Goal: Task Accomplishment & Management: Manage account settings

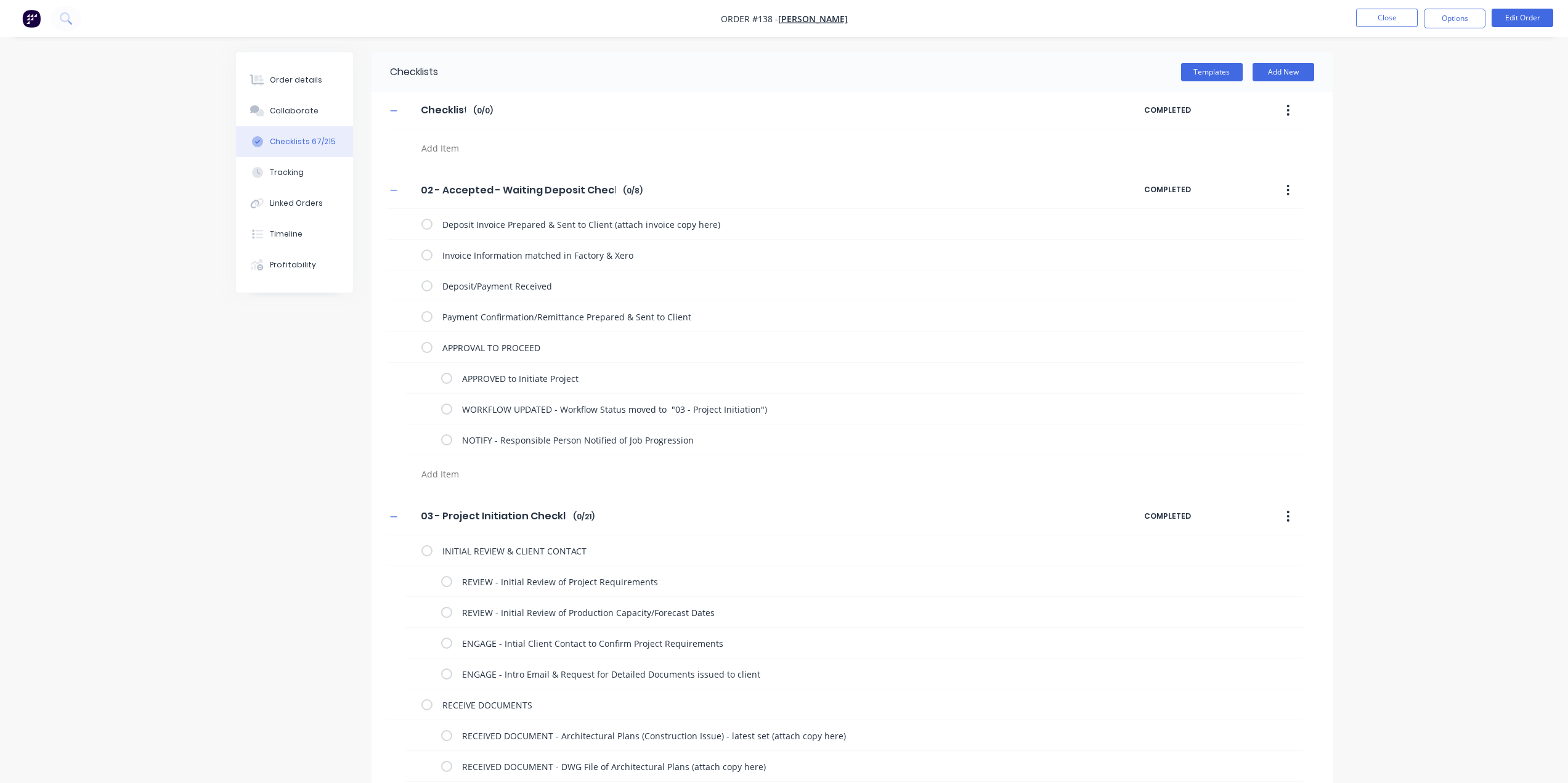
click at [24, 19] on img "button" at bounding box center [32, 18] width 18 height 18
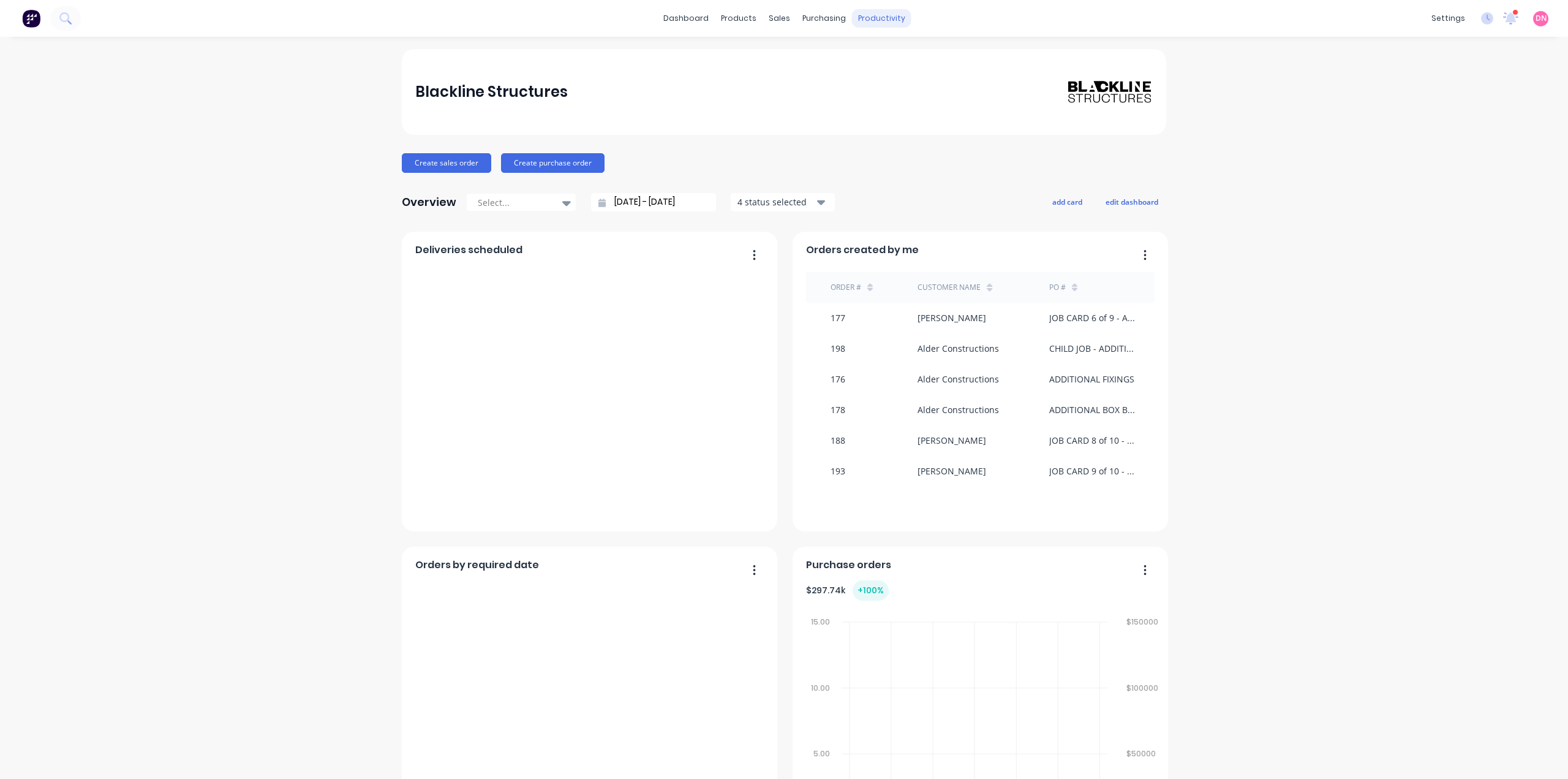
click at [852, 21] on div "productivity" at bounding box center [881, 18] width 59 height 18
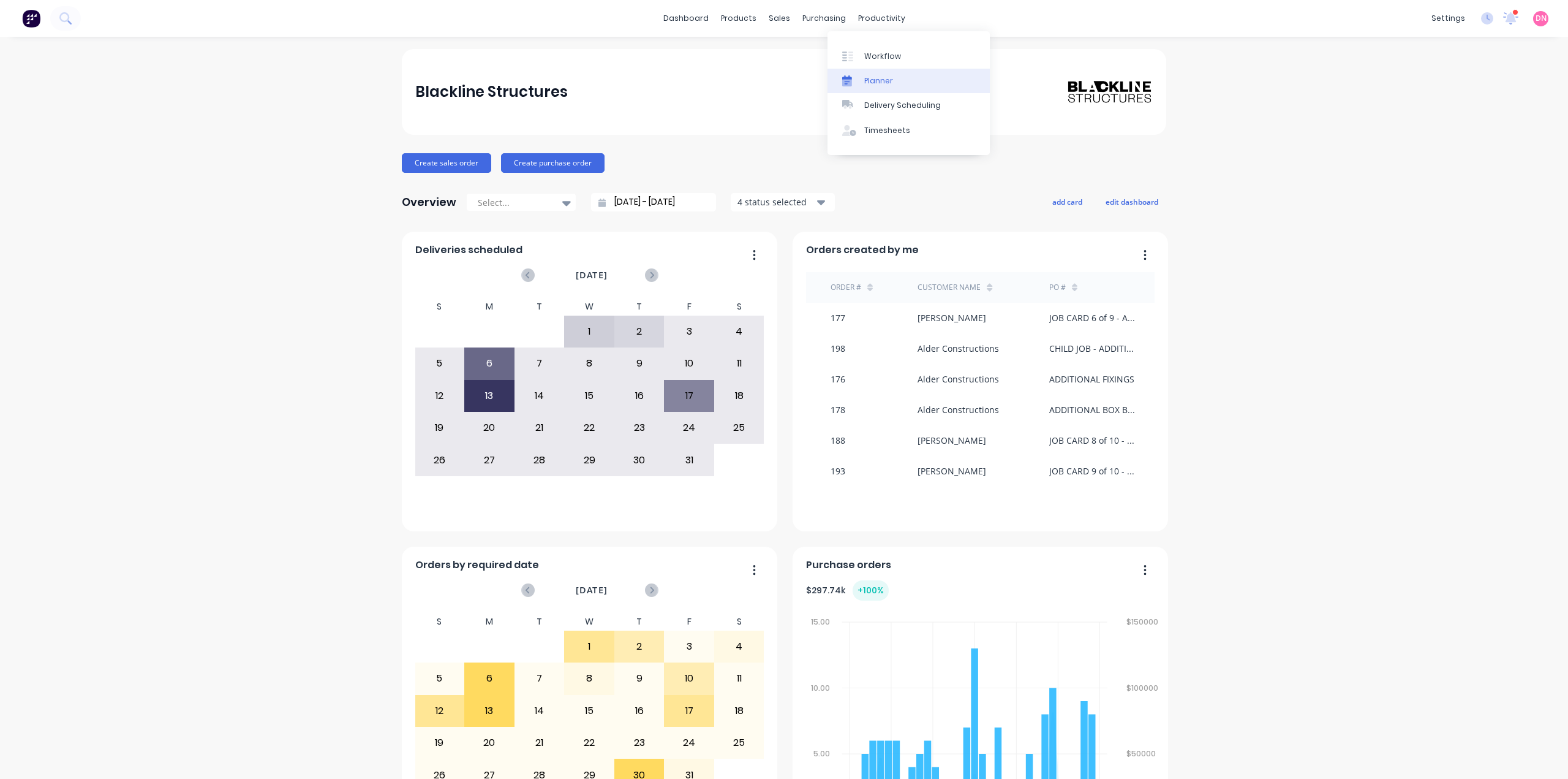
click at [859, 69] on link "Planner" at bounding box center [908, 81] width 162 height 24
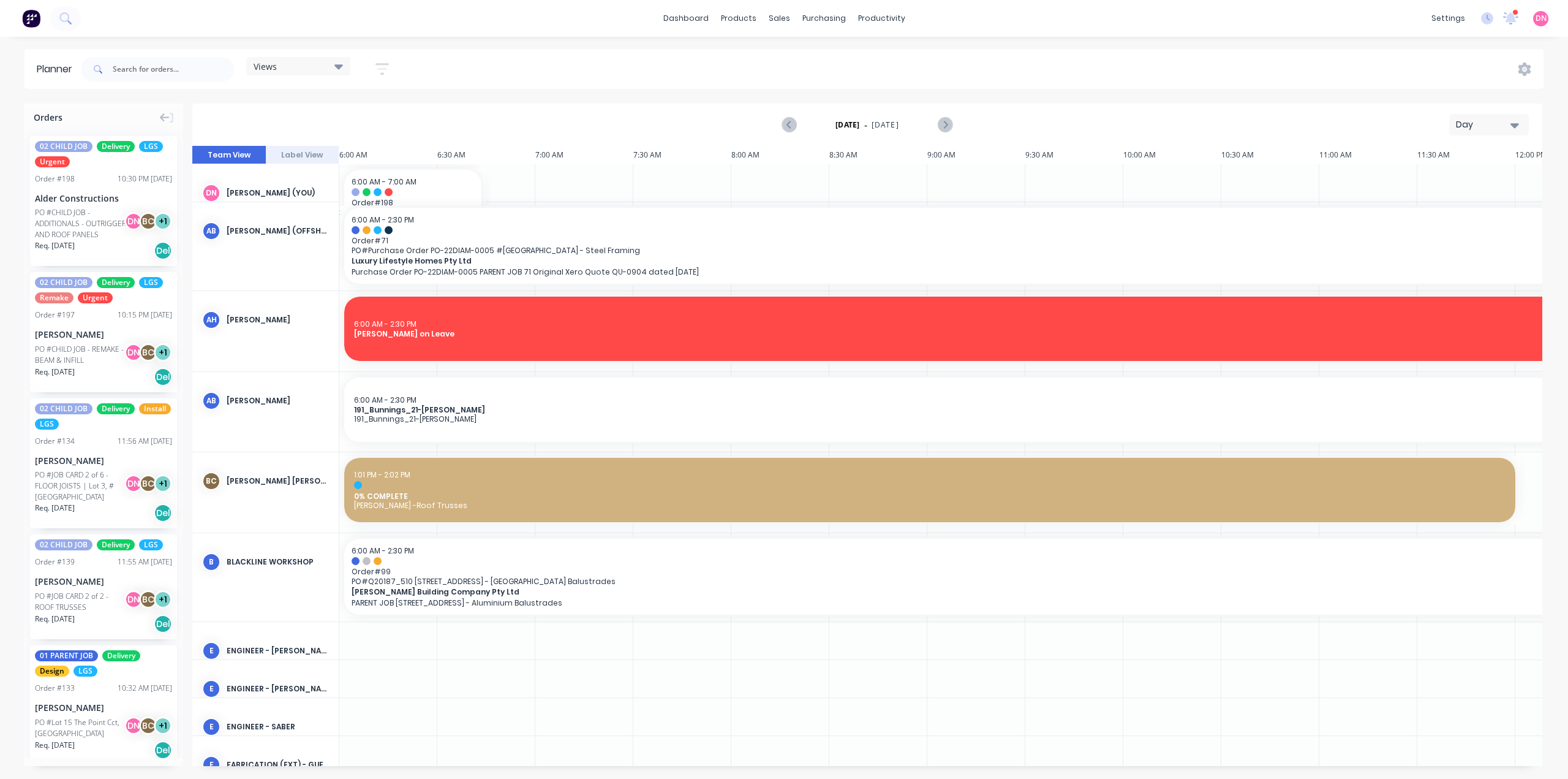
drag, startPoint x: 101, startPoint y: 173, endPoint x: 305, endPoint y: 145, distance: 205.9
click at [305, 145] on div "Orders 02 CHILD JOB Delivery LGS Urgent Order # 198 10:30 PM 30/09/25 Alder Con…" at bounding box center [784, 441] width 1568 height 674
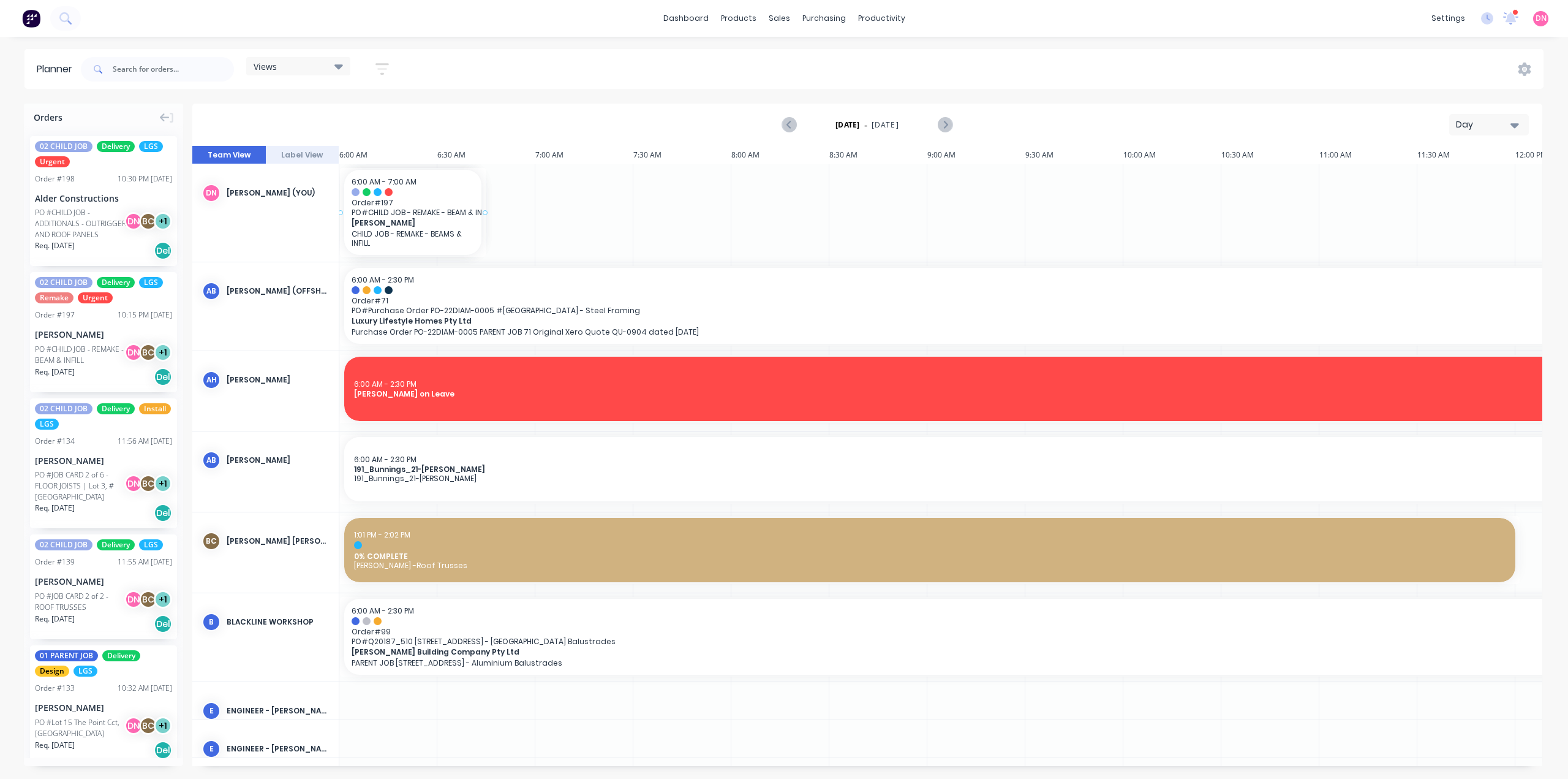
drag, startPoint x: 106, startPoint y: 275, endPoint x: 312, endPoint y: 206, distance: 217.2
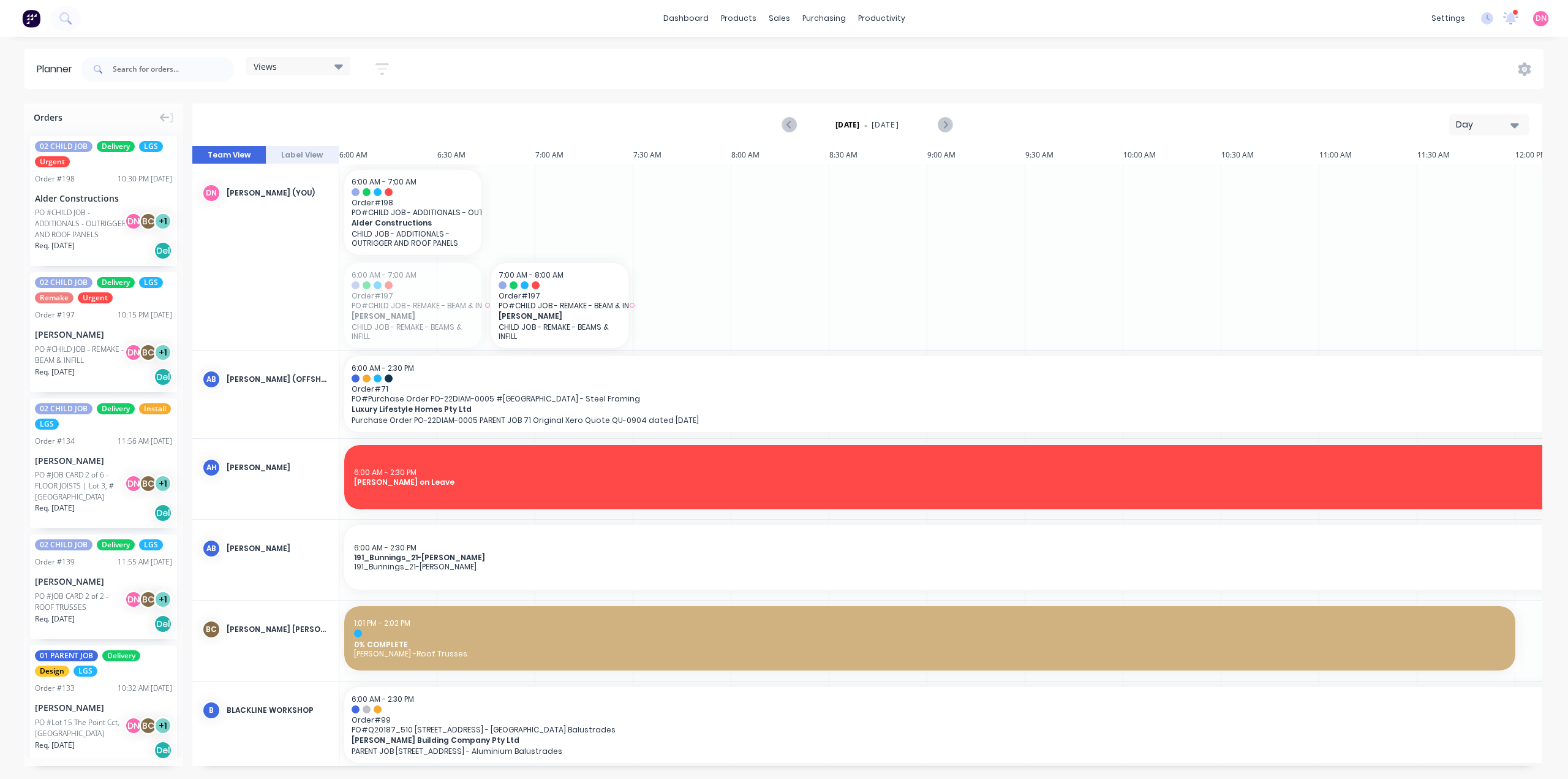
drag, startPoint x: 366, startPoint y: 279, endPoint x: 527, endPoint y: 175, distance: 191.7
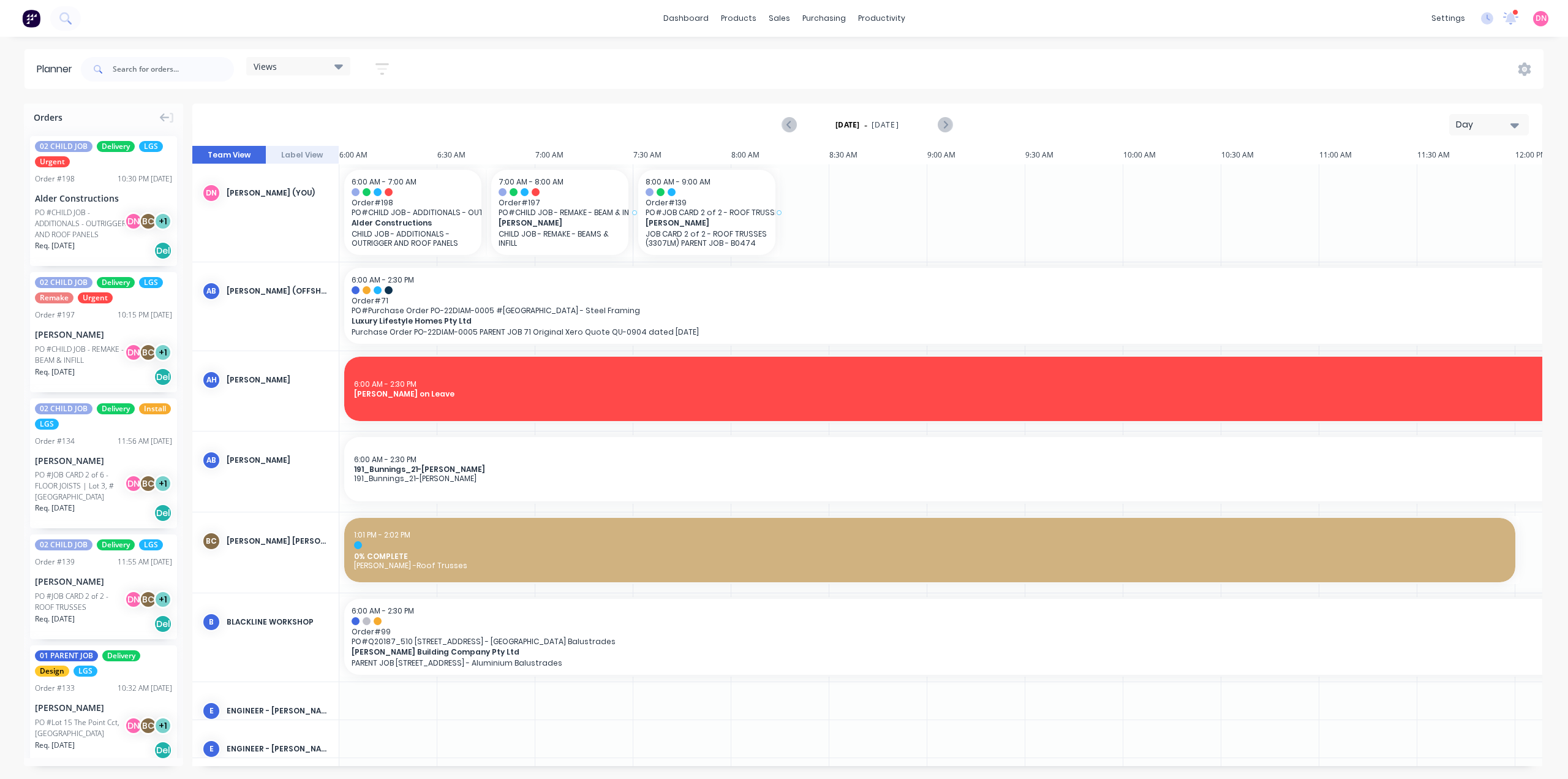
drag, startPoint x: 78, startPoint y: 496, endPoint x: 617, endPoint y: 179, distance: 625.3
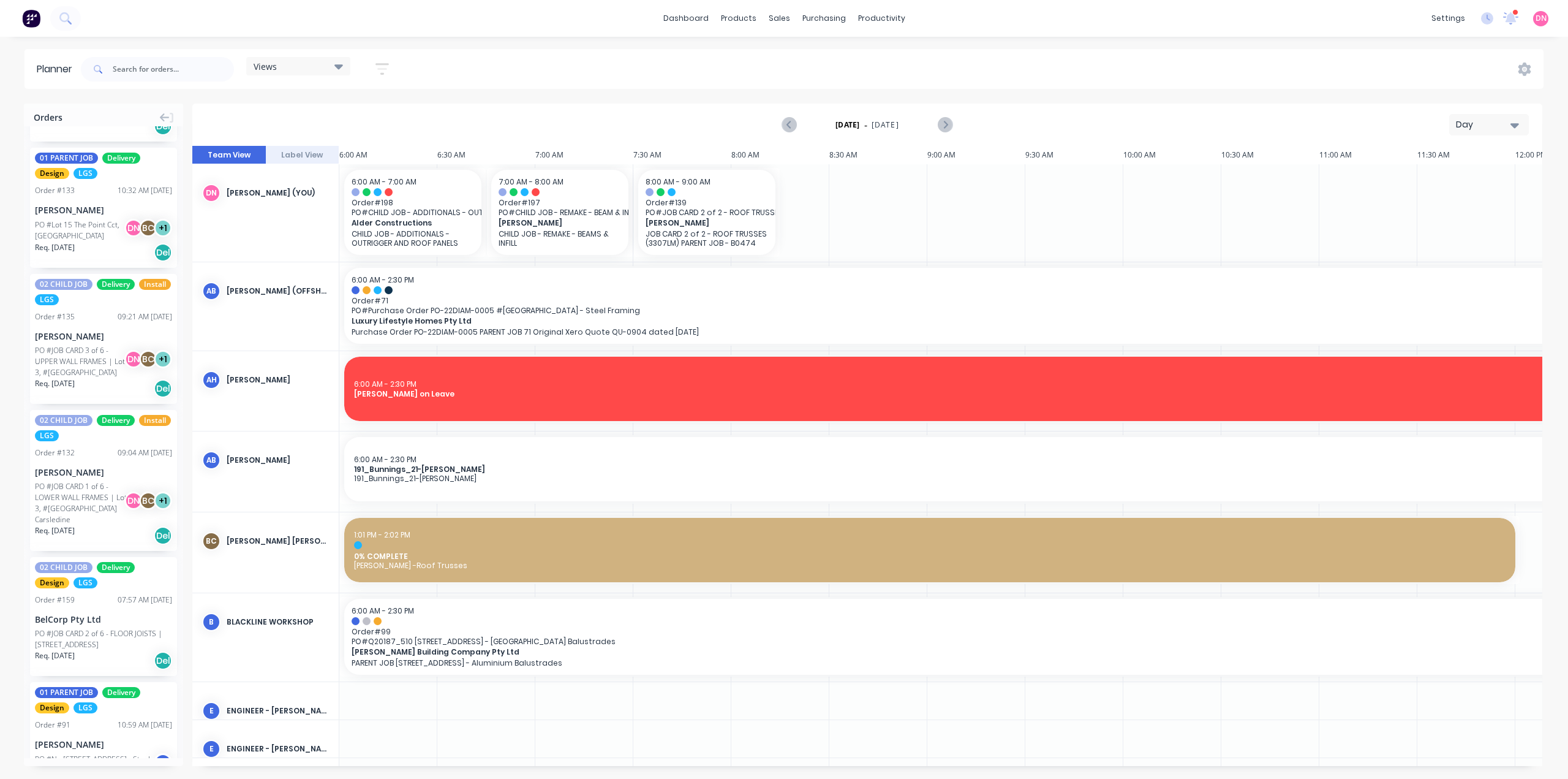
scroll to position [500, 0]
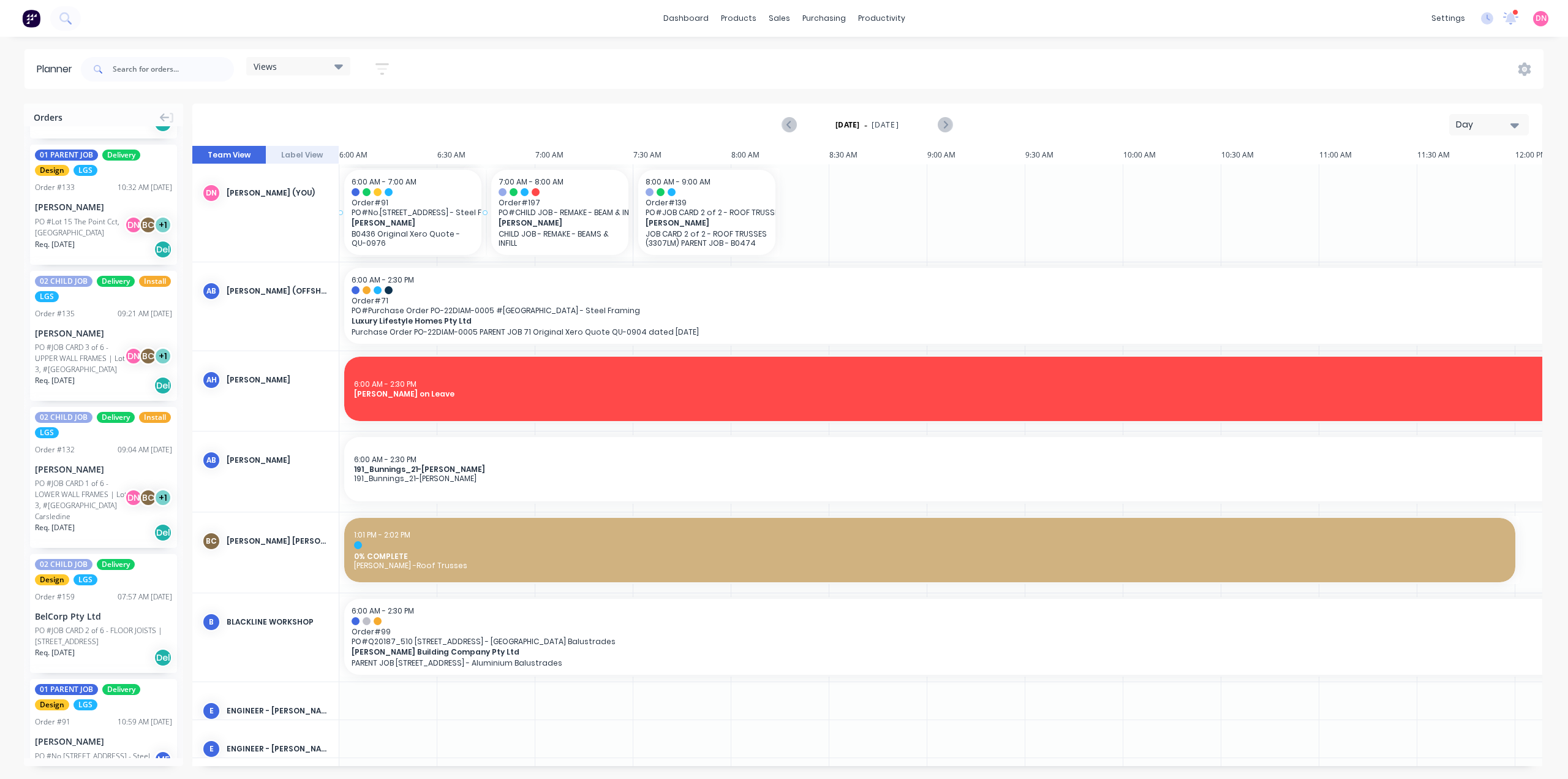
drag, startPoint x: 75, startPoint y: 528, endPoint x: 314, endPoint y: 149, distance: 448.1
click at [314, 149] on div "Orders 02 CHILD JOB Delivery LGS Urgent Order # 198 10:30 PM 30/09/25 Alder Con…" at bounding box center [784, 441] width 1568 height 674
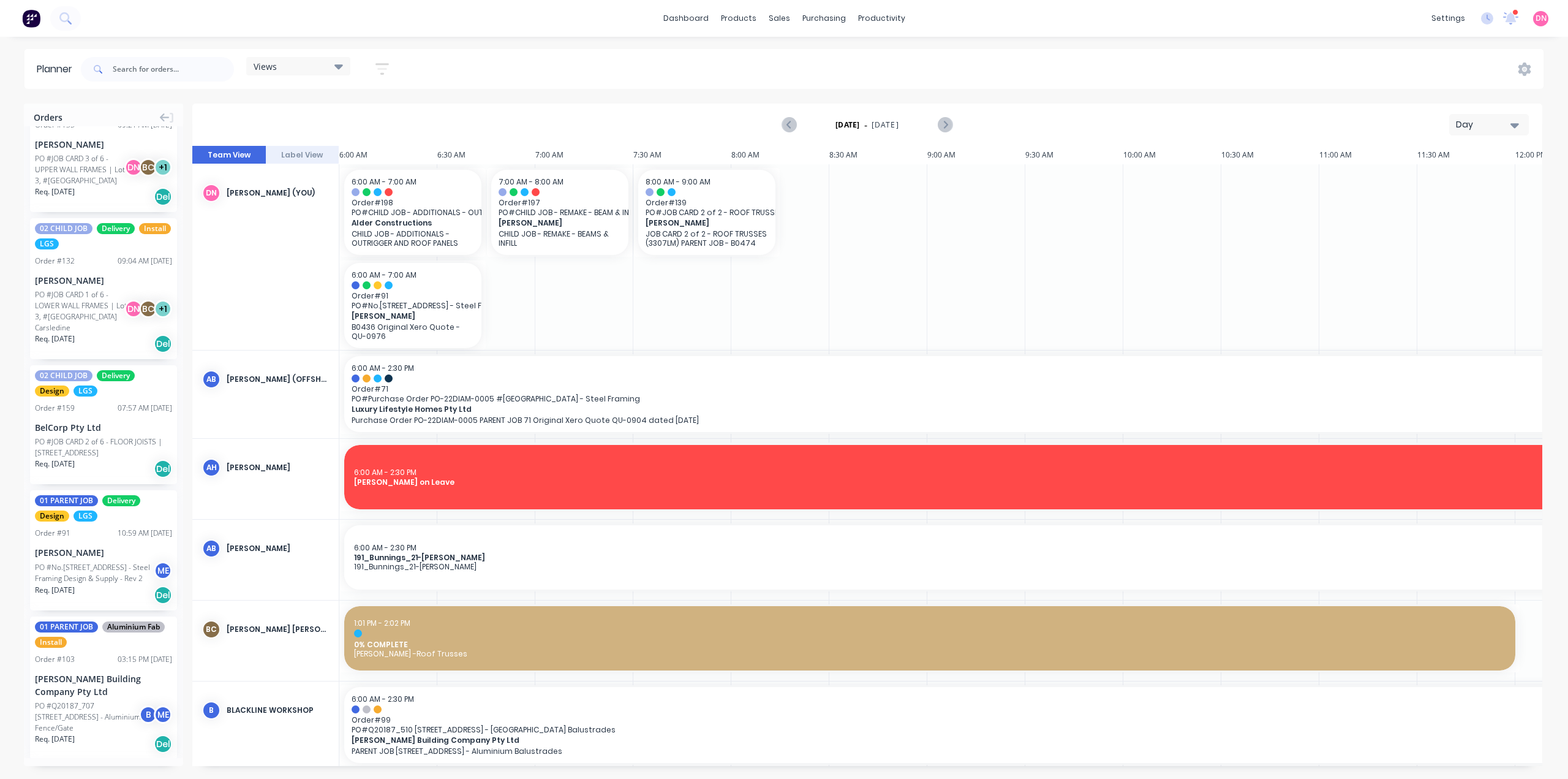
scroll to position [690, 0]
drag, startPoint x: 151, startPoint y: 543, endPoint x: 793, endPoint y: 171, distance: 742.0
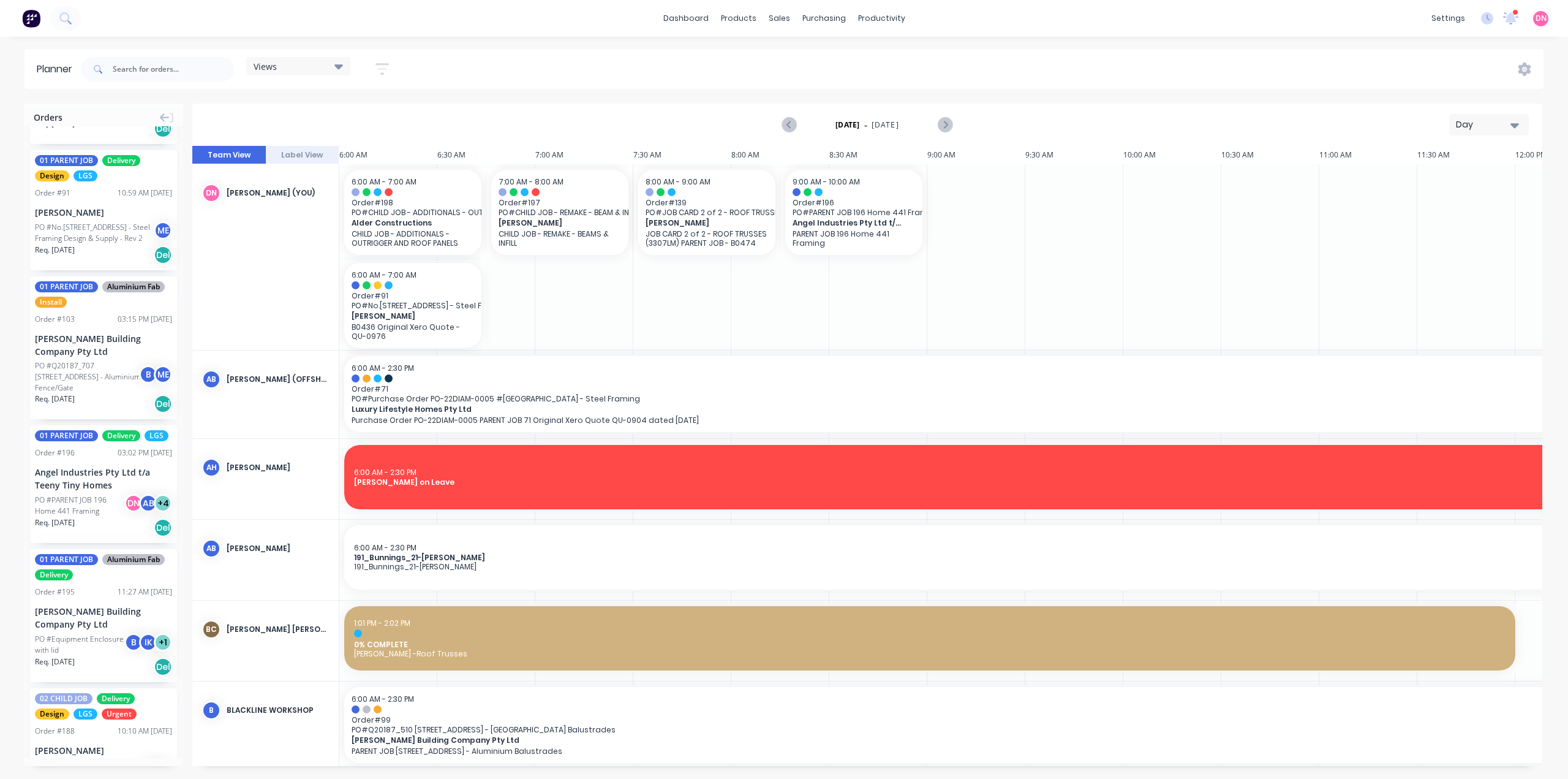
scroll to position [1030, 0]
drag, startPoint x: 83, startPoint y: 564, endPoint x: 332, endPoint y: 269, distance: 386.0
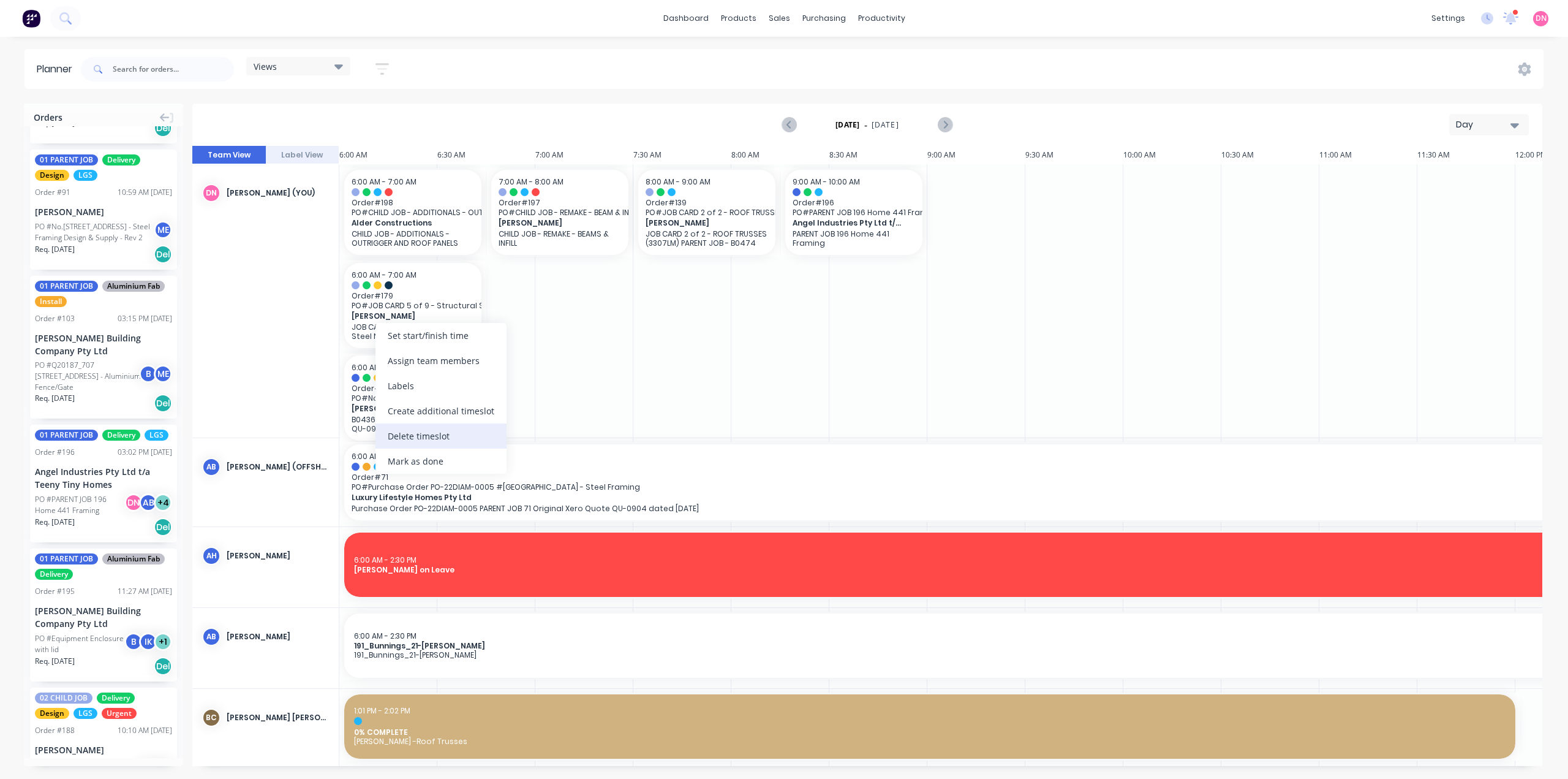
click at [430, 425] on div "Delete timeslot" at bounding box center [441, 436] width 131 height 25
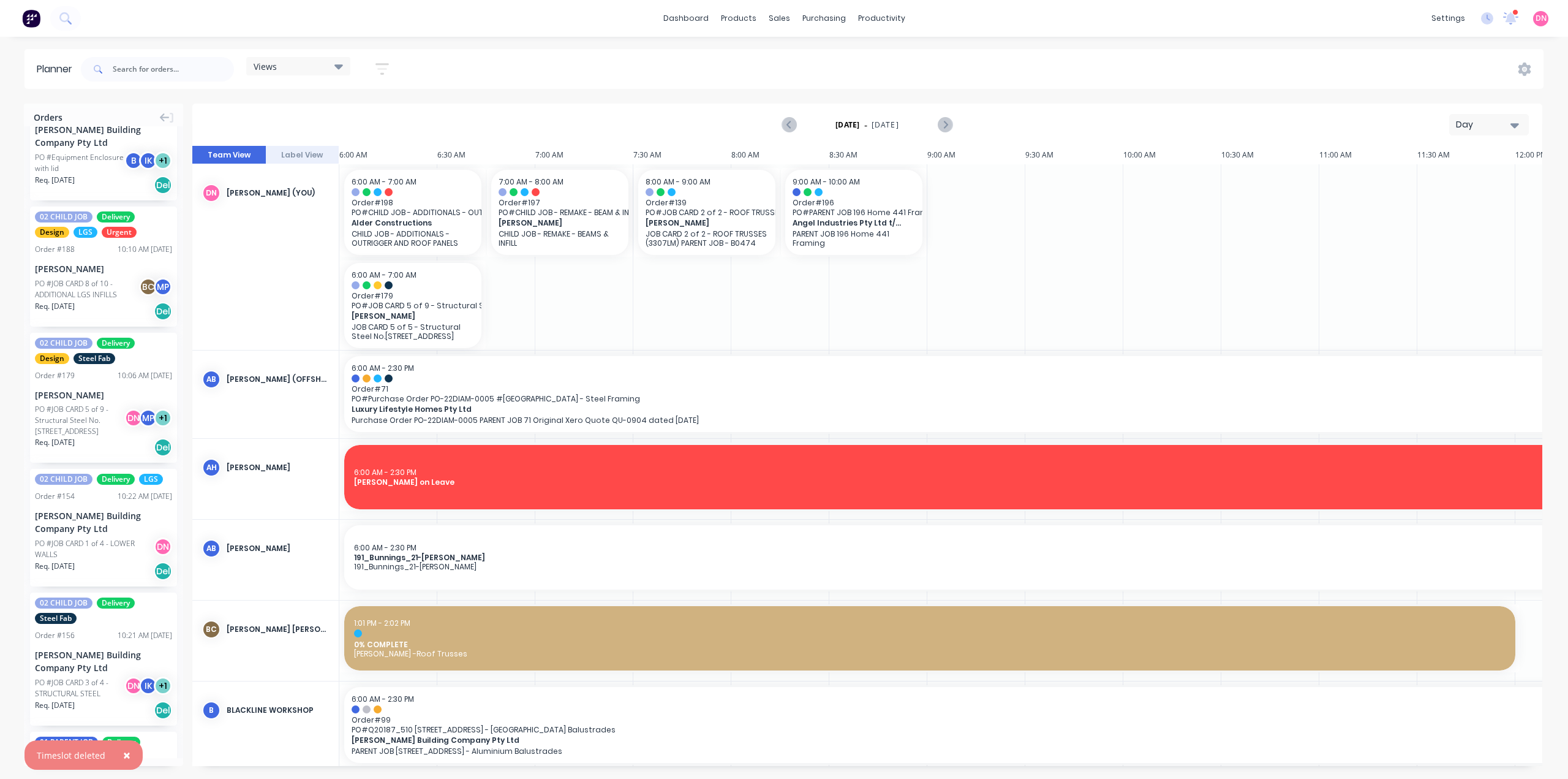
scroll to position [1655, 0]
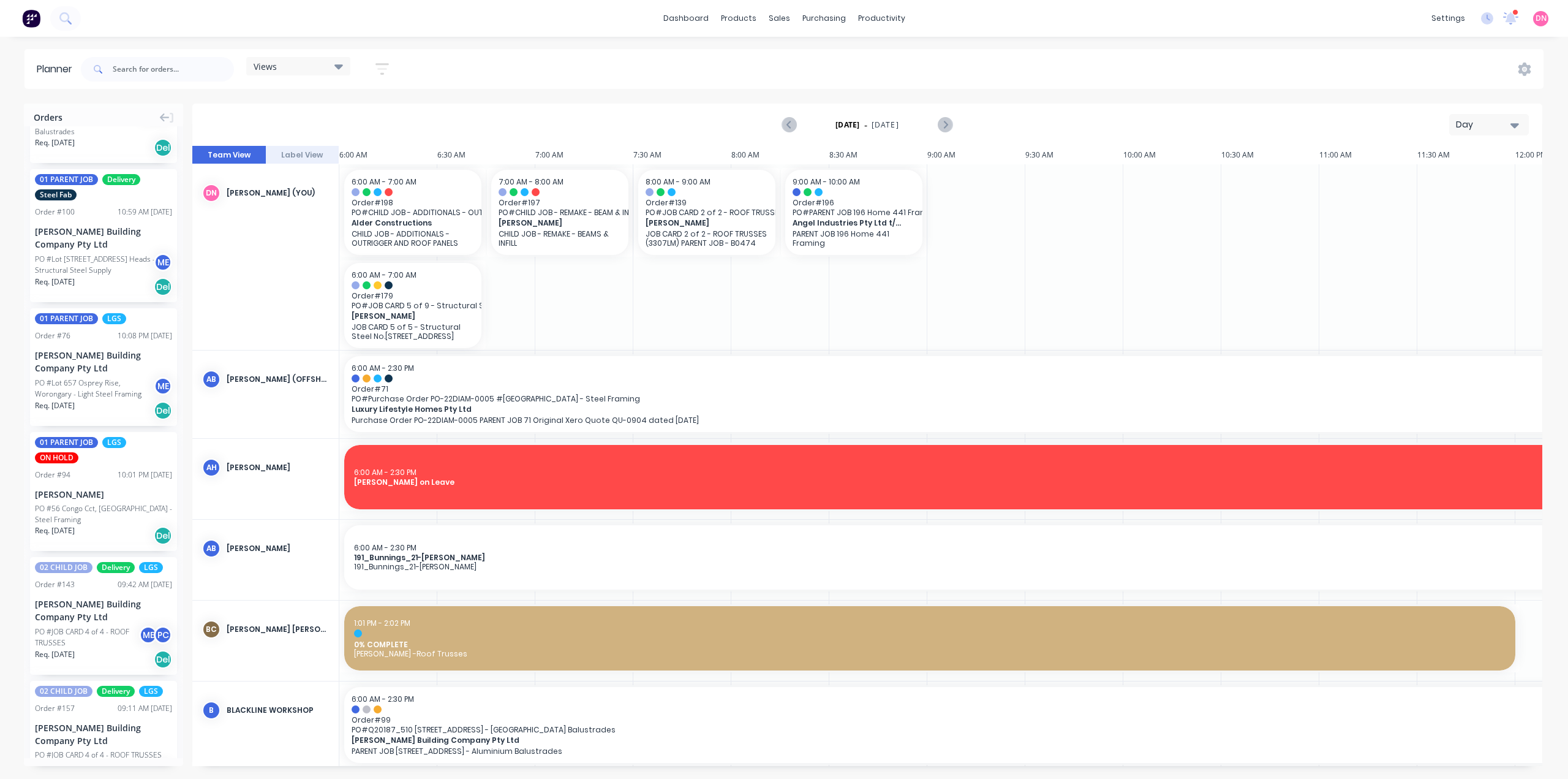
scroll to position [3784, 0]
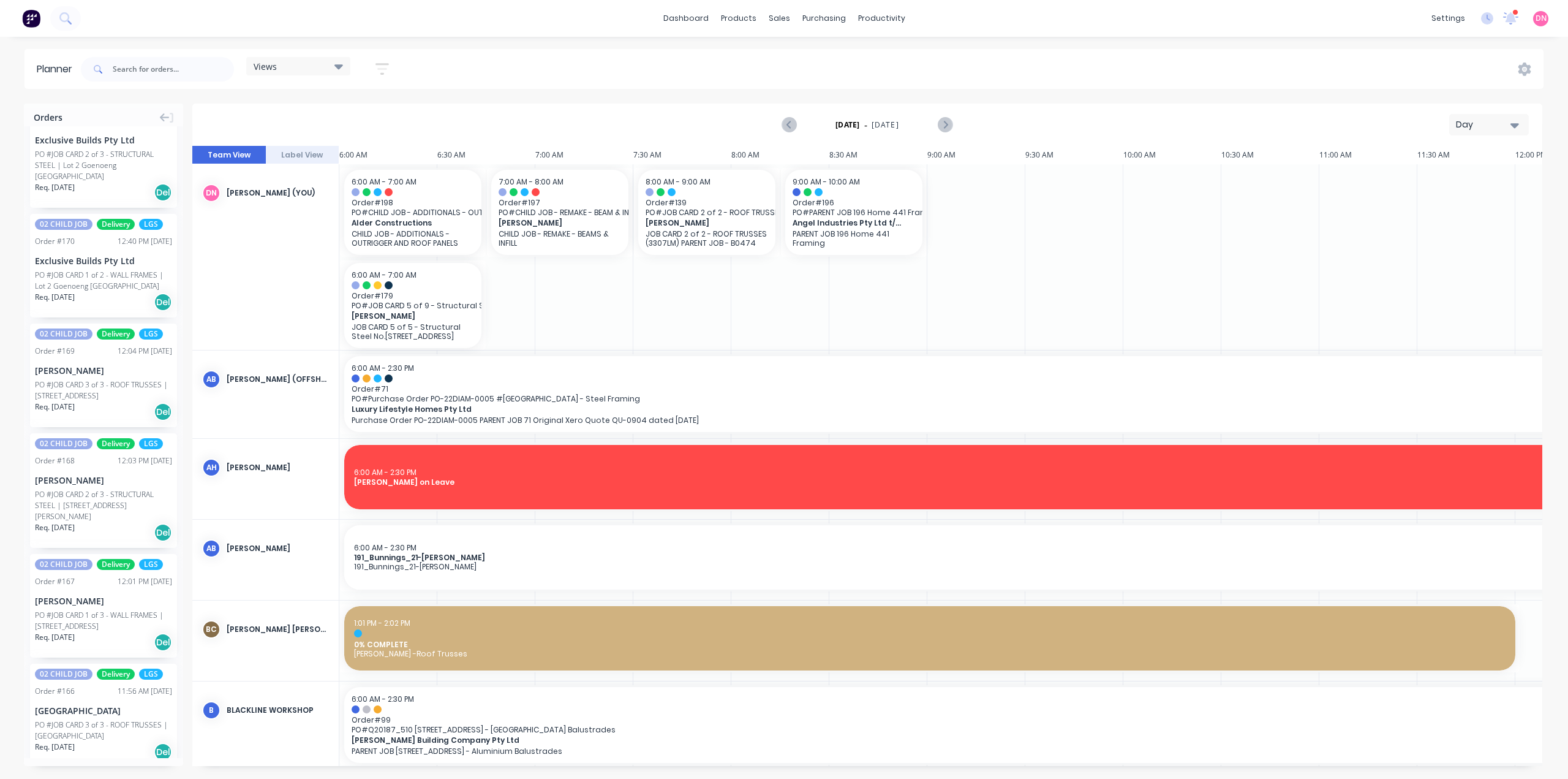
scroll to position [5722, 0]
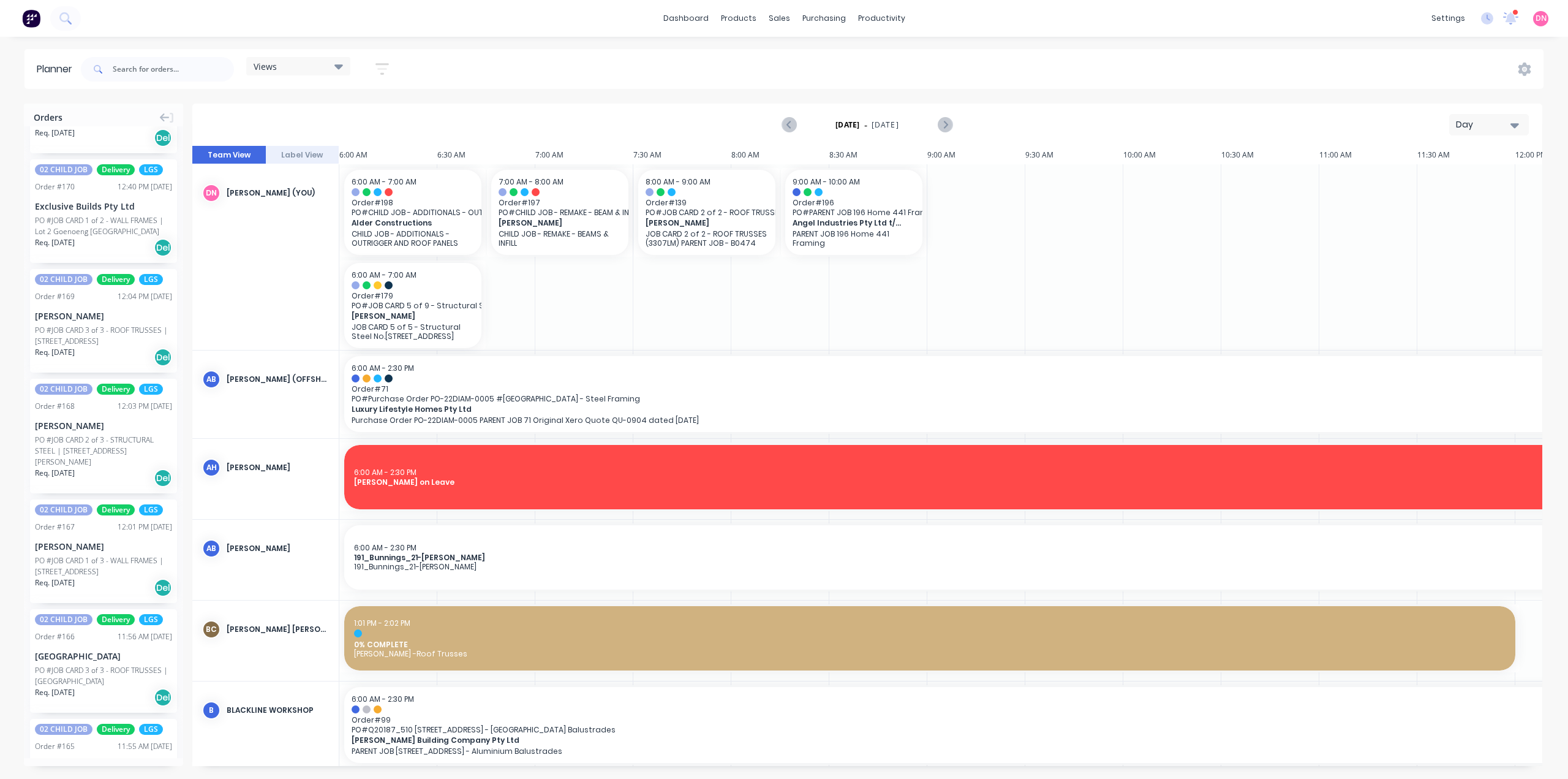
scroll to position [5776, 0]
drag, startPoint x: 82, startPoint y: 412, endPoint x: 953, endPoint y: 241, distance: 887.6
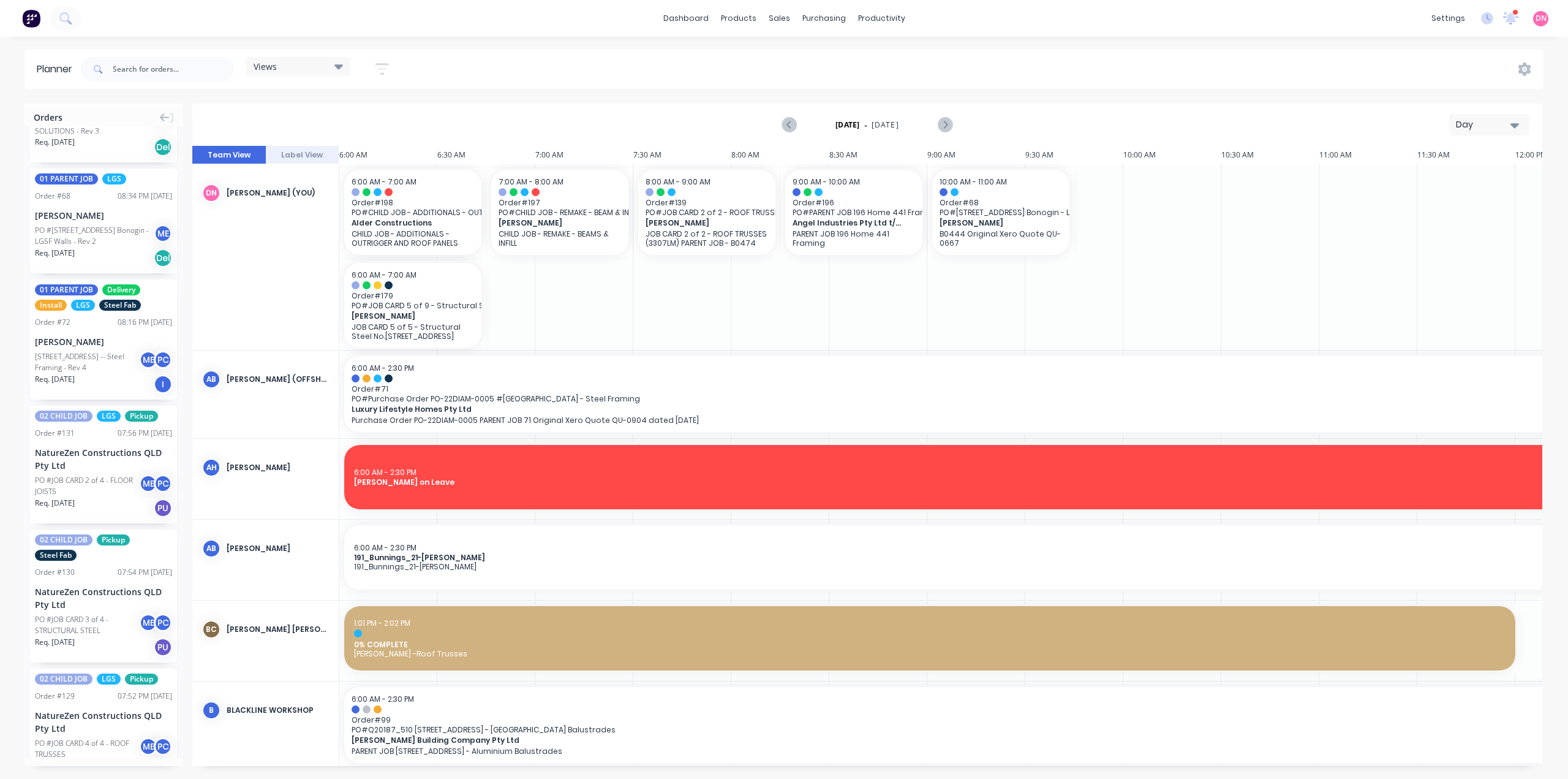
scroll to position [7529, 0]
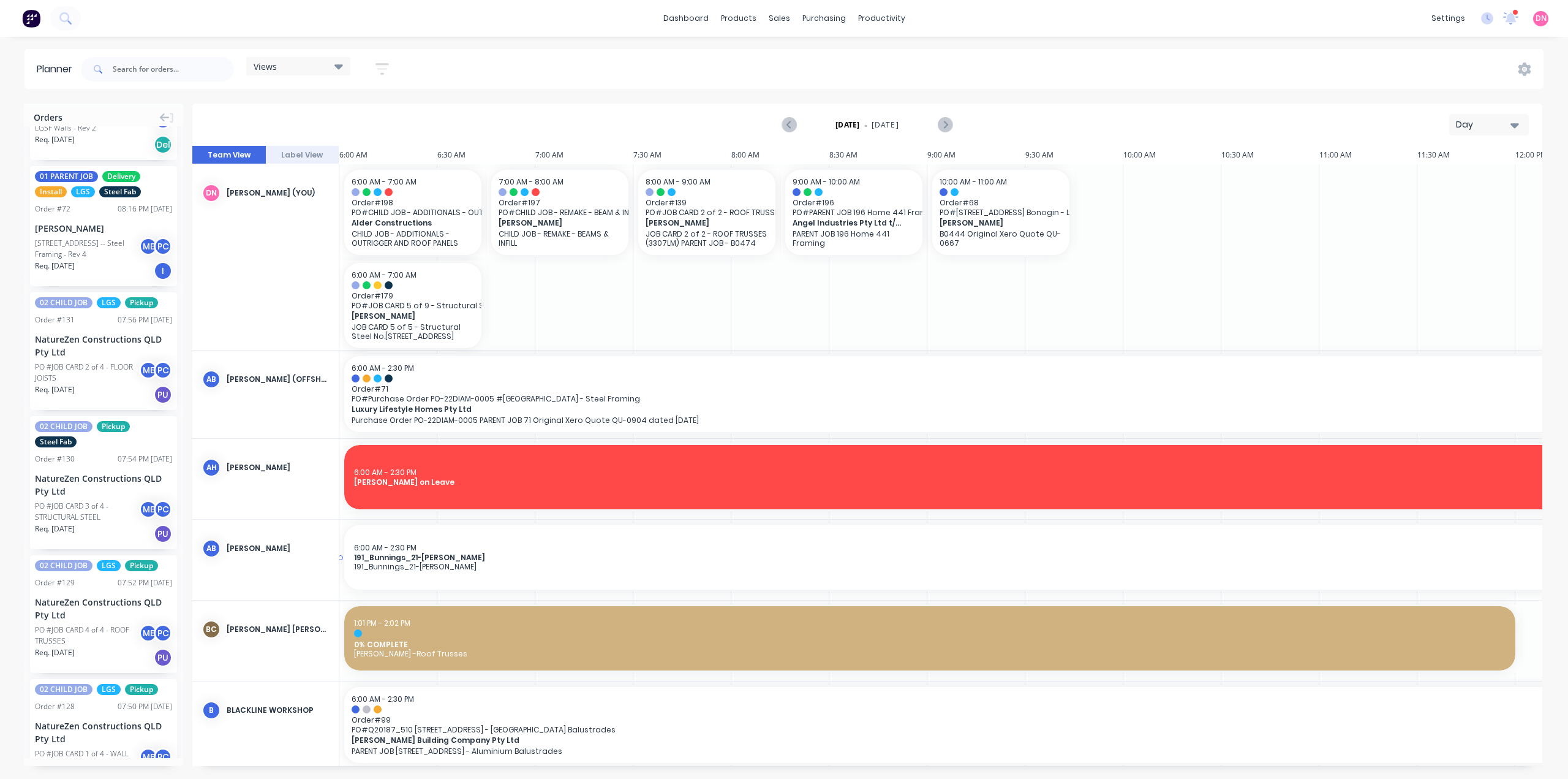
drag, startPoint x: 261, startPoint y: 12, endPoint x: 612, endPoint y: 534, distance: 629.0
click at [612, 543] on div "6:00 AM - 2:30 PM" at bounding box center [964, 547] width 1220 height 9
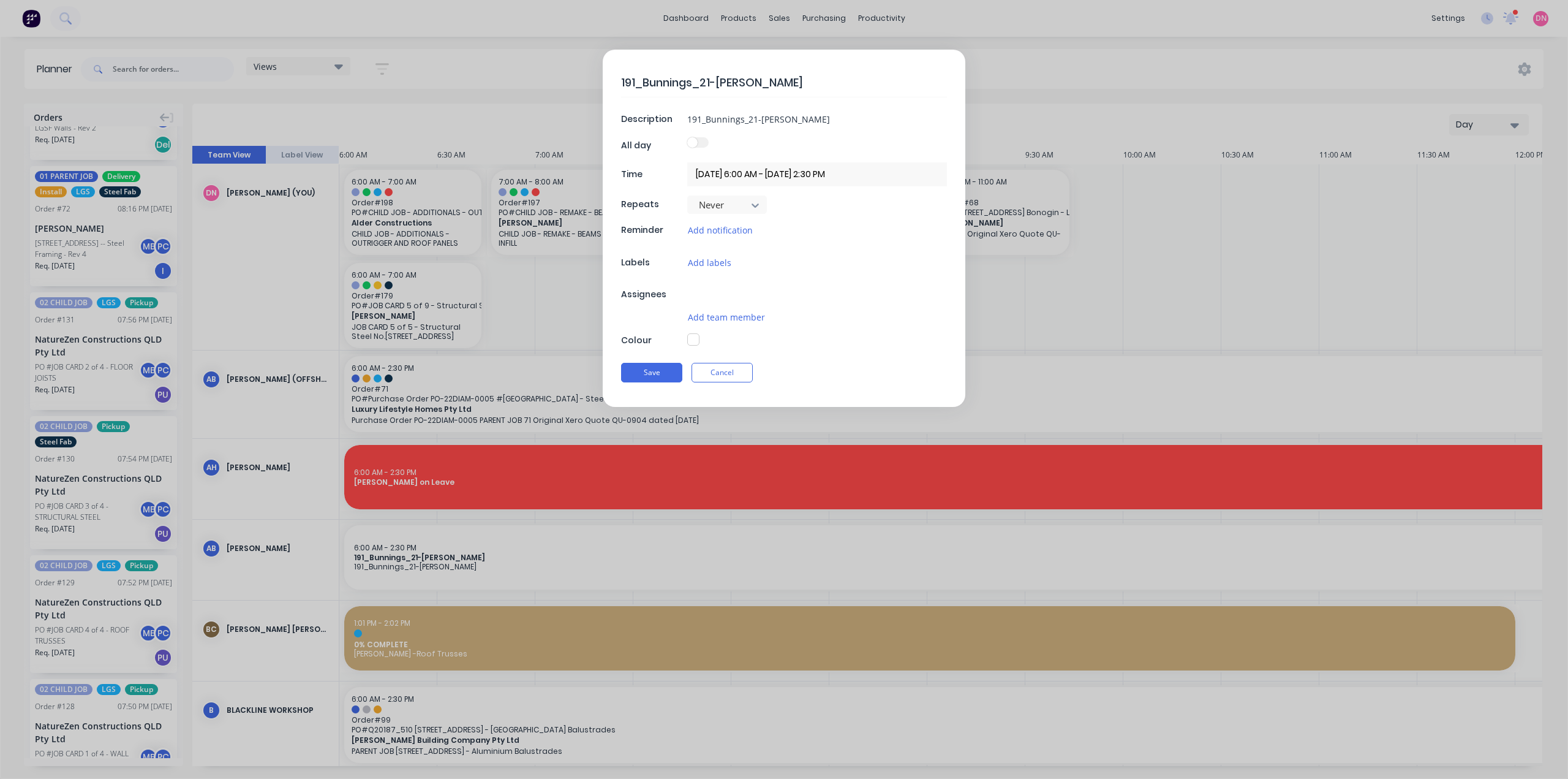
click at [353, 516] on div "191_Bunnings_21-Allen-Rd Description 191_Bunnings_21-Allen-Rd All day Time 01/1…" at bounding box center [784, 389] width 1568 height 779
type textarea "x"
click at [485, 513] on div "191_Bunnings_21-Allen-Rd Description 191_Bunnings_21-Allen-Rd All day Time 01/1…" at bounding box center [784, 389] width 1568 height 779
click at [715, 382] on button "Cancel" at bounding box center [722, 378] width 61 height 20
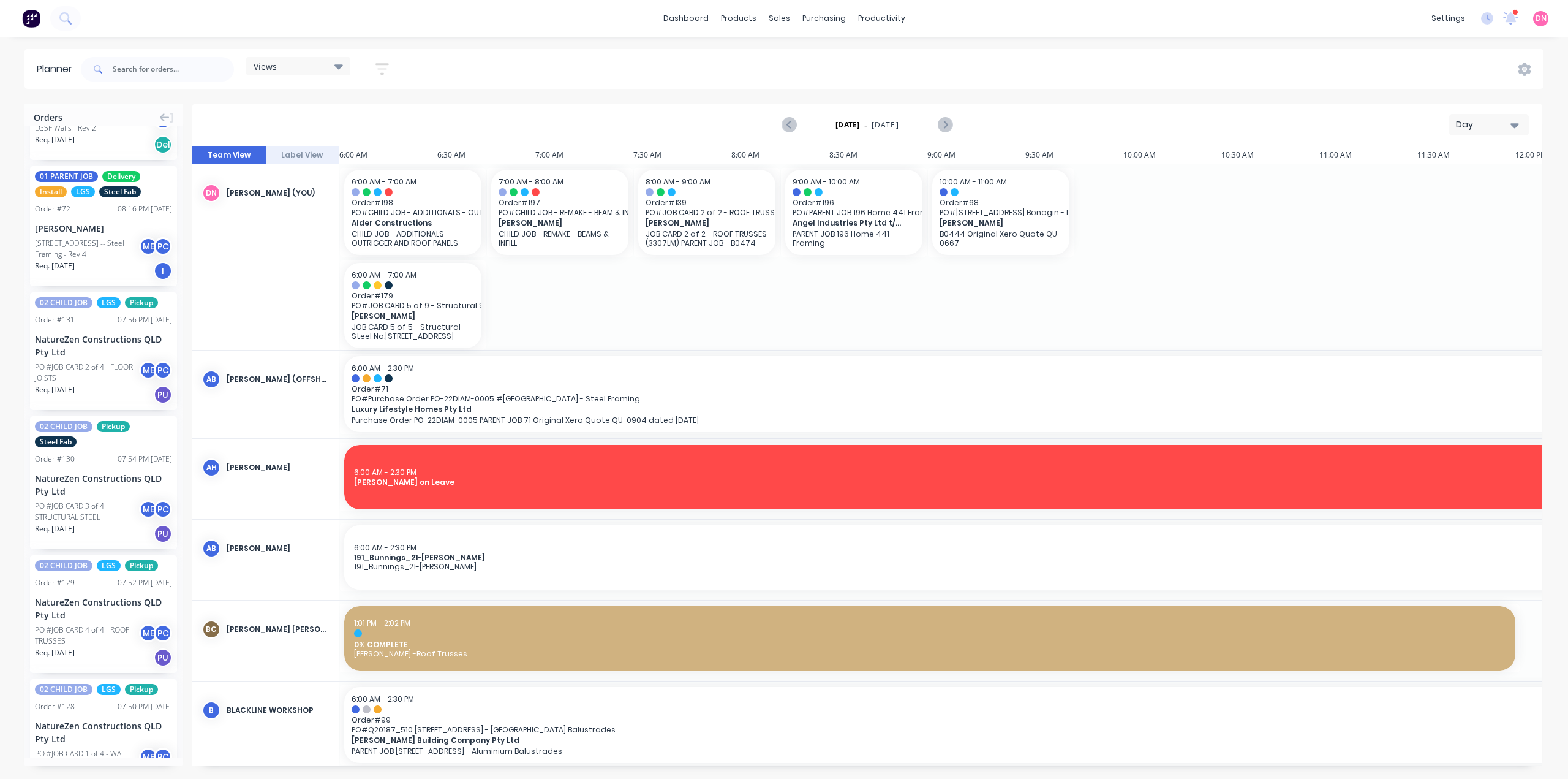
click at [720, 384] on span "Order # 71" at bounding box center [964, 388] width 1225 height 9
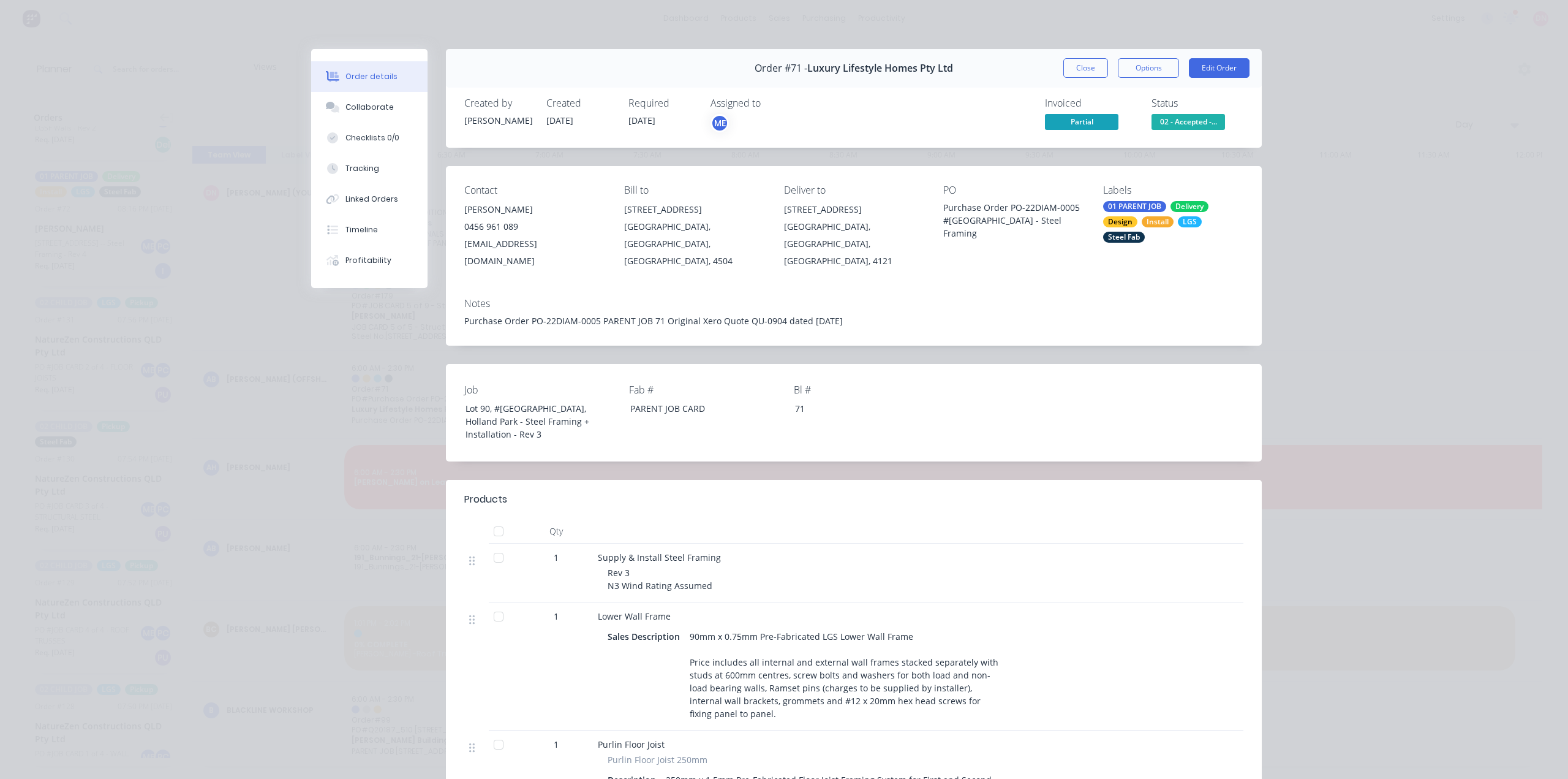
drag, startPoint x: 1104, startPoint y: 59, endPoint x: 1124, endPoint y: 73, distance: 24.4
click at [1104, 59] on button "Close" at bounding box center [1085, 68] width 45 height 20
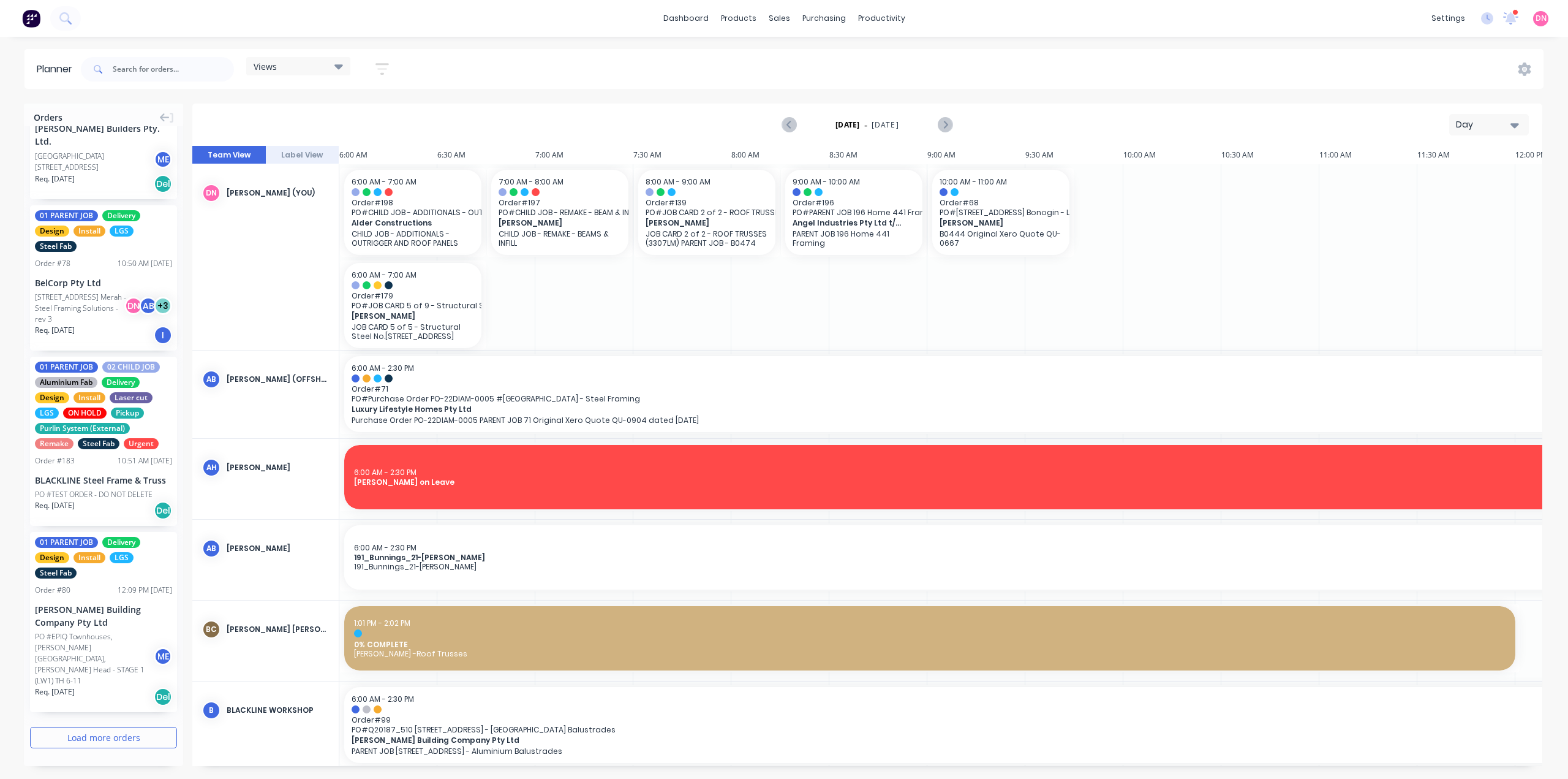
scroll to position [1655, 0]
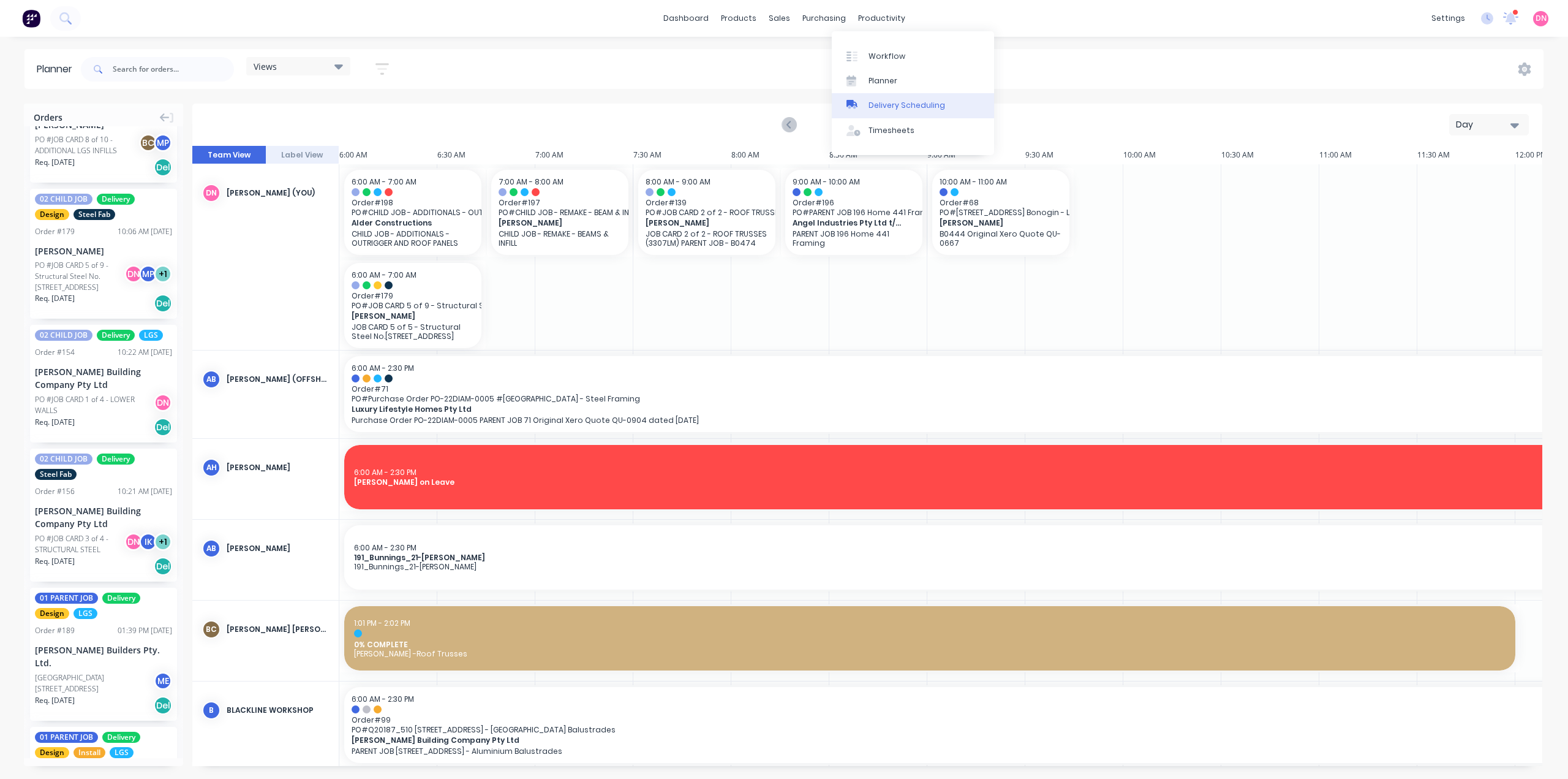
click at [883, 93] on link "Delivery Scheduling" at bounding box center [912, 105] width 162 height 24
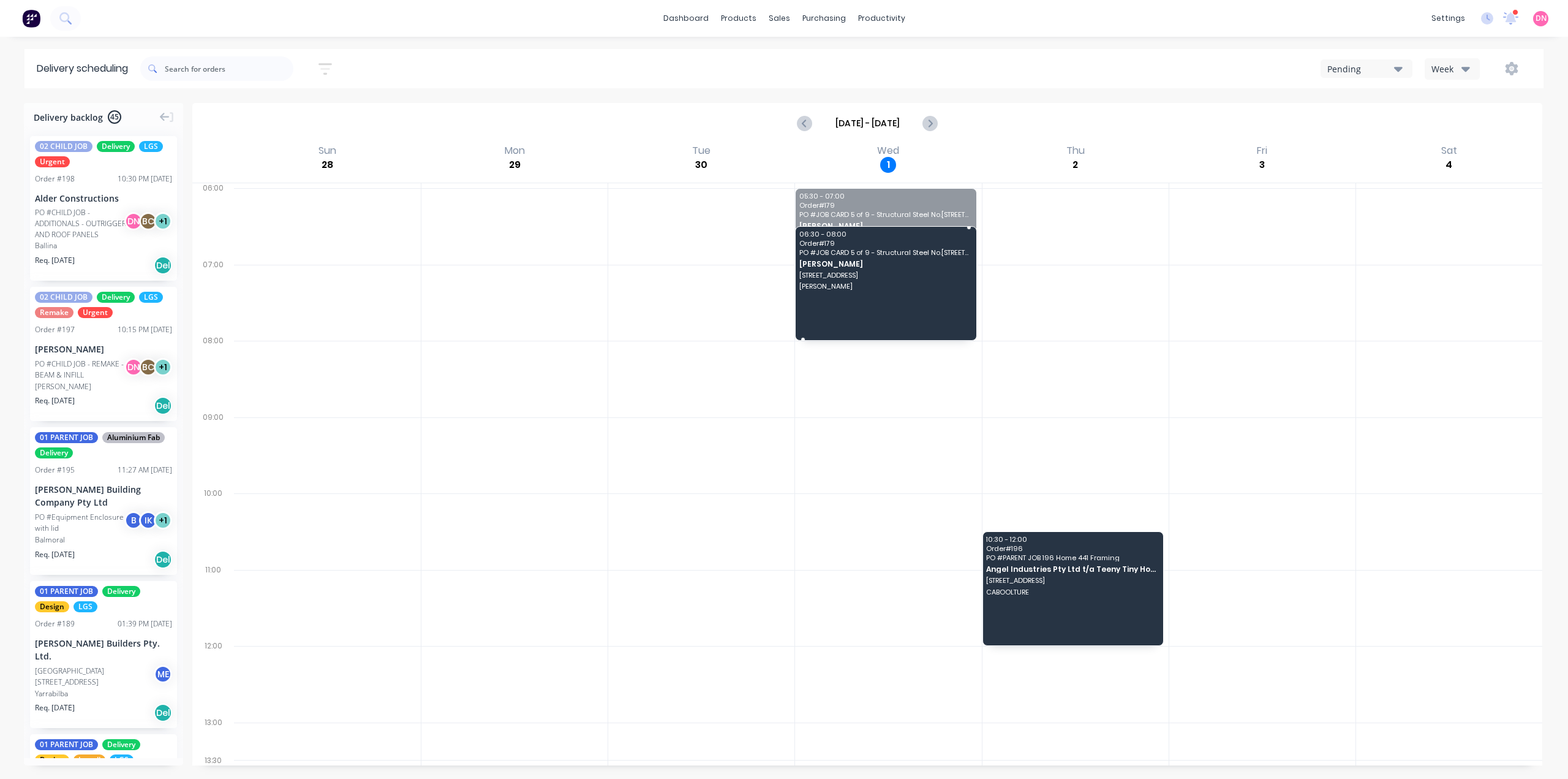
drag, startPoint x: 873, startPoint y: 188, endPoint x: 865, endPoint y: 274, distance: 86.4
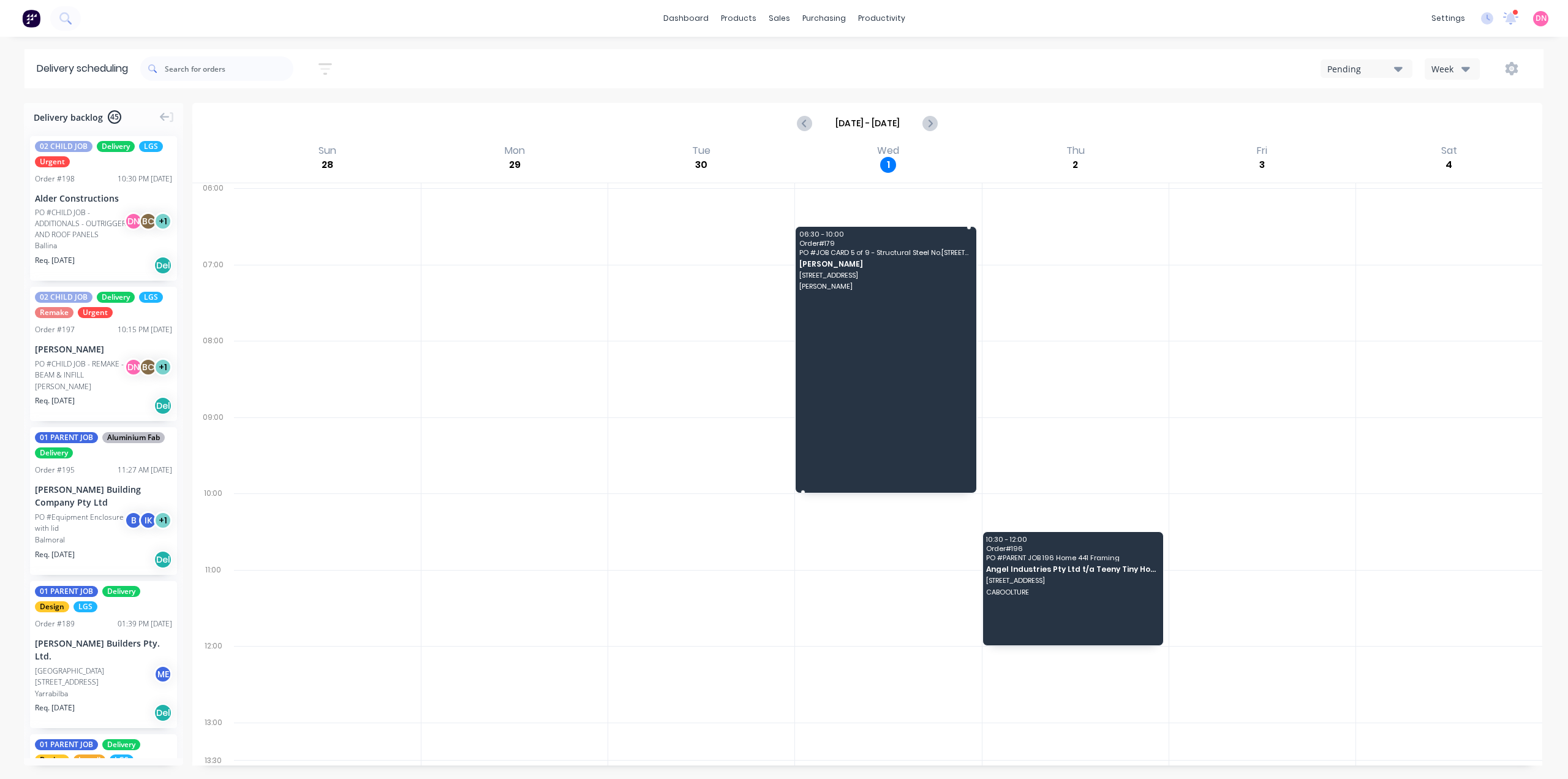
drag, startPoint x: 888, startPoint y: 323, endPoint x: 874, endPoint y: 486, distance: 163.6
click at [968, 328] on div "Moved to Backlog" at bounding box center [956, 339] width 123 height 25
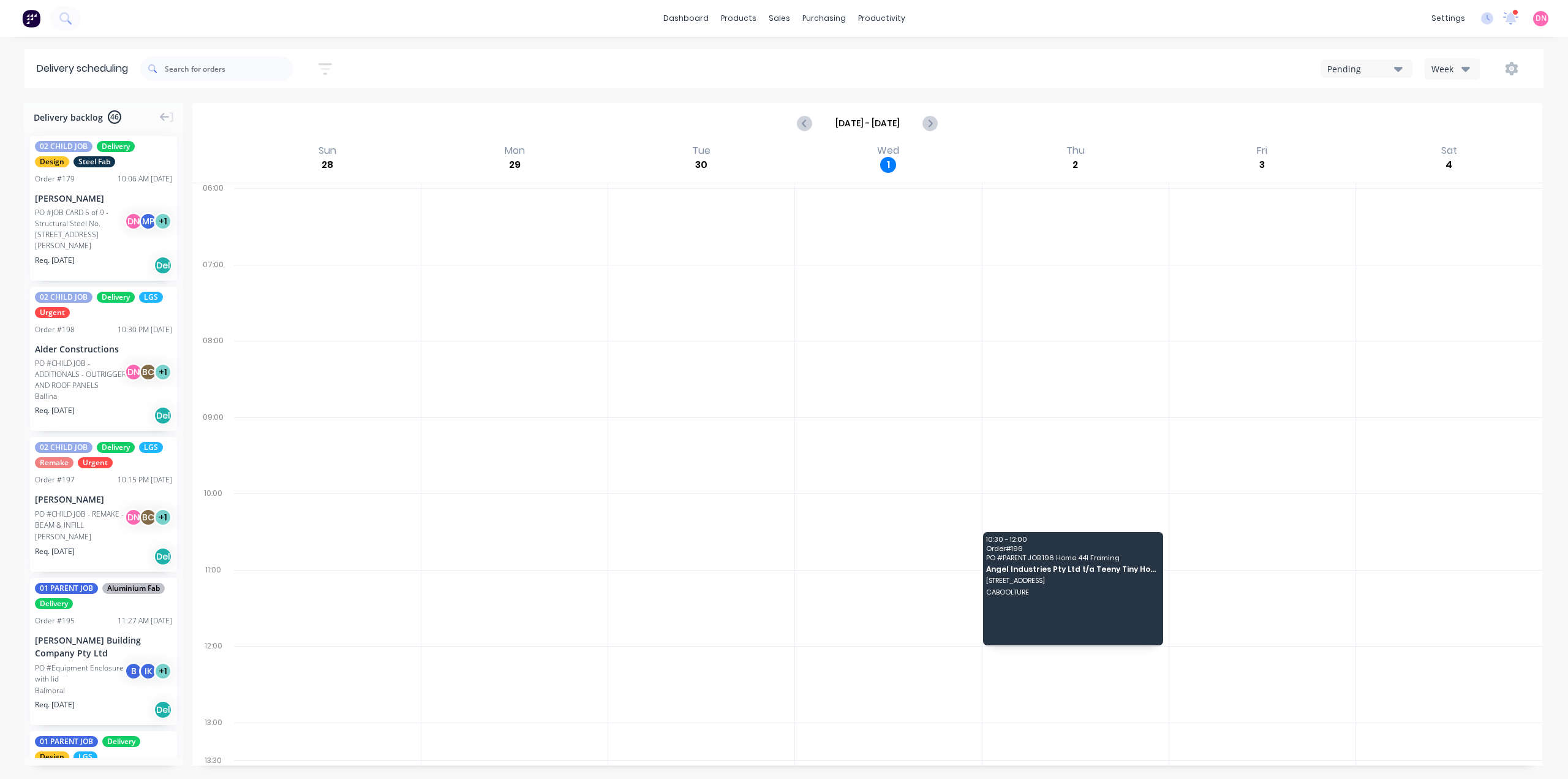
click at [1175, 58] on button "Week" at bounding box center [1452, 69] width 55 height 22
click at [1175, 121] on div "Vehicle" at bounding box center [1482, 125] width 121 height 24
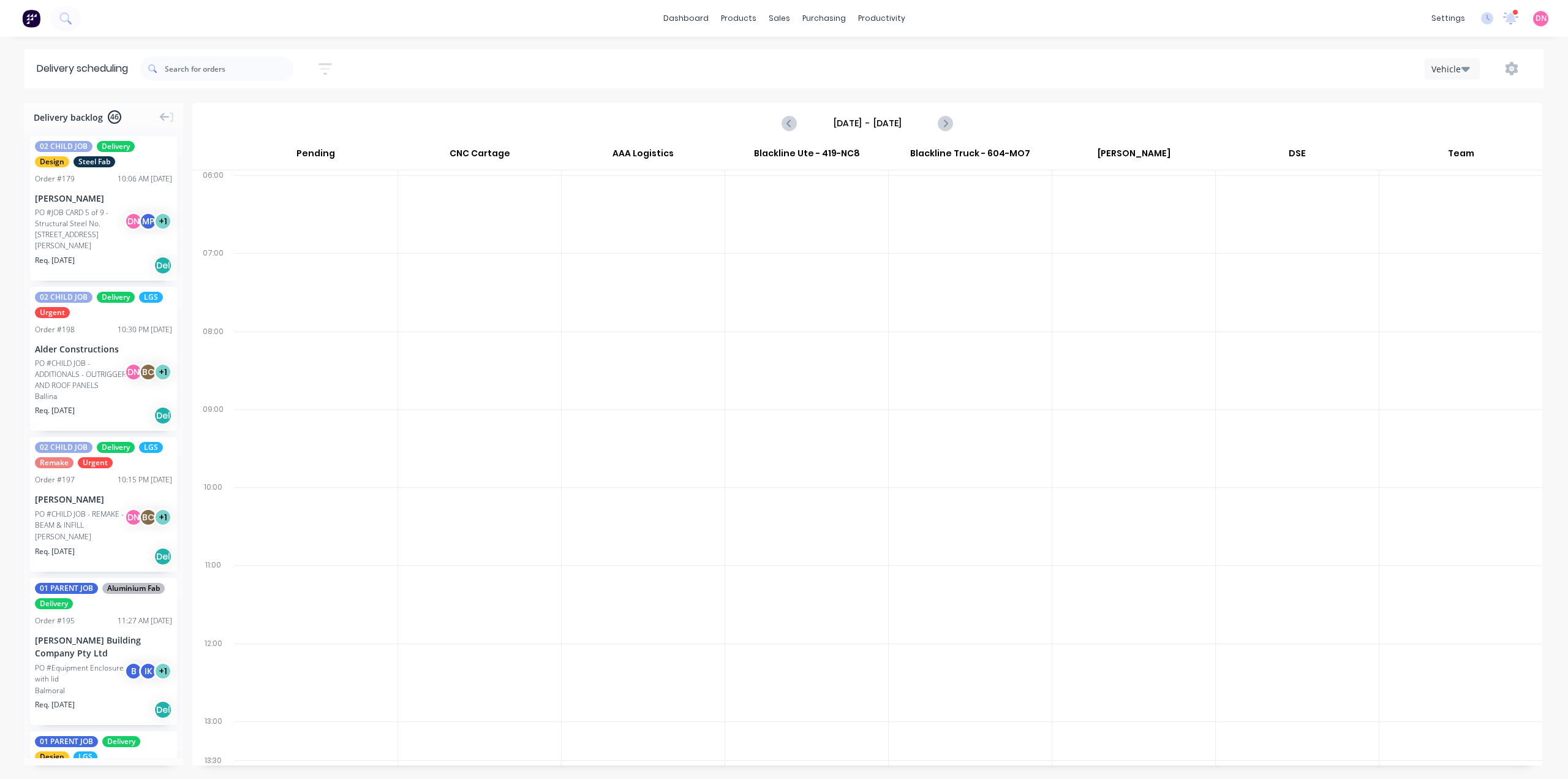
click at [935, 116] on div "Sunday - 28/09/25" at bounding box center [867, 123] width 169 height 20
click at [946, 116] on icon "Next page" at bounding box center [945, 123] width 15 height 15
click at [951, 116] on icon "Next page" at bounding box center [945, 123] width 15 height 15
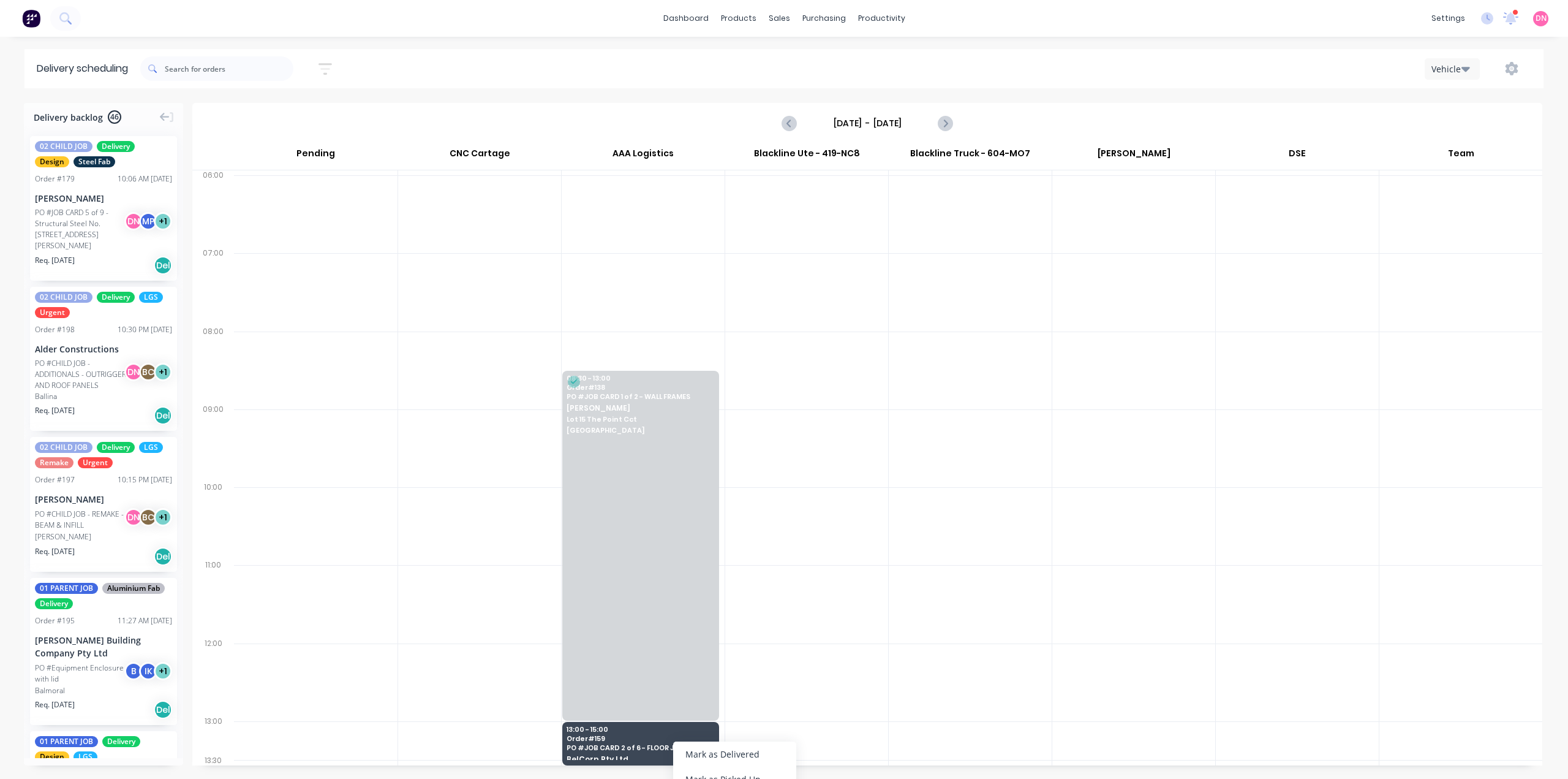
click at [61, 164] on div "02 CHILD JOB Delivery Design Steel Fab Order # 179 10:06 AM 23/09/25 Nathan Fla…" at bounding box center [103, 209] width 147 height 145
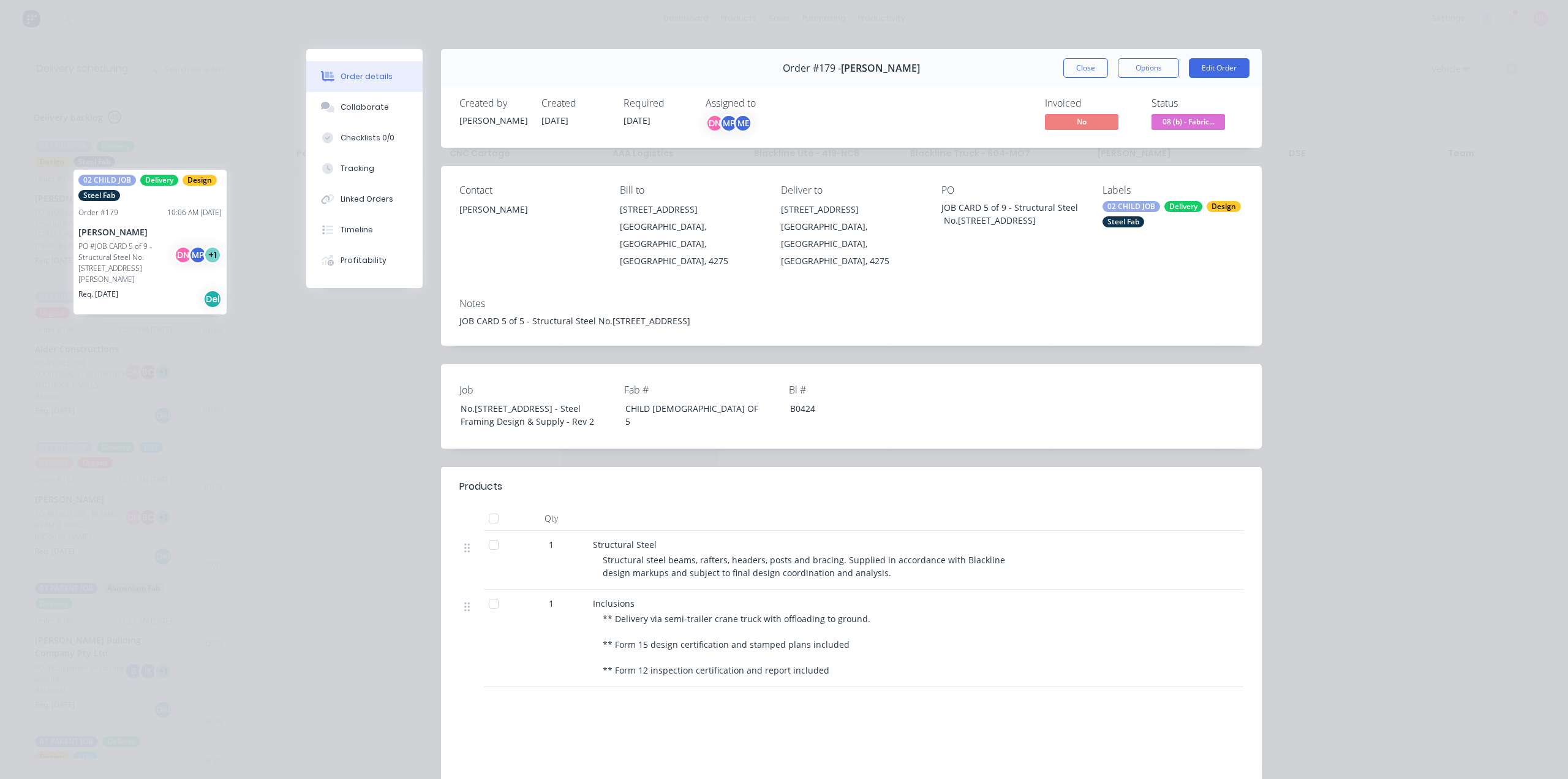
drag, startPoint x: 61, startPoint y: 164, endPoint x: 73, endPoint y: 160, distance: 12.6
click at [73, 160] on div "Order details Collaborate Checklists 0/0 Tracking Linked Orders Timeline Profit…" at bounding box center [784, 389] width 1568 height 779
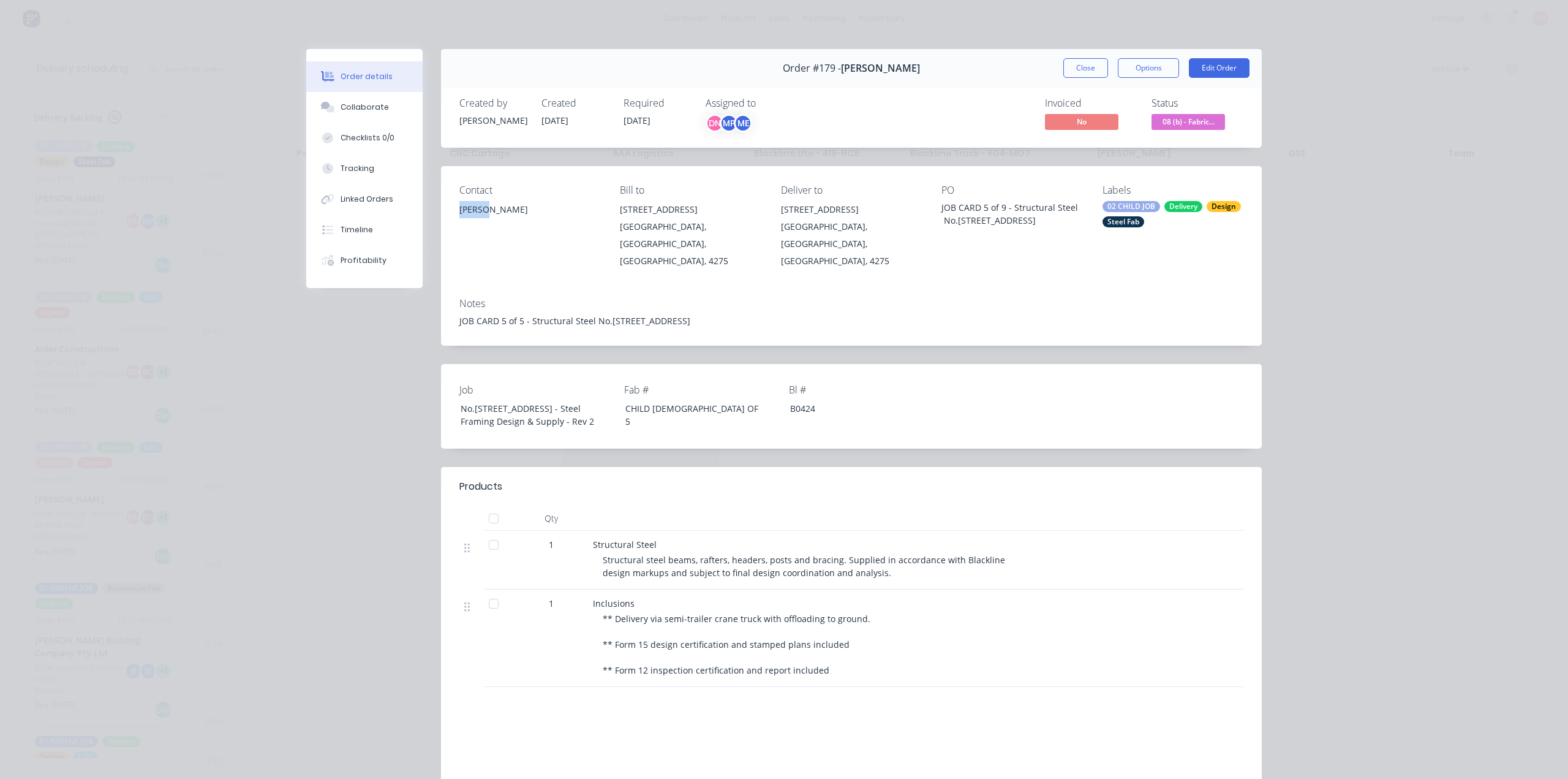
click at [73, 160] on div "Order details Collaborate Checklists 0/0 Tracking Linked Orders Timeline Profit…" at bounding box center [784, 389] width 1568 height 779
click at [1107, 59] on button "Close" at bounding box center [1085, 68] width 45 height 20
click at [1107, 59] on div "Vehicle" at bounding box center [1181, 68] width 702 height 22
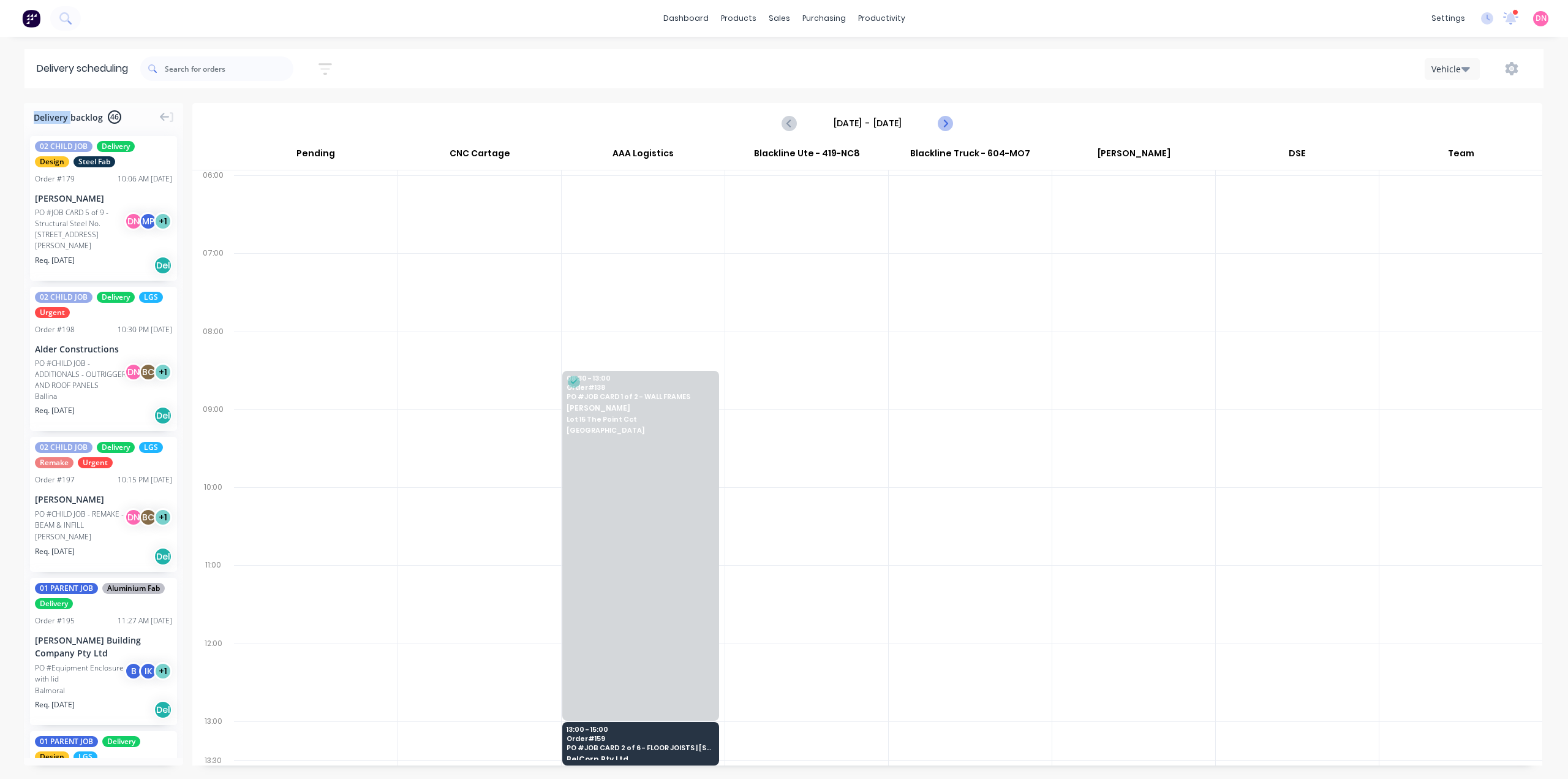
click at [944, 116] on icon "Next page" at bounding box center [945, 123] width 15 height 15
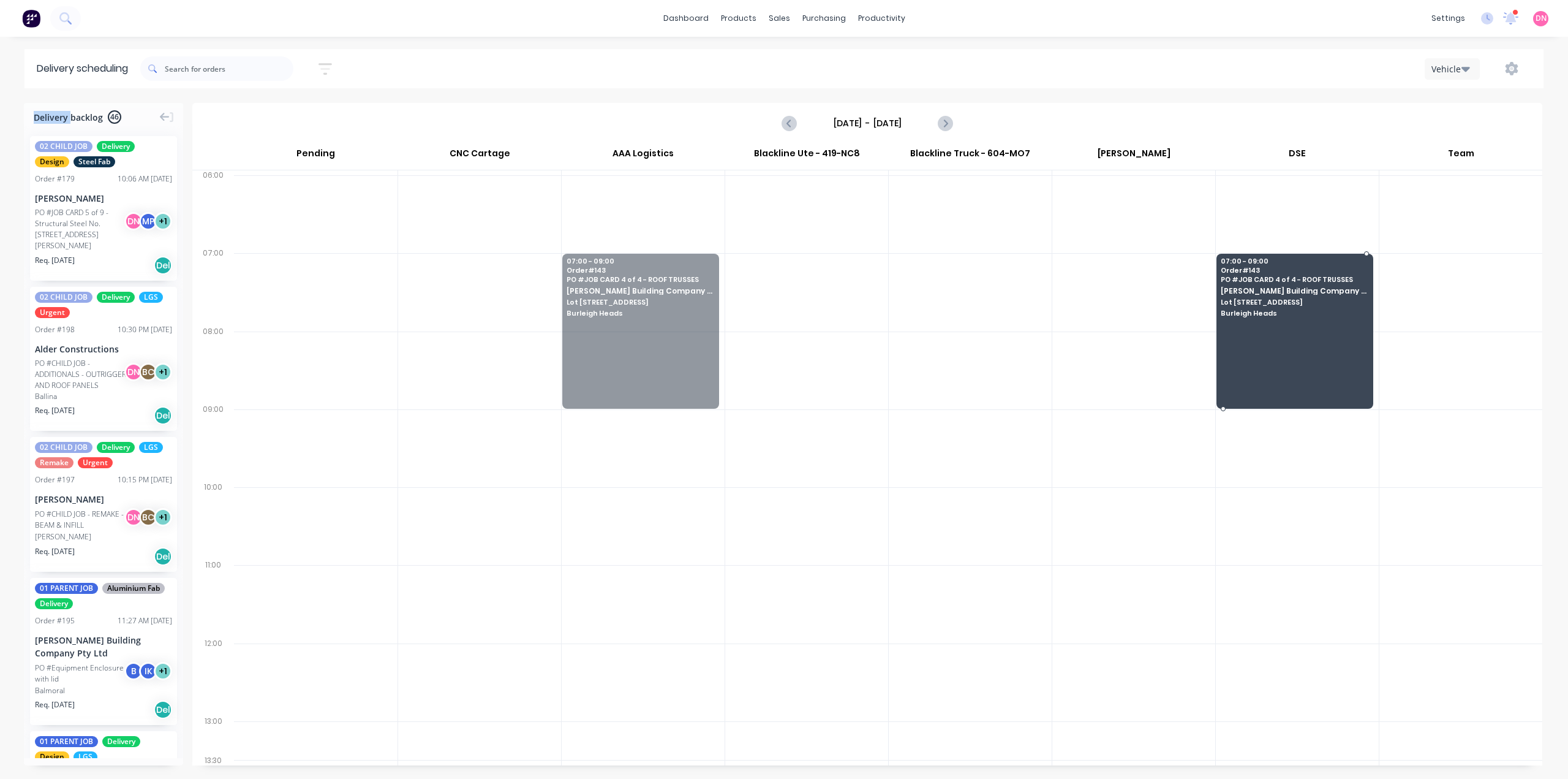
drag, startPoint x: 623, startPoint y: 264, endPoint x: 1277, endPoint y: 273, distance: 654.1
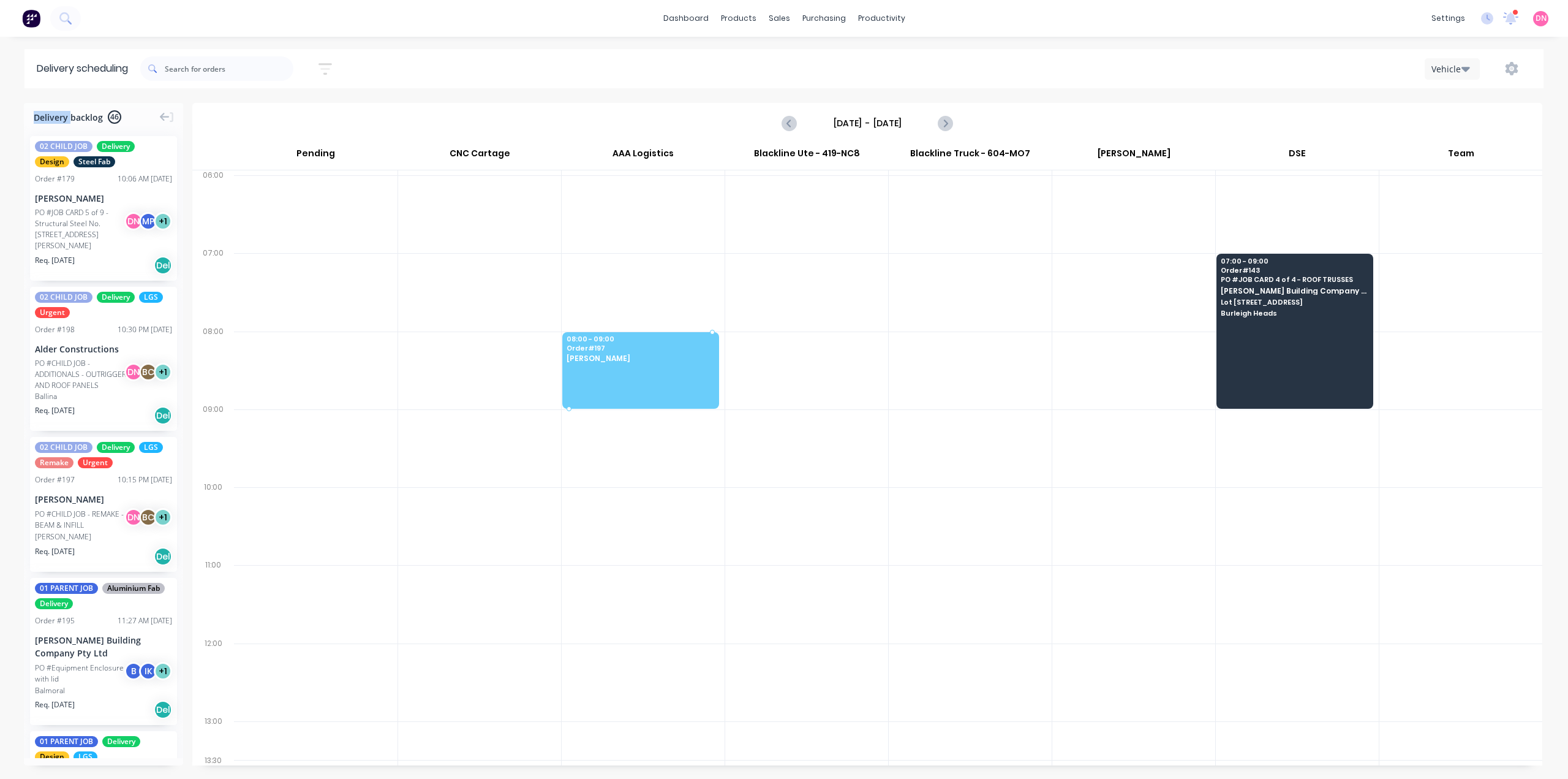
drag, startPoint x: 97, startPoint y: 430, endPoint x: 636, endPoint y: 335, distance: 547.3
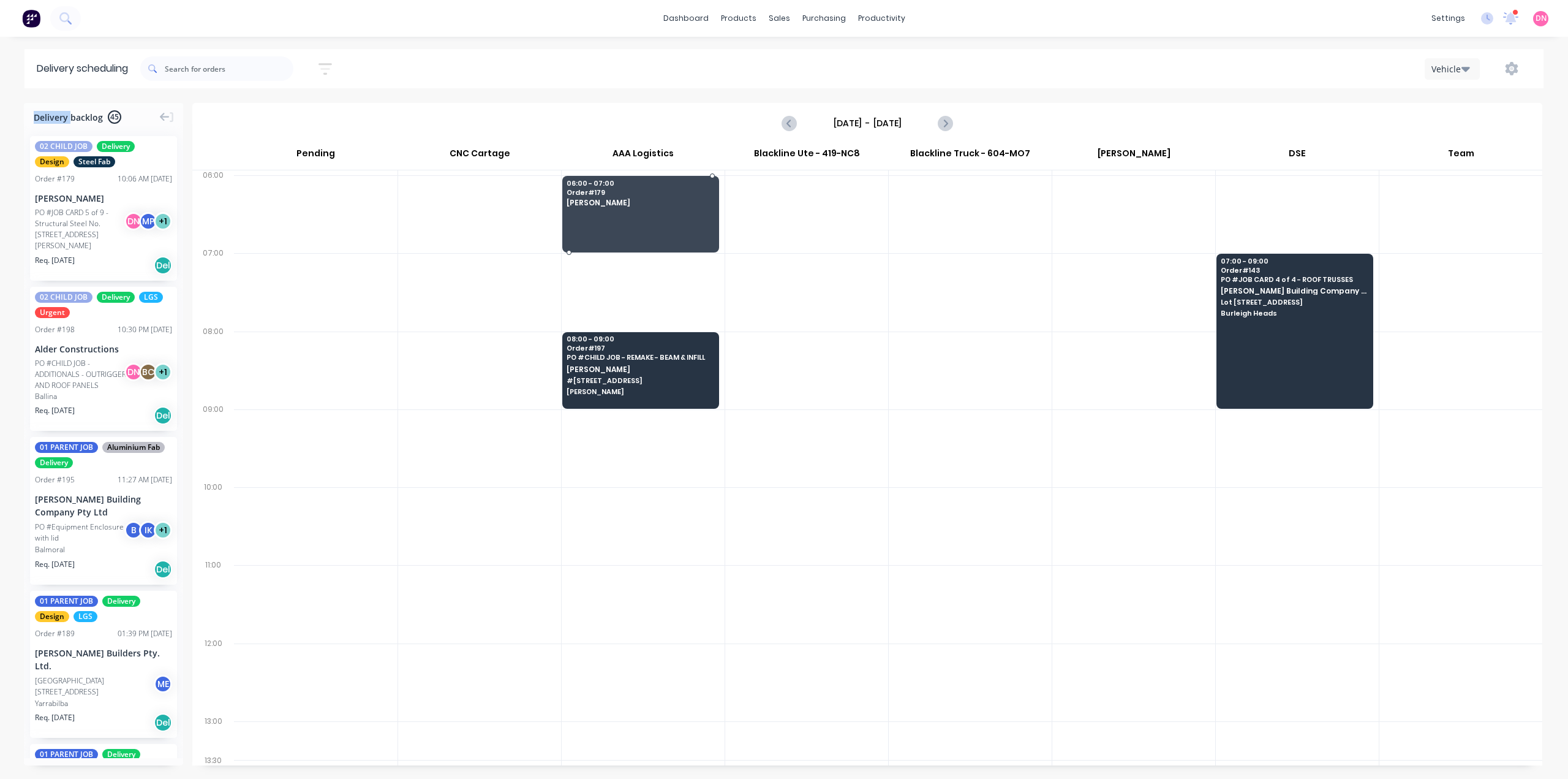
drag, startPoint x: 106, startPoint y: 195, endPoint x: 584, endPoint y: 178, distance: 478.3
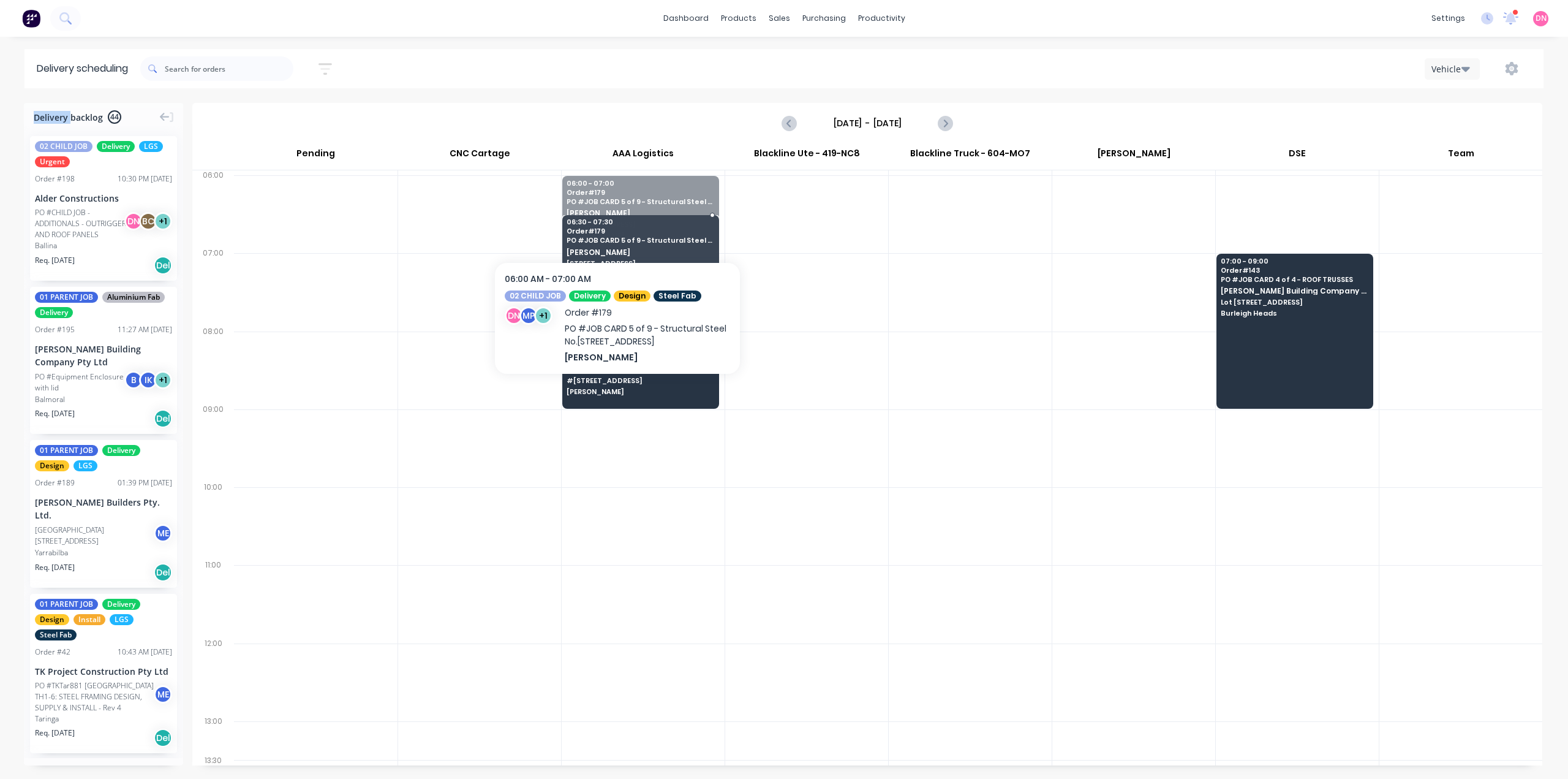
drag, startPoint x: 617, startPoint y: 195, endPoint x: 614, endPoint y: 239, distance: 44.1
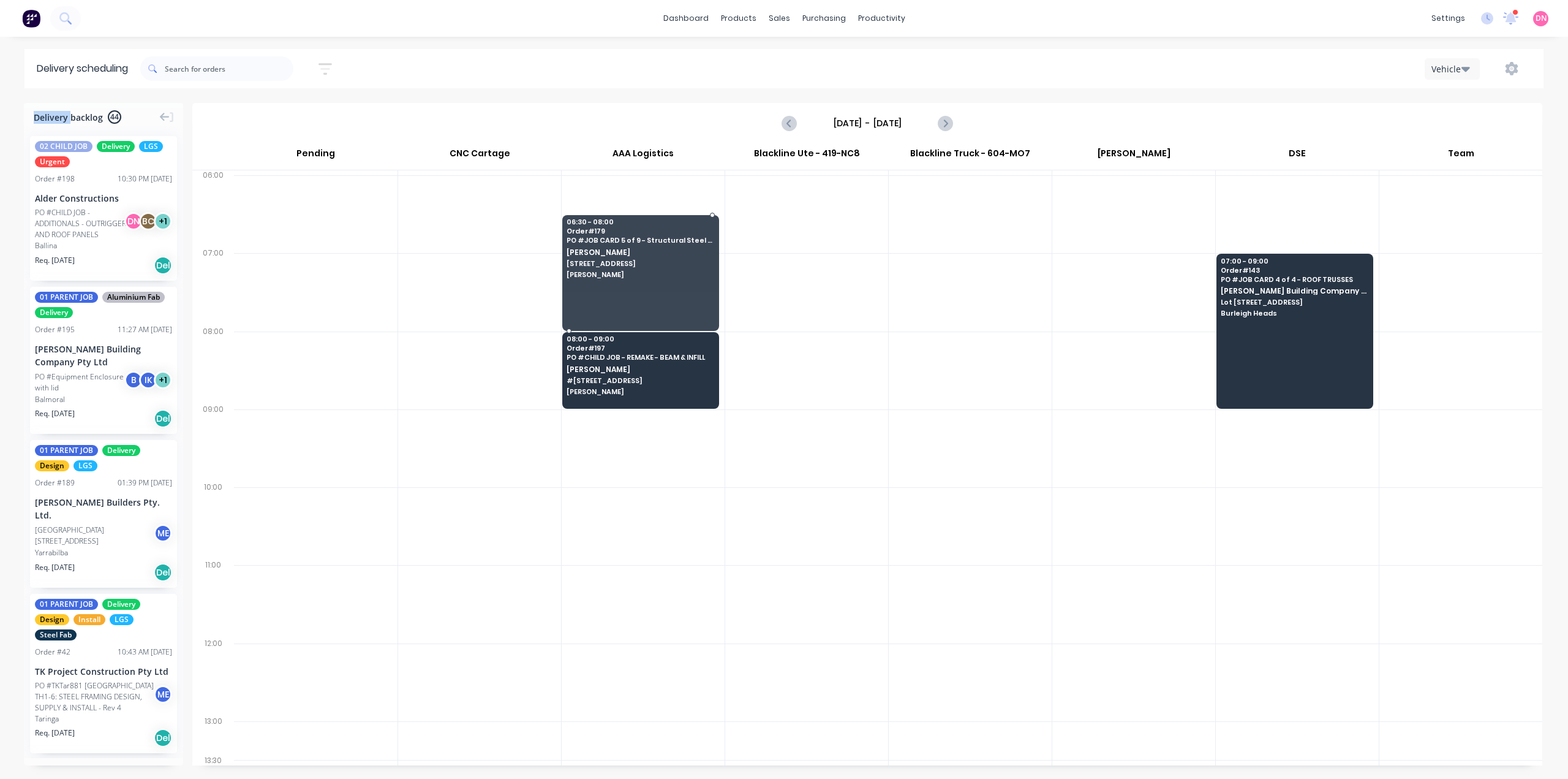
drag, startPoint x: 632, startPoint y: 274, endPoint x: 790, endPoint y: 345, distance: 173.2
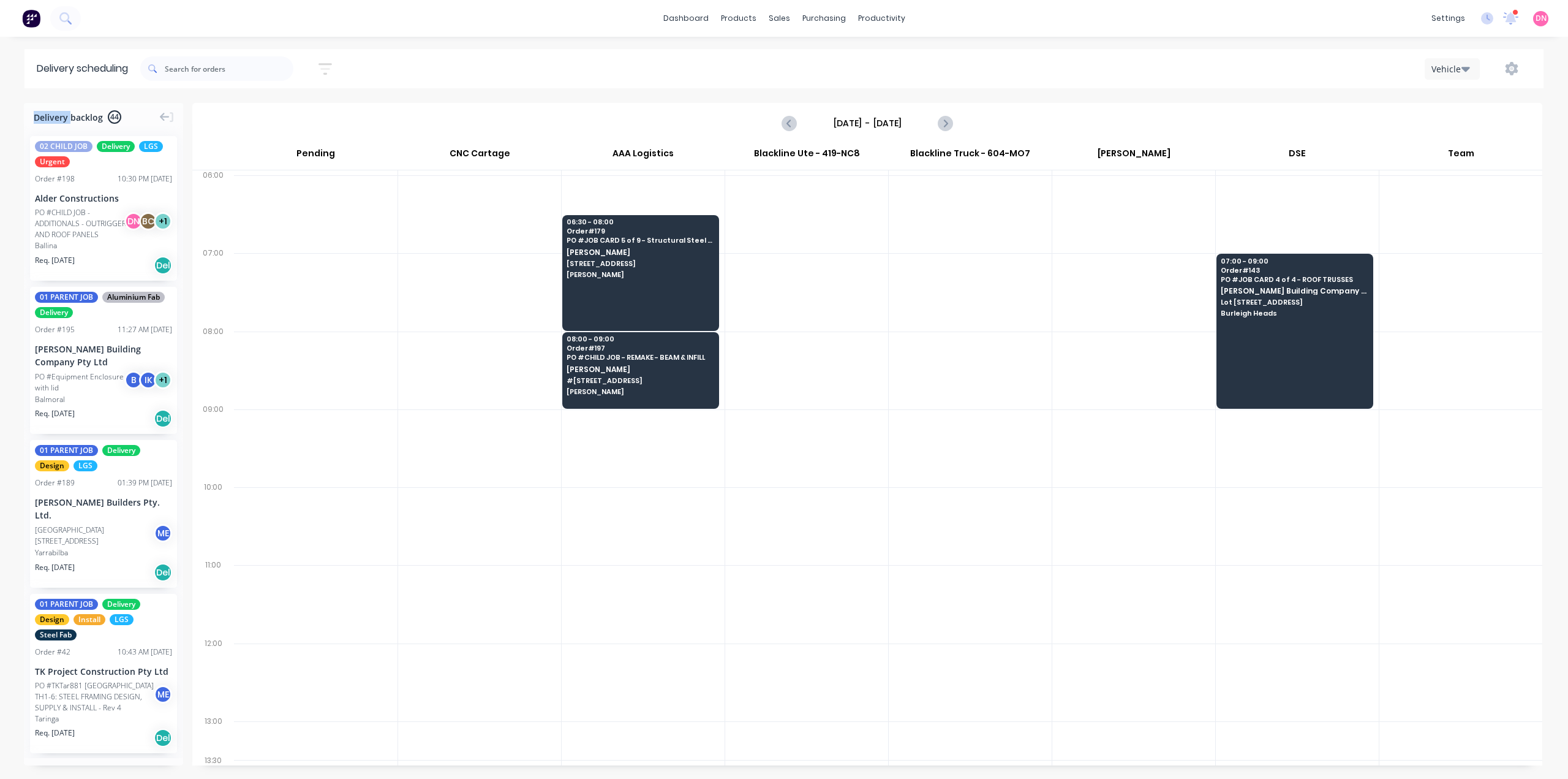
click at [811, 351] on div at bounding box center [807, 371] width 163 height 78
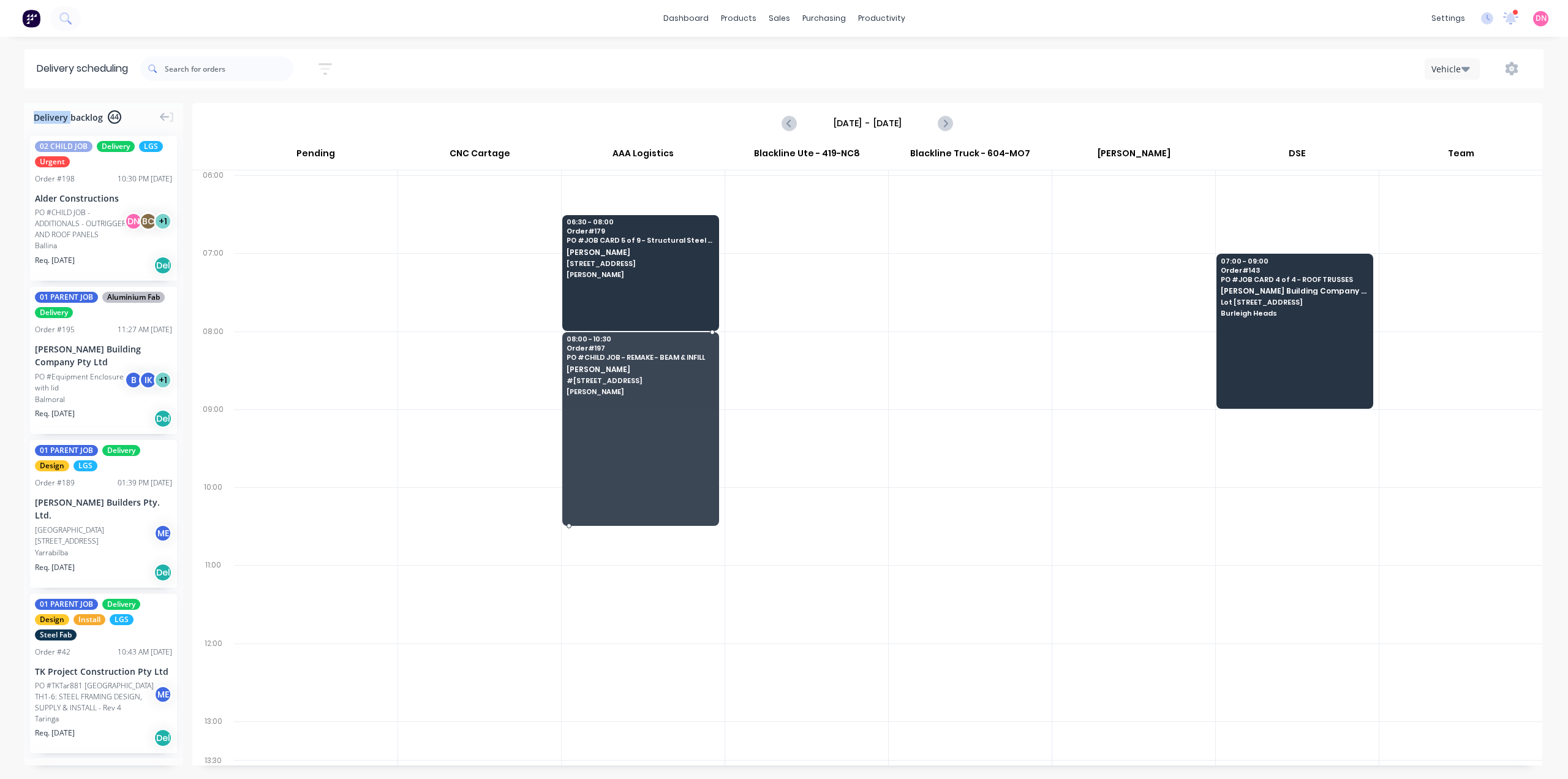
drag, startPoint x: 679, startPoint y: 392, endPoint x: 679, endPoint y: 509, distance: 117.0
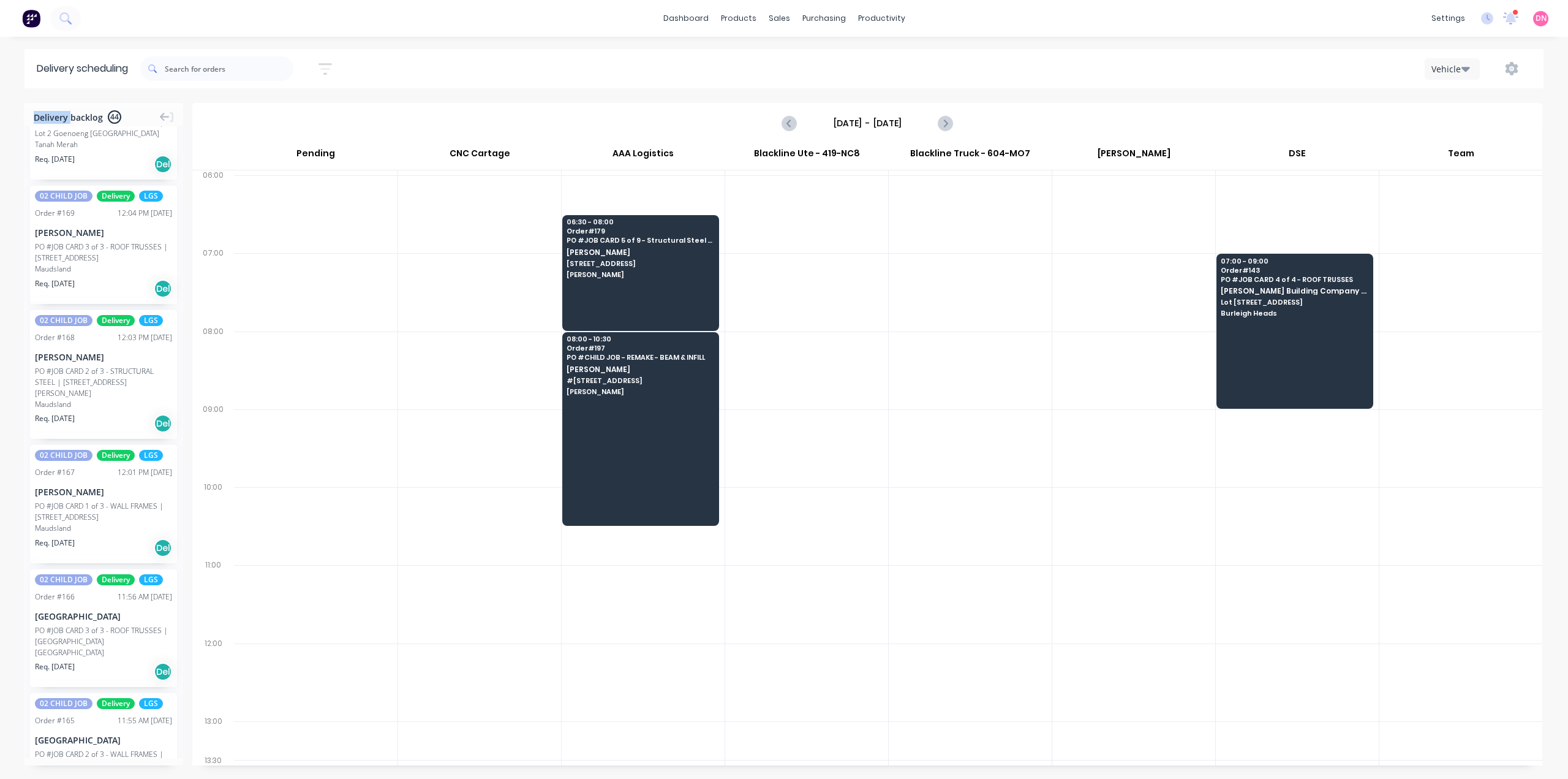
scroll to position [1471, 0]
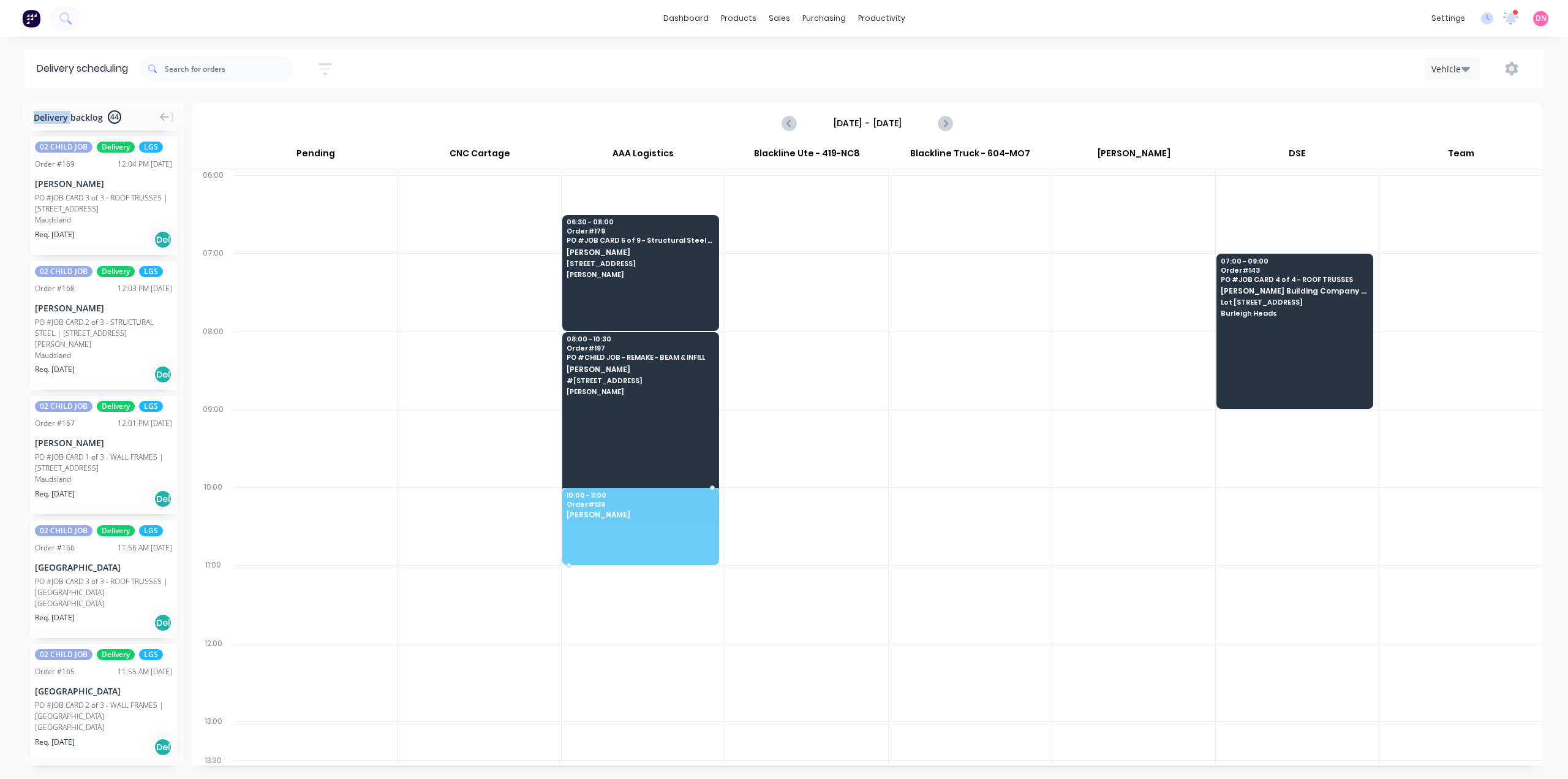
drag, startPoint x: 71, startPoint y: 590, endPoint x: 691, endPoint y: 505, distance: 625.8
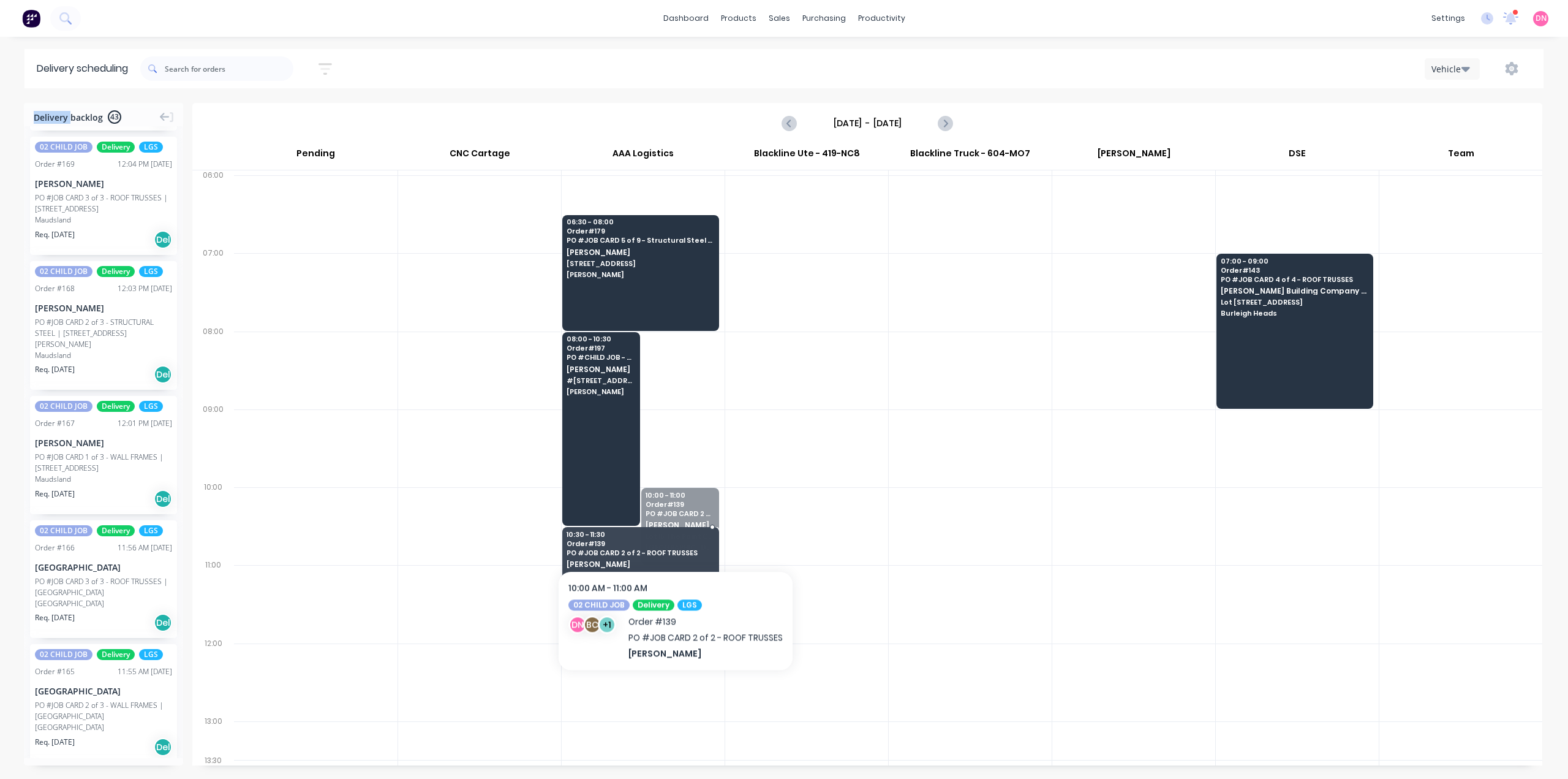
drag, startPoint x: 690, startPoint y: 505, endPoint x: 626, endPoint y: 554, distance: 80.6
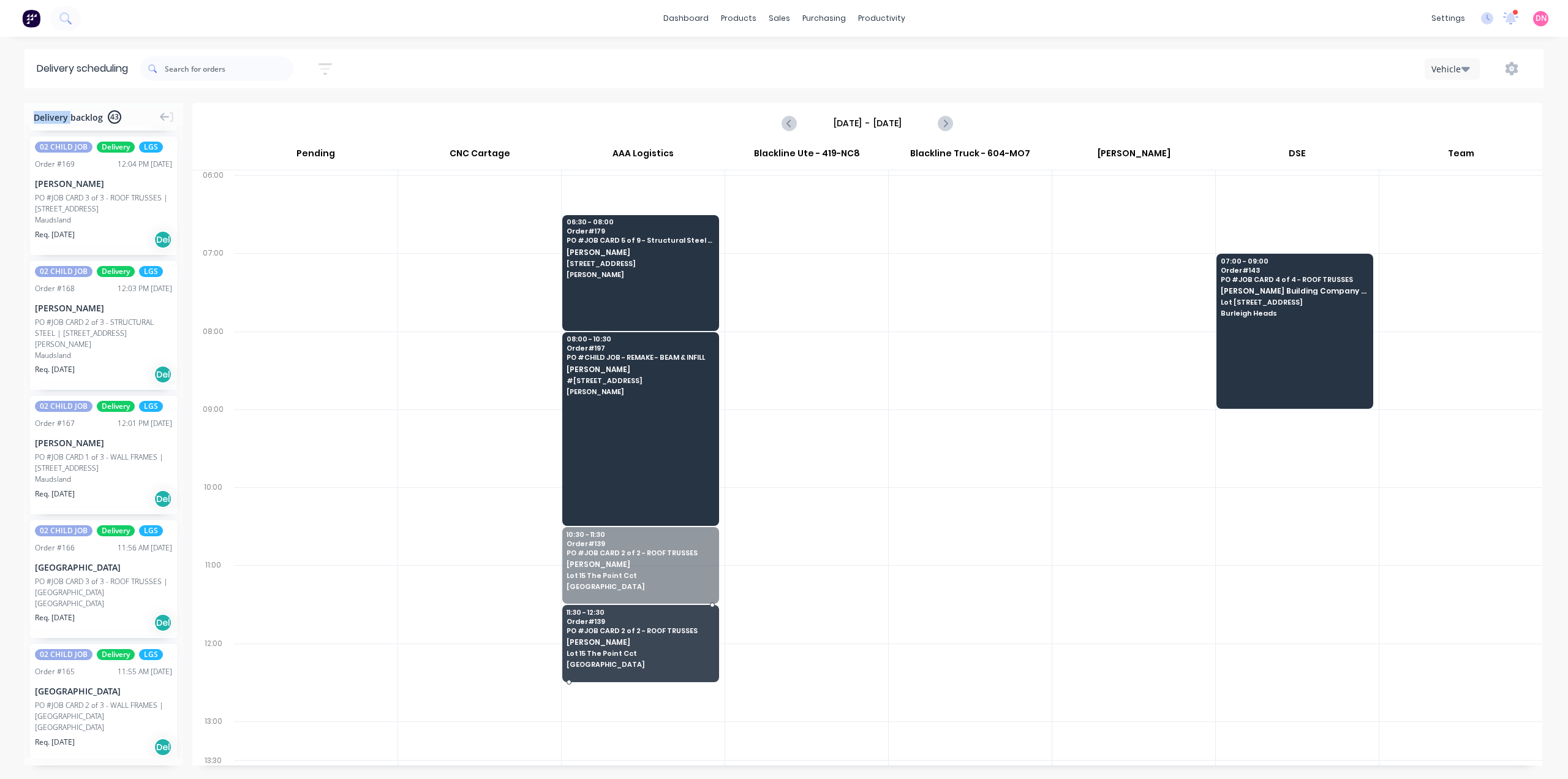
drag, startPoint x: 653, startPoint y: 585, endPoint x: 651, endPoint y: 639, distance: 54.0
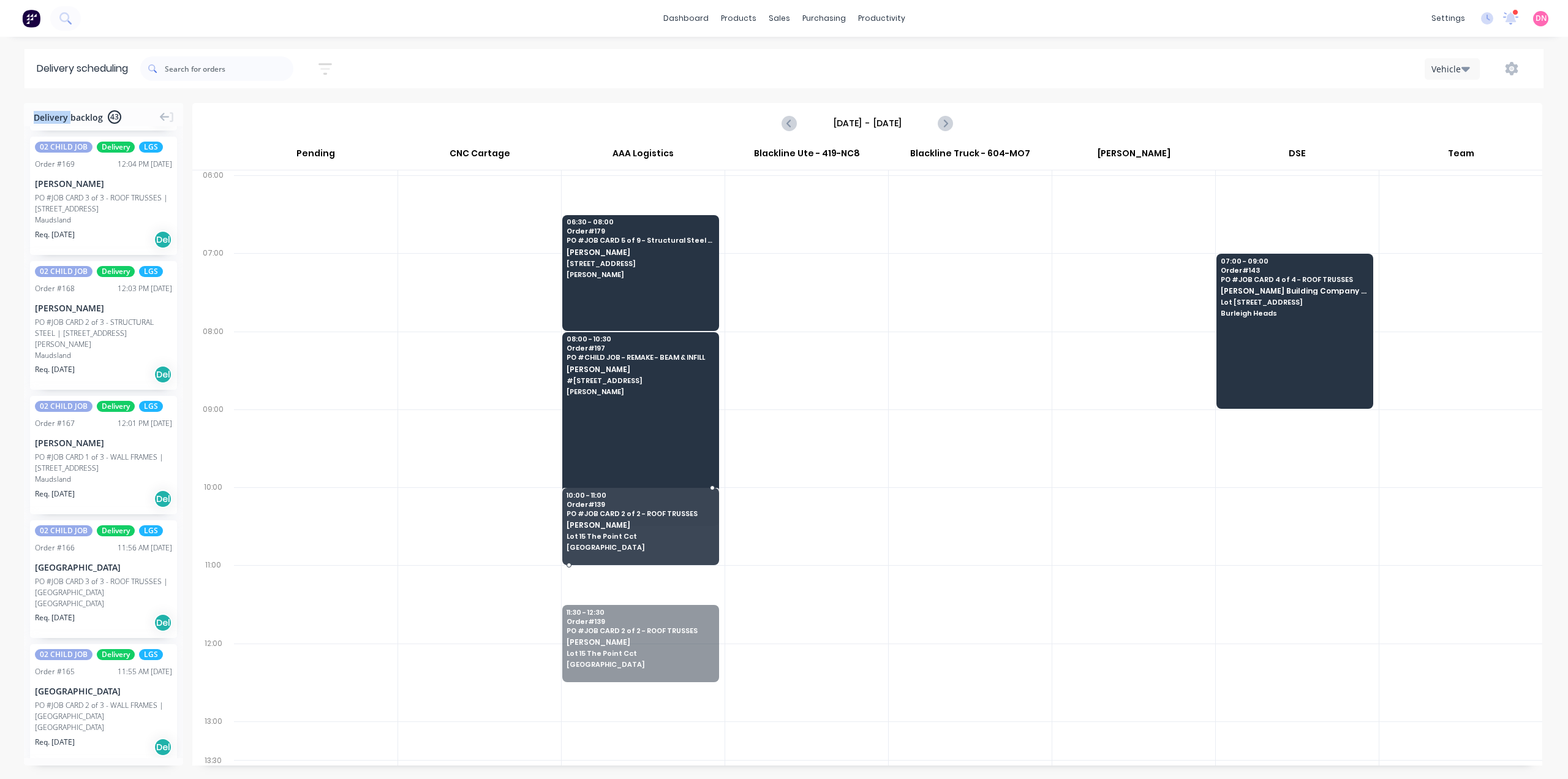
drag, startPoint x: 625, startPoint y: 624, endPoint x: 639, endPoint y: 531, distance: 94.0
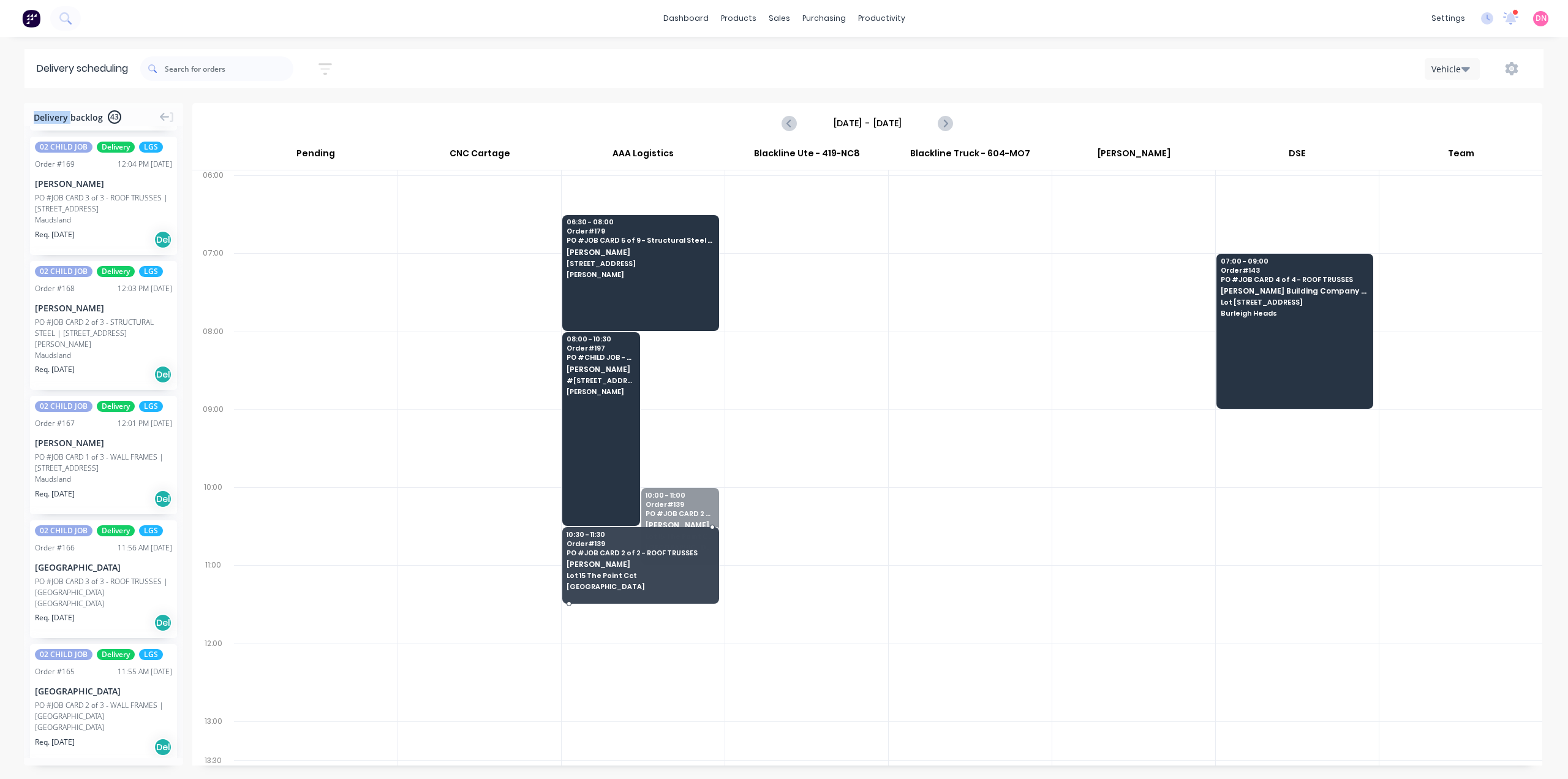
drag, startPoint x: 696, startPoint y: 506, endPoint x: 661, endPoint y: 555, distance: 60.2
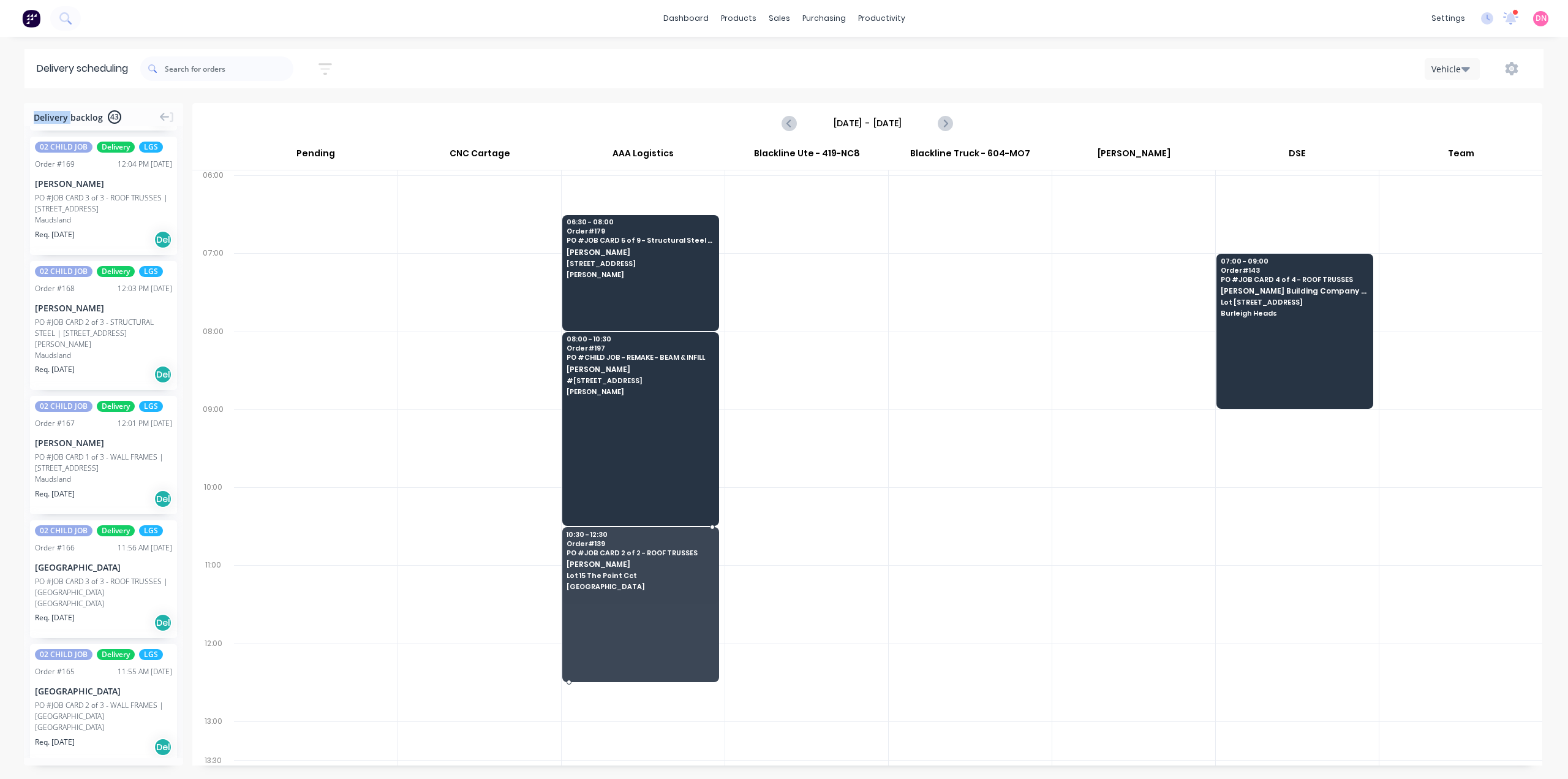
drag, startPoint x: 649, startPoint y: 588, endPoint x: 645, endPoint y: 514, distance: 74.1
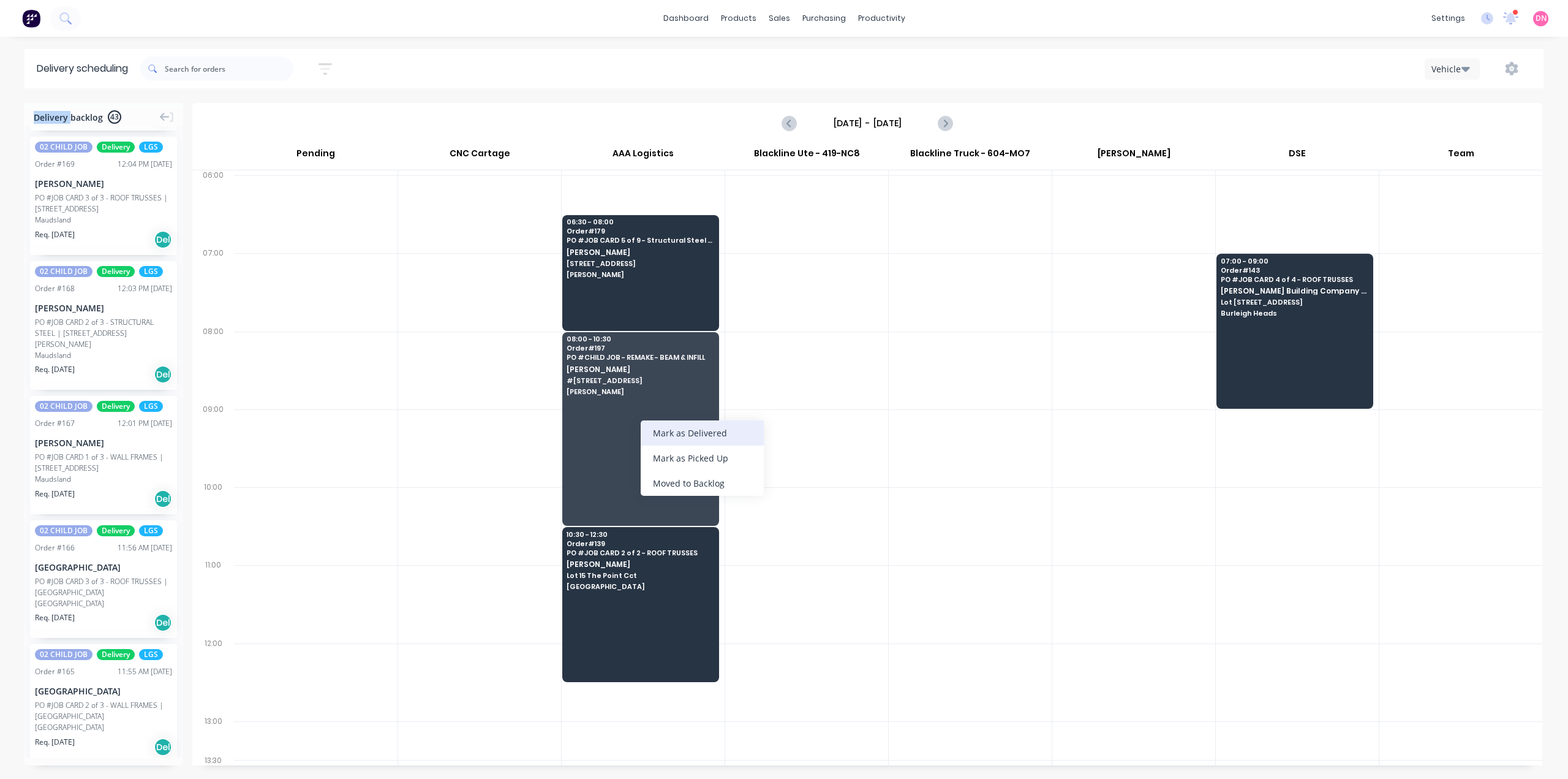
click at [666, 425] on div "Mark as Delivered" at bounding box center [702, 433] width 123 height 25
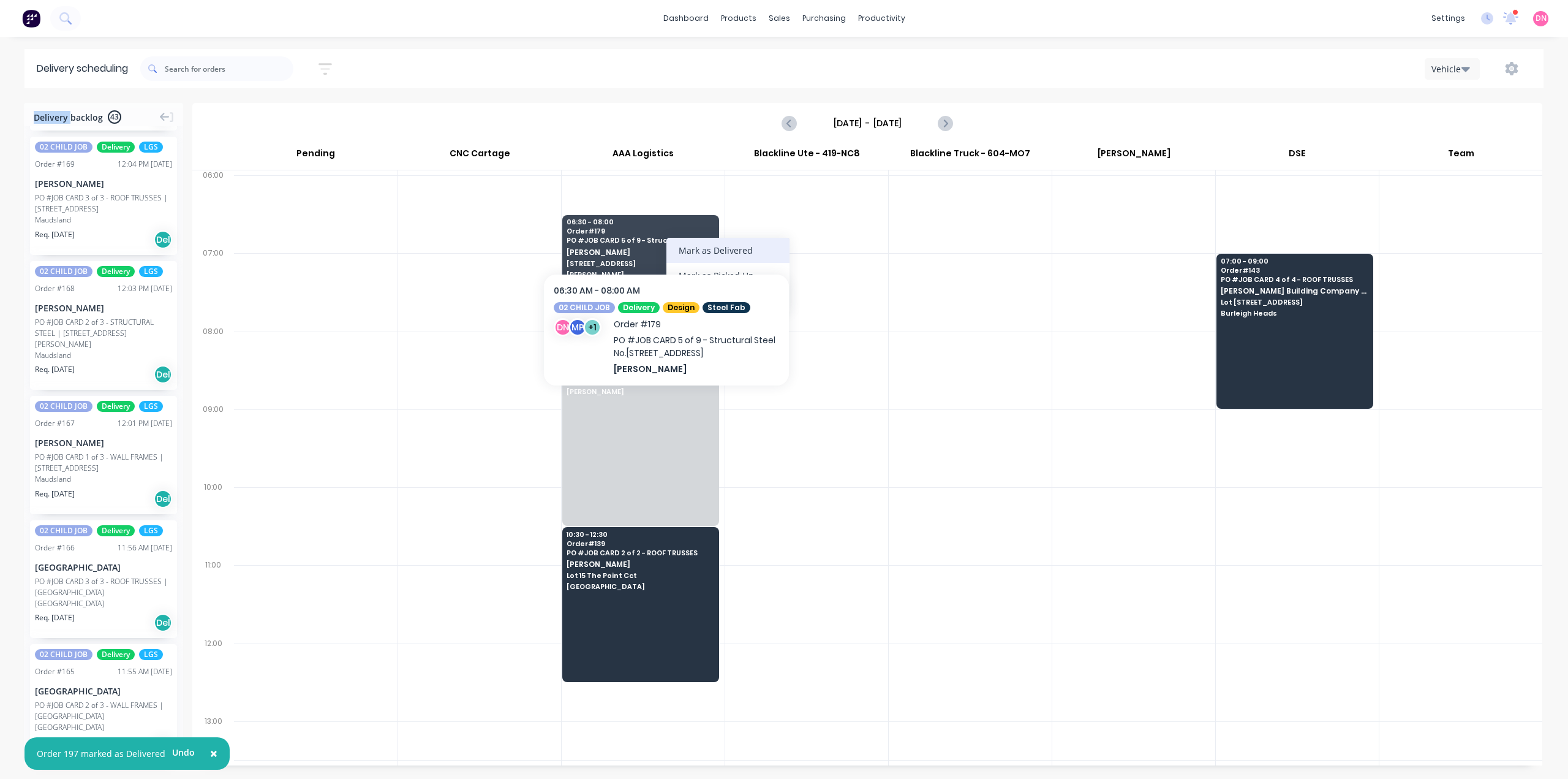
click at [703, 249] on div "Mark as Delivered" at bounding box center [728, 250] width 123 height 25
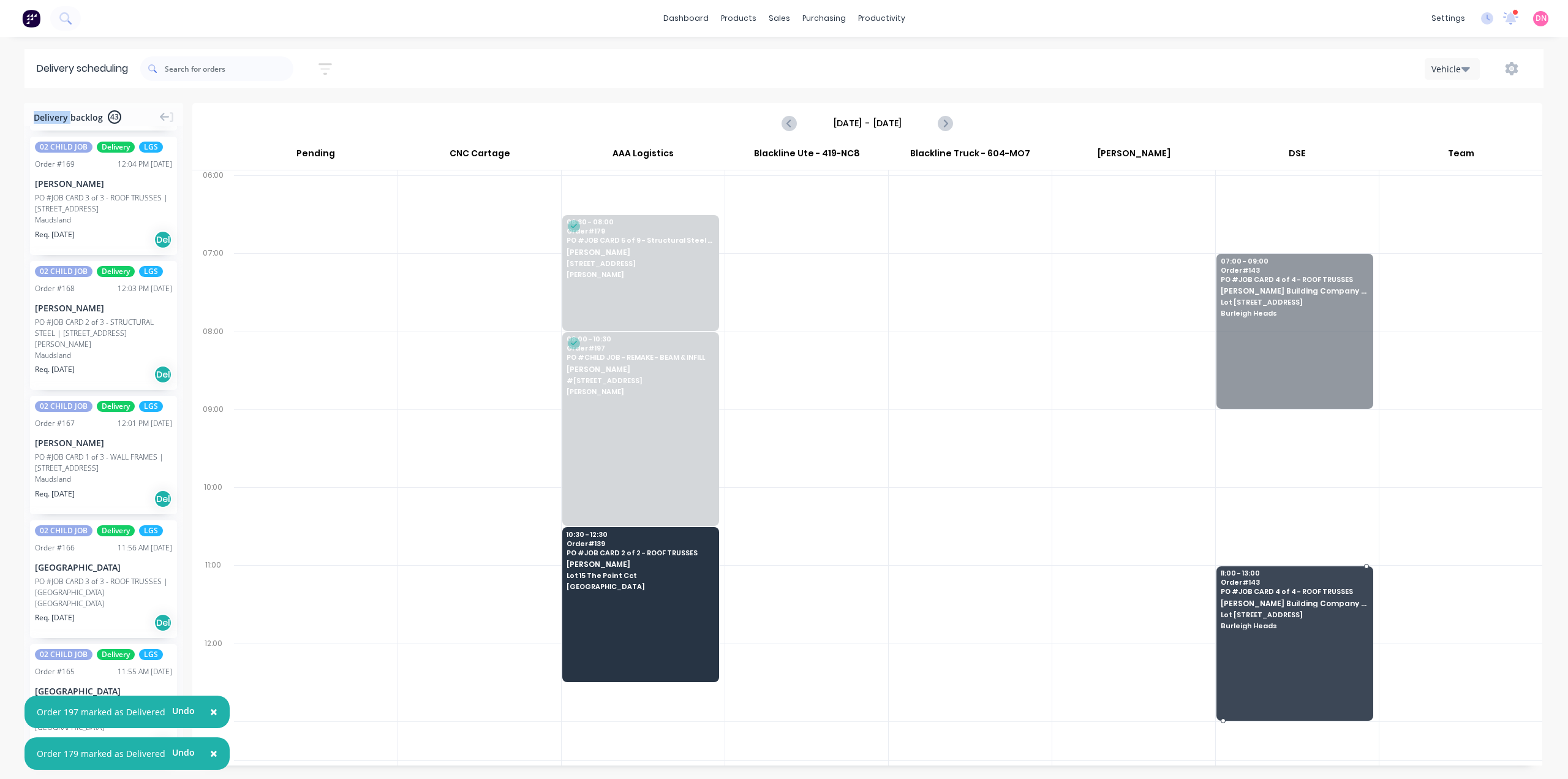
drag, startPoint x: 1282, startPoint y: 308, endPoint x: 1300, endPoint y: 637, distance: 329.5
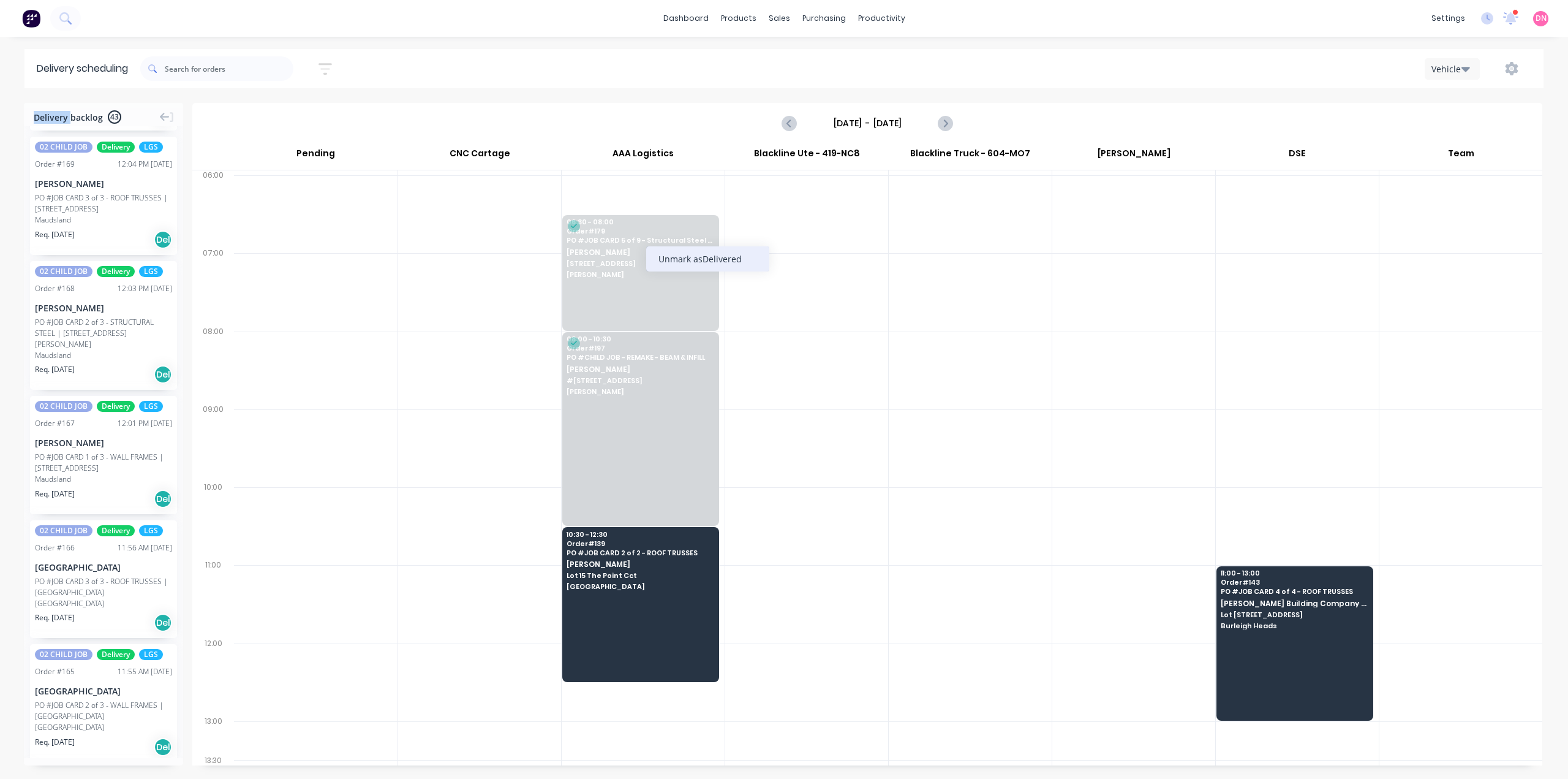
click at [661, 253] on div "Unmark as Delivered" at bounding box center [708, 259] width 123 height 25
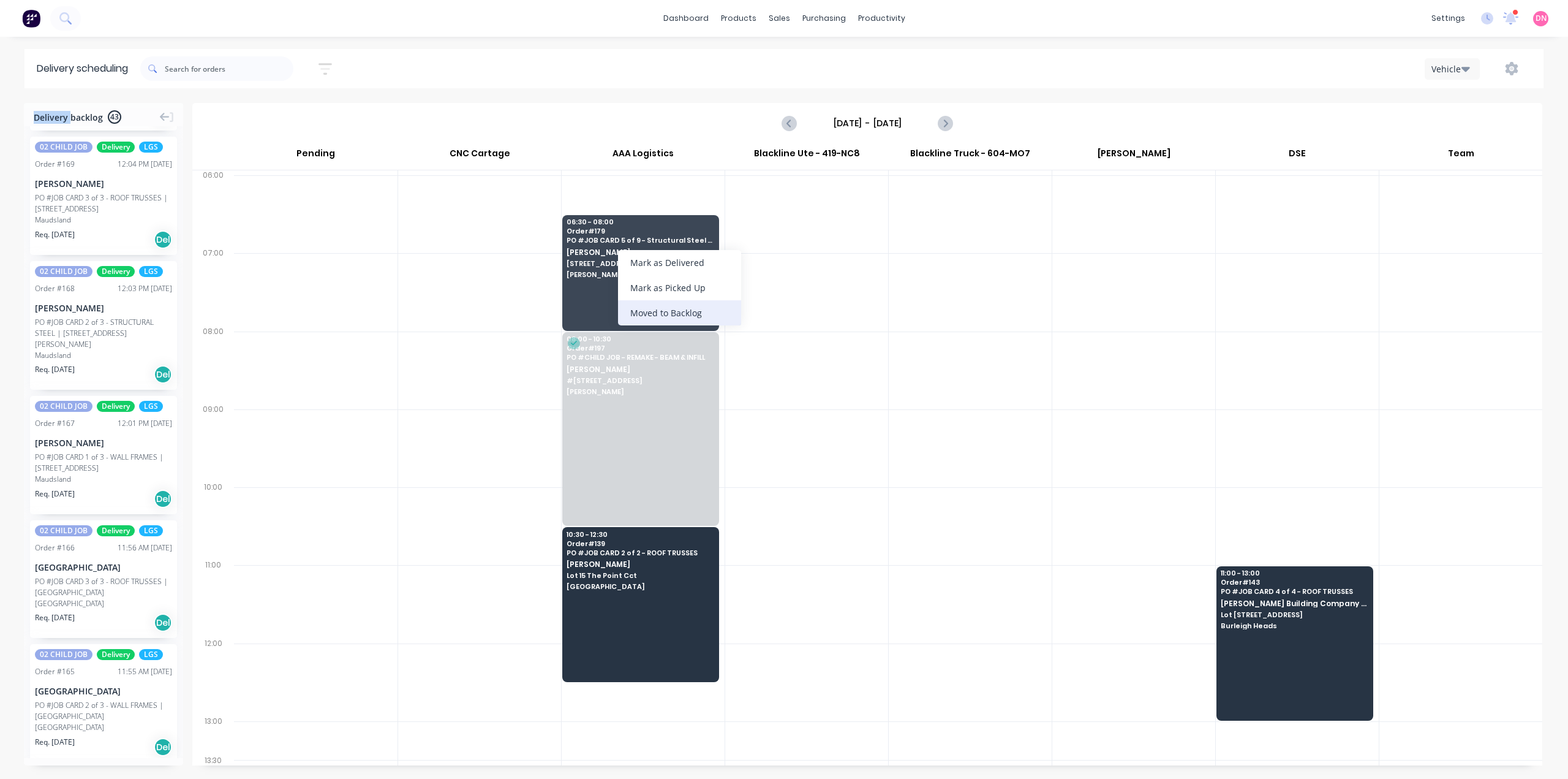
click at [701, 305] on div "Moved to Backlog" at bounding box center [680, 313] width 123 height 25
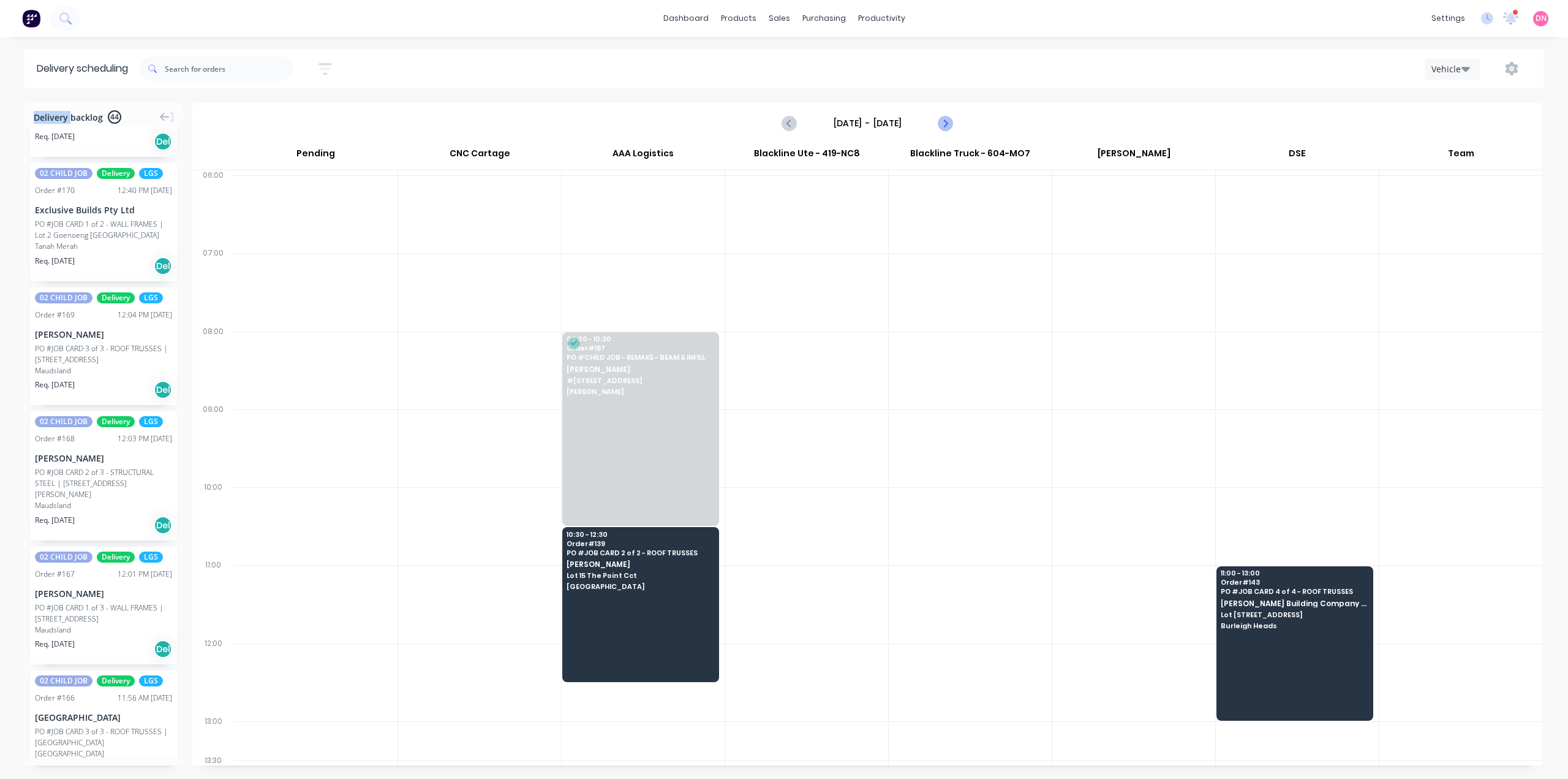
click at [949, 116] on icon "Next page" at bounding box center [945, 123] width 15 height 15
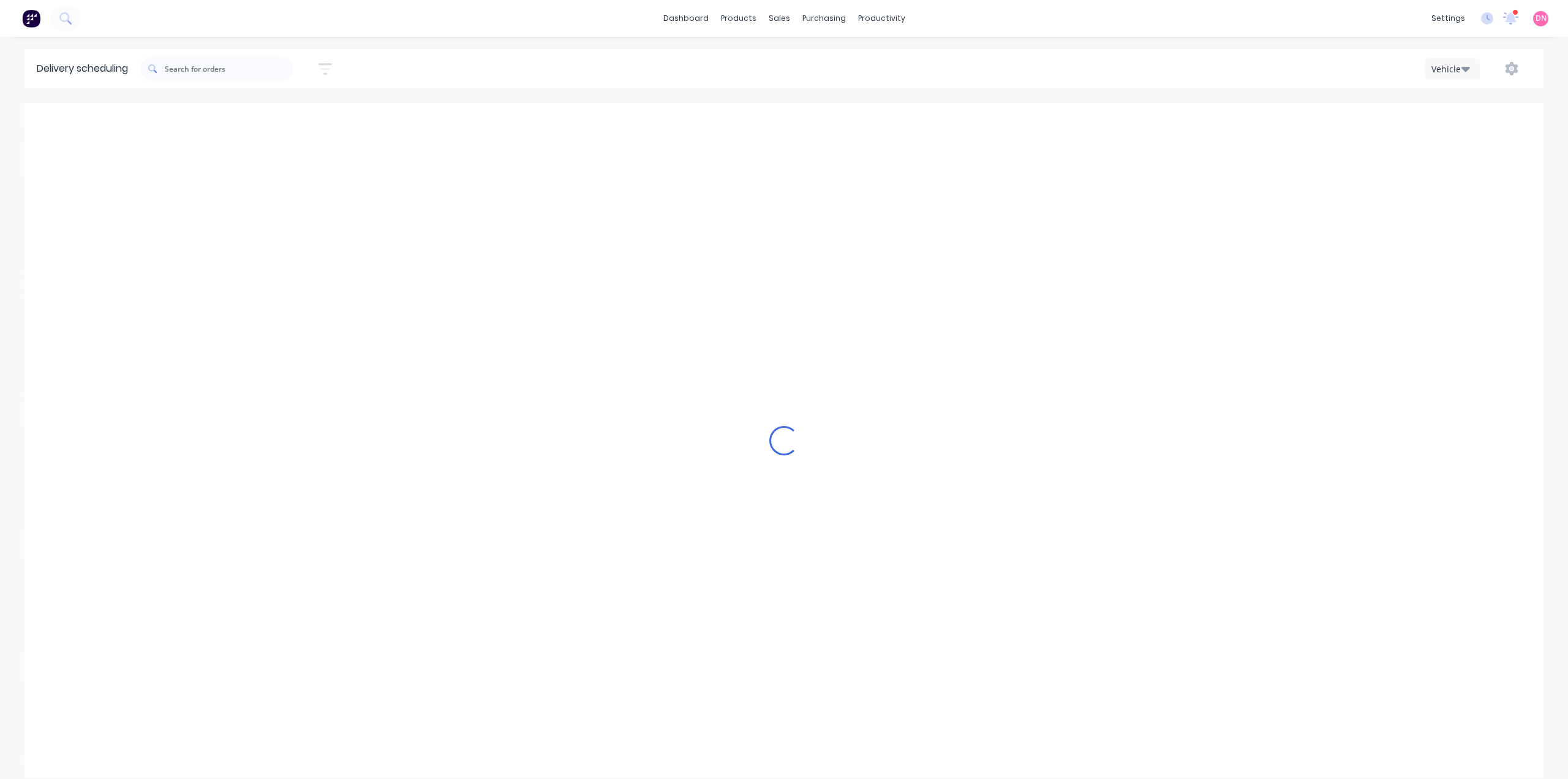
click at [949, 116] on icon "Next page" at bounding box center [945, 123] width 15 height 15
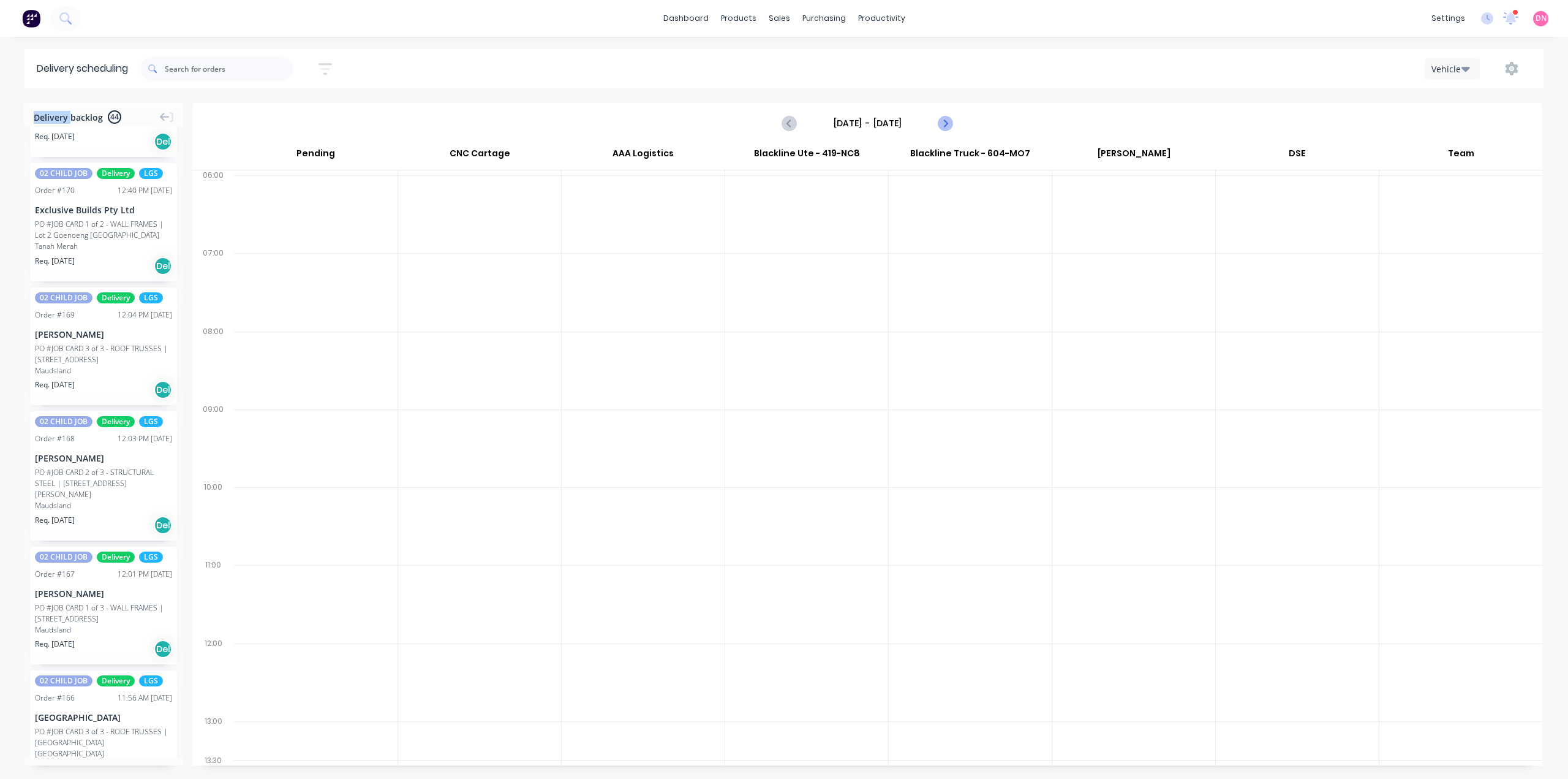
click at [949, 116] on icon "Next page" at bounding box center [945, 123] width 15 height 15
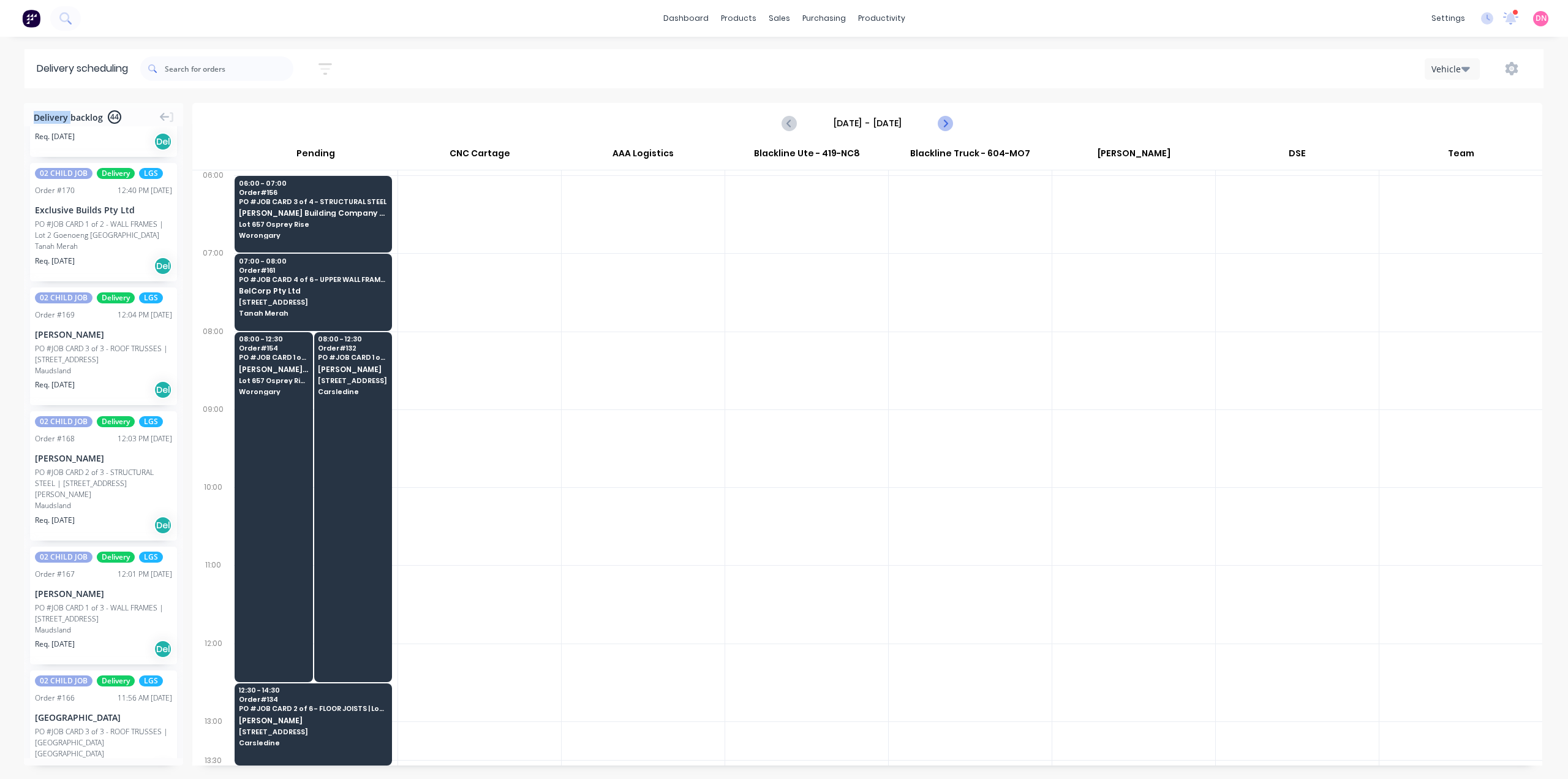
click at [949, 116] on icon "Next page" at bounding box center [945, 123] width 15 height 15
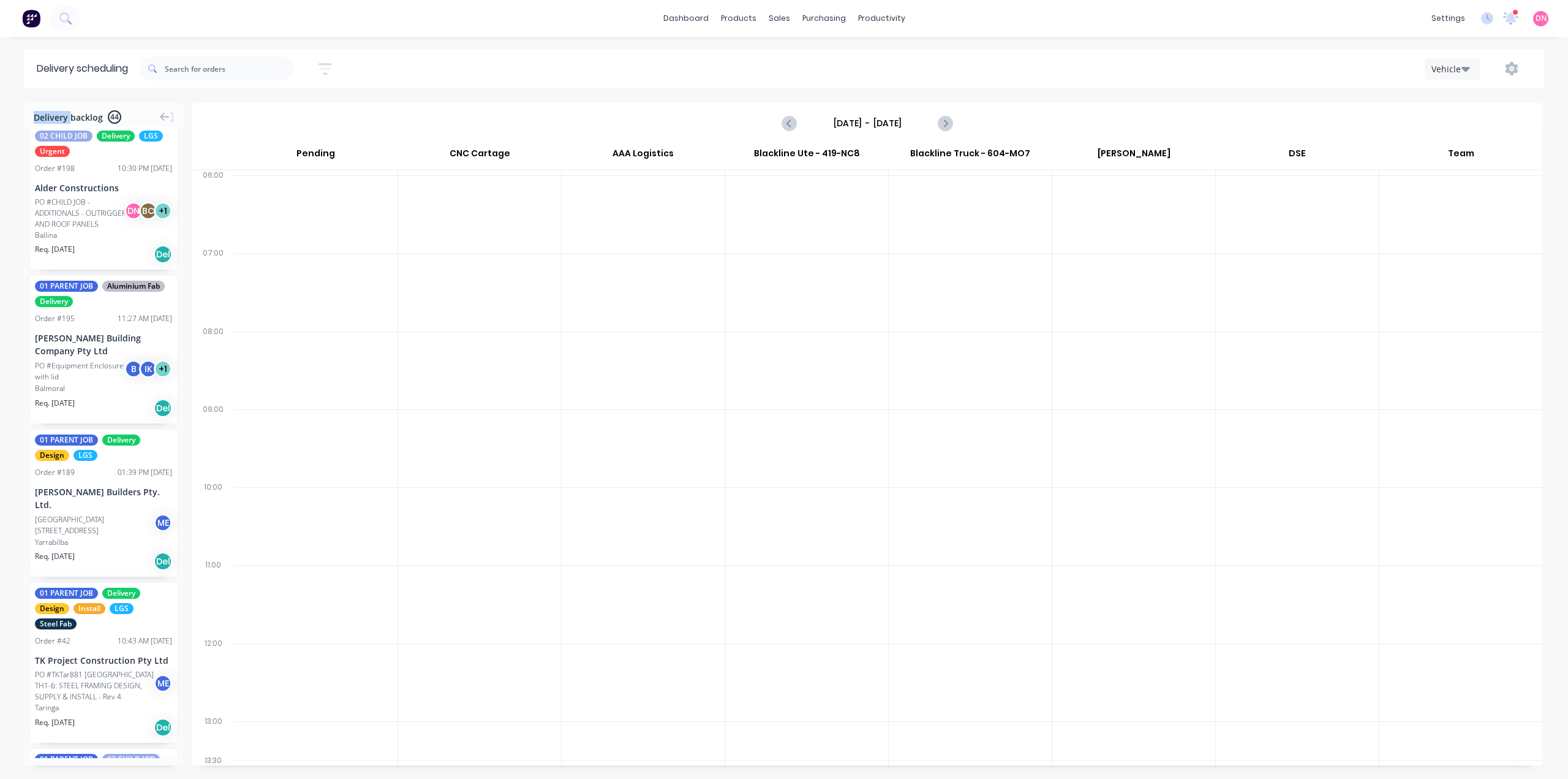
scroll to position [0, 0]
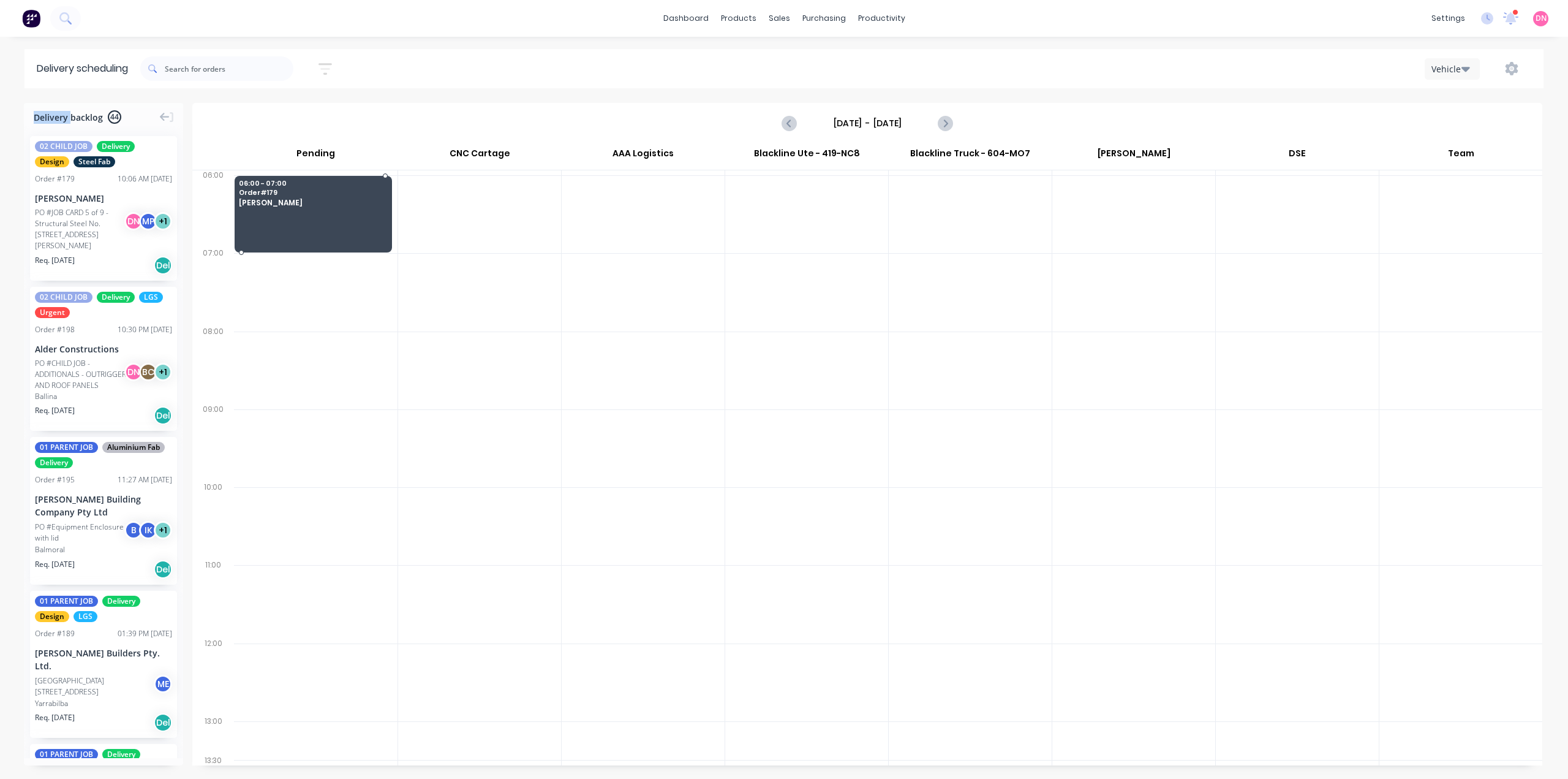
drag, startPoint x: 76, startPoint y: 164, endPoint x: 327, endPoint y: 172, distance: 251.1
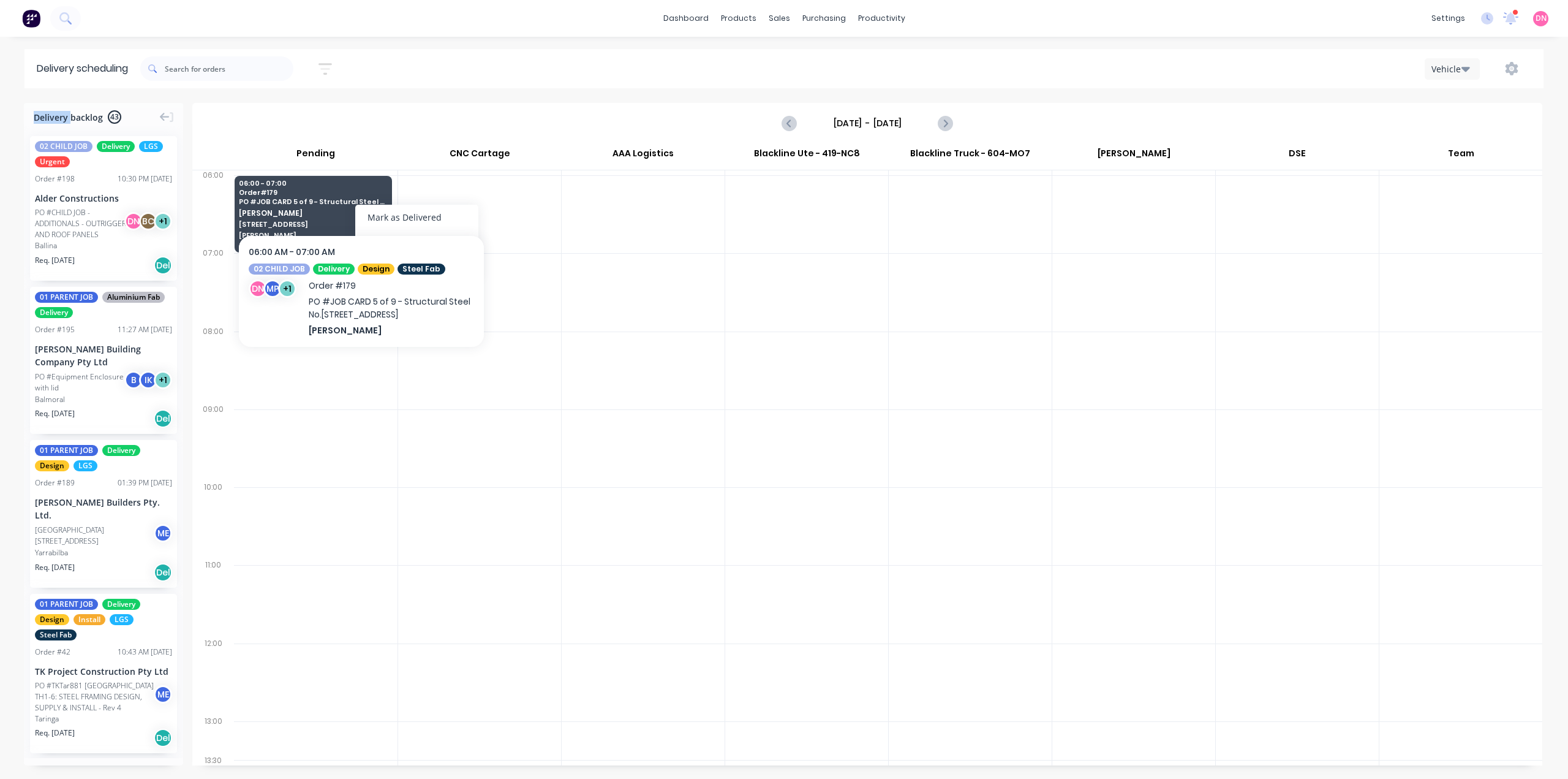
click at [623, 225] on div at bounding box center [643, 214] width 163 height 78
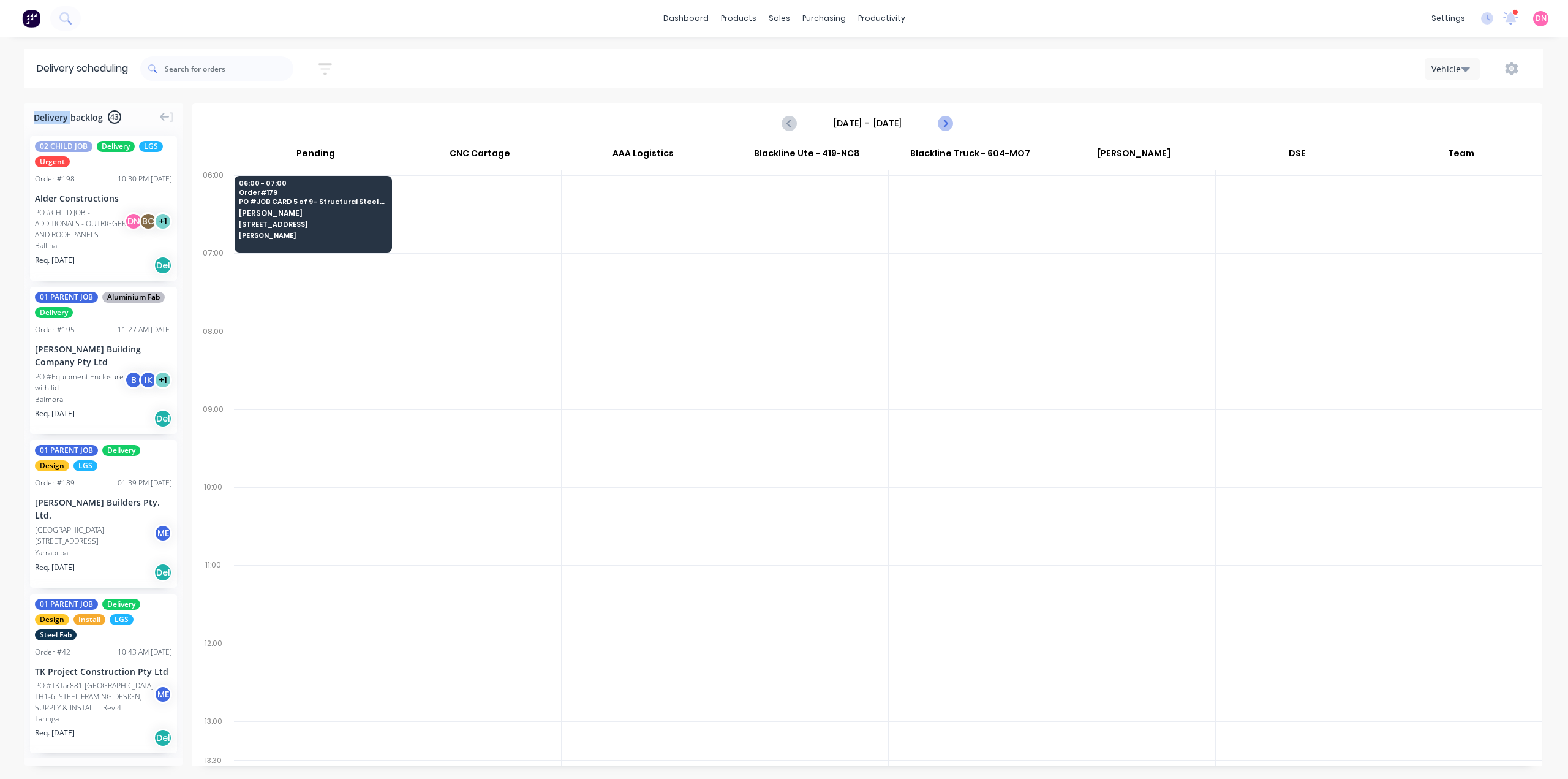
click at [951, 116] on icon "Next page" at bounding box center [945, 123] width 15 height 15
click at [793, 116] on icon "Previous page" at bounding box center [790, 123] width 15 height 15
click at [789, 116] on icon "Previous page" at bounding box center [790, 123] width 15 height 15
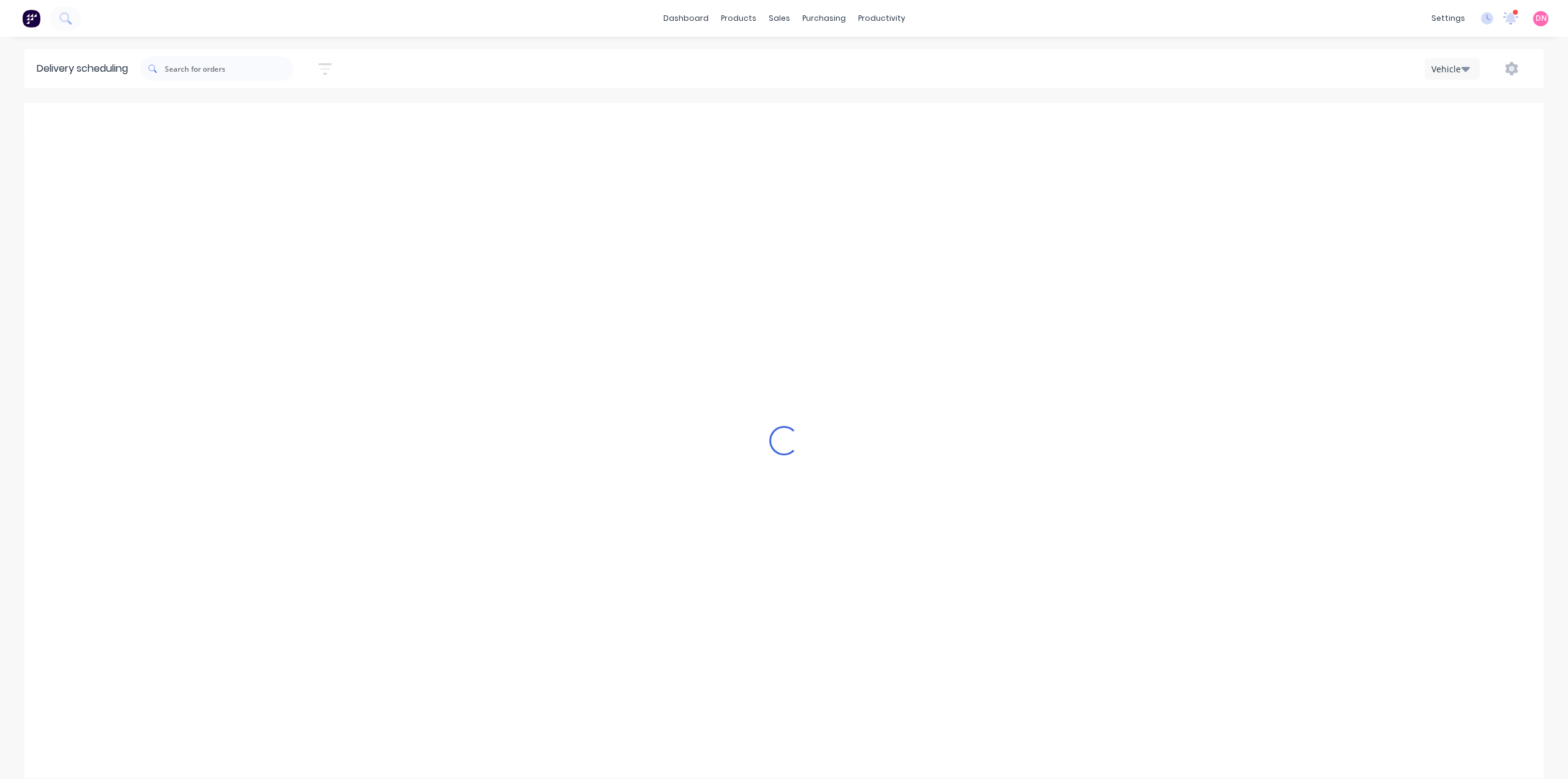
click at [789, 116] on icon "Previous page" at bounding box center [790, 123] width 15 height 15
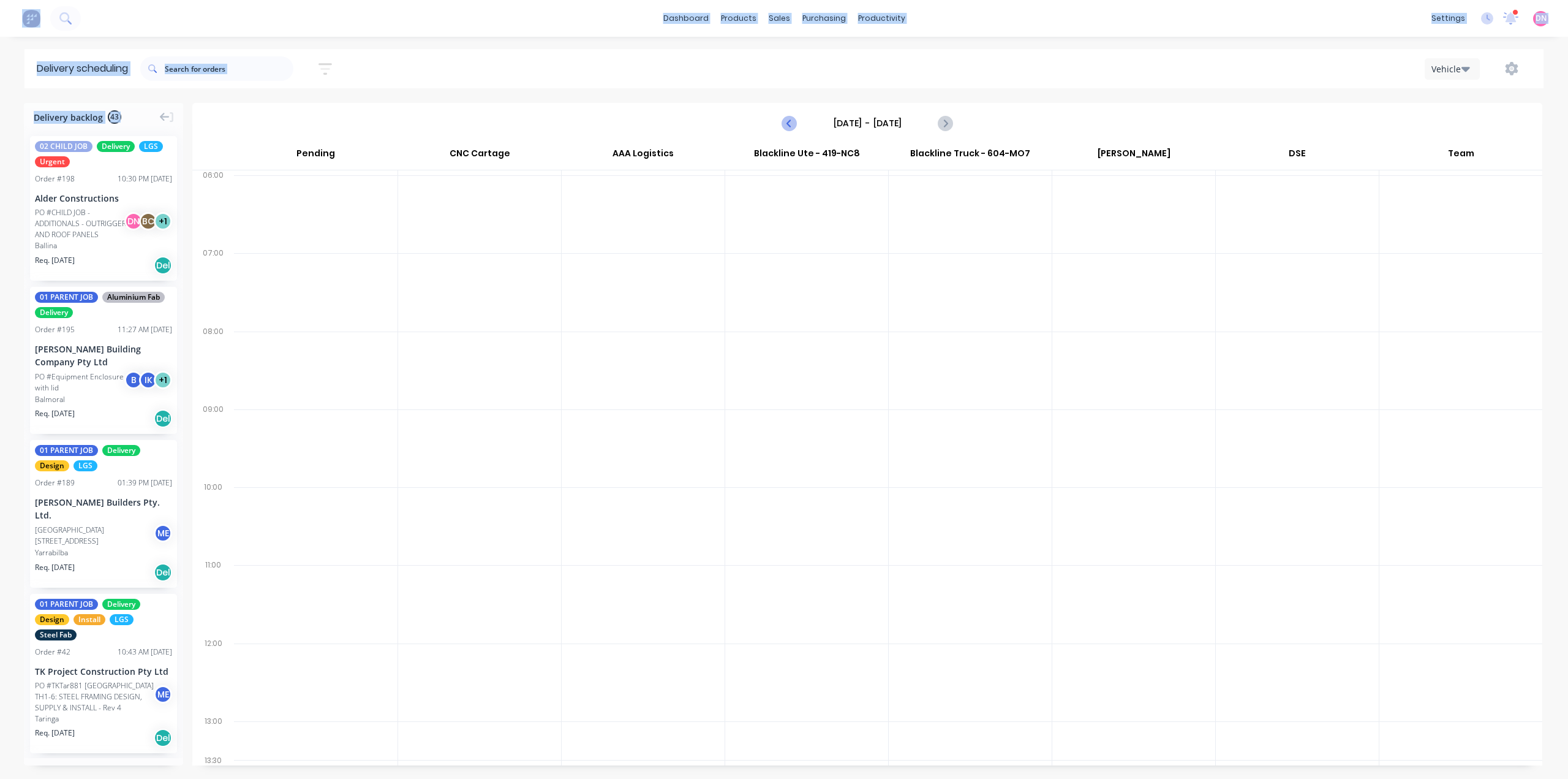
click at [789, 116] on icon "Previous page" at bounding box center [790, 123] width 15 height 15
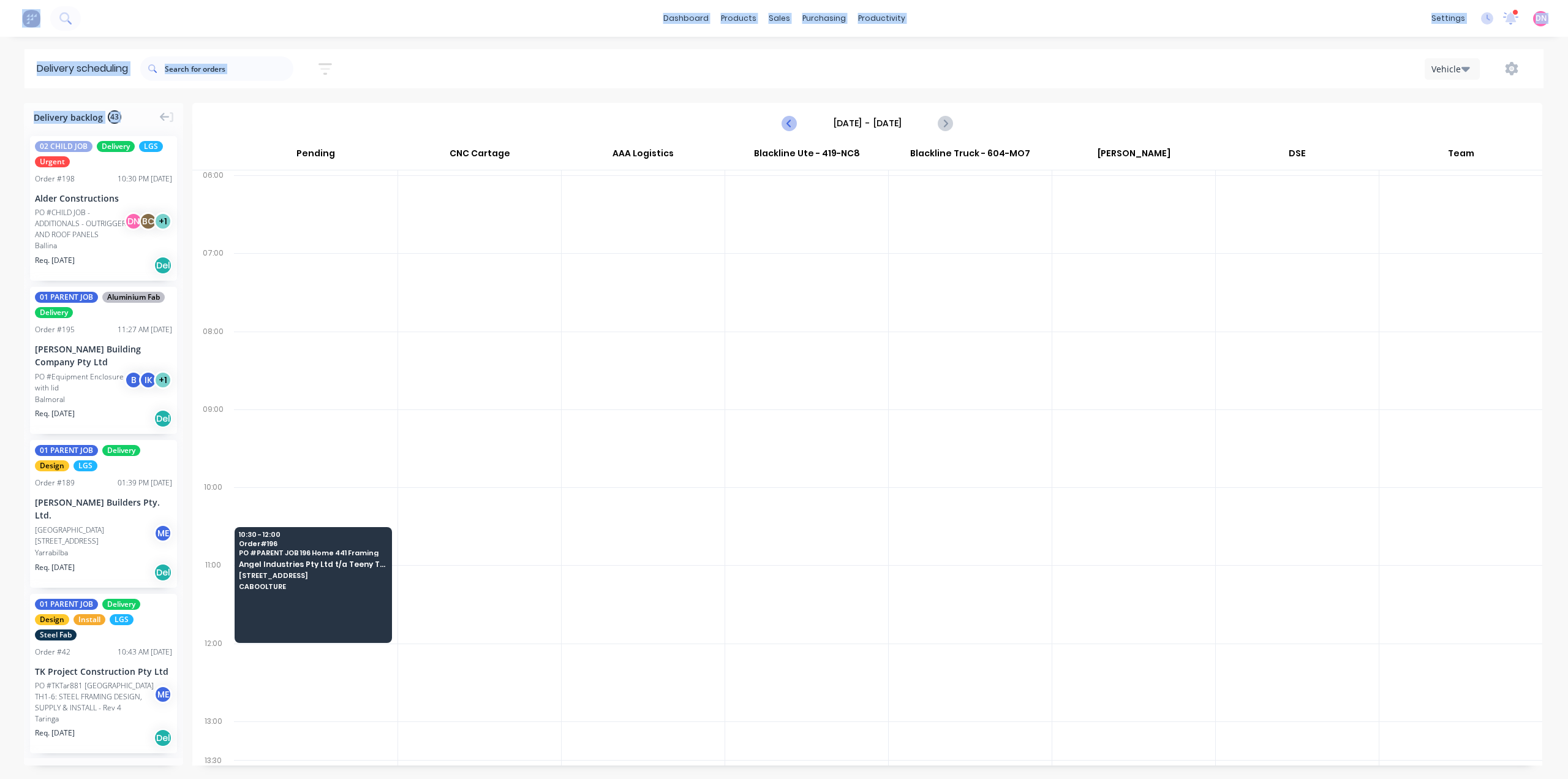
click at [789, 116] on icon "Previous page" at bounding box center [790, 123] width 15 height 15
type input "Wednesday - 01/10/25"
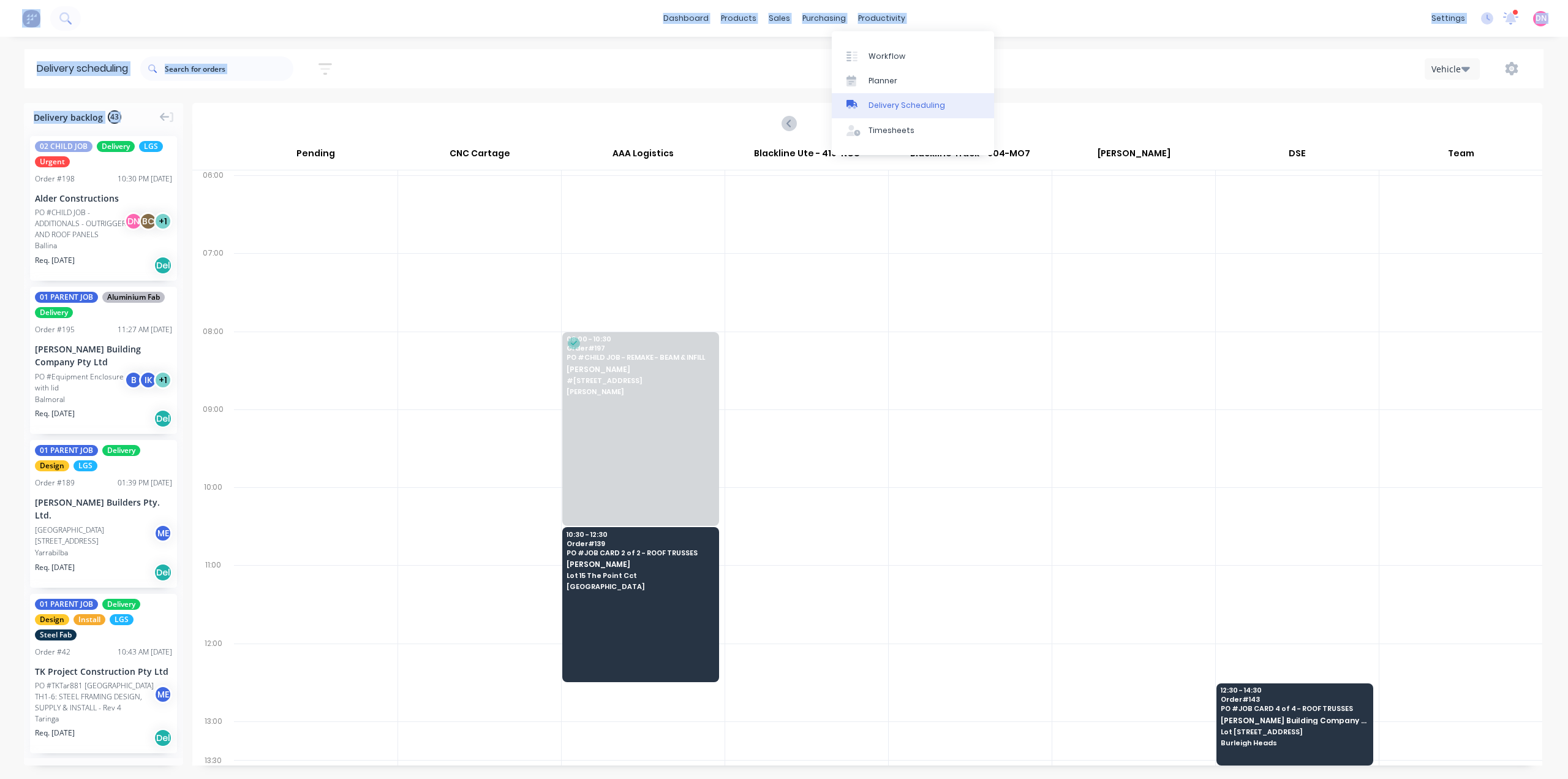
click at [886, 93] on link "Delivery Scheduling" at bounding box center [912, 105] width 162 height 24
click at [828, 43] on link "Purchase Orders" at bounding box center [872, 55] width 162 height 24
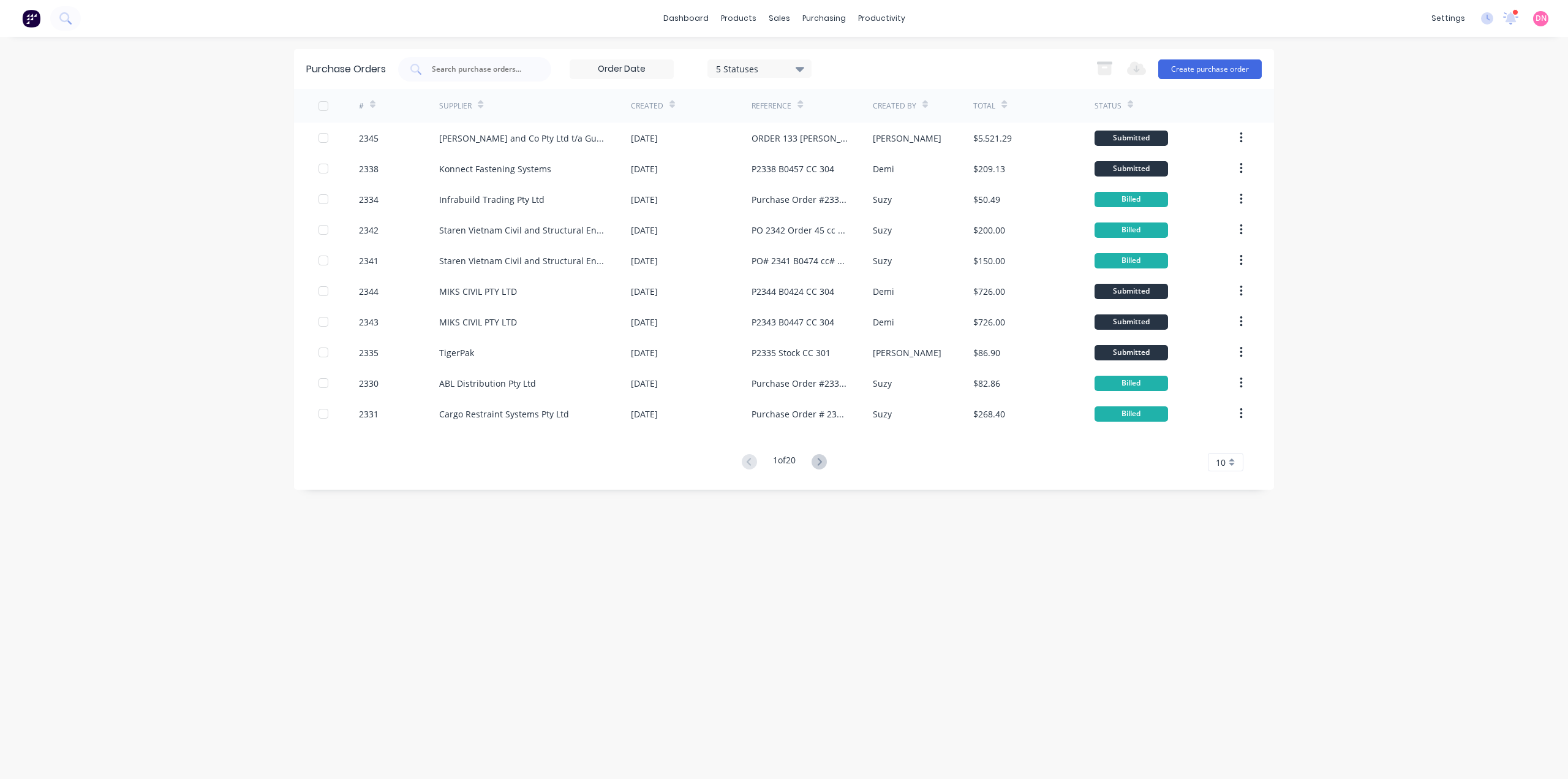
click at [868, 64] on div "5 Statuses 5 Statuses Export to Excel (XLSX) Create purchase order" at bounding box center [829, 69] width 863 height 24
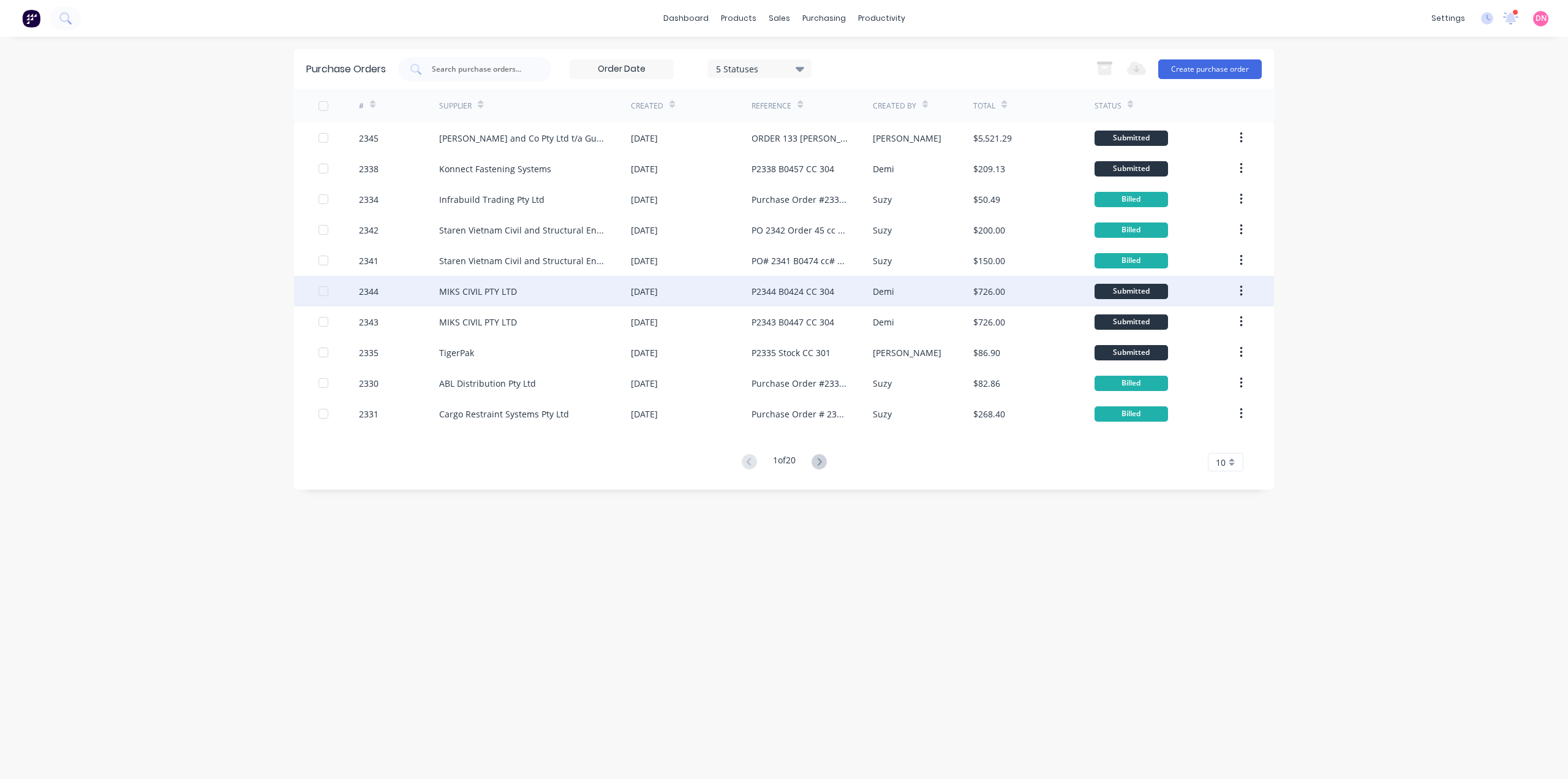
click at [807, 287] on div "P2344 B0424 CC 304" at bounding box center [792, 291] width 82 height 12
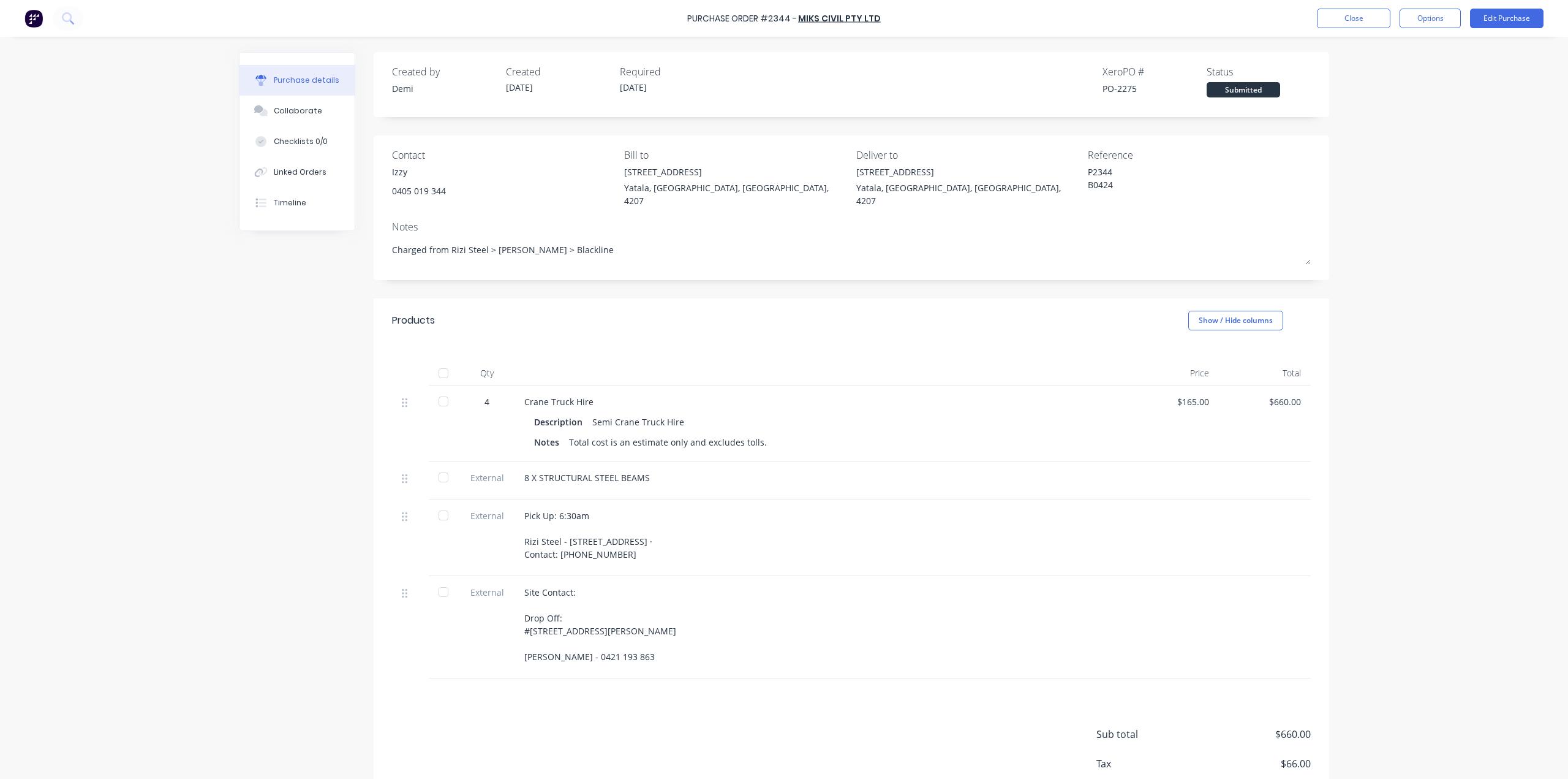
click at [439, 389] on div at bounding box center [443, 401] width 24 height 24
click at [431, 465] on div at bounding box center [443, 476] width 24 height 24
click at [441, 503] on div at bounding box center [443, 515] width 24 height 24
click at [437, 558] on div at bounding box center [443, 591] width 24 height 24
click at [597, 461] on div "8 X STRUCTURAL STEEL BEAMS" at bounding box center [820, 481] width 612 height 38
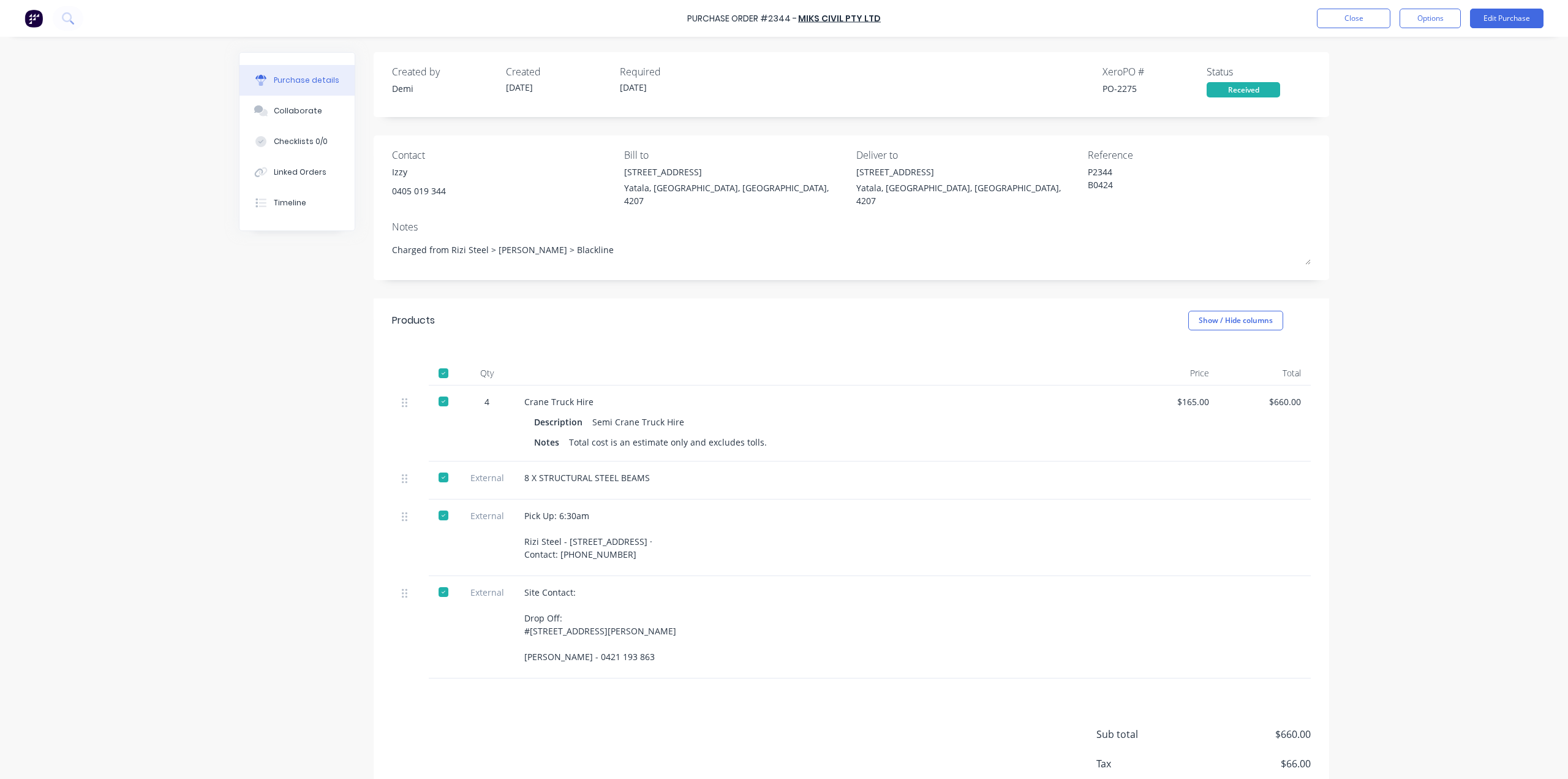
click at [612, 471] on div "8 X STRUCTURAL STEEL BEAMS" at bounding box center [820, 477] width 592 height 12
drag, startPoint x: 1113, startPoint y: 82, endPoint x: 1134, endPoint y: 82, distance: 21.0
click at [1134, 82] on div "PO-2275" at bounding box center [1154, 88] width 104 height 12
click at [1128, 86] on div "PO-2275" at bounding box center [1154, 88] width 104 height 12
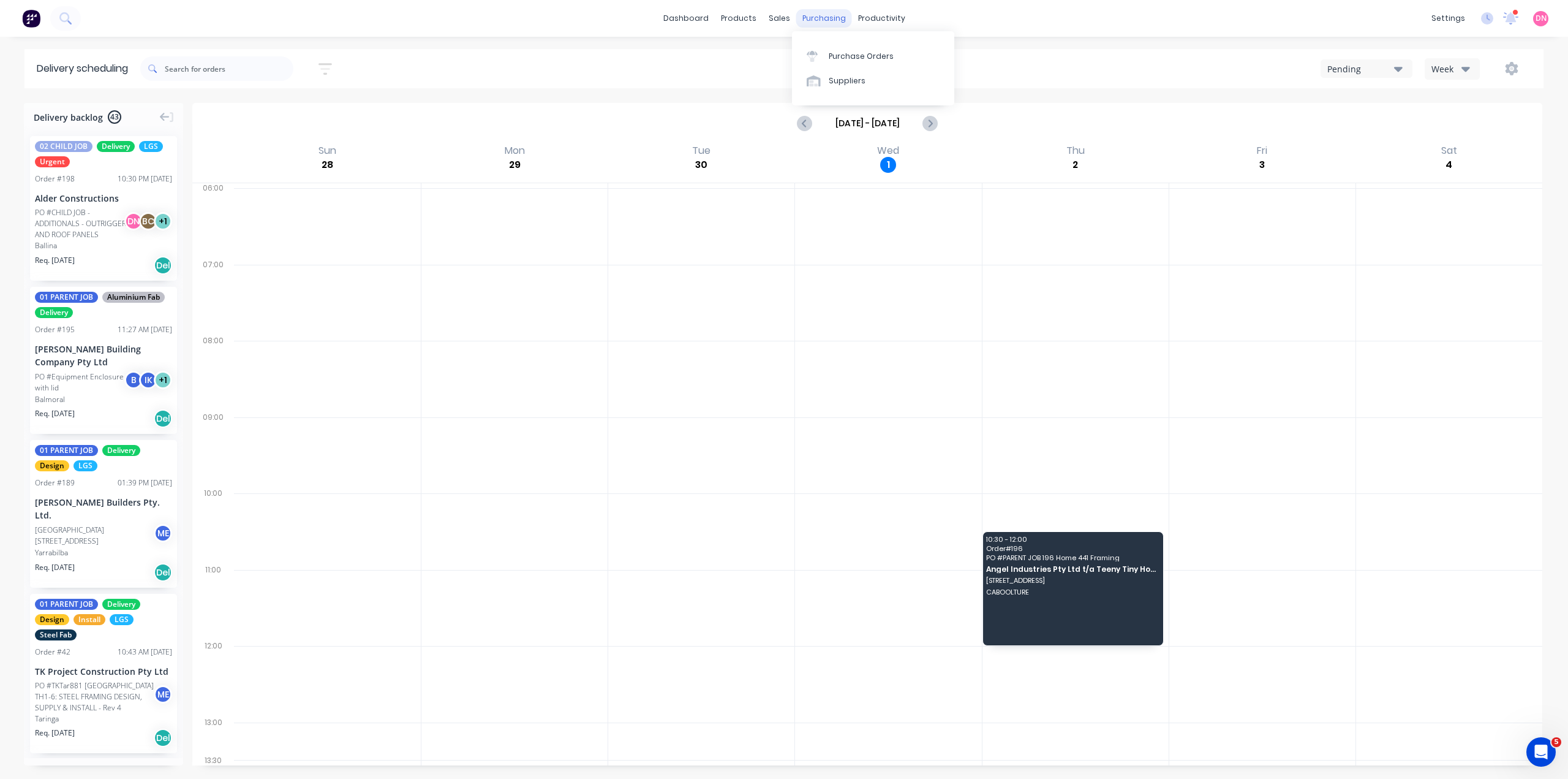
click at [818, 23] on div "purchasing" at bounding box center [823, 18] width 56 height 18
click at [813, 51] on div at bounding box center [816, 56] width 18 height 11
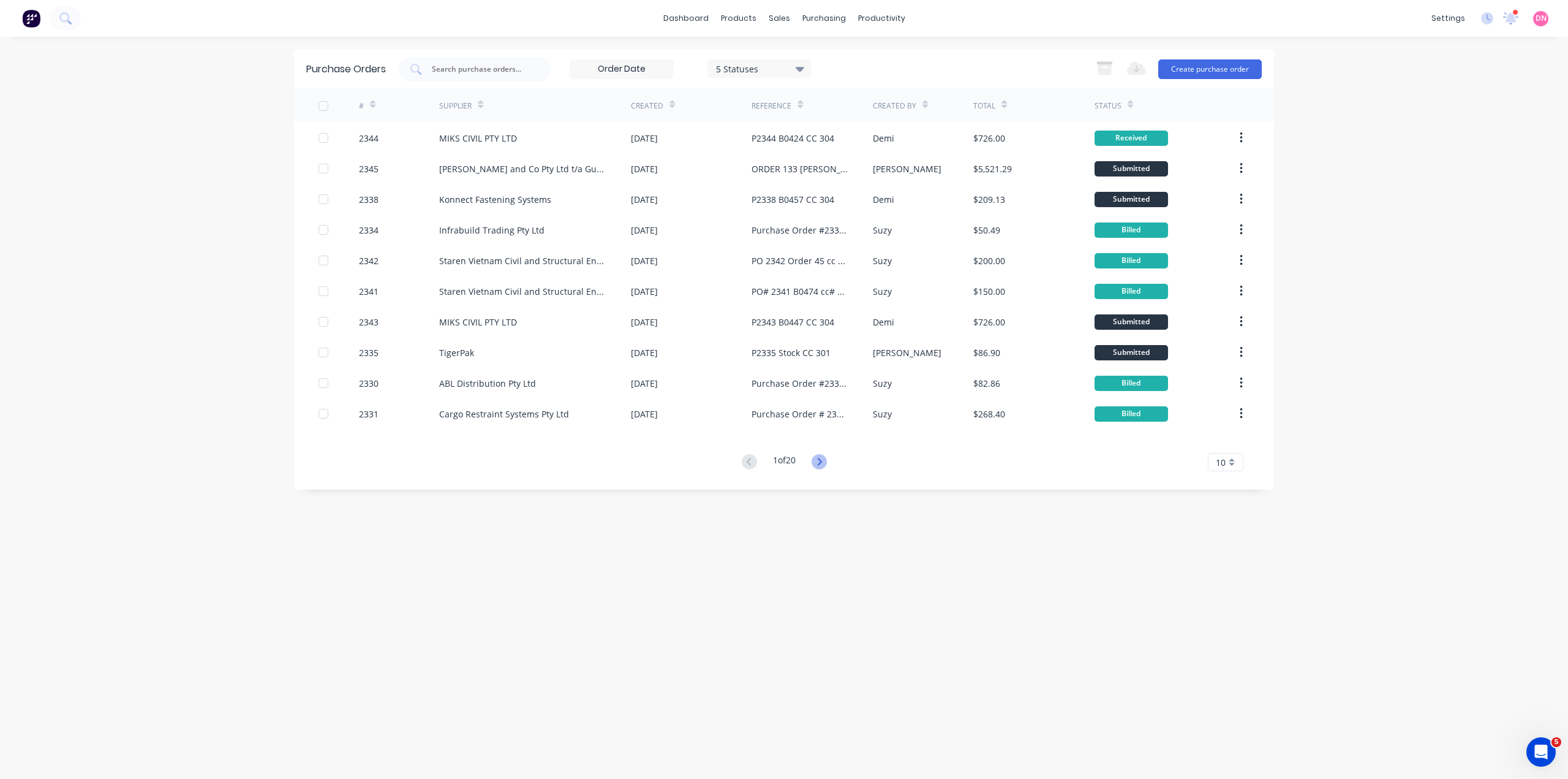
click at [820, 463] on icon at bounding box center [819, 461] width 15 height 15
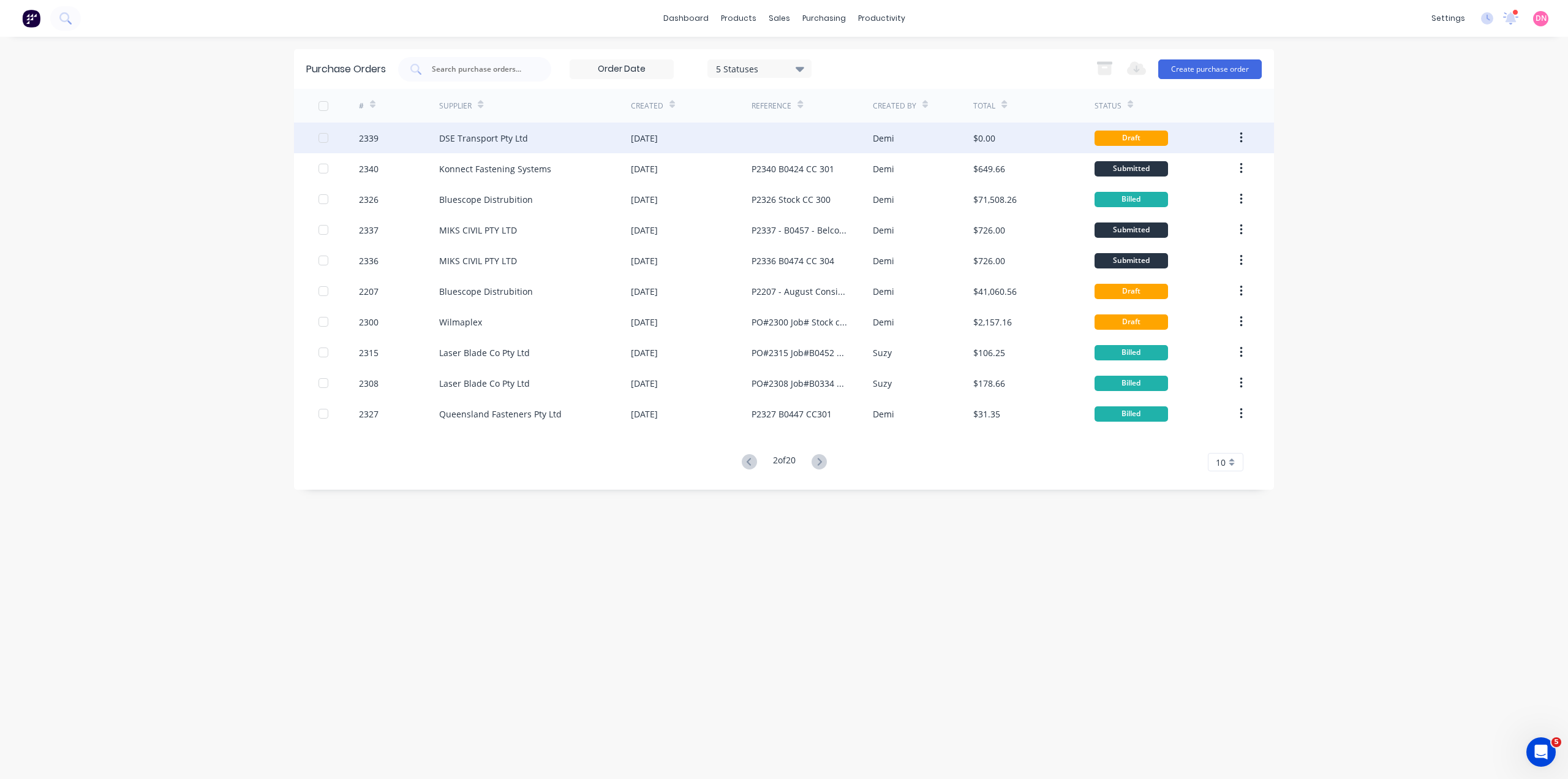
click at [705, 128] on div "30 Sep 2025" at bounding box center [691, 137] width 120 height 31
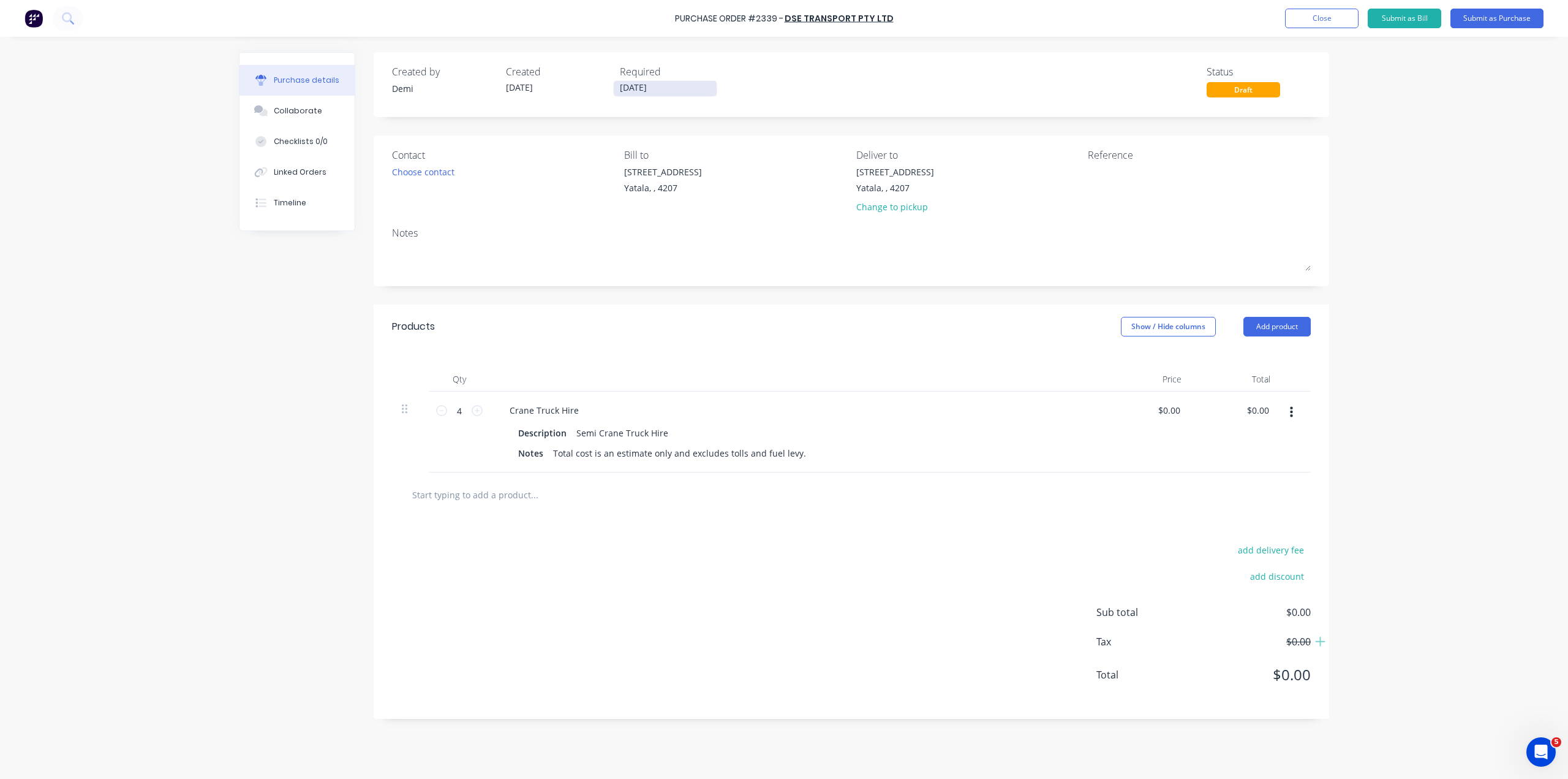
click at [618, 92] on input "30/09/25" at bounding box center [665, 88] width 103 height 15
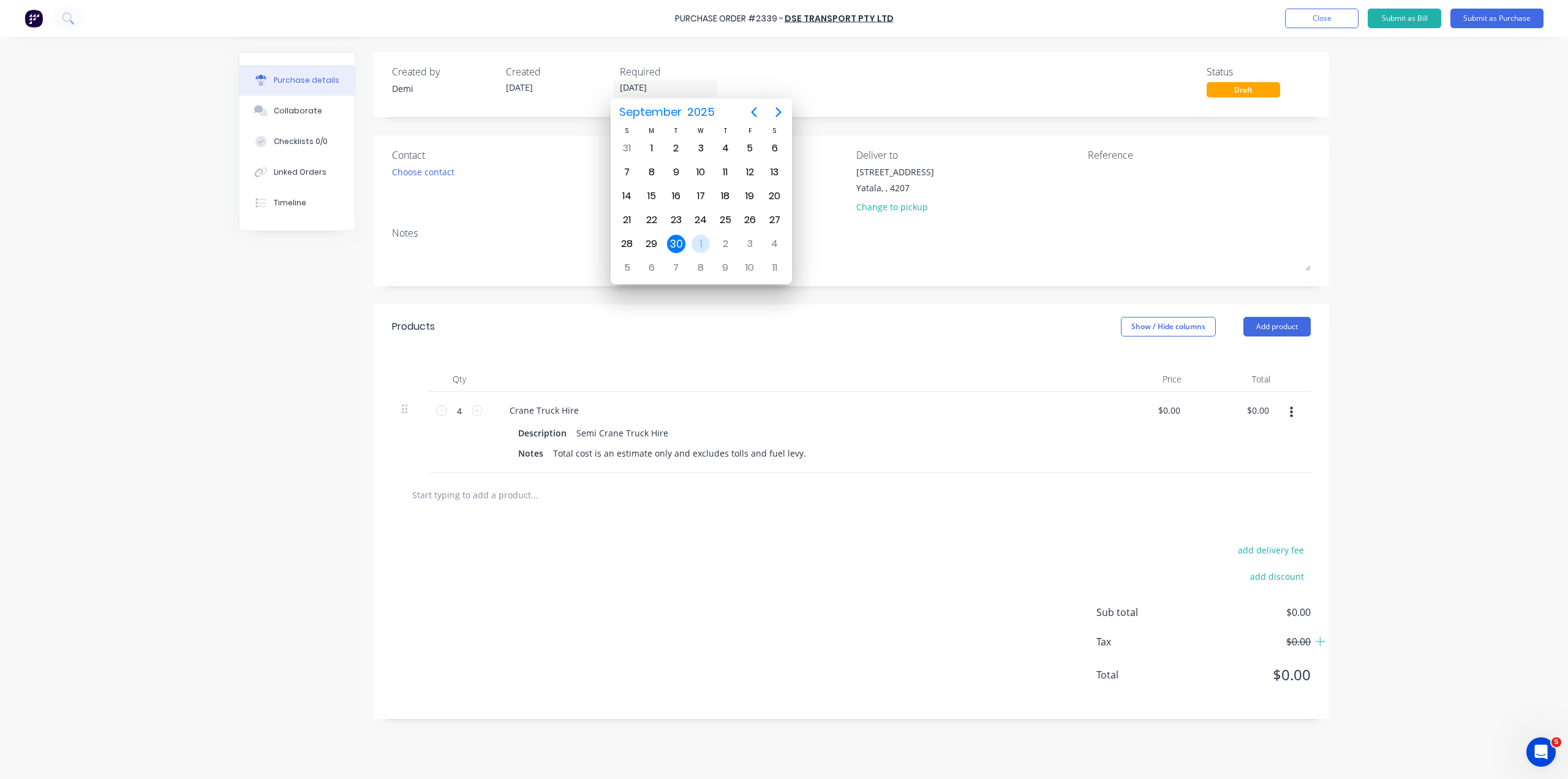
click at [706, 253] on div "Oct 1" at bounding box center [700, 244] width 24 height 23
type input "01/10/25"
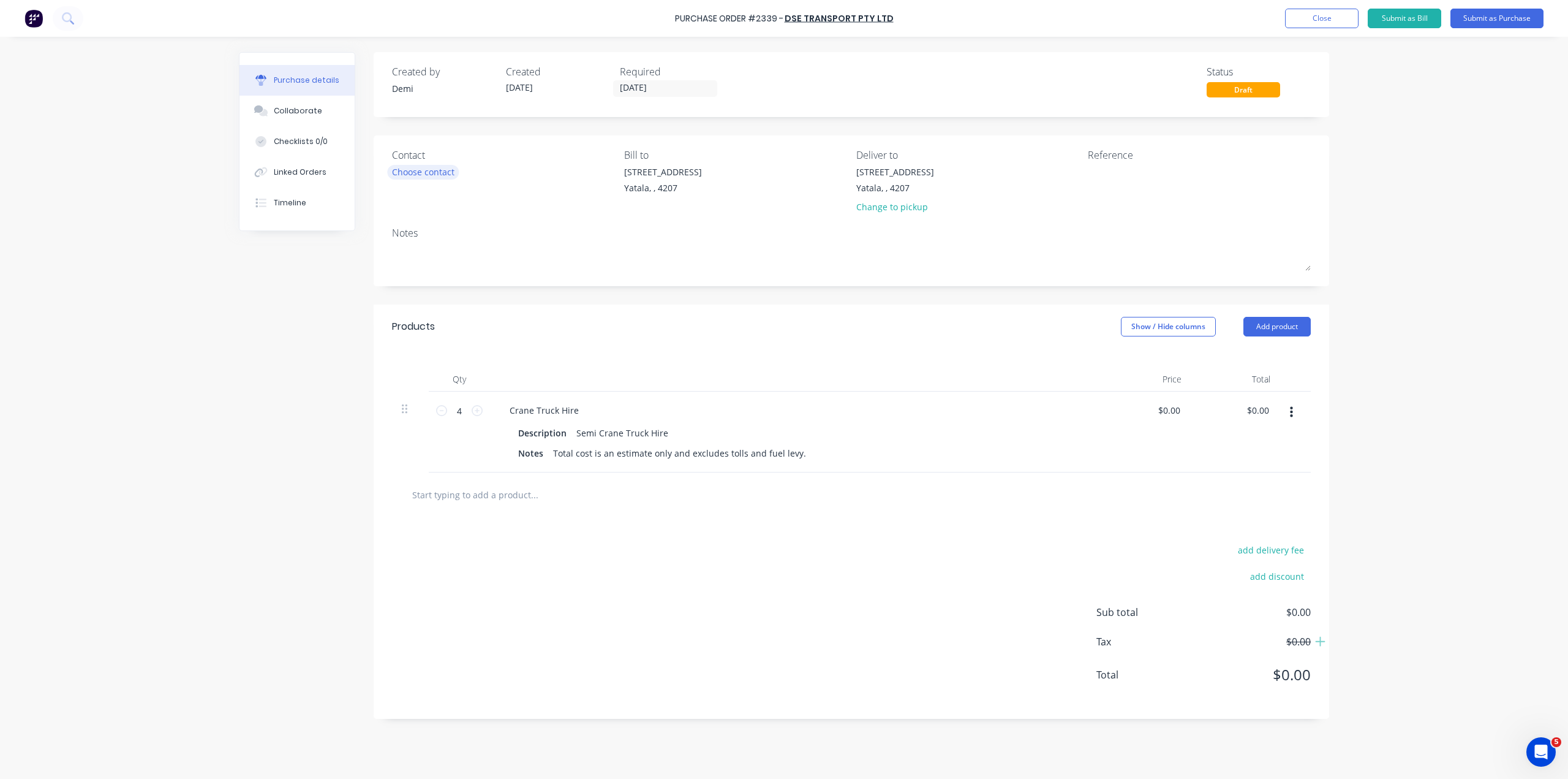
click at [418, 170] on div "Choose contact" at bounding box center [423, 171] width 62 height 12
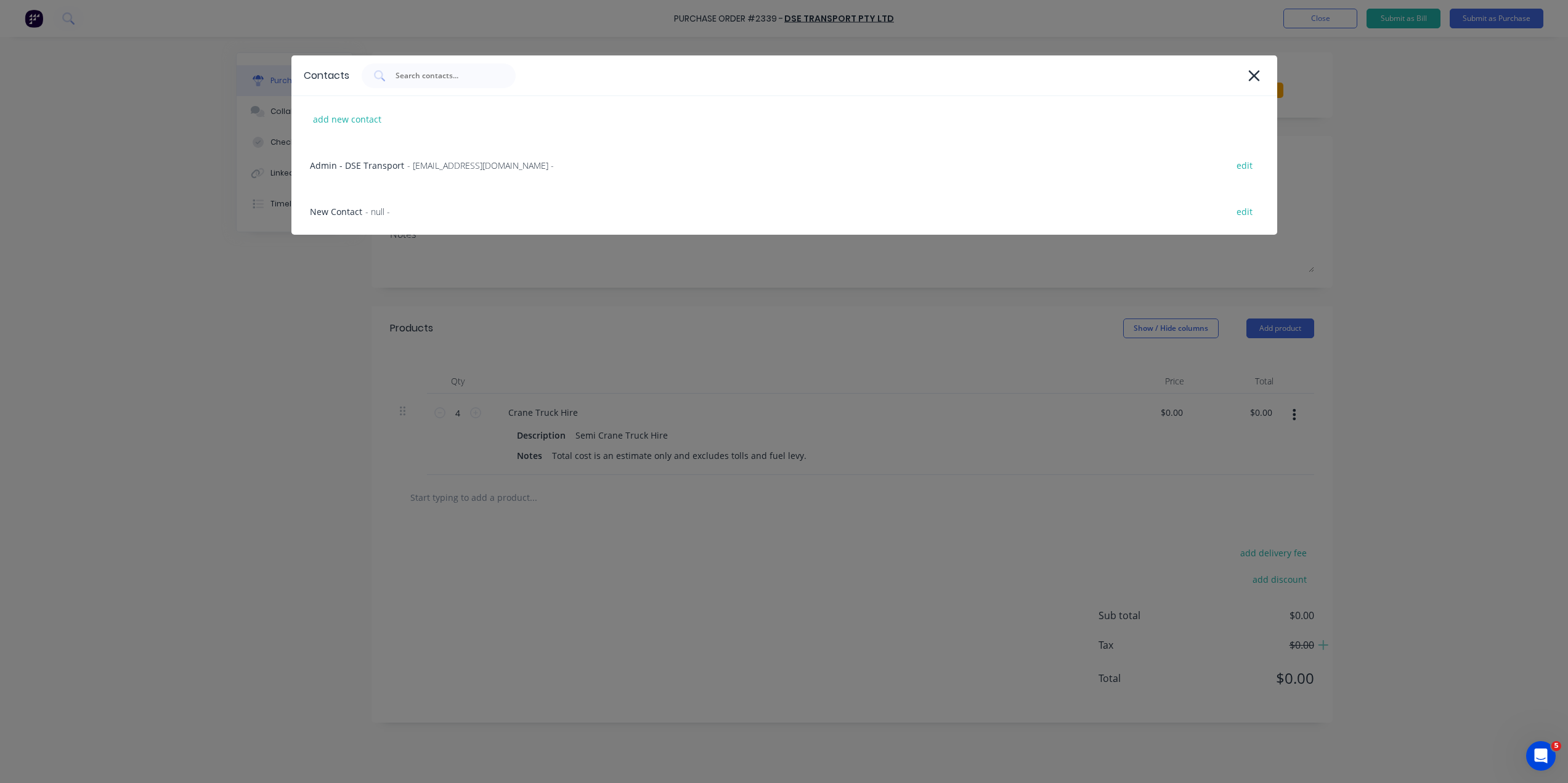
click at [420, 171] on div "Admin - DSE Transport - admin@dsetrucks.com.au - edit" at bounding box center [784, 165] width 985 height 46
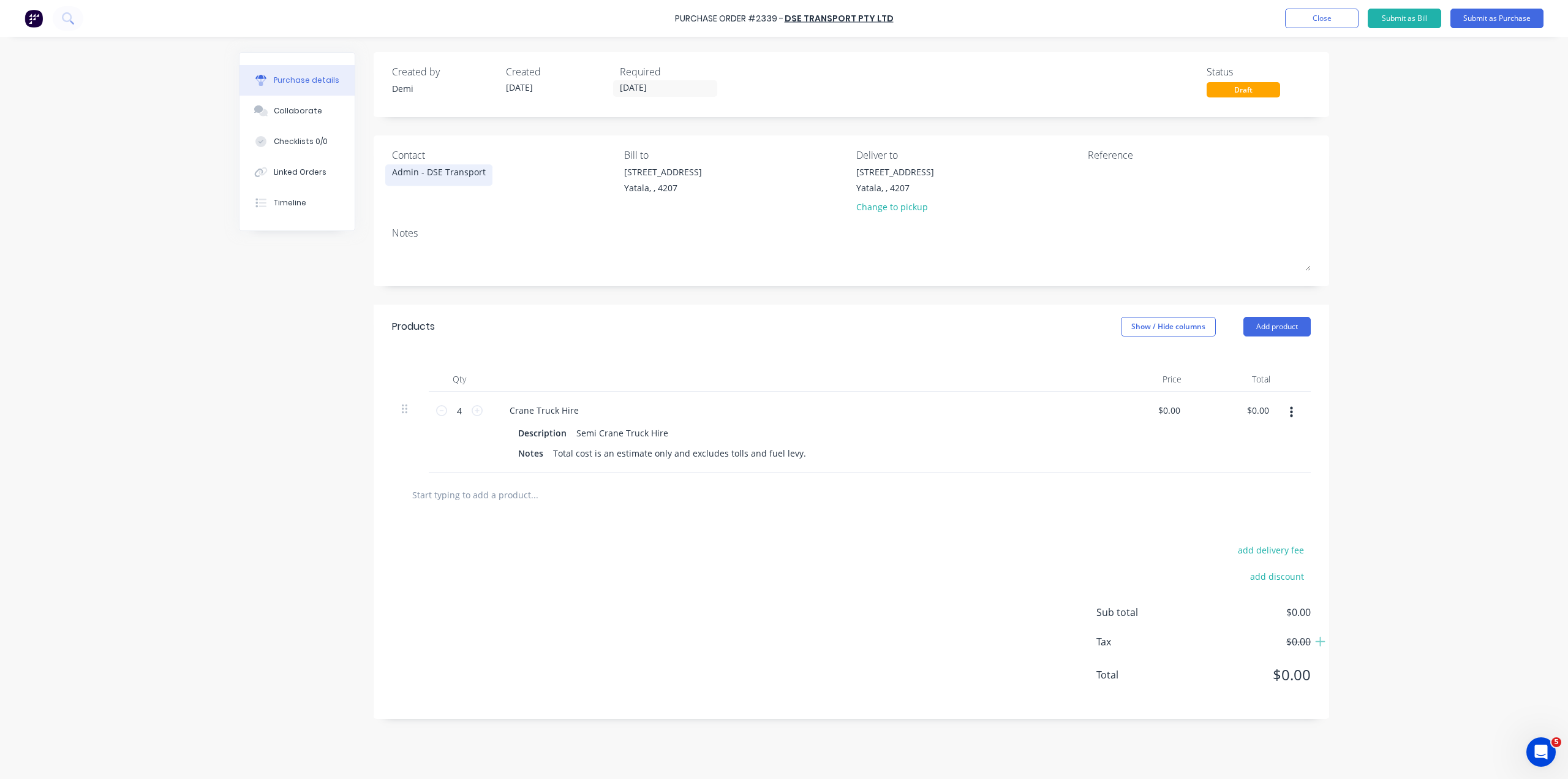
click at [427, 177] on div "Admin - DSE Transport" at bounding box center [439, 175] width 94 height 19
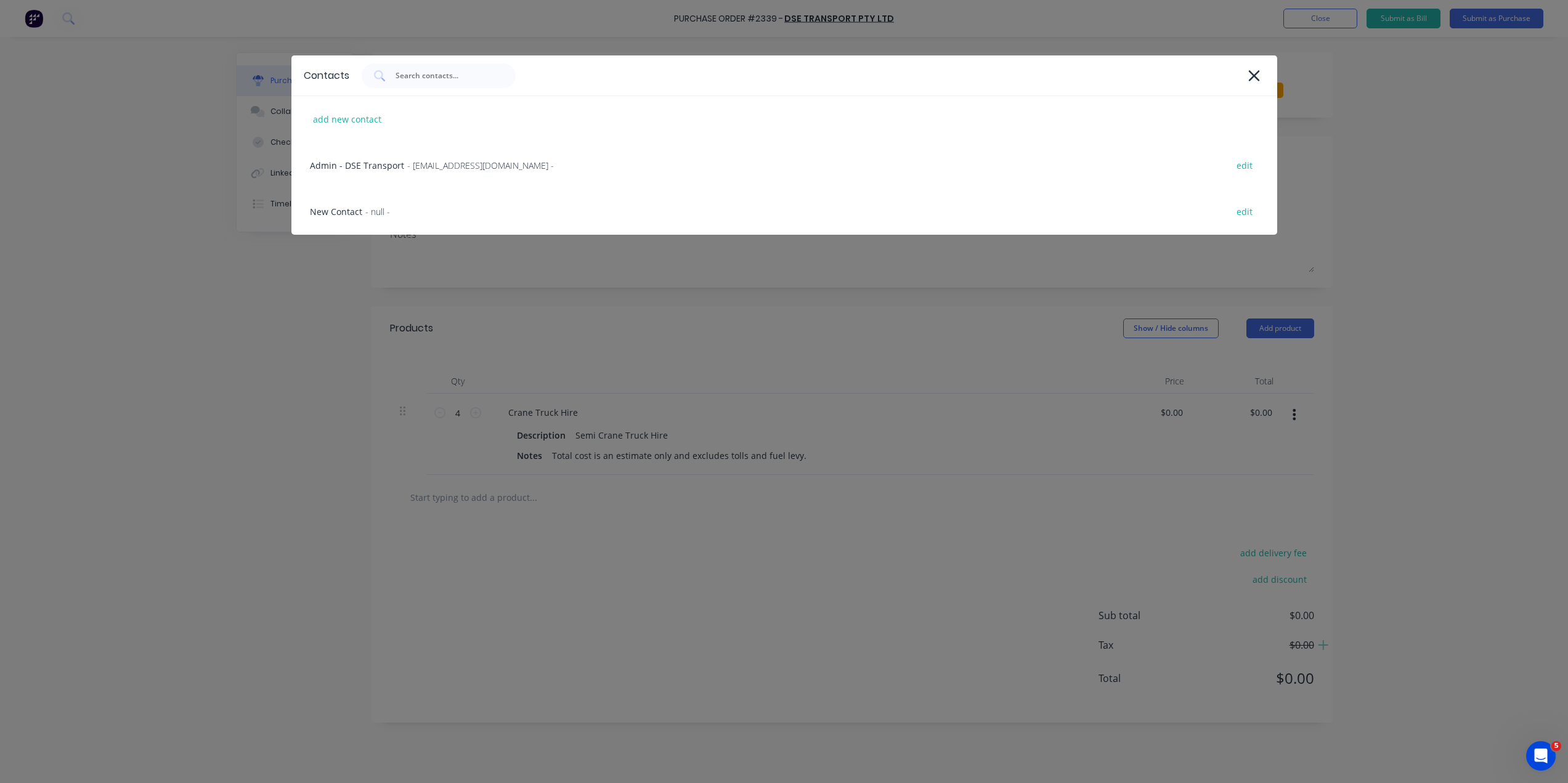
click at [1246, 211] on div "edit" at bounding box center [1245, 211] width 28 height 19
select select "AU"
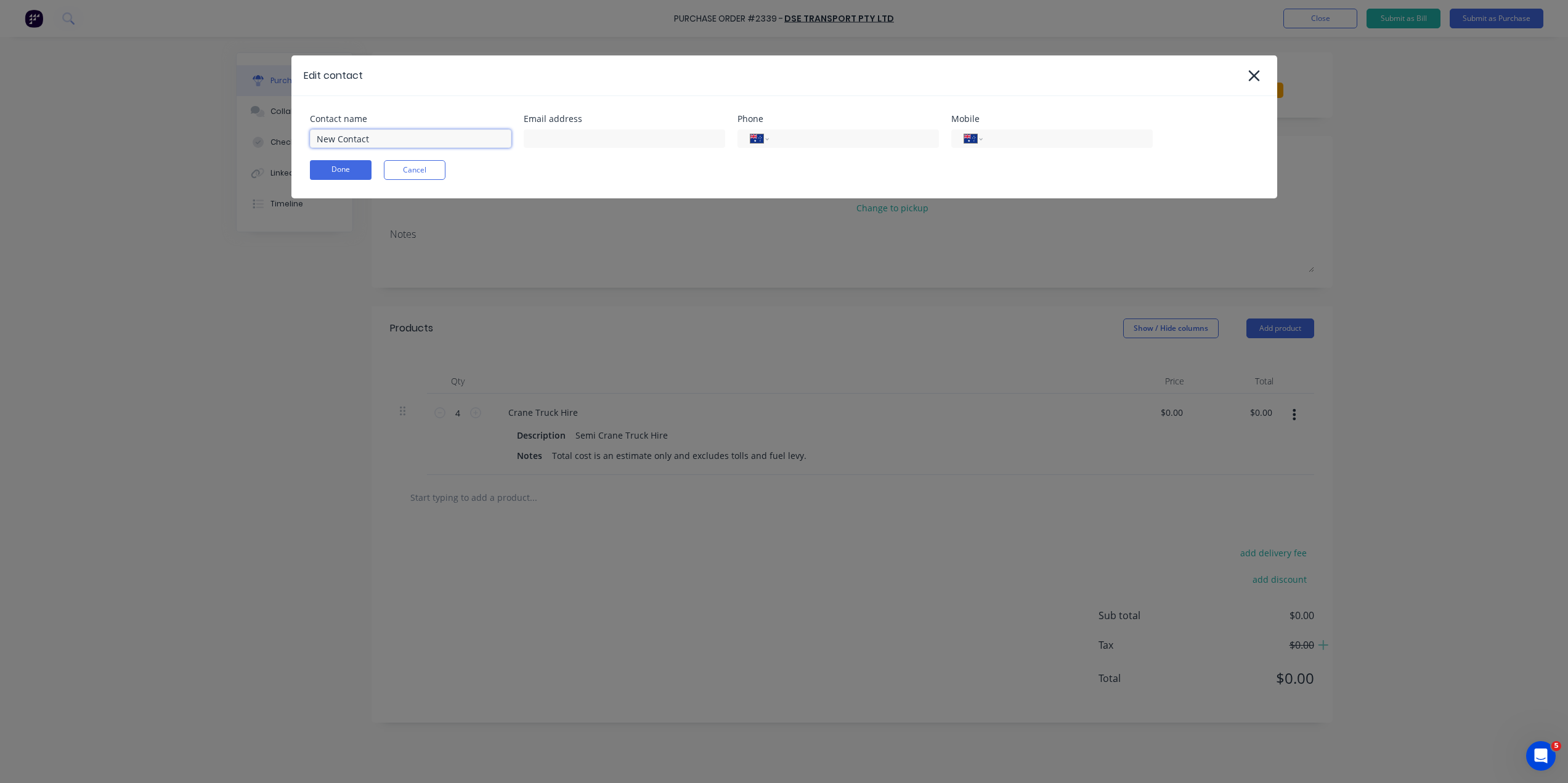
drag, startPoint x: 453, startPoint y: 129, endPoint x: 210, endPoint y: 129, distance: 243.0
click at [210, 129] on div "Edit contact Contact name New Contact Email address Phone International Afghani…" at bounding box center [784, 391] width 1568 height 783
type input "Fleet Allocator QLD"
type input "p"
type input "ops.qld@dsetrucks.com.au"
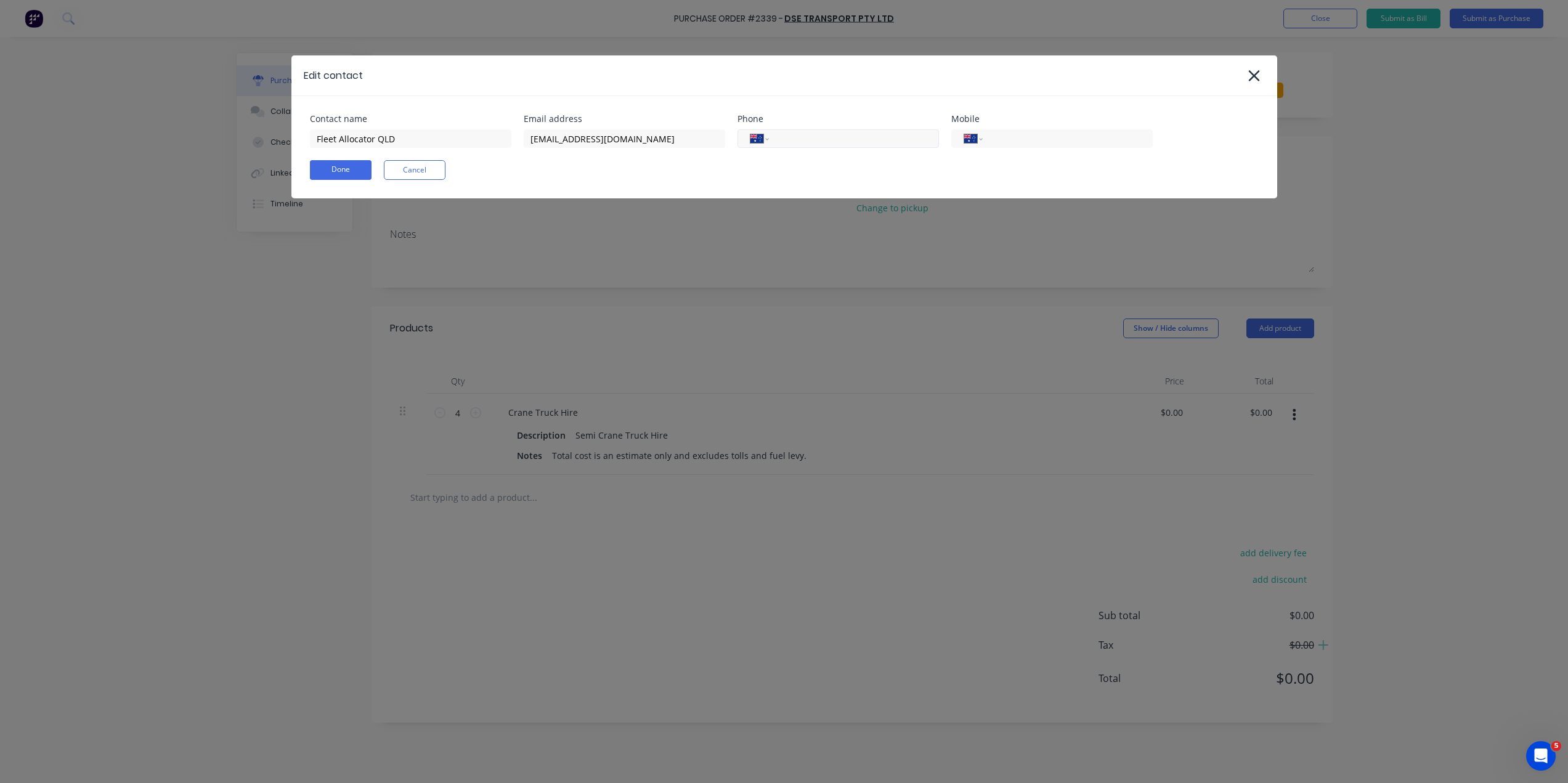
drag, startPoint x: 832, startPoint y: 150, endPoint x: 837, endPoint y: 132, distance: 18.7
click at [836, 135] on div "Contact name Fleet Allocator QLD Email address ops.qld@dsetrucks.com.au Phone I…" at bounding box center [784, 147] width 985 height 102
click at [837, 132] on input "tel" at bounding box center [851, 139] width 148 height 14
click at [339, 165] on button "Done" at bounding box center [341, 170] width 62 height 20
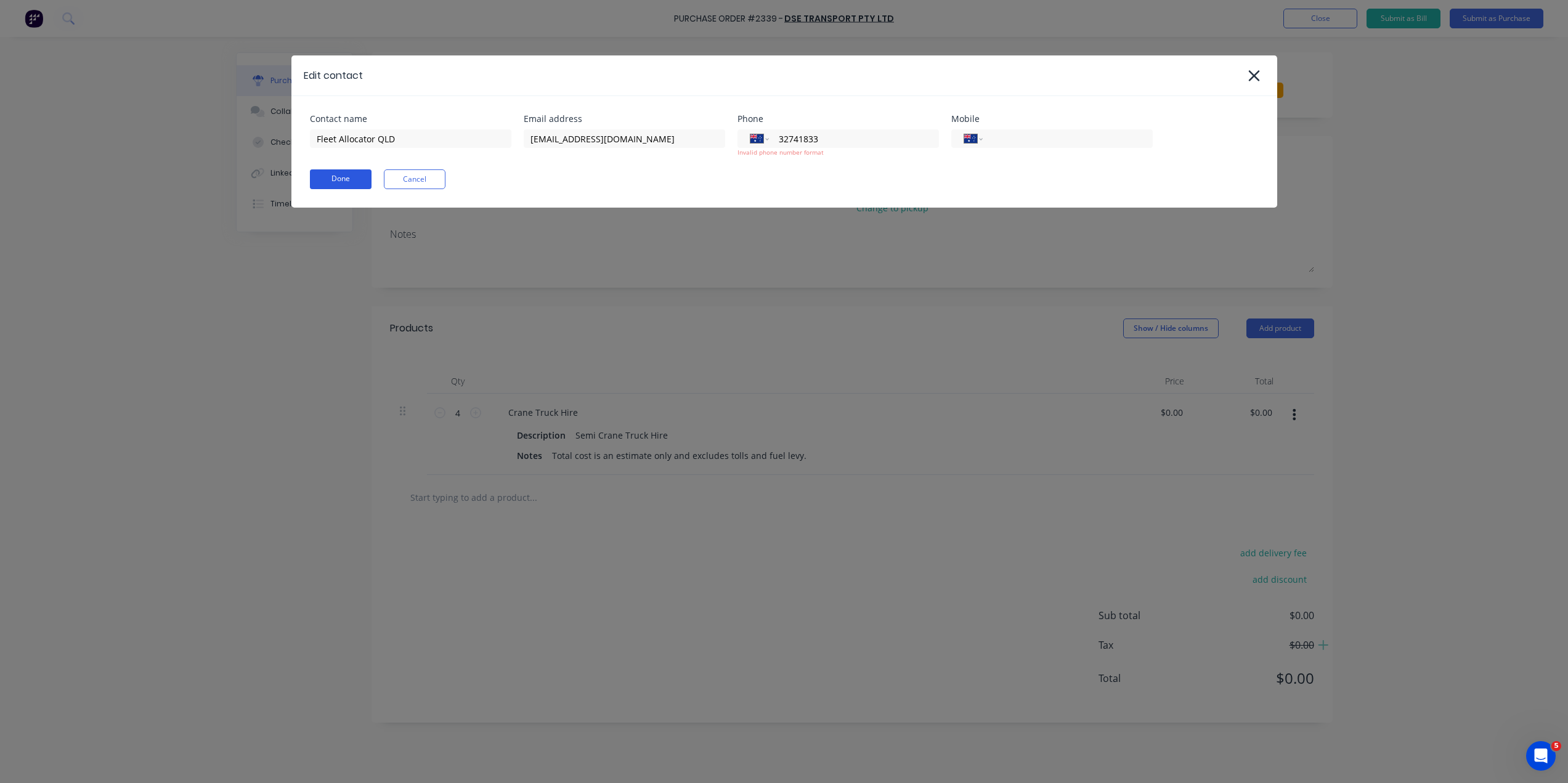
click at [344, 179] on button "Done" at bounding box center [341, 180] width 62 height 20
click at [776, 139] on div "International Afghanistan Åland Islands Albania Algeria American Samoa Andorra …" at bounding box center [837, 139] width 201 height 18
click at [781, 135] on input "32741833" at bounding box center [851, 139] width 148 height 14
click at [780, 137] on input "32741833" at bounding box center [851, 139] width 148 height 14
type input "61 7 3274 1833"
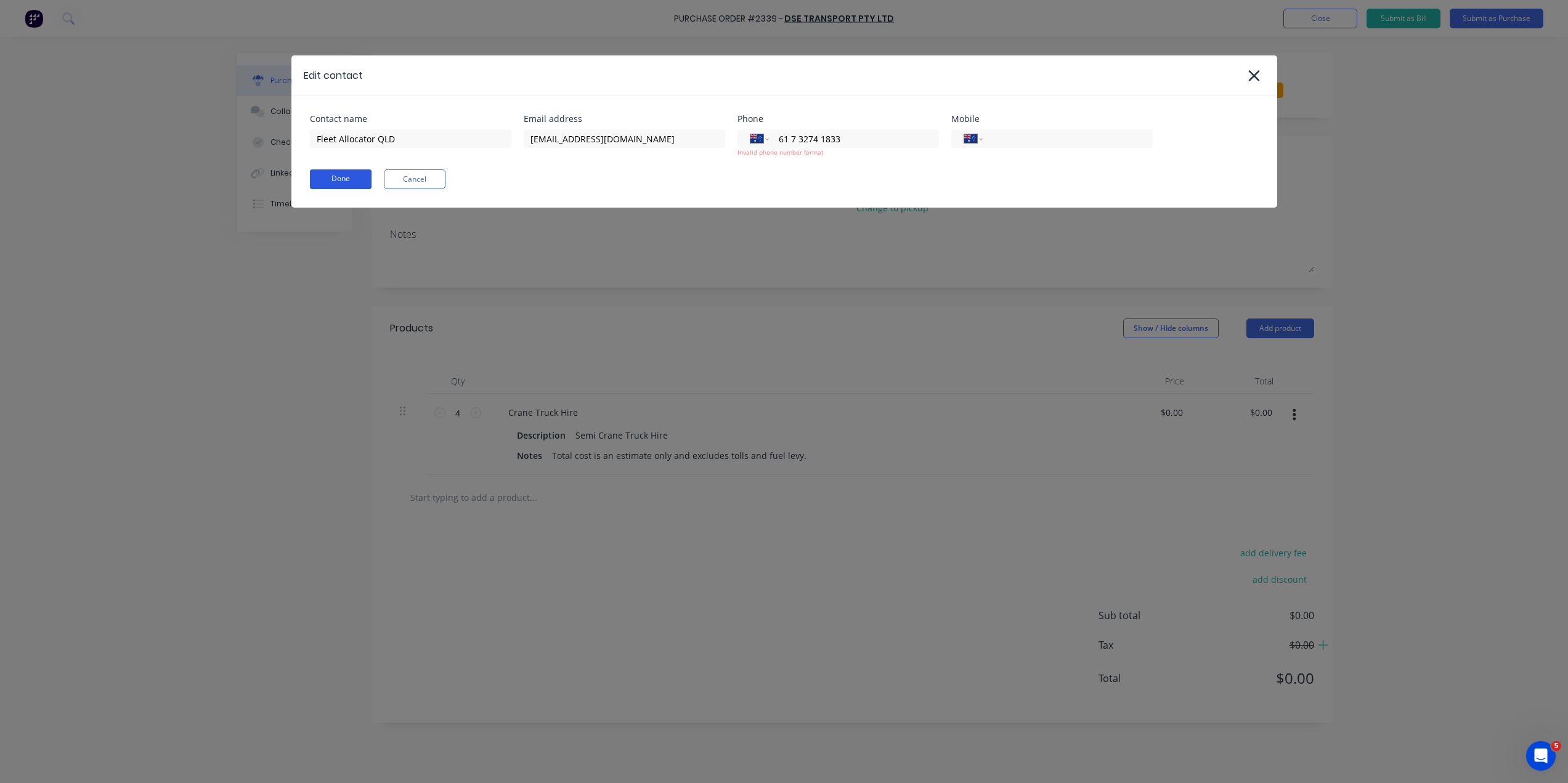
click at [336, 170] on button "Done" at bounding box center [341, 180] width 62 height 20
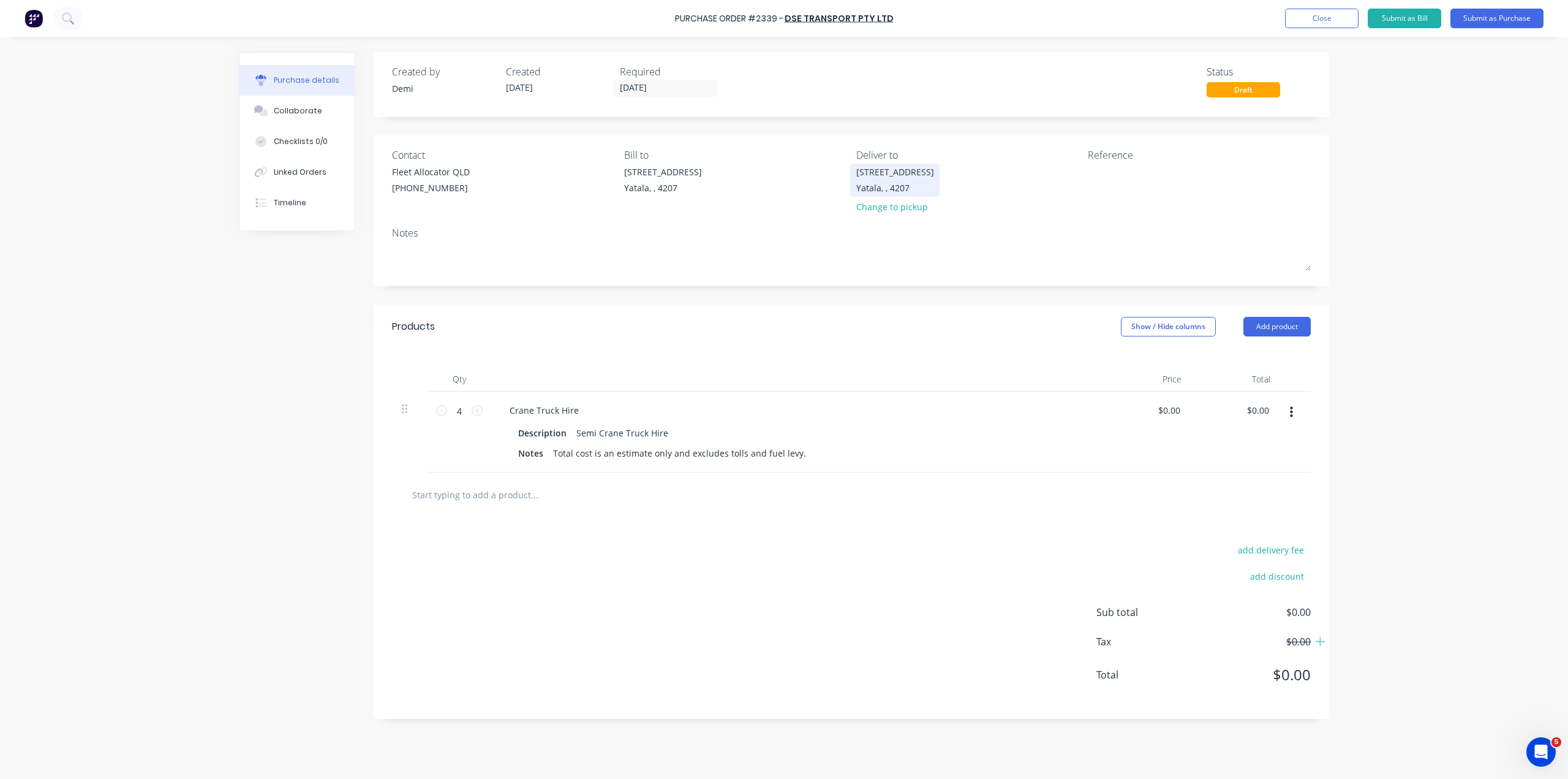
click at [882, 169] on div "[STREET_ADDRESS]" at bounding box center [895, 171] width 78 height 12
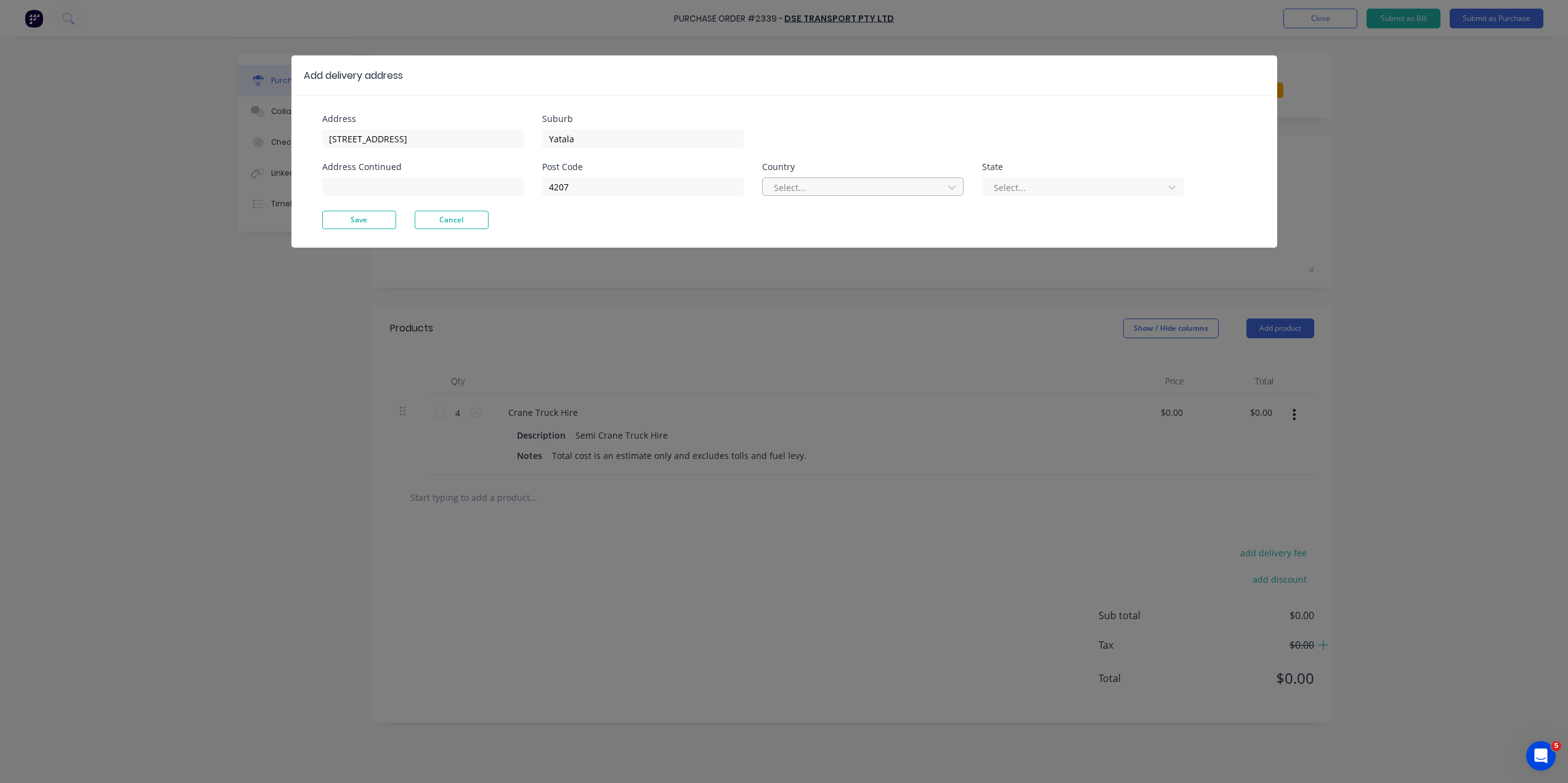
click at [893, 180] on div at bounding box center [854, 187] width 165 height 15
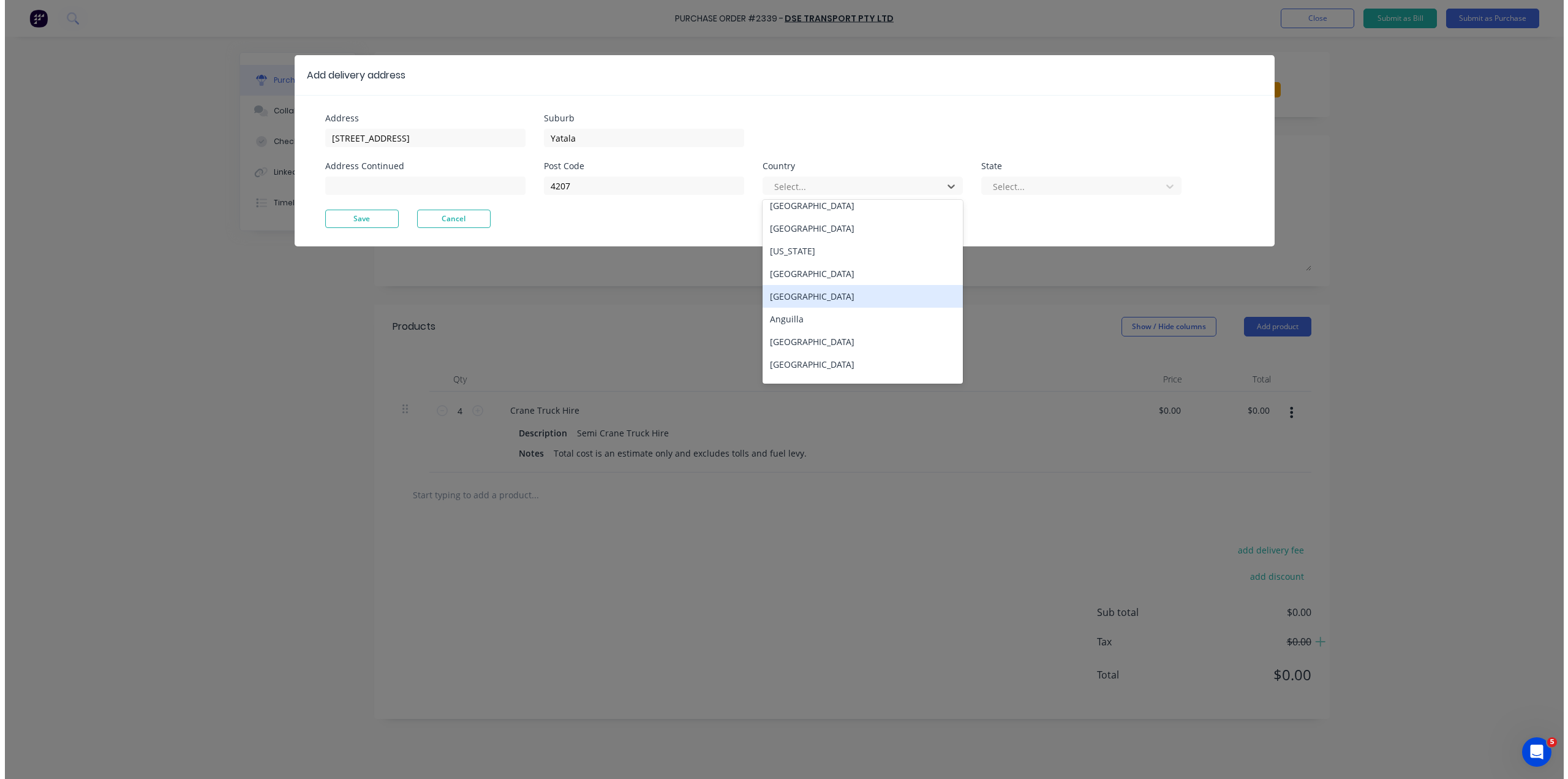
scroll to position [81, 0]
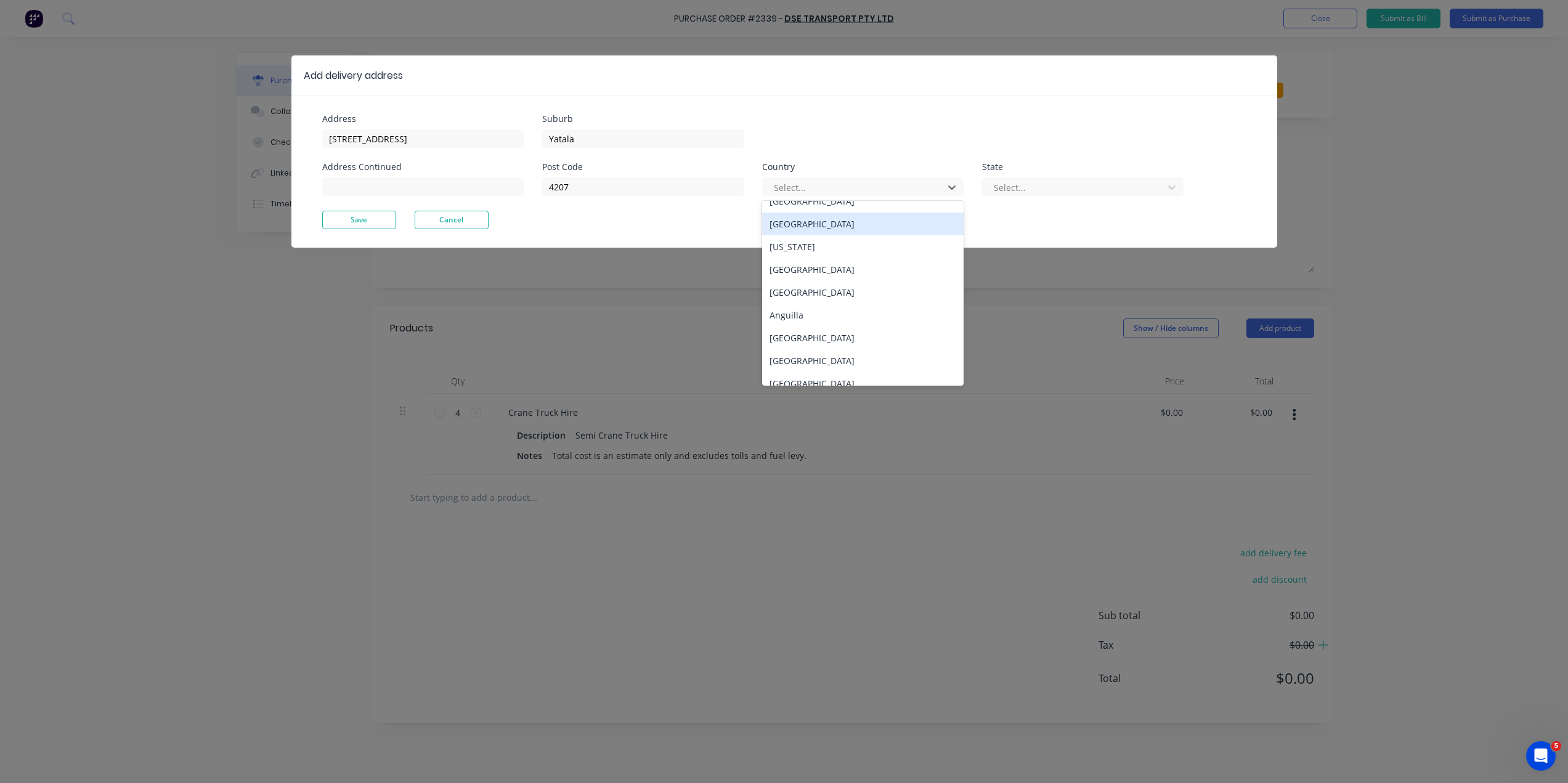
click at [882, 129] on div "Suburb Yatala" at bounding box center [863, 131] width 641 height 33
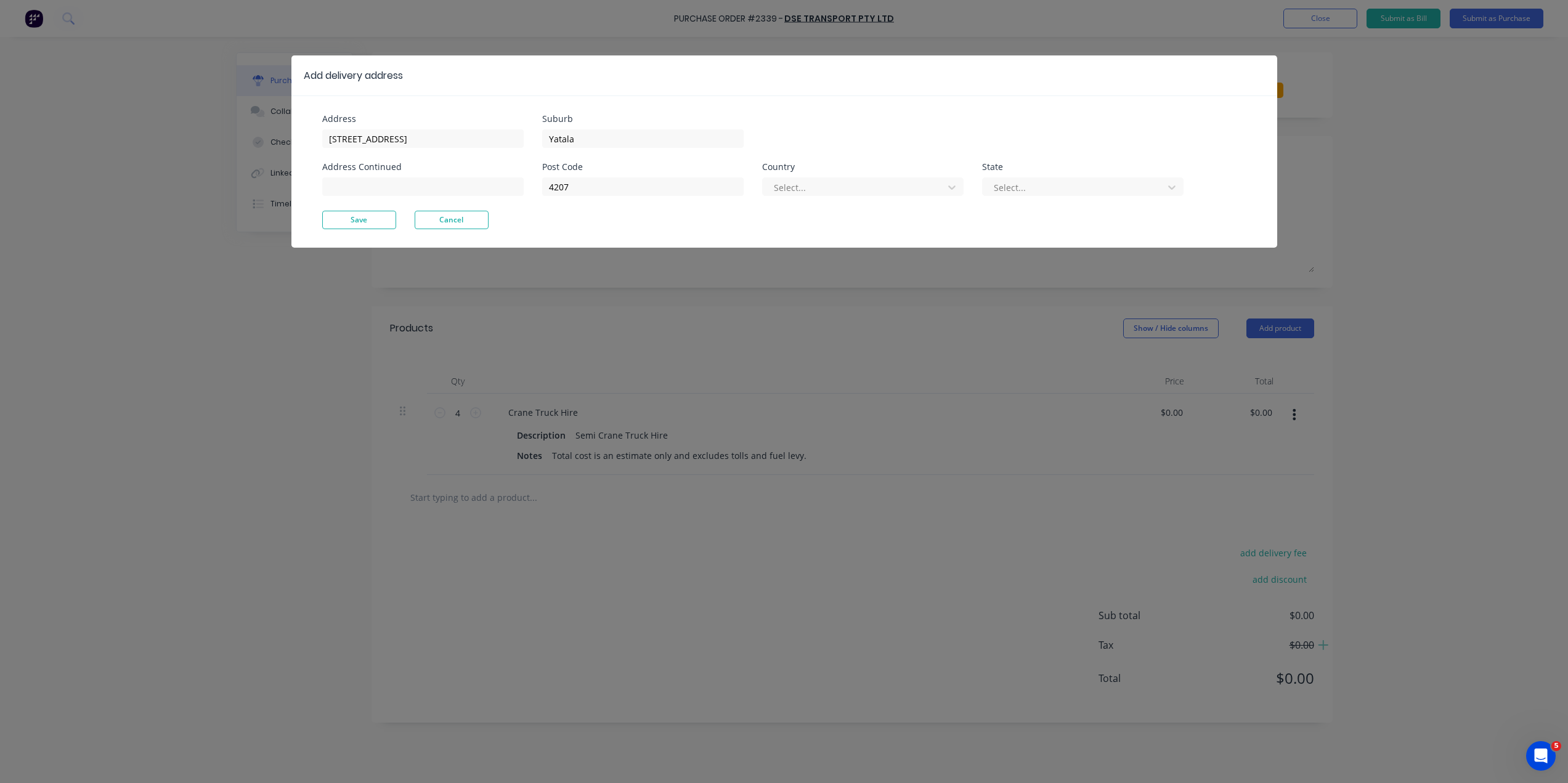
drag, startPoint x: 1291, startPoint y: 254, endPoint x: 1311, endPoint y: 261, distance: 21.2
click at [1311, 261] on div "Add delivery address Address 33 Computer Road Address Continued Suburb Yatala P…" at bounding box center [784, 391] width 1568 height 783
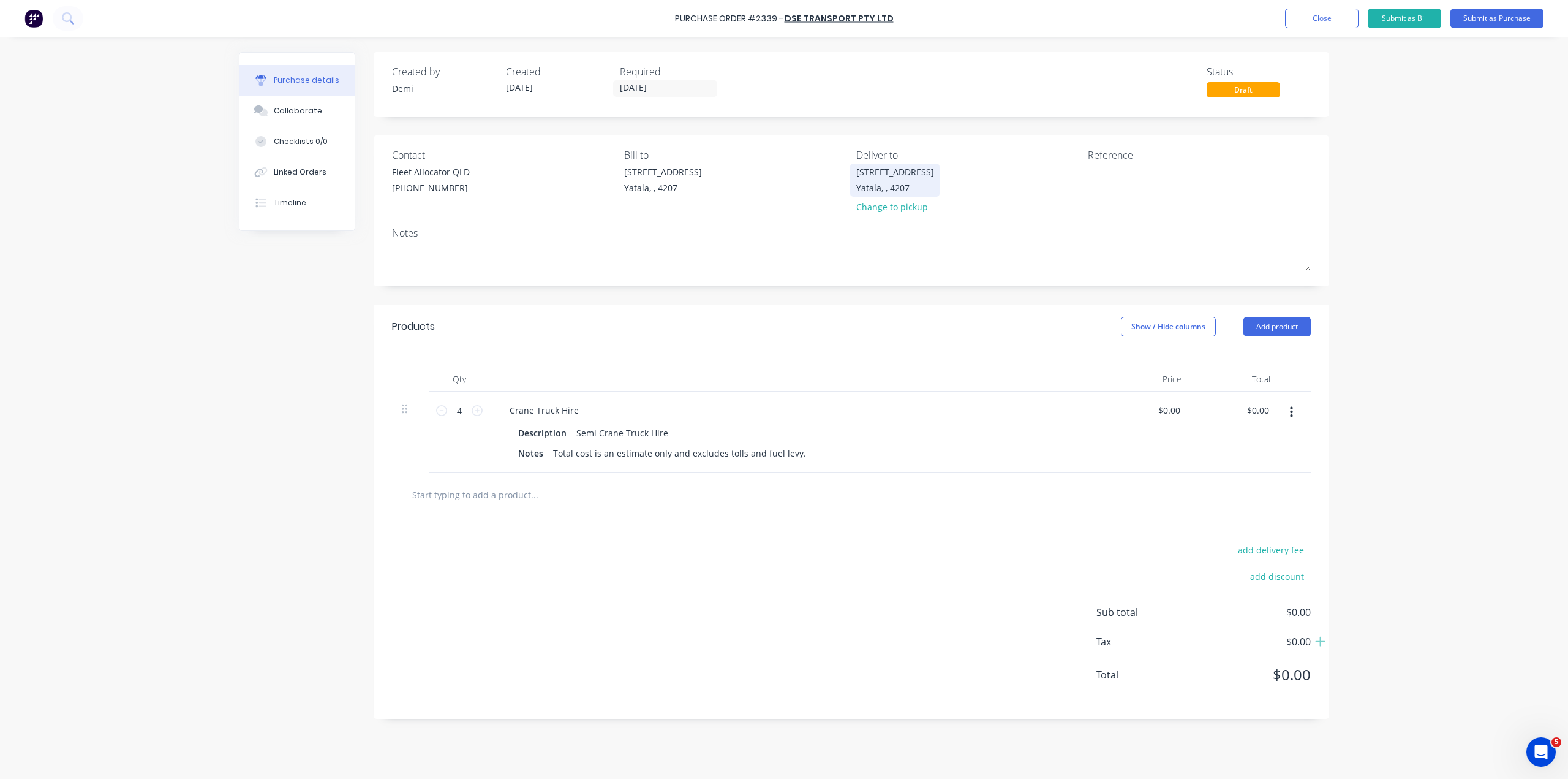
click at [888, 182] on div "Yatala, , 4207" at bounding box center [895, 187] width 78 height 12
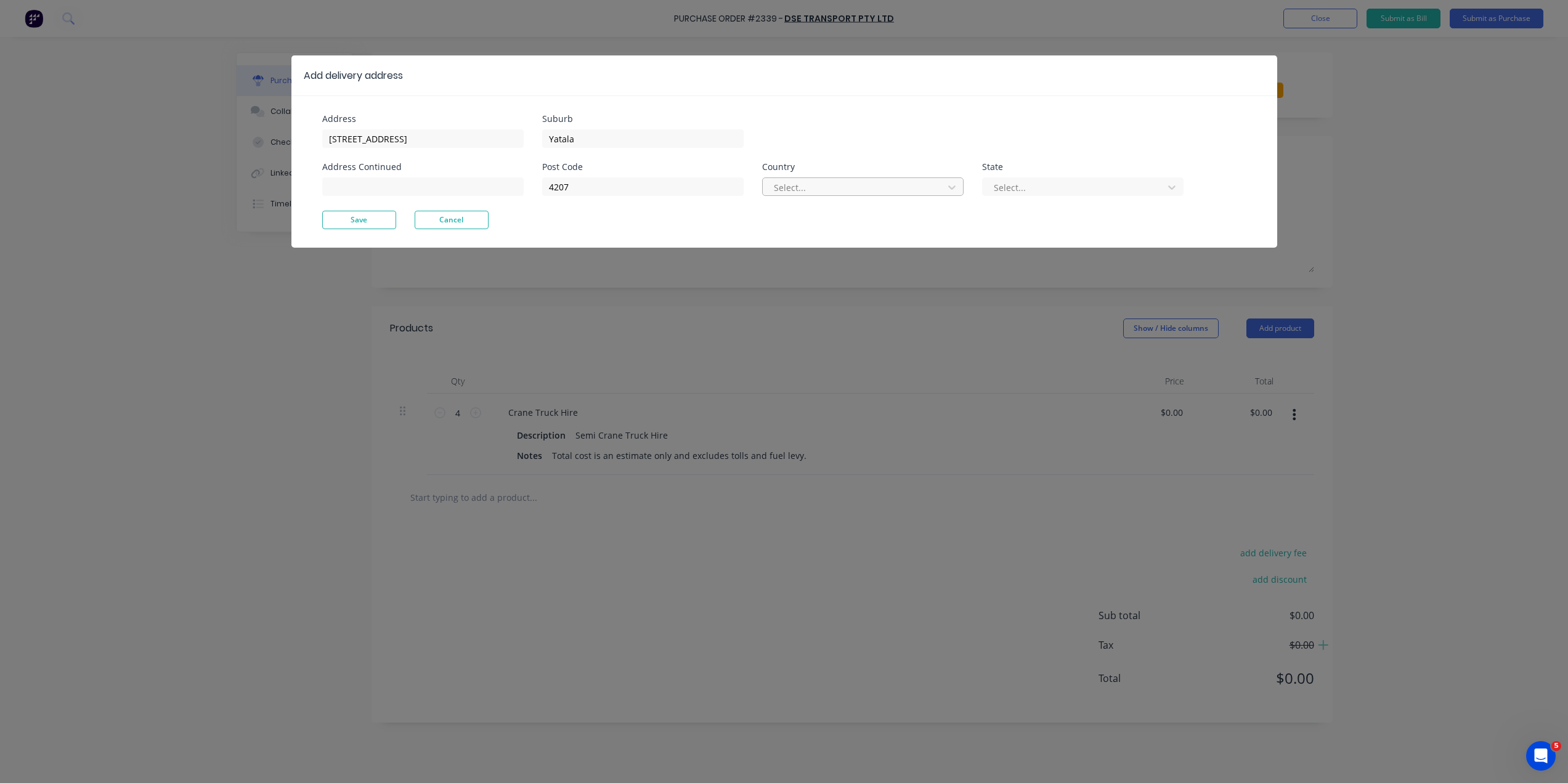
click at [804, 181] on div at bounding box center [854, 187] width 165 height 15
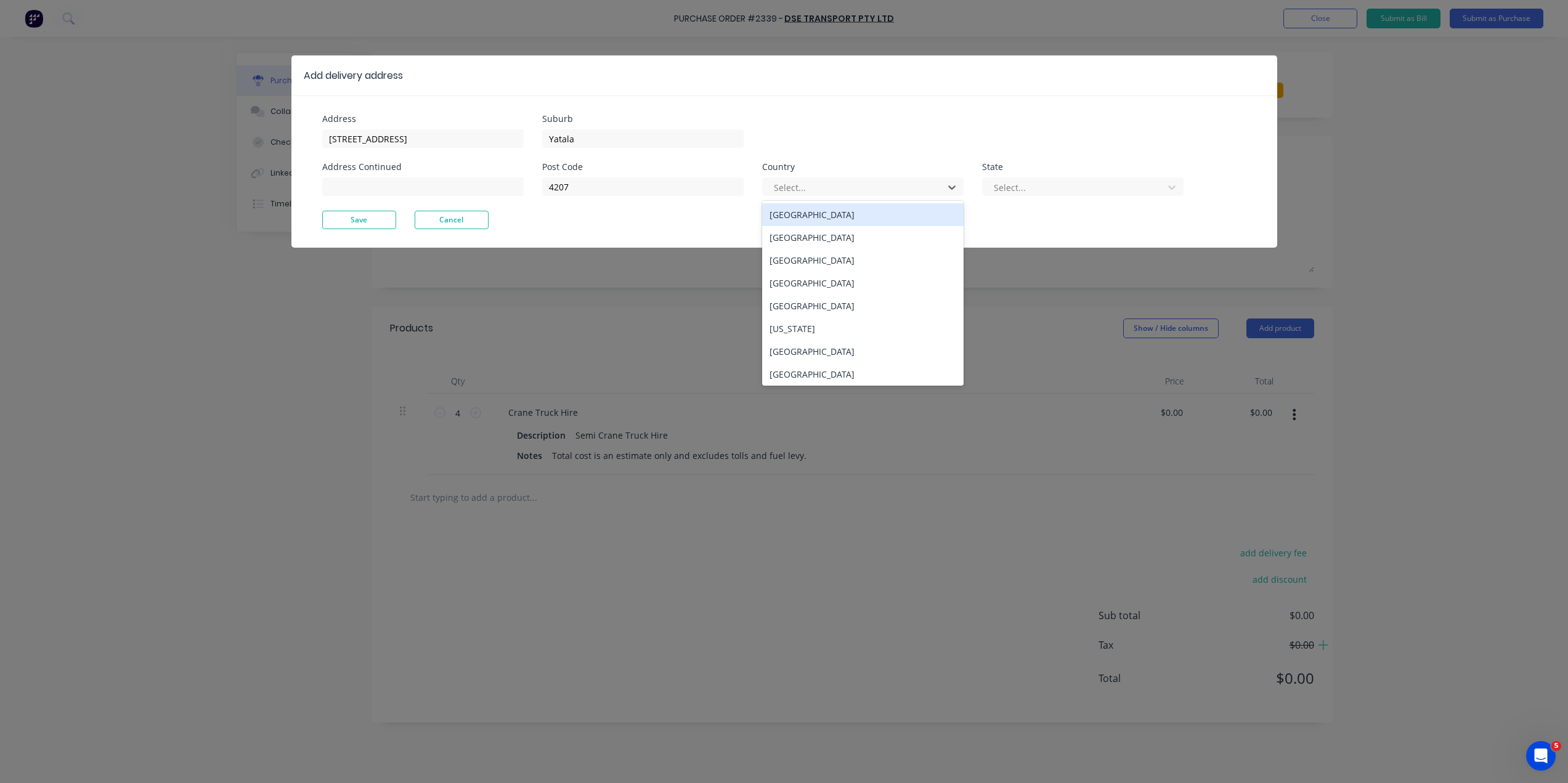
click at [811, 207] on div "Australia" at bounding box center [863, 214] width 201 height 23
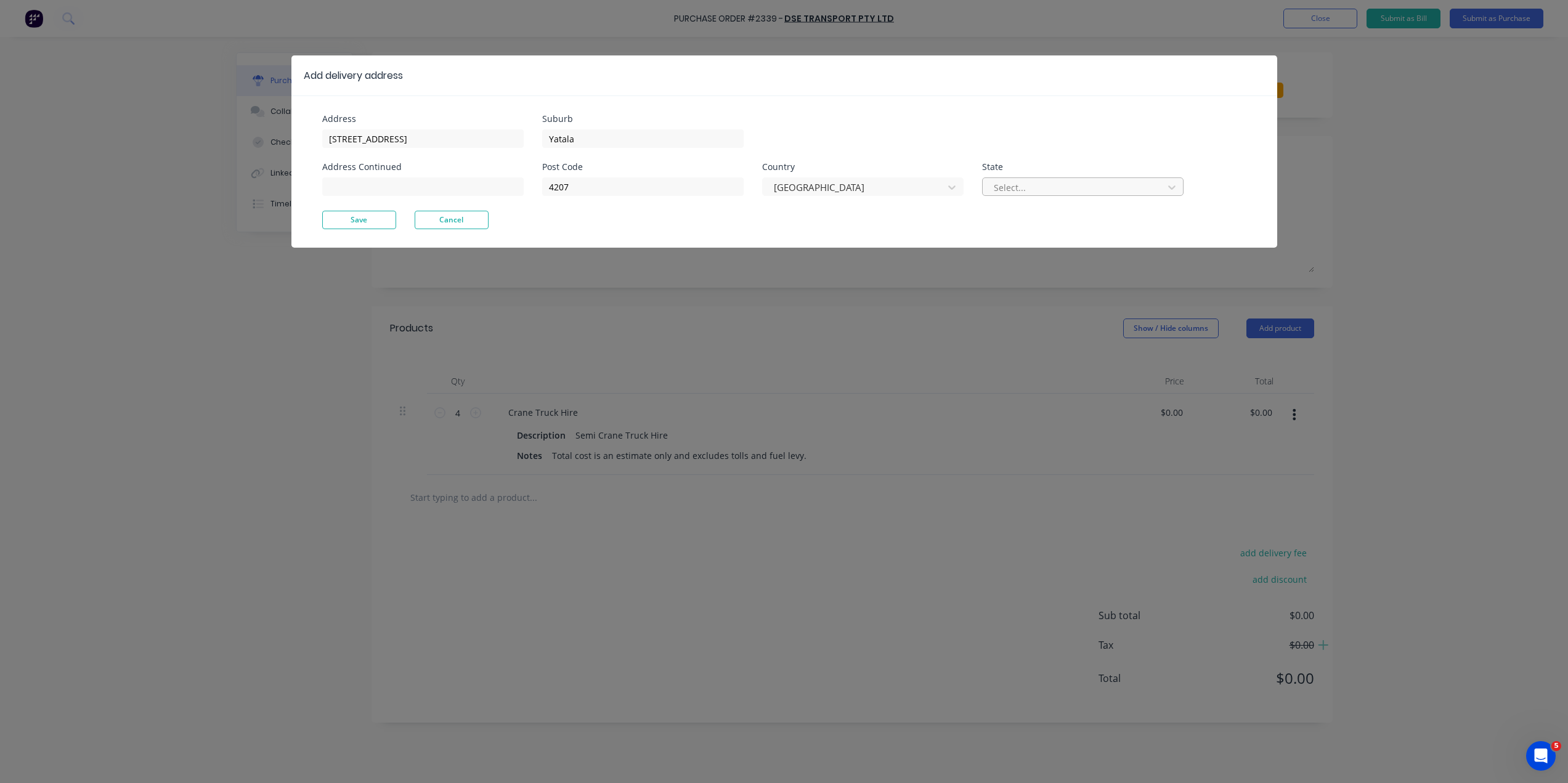
click at [1012, 180] on div at bounding box center [1074, 187] width 165 height 15
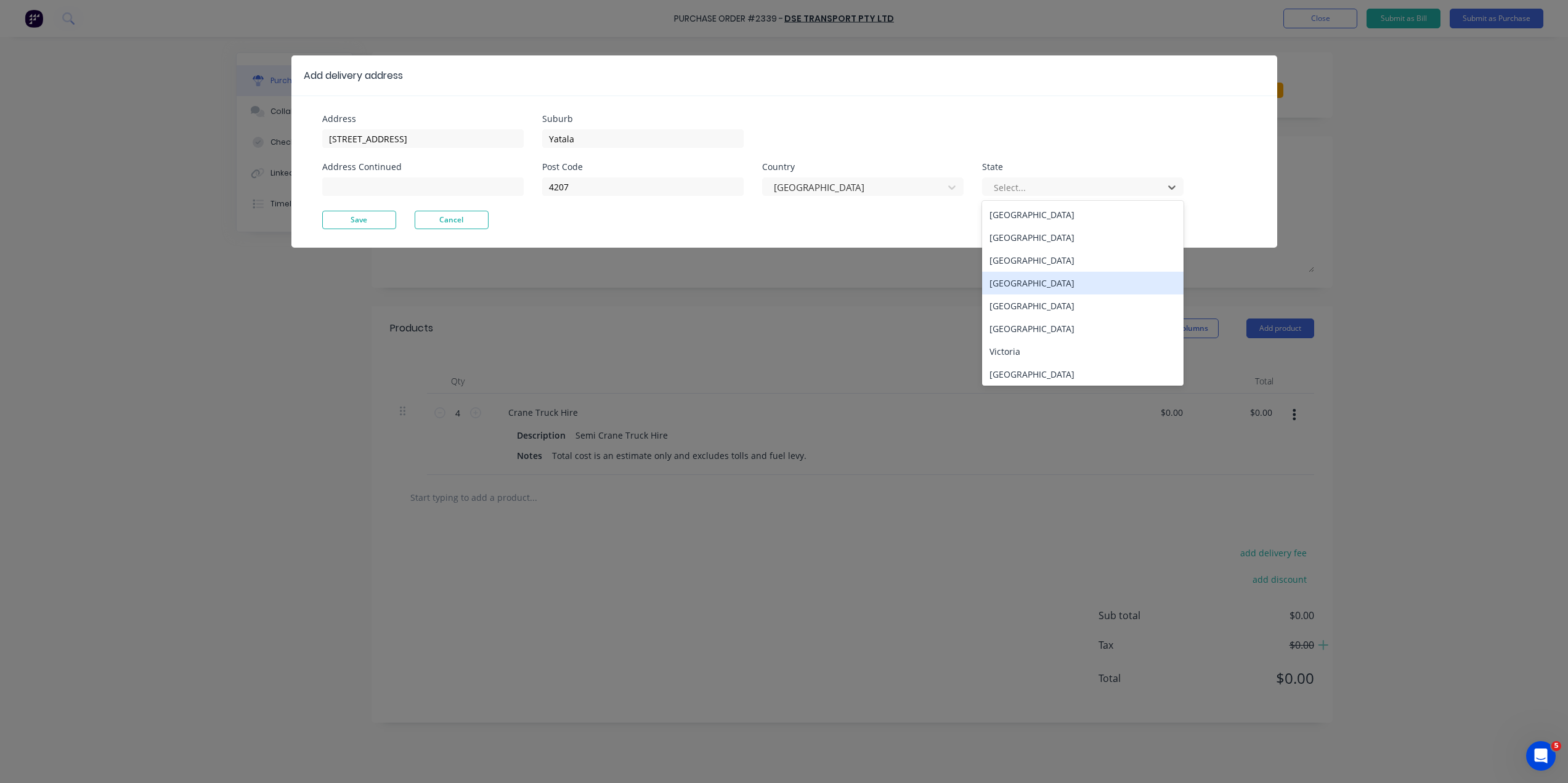
click at [1021, 272] on div "Queensland" at bounding box center [1082, 282] width 201 height 23
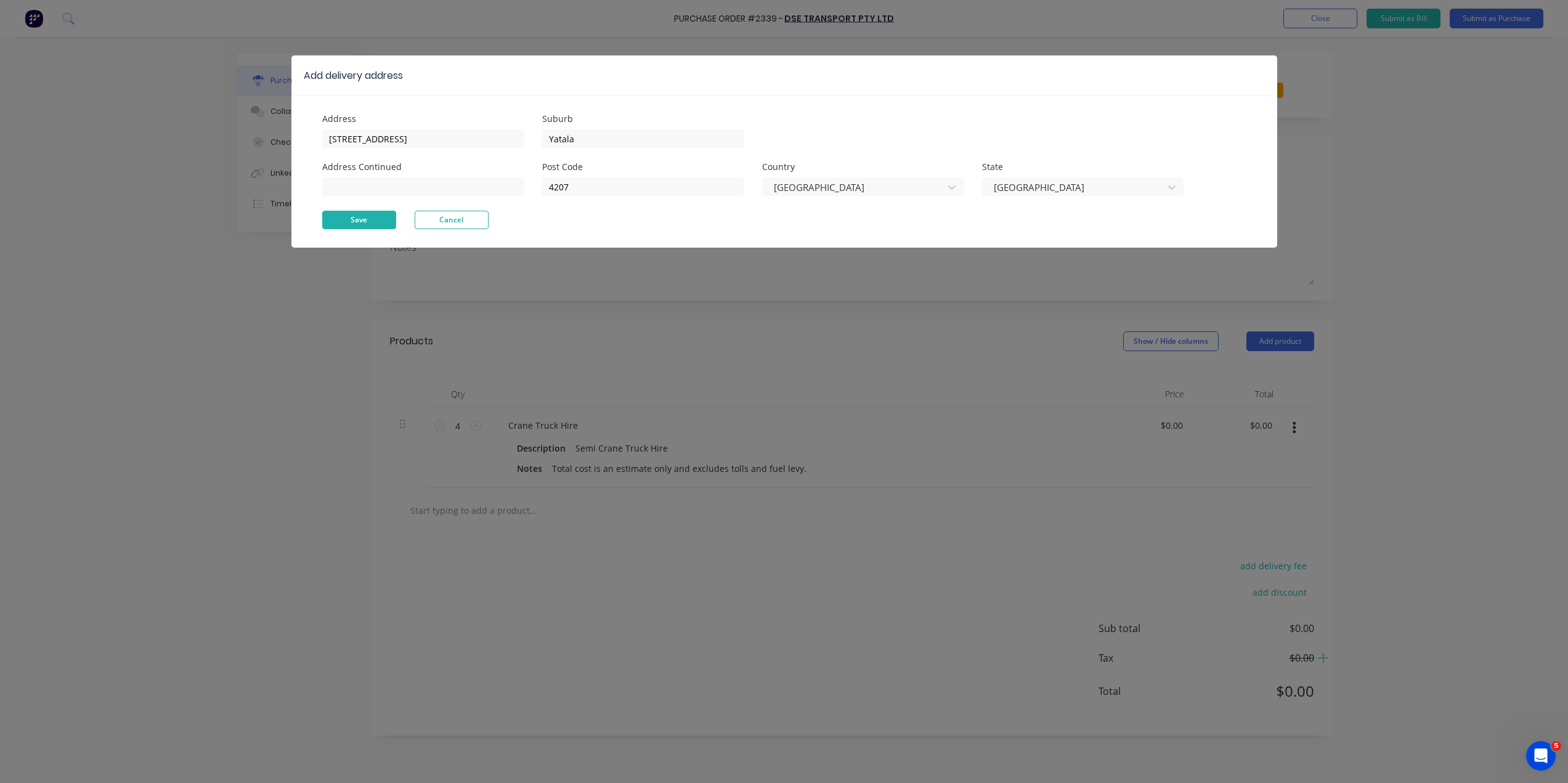
click at [369, 211] on button "Save" at bounding box center [359, 220] width 74 height 18
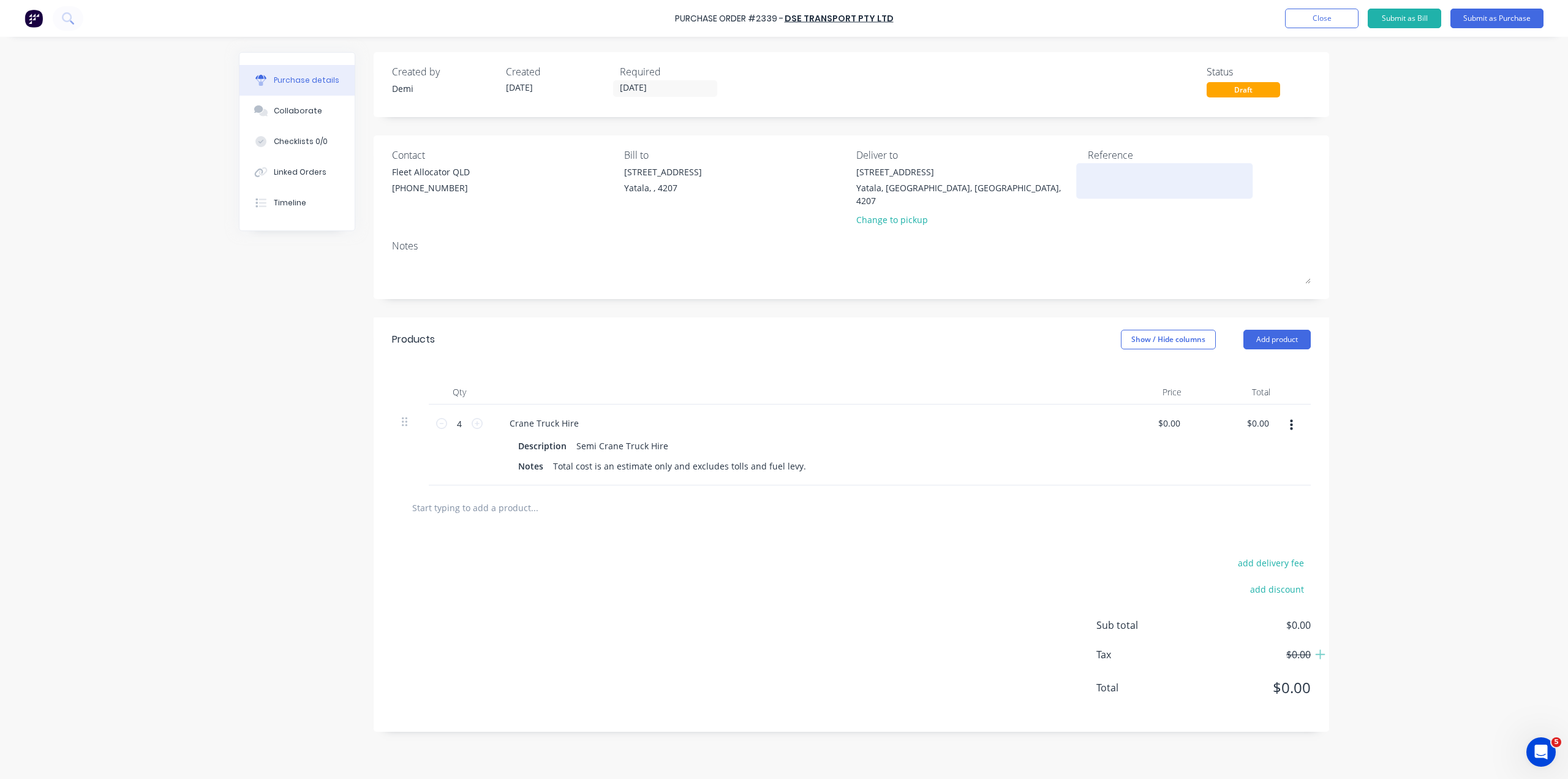
click at [1099, 174] on textarea at bounding box center [1164, 179] width 153 height 27
type textarea "P"
type textarea "P2339 B-447"
type textarea "x"
type textarea "P2339 B-447 -"
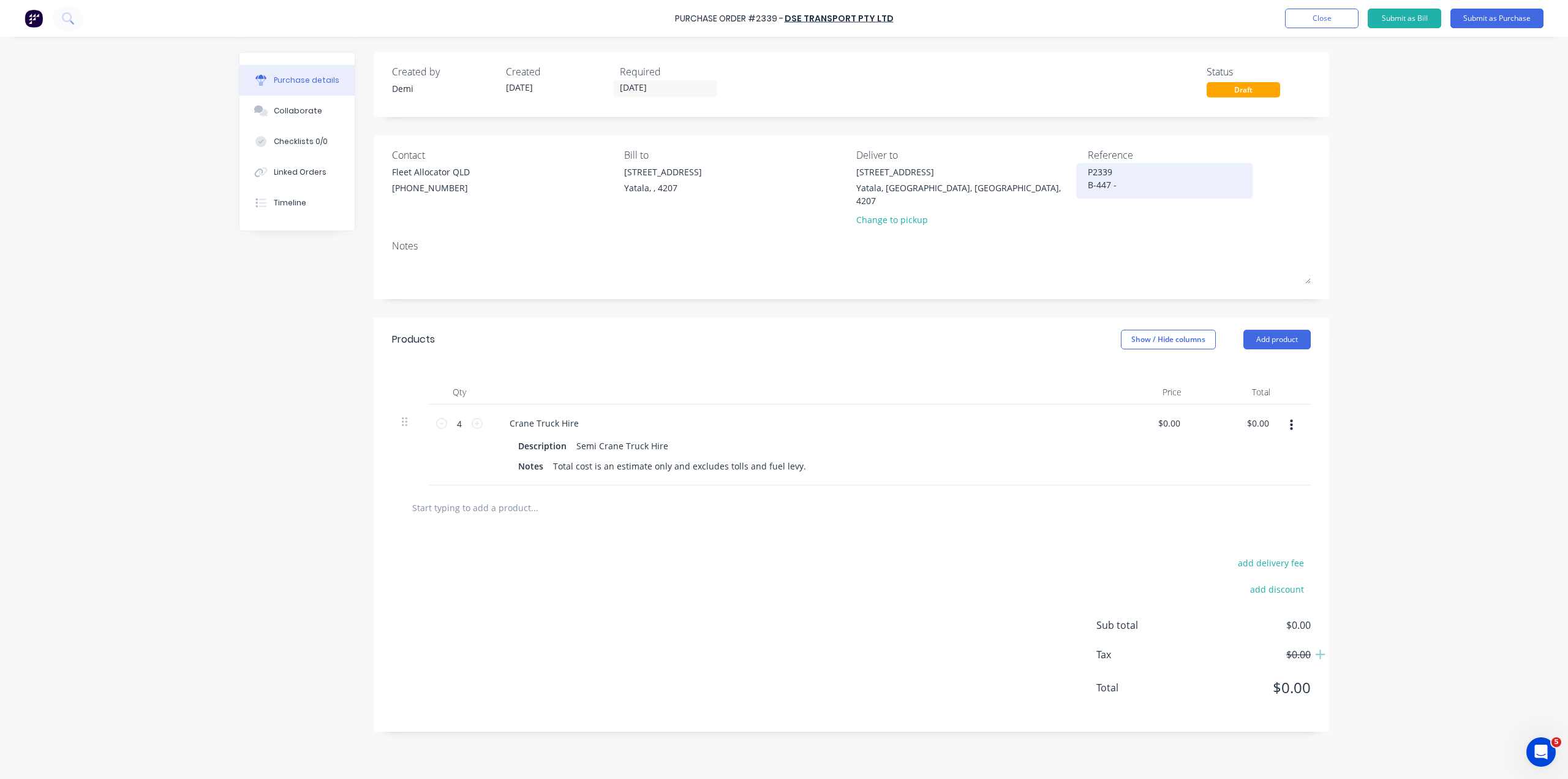
type textarea "x"
type textarea "P2339 B-447 -"
type textarea "x"
type textarea "P2339 B-447 - C"
type textarea "x"
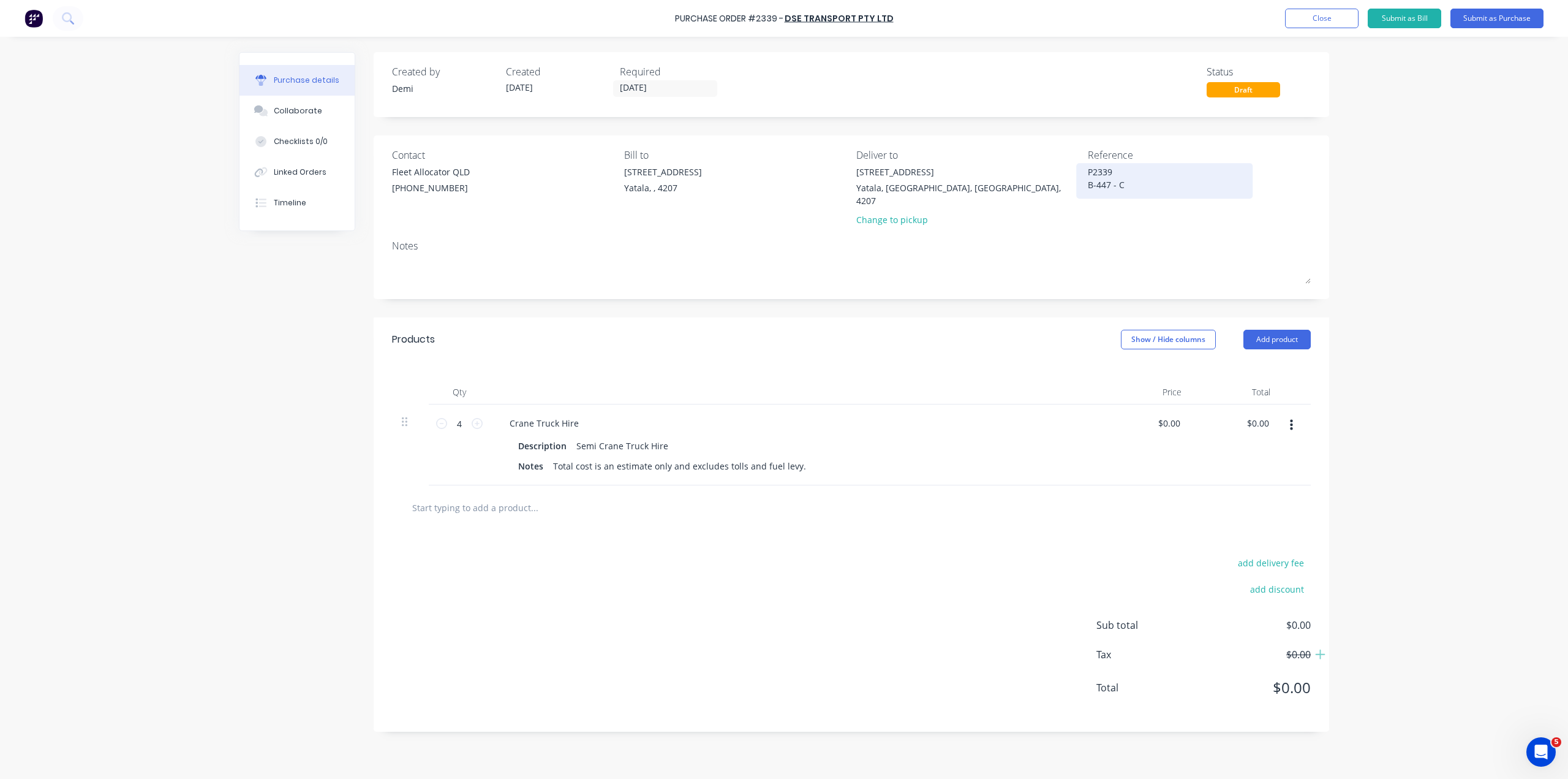
type textarea "P2339 B-447 - Co"
type textarea "x"
type textarea "P2339 B-447 - Cow"
type textarea "x"
type textarea "P2339 B-447 - Cowe"
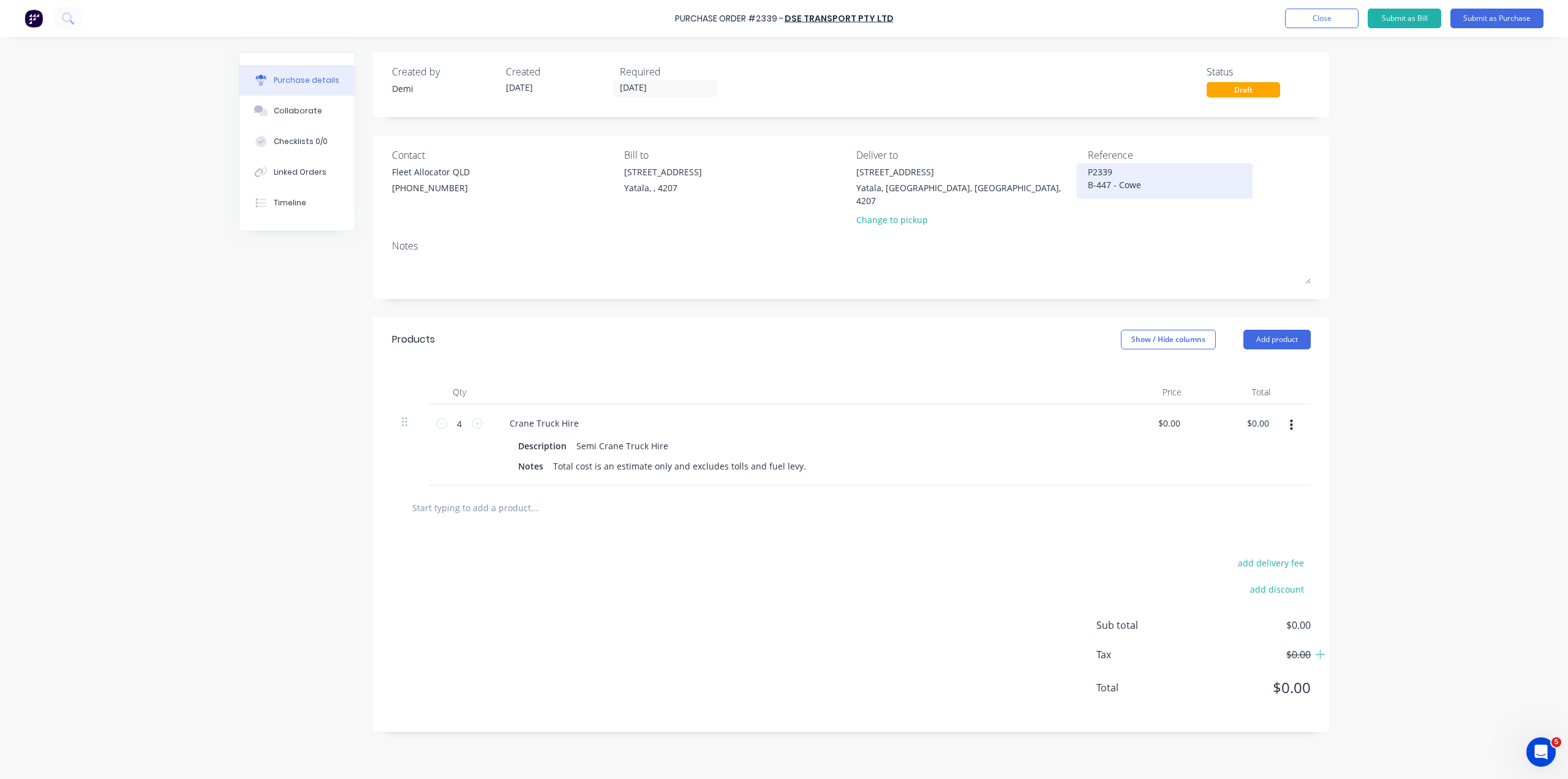
type textarea "x"
type textarea "P2339 B-447 - Cowel"
type textarea "x"
type textarea "P2339 B-447 - Cowell"
type textarea "x"
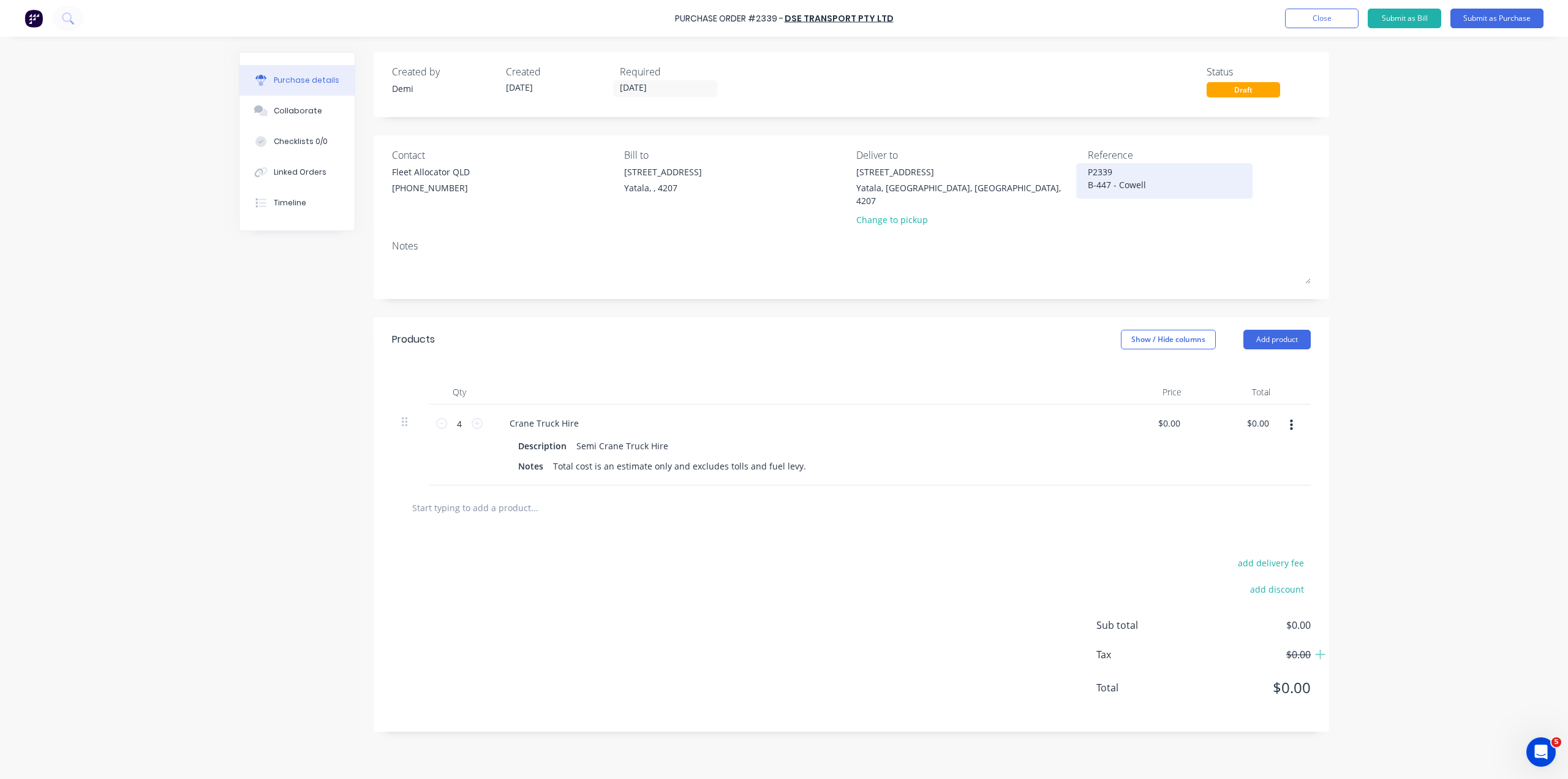
type textarea "P2339 B-447 - Cowell"
type textarea "x"
type textarea "P2339 B-447 - Cowell"
click at [1091, 179] on textarea "P2339 B-447 - Cowell" at bounding box center [1164, 180] width 153 height 29
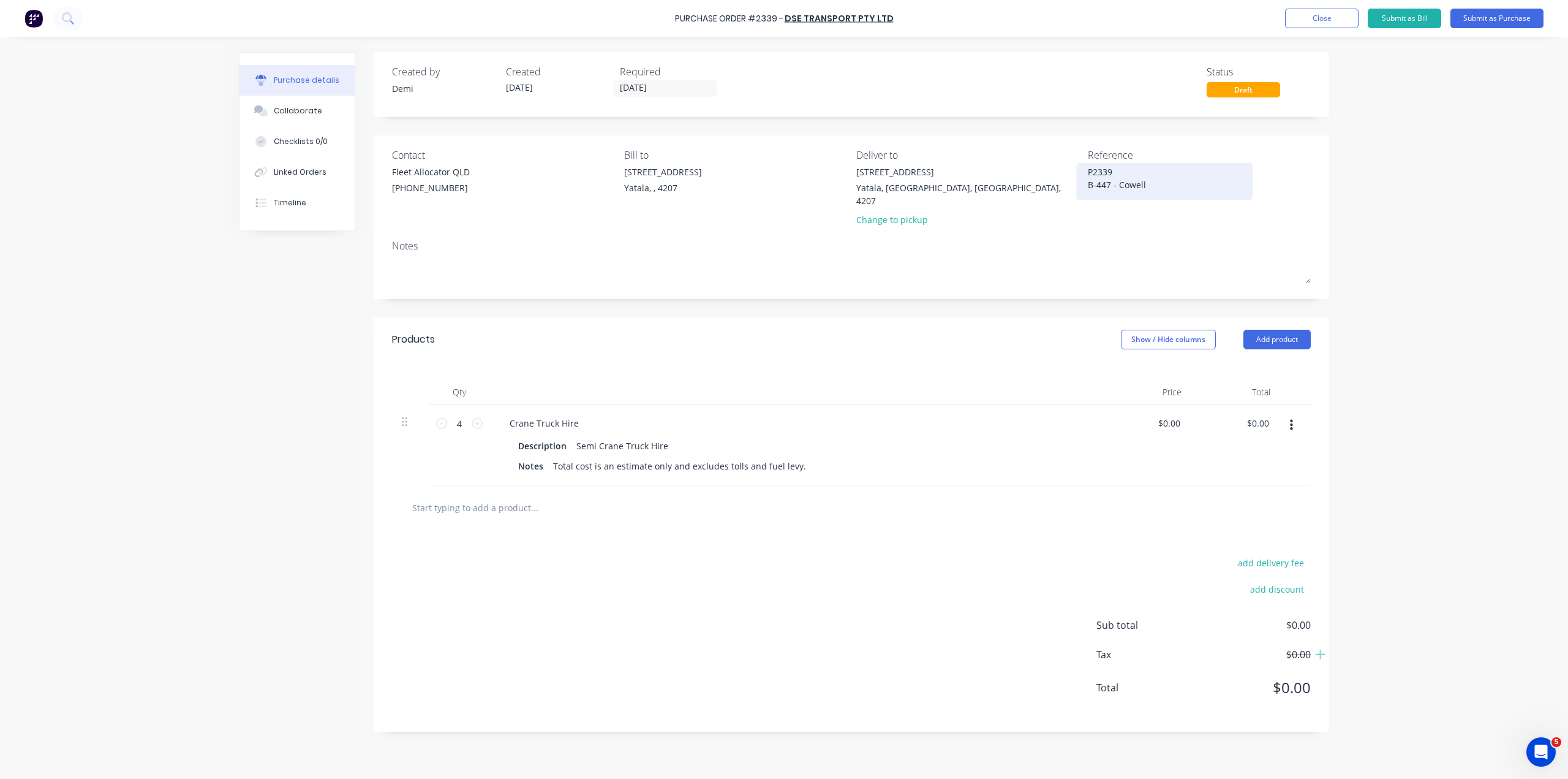
click at [1093, 179] on textarea "P2339 B-447 - Cowell" at bounding box center [1164, 180] width 153 height 29
click at [1094, 180] on textarea "P2339 B-447 - Cowell" at bounding box center [1164, 180] width 153 height 29
type textarea "x"
type textarea "P2339 B0447 - Cowell"
type textarea "x"
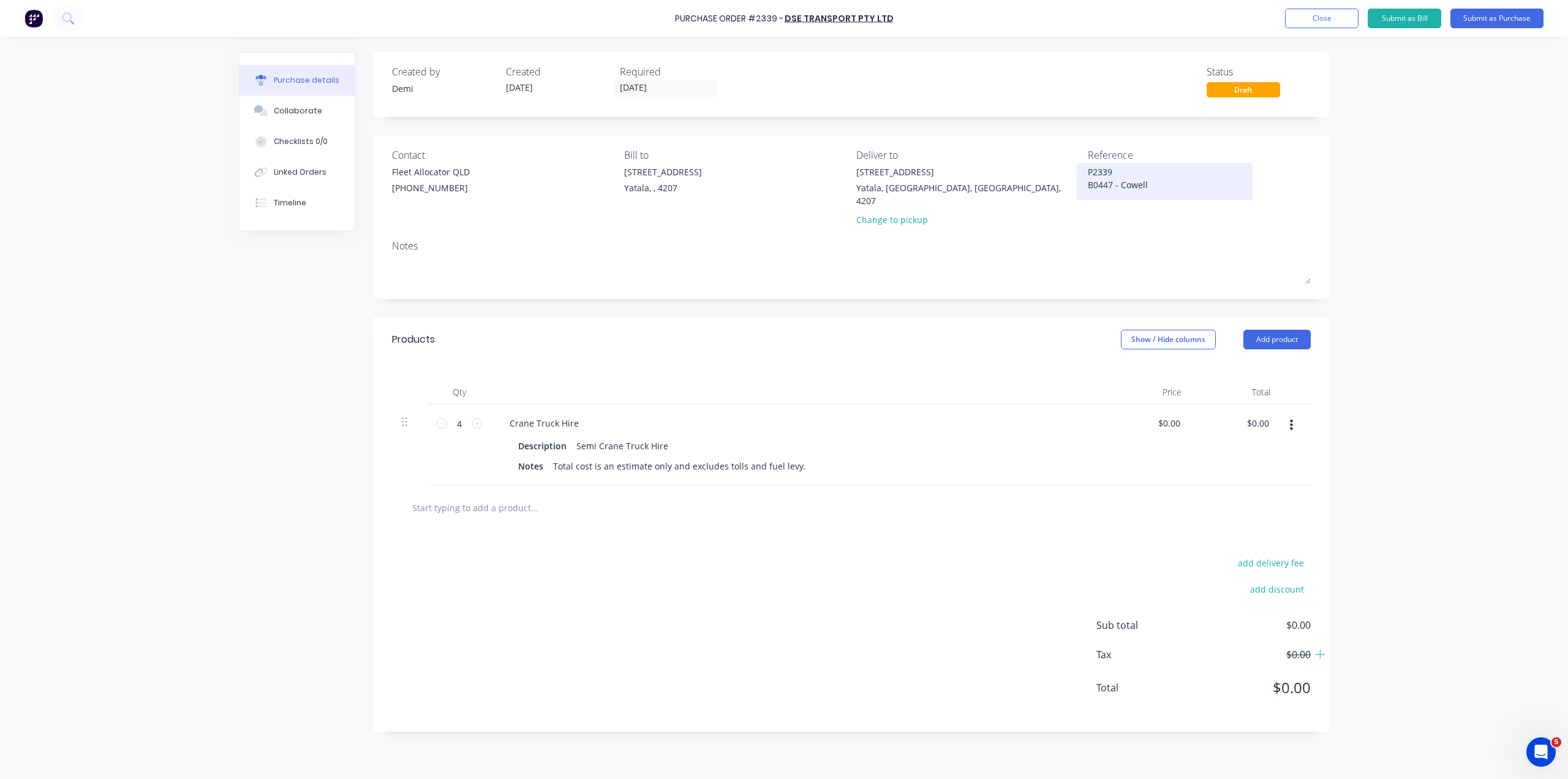
click at [1167, 175] on textarea "P2339 B0447 - Cowell" at bounding box center [1164, 180] width 153 height 29
type textarea "P2339 B0447 - Cowell"
type textarea "x"
type textarea "P2339 B0447 - Cowell"
type textarea "x"
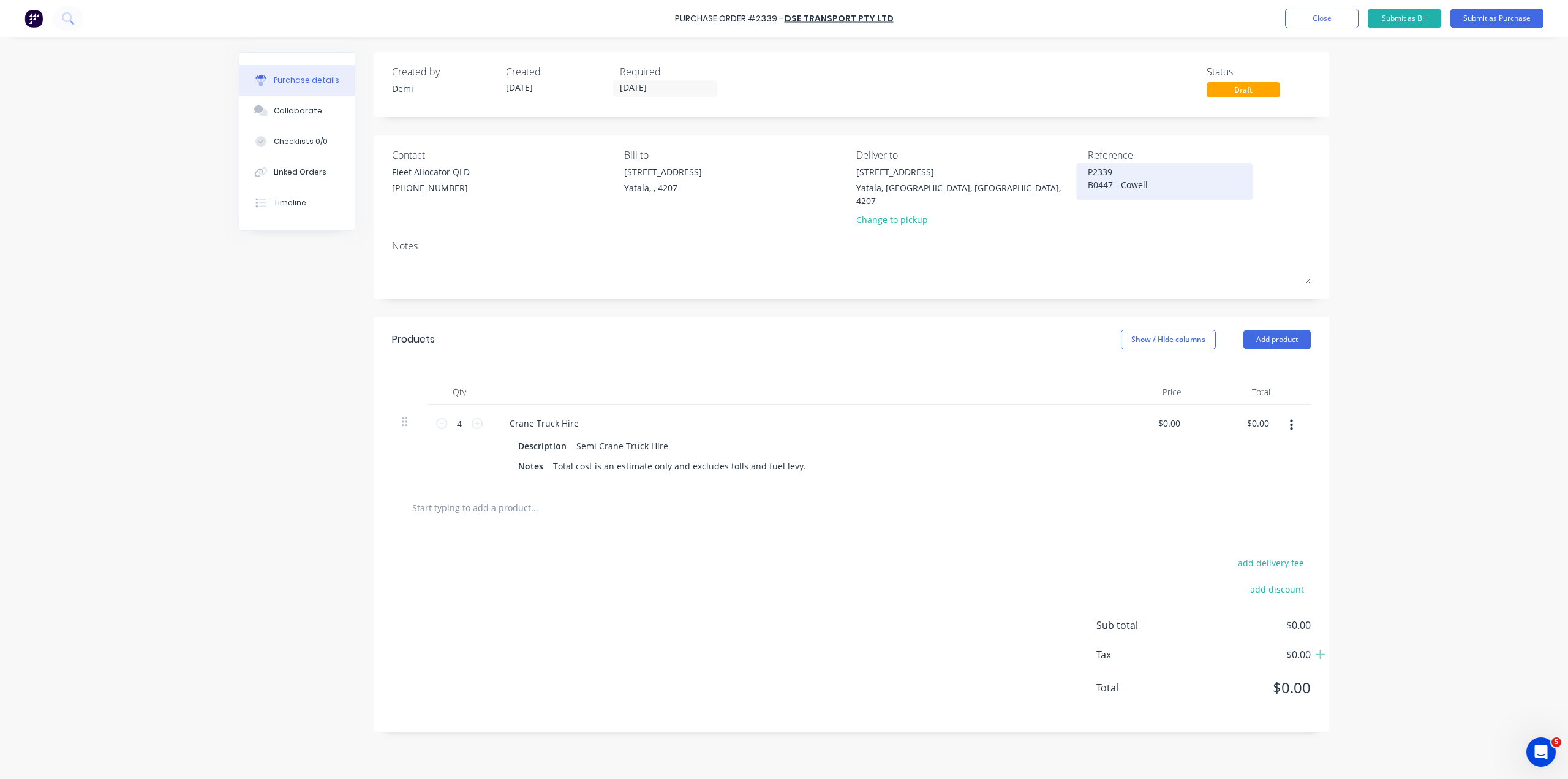
type textarea "P2339 B0447 - Cowell"
type textarea "x"
type textarea "P2339 B0447 - Cowell C"
type textarea "x"
type textarea "P2339 B0447 - Cowell CC"
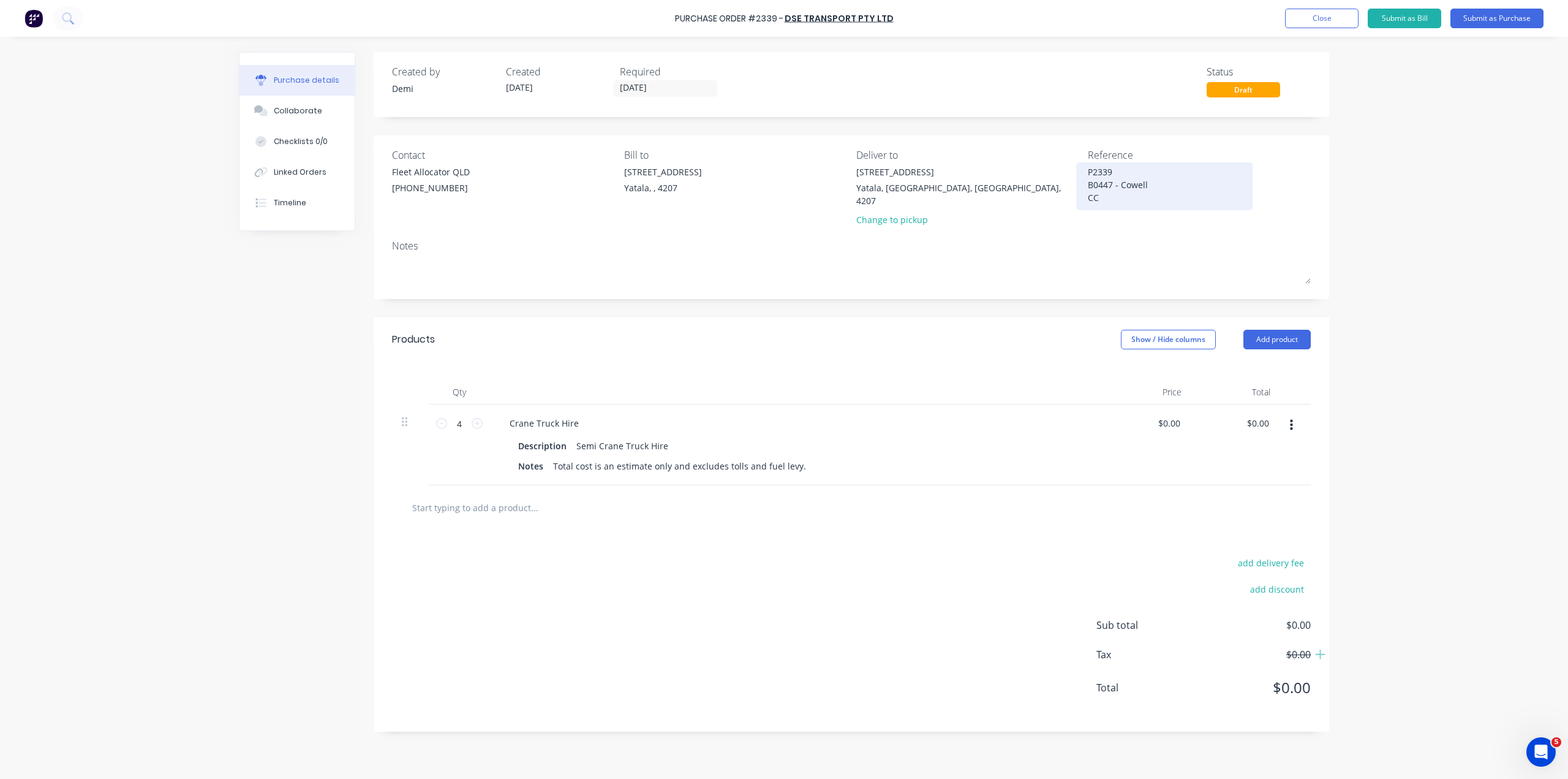
type textarea "x"
type textarea "P2339 B0447 - Cowell CC"
type textarea "x"
type textarea "P2339 B0447 - Cowell CC 3"
type textarea "x"
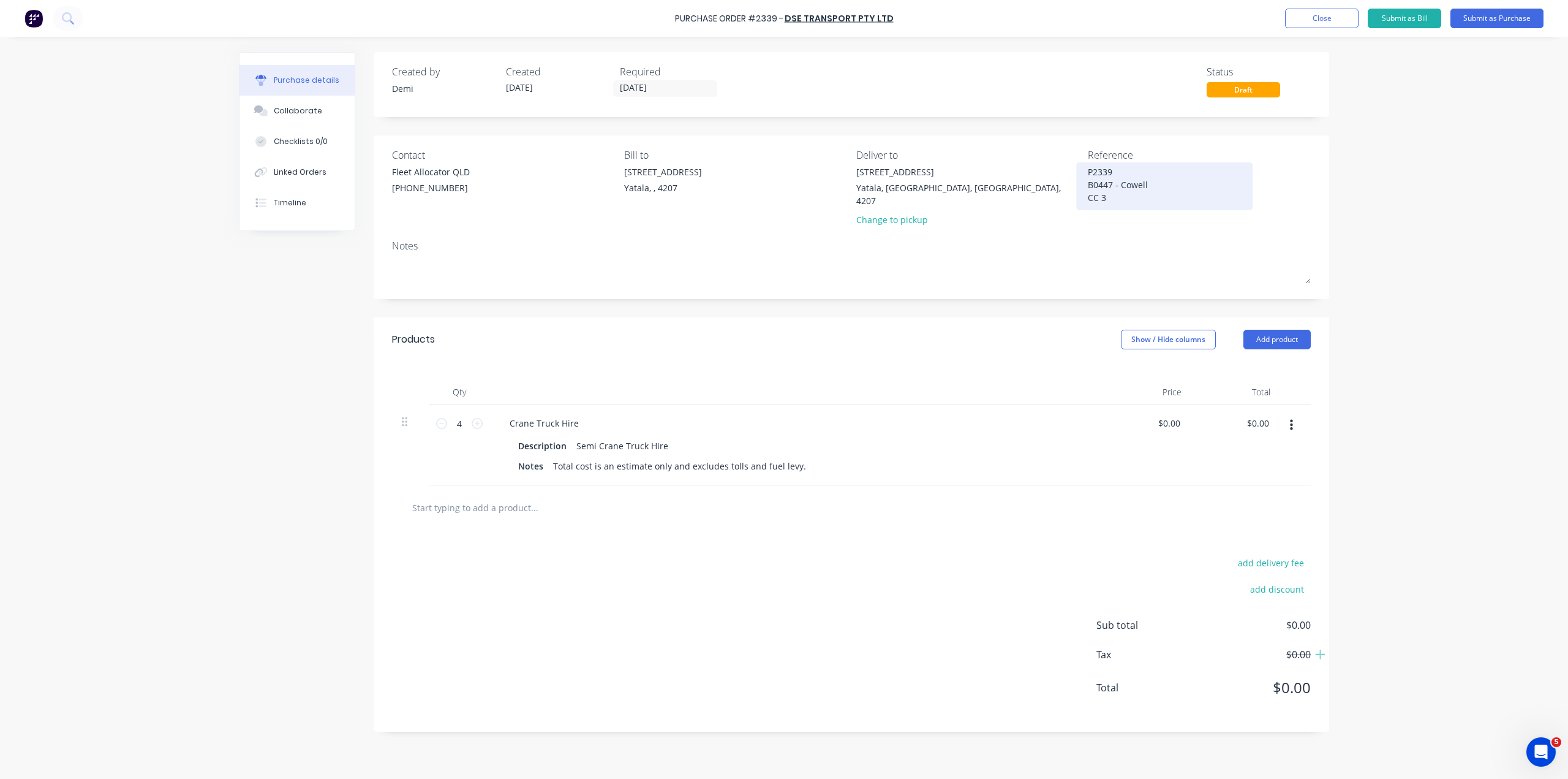
type textarea "P2339 B0447 - Cowell CC 30"
type textarea "x"
type textarea "P2339 B0447 - Cowell CC 304"
type textarea "x"
type textarea "P2339 B0447 - Cowell CC 304"
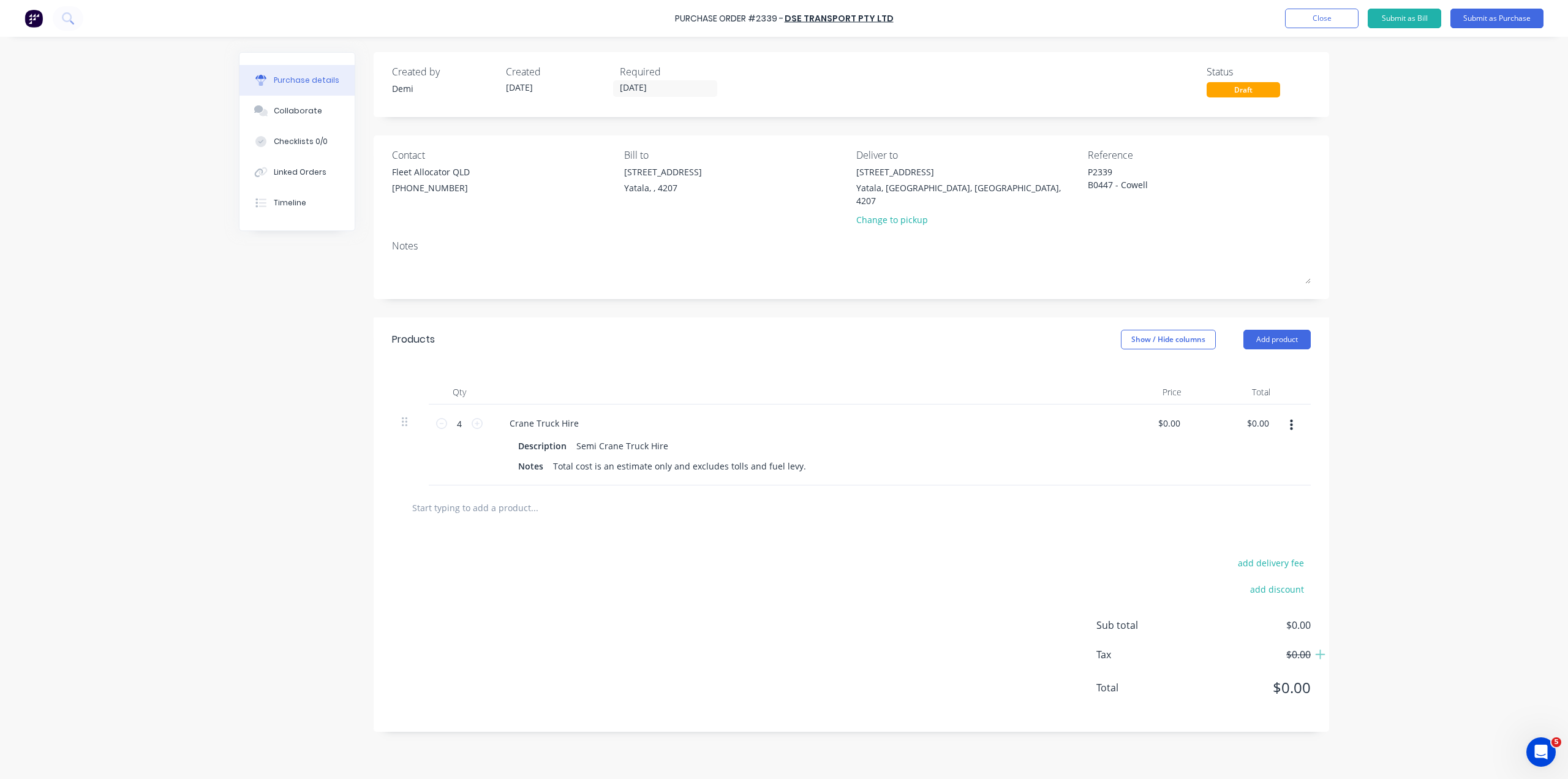
click at [814, 239] on div "Notes" at bounding box center [851, 246] width 918 height 15
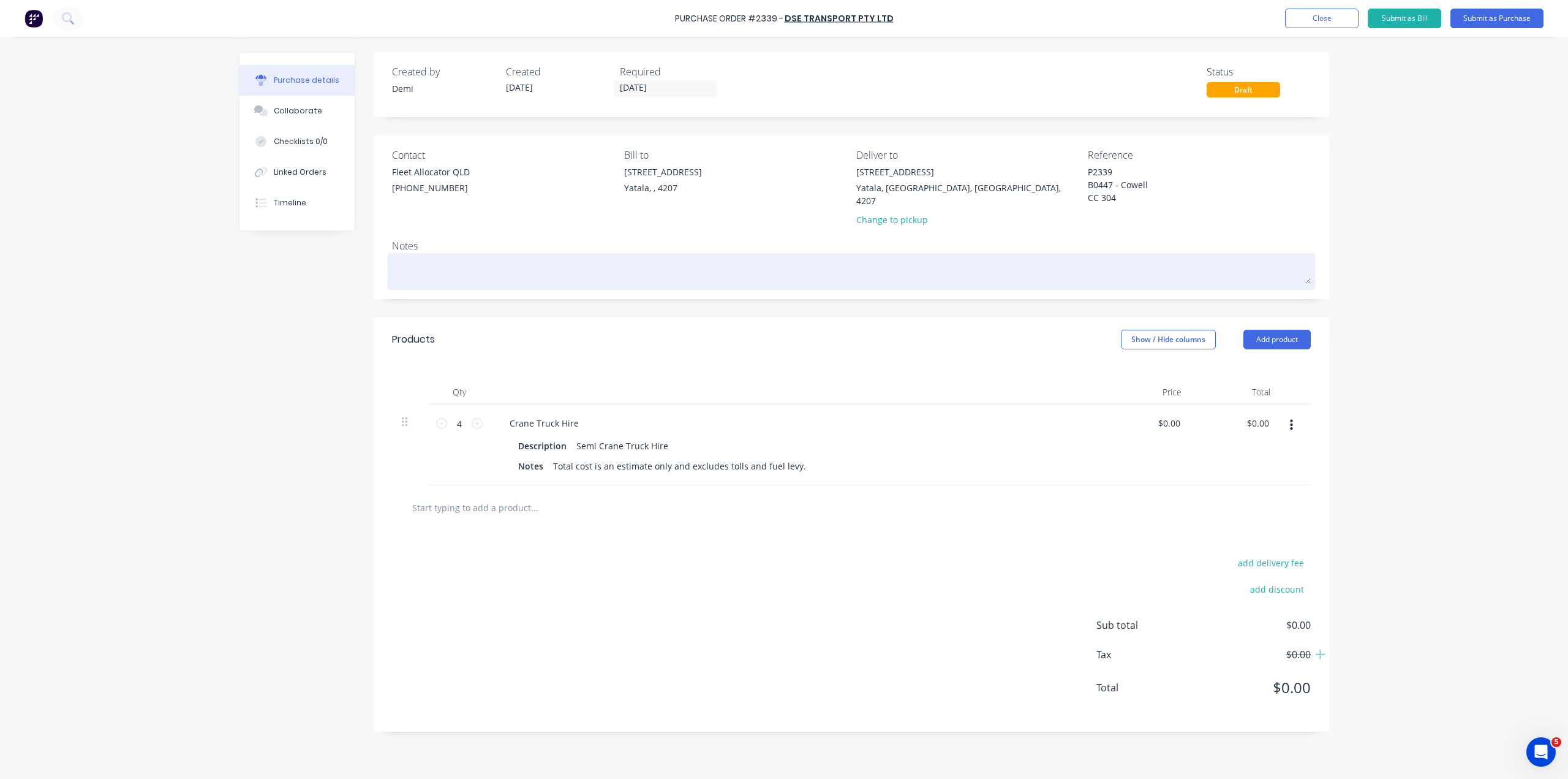
click at [809, 256] on textarea at bounding box center [851, 269] width 918 height 27
type textarea "x"
type textarea "P"
type textarea "x"
type textarea "Pi"
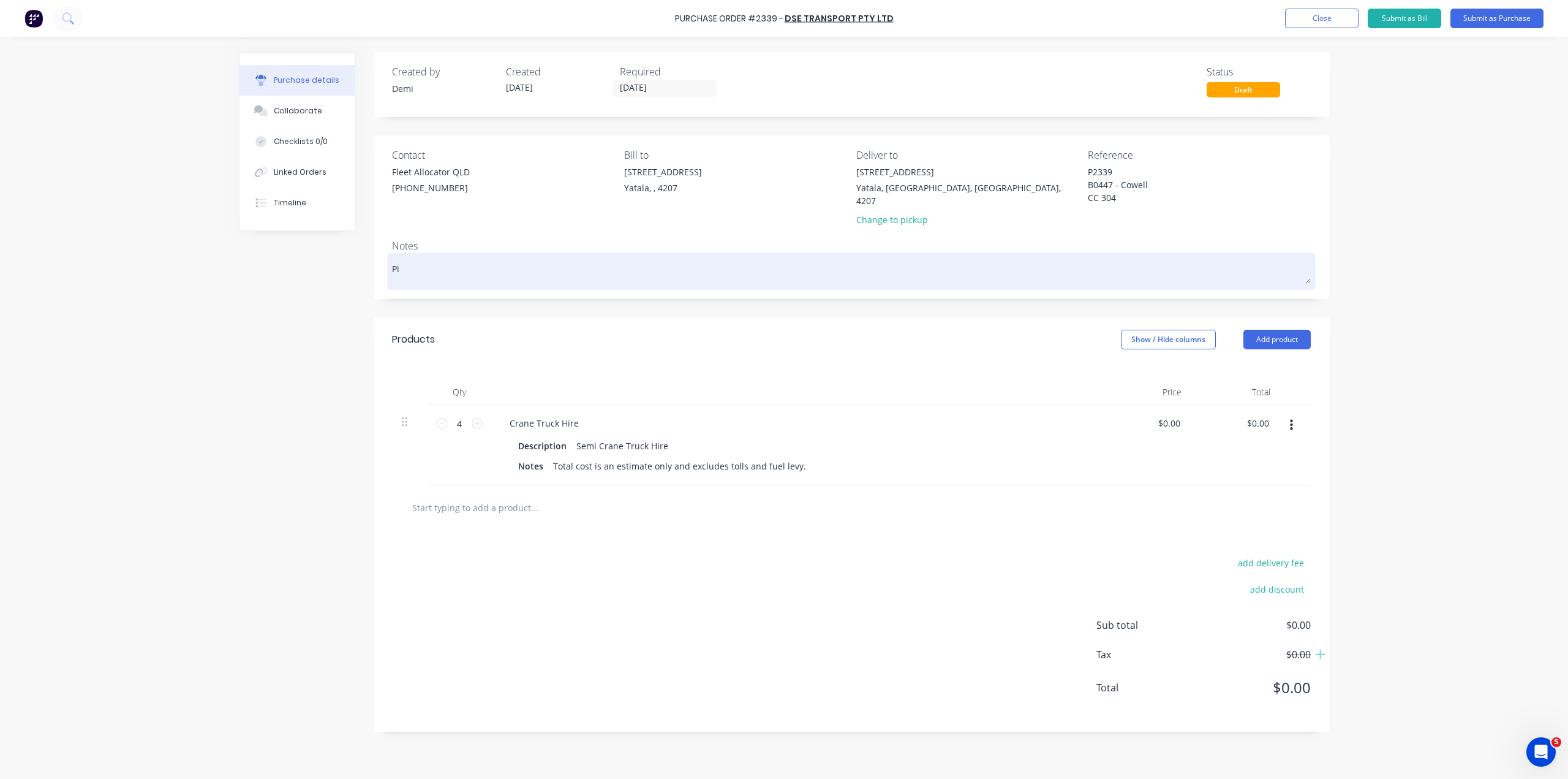
type textarea "x"
type textarea "Pic"
type textarea "x"
type textarea "Pick"
type textarea "x"
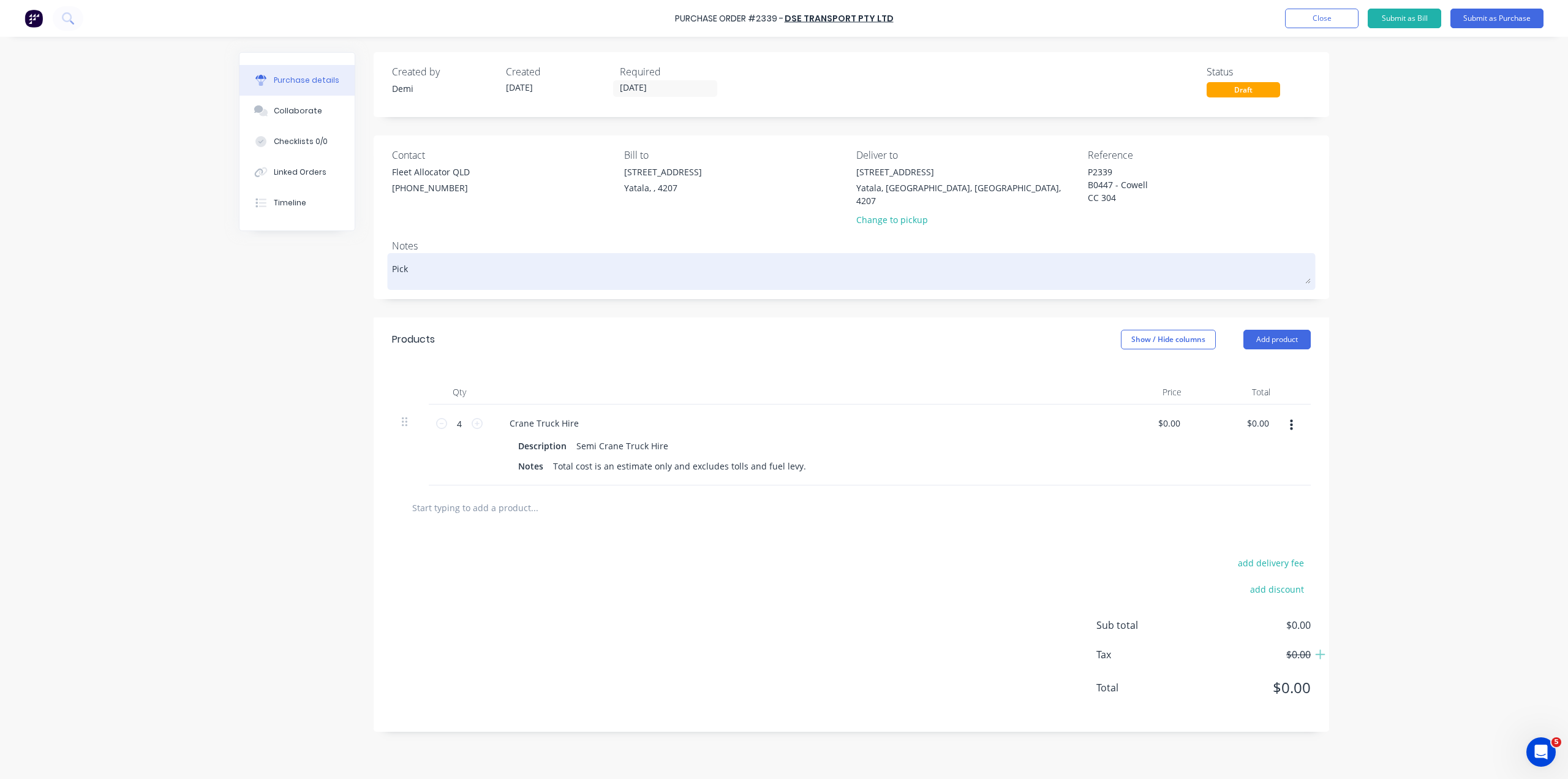
type textarea "Pick"
type textarea "x"
type textarea "Pick i"
type textarea "x"
type textarea "Pick i["
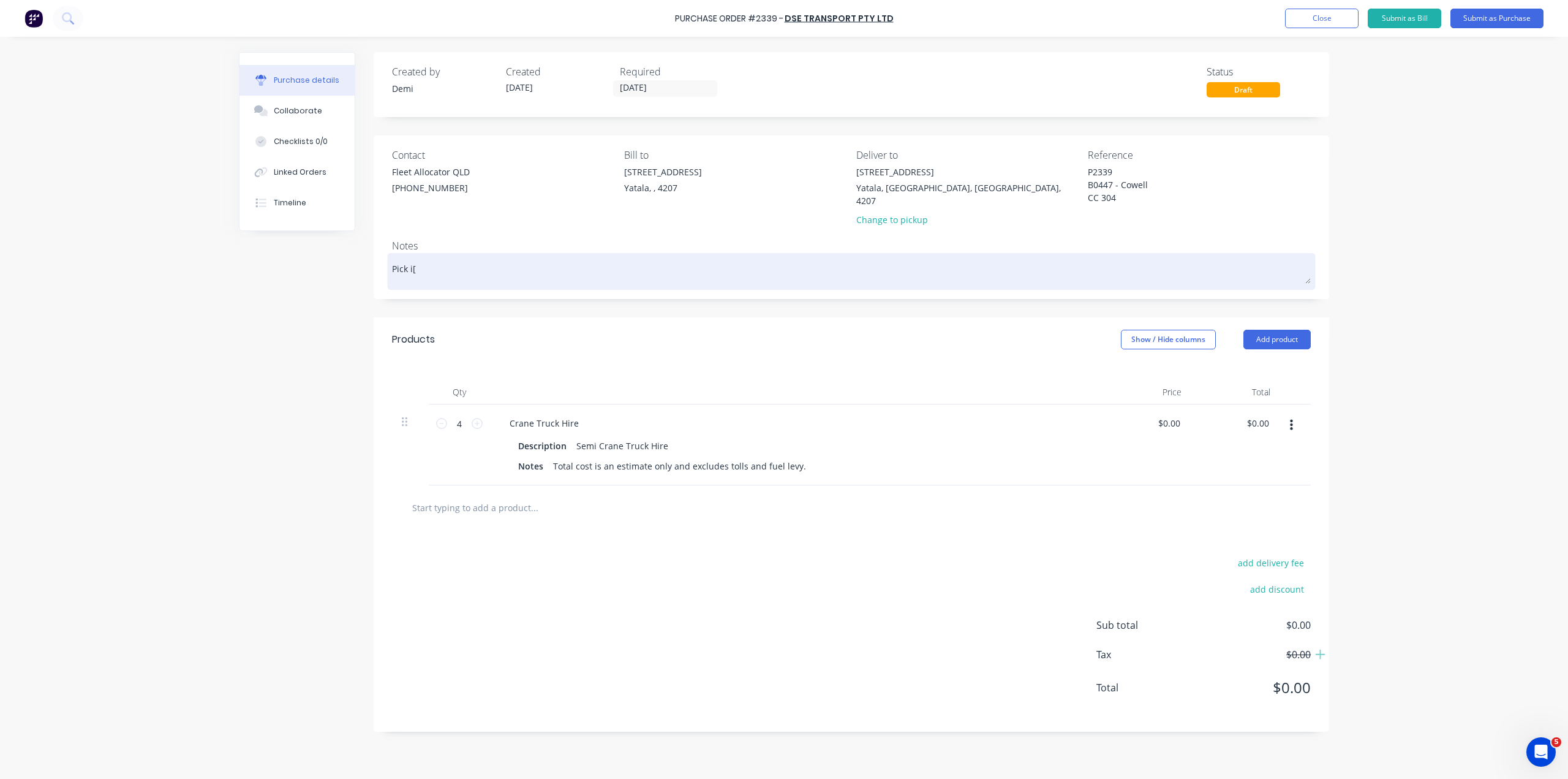
type textarea "x"
type textarea "Pick i"
type textarea "x"
type textarea "Pick"
type textarea "x"
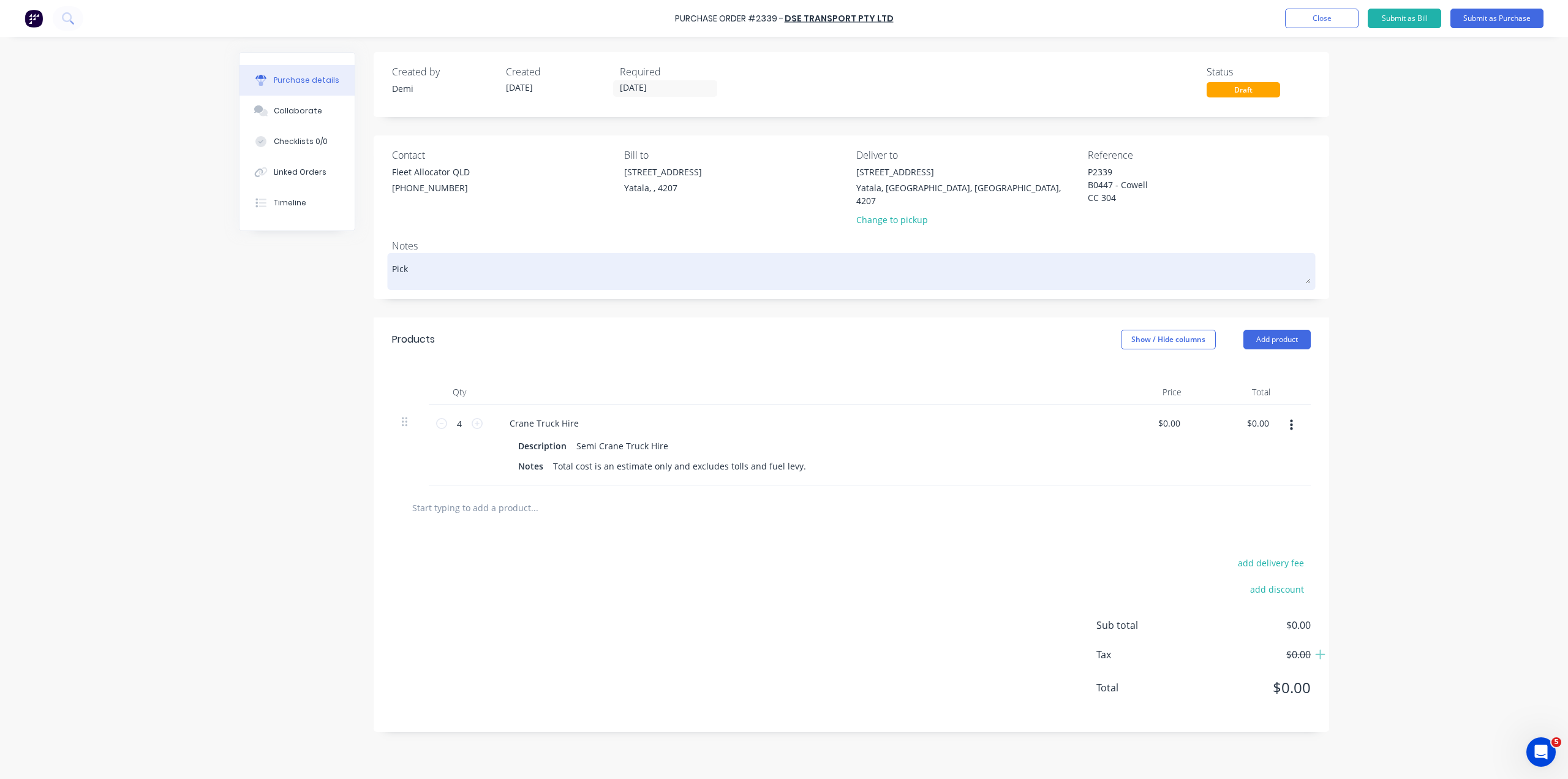
type textarea "Pick u"
type textarea "x"
type textarea "Pick up"
type textarea "x"
type textarea "Pick up:"
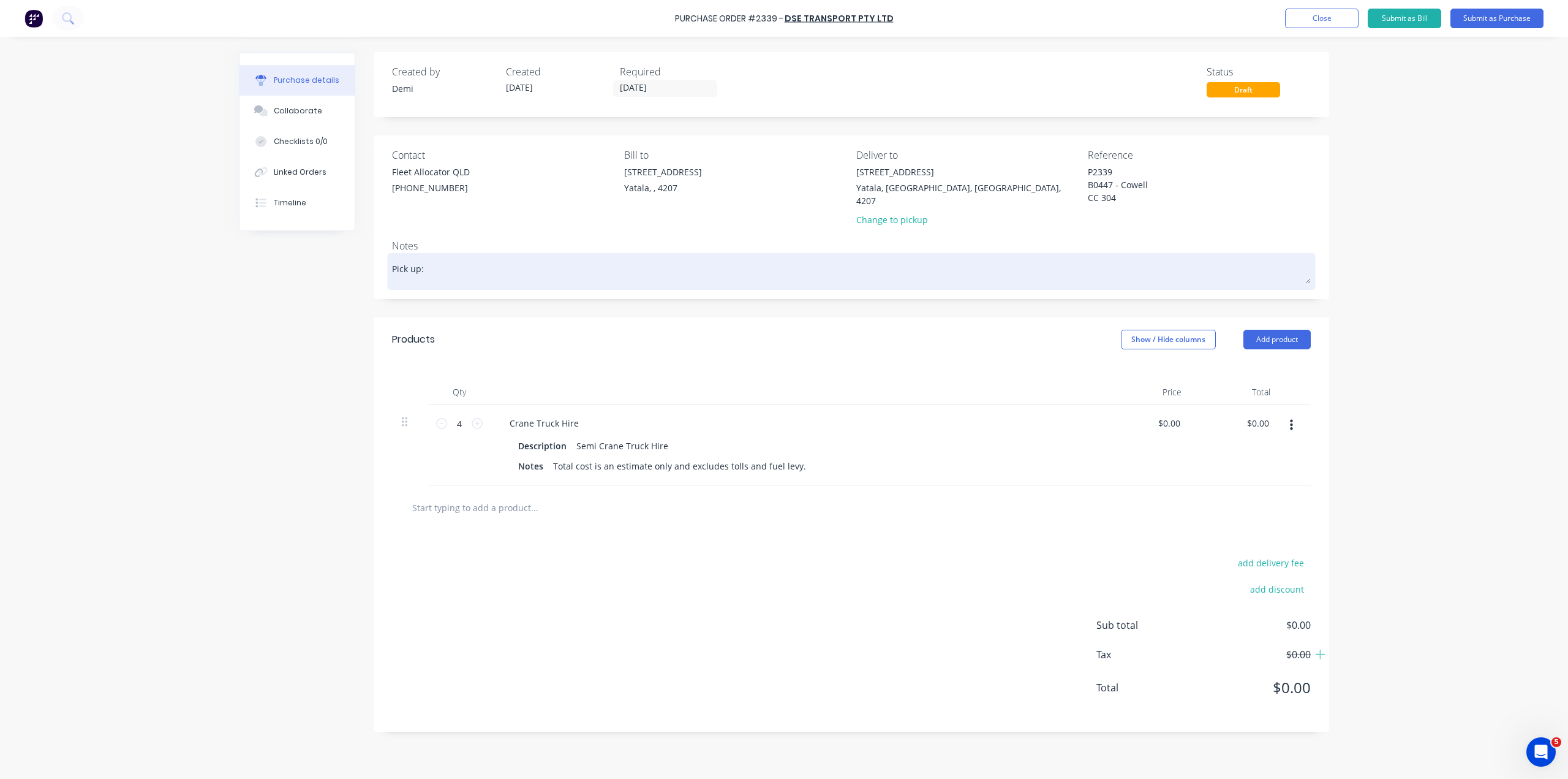
type textarea "x"
type textarea "Pick up:"
type textarea "x"
type textarea "Pick up: 3"
type textarea "x"
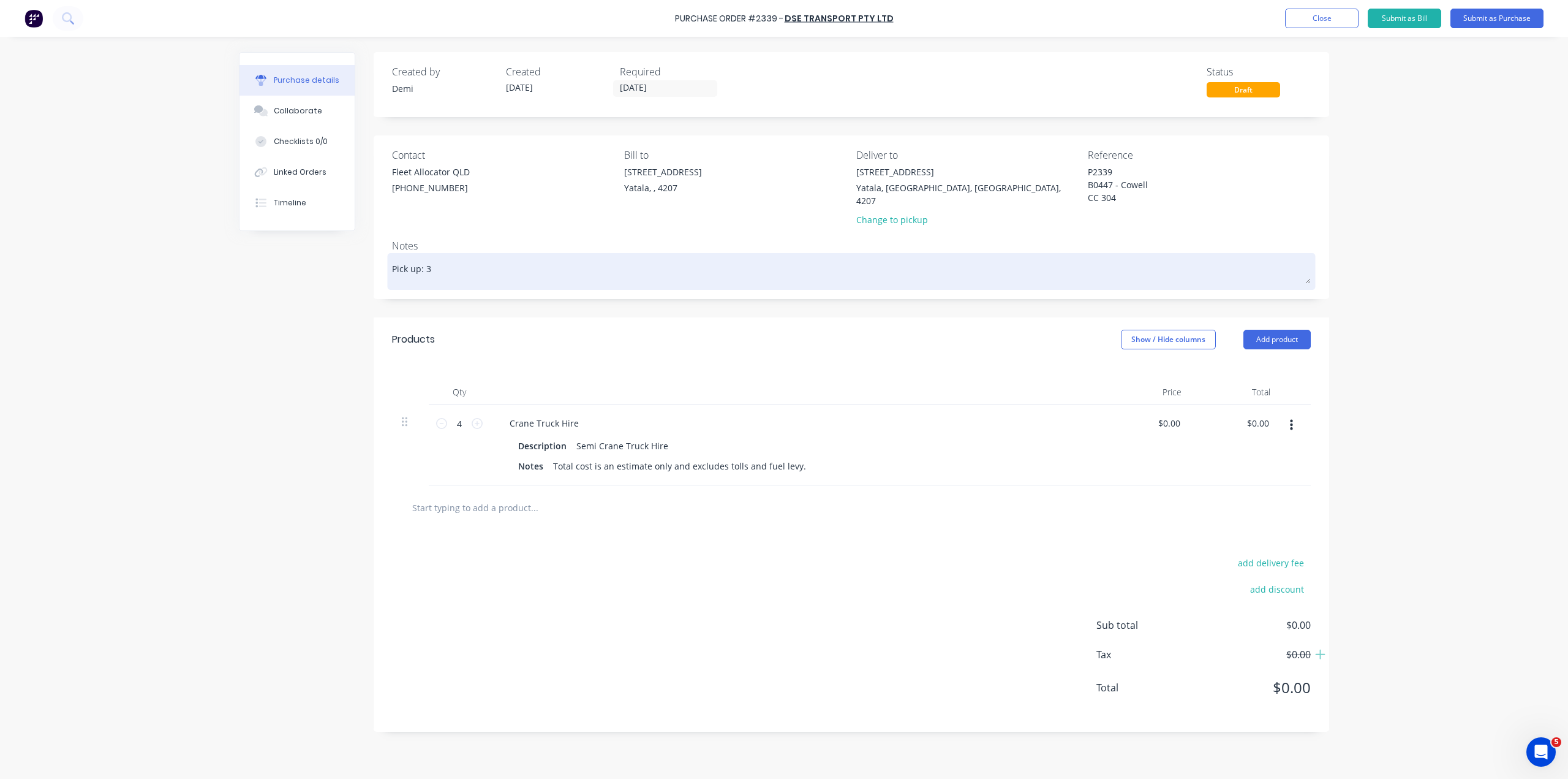
type textarea "Pick up: 33"
type textarea "x"
type textarea "Pick up: 33"
type textarea "x"
type textarea "Pick up: 33 C"
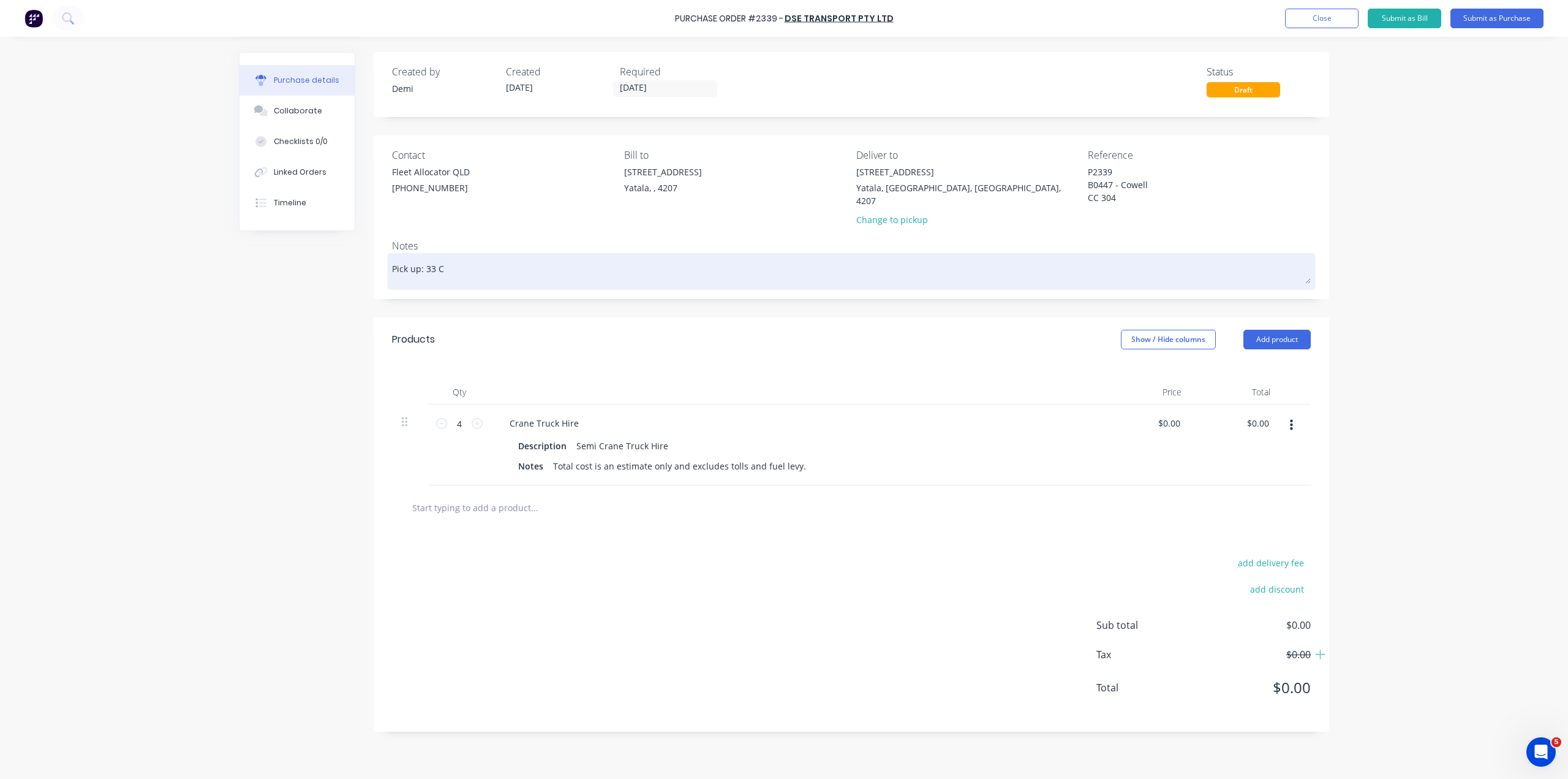
type textarea "x"
type textarea "Pick up: 33 Co"
type textarea "x"
type textarea "Pick up: 33 Com"
type textarea "x"
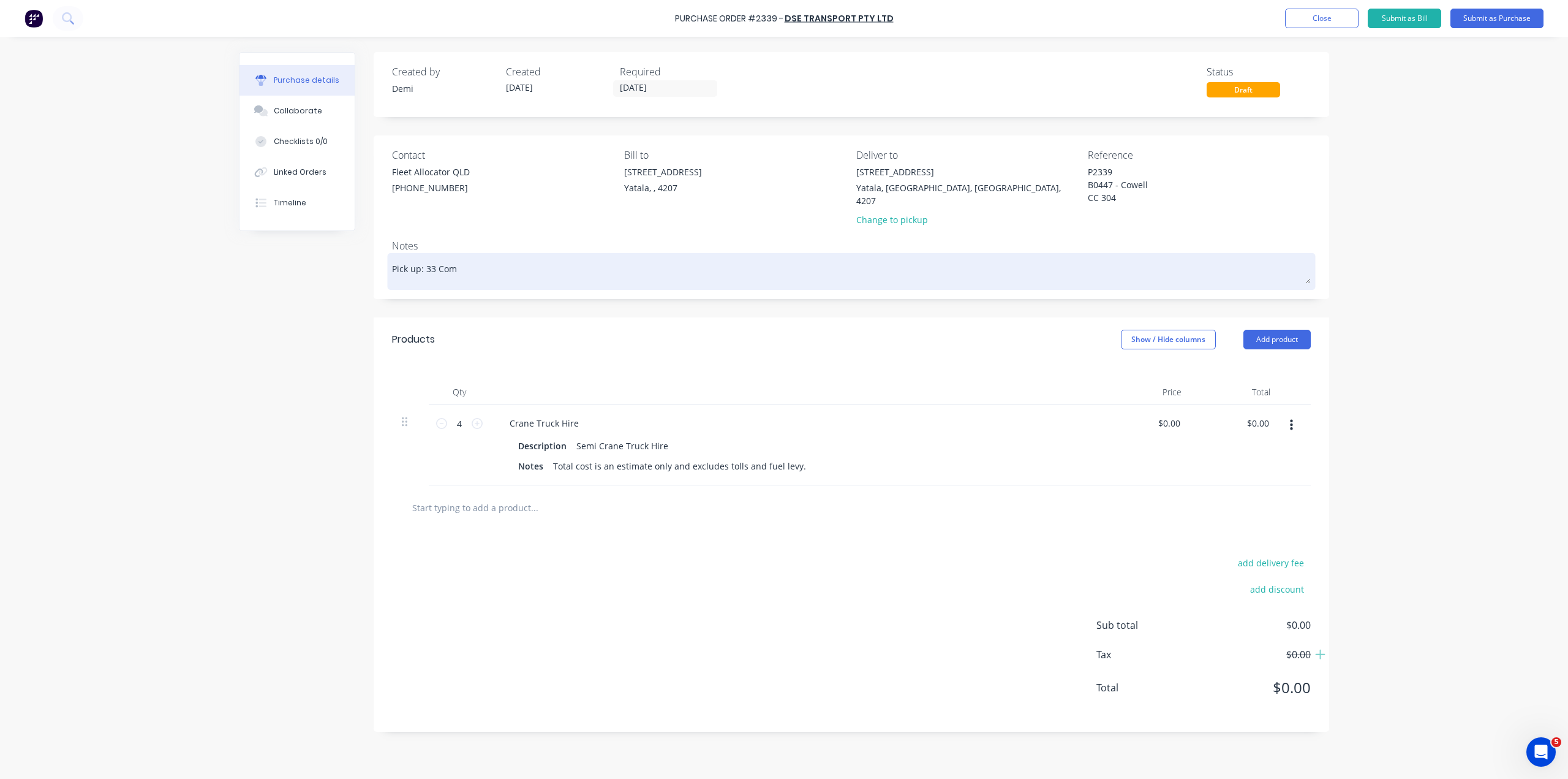
type textarea "Pick up: 33 Comp"
type textarea "x"
type textarea "Pick up: 33 Compu"
type textarea "x"
type textarea "Pick up: 33 Comput"
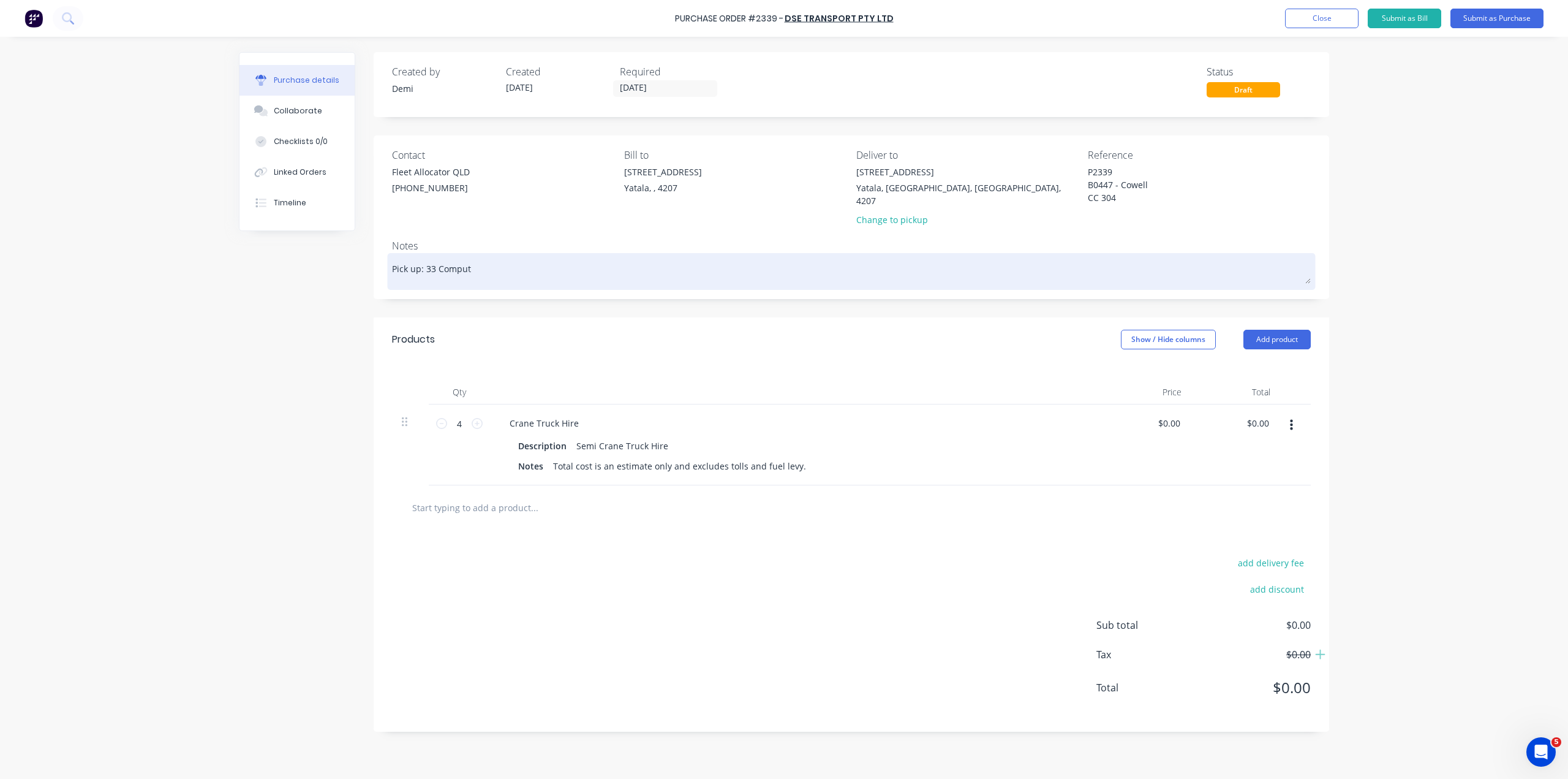
type textarea "x"
type textarea "Pick up: 33 Compute"
type textarea "x"
type textarea "Pick up: 33 Computer"
type textarea "x"
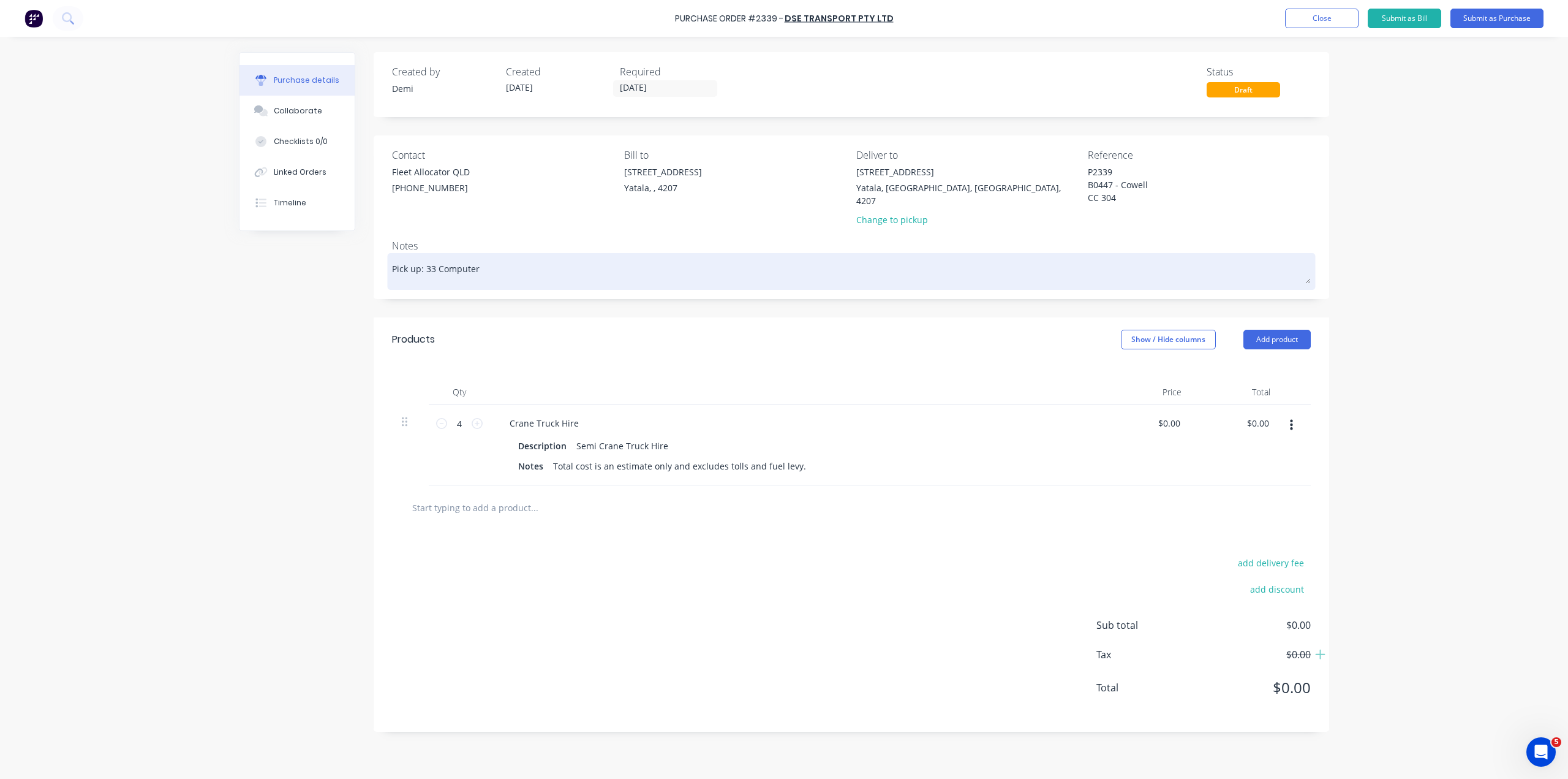
type textarea "Pick up: 33 Computer"
type textarea "x"
type textarea "Pick up: 33 Computer R"
type textarea "x"
type textarea "Pick up: 33 Computer Ro"
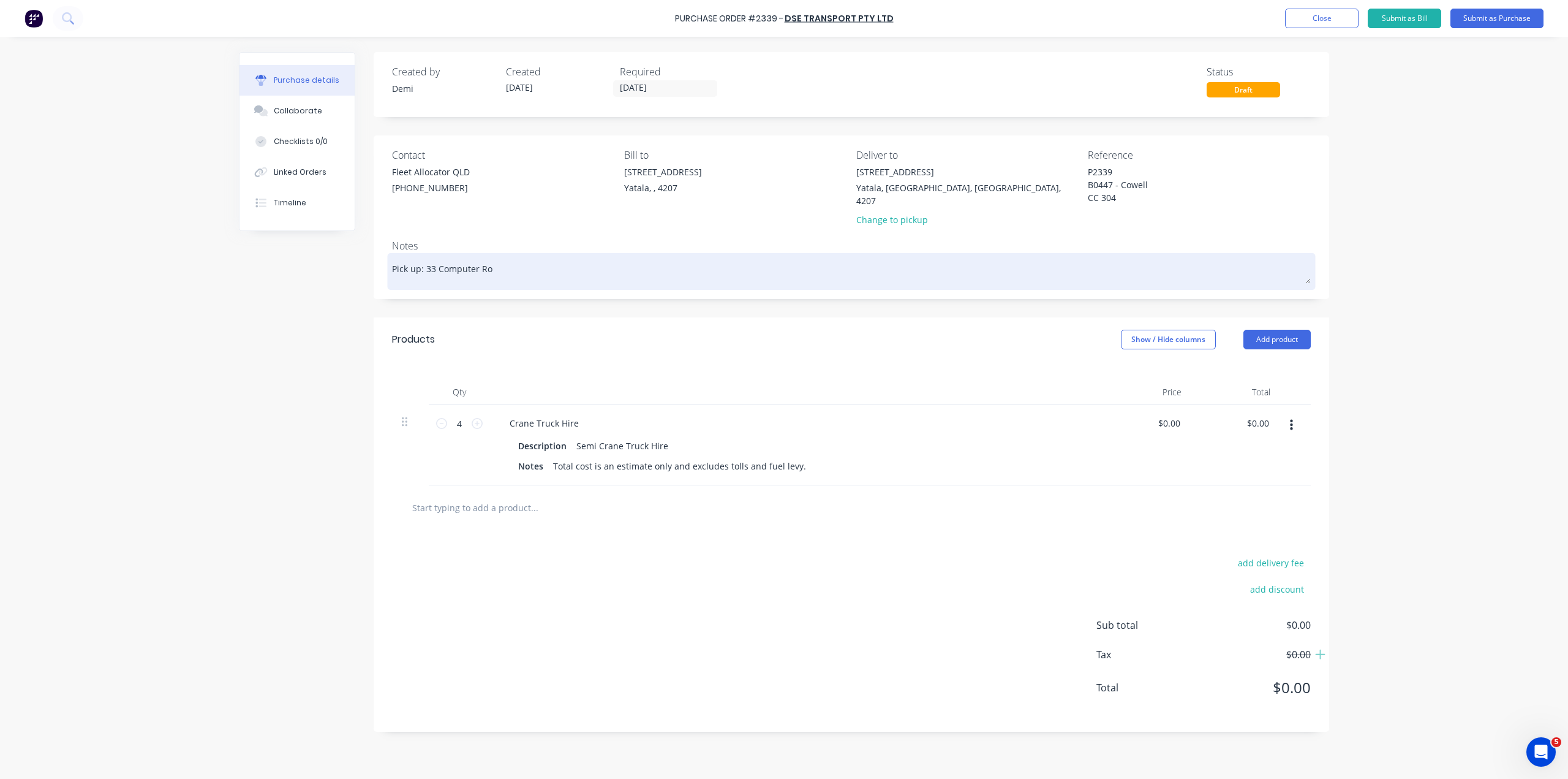
type textarea "x"
type textarea "Pick up: 33 Computer Roa"
type textarea "x"
type textarea "Pick up: 33 Computer Road"
type textarea "x"
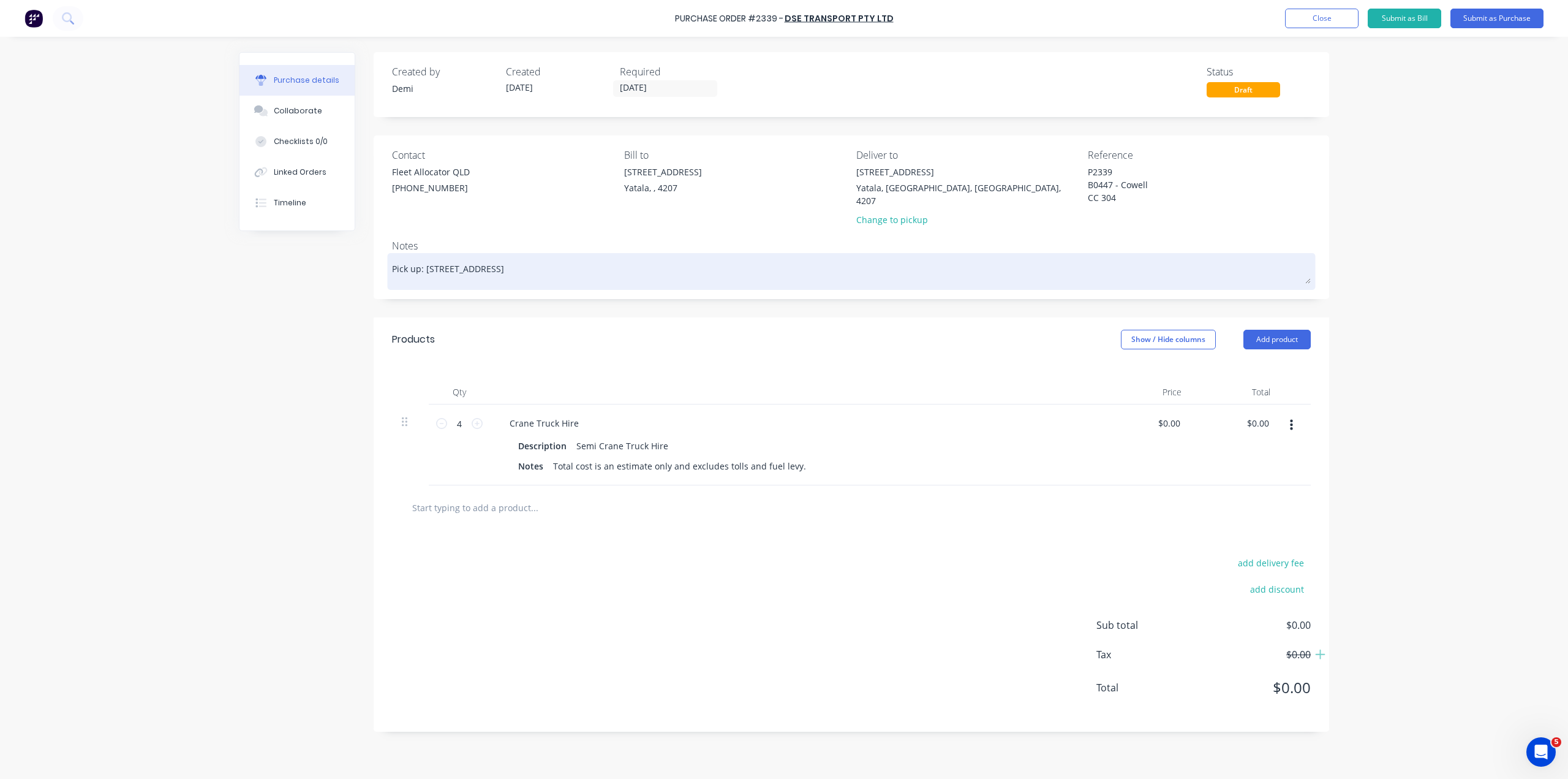
type textarea "Pick up: 33 Computer Road"
type textarea "x"
type textarea "Pick up: 33 Computer Road y"
type textarea "x"
type textarea "Pick up: 33 Computer Road yY"
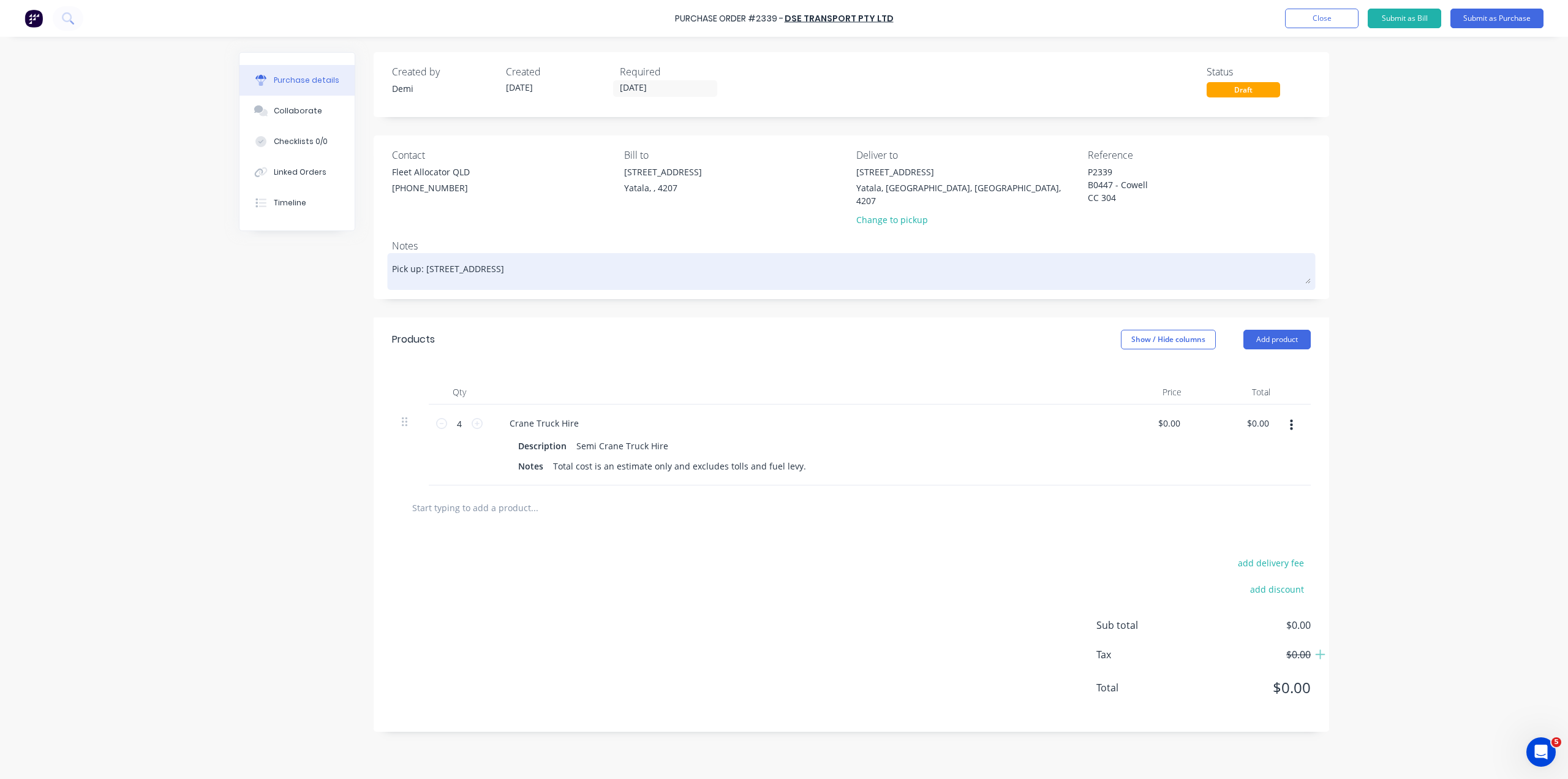
type textarea "x"
type textarea "Pick up: 33 Computer Road y"
type textarea "x"
type textarea "Pick up: 33 Computer Road"
type textarea "x"
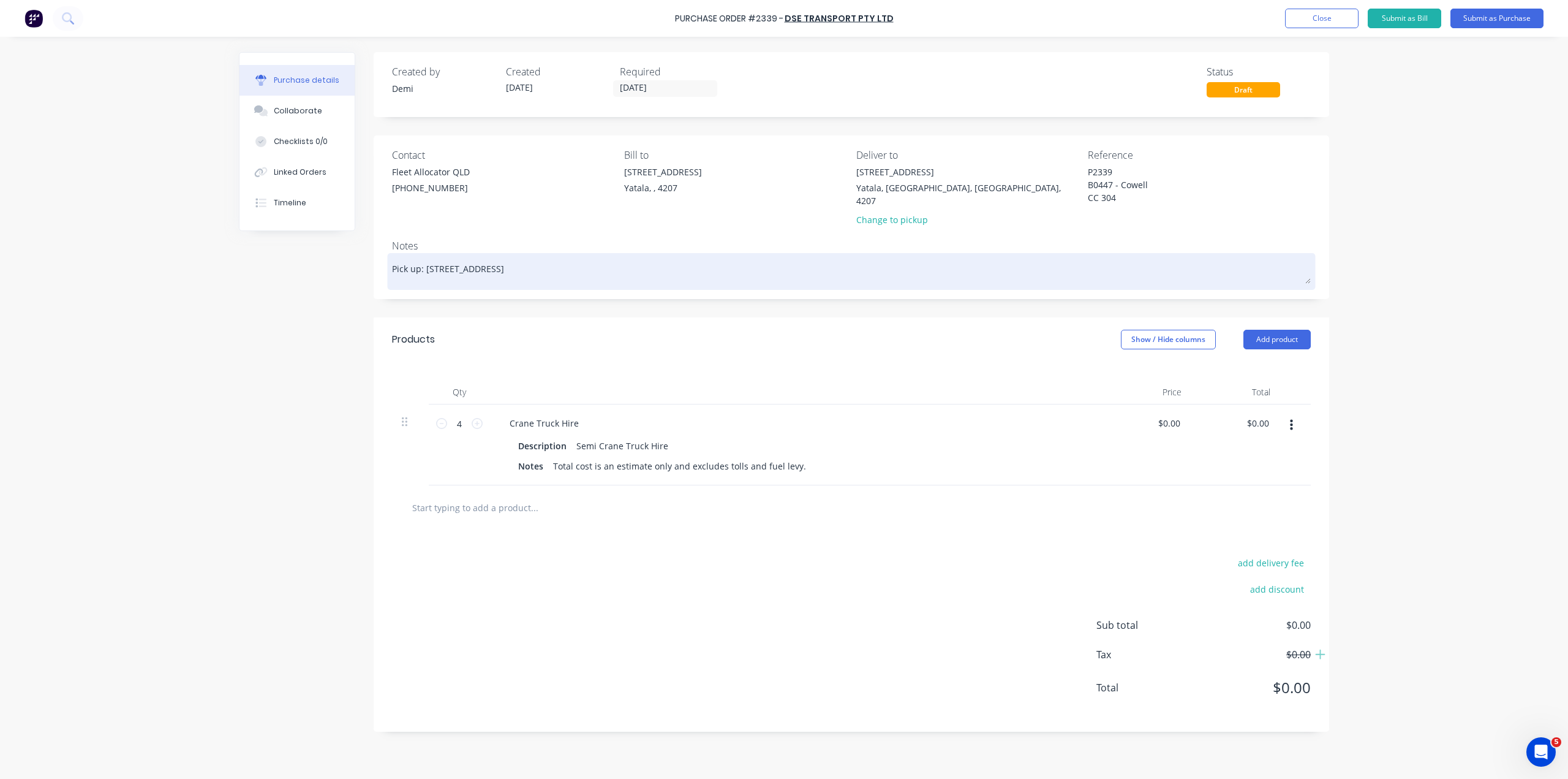
type textarea "Pick up: 33 Computer Road Y"
type textarea "x"
type textarea "Pick up: 33 Computer Road Ya"
type textarea "x"
type textarea "Pick up: 33 Computer Road Yat"
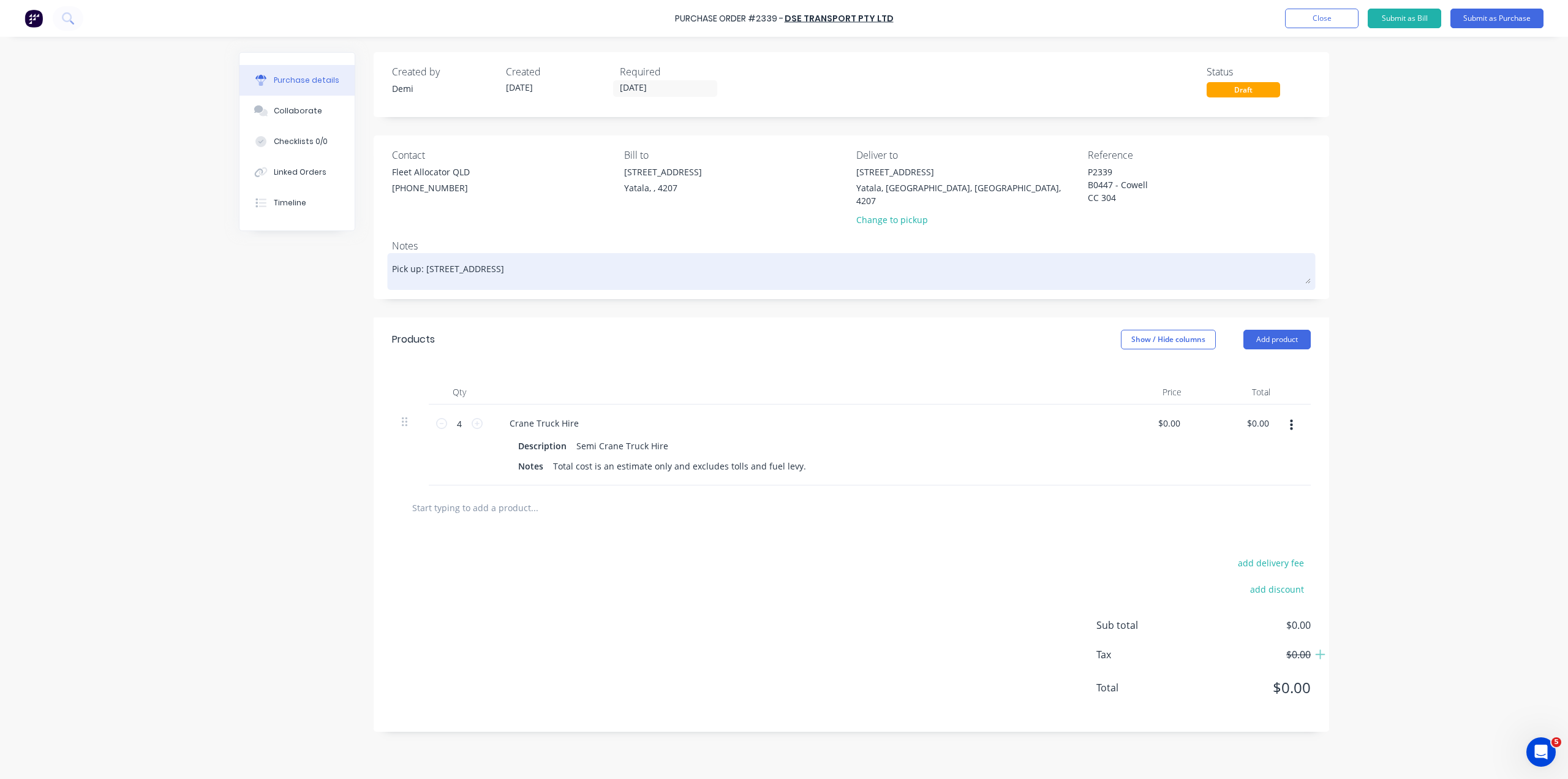
type textarea "x"
type textarea "Pick up: 33 Computer Road Yata"
type textarea "x"
type textarea "Pick up: 33 Computer Road Yatal"
type textarea "x"
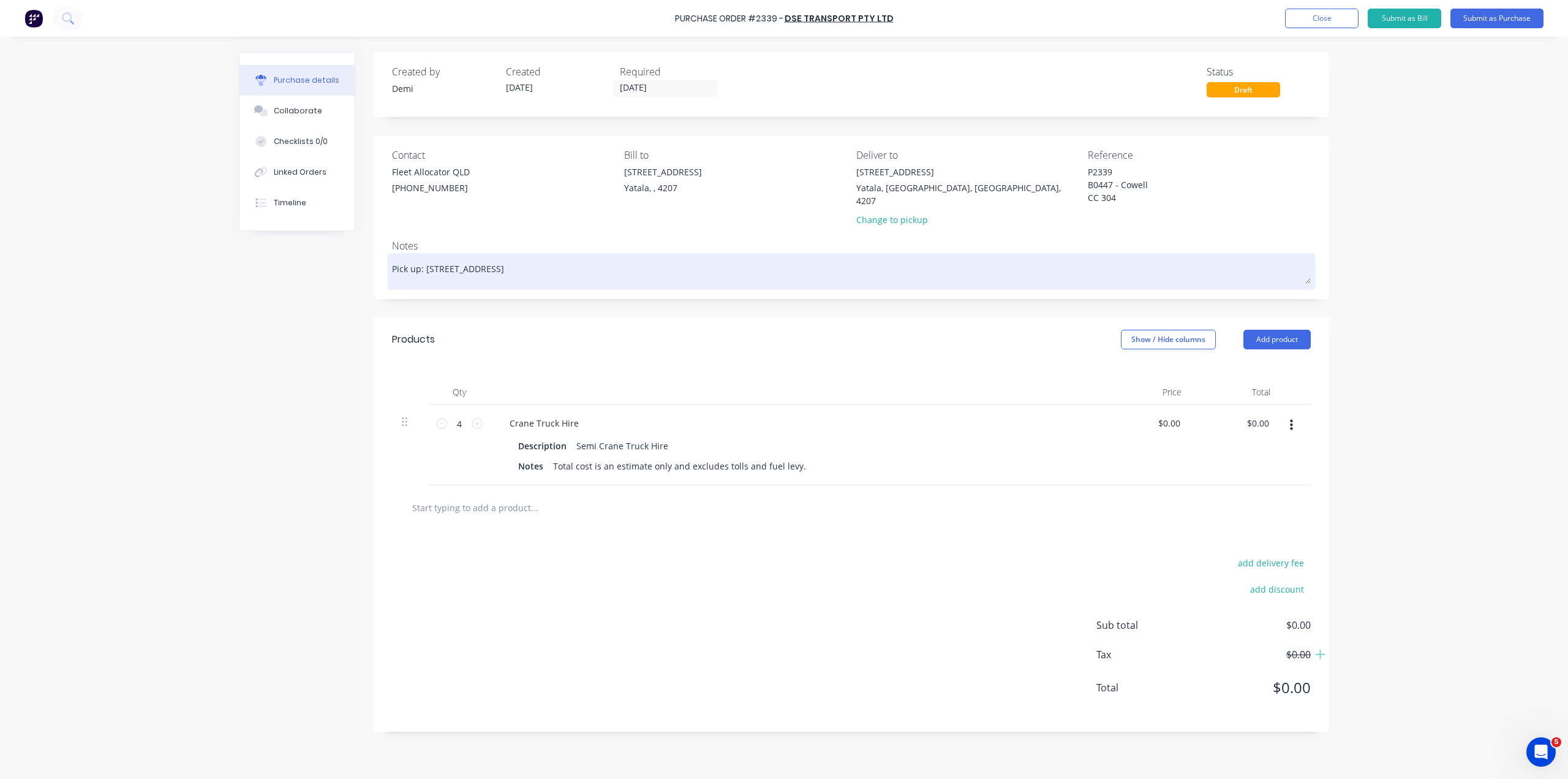
type textarea "Pick up: 33 Computer Road Yatala"
type textarea "x"
type textarea "Pick up: 33 Computer Road Yatala"
type textarea "x"
type textarea "Pick up: 33 Computer Road Yatala"
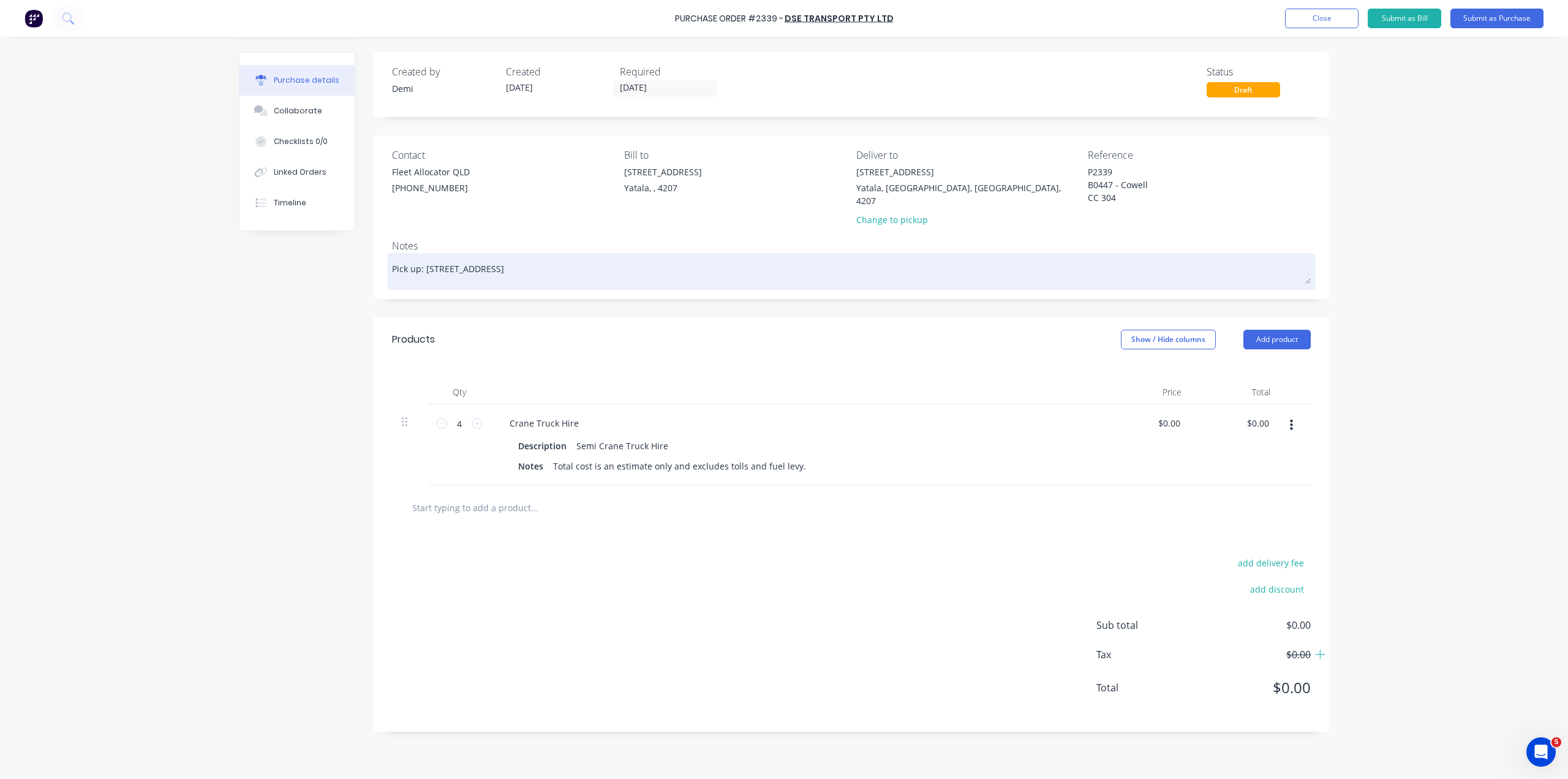
type textarea "x"
type textarea "Pick up: 33 Computer Road Yatala."
type textarea "x"
type textarea "Pick up: 33 Computer Road Yatala"
type textarea "x"
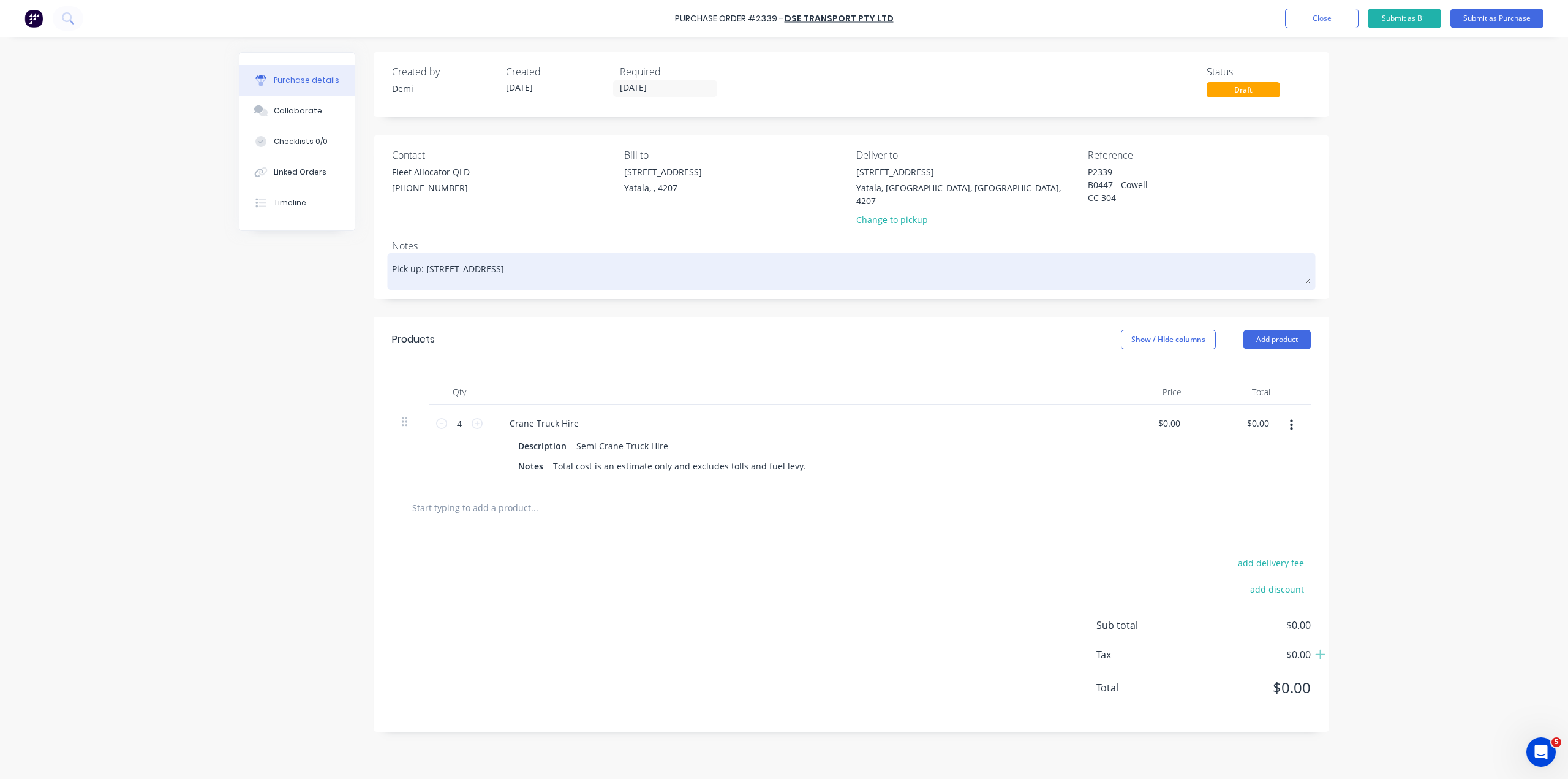
type textarea "Pick up: 33 Computer Road Yatala,"
type textarea "x"
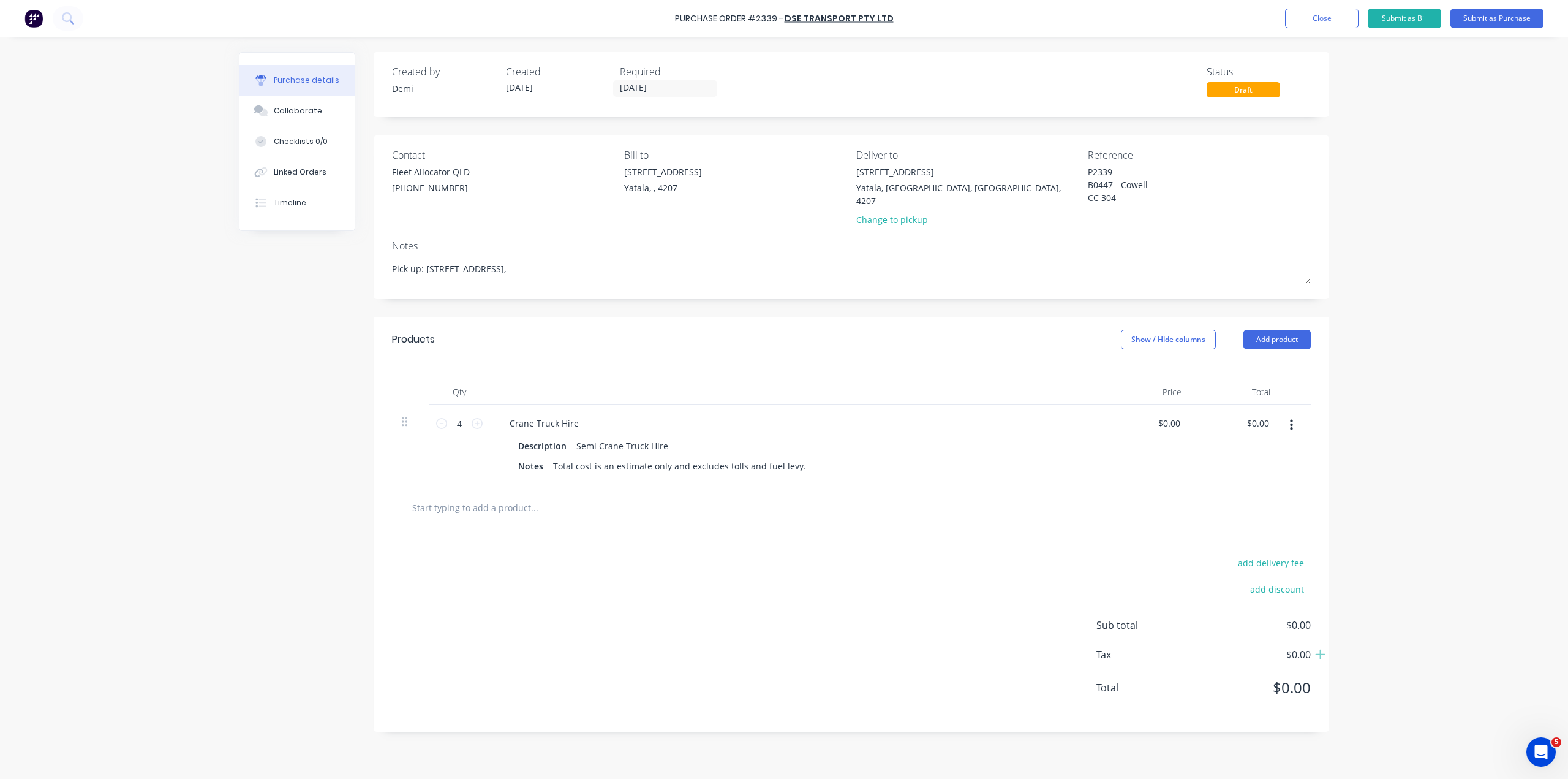
type textarea "Pick up: 33 Computer Road Yatala,"
type textarea "x"
type textarea "Pick up: 33 Computer Road Yatala,"
drag, startPoint x: 1367, startPoint y: 62, endPoint x: 1435, endPoint y: 59, distance: 68.1
click at [1364, 62] on div "Purchase Order #2339 - DSE Transport Pty Ltd Add product Close Submit as Bill S…" at bounding box center [784, 389] width 1568 height 779
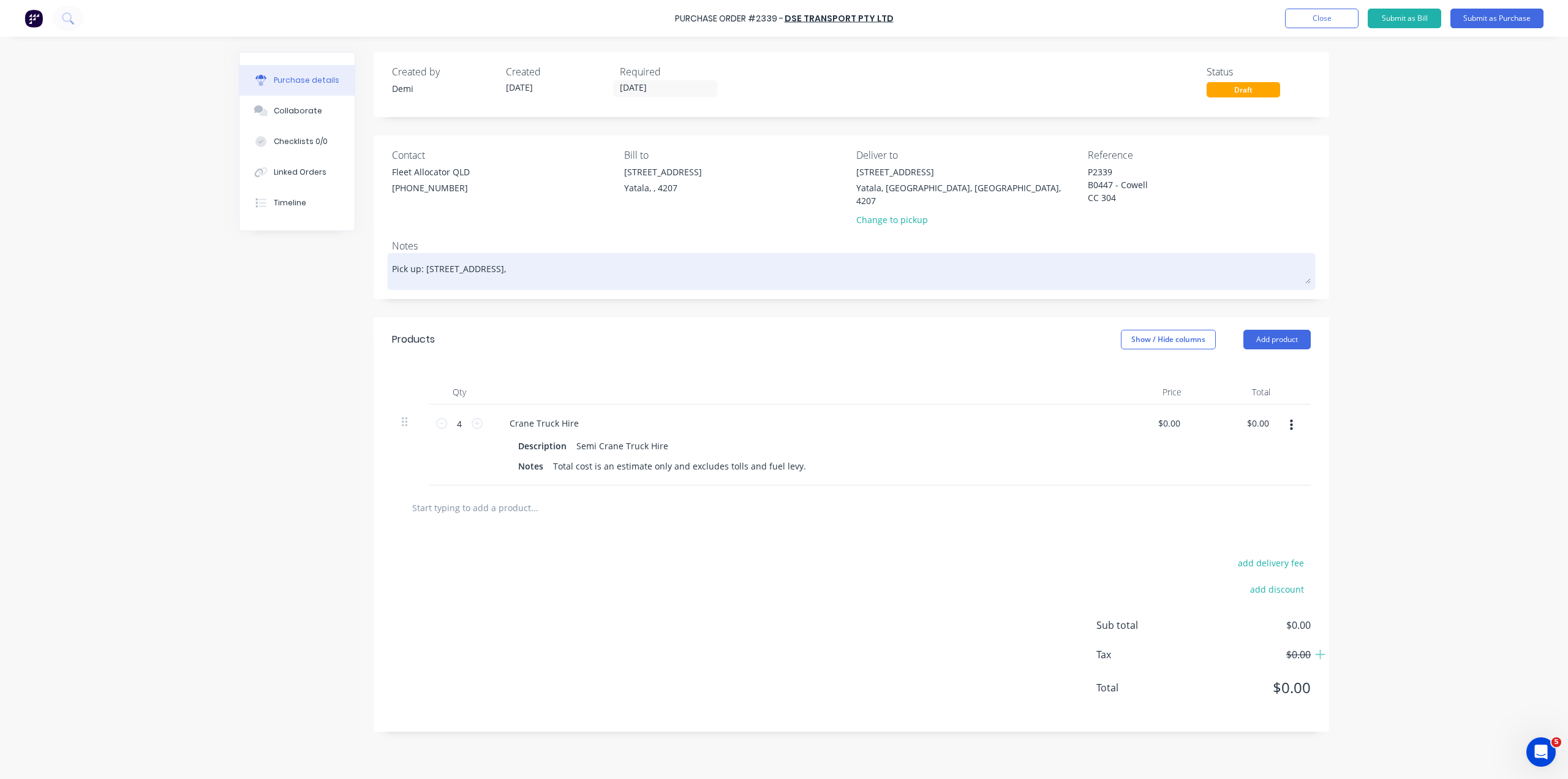
click at [542, 256] on div "Pick up: 33 Computer Road Yatala," at bounding box center [851, 271] width 918 height 31
click at [532, 256] on textarea "Pick up: 33 Computer Road Yatala," at bounding box center [851, 269] width 918 height 27
type textarea "x"
type textarea "Pick up: 33 Computer Road Yatala,"
type textarea "x"
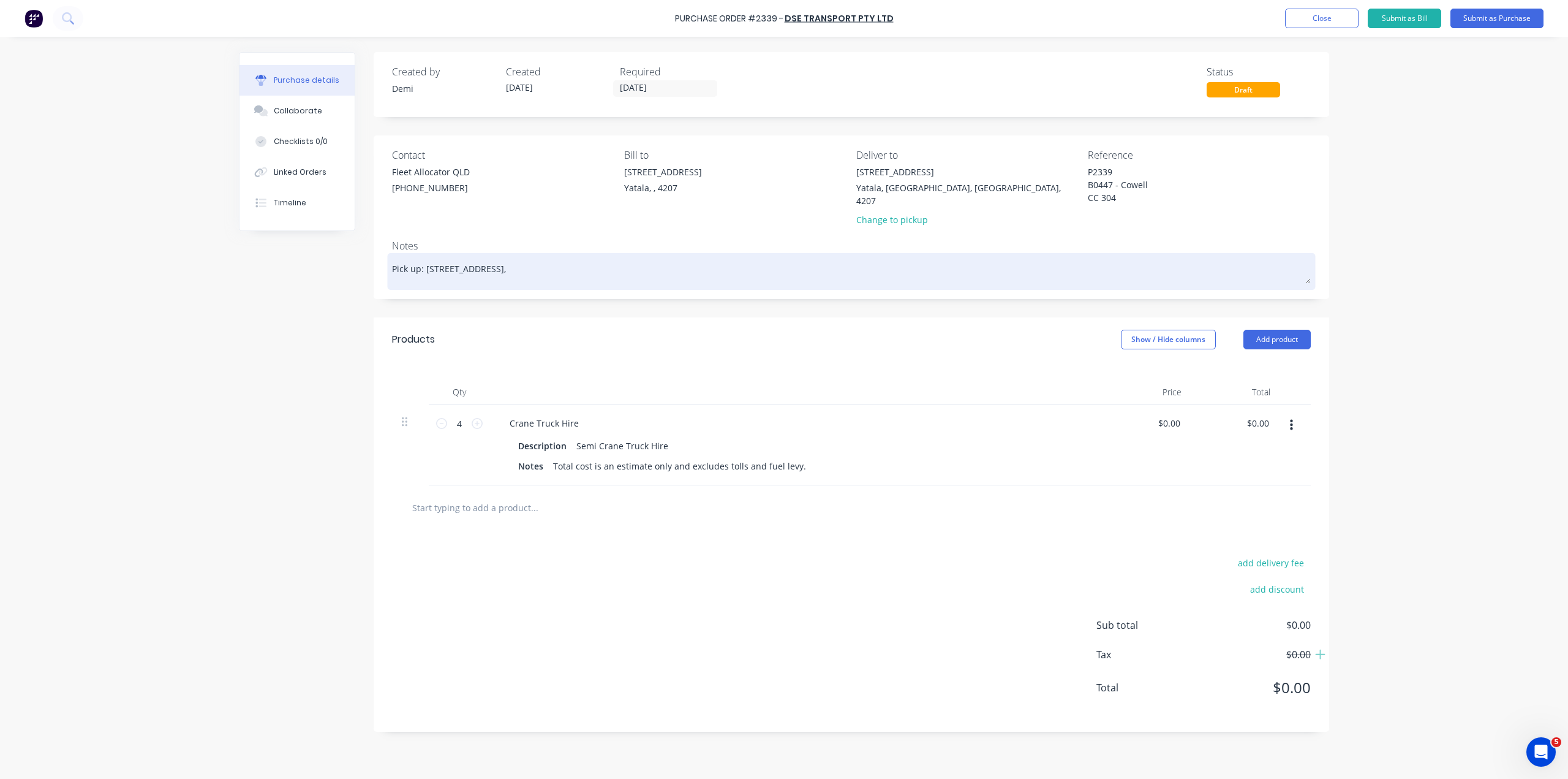
type textarea "Pick up: 33 Computer Road Yatala"
type textarea "x"
type textarea "Pick up: 33 Computer Road Yatal"
type textarea "x"
type textarea "Pick up: 33 Computer Road Yata"
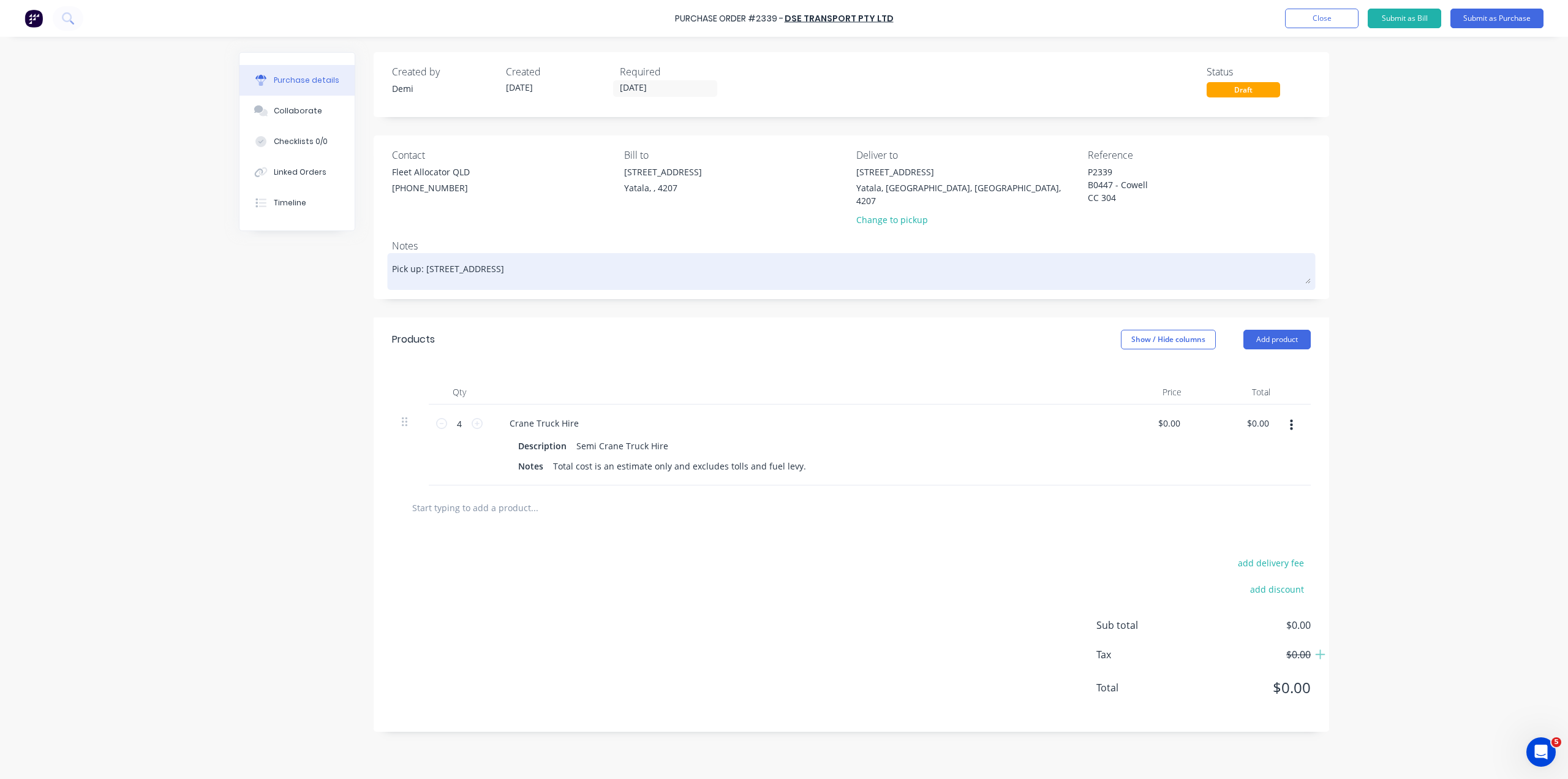
type textarea "x"
type textarea "Pick up: 33 Computer Road Yat"
type textarea "x"
type textarea "Pick up: 33 Computer Road Ya"
type textarea "x"
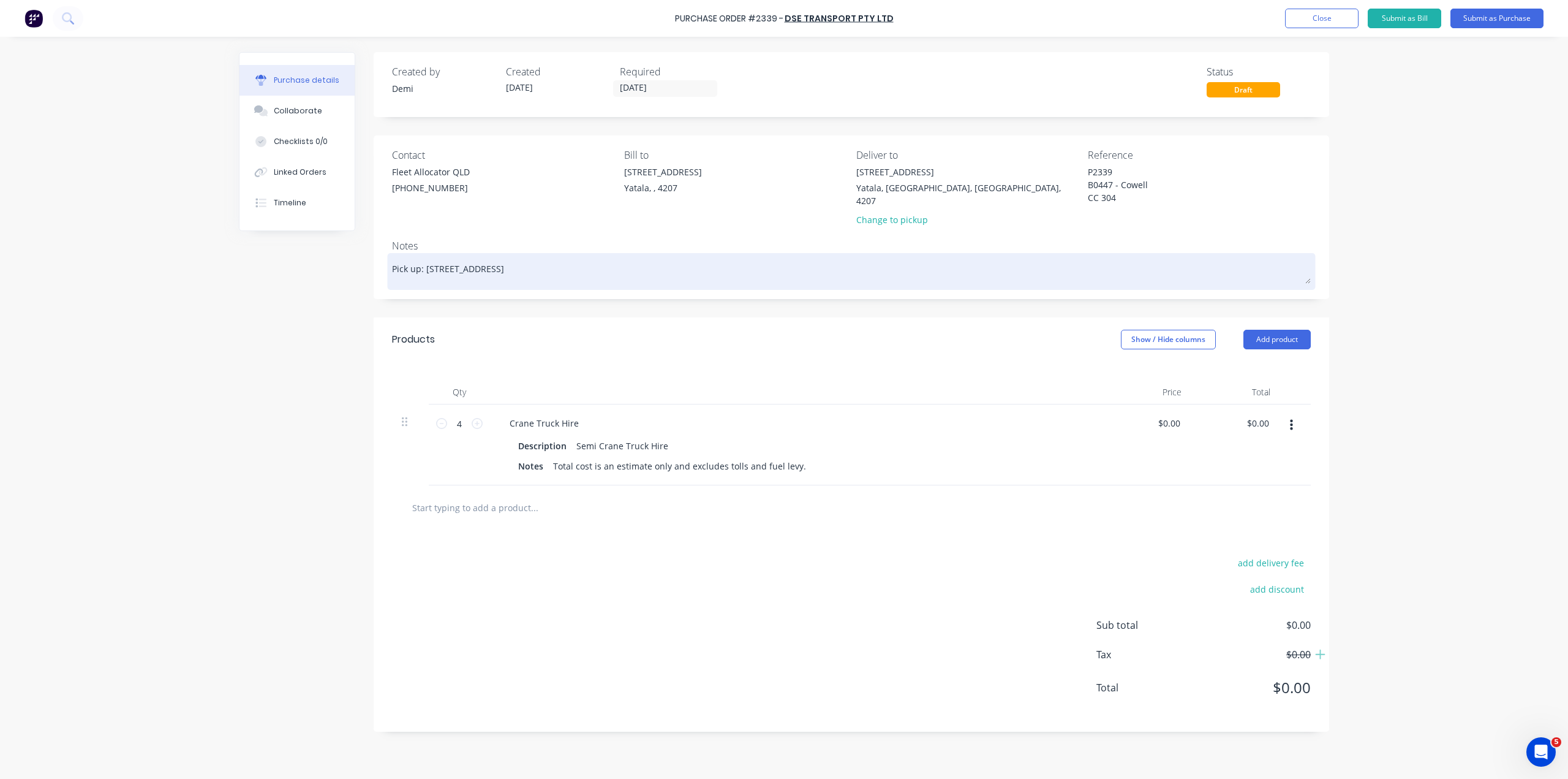
type textarea "Pick up: 33 Computer Road Y"
type textarea "x"
type textarea "Pick up: 33 Computer Road"
type textarea "x"
type textarea "Pick up: 33 Computer Road"
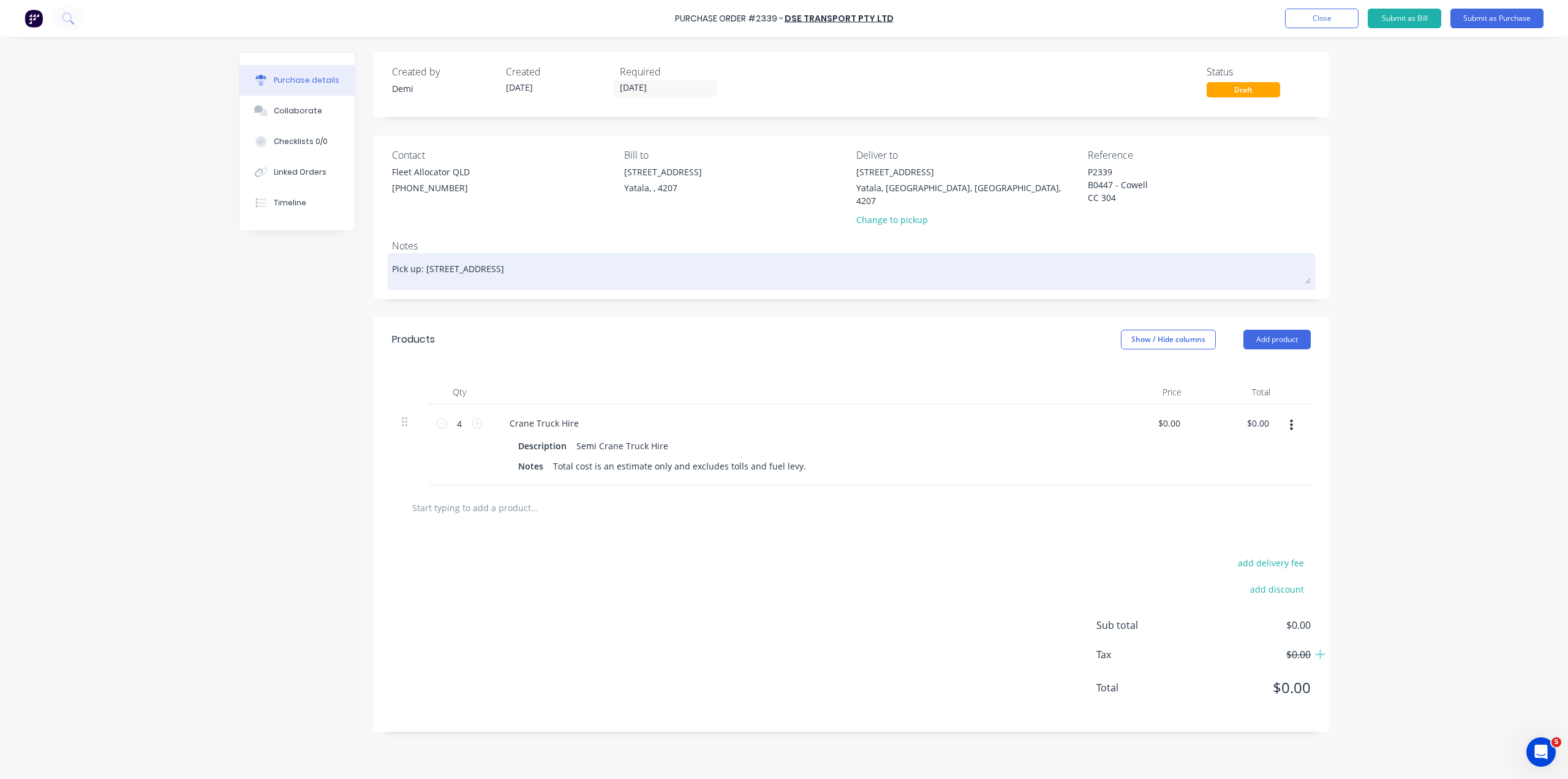
type textarea "x"
type textarea "Pick up: 33 Computer Road."
type textarea "x"
type textarea "Pick up: 33 Computer Road"
type textarea "x"
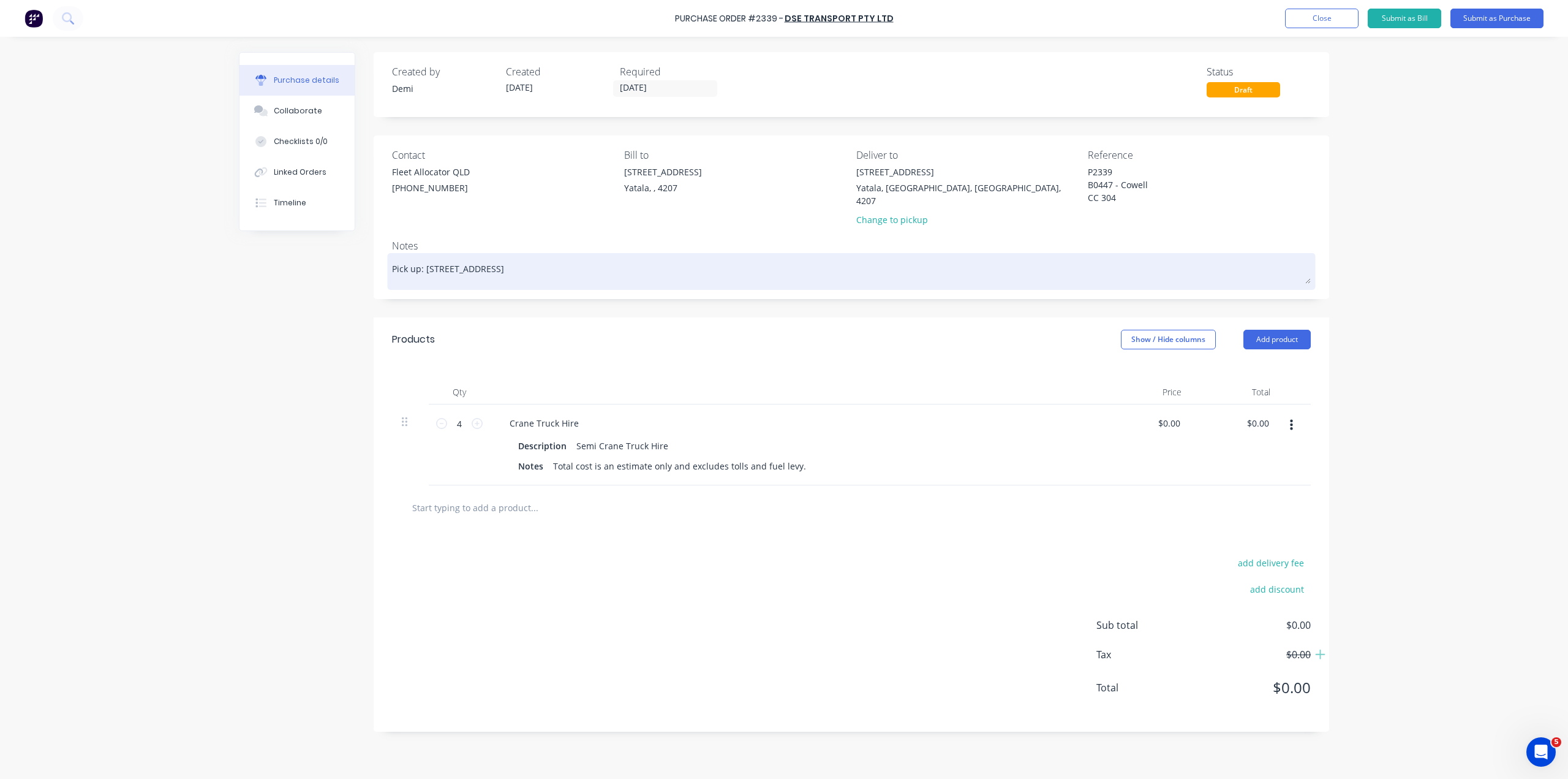
type textarea "Pick up: 33 Computer Road,"
type textarea "x"
type textarea "Pick up: 33 Computer Road,"
type textarea "x"
type textarea "Pick up: 33 Computer Road, Y"
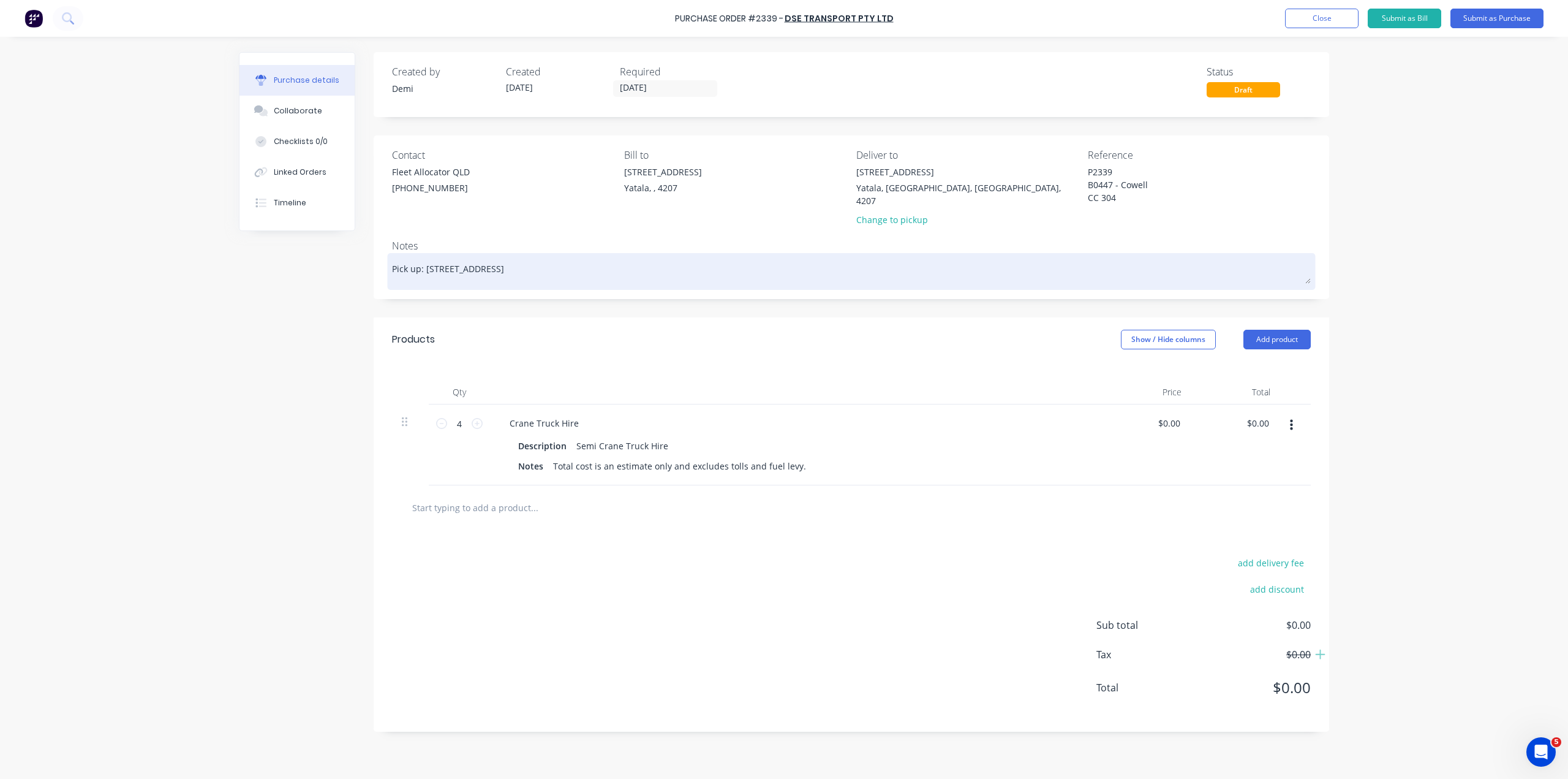
type textarea "x"
type textarea "Pick up: 33 Computer Road, Ya"
type textarea "x"
type textarea "Pick up: 33 Computer Road, Yat"
type textarea "x"
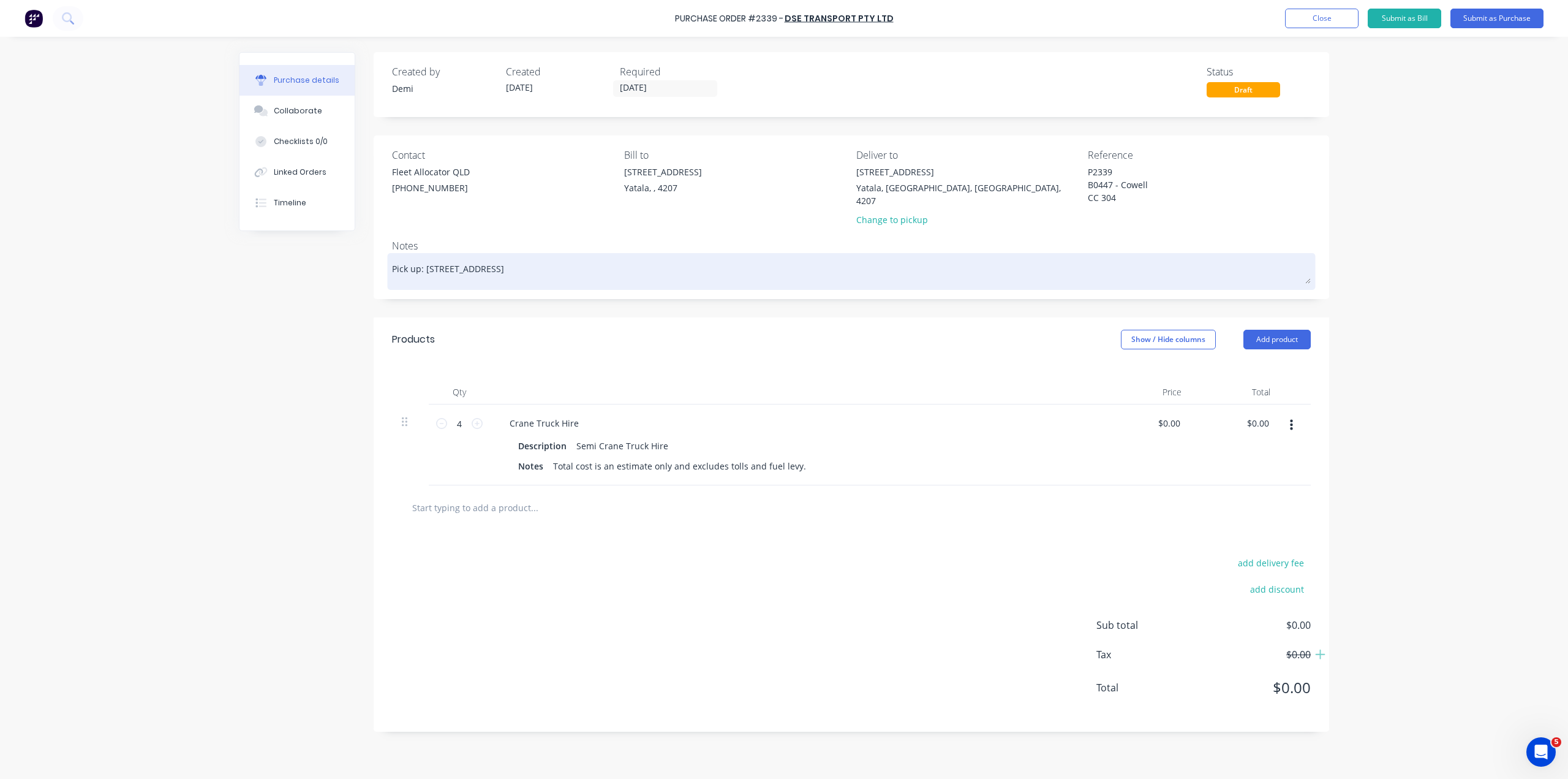
type textarea "Pick up: 33 Computer Road, Yata"
type textarea "x"
type textarea "Pick up: 33 Computer Road, Yatal"
type textarea "x"
type textarea "Pick up: 33 Computer Road, Yatala"
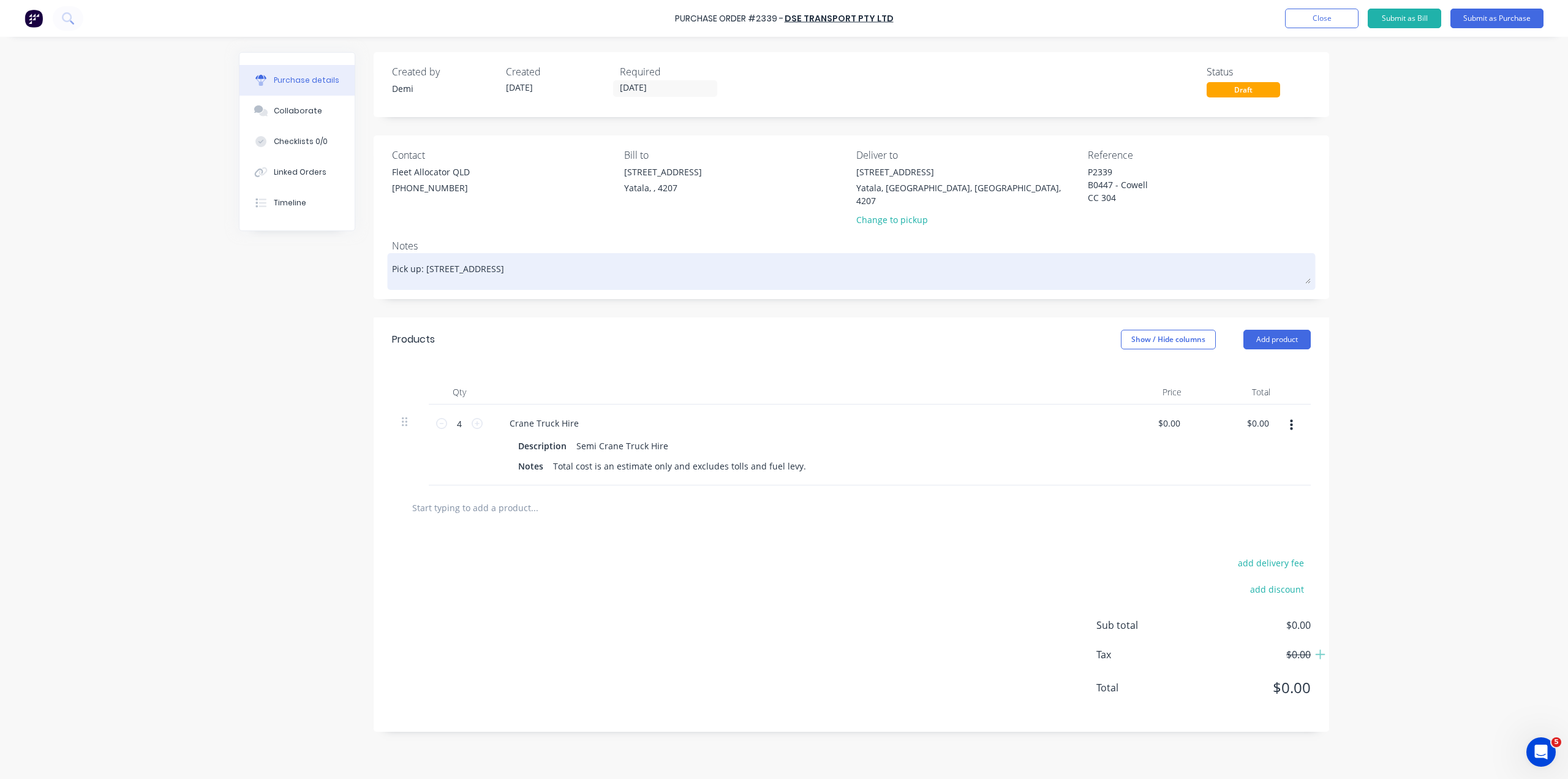
type textarea "x"
type textarea "Pick up: 33 Computer Road, Yatala"
type textarea "x"
type textarea "Pick up: 33 Computer Road, Yatala Q"
type textarea "x"
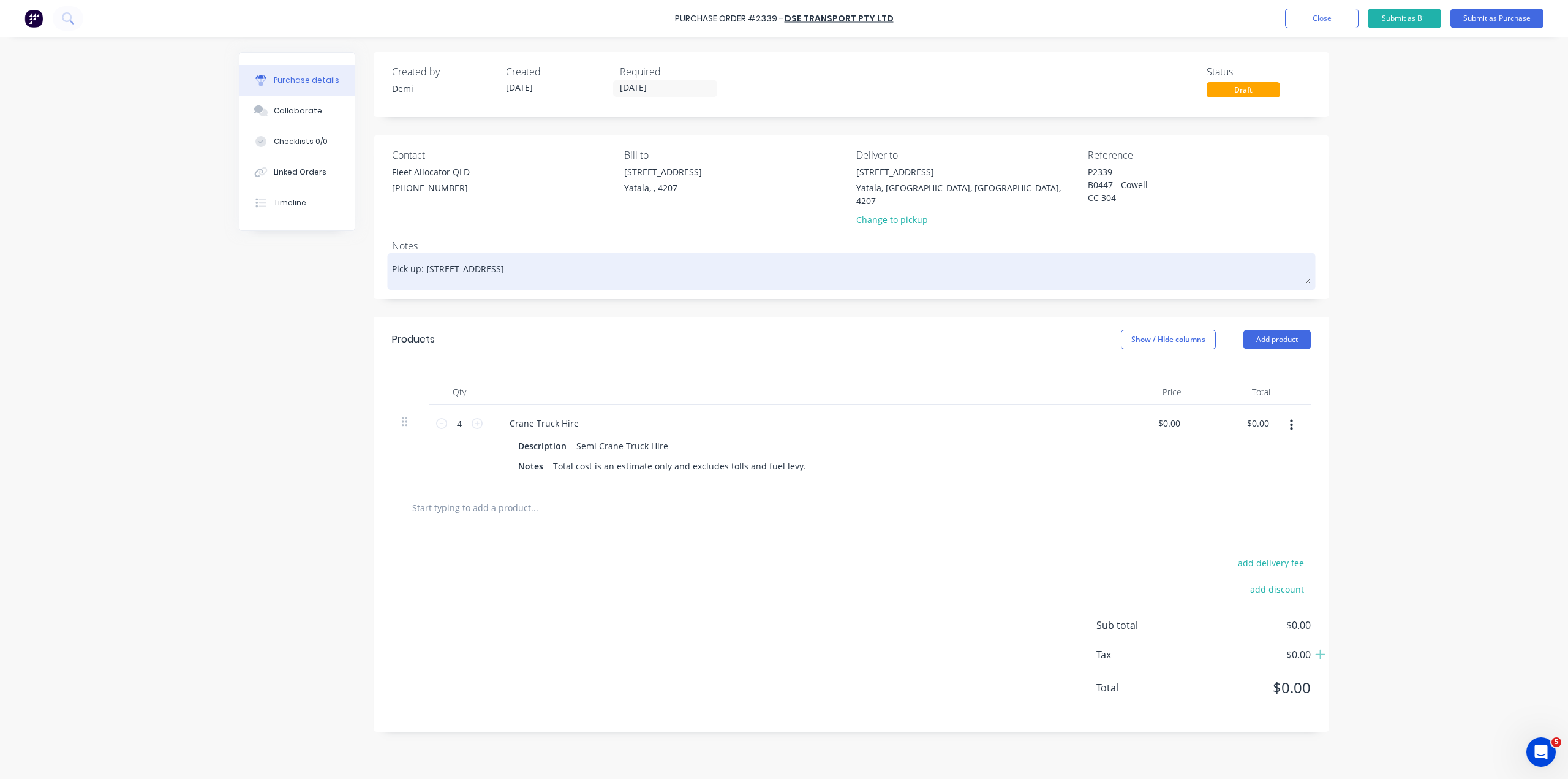
type textarea "Pick up: 33 Computer Road, Yatala QL"
type textarea "x"
type textarea "Pick up: 33 Computer Road, Yatala QLD"
type textarea "x"
type textarea "Pick up: 33 Computer Road, Yatala QLD"
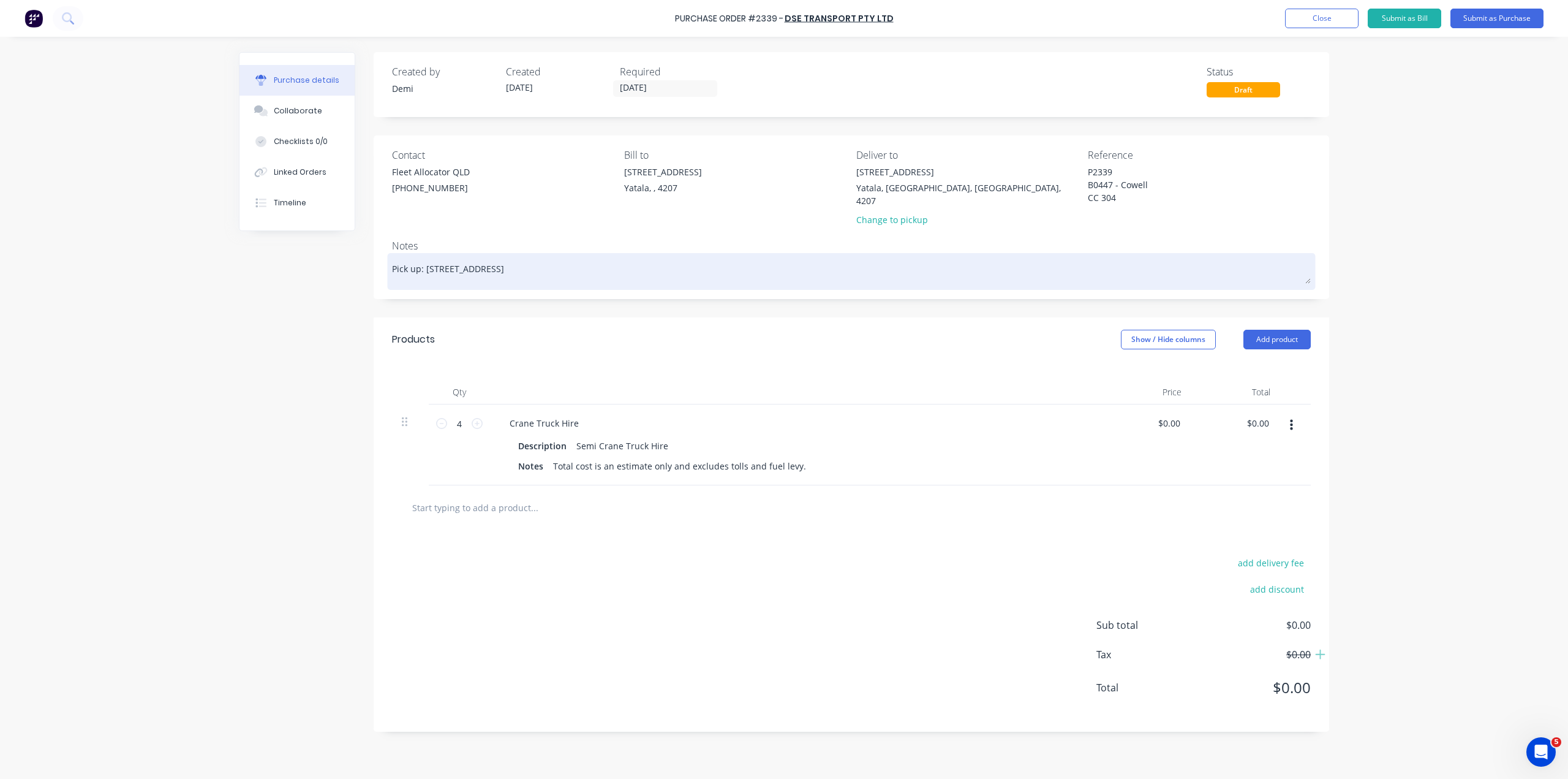
type textarea "x"
type textarea "Pick up: 33 Computer Road, Yatala QLD"
type textarea "x"
type textarea "Pick up: 33 Computer Road, Yatala QLD D"
type textarea "x"
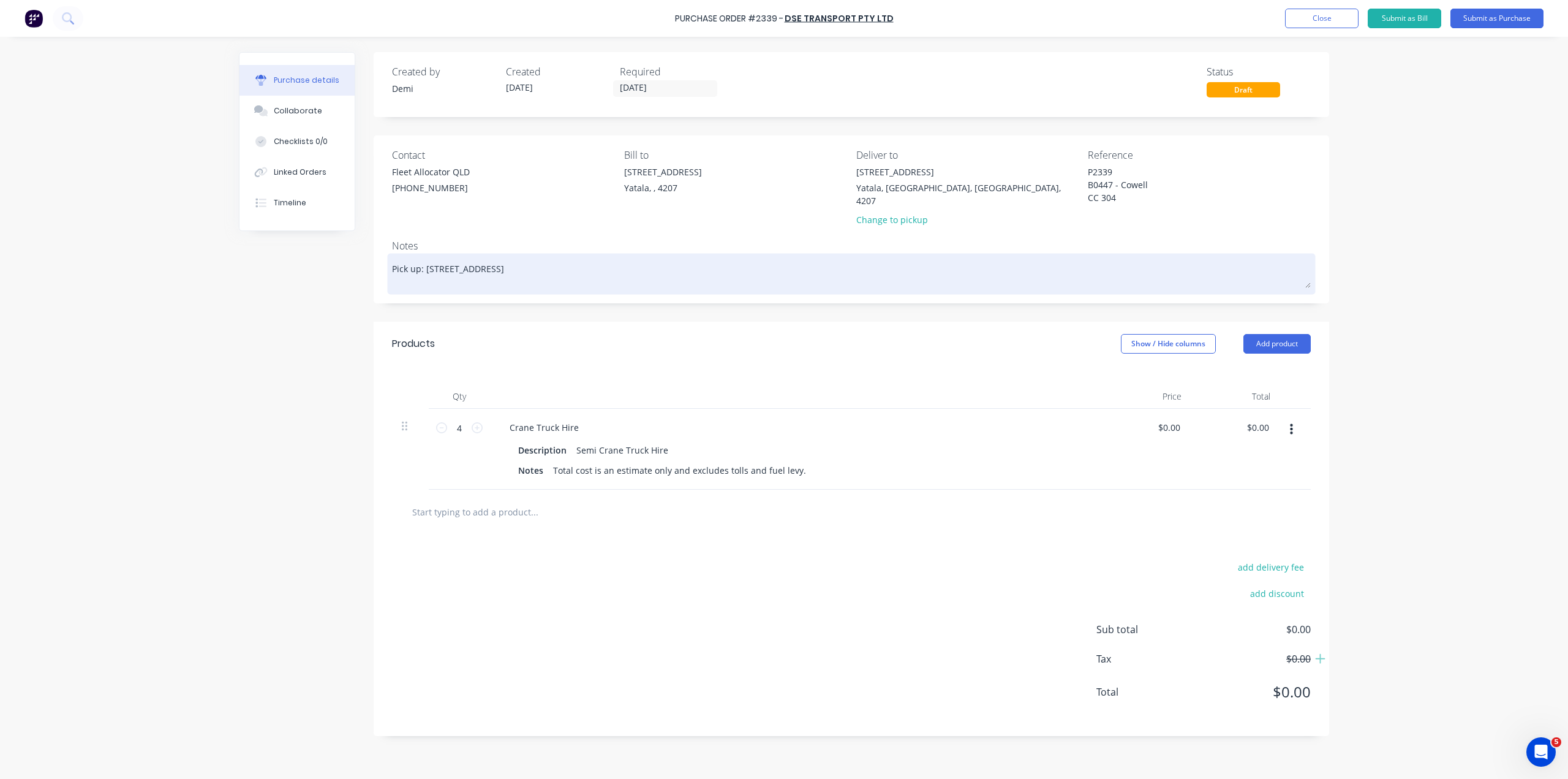
type textarea "Pick up: 33 Computer Road, Yatala QLD Dr"
type textarea "x"
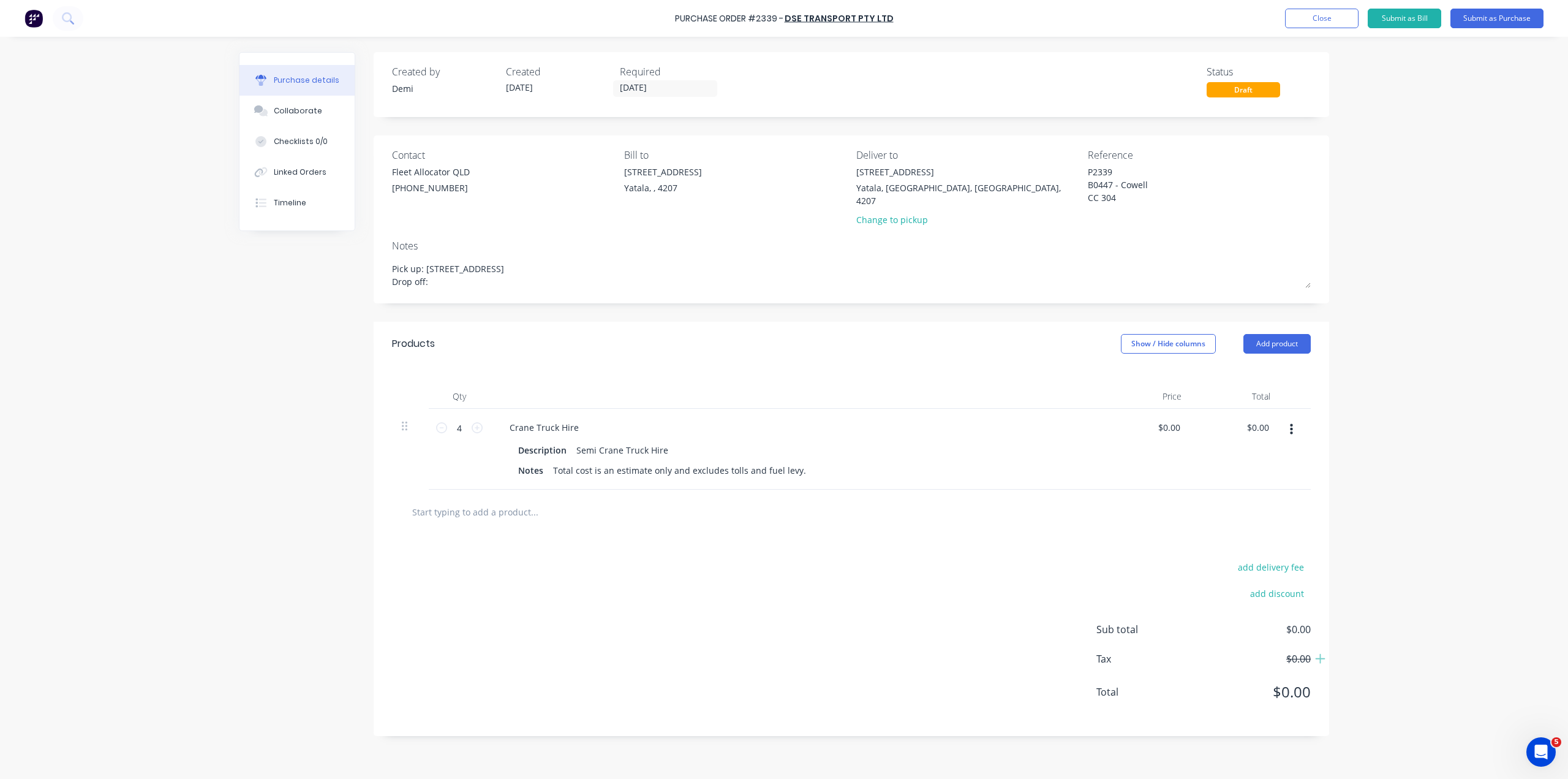
paste textarea "Lot 1002 Cowell Drive Burleigh Heads, Queensland, Australia, 4220"
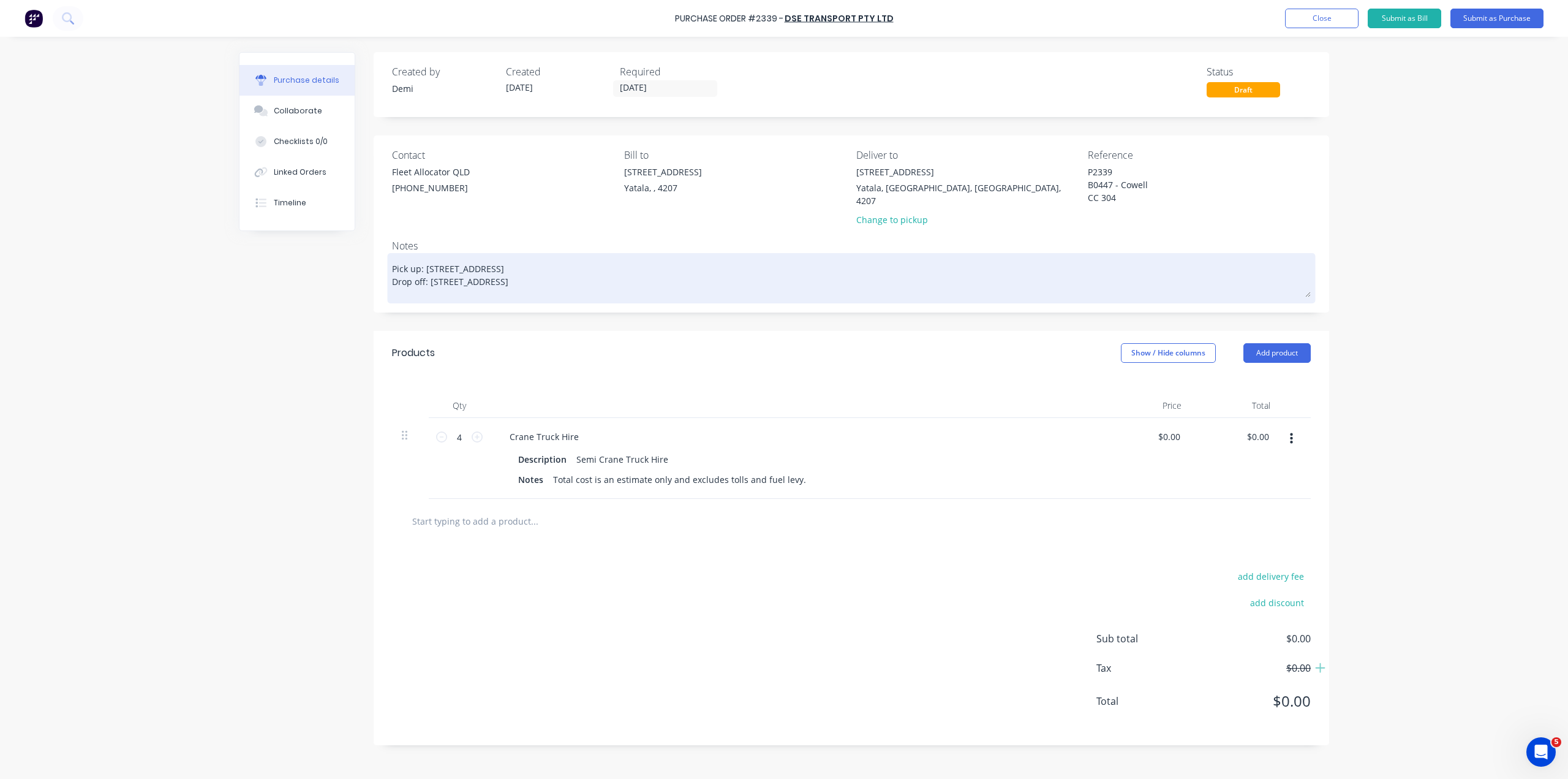
click at [392, 264] on textarea "Pick up: 33 Computer Road, Yatala QLD Drop off: Lot 1002 Cowell Drive Burleigh …" at bounding box center [851, 276] width 918 height 41
click at [518, 256] on textarea "Pick up: 33 Computer Road, Yatala QLD Drop off: Lot 1002 Cowell Drive, Burleigh…" at bounding box center [851, 272] width 918 height 32
click at [653, 259] on textarea "Pick up: 33 Computer Road, Yatala QLD 4207 Drop off: Lot 1002 Cowell Drive, Bur…" at bounding box center [851, 272] width 918 height 32
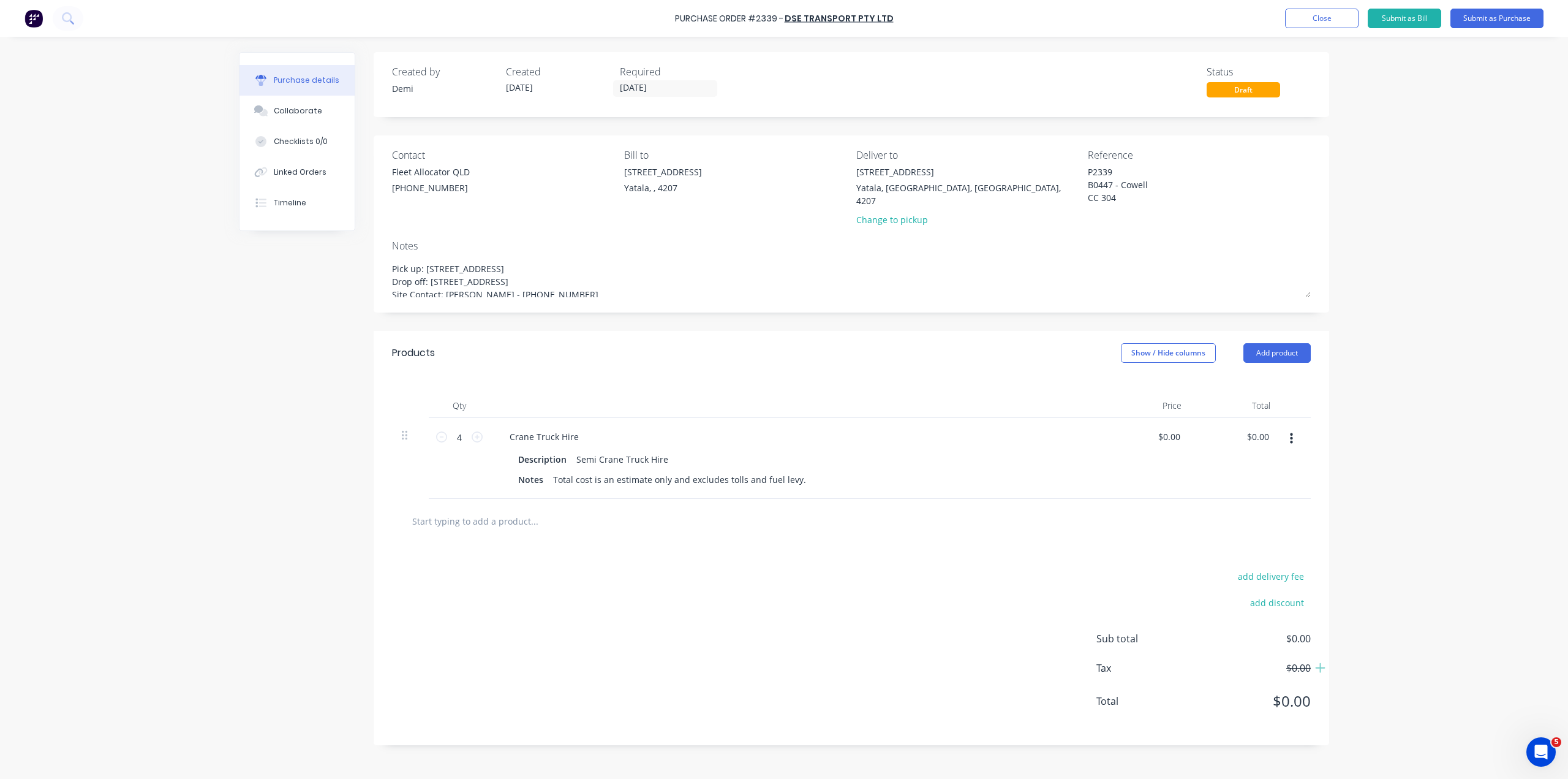
drag, startPoint x: 516, startPoint y: 263, endPoint x: 366, endPoint y: 224, distance: 155.0
click at [366, 224] on div "Created by Demi Created 30/09/25 Required 01/10/25 Status Draft Contact Fleet A…" at bounding box center [784, 405] width 1090 height 705
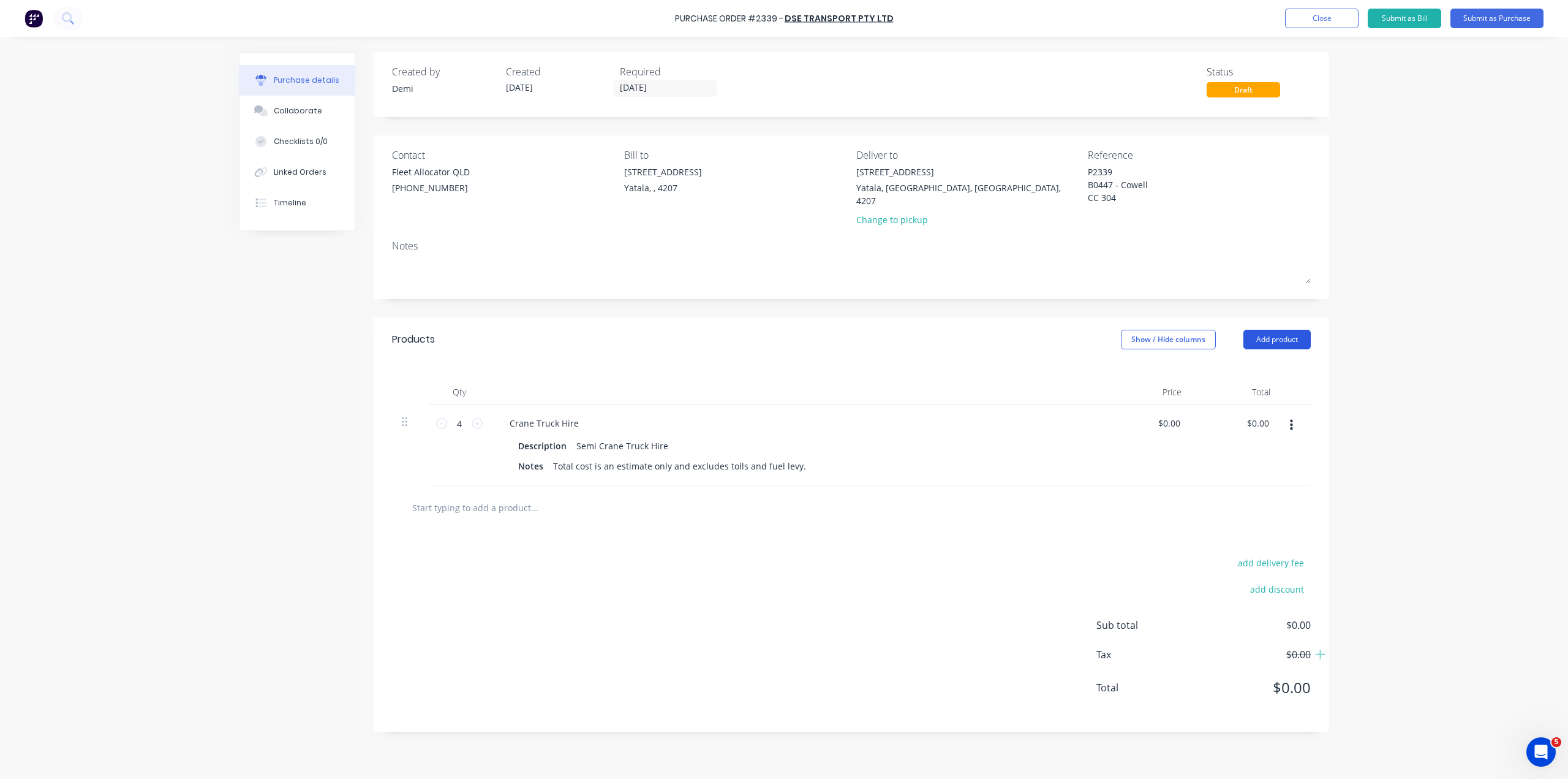
click at [1270, 329] on button "Add product" at bounding box center [1276, 339] width 67 height 20
click at [1270, 485] on div "Notes (External)" at bounding box center [1251, 493] width 94 height 17
click at [546, 495] on div at bounding box center [543, 503] width 88 height 17
paste div
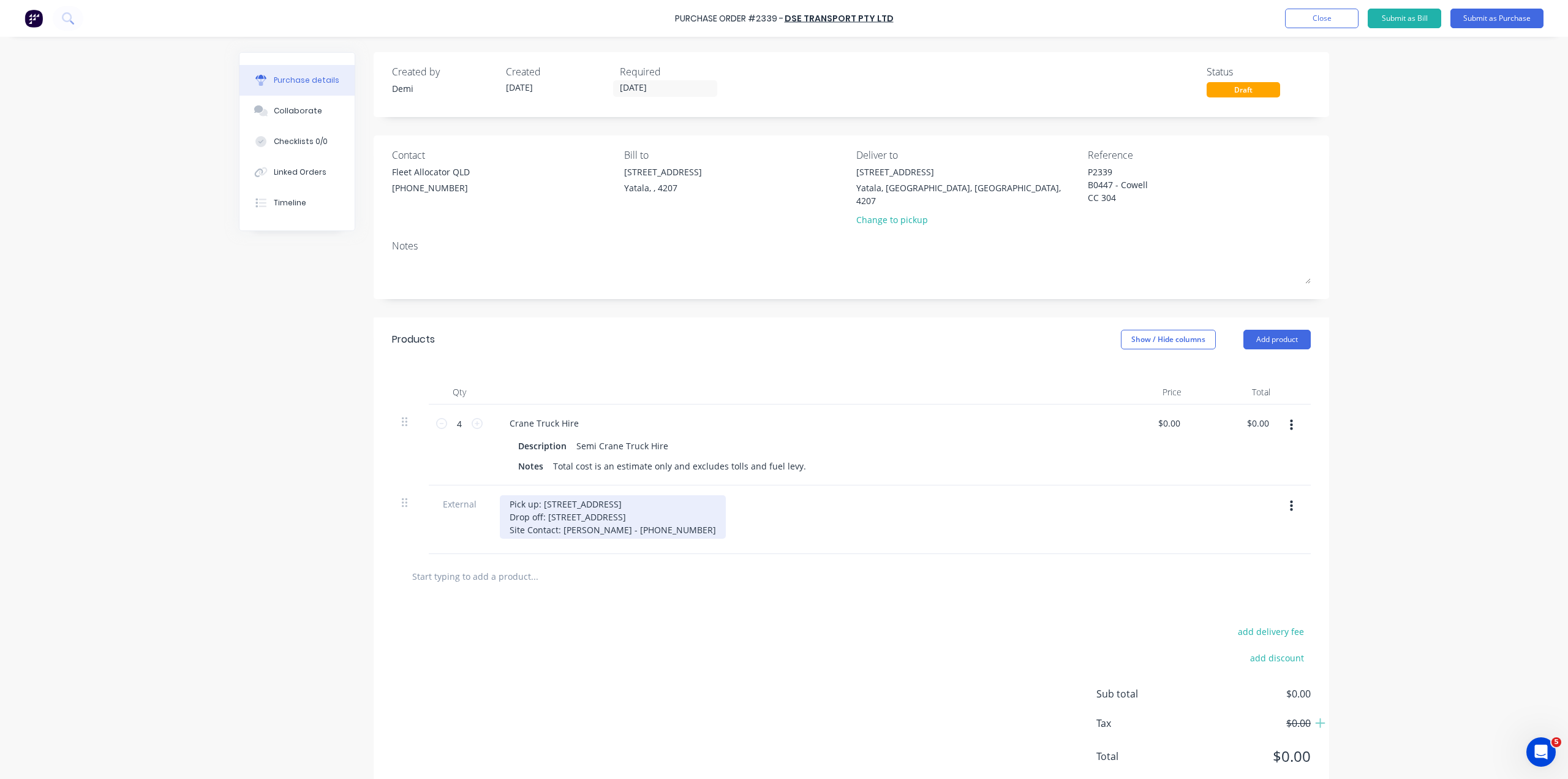
click at [710, 495] on div "Pick up: 33 Computer Road, Yatala QLD 4207 Drop off: Lot 1002 Cowell Drive, Bur…" at bounding box center [612, 516] width 226 height 43
click at [578, 436] on div "Semi Crane Truck Hire" at bounding box center [622, 445] width 101 height 17
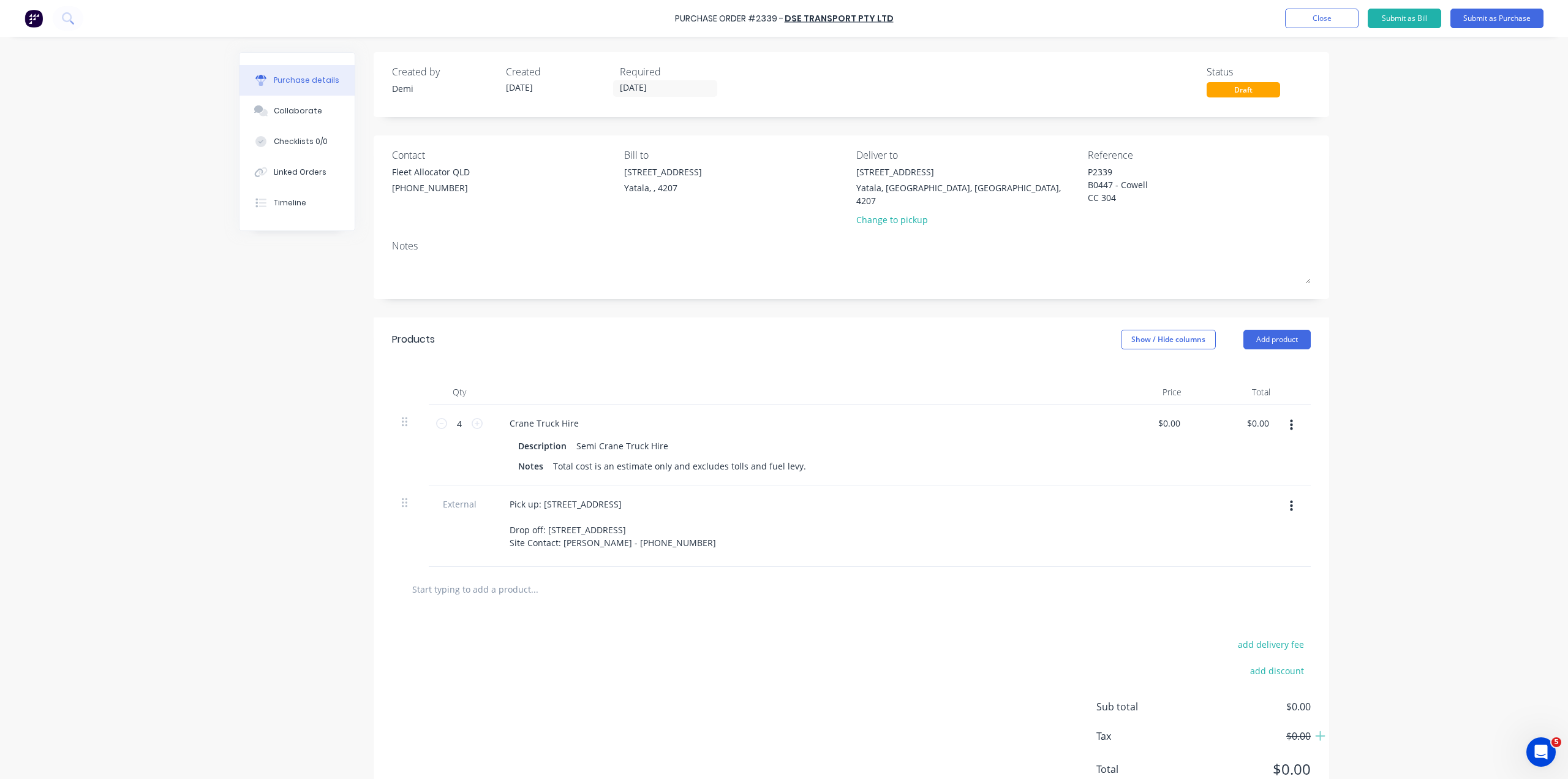
click at [1296, 414] on button "button" at bounding box center [1291, 425] width 29 height 22
click at [1270, 446] on button "Edit" at bounding box center [1253, 457] width 104 height 24
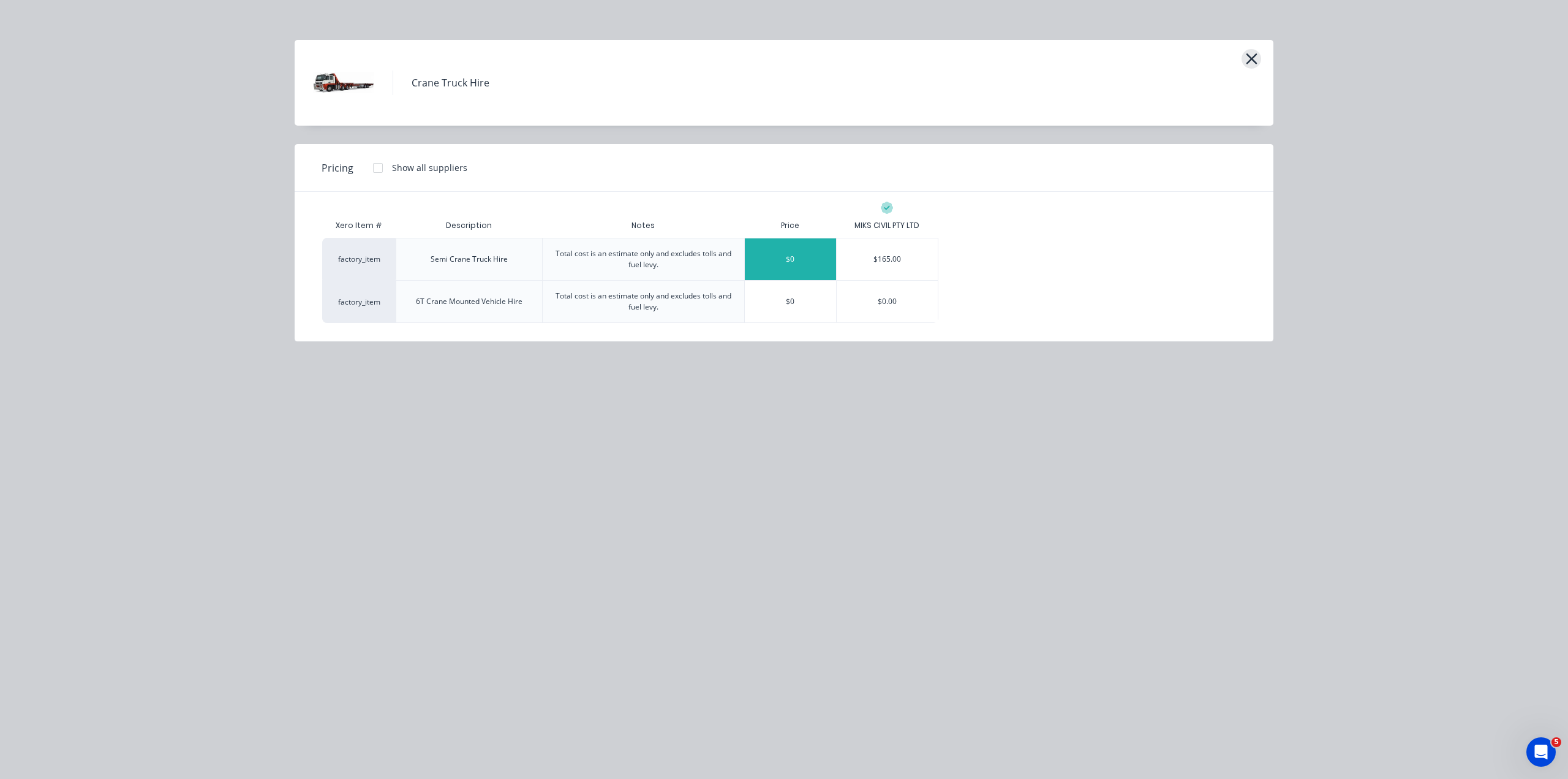
click at [1246, 49] on button "button" at bounding box center [1251, 59] width 20 height 20
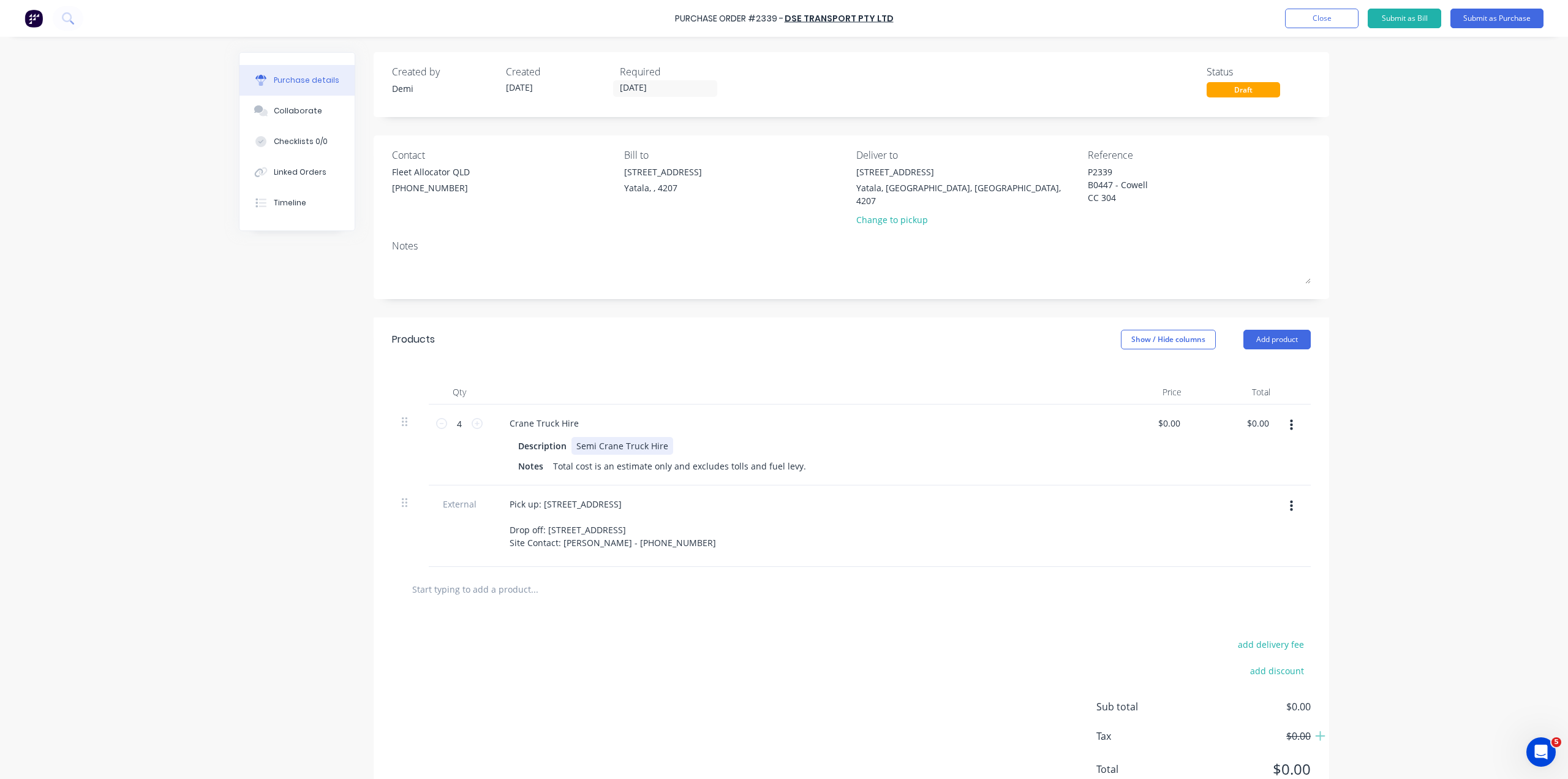
click at [578, 436] on div "Semi Crane Truck Hire" at bounding box center [622, 445] width 101 height 17
drag, startPoint x: 551, startPoint y: 395, endPoint x: 700, endPoint y: 394, distance: 149.0
click at [700, 436] on div "Description Semi Crane Truck Hire" at bounding box center [794, 445] width 561 height 17
drag, startPoint x: 565, startPoint y: 396, endPoint x: 637, endPoint y: 381, distance: 73.5
click at [637, 404] on div "Crane Truck Hire Description 8.2m Crane Truck Notes Total cost is an estimate o…" at bounding box center [796, 444] width 612 height 81
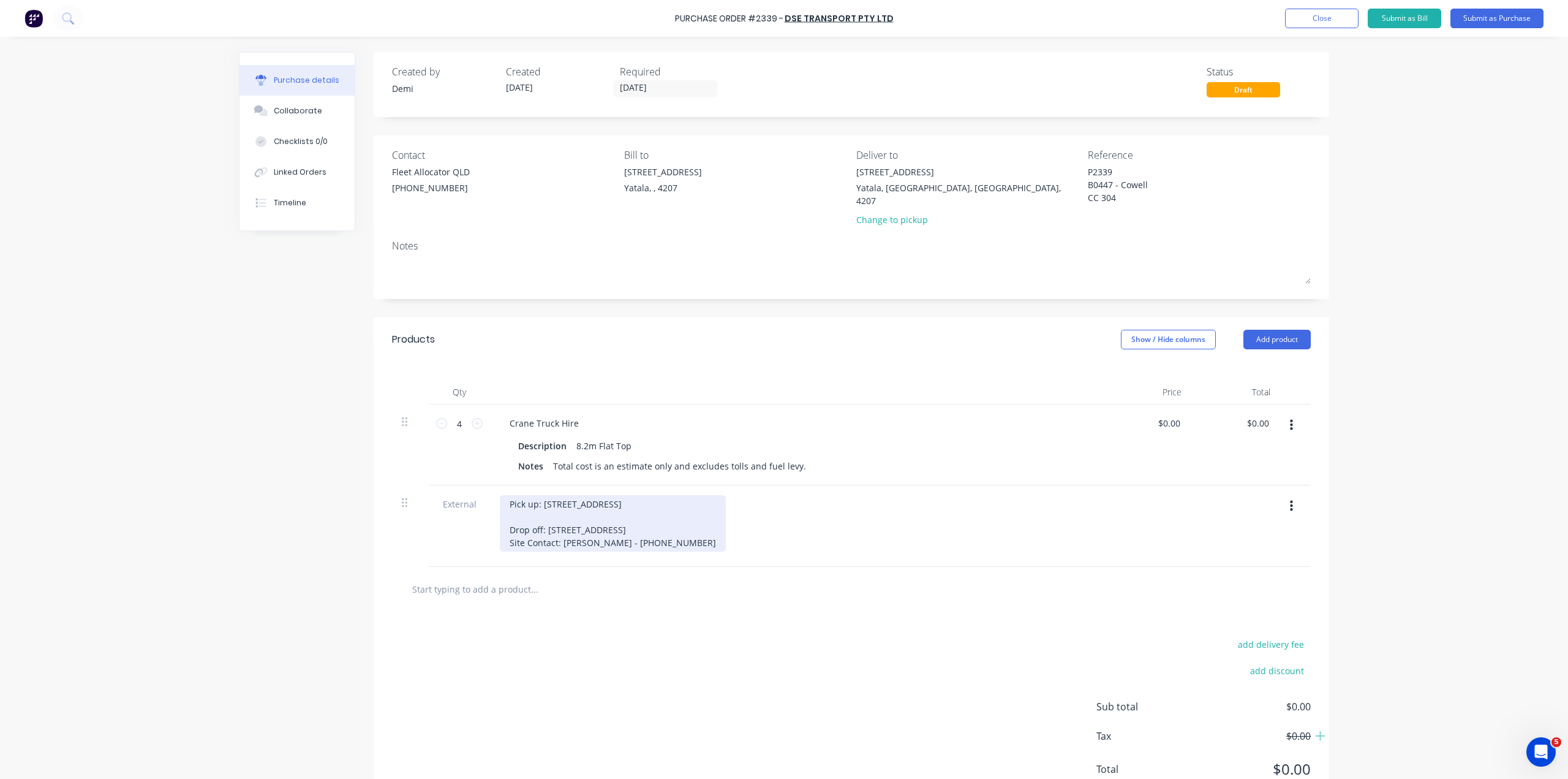
click at [725, 495] on div "Pick up: 33 Computer Road, Yatala QLD 4207 Drop off: Lot 1002 Cowell Drive, Bur…" at bounding box center [612, 523] width 226 height 57
click at [1175, 414] on input "0.00" at bounding box center [1168, 422] width 28 height 17
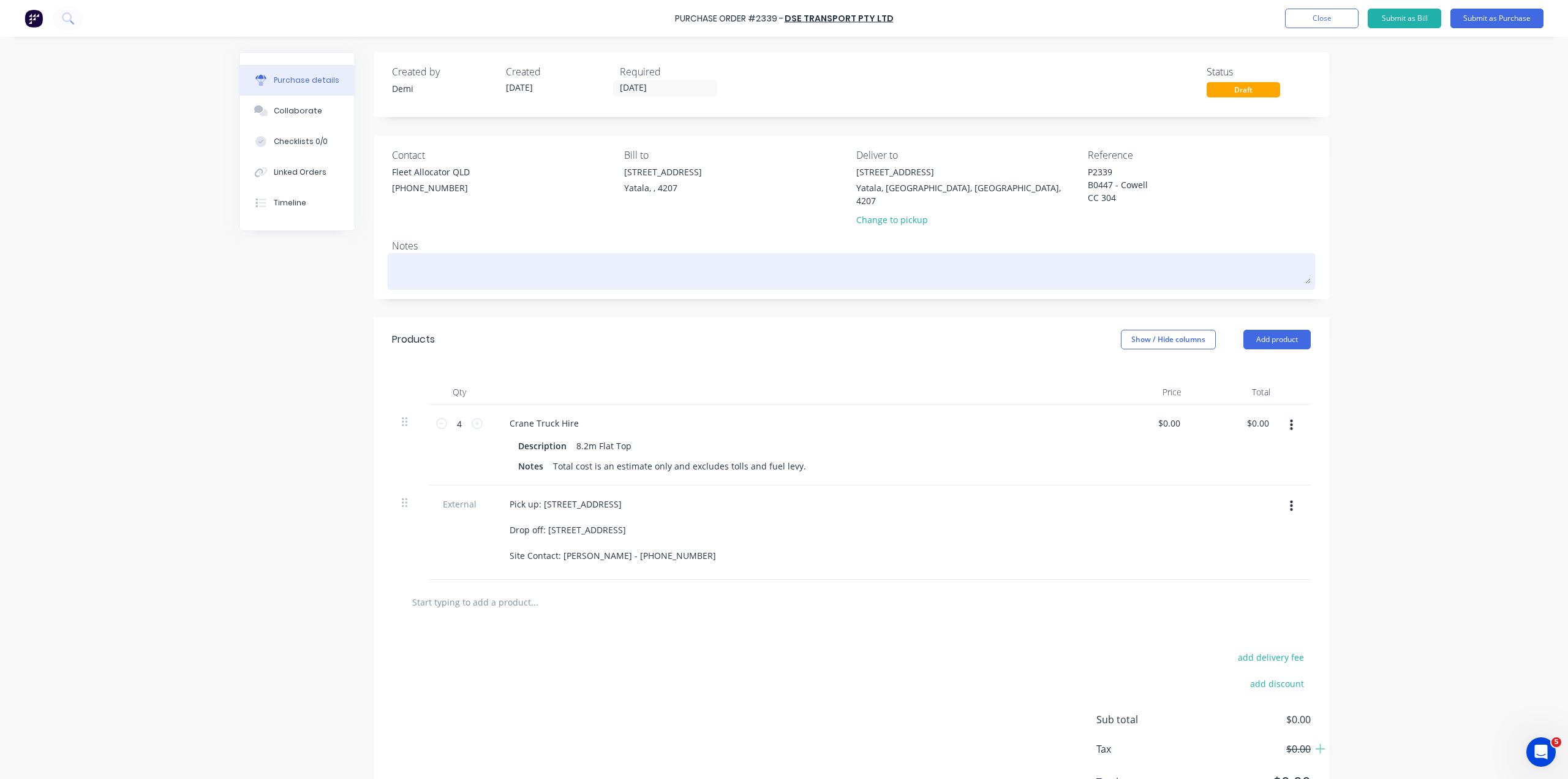
click at [476, 256] on textarea at bounding box center [851, 269] width 918 height 27
click at [442, 259] on textarea "Pick up time: ASAP Before" at bounding box center [851, 272] width 918 height 32
click at [563, 258] on textarea "Pick up time: ASAP Before 1:30pm preferred (Close at 2:00pm)" at bounding box center [851, 272] width 918 height 32
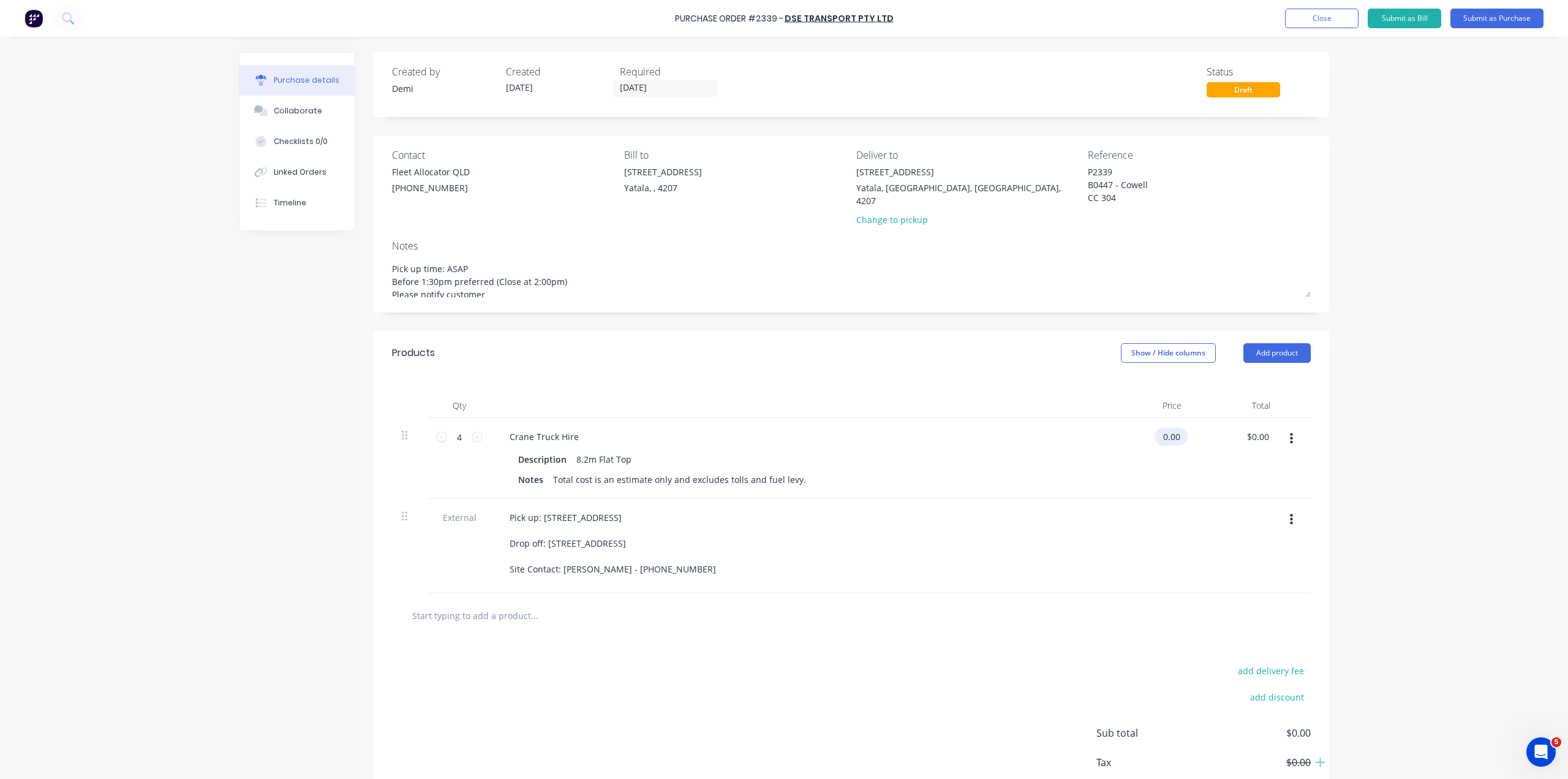
click at [1170, 427] on input "0.00" at bounding box center [1168, 436] width 28 height 17
click at [1215, 603] on div at bounding box center [851, 614] width 899 height 24
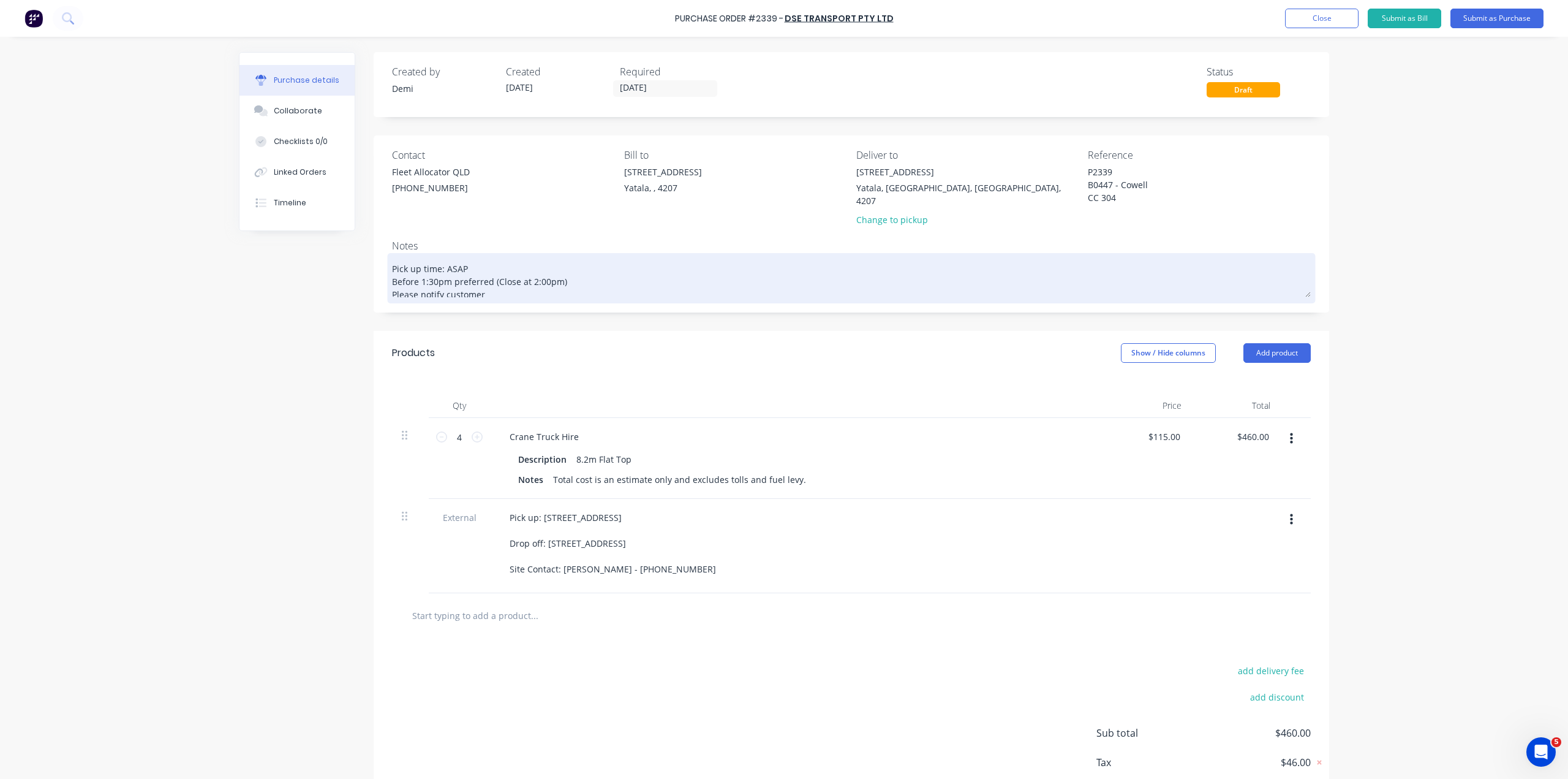
click at [512, 267] on textarea "Pick up time: ASAP Before 1:30pm preferred (Close at 2:00pm) Please notify cust…" at bounding box center [851, 276] width 918 height 41
click at [409, 262] on textarea "Pick up time: ASAP Before 1:30pm preferred (Close at 2:00pm) Please notify cust…" at bounding box center [851, 276] width 918 height 41
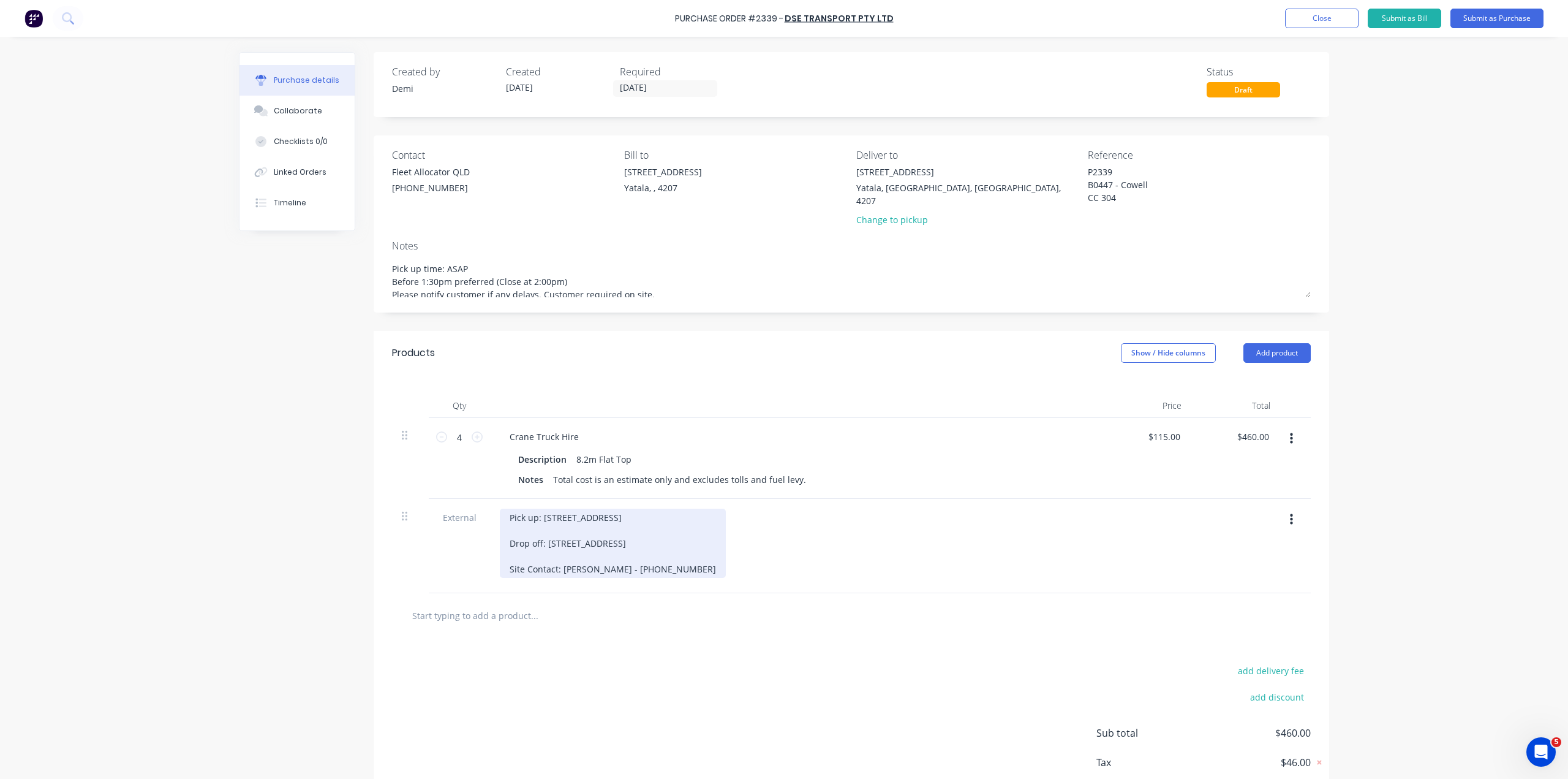
click at [527, 509] on div "Pick up: 33 Computer Road, Yatala QLD 4207 Drop off: Lot 1002 Cowell Drive, Bur…" at bounding box center [612, 543] width 226 height 69
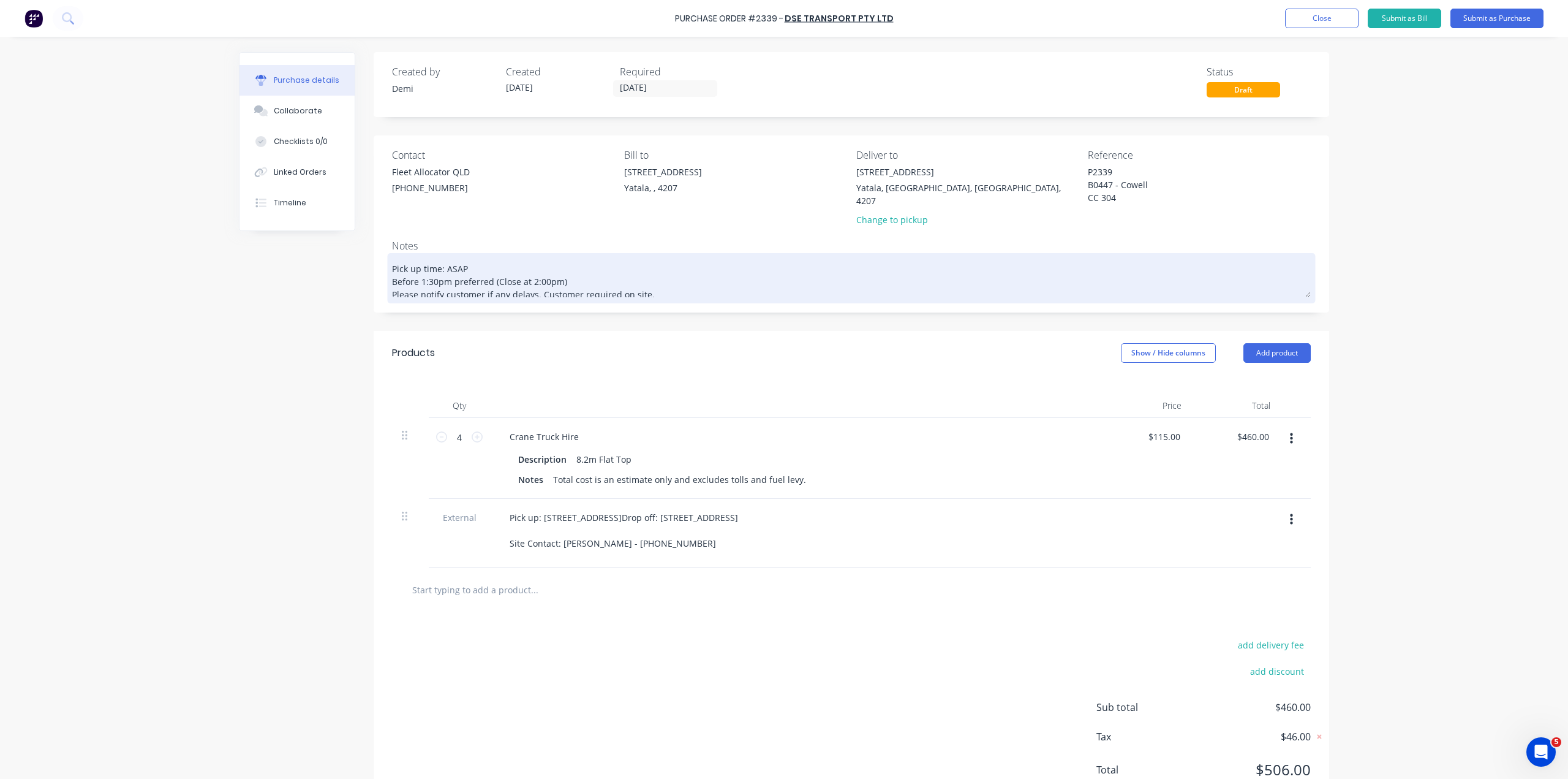
click at [595, 261] on textarea "Pick up time: ASAP Before 1:30pm preferred (Close at 2:00pm) Please notify cust…" at bounding box center [851, 276] width 918 height 41
click at [525, 260] on textarea "Pick up time: ASAP Before 1:30pm preferred (Close at 2:00pm) Please notify cust…" at bounding box center [851, 276] width 918 height 41
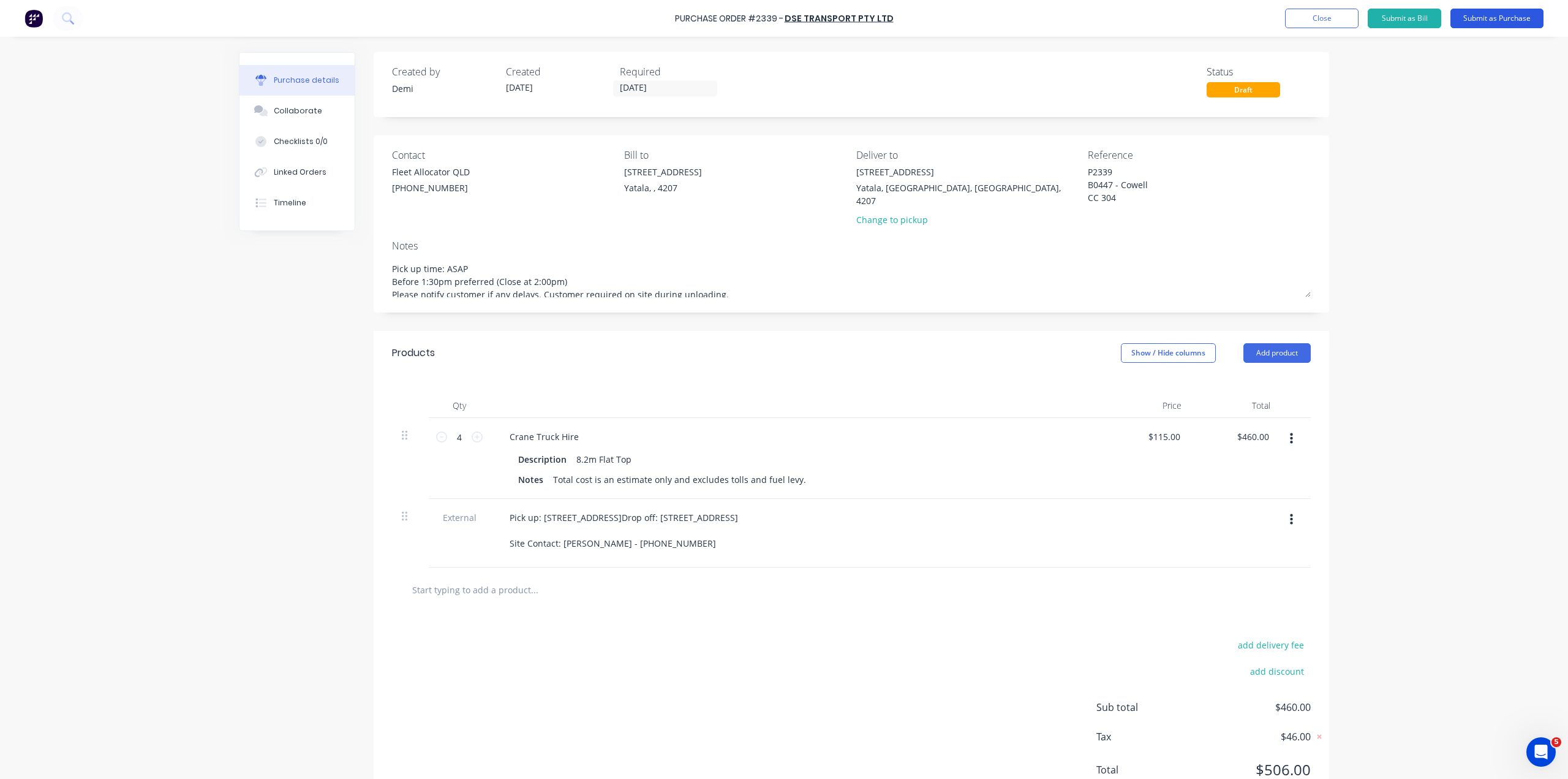
click at [1462, 20] on button "Submit as Purchase" at bounding box center [1497, 18] width 93 height 20
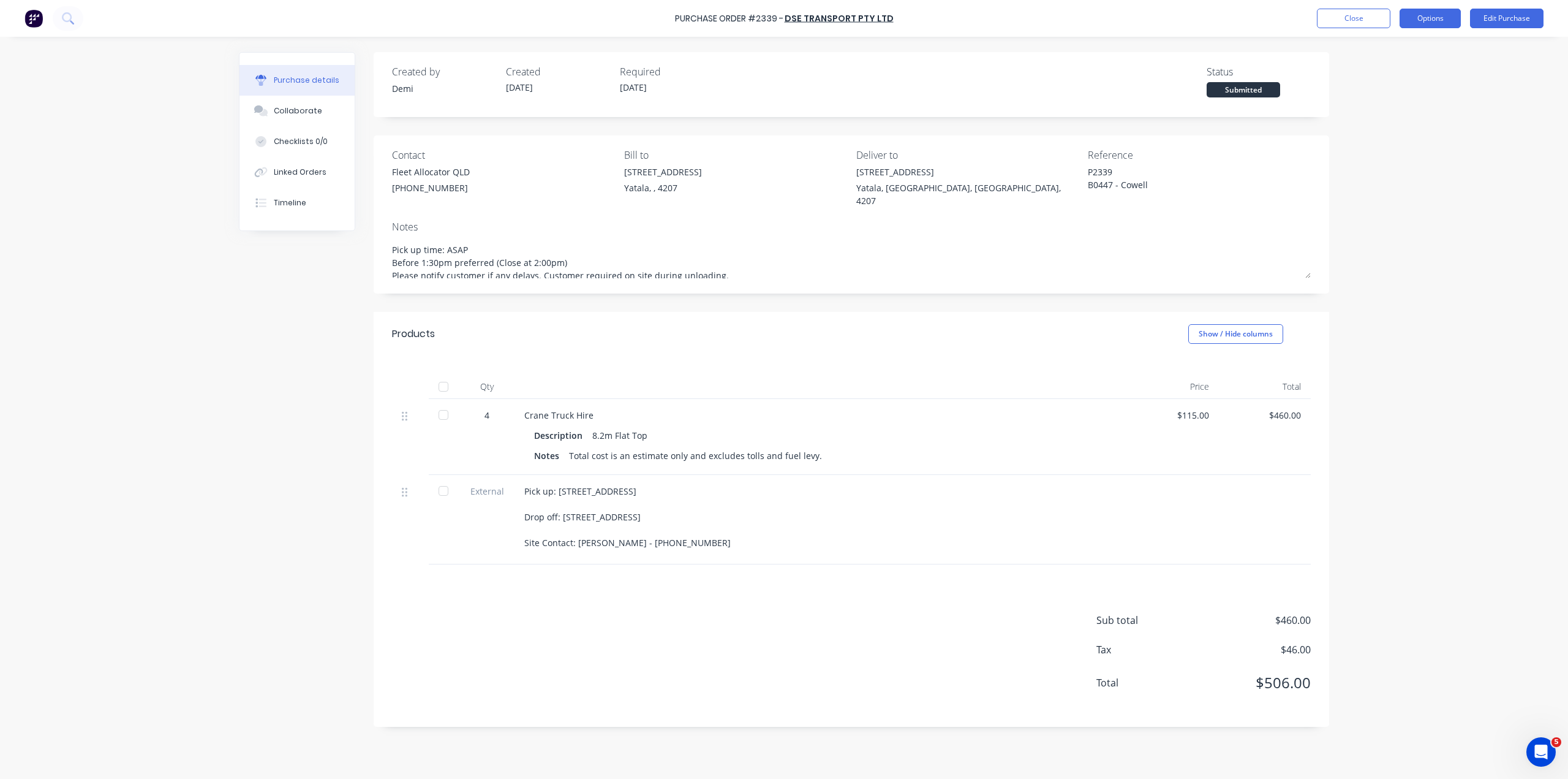
click at [1447, 21] on button "Options" at bounding box center [1430, 18] width 61 height 20
click at [1433, 55] on div "Print / Email" at bounding box center [1402, 49] width 94 height 17
click at [1424, 99] on div "Without pricing" at bounding box center [1402, 98] width 94 height 17
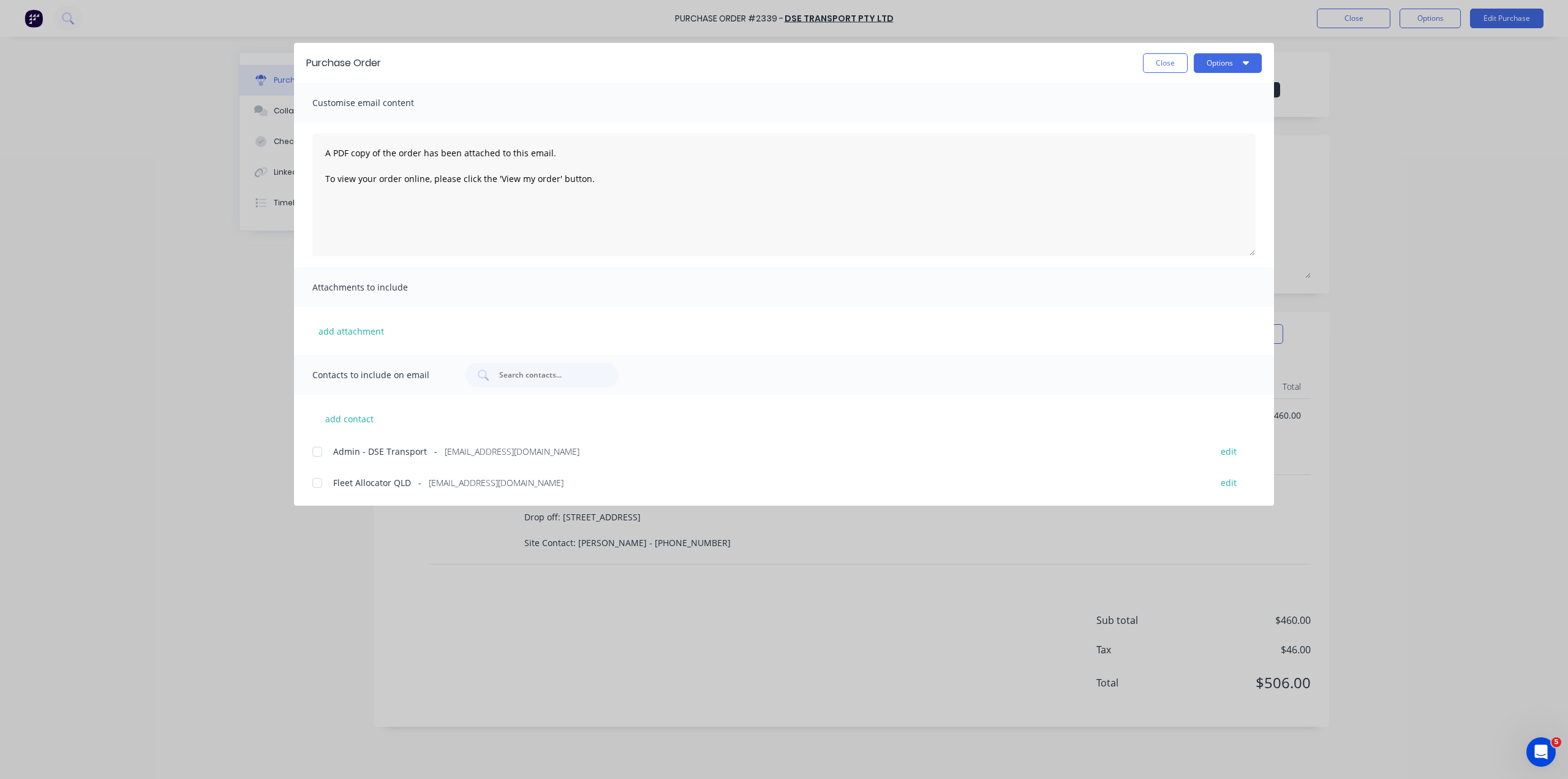
click at [312, 439] on div at bounding box center [317, 451] width 24 height 24
click at [316, 471] on div at bounding box center [317, 482] width 24 height 24
click at [1221, 53] on button "Options" at bounding box center [1227, 63] width 68 height 20
click at [326, 439] on div at bounding box center [317, 451] width 24 height 24
click at [1203, 55] on button "Options" at bounding box center [1227, 63] width 68 height 20
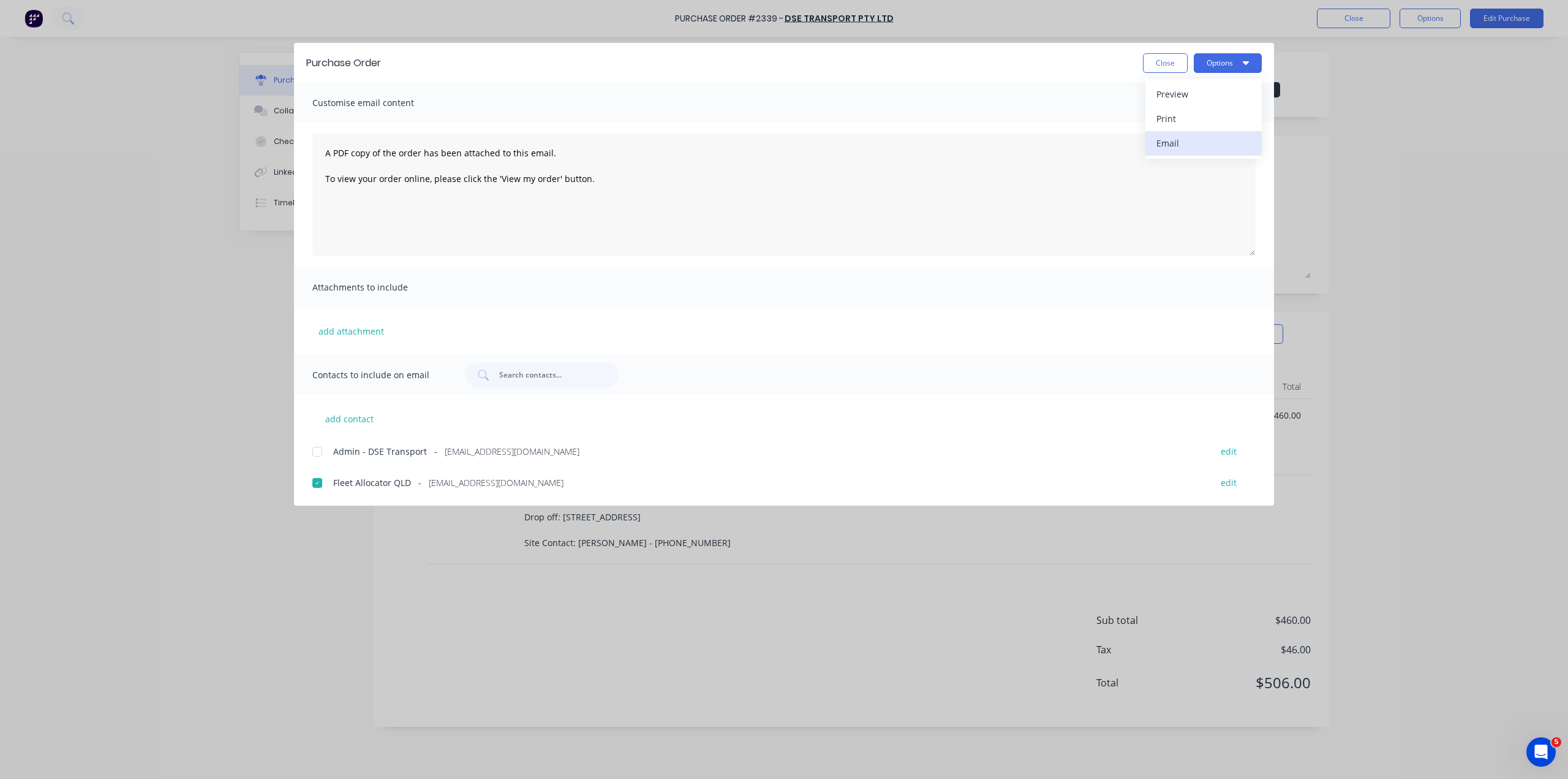
click at [1204, 134] on div "Email" at bounding box center [1202, 142] width 94 height 17
click at [1172, 59] on button "Close" at bounding box center [1165, 63] width 45 height 20
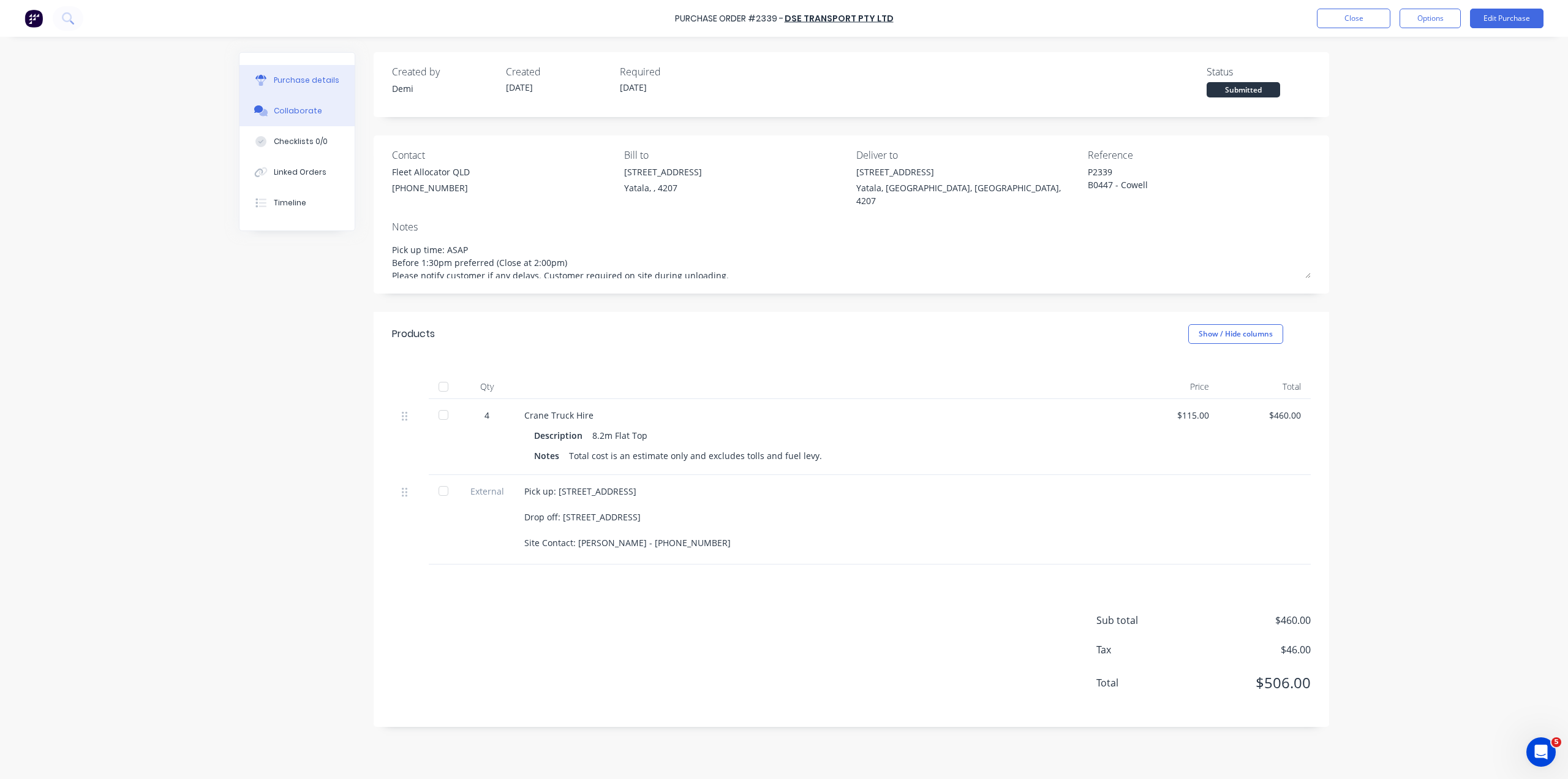
click at [333, 96] on button "Collaborate" at bounding box center [297, 111] width 116 height 31
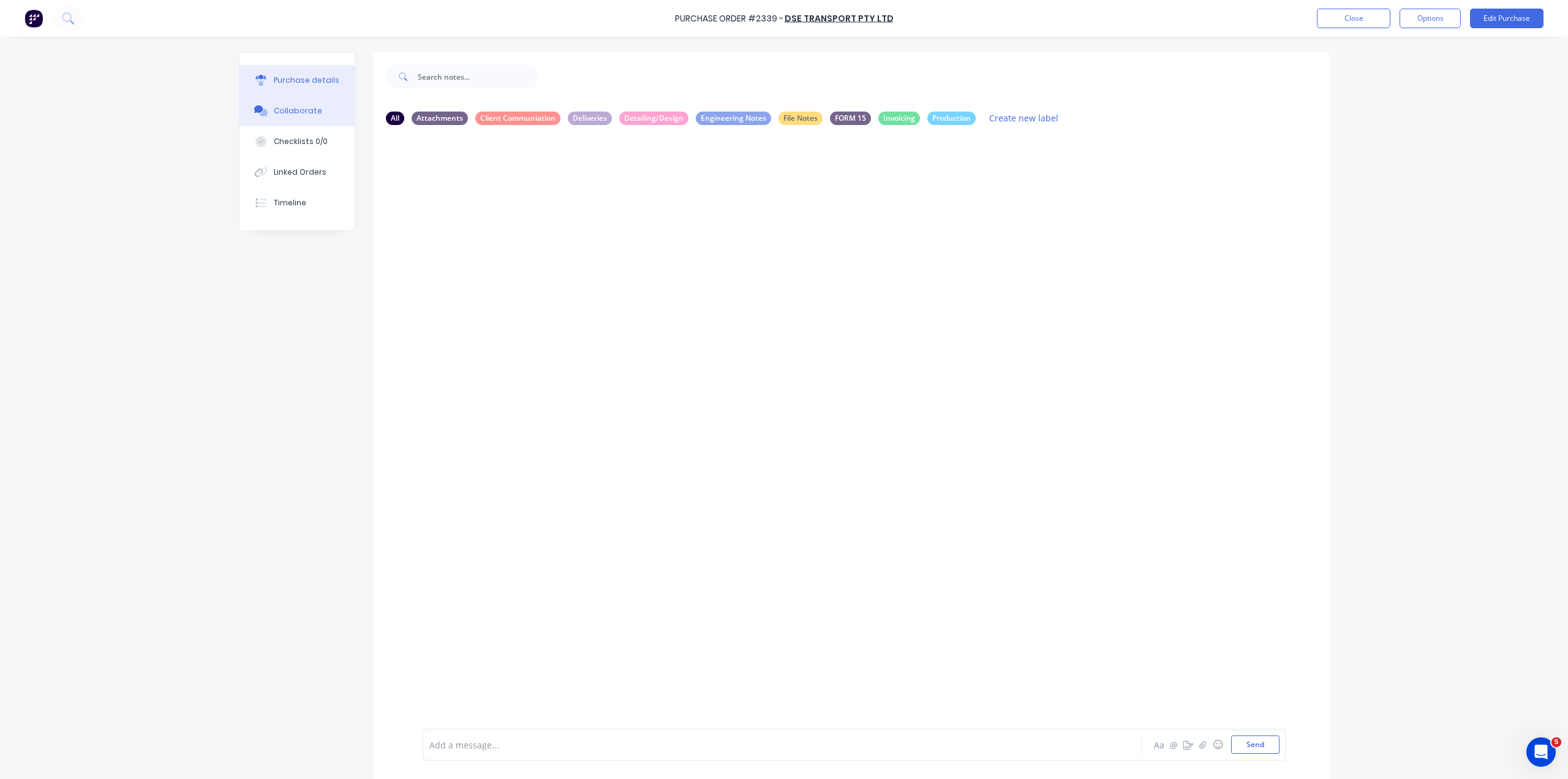
click at [347, 76] on button "Purchase details" at bounding box center [297, 80] width 116 height 31
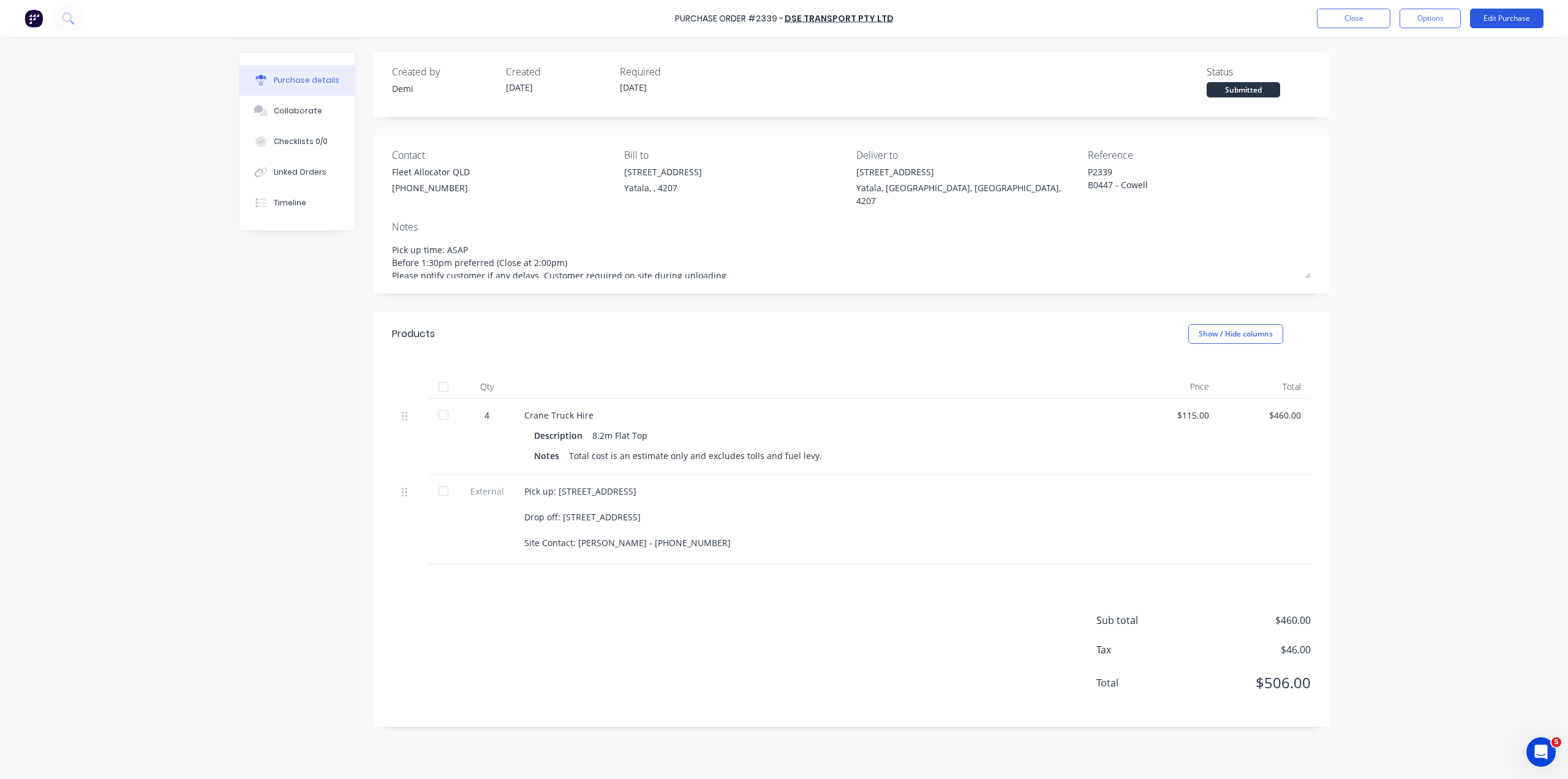
click at [1477, 13] on button "Edit Purchase" at bounding box center [1507, 18] width 73 height 20
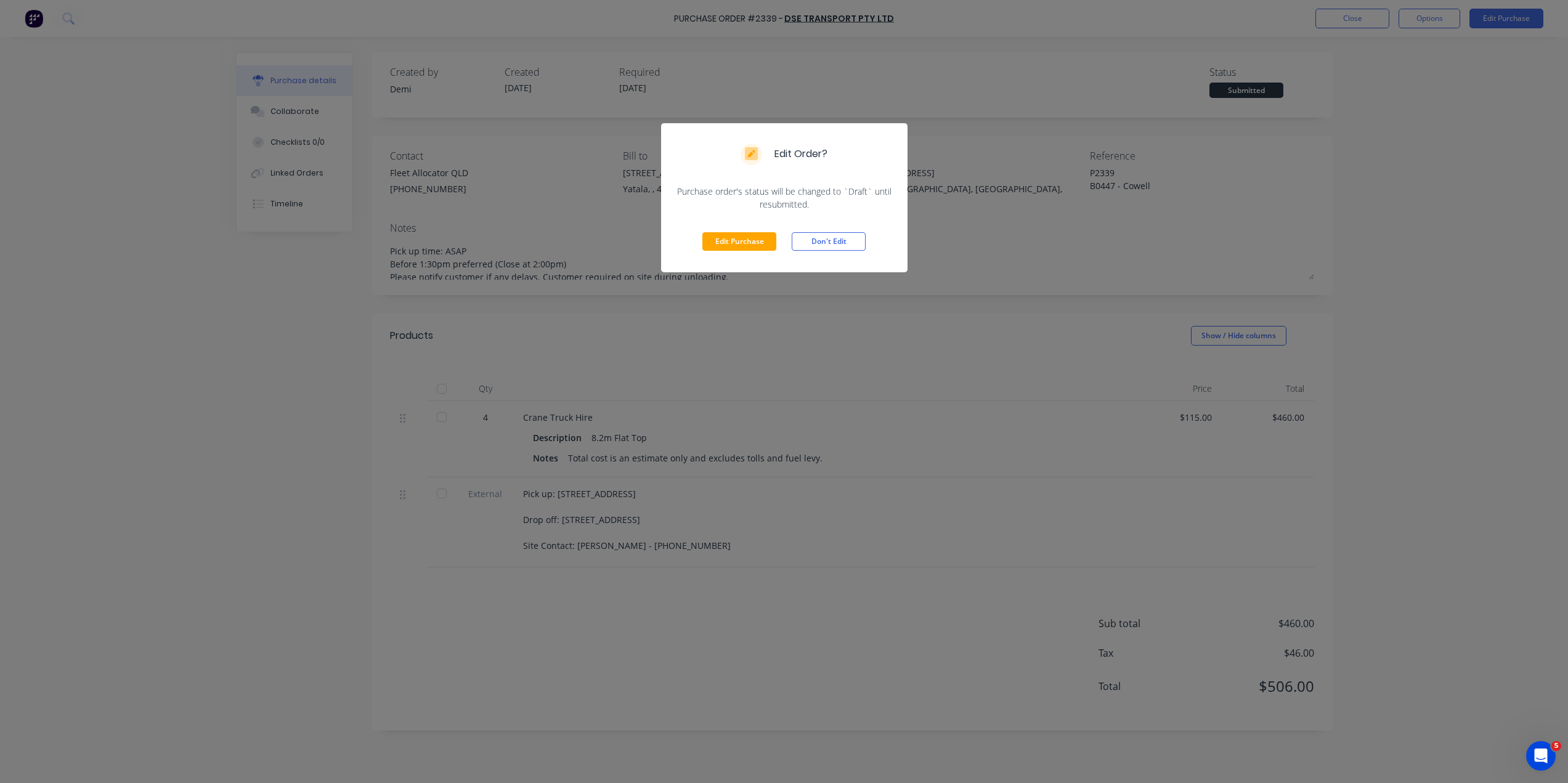
click at [1000, 218] on div "Edit Order? Purchase order's status will be changed to `Draft` until resubmitte…" at bounding box center [784, 391] width 1568 height 783
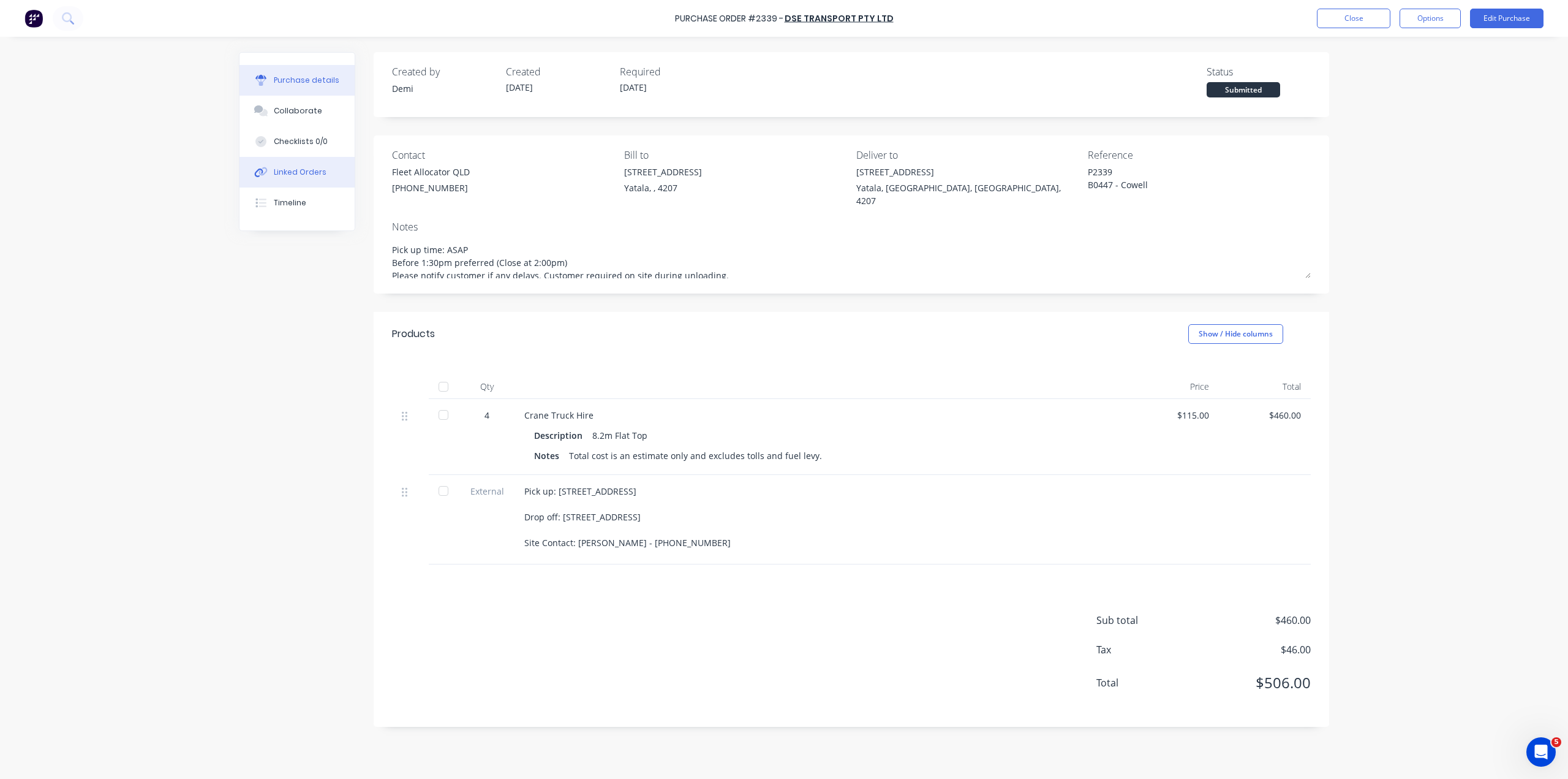
click at [329, 157] on button "Linked Orders" at bounding box center [297, 172] width 116 height 31
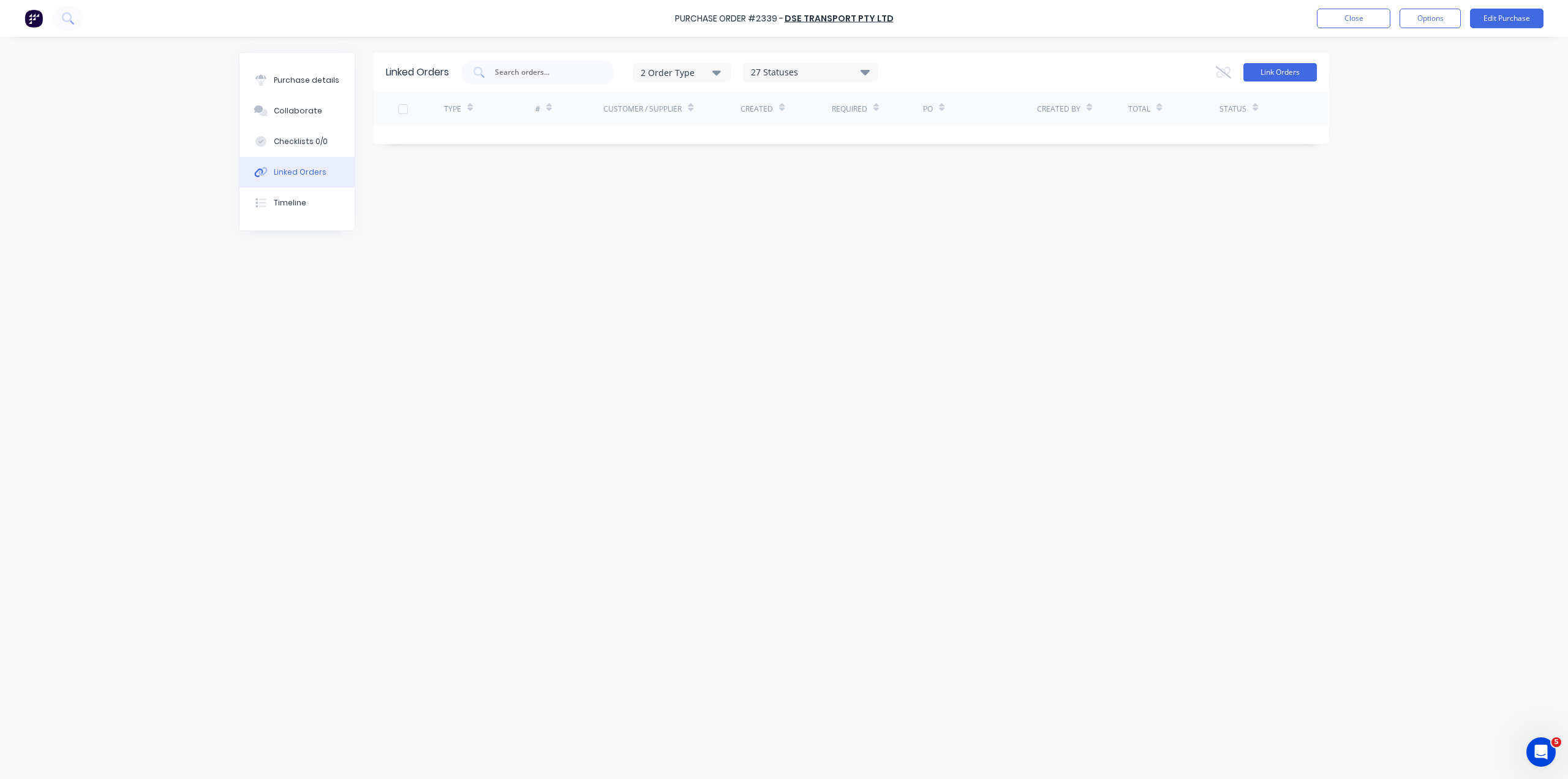
click at [1293, 74] on button "Link Orders" at bounding box center [1280, 72] width 73 height 18
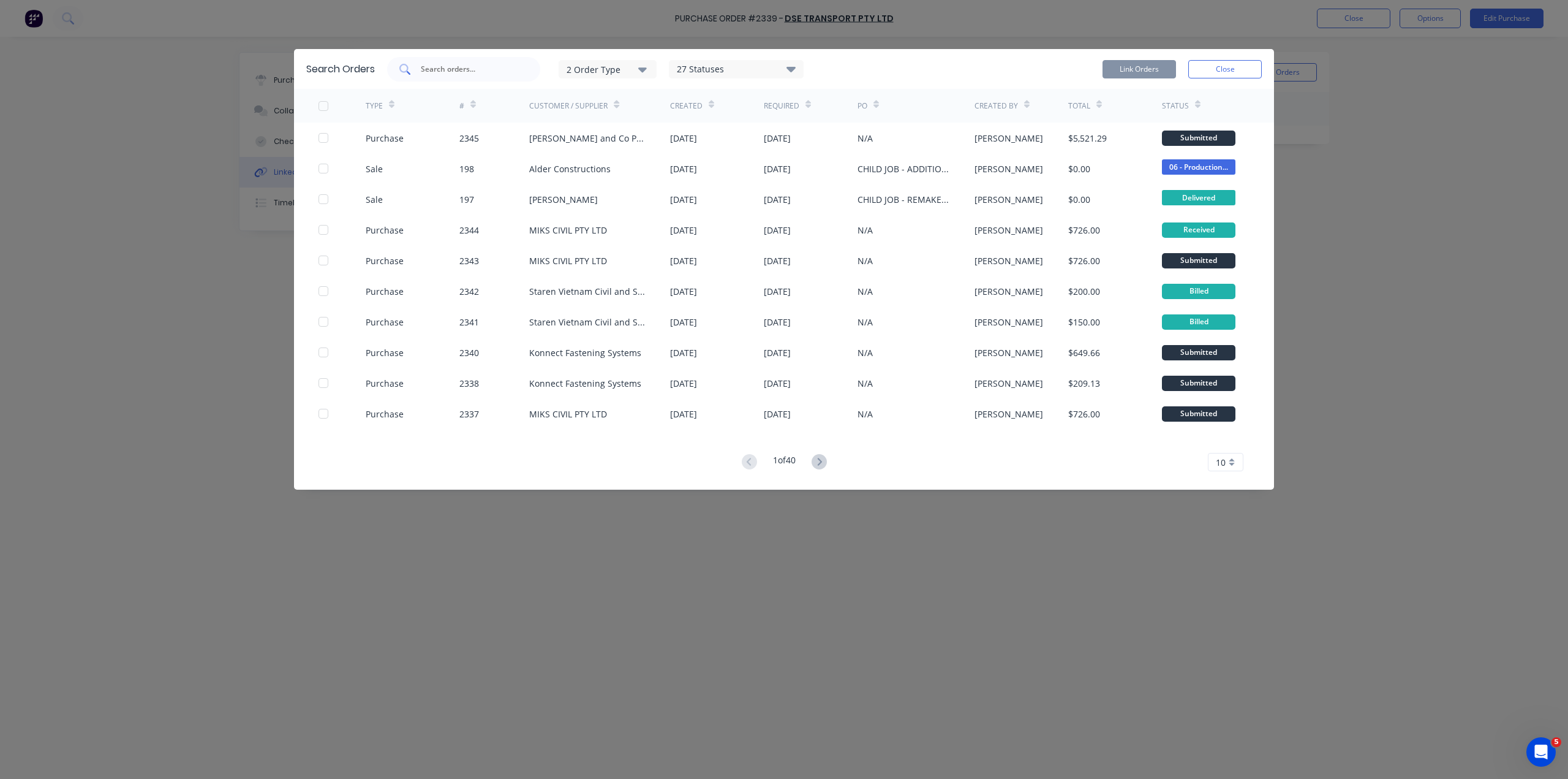
click at [439, 63] on input "text" at bounding box center [470, 69] width 101 height 12
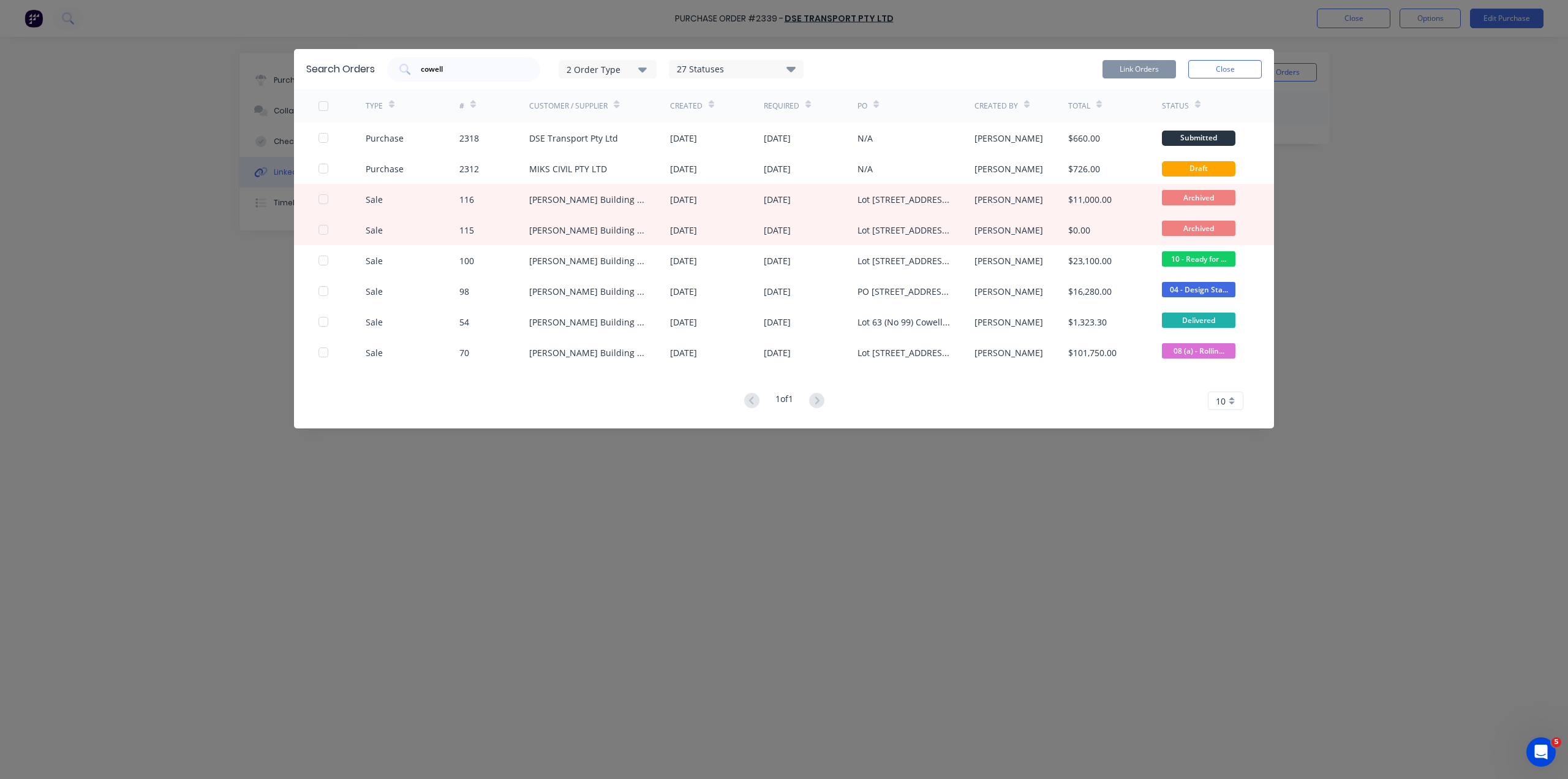
click at [606, 62] on div "2 Order Type" at bounding box center [607, 68] width 82 height 12
click at [597, 93] on div "Sales" at bounding box center [609, 99] width 71 height 12
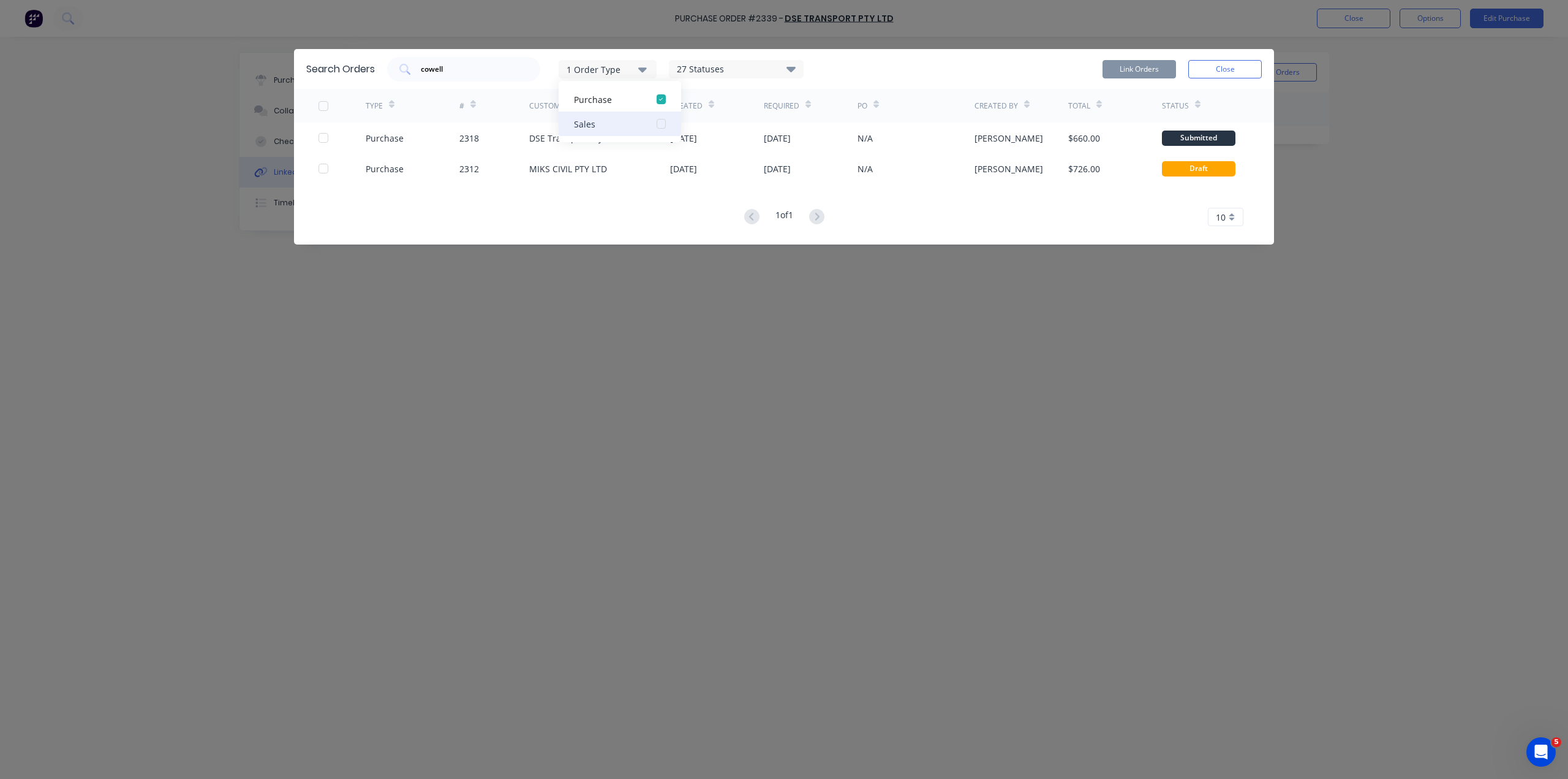
click at [651, 111] on div "button" at bounding box center [660, 123] width 24 height 24
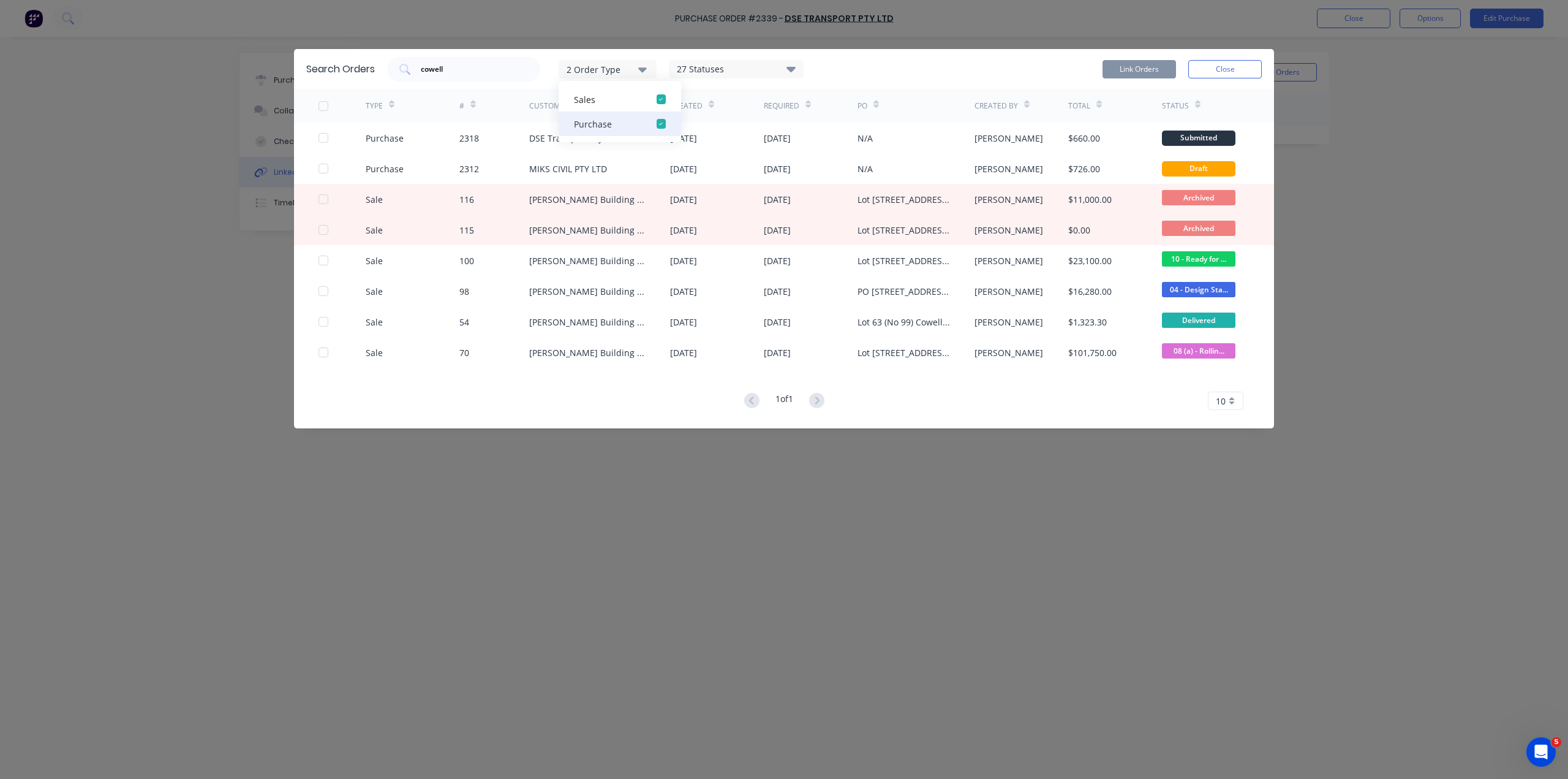
click at [661, 120] on div "button" at bounding box center [660, 123] width 24 height 24
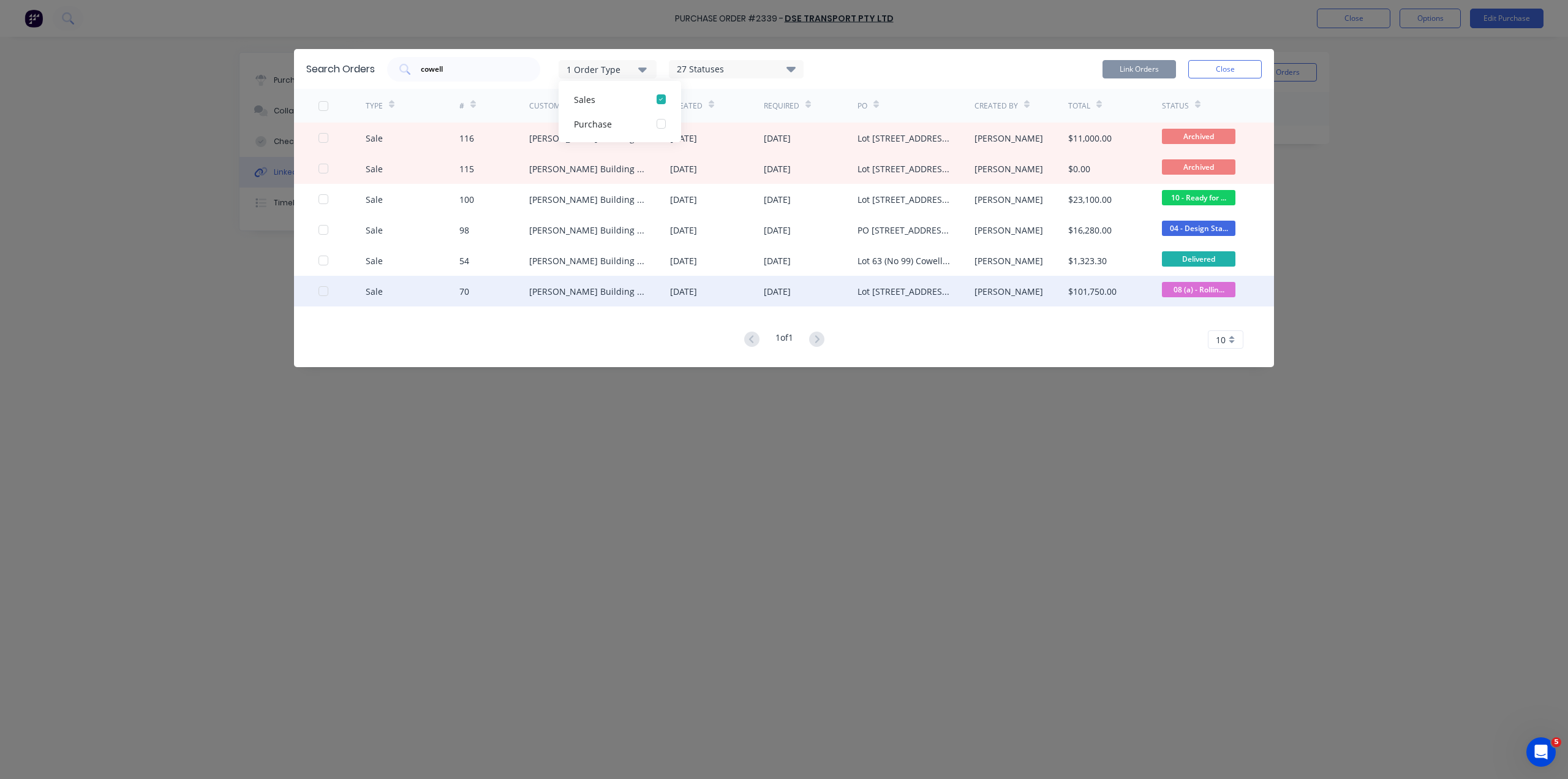
click at [320, 281] on div at bounding box center [322, 290] width 24 height 24
click at [1133, 62] on button "Link Orders" at bounding box center [1139, 69] width 73 height 18
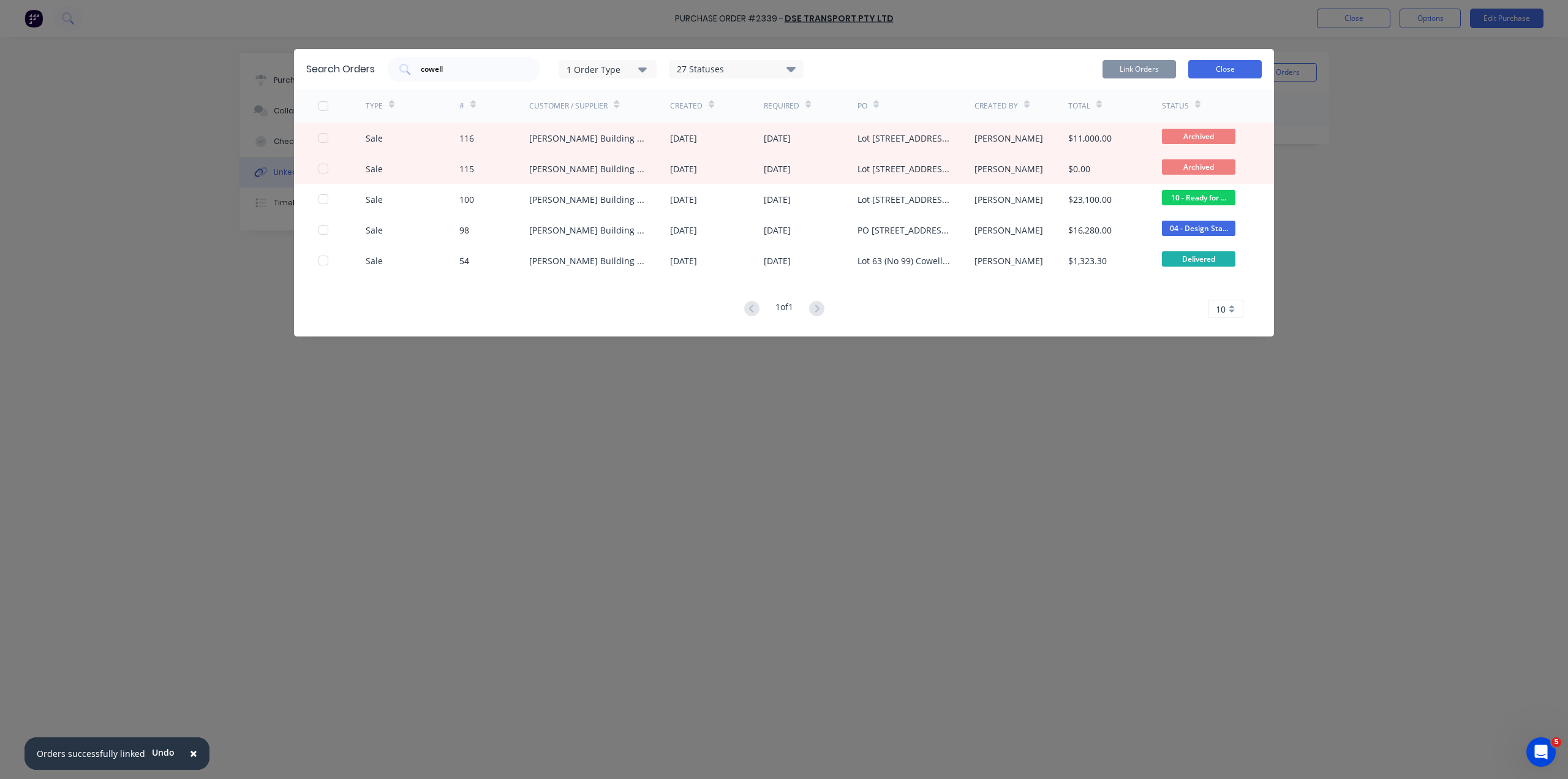
click at [1221, 60] on button "Close" at bounding box center [1225, 69] width 73 height 18
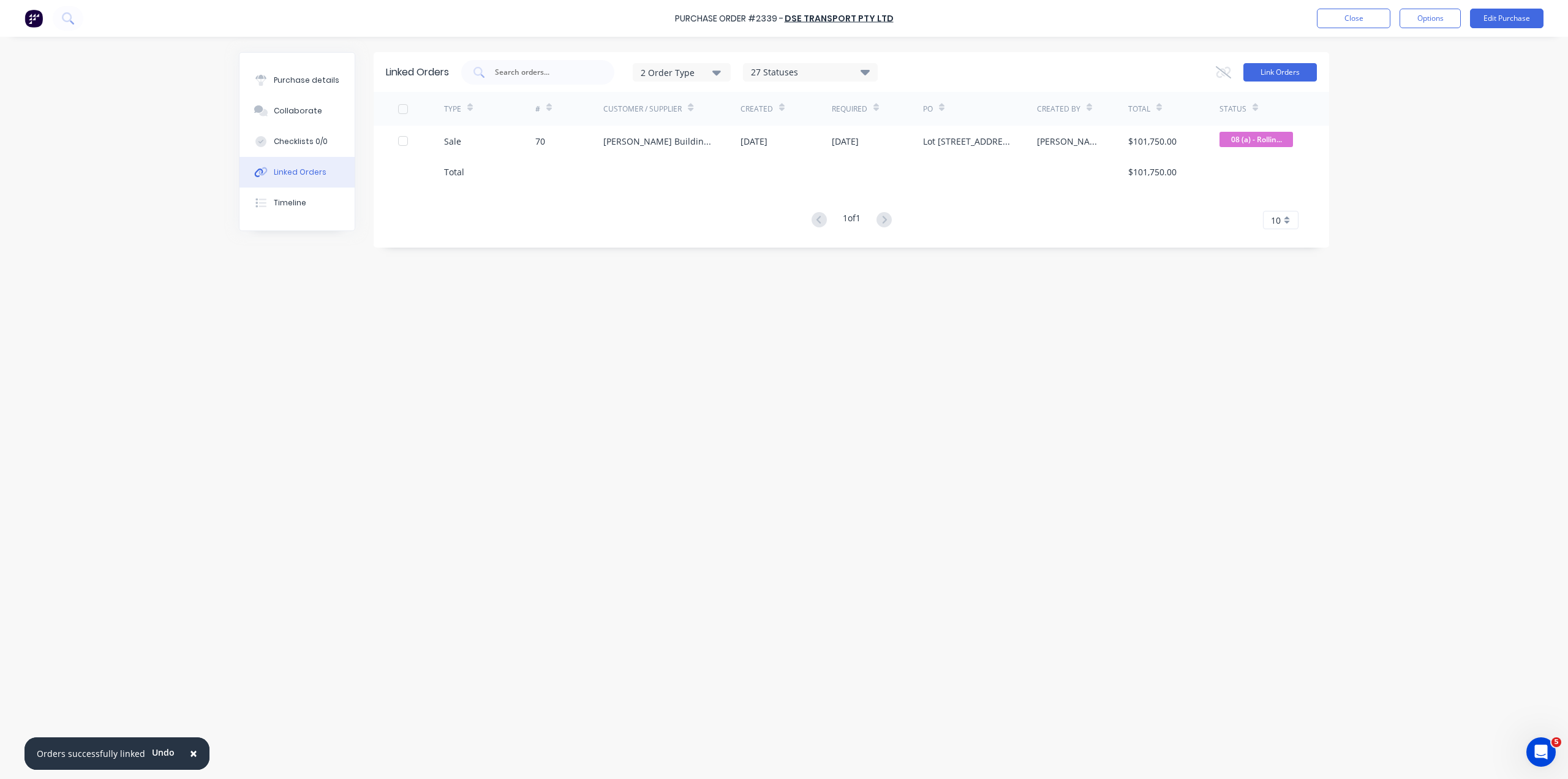
click at [1264, 78] on button "Link Orders" at bounding box center [1280, 72] width 73 height 18
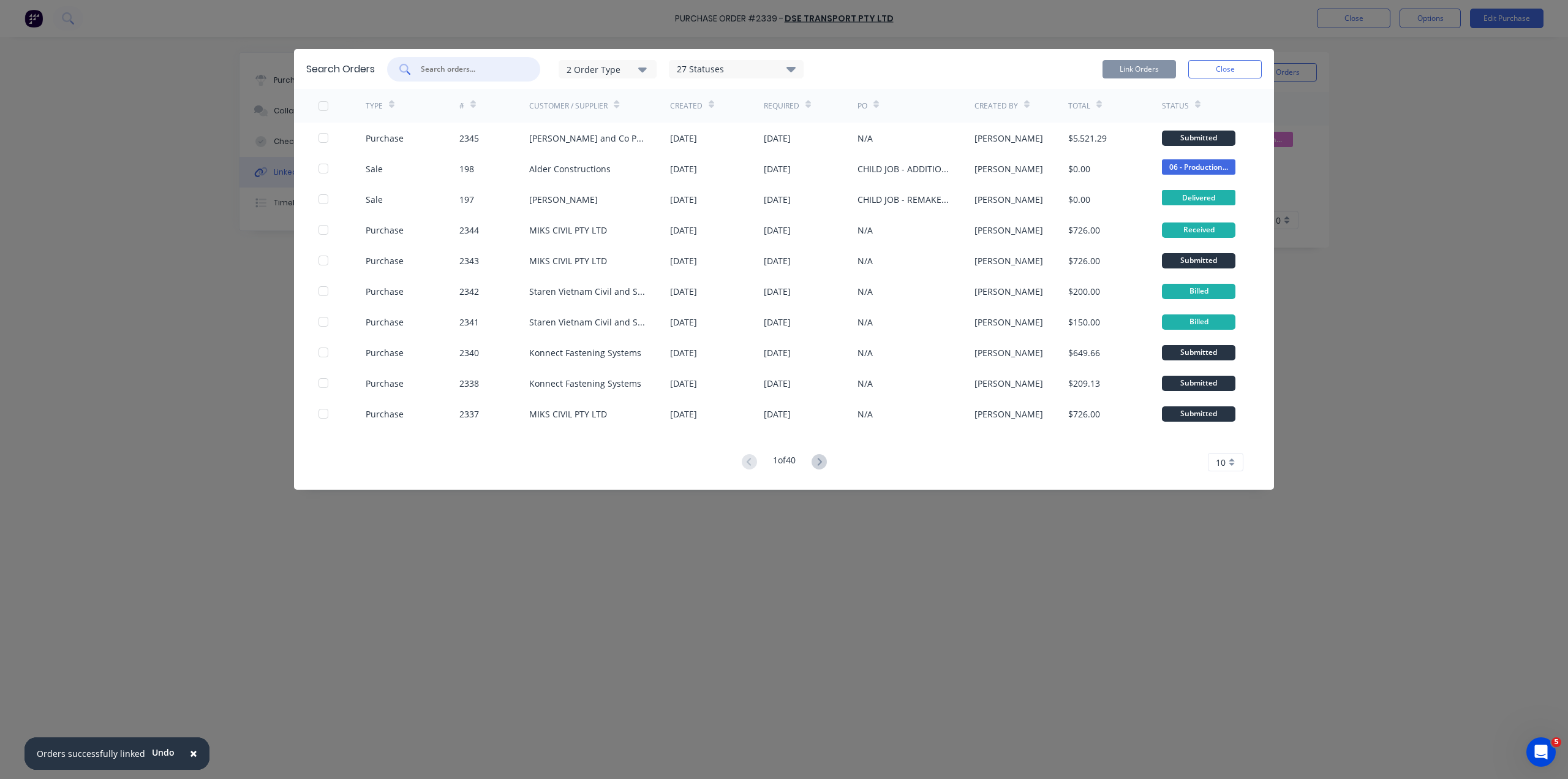
click at [493, 63] on input "text" at bounding box center [470, 69] width 101 height 12
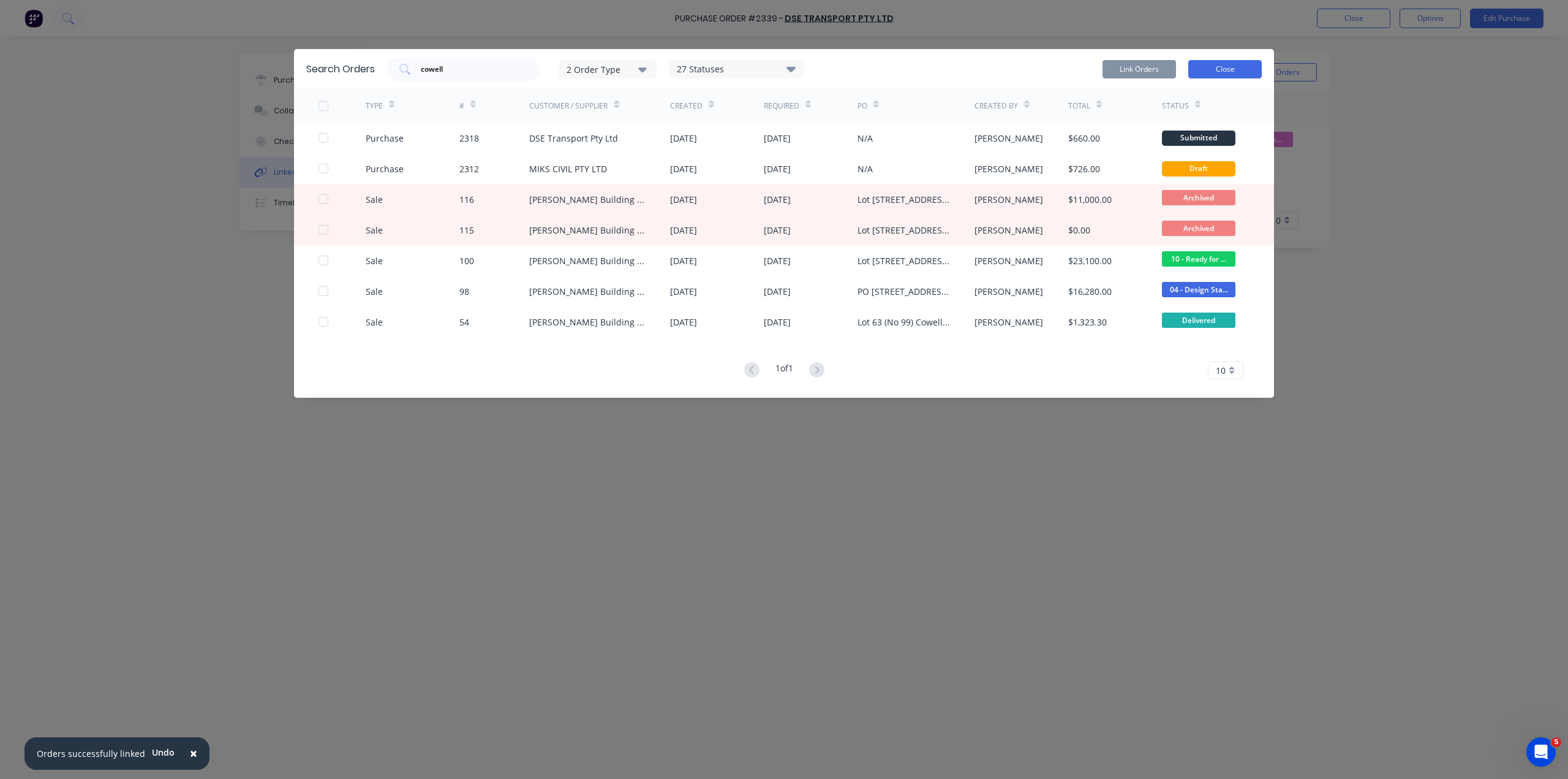
click at [1220, 60] on button "Close" at bounding box center [1225, 69] width 73 height 18
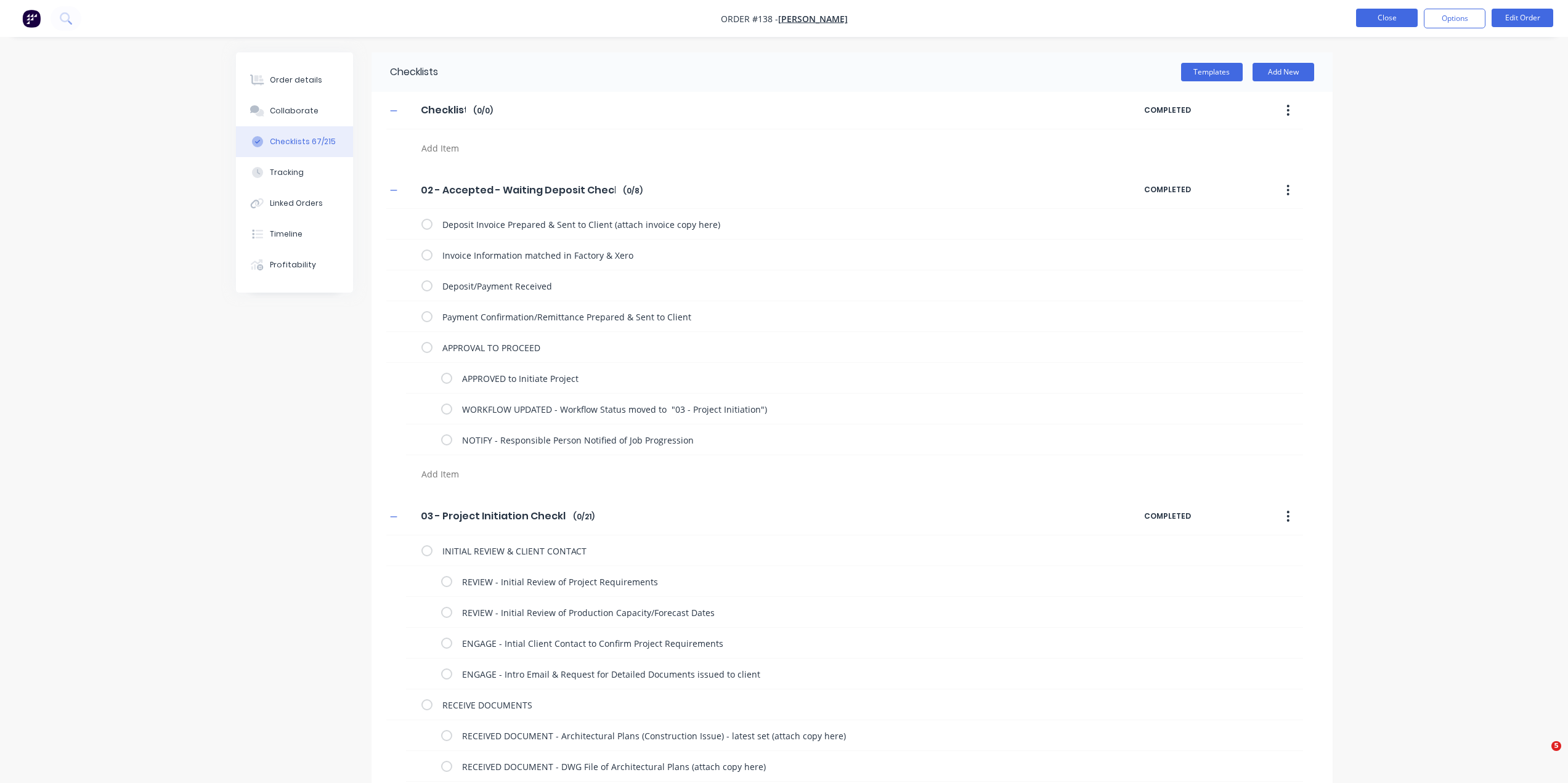
click at [1393, 15] on button "Close" at bounding box center [1387, 18] width 62 height 18
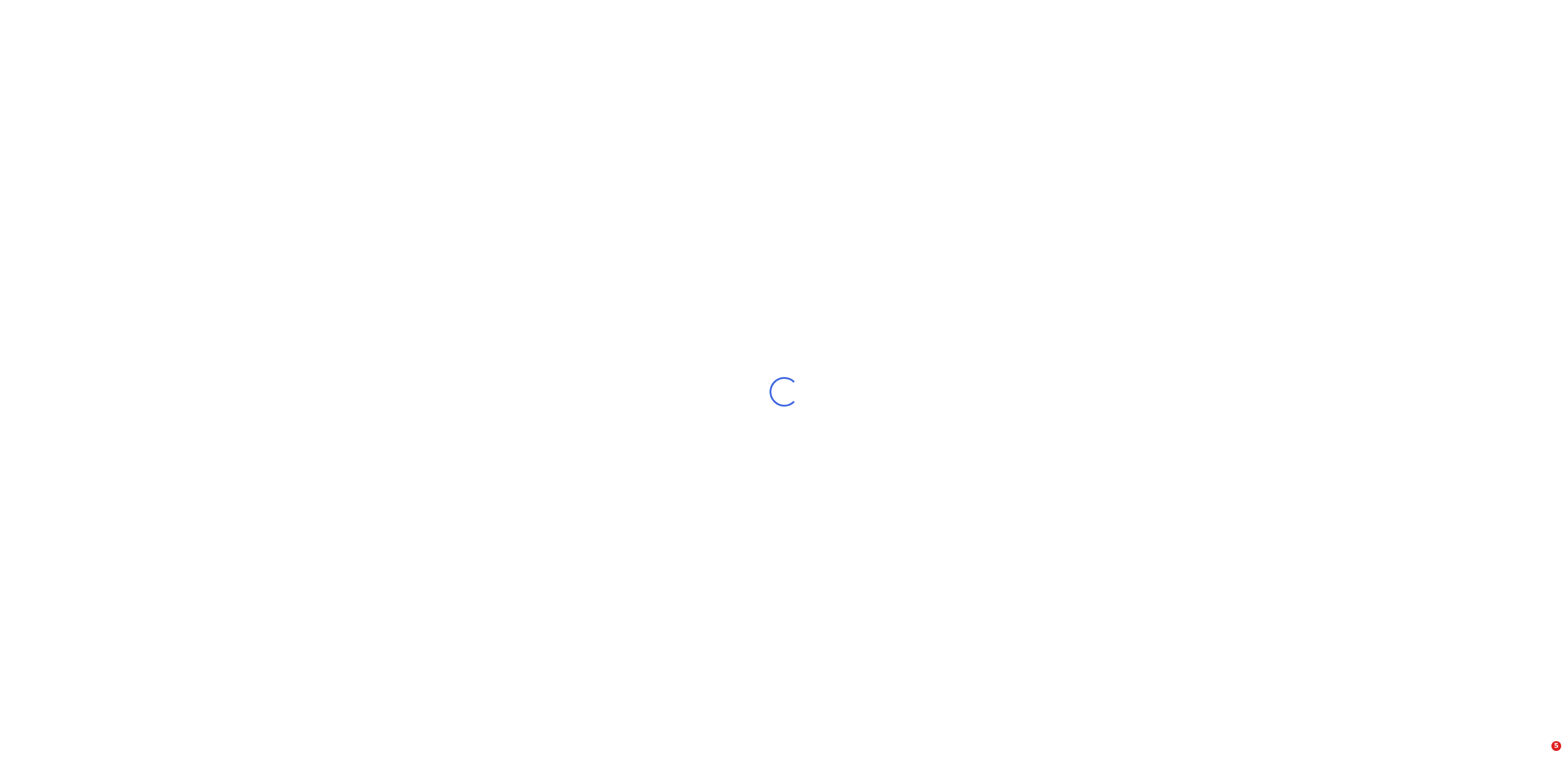
type textarea "x"
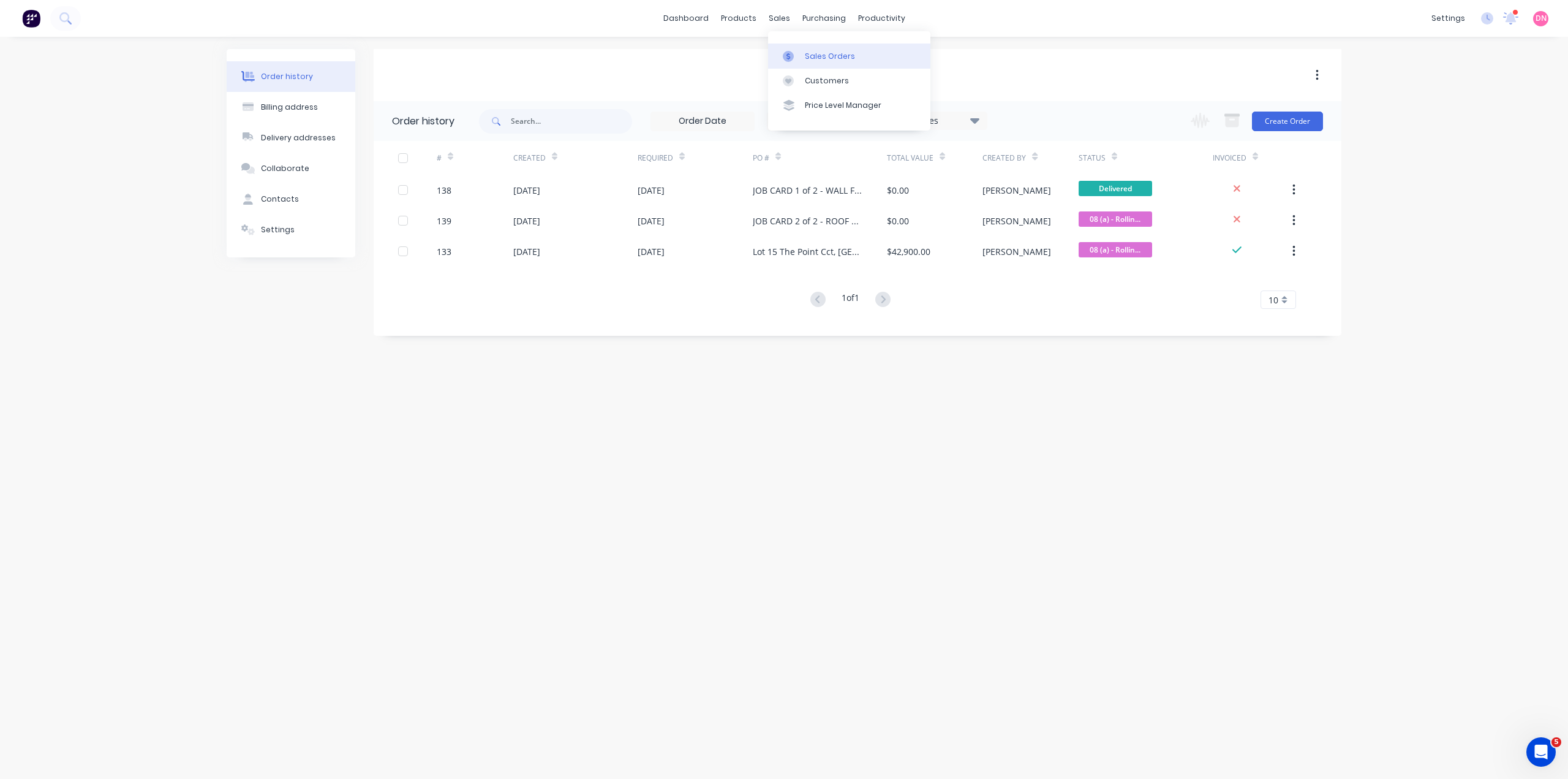
click at [786, 51] on icon at bounding box center [788, 56] width 11 height 11
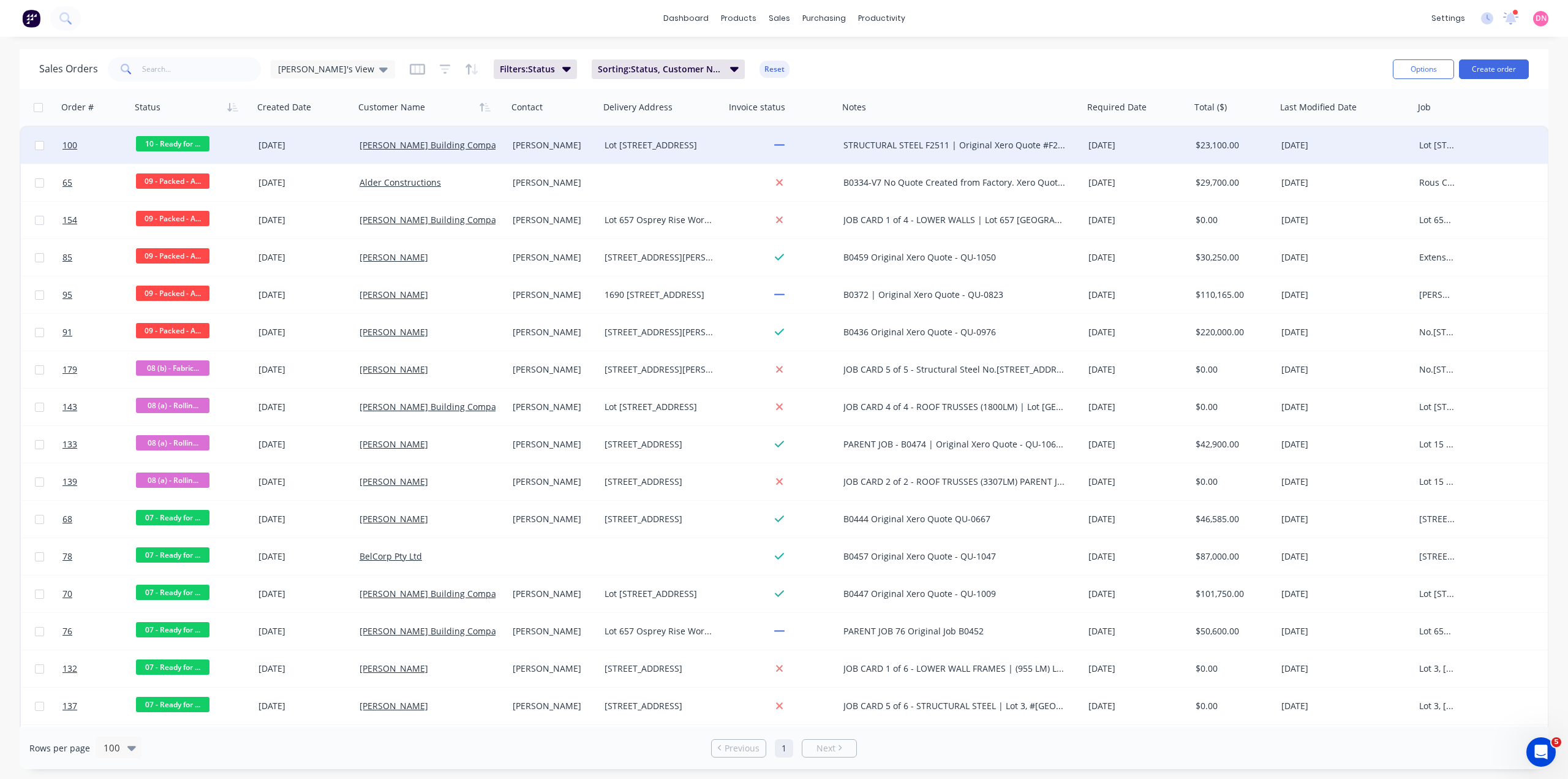
click at [671, 143] on div "Lot 1002 Cowell Drive Burleigh Heads Queensland Australia 4220" at bounding box center [659, 145] width 111 height 12
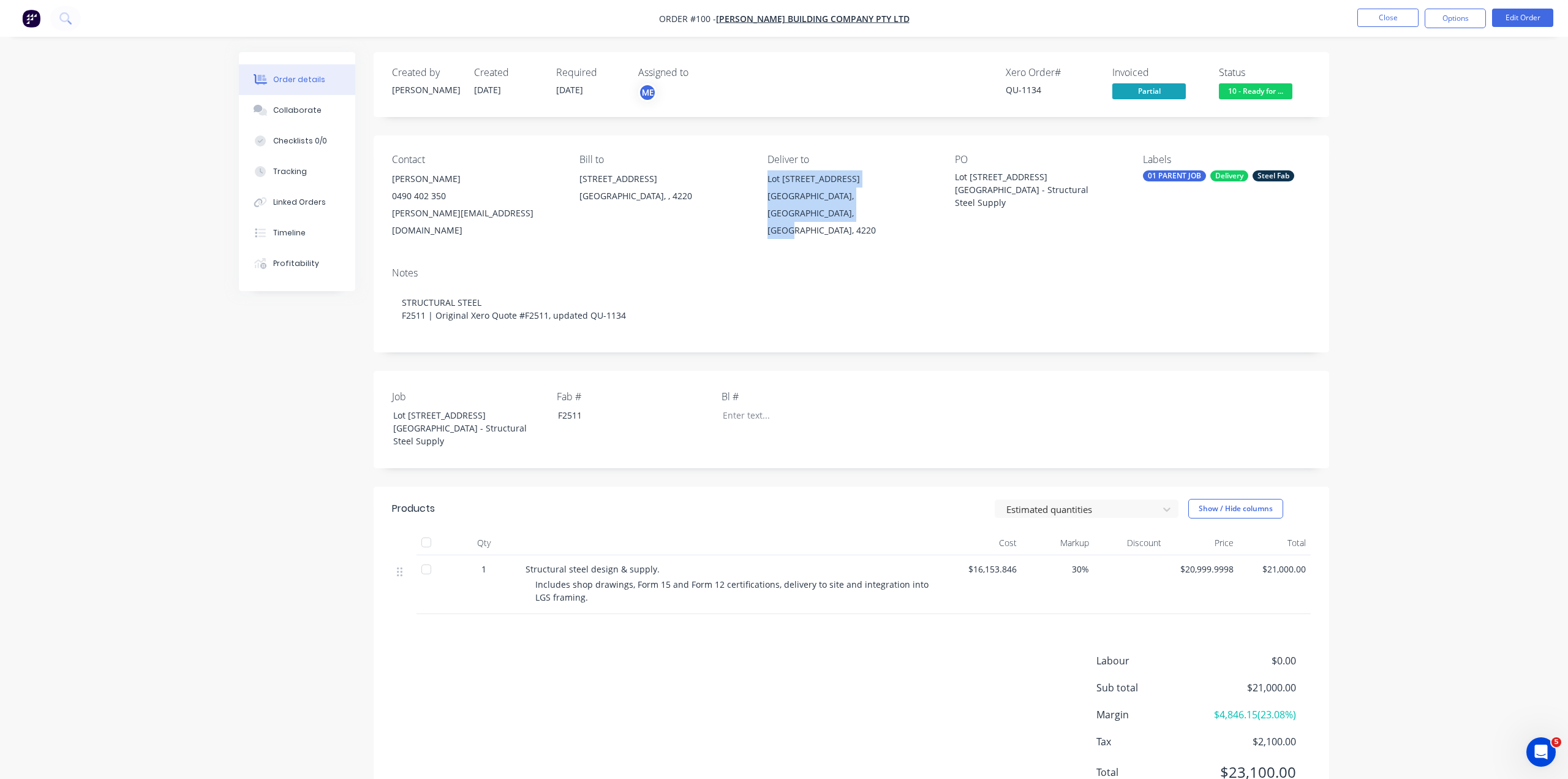
drag, startPoint x: 914, startPoint y: 160, endPoint x: 760, endPoint y: 150, distance: 154.3
click at [760, 150] on div "Contact Adrian Woolley 0490 402 350 a.woolley@blackwoodbuilding.co Bill to 2080…" at bounding box center [852, 196] width 956 height 122
copy div "Lot 1002 Cowell Drive Burleigh Heads, Queensland, Australia, 4220"
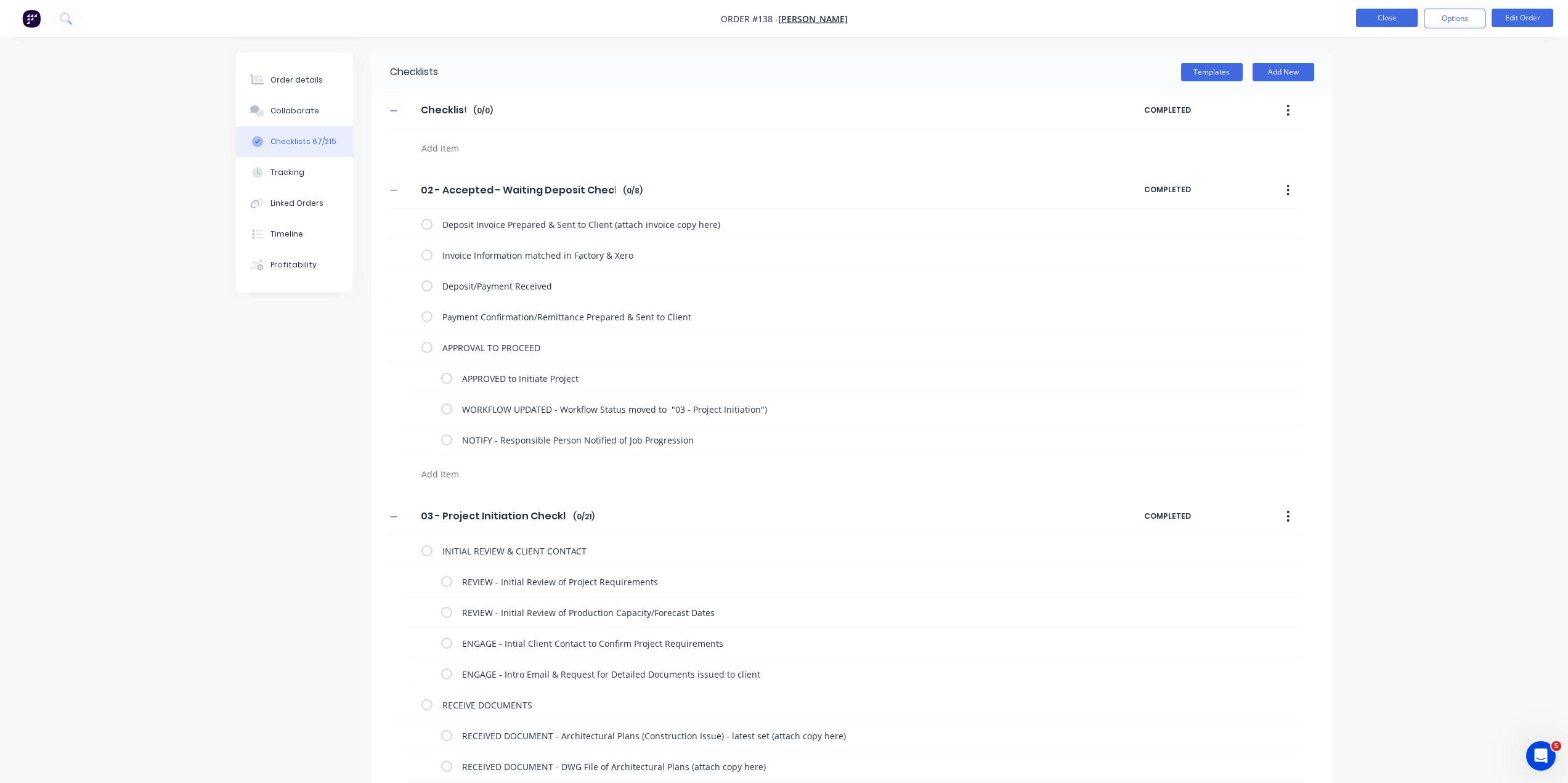
click at [1392, 20] on button "Close" at bounding box center [1387, 18] width 62 height 18
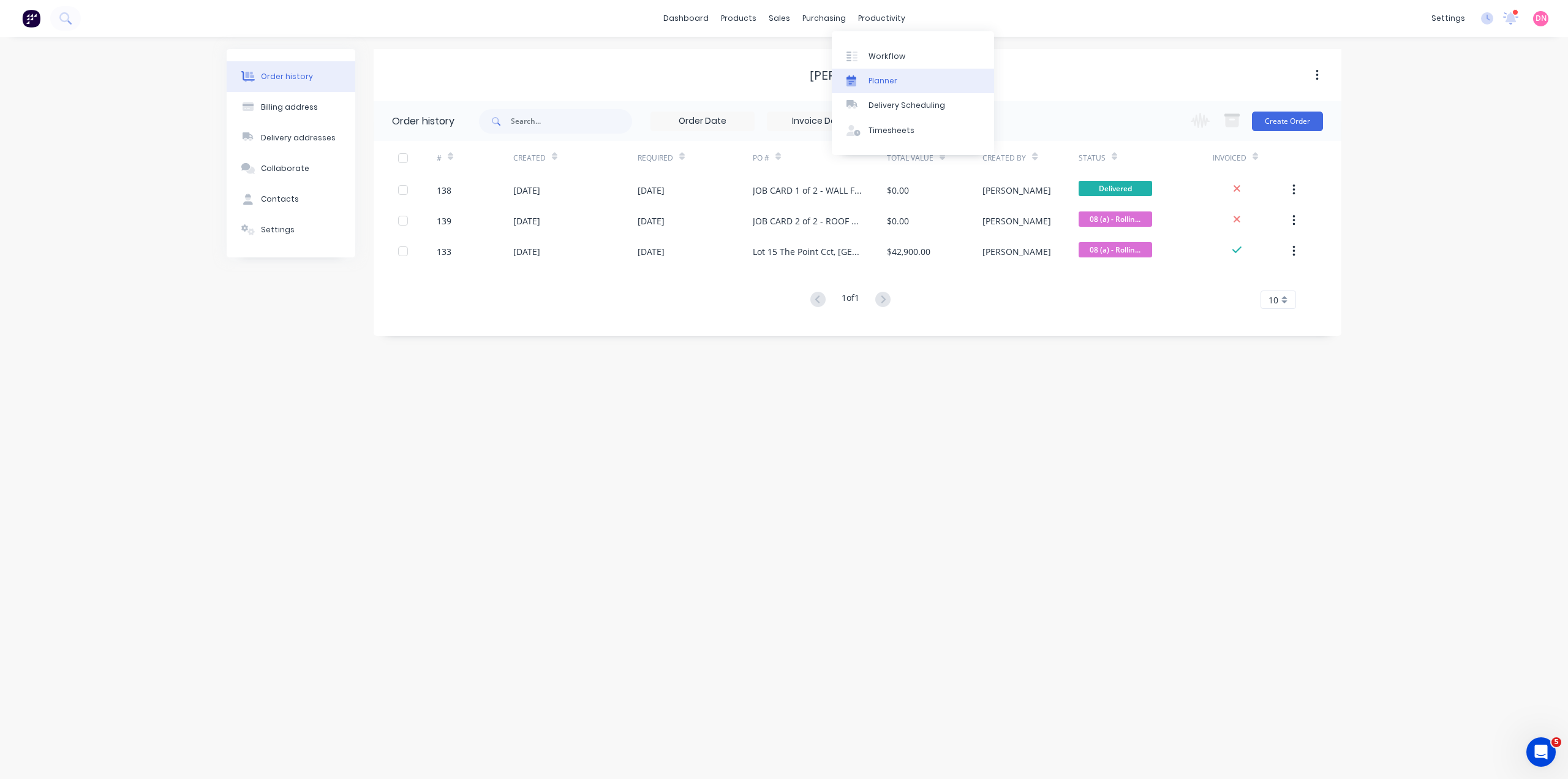
click at [879, 76] on div "Planner" at bounding box center [882, 81] width 29 height 11
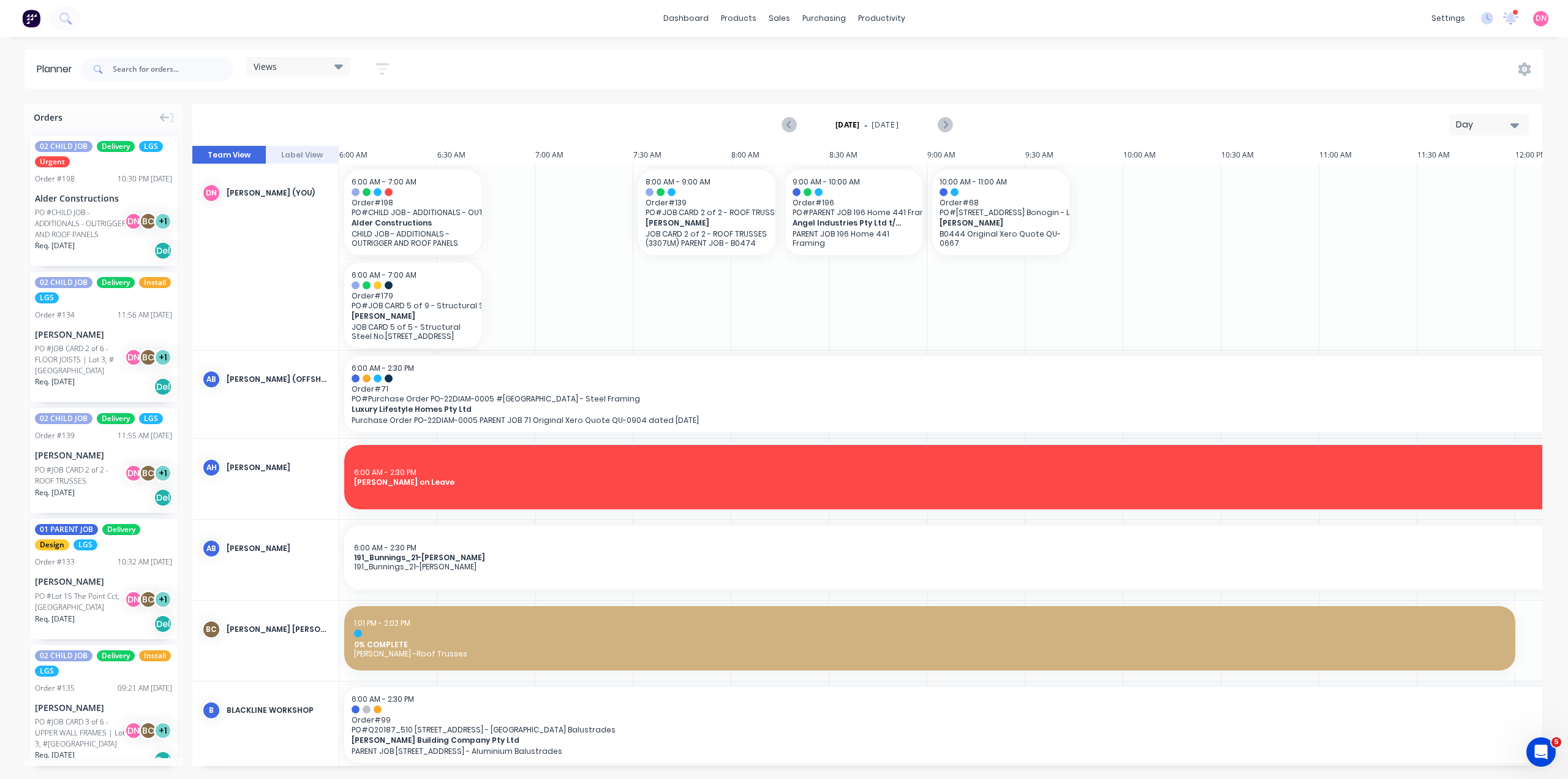
click at [302, 69] on div "Views" at bounding box center [297, 67] width 104 height 18
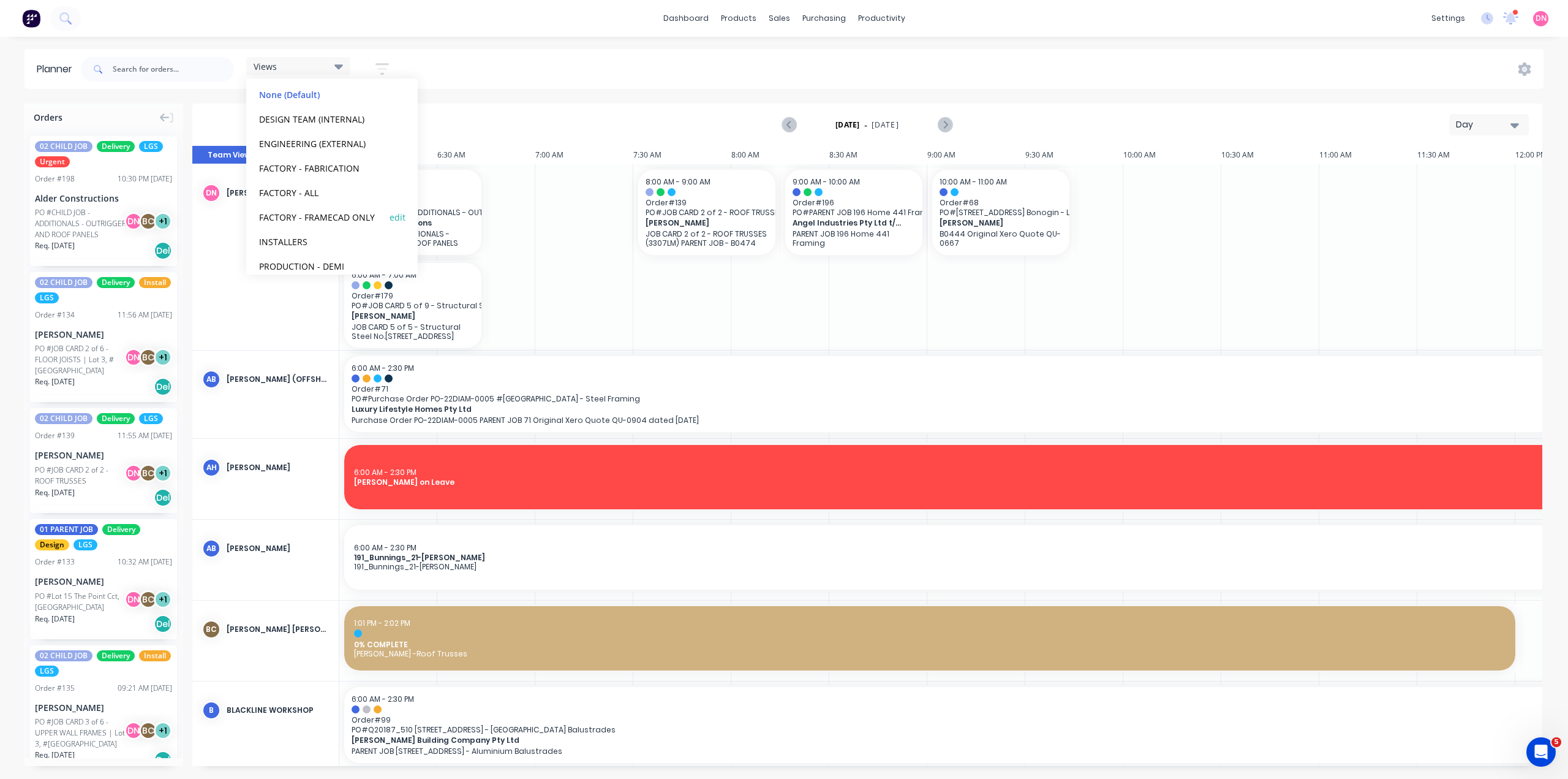
scroll to position [68, 0]
click at [302, 254] on button "PRODUCTION - DEMI" at bounding box center [320, 260] width 130 height 14
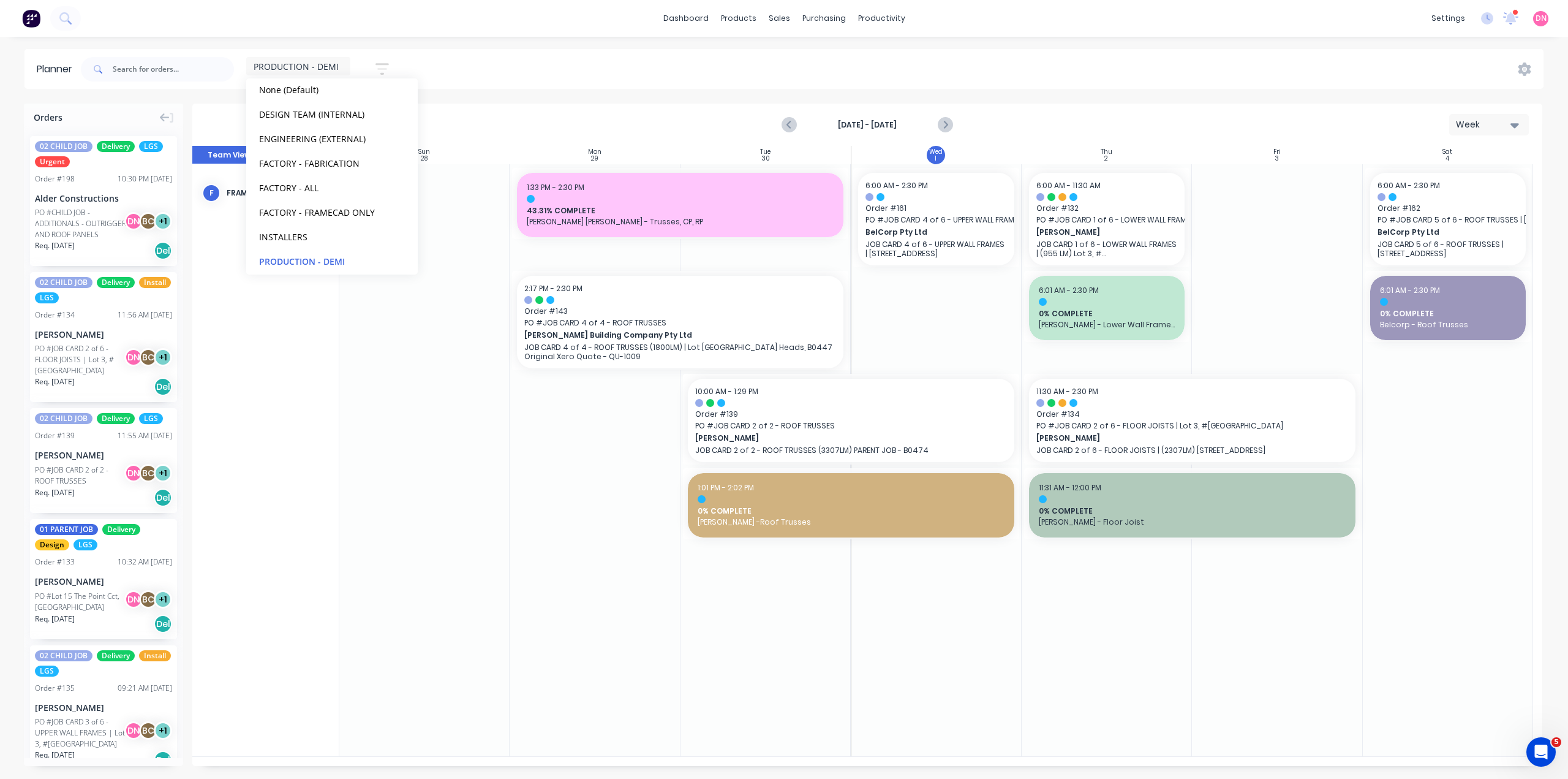
click at [490, 86] on div "Planner PRODUCTION - DEMI Save new view None (Default) edit DESIGN TEAM (INTERN…" at bounding box center [784, 413] width 1568 height 729
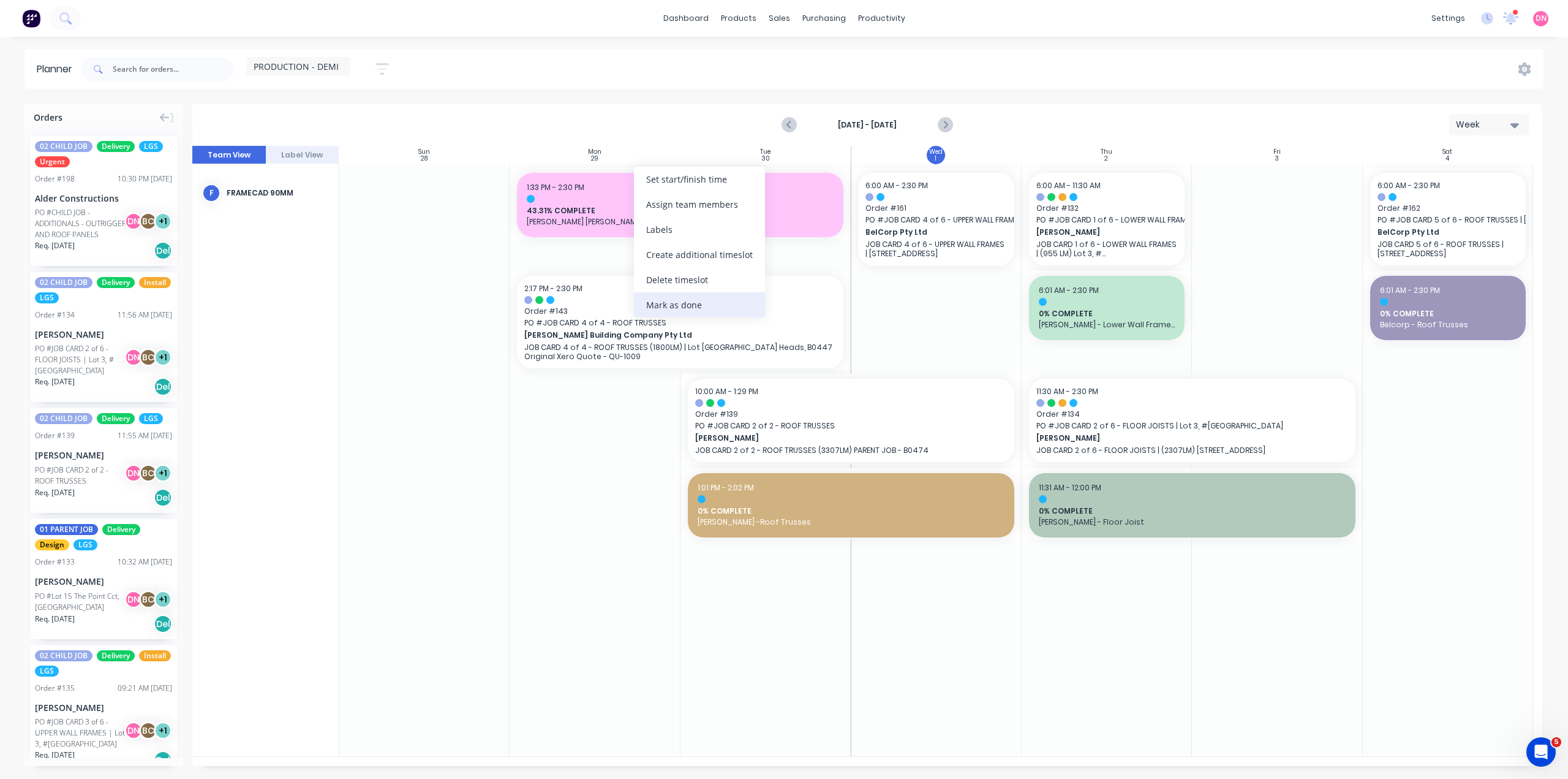
click at [683, 294] on div "Mark as done" at bounding box center [700, 305] width 131 height 25
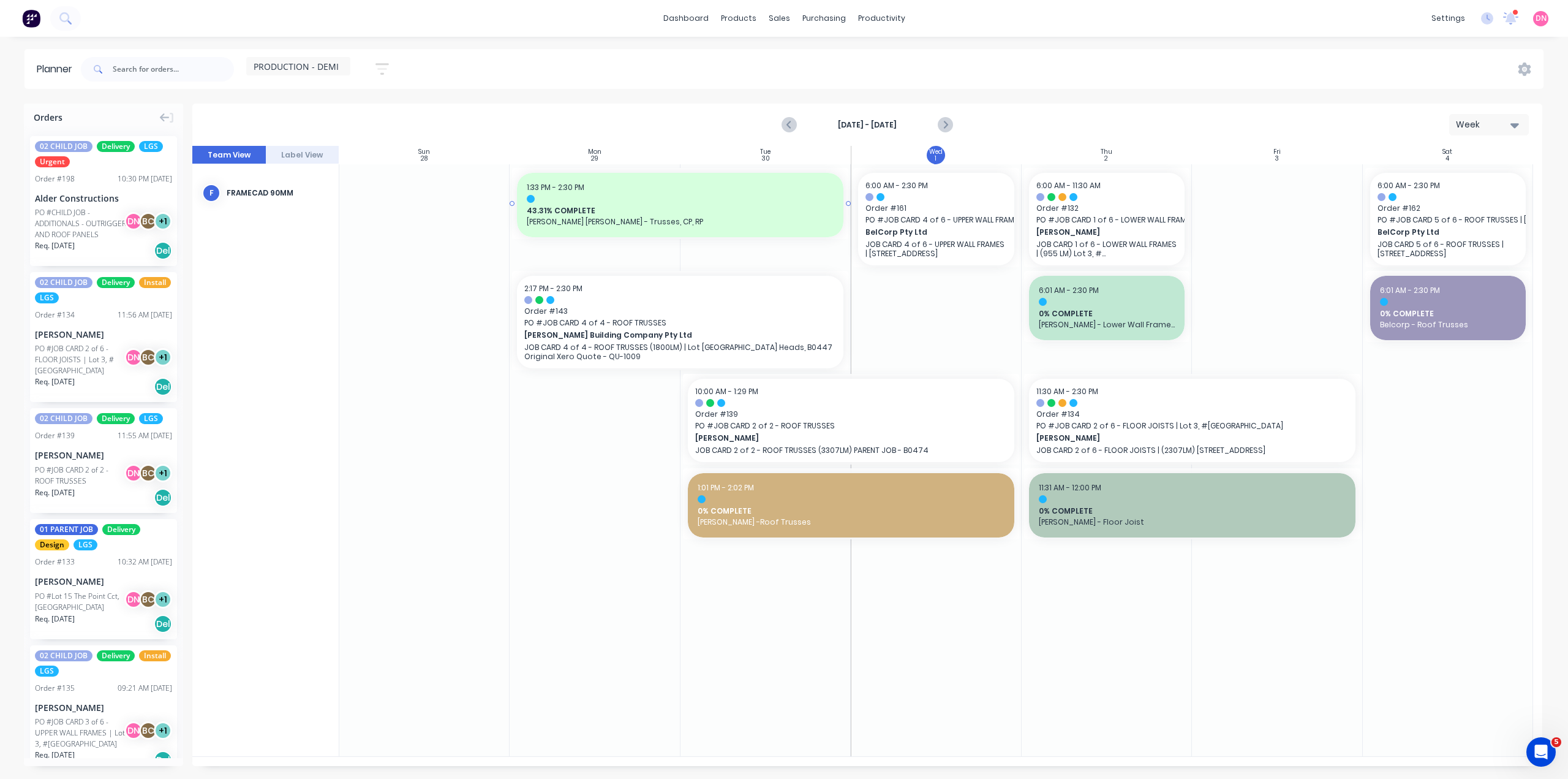
click at [558, 189] on div "1:33 PM - 2:30 PM 43.31% COMPLETE Blackwood Cowell - Trusses, CP, RP" at bounding box center [680, 205] width 327 height 64
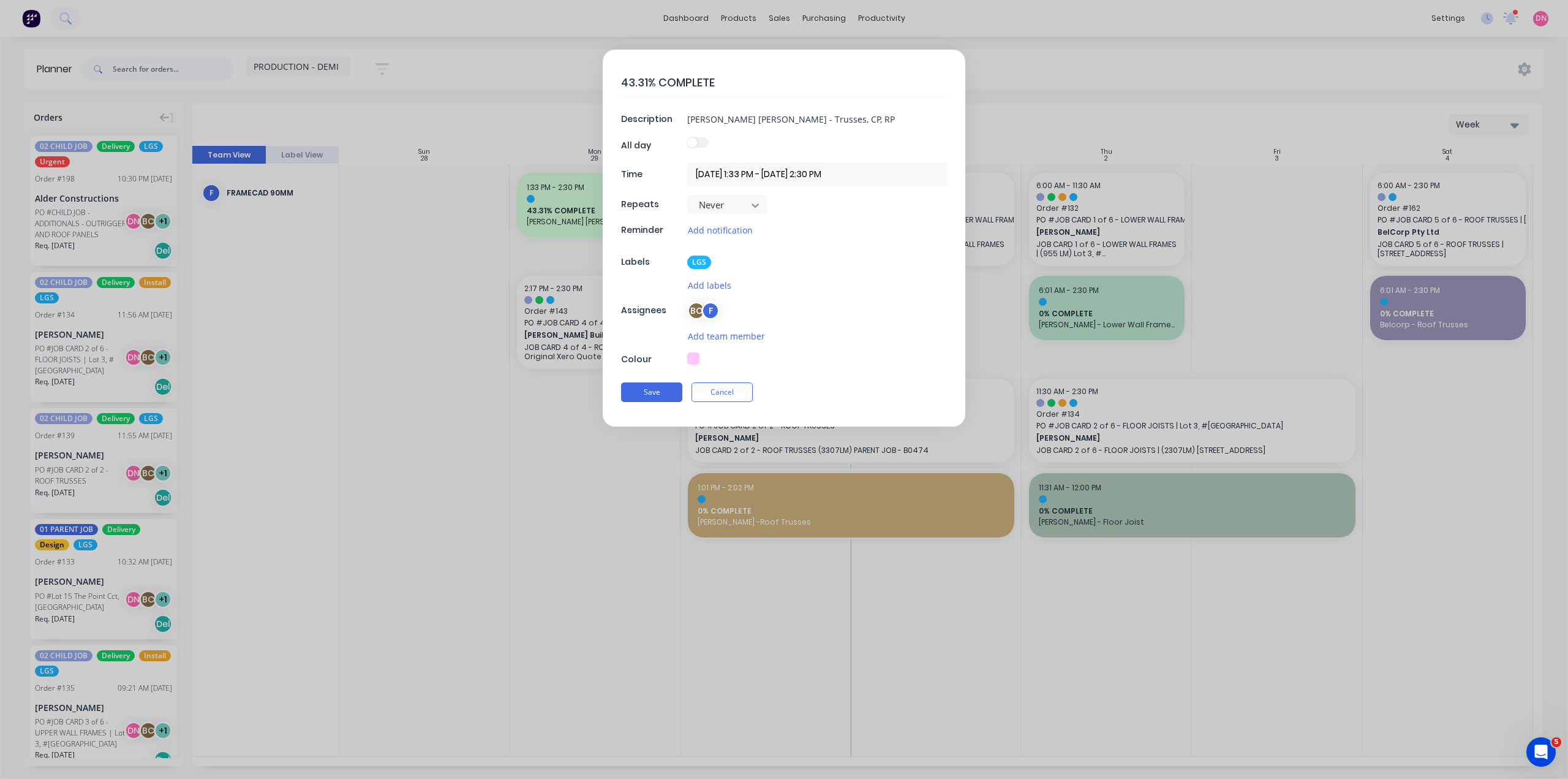
click at [720, 77] on textarea "43.31% COMPLETE" at bounding box center [784, 82] width 326 height 29
click at [730, 382] on button "Cancel" at bounding box center [722, 392] width 61 height 20
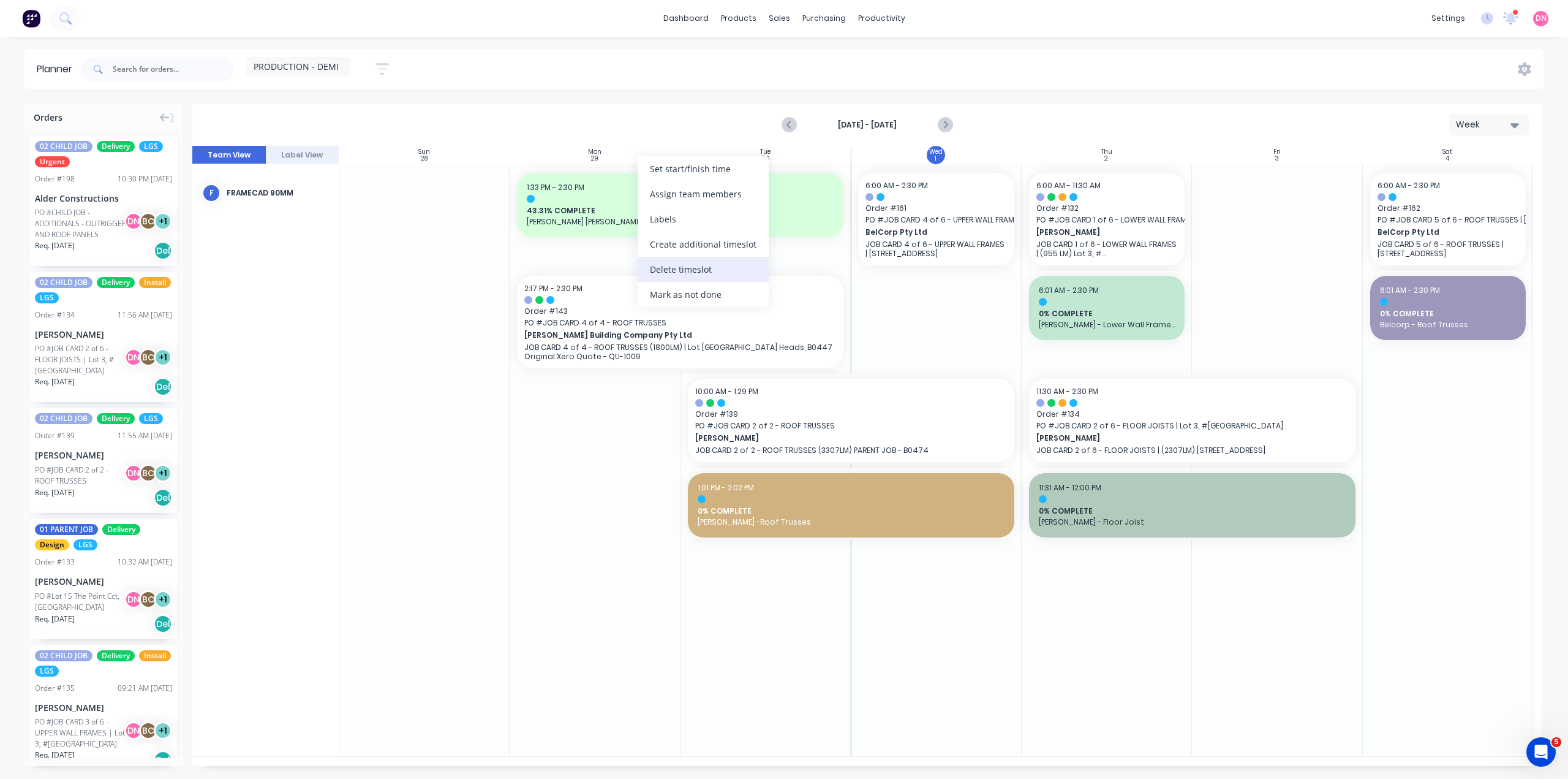
click at [698, 258] on div "Delete timeslot" at bounding box center [703, 269] width 131 height 25
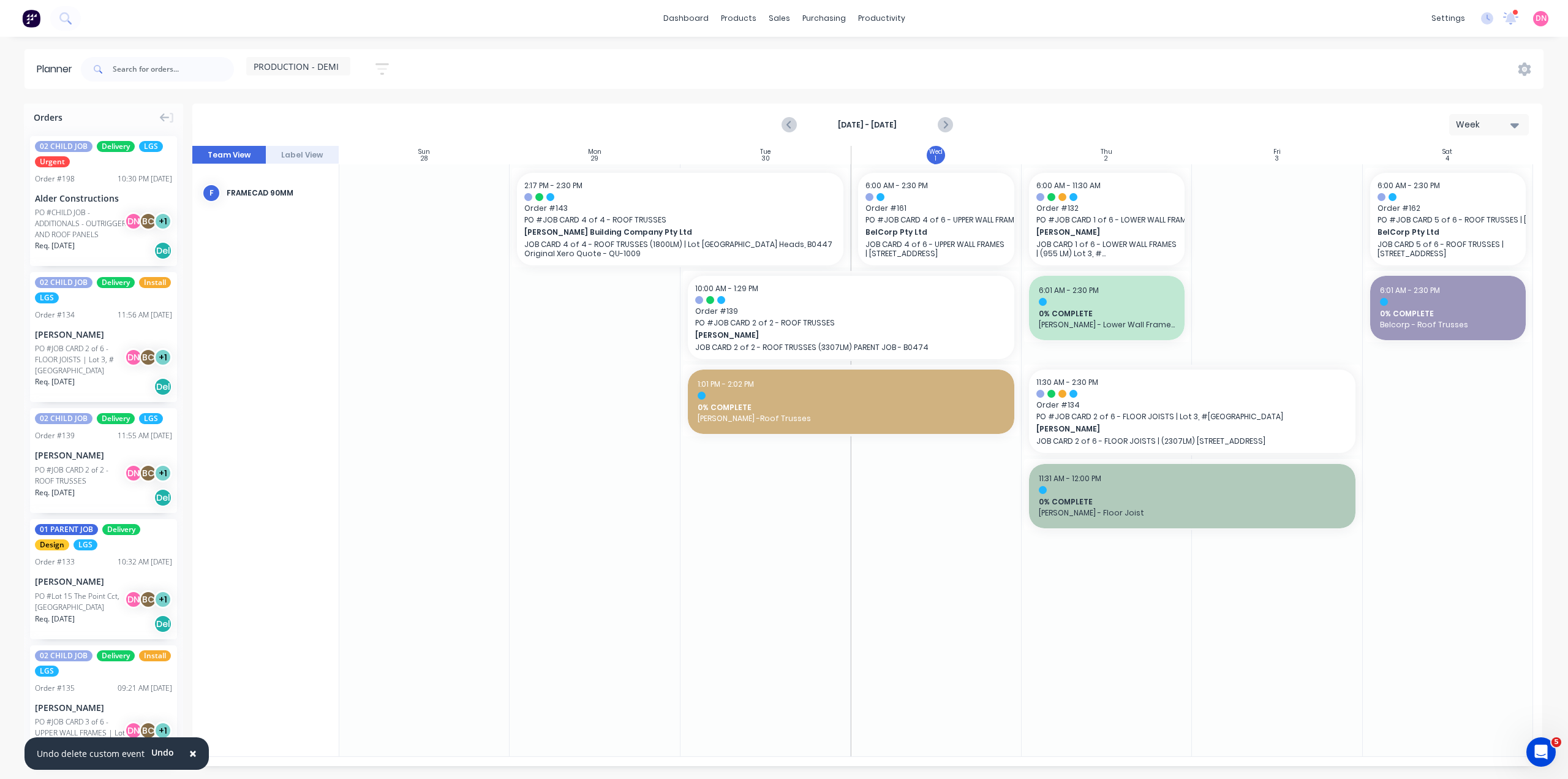
drag, startPoint x: 651, startPoint y: 291, endPoint x: 632, endPoint y: 225, distance: 68.7
click at [709, 328] on div "Mark as done" at bounding box center [698, 340] width 131 height 25
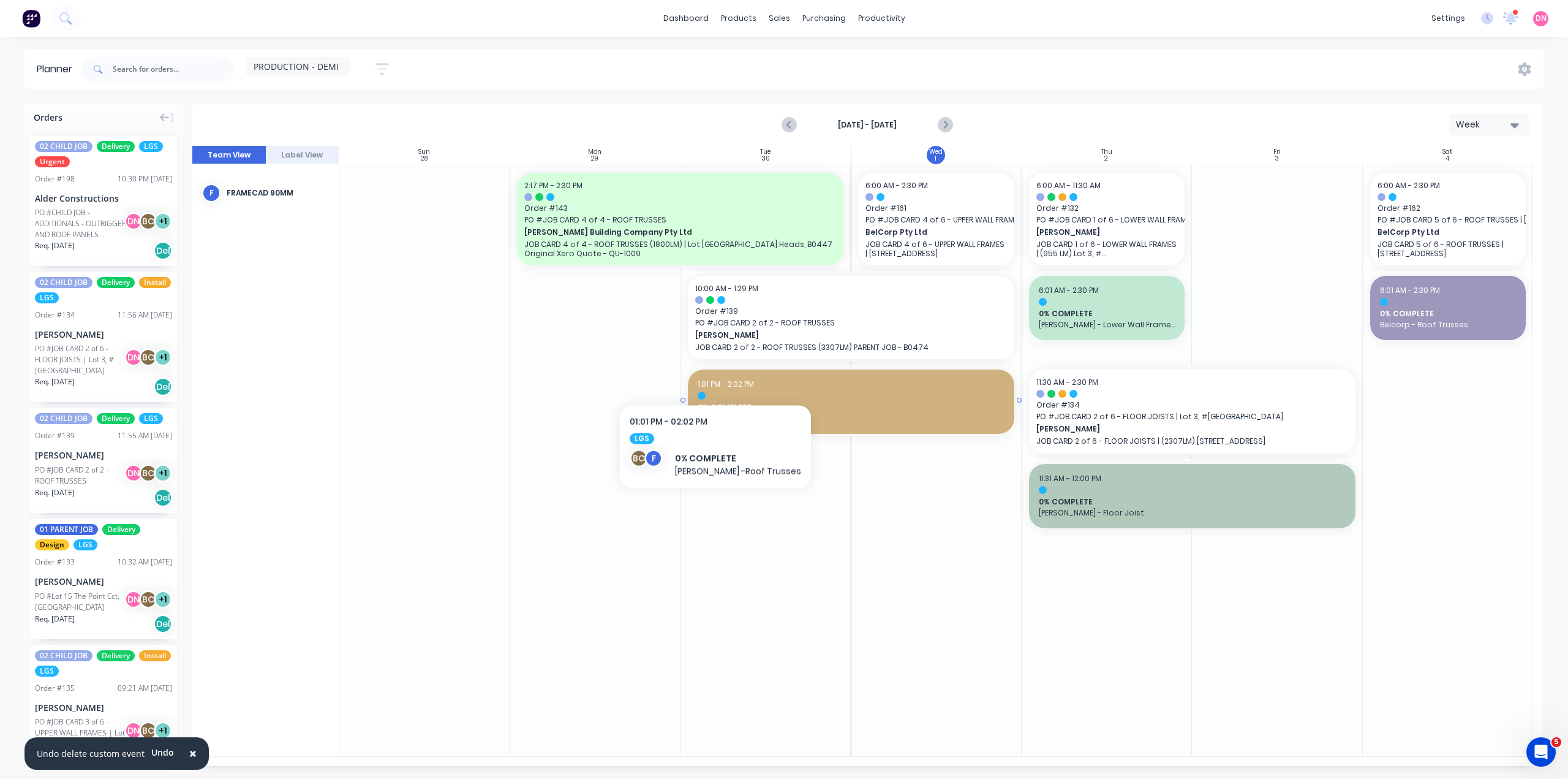
click at [709, 392] on div at bounding box center [850, 396] width 307 height 8
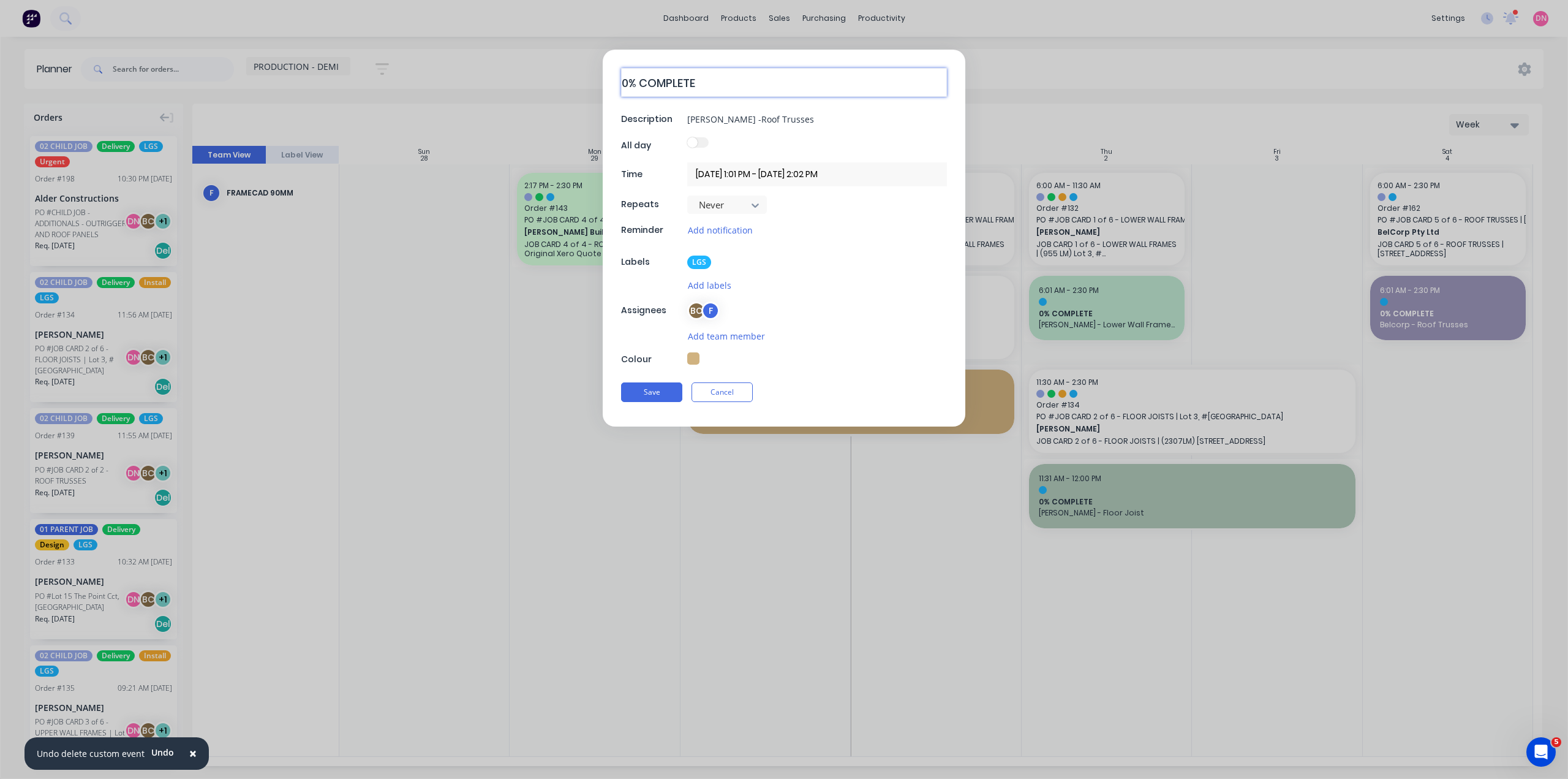
drag, startPoint x: 631, startPoint y: 82, endPoint x: 600, endPoint y: 82, distance: 31.0
click at [600, 82] on form "0% COMPLETE Description Brad Wescott -Roof Trusses All day Time 30/09/2025 1:01…" at bounding box center [784, 238] width 1542 height 377
type textarea "x"
click at [700, 382] on button "Cancel" at bounding box center [722, 392] width 61 height 20
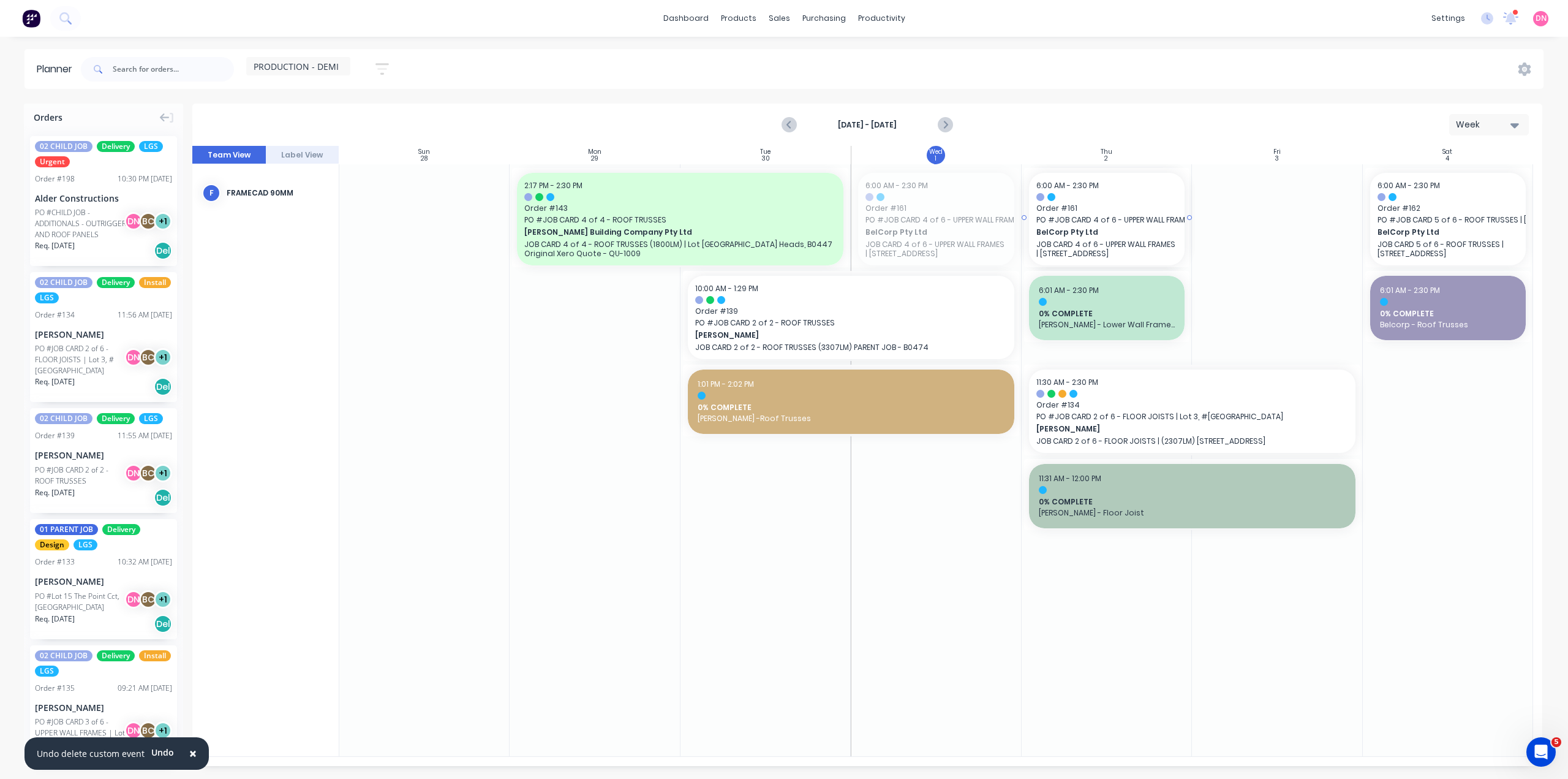
drag, startPoint x: 886, startPoint y: 192, endPoint x: 1094, endPoint y: 207, distance: 208.5
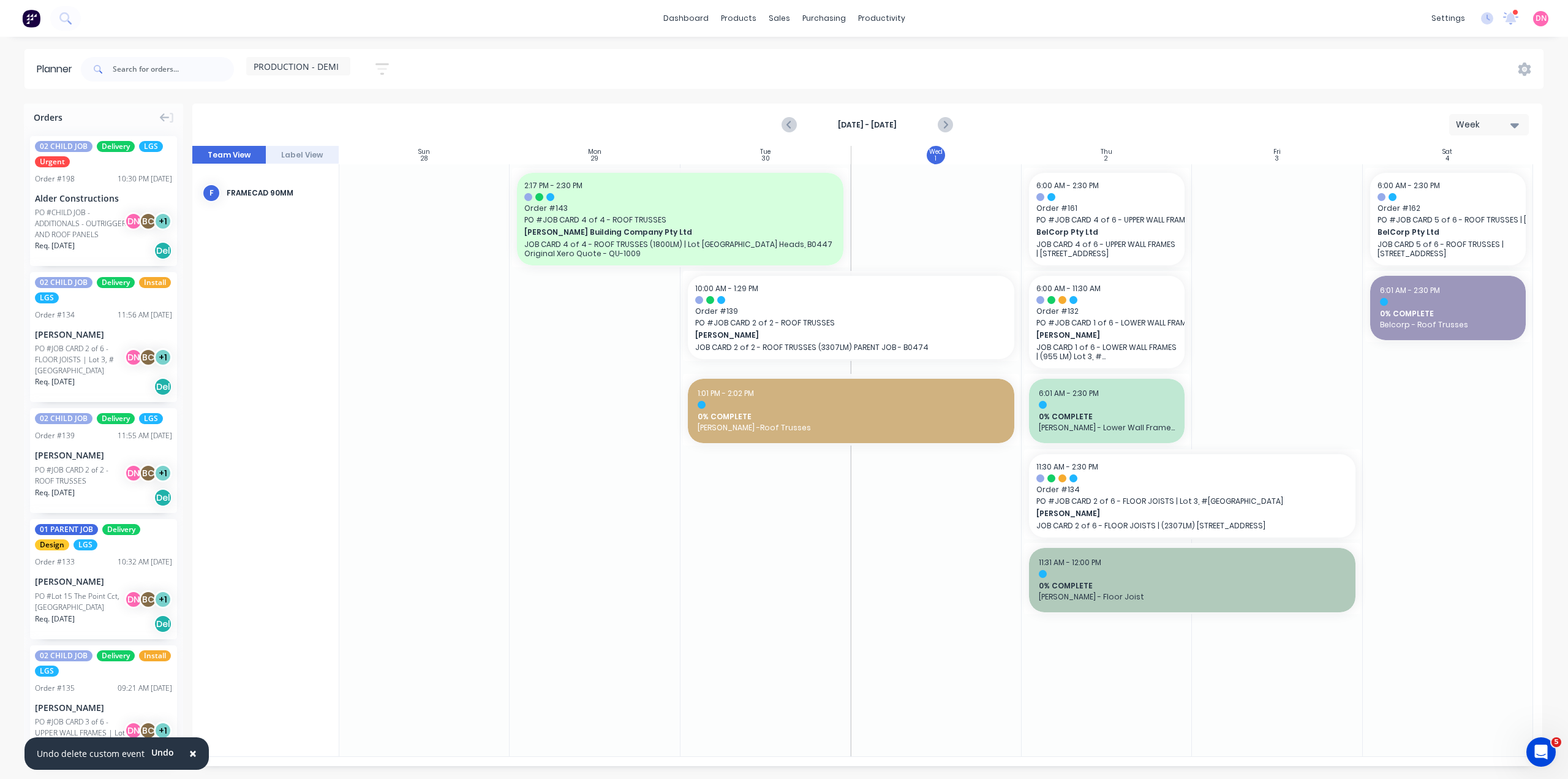
click at [74, 207] on div "PO #CHILD JOB - ADDITIONALS - OUTRIGGER AND ROOF PANELS" at bounding box center [81, 224] width 93 height 33
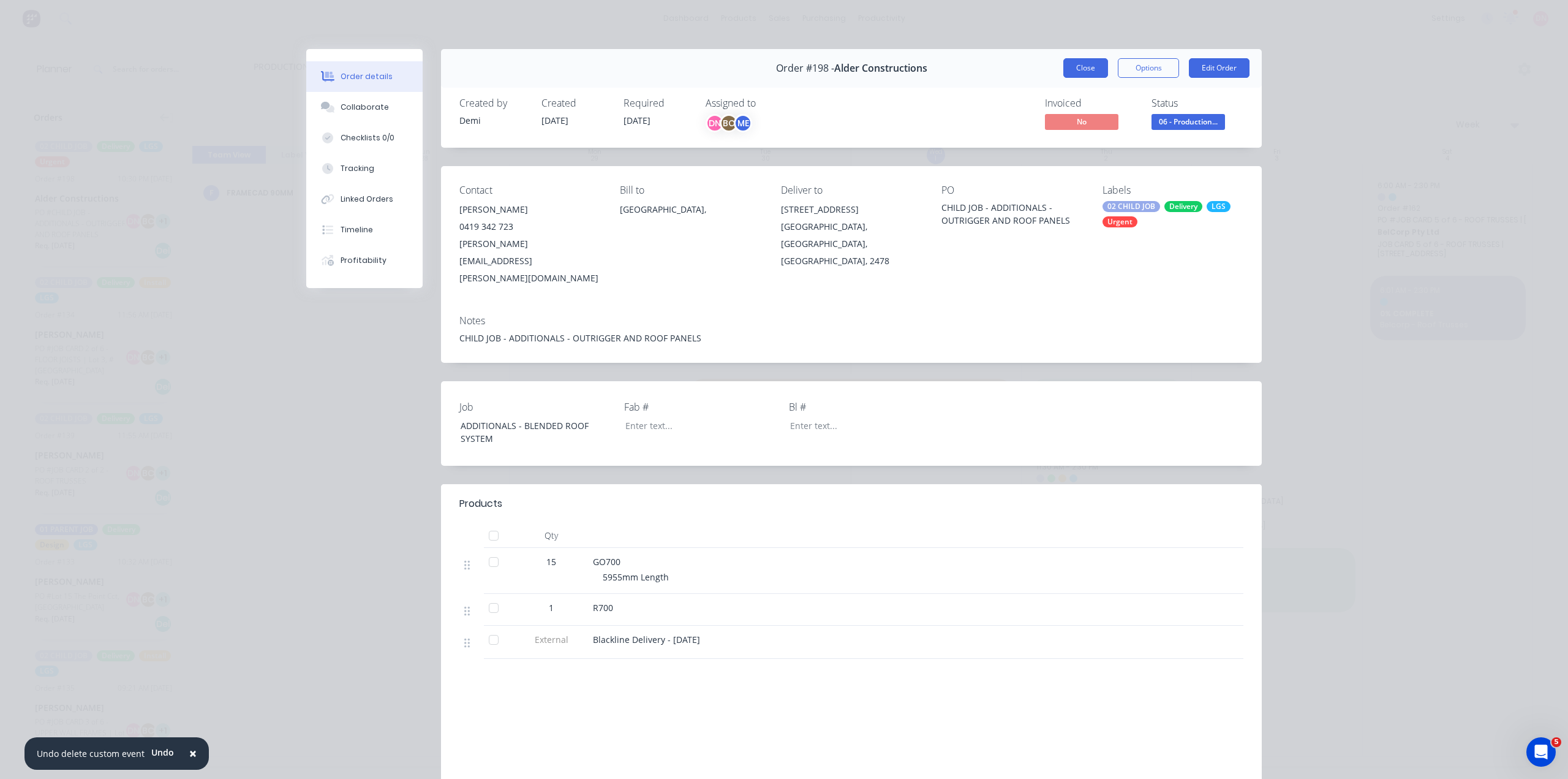
click at [1093, 61] on button "Close" at bounding box center [1085, 68] width 45 height 20
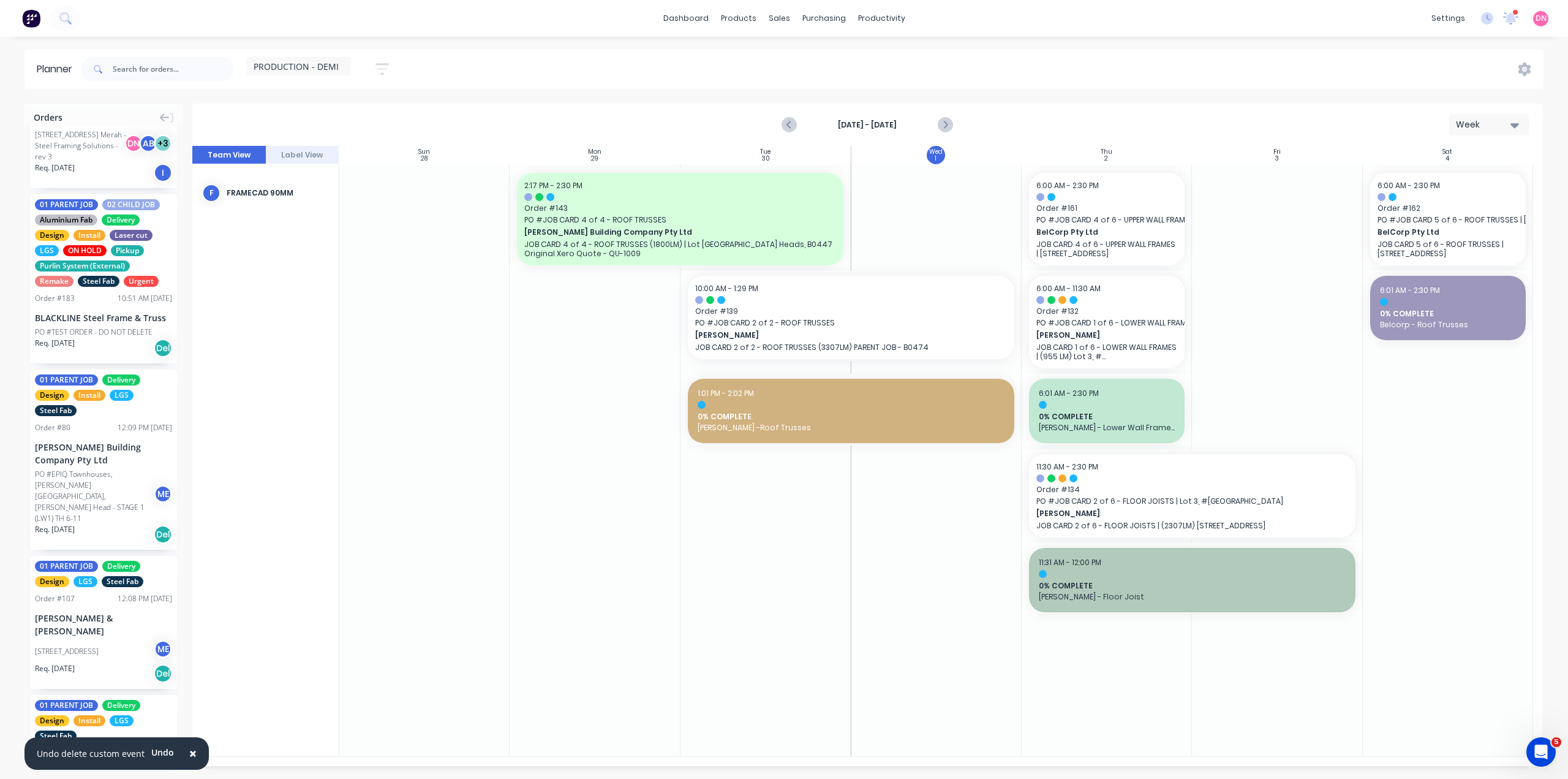
scroll to position [1678, 0]
click at [157, 59] on input "text" at bounding box center [174, 69] width 121 height 24
type input "nathan"
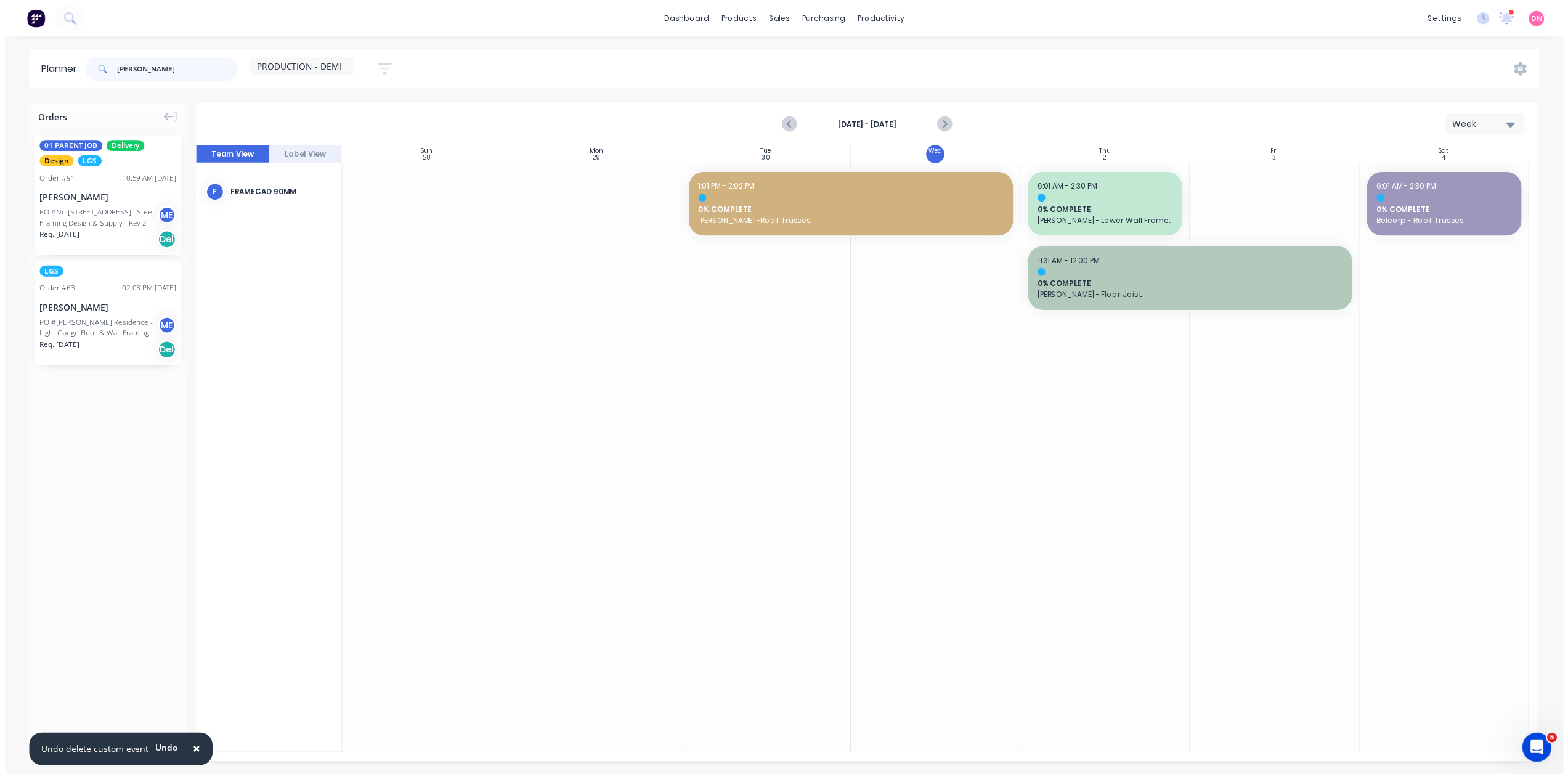
scroll to position [0, 0]
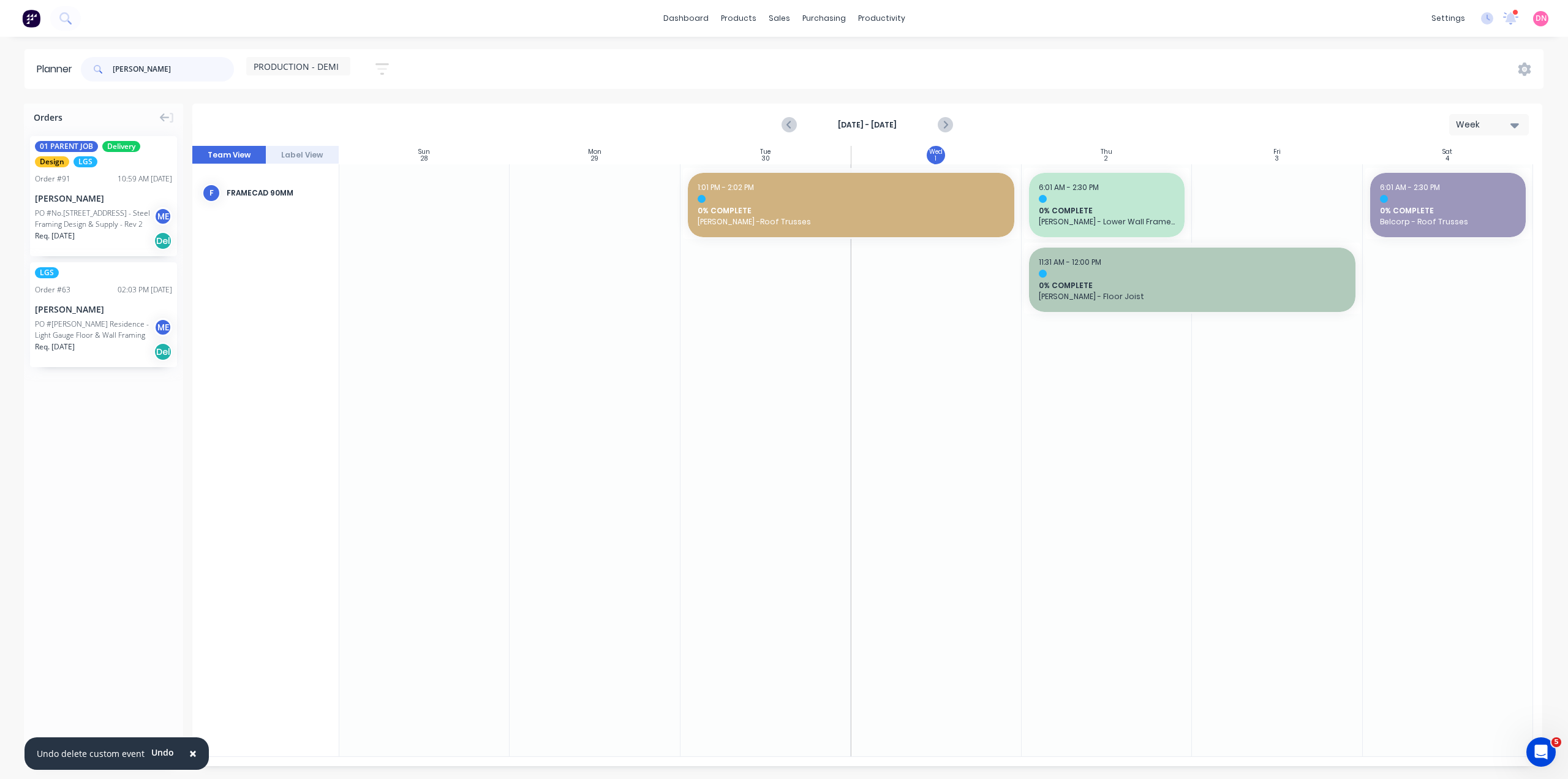
drag, startPoint x: 136, startPoint y: 66, endPoint x: -46, endPoint y: 67, distance: 182.0
click at [0, 67] on html "× Undo delete custom event Undo dashboard products sales purchasing productivit…" at bounding box center [784, 389] width 1568 height 779
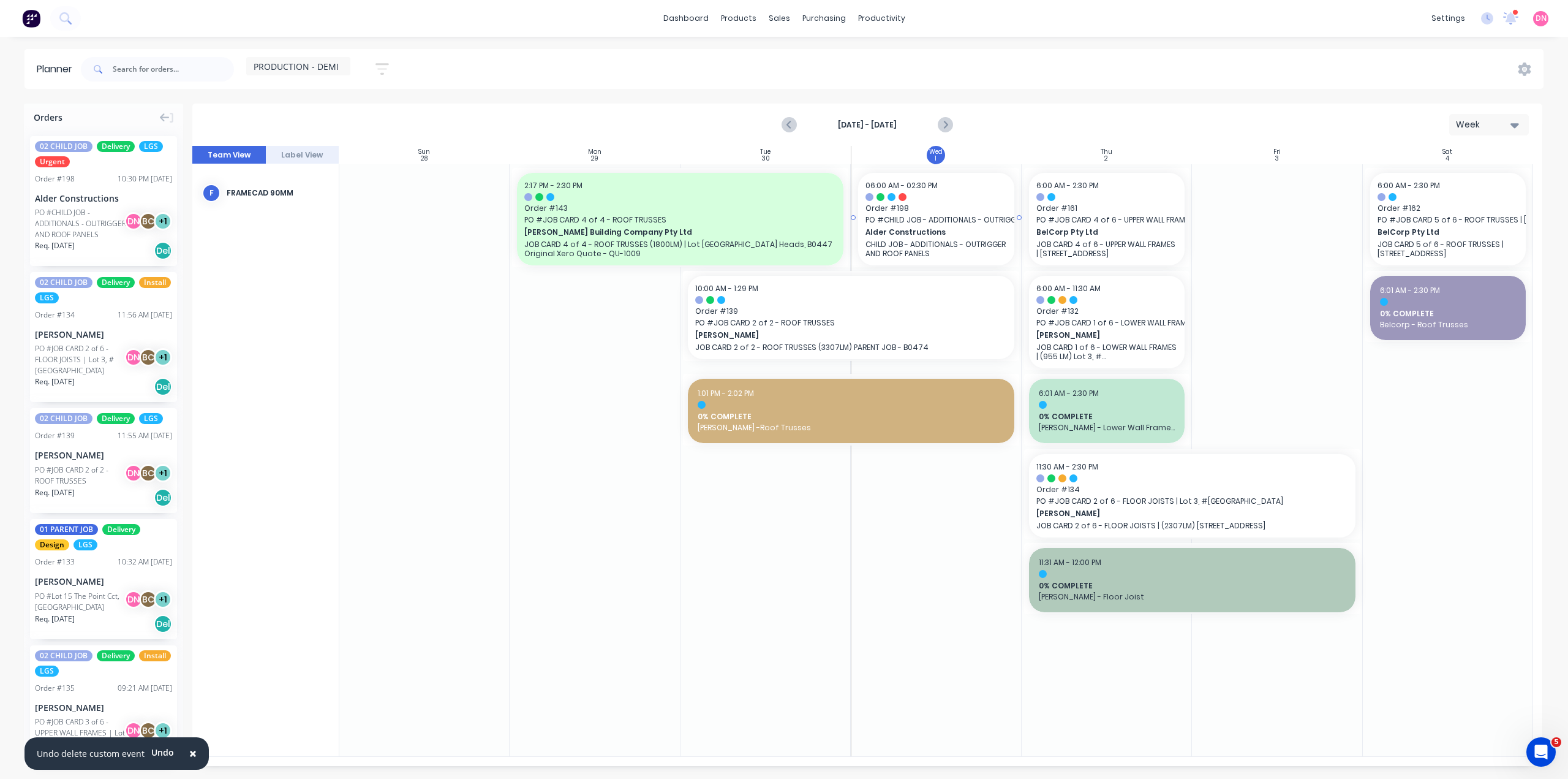
drag, startPoint x: 59, startPoint y: 175, endPoint x: 963, endPoint y: 276, distance: 909.6
click at [376, 69] on icon "button" at bounding box center [382, 69] width 13 height 12
click at [364, 113] on icon "button" at bounding box center [368, 115] width 8 height 13
click at [364, 108] on icon "button" at bounding box center [368, 115] width 8 height 13
click at [333, 156] on div "Show/Hide users Show/Hide orders Filter by status Filter by assignee Filter by …" at bounding box center [326, 206] width 116 height 201
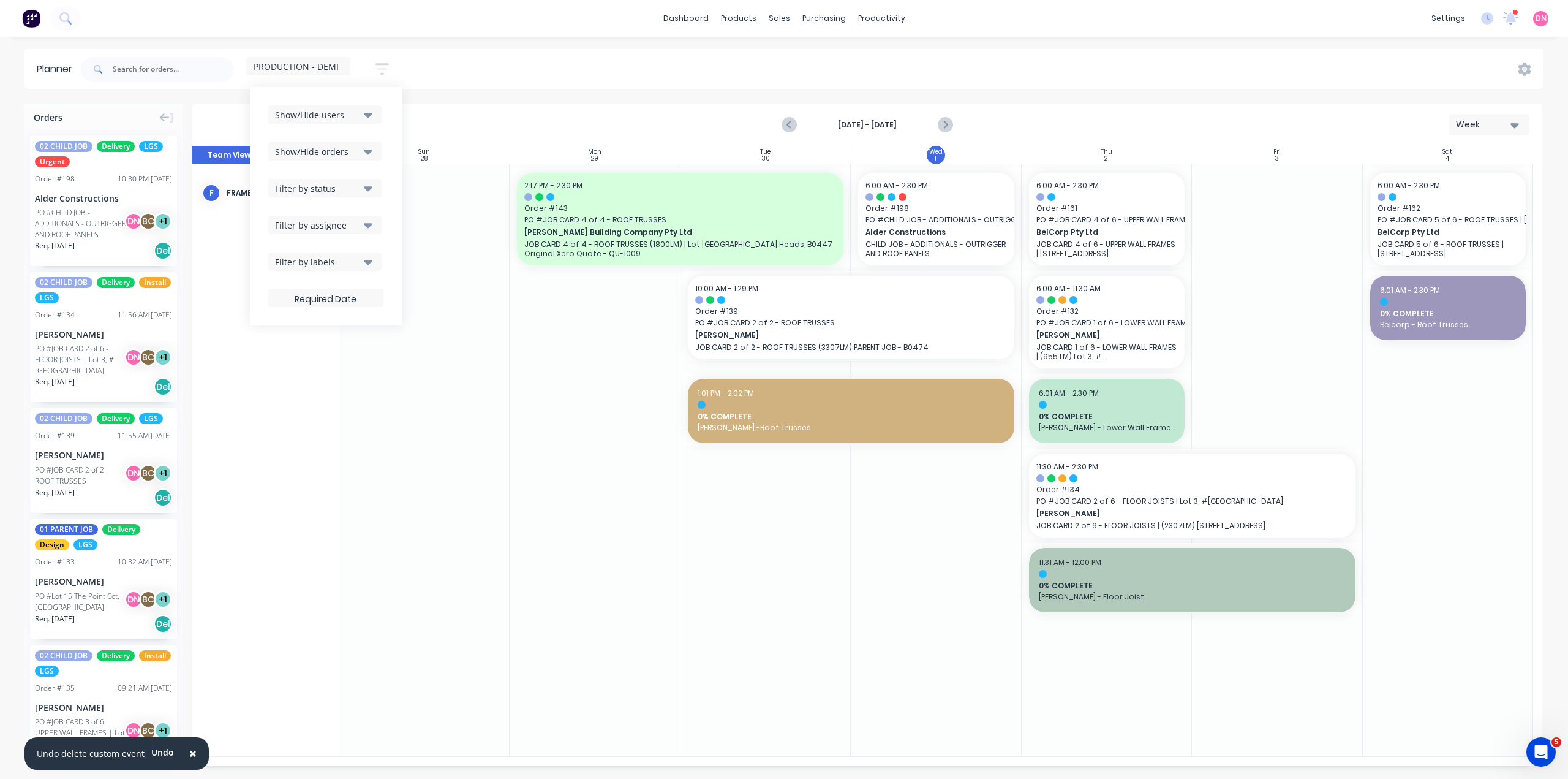
click at [337, 142] on button "Show/Hide orders" at bounding box center [325, 151] width 114 height 18
click at [327, 190] on button "Filter by status" at bounding box center [325, 188] width 114 height 18
click at [276, 244] on div "button" at bounding box center [288, 255] width 24 height 24
click at [364, 182] on icon "button" at bounding box center [368, 188] width 8 height 13
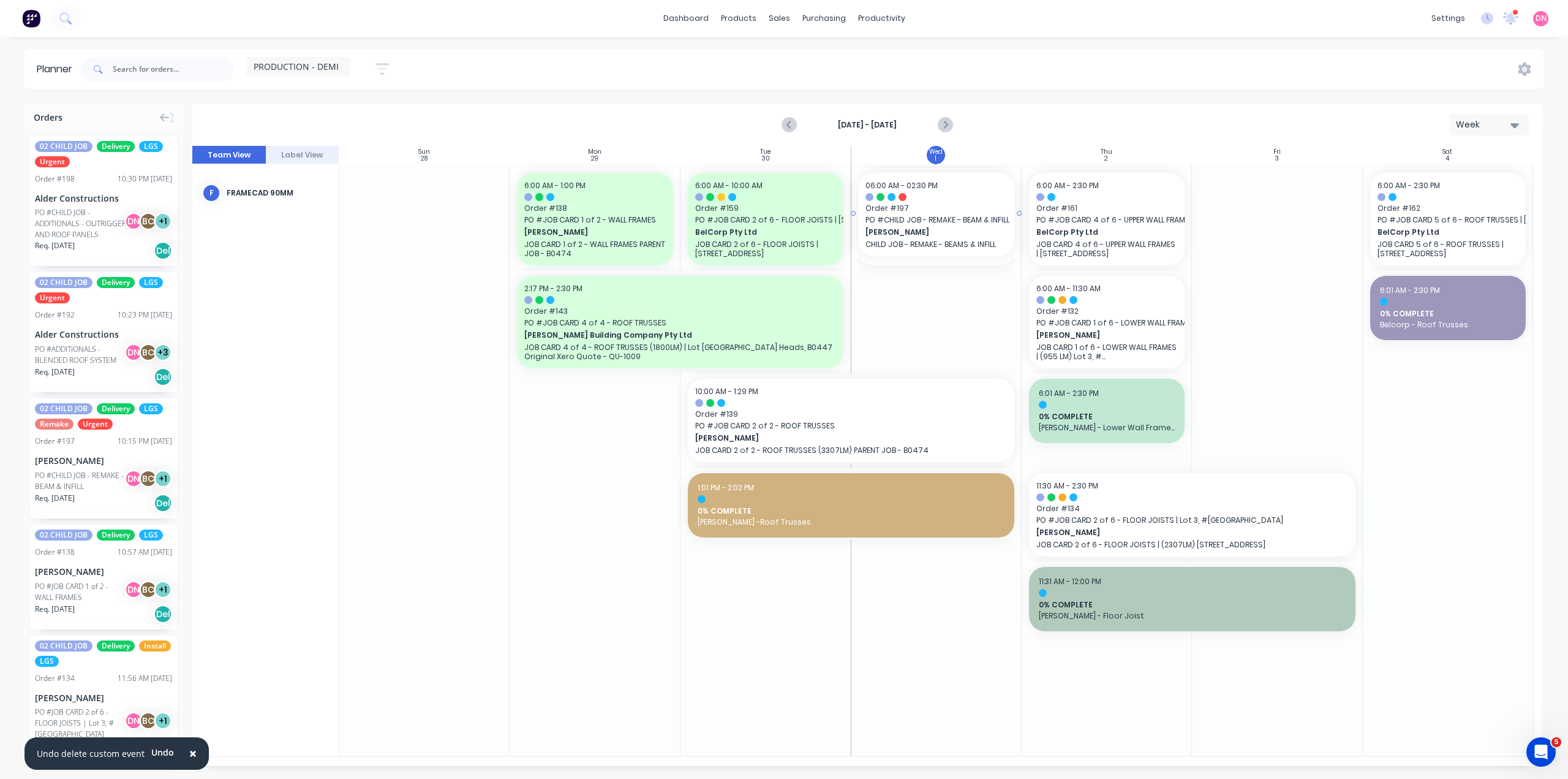
drag, startPoint x: 69, startPoint y: 386, endPoint x: 953, endPoint y: 246, distance: 895.0
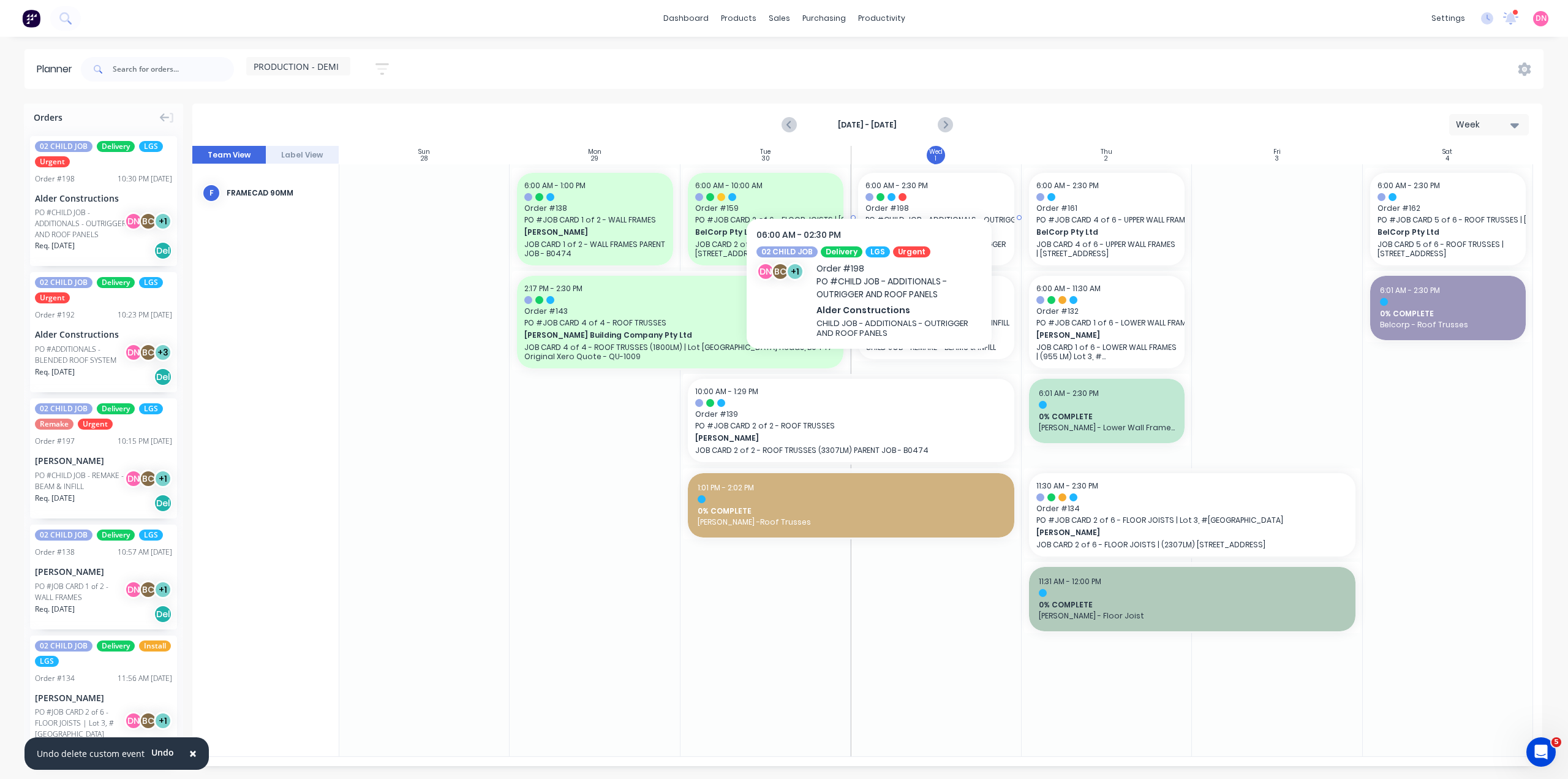
click at [869, 180] on span "6:00 AM - 2:30 PM" at bounding box center [896, 185] width 62 height 11
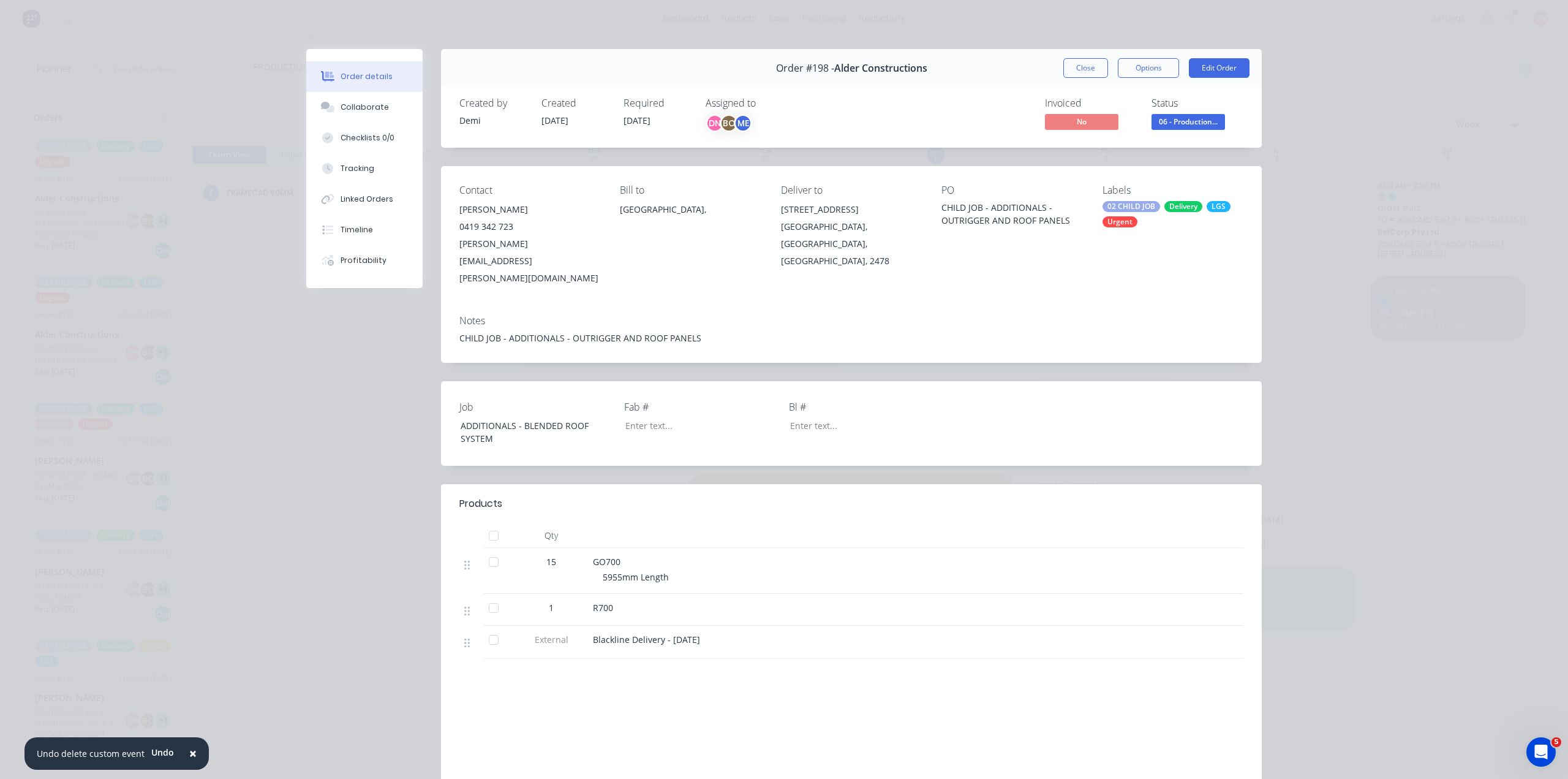
click at [1096, 64] on div "Order #198 - Alder Constructions Close Options Edit Order" at bounding box center [852, 68] width 821 height 38
click at [1104, 58] on button "Close" at bounding box center [1085, 68] width 45 height 20
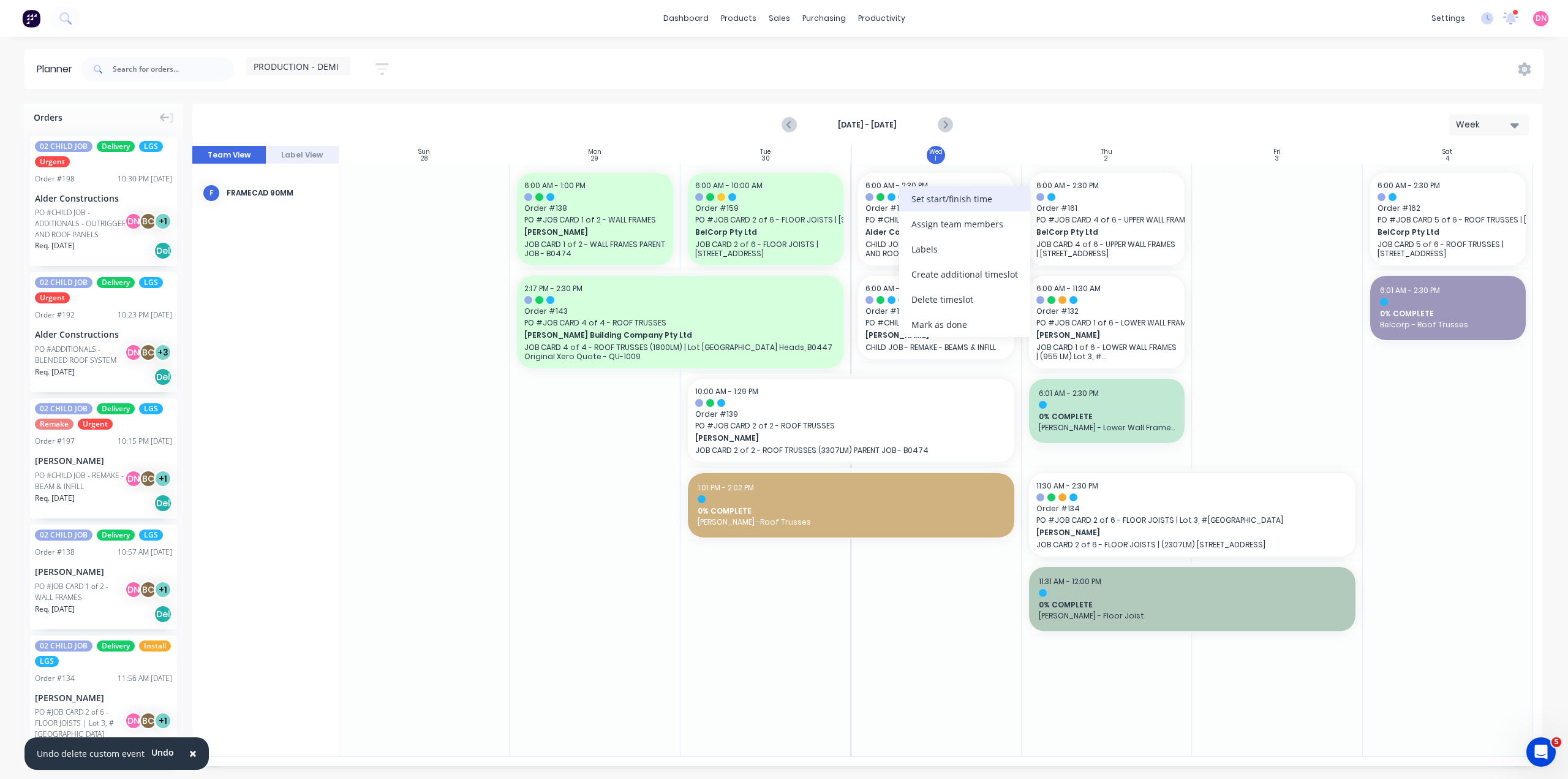
click at [956, 202] on div "Set start/finish time" at bounding box center [965, 199] width 131 height 25
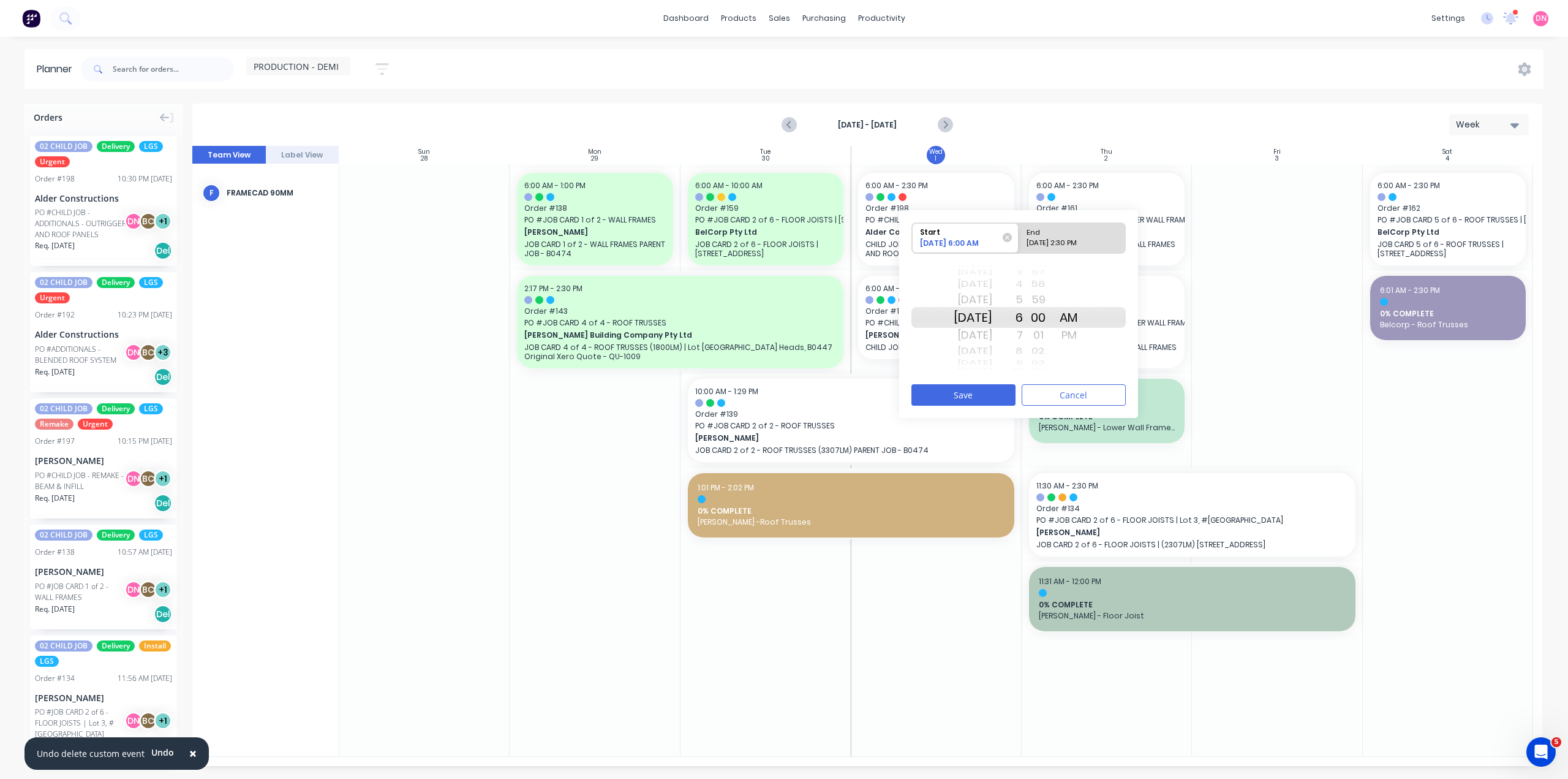
click at [1022, 238] on div "10/01/2025 2:30 PM" at bounding box center [1066, 245] width 89 height 15
click at [1019, 234] on input "End 10/01/2025 2:30 PM" at bounding box center [1019, 238] width 1 height 30
radio input "true"
click at [1059, 290] on div "AM" at bounding box center [1069, 300] width 31 height 20
click at [1032, 343] on div "32" at bounding box center [1038, 351] width 31 height 16
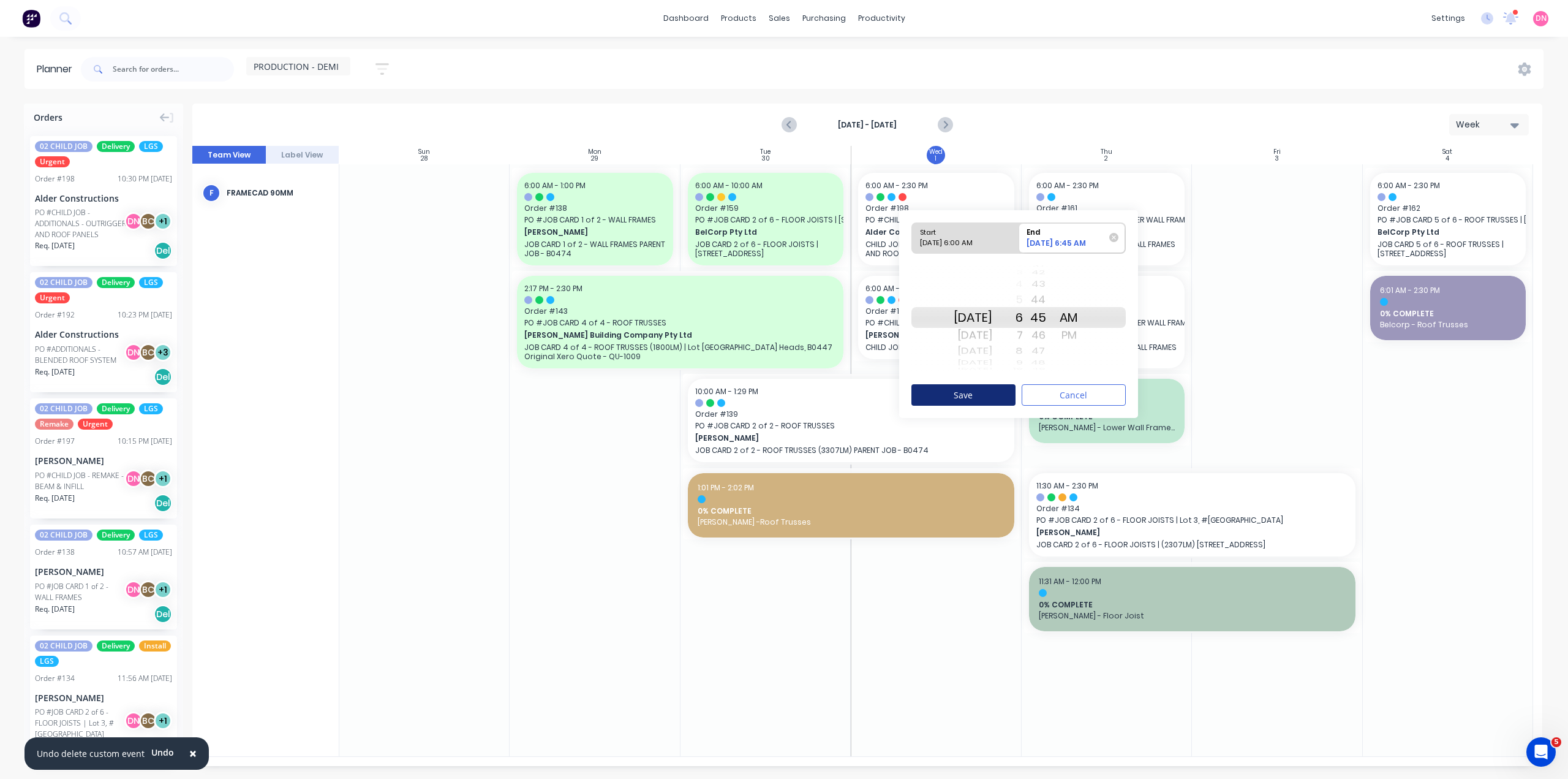
click at [984, 384] on button "Save" at bounding box center [963, 395] width 104 height 22
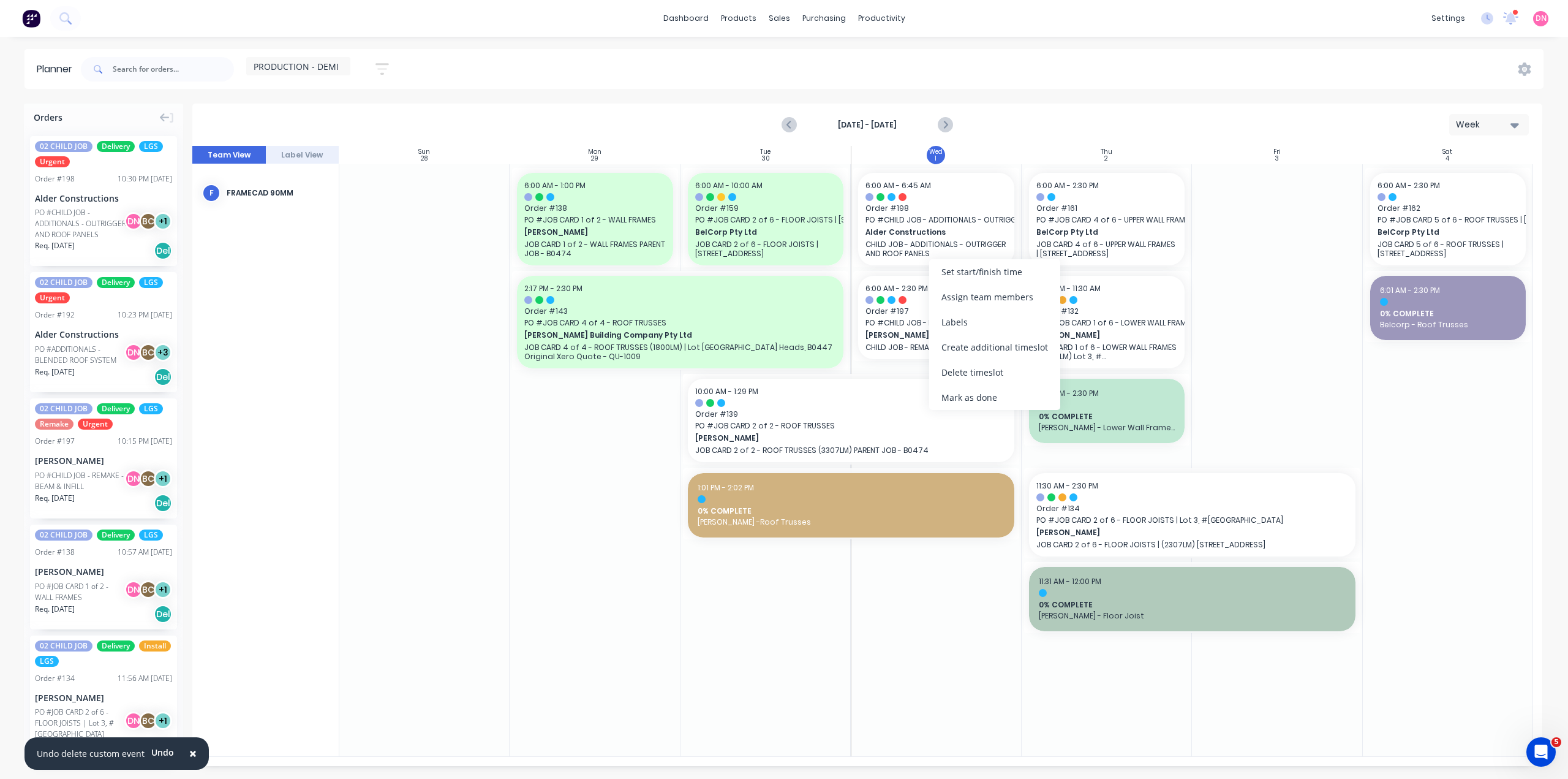
drag, startPoint x: 919, startPoint y: 547, endPoint x: 1008, endPoint y: 436, distance: 142.3
click at [921, 545] on div at bounding box center [936, 461] width 170 height 592
click at [790, 118] on icon "Previous page" at bounding box center [790, 126] width 15 height 15
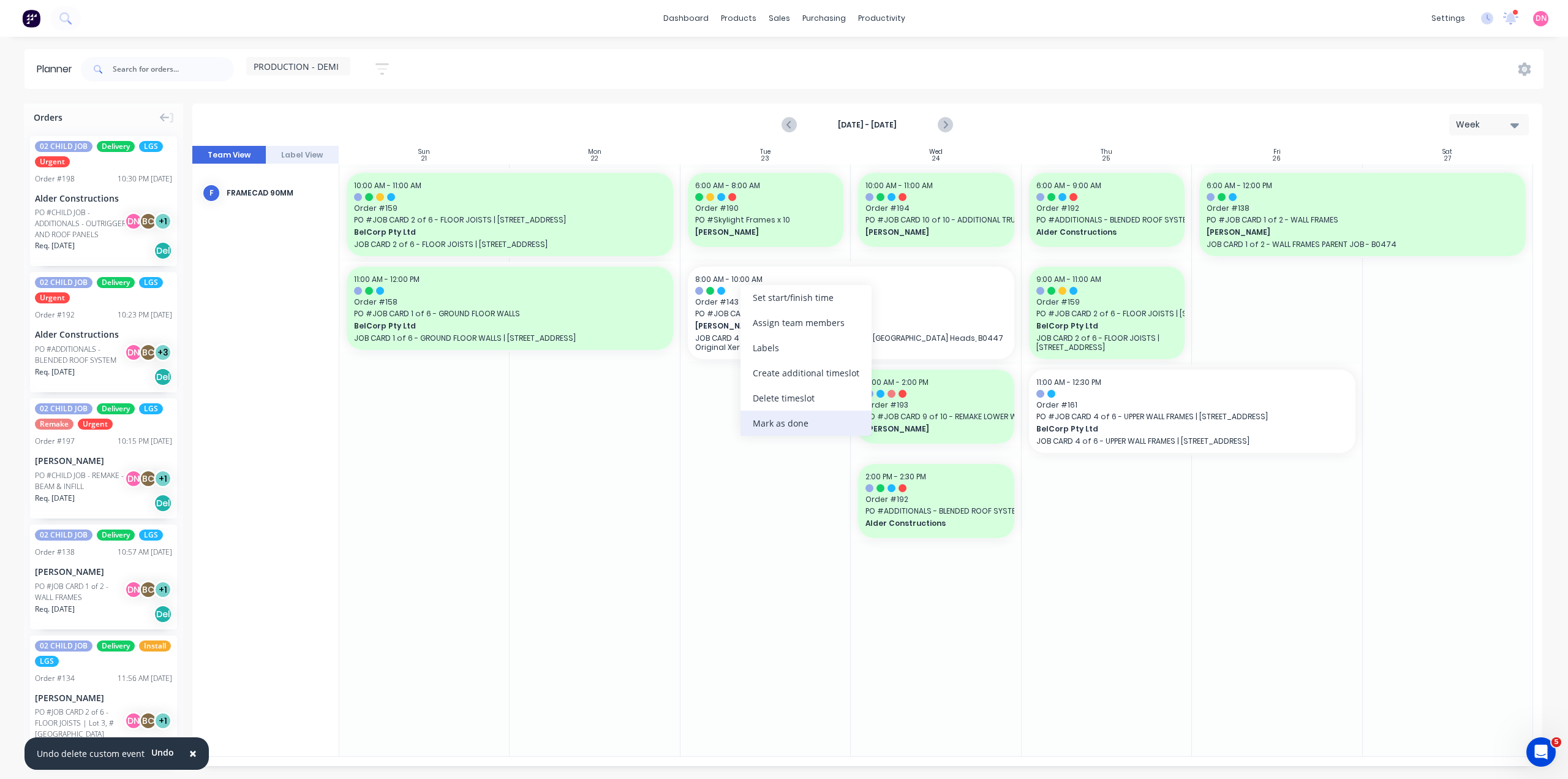
click at [796, 418] on div "Mark as done" at bounding box center [806, 423] width 131 height 25
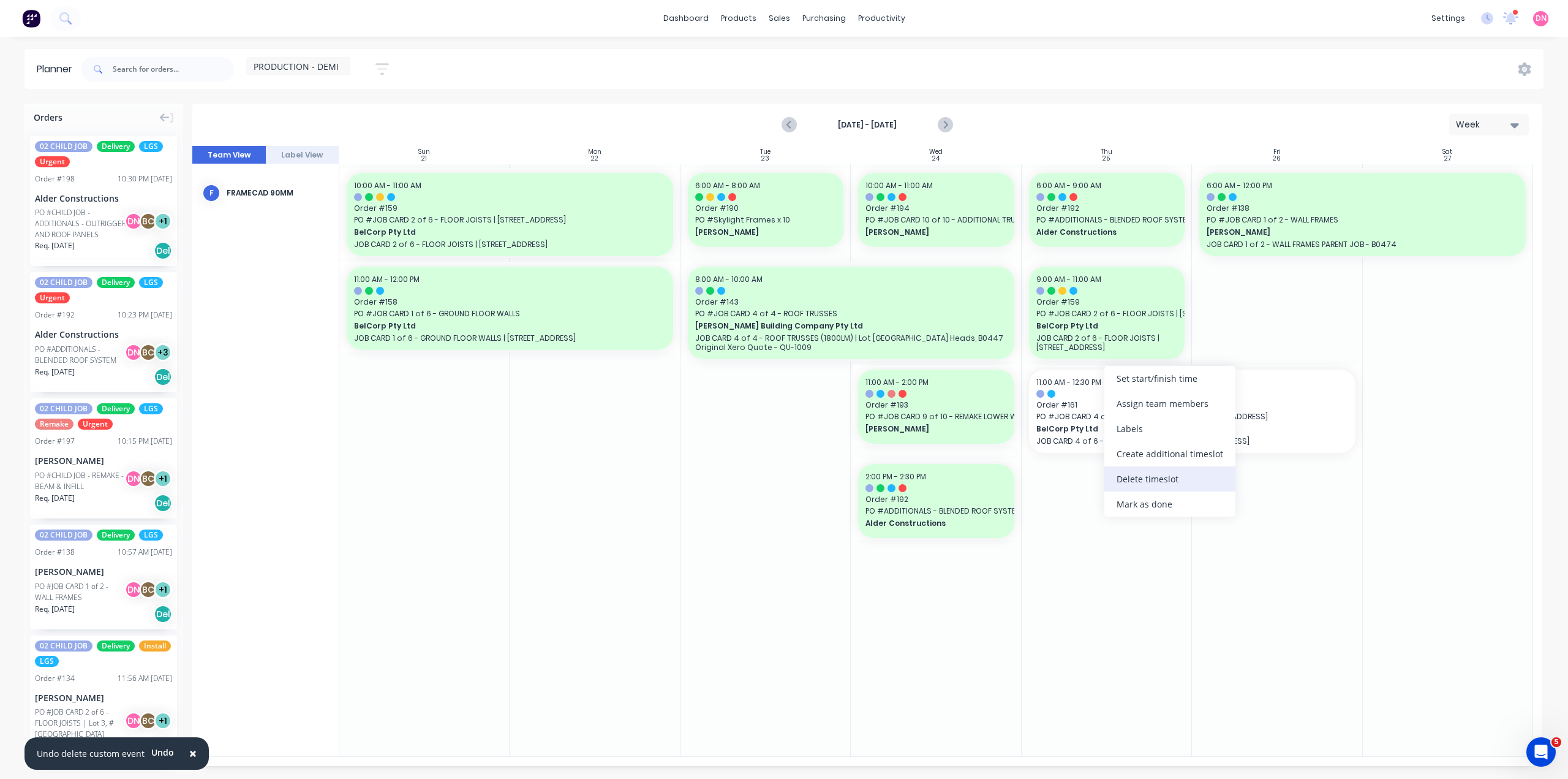
click at [1149, 471] on div "Delete timeslot" at bounding box center [1170, 479] width 131 height 25
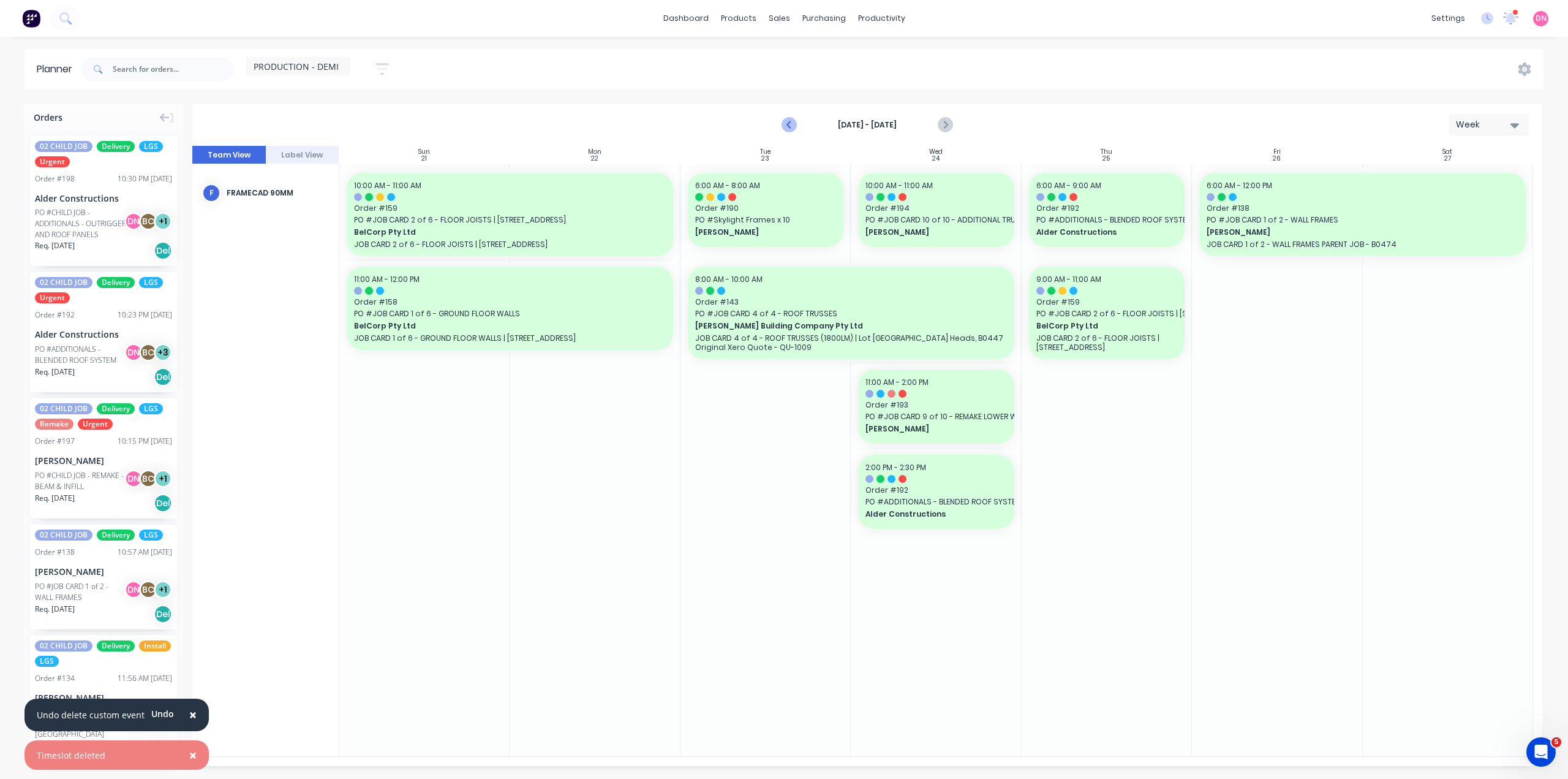
click at [802, 113] on button "Previous page" at bounding box center [789, 125] width 24 height 24
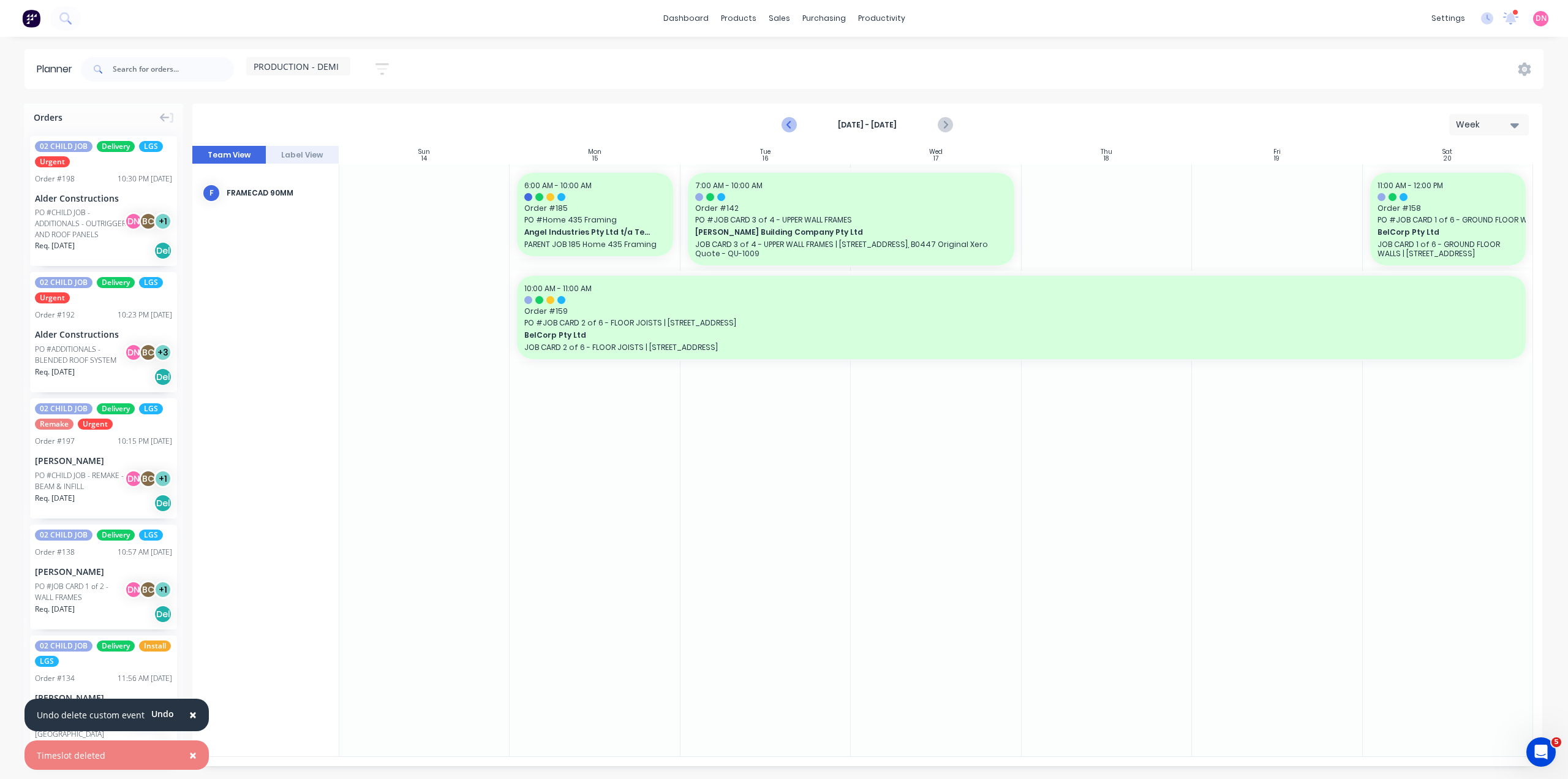
click at [802, 113] on button "Previous page" at bounding box center [789, 125] width 24 height 24
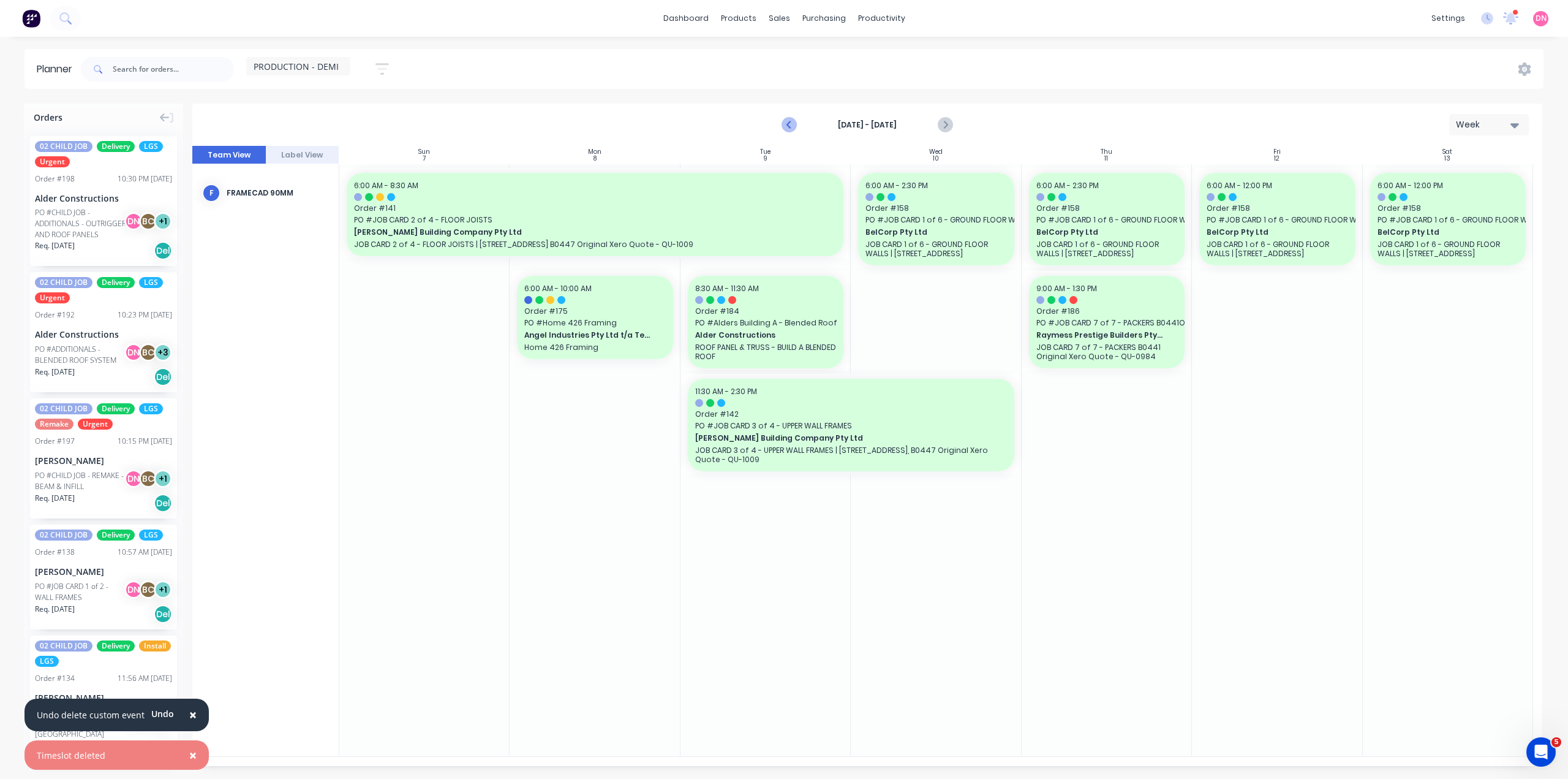
click at [802, 113] on button "Previous page" at bounding box center [789, 125] width 24 height 24
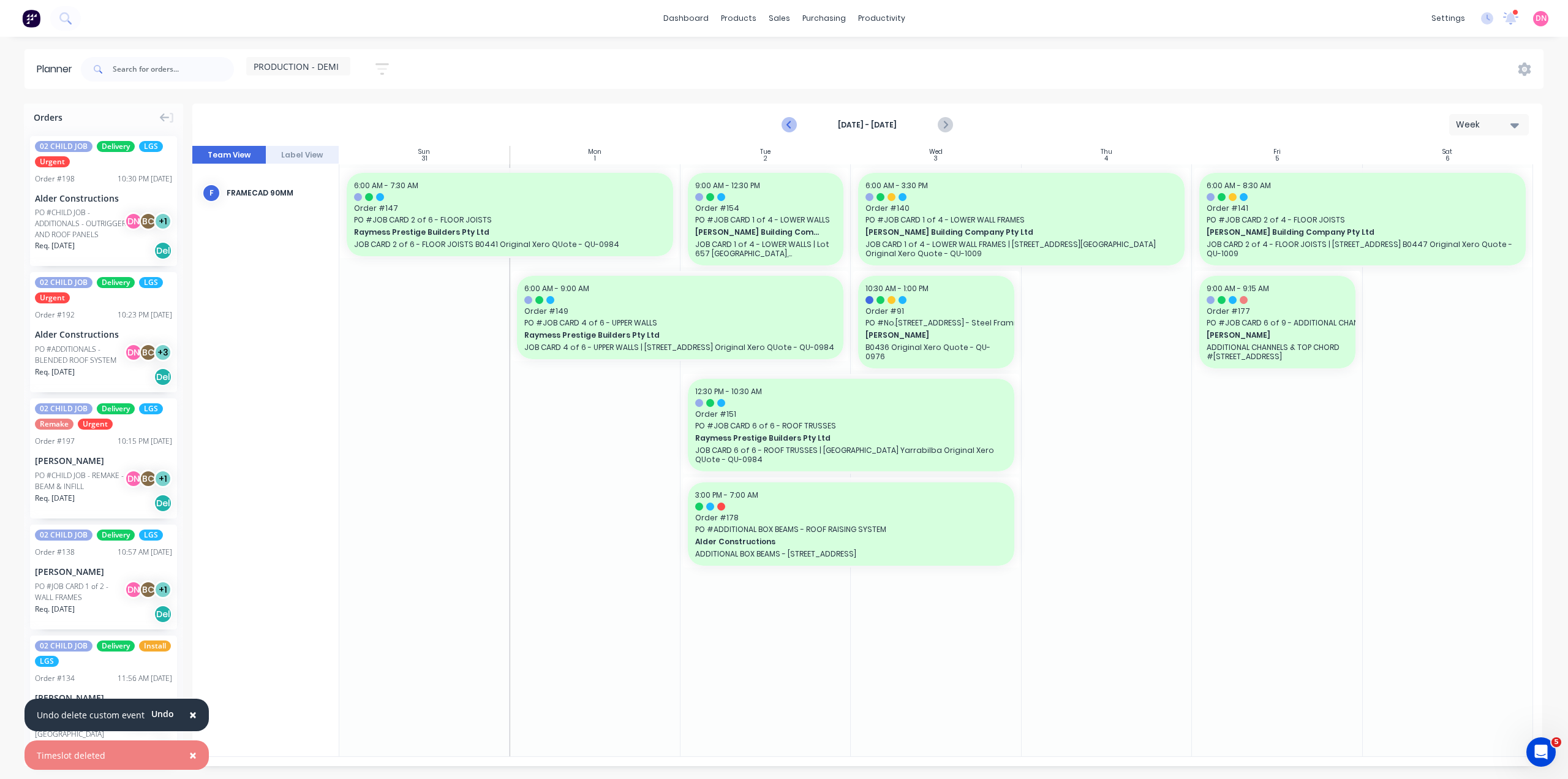
click at [802, 113] on button "Previous page" at bounding box center [789, 125] width 24 height 24
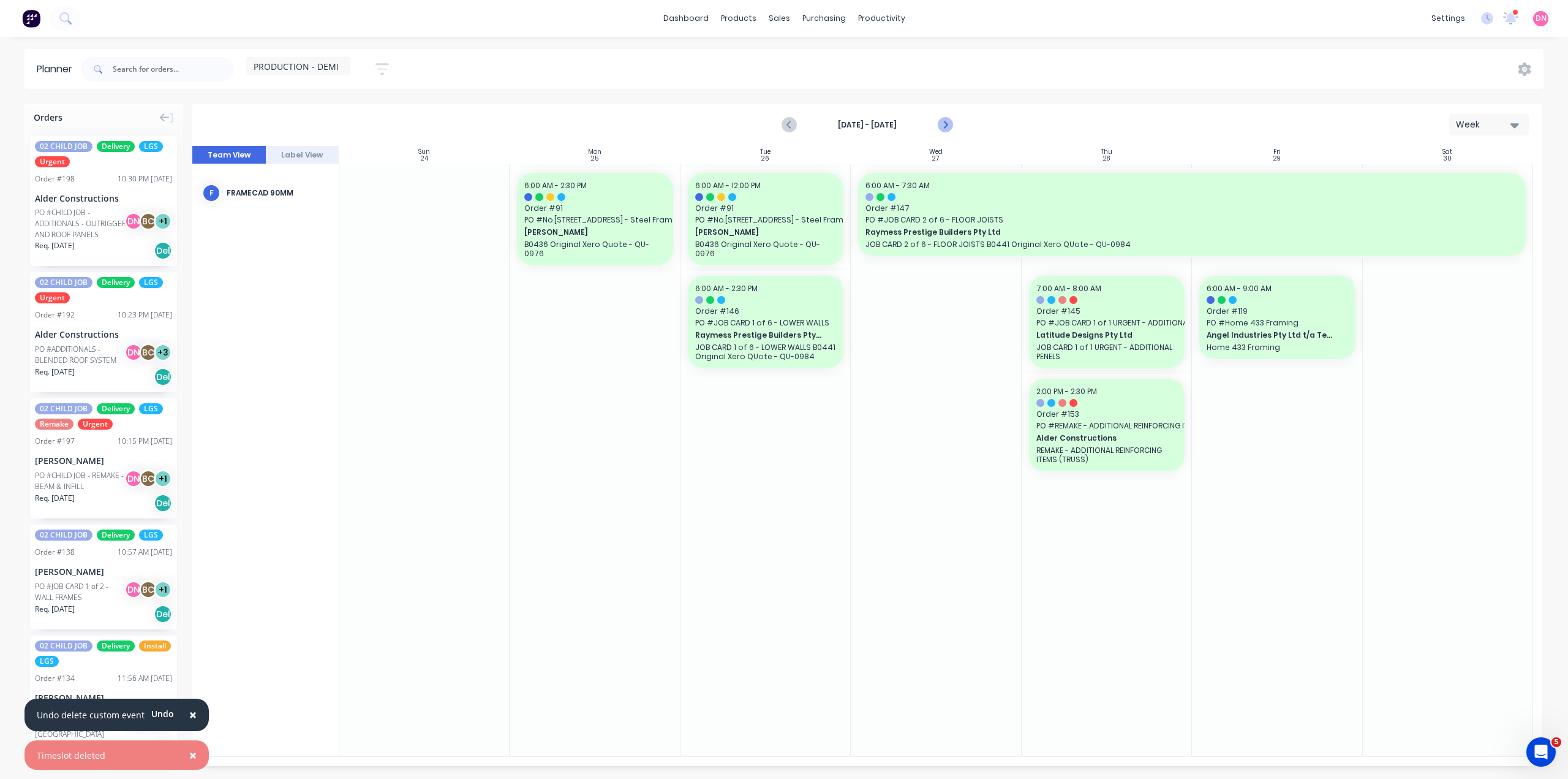
click at [946, 120] on icon "Next page" at bounding box center [944, 125] width 6 height 10
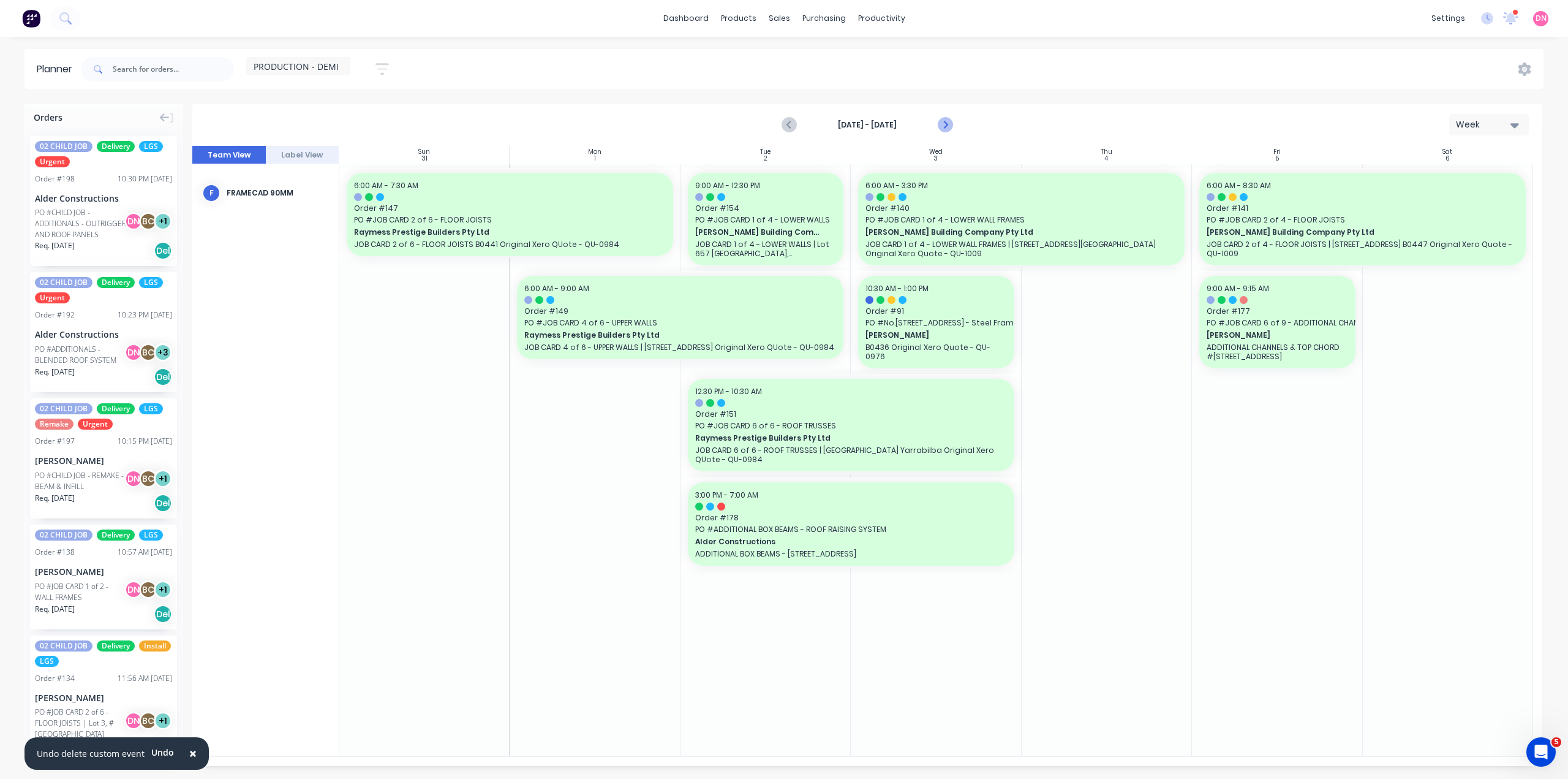
click at [946, 120] on icon "Next page" at bounding box center [944, 125] width 6 height 10
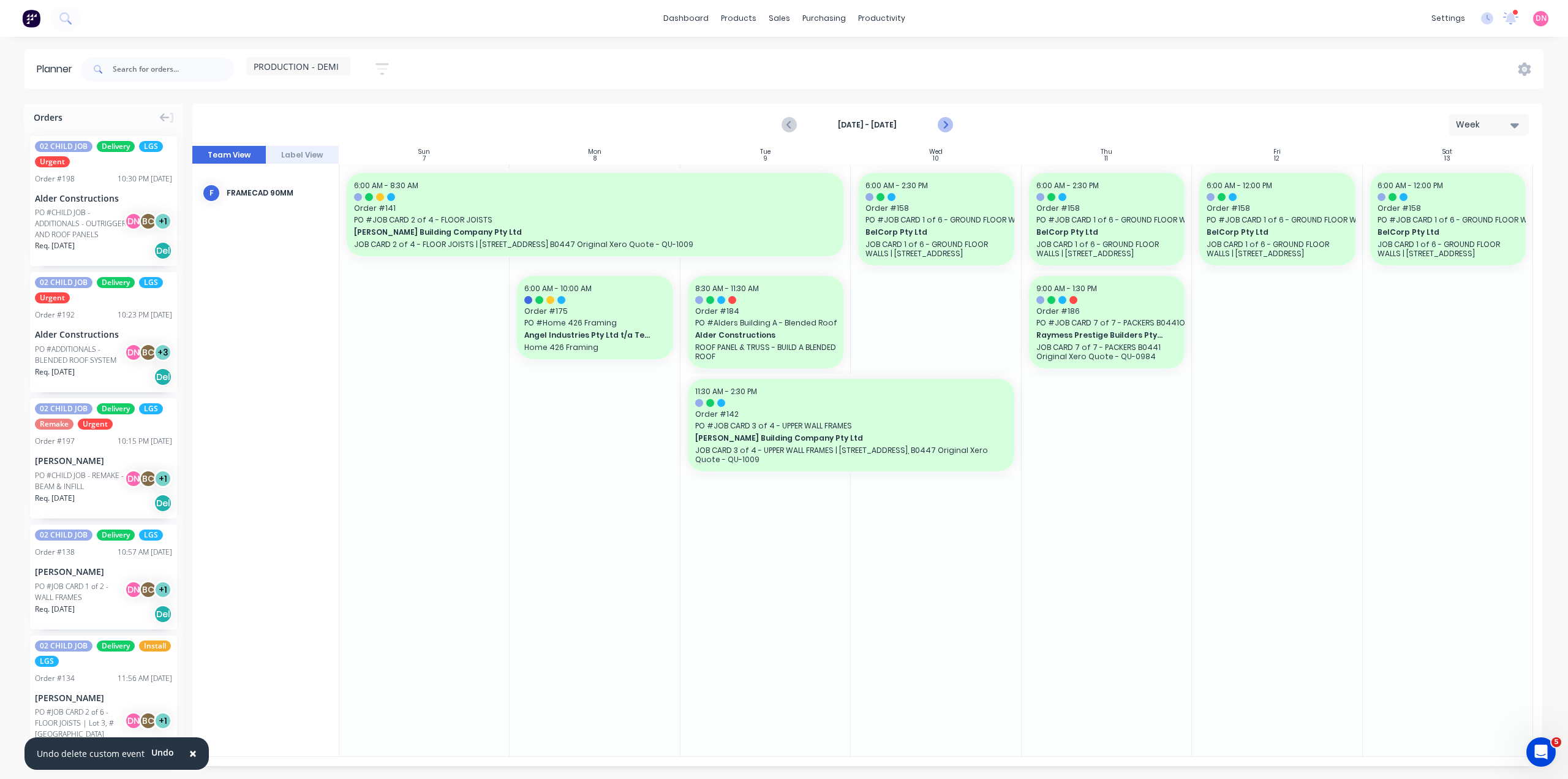
click at [946, 120] on icon "Next page" at bounding box center [944, 125] width 6 height 10
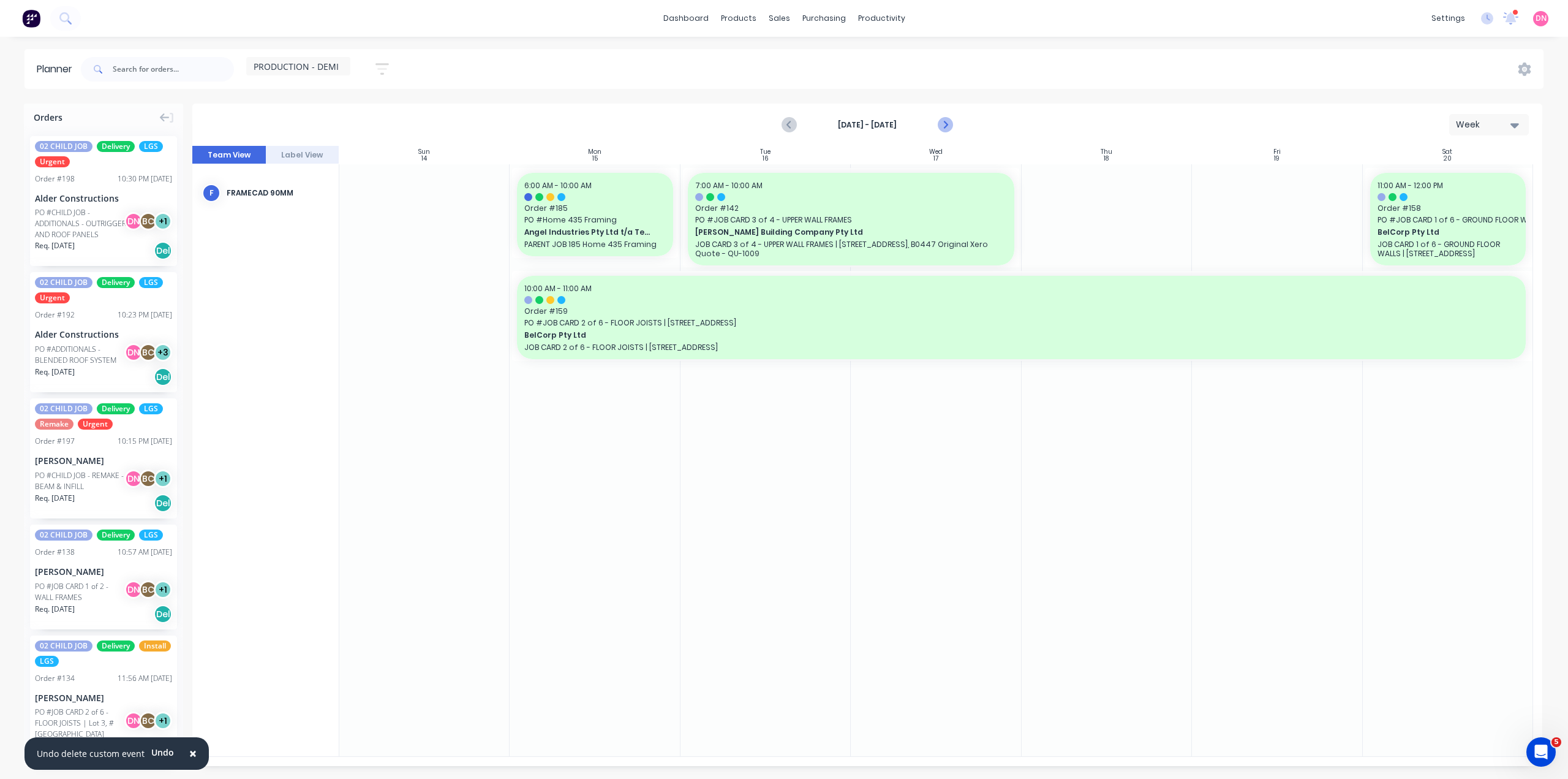
click at [946, 120] on icon "Next page" at bounding box center [944, 125] width 6 height 10
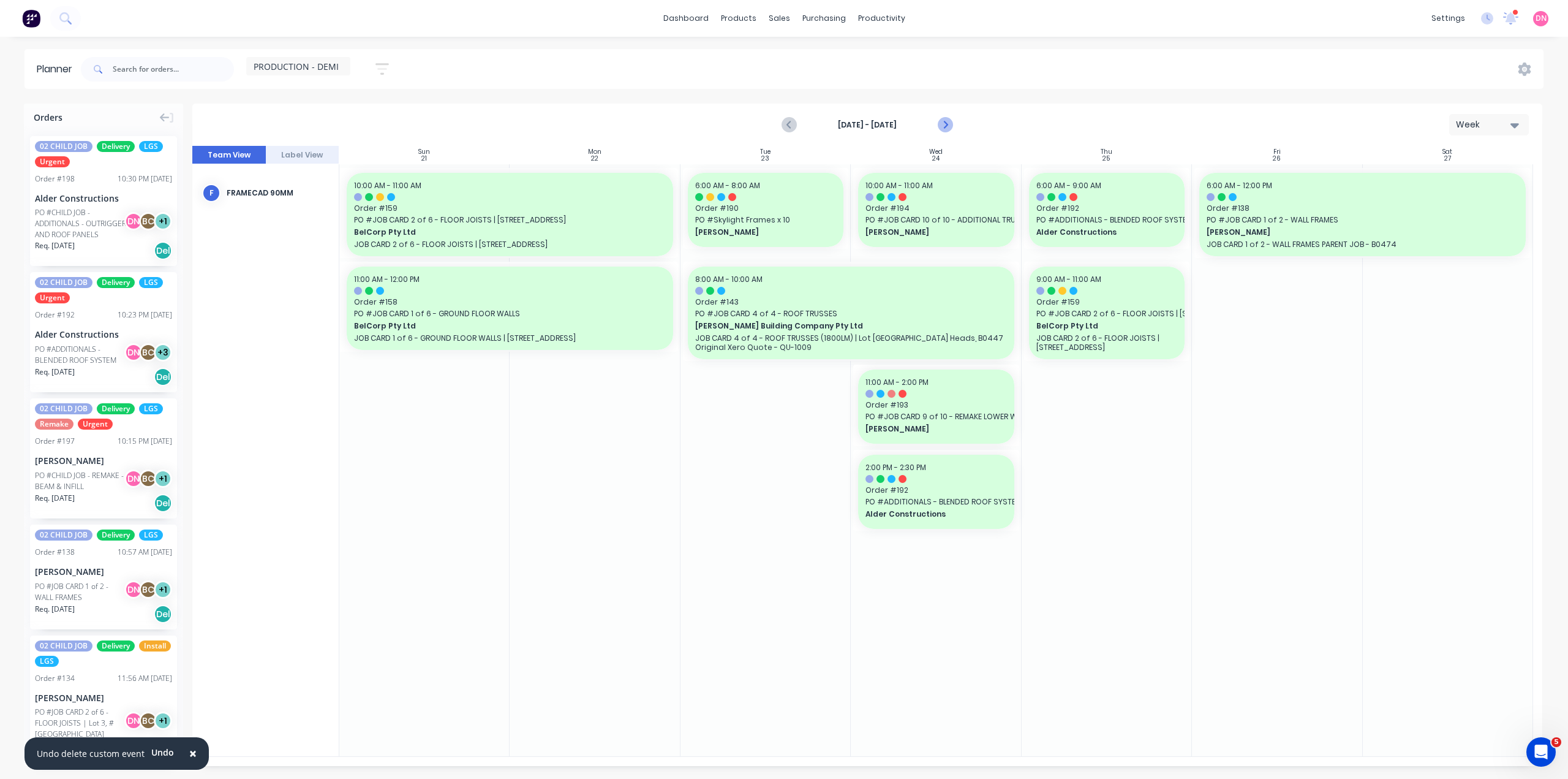
click at [946, 120] on icon "Next page" at bounding box center [944, 125] width 6 height 10
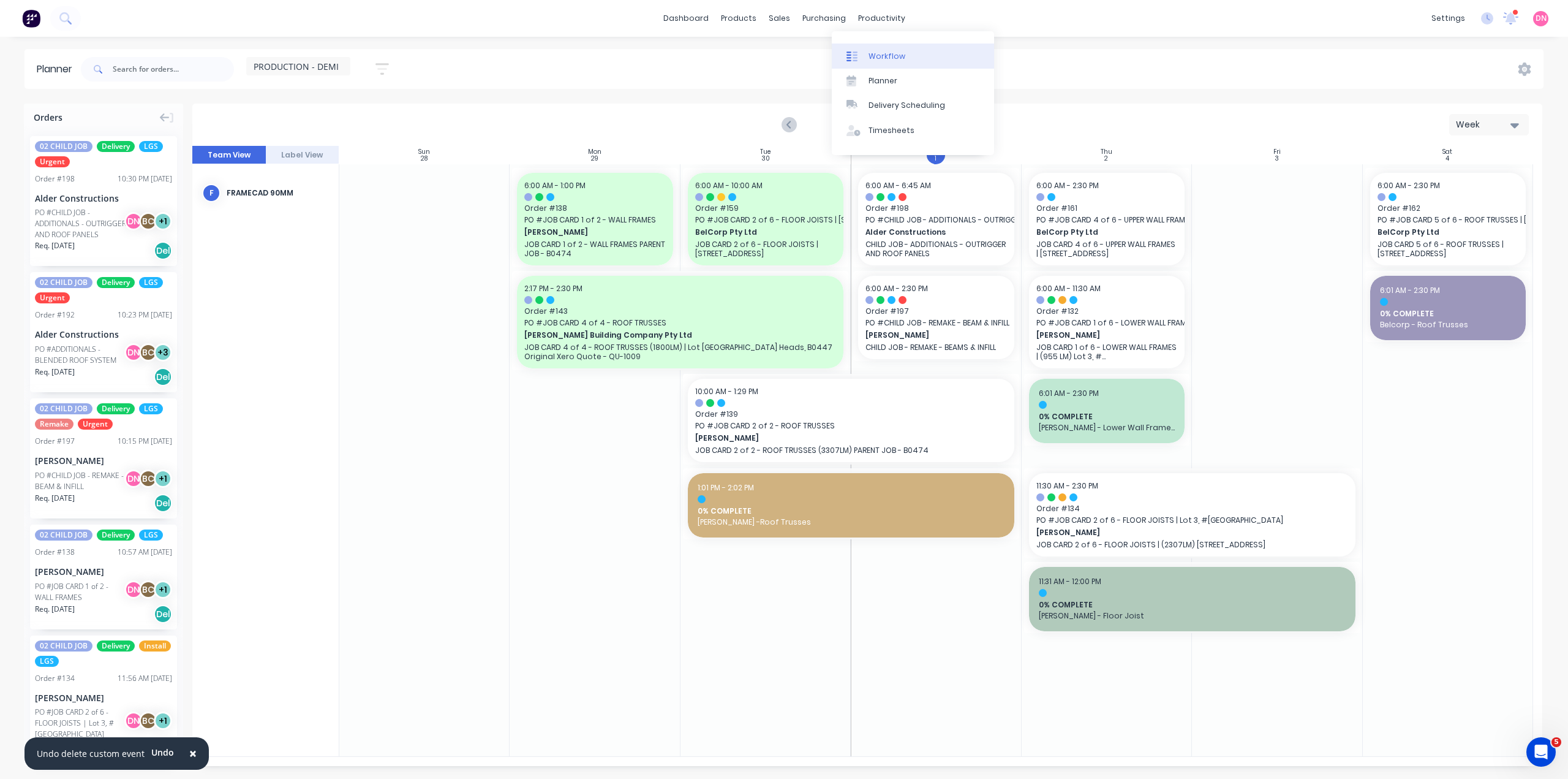
click at [868, 51] on div "Workflow" at bounding box center [887, 56] width 37 height 11
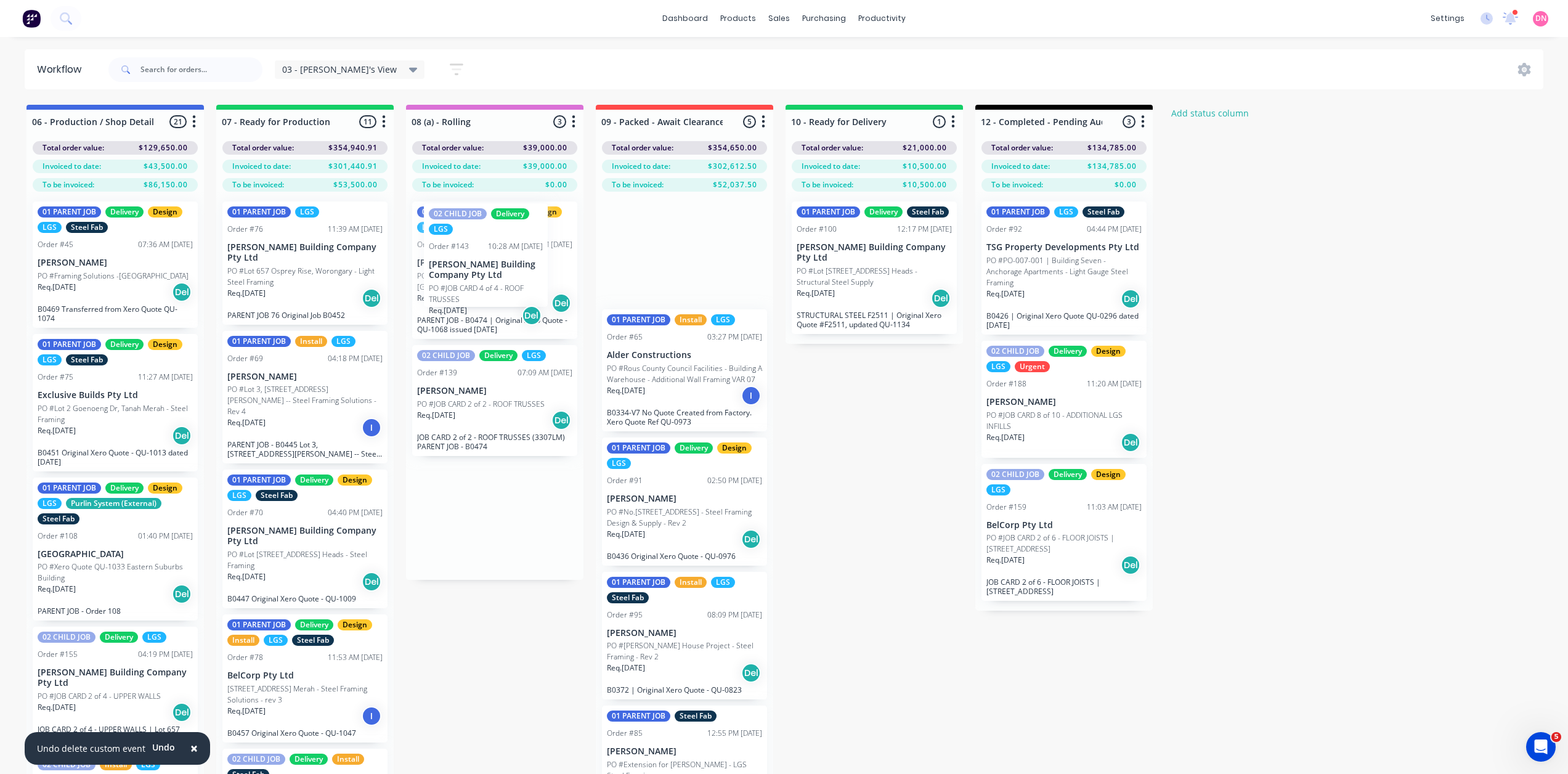
drag, startPoint x: 384, startPoint y: 227, endPoint x: 502, endPoint y: 247, distance: 119.7
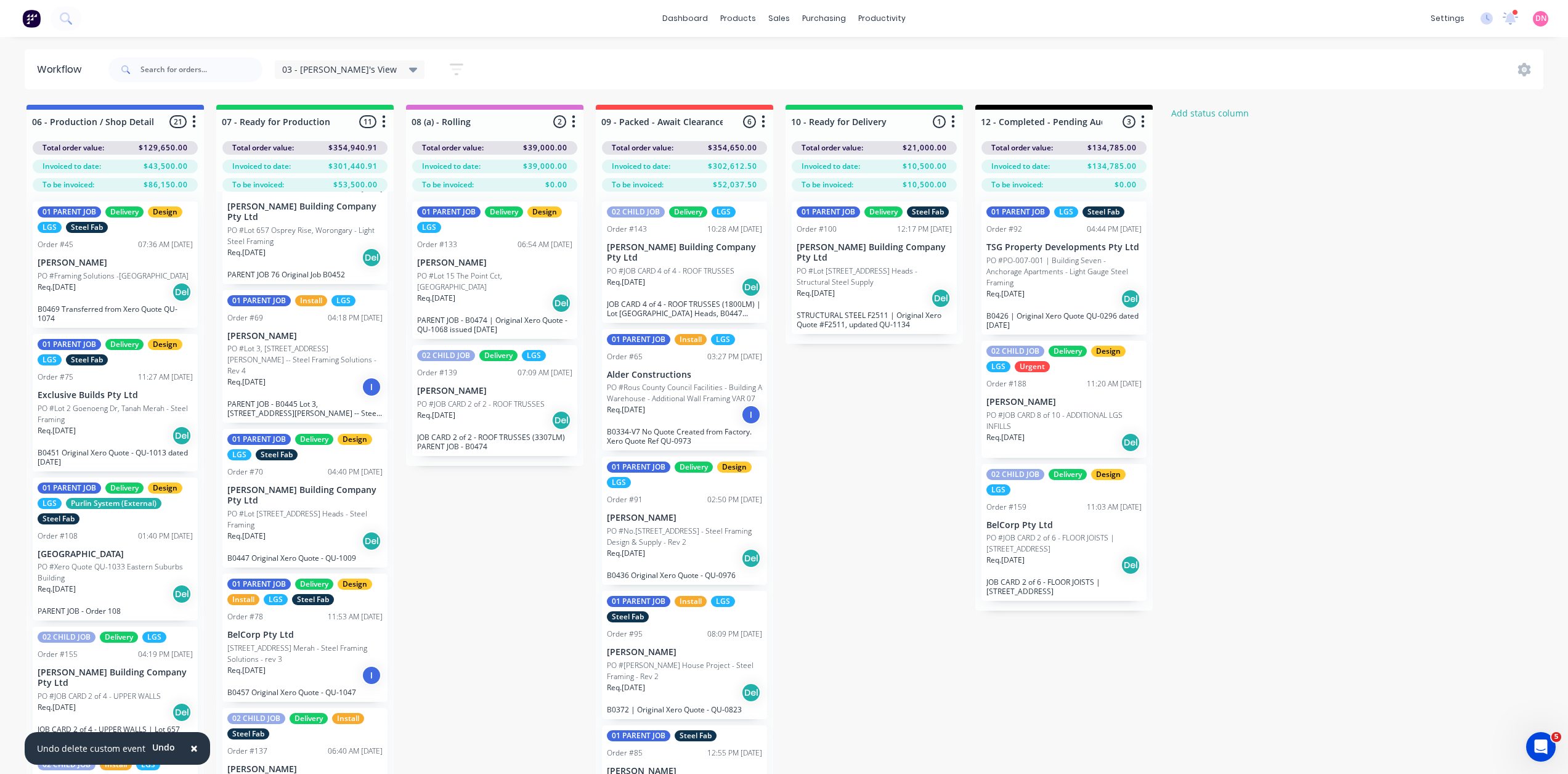
scroll to position [41, 0]
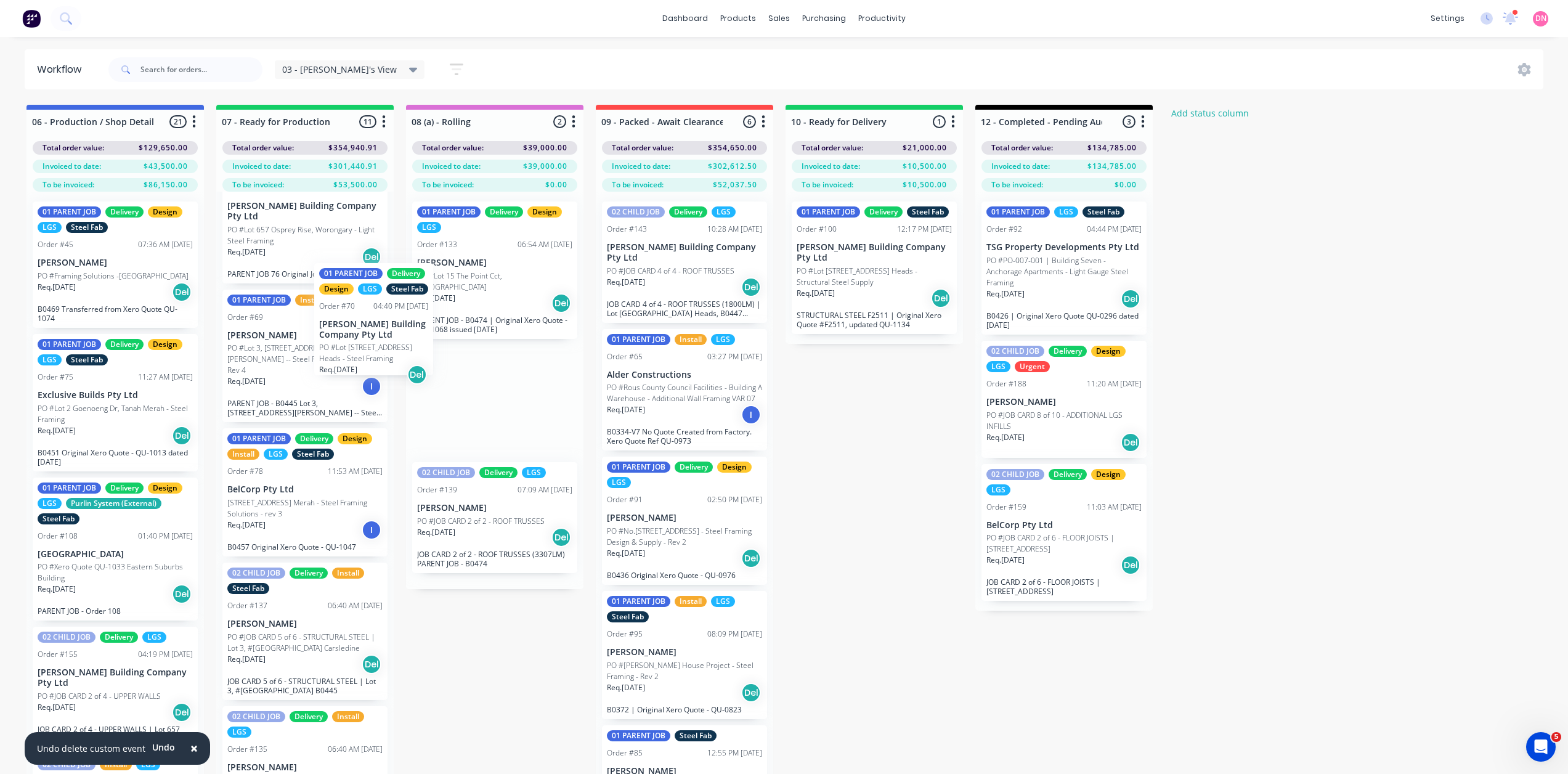
drag, startPoint x: 221, startPoint y: 427, endPoint x: 373, endPoint y: 327, distance: 181.9
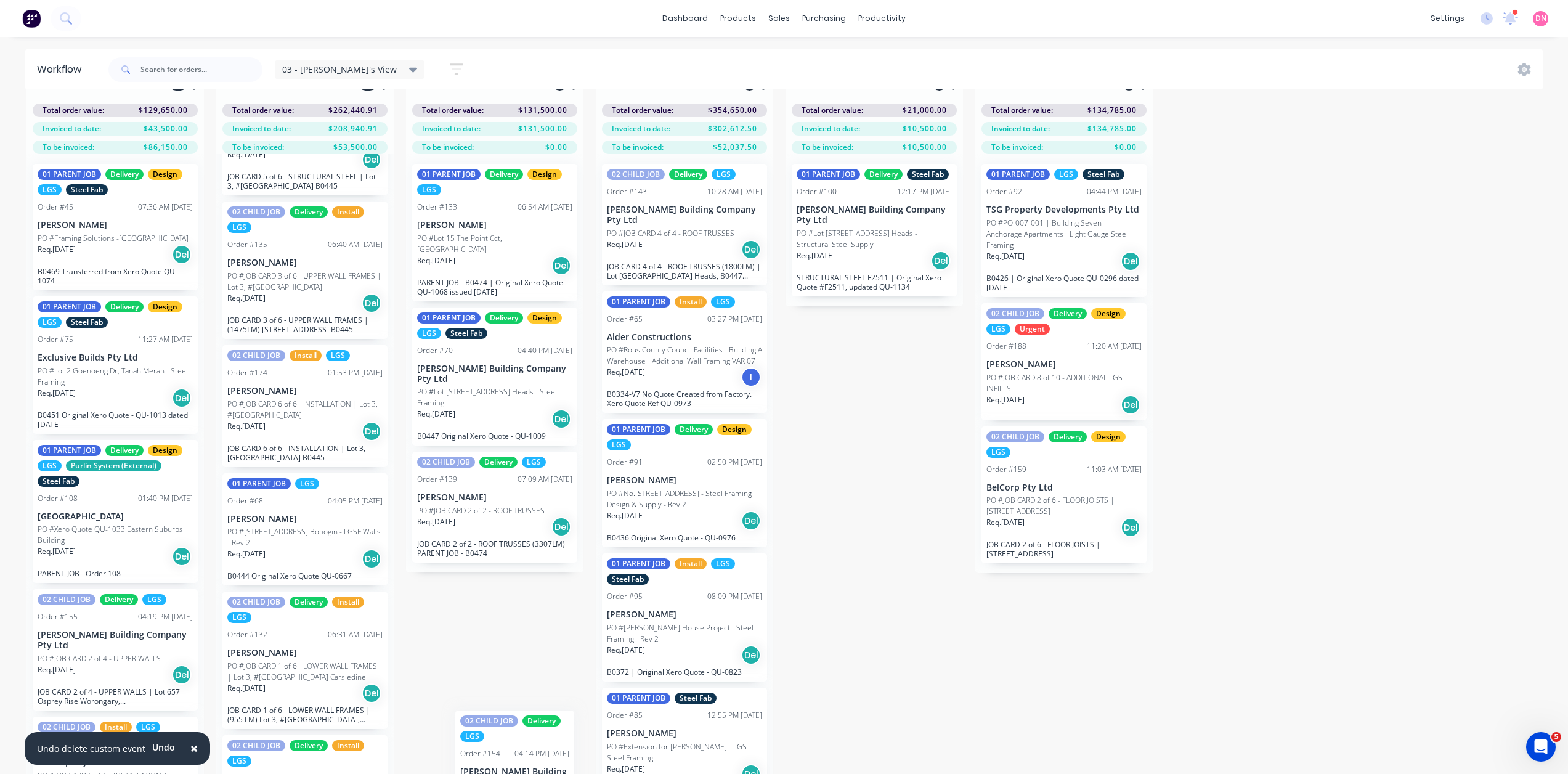
scroll to position [43, 0]
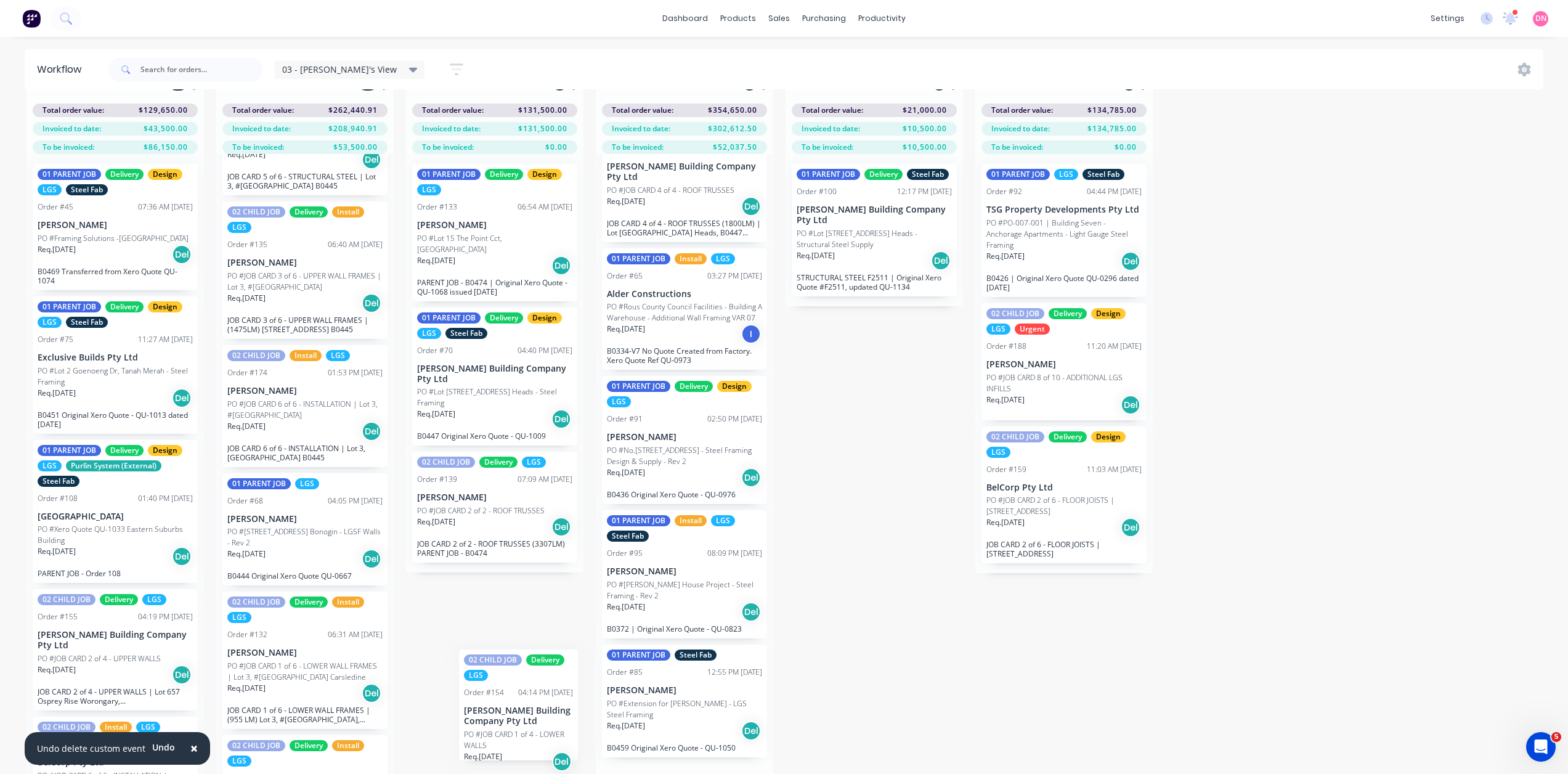
drag, startPoint x: 521, startPoint y: 771, endPoint x: 523, endPoint y: 681, distance: 90.0
click at [596, 681] on div "02 CHILD JOB Delivery LGS Order #143 10:28 AM 27/08/25 Blackwood Building Compa…" at bounding box center [685, 466] width 177 height 626
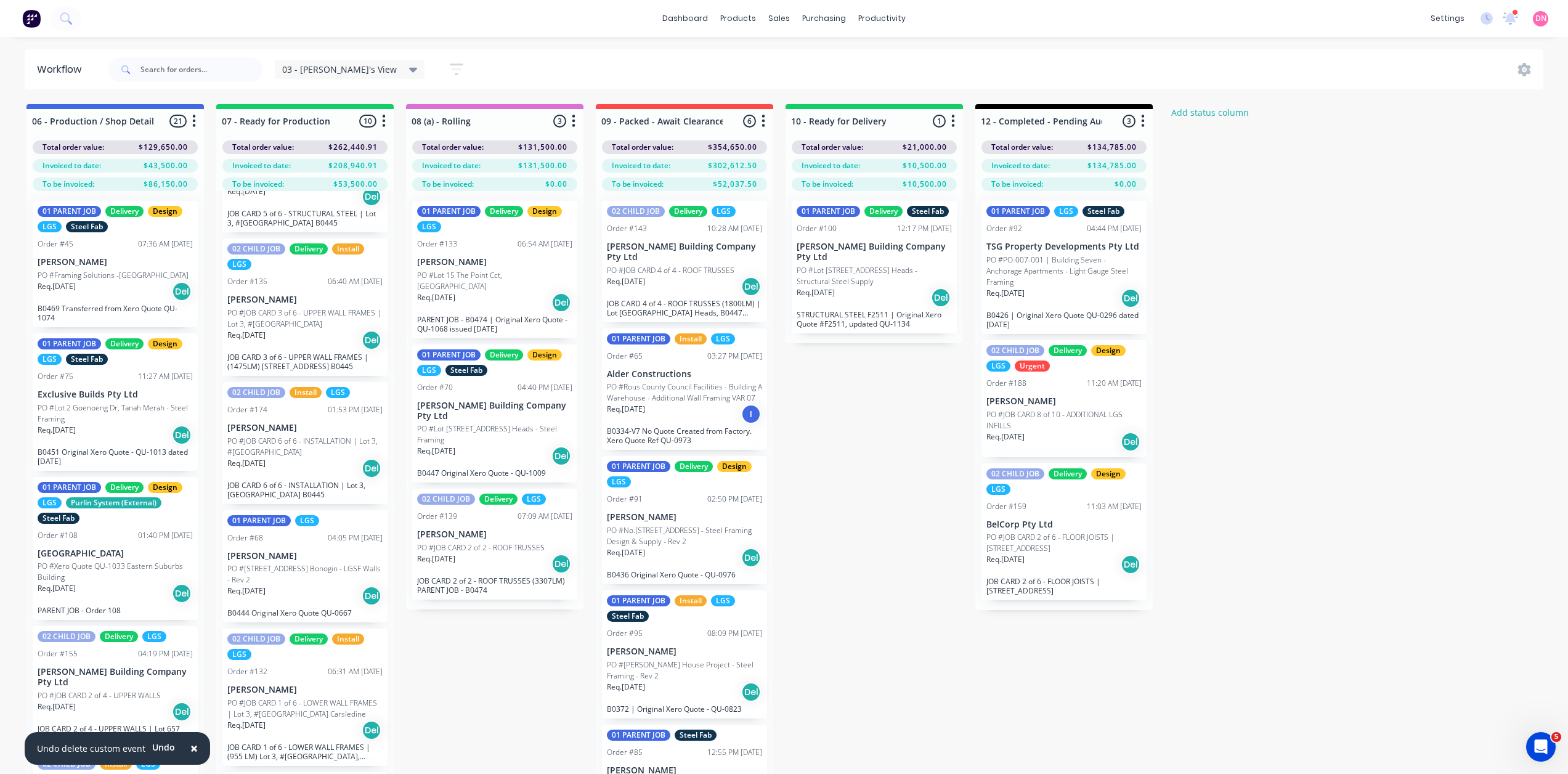
scroll to position [0, 0]
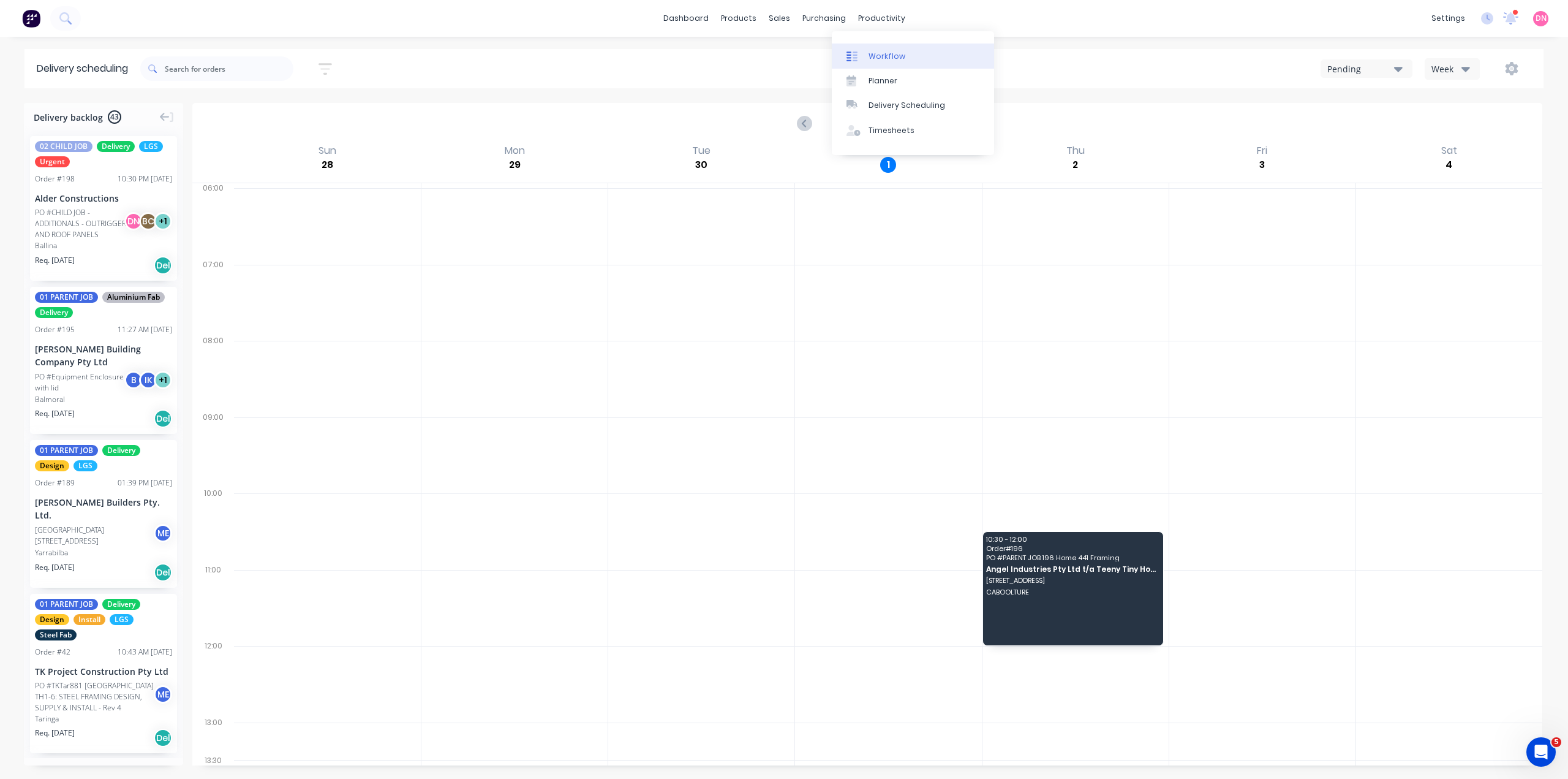
click at [860, 52] on div at bounding box center [856, 56] width 18 height 11
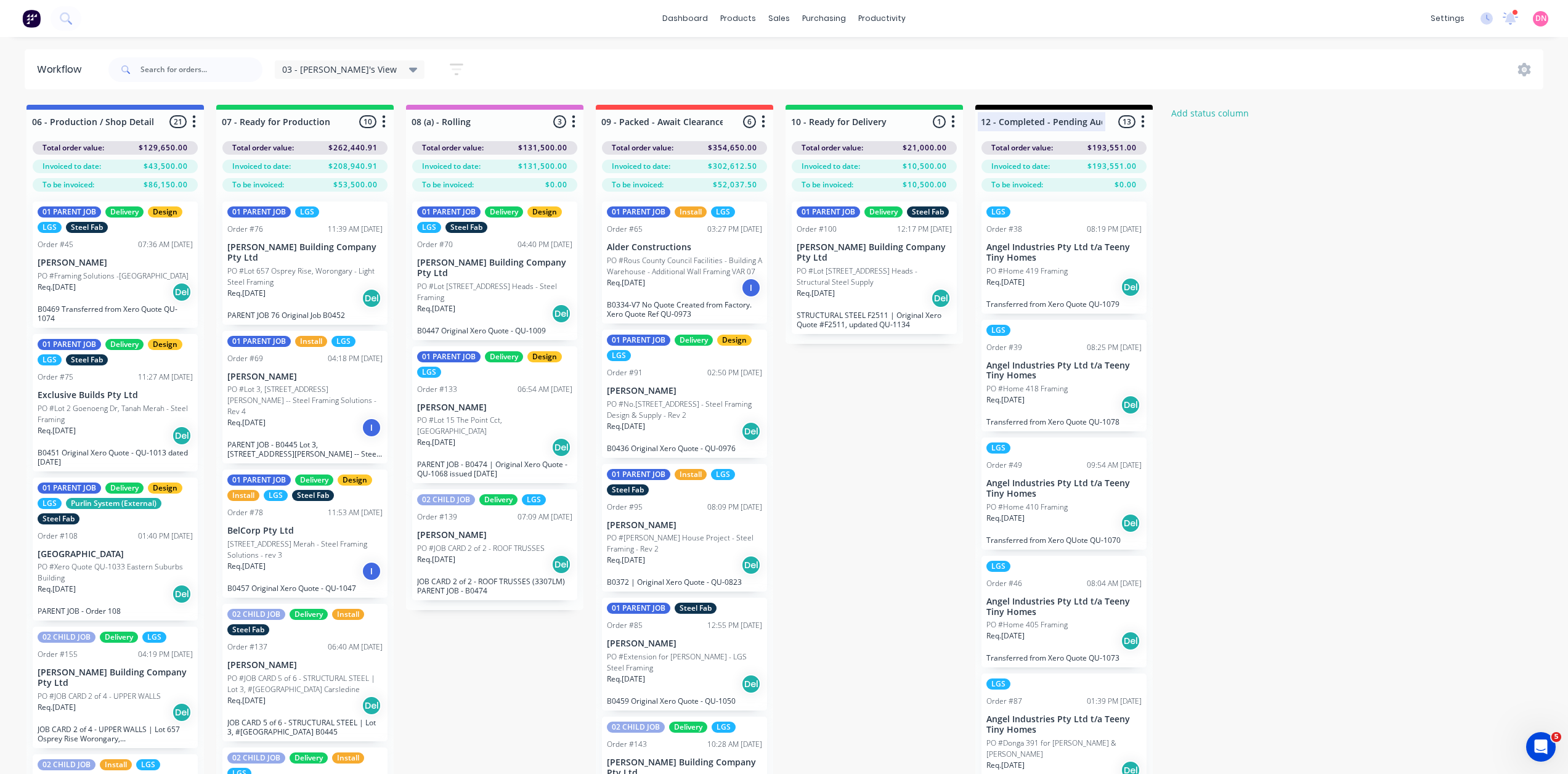
scroll to position [0, 14]
drag, startPoint x: 797, startPoint y: 117, endPoint x: 1036, endPoint y: 188, distance: 249.3
click at [311, 64] on span "03 - [PERSON_NAME]'s View" at bounding box center [339, 69] width 115 height 13
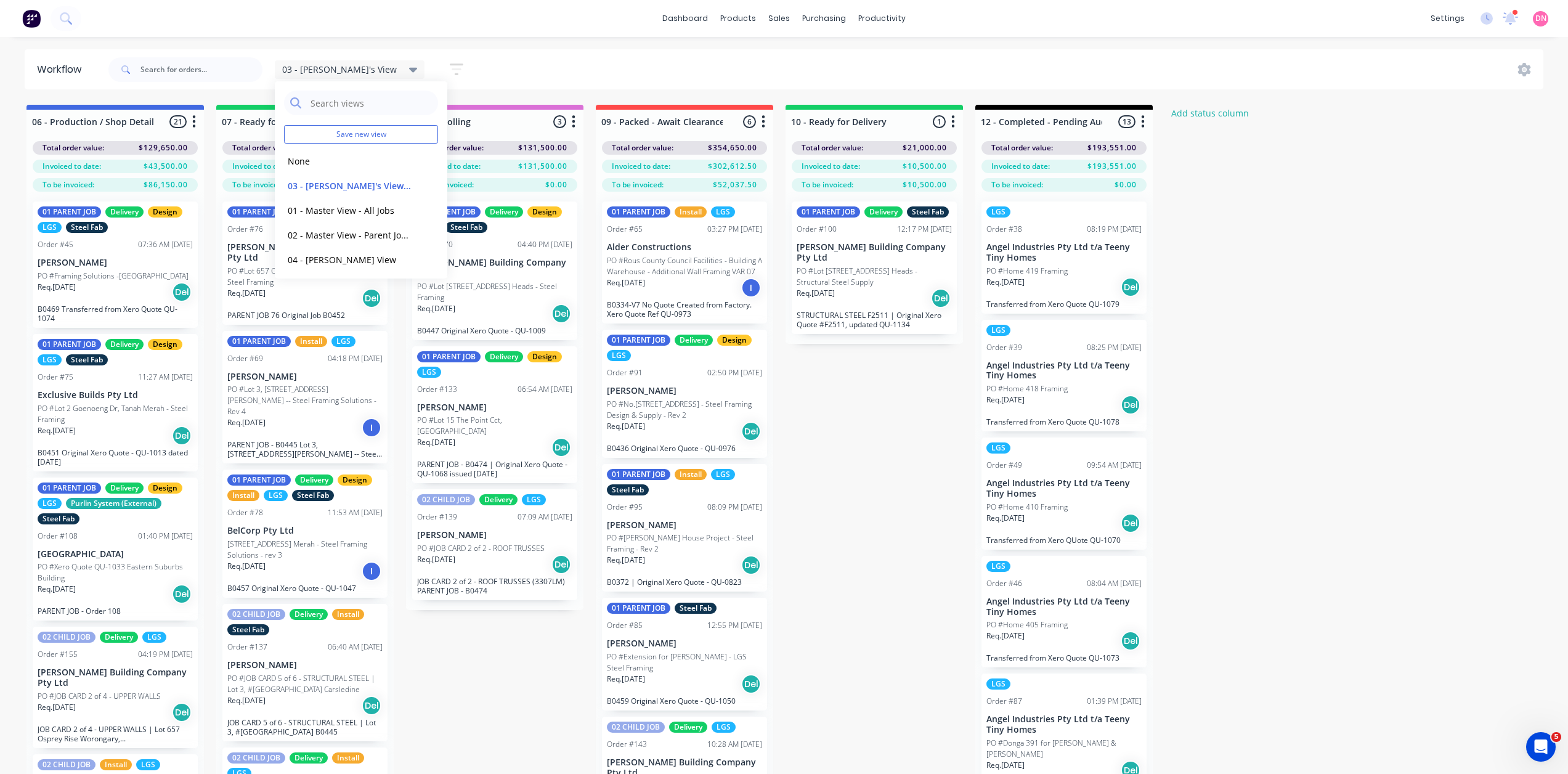
click at [437, 58] on button "button" at bounding box center [456, 69] width 39 height 24
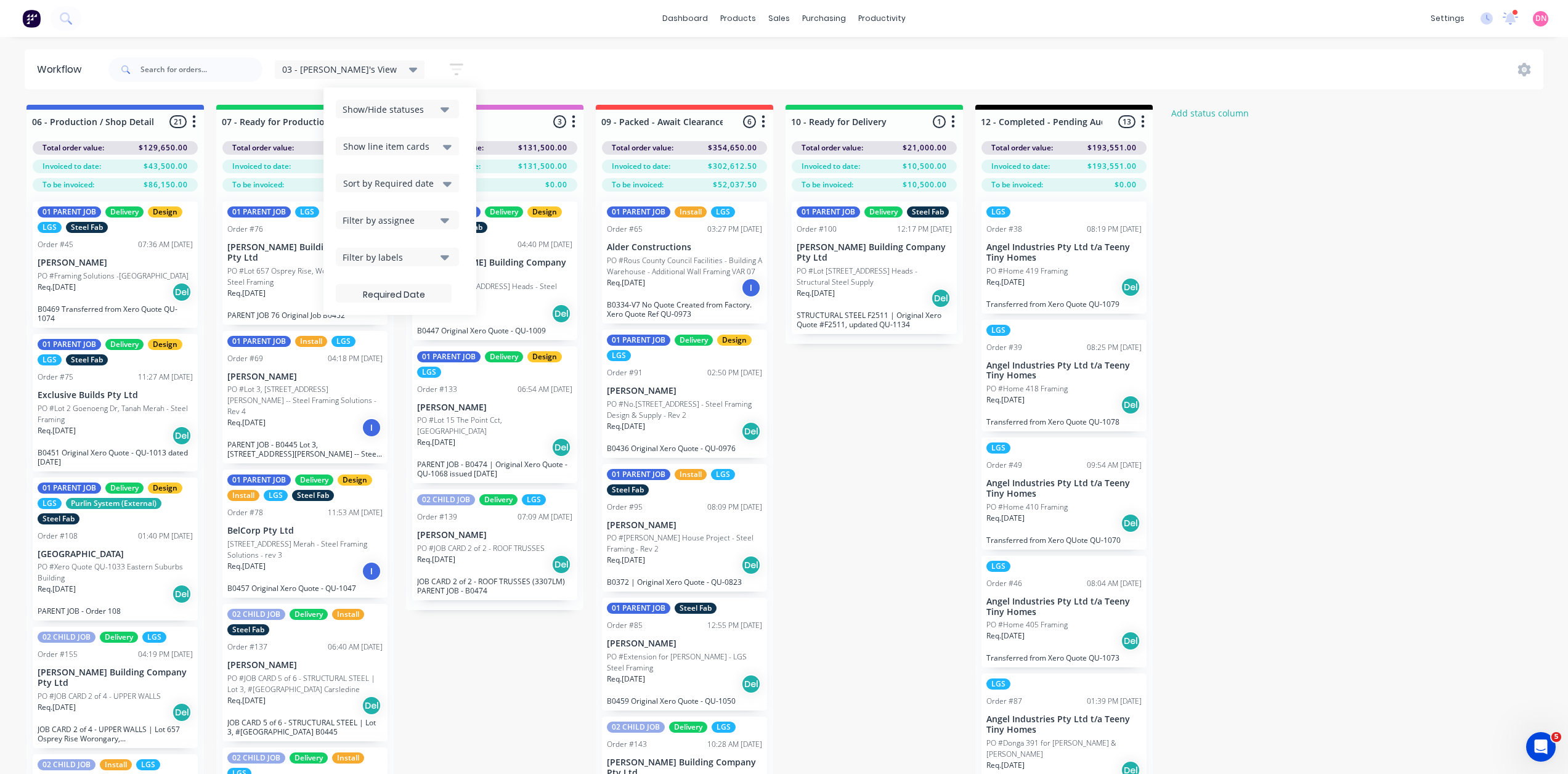
click at [443, 181] on icon at bounding box center [447, 184] width 8 height 5
click at [345, 211] on button "Filter by assignee" at bounding box center [397, 220] width 123 height 18
click at [343, 251] on div "Filter by labels" at bounding box center [389, 257] width 93 height 13
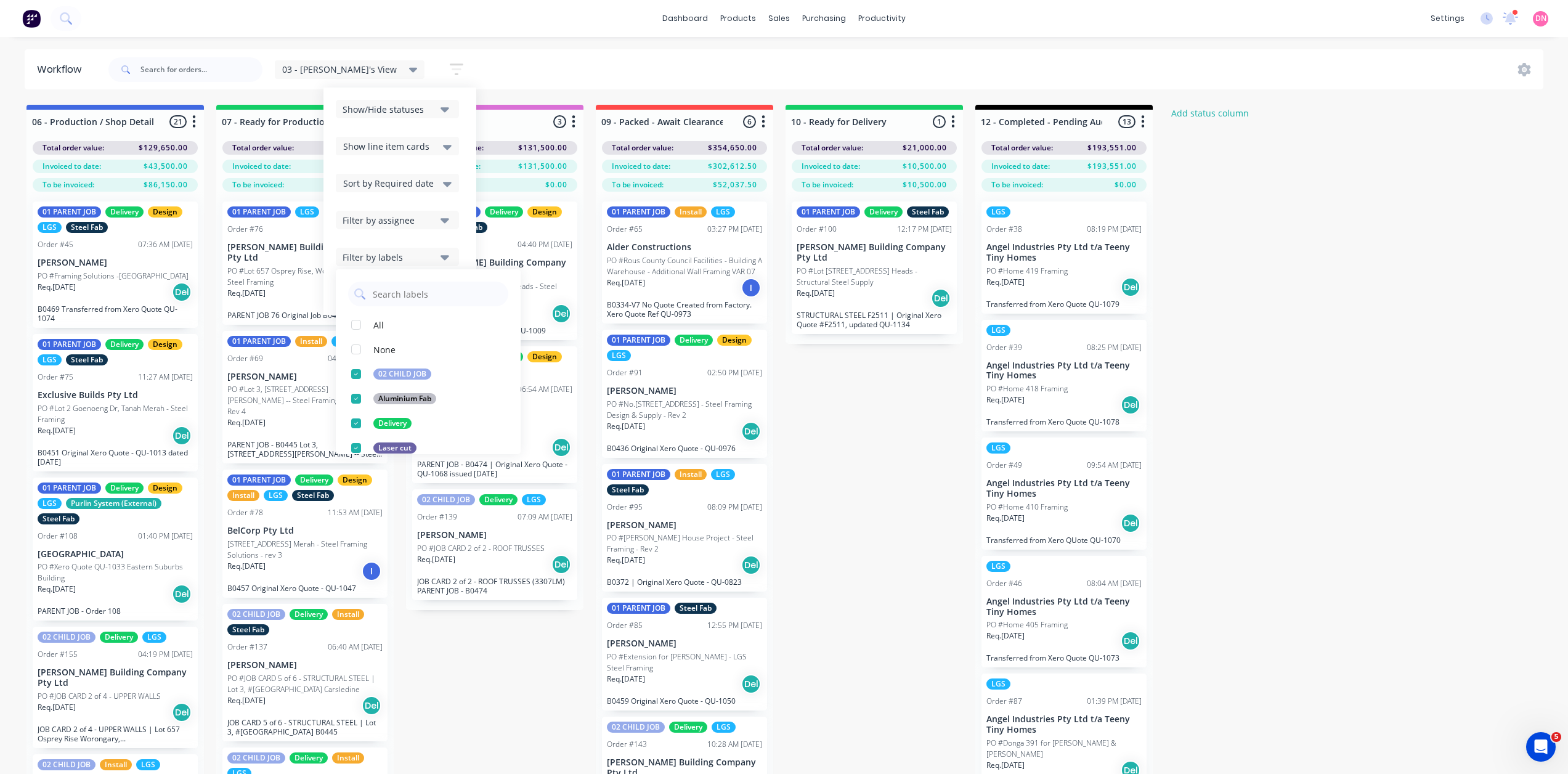
click at [343, 104] on div "Show/Hide statuses" at bounding box center [389, 109] width 93 height 13
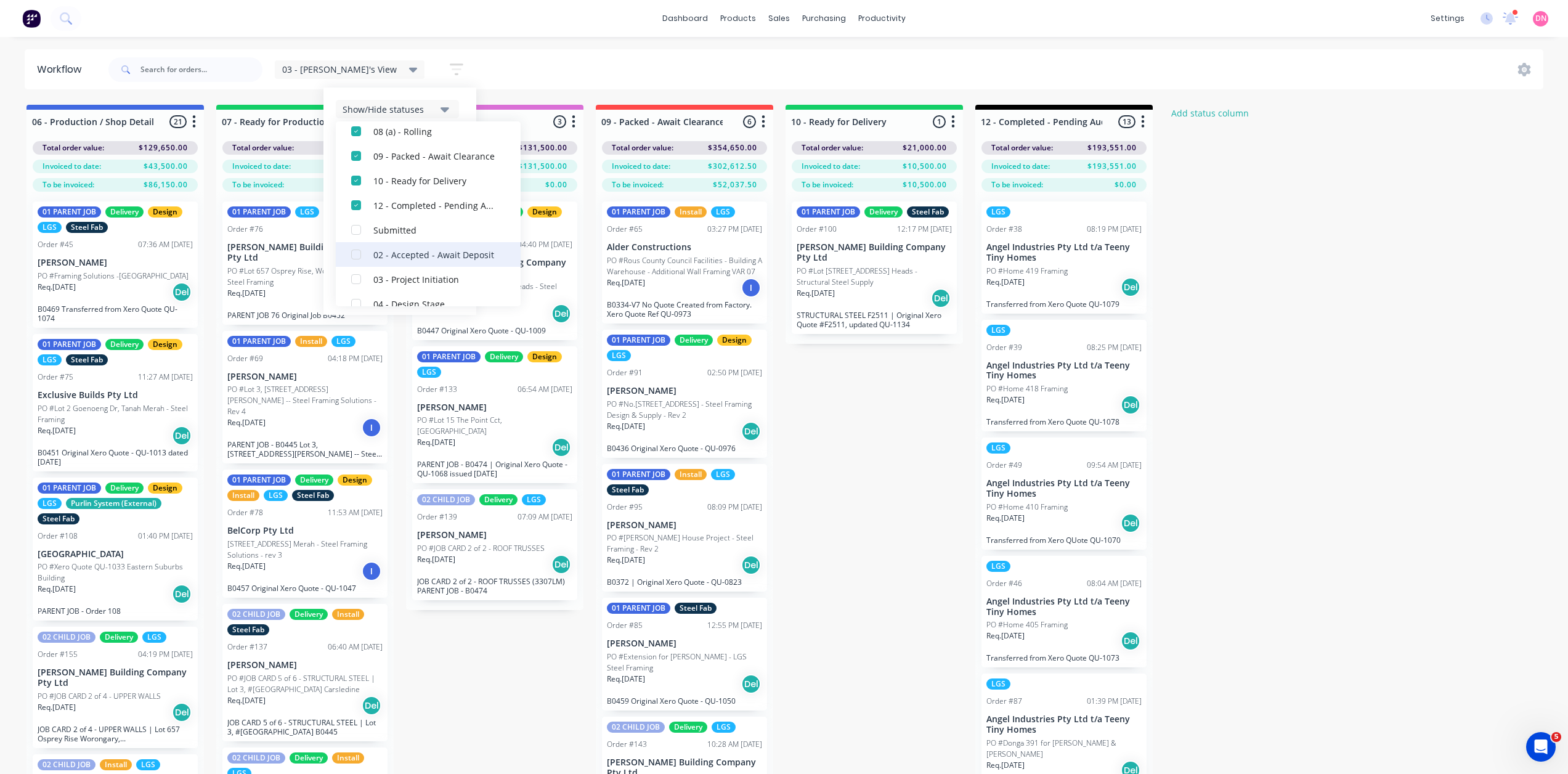
scroll to position [119, 0]
drag, startPoint x: 681, startPoint y: 367, endPoint x: 680, endPoint y: 357, distance: 10.0
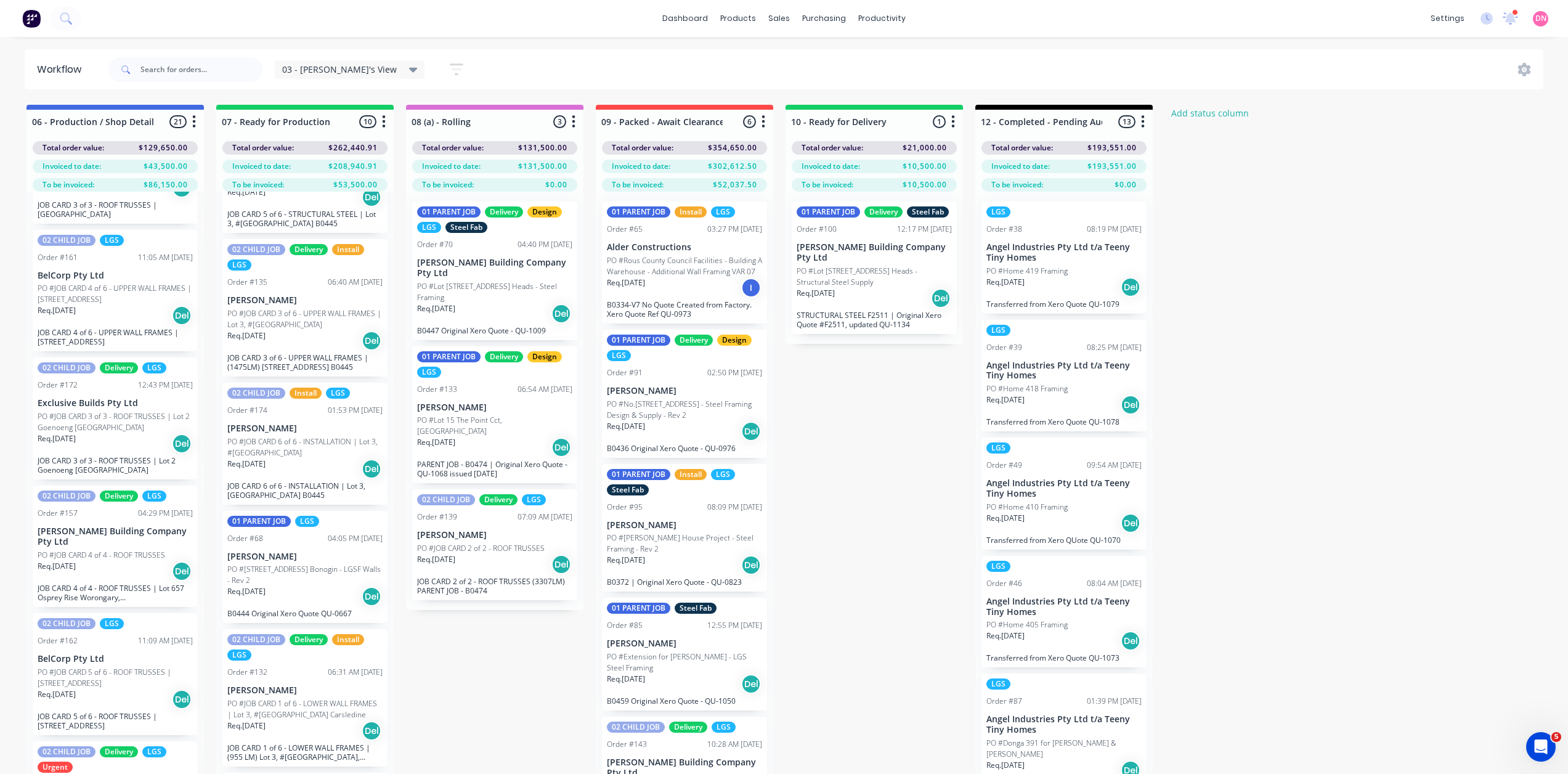
scroll to position [3, 0]
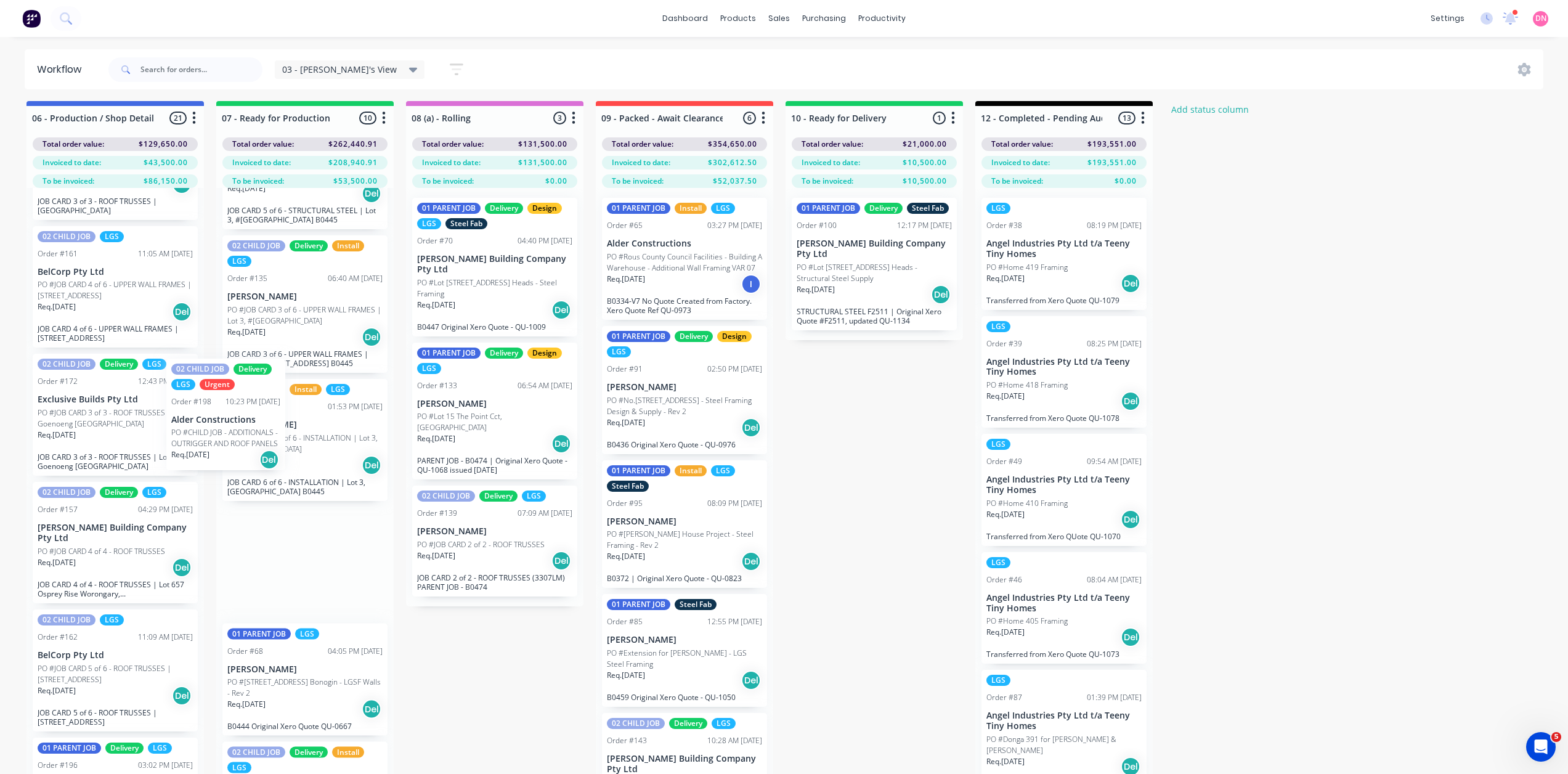
drag, startPoint x: 79, startPoint y: 622, endPoint x: 225, endPoint y: 428, distance: 242.8
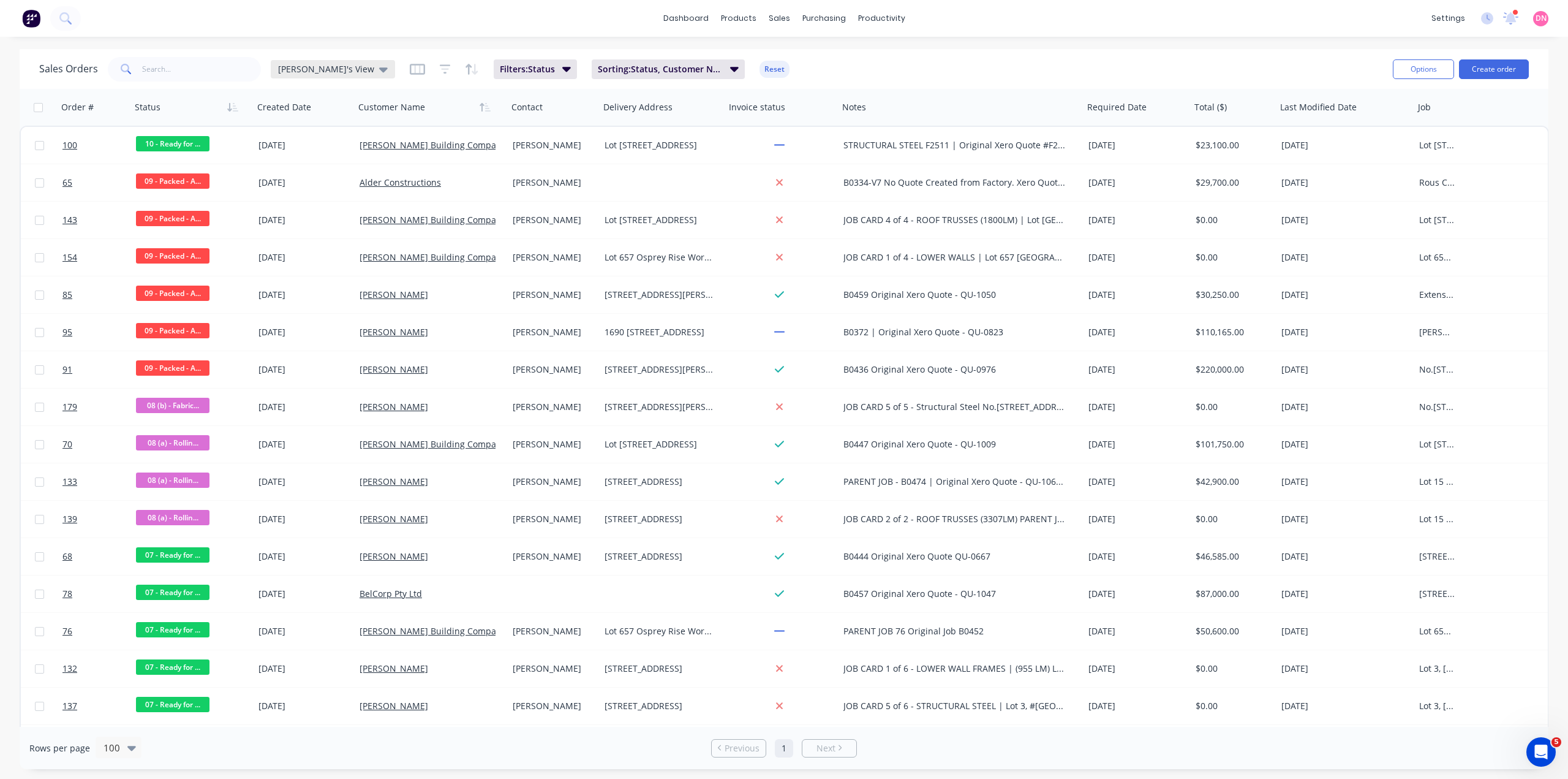
click at [379, 67] on icon at bounding box center [383, 70] width 8 height 5
click at [325, 143] on button "Save new view" at bounding box center [347, 147] width 165 height 18
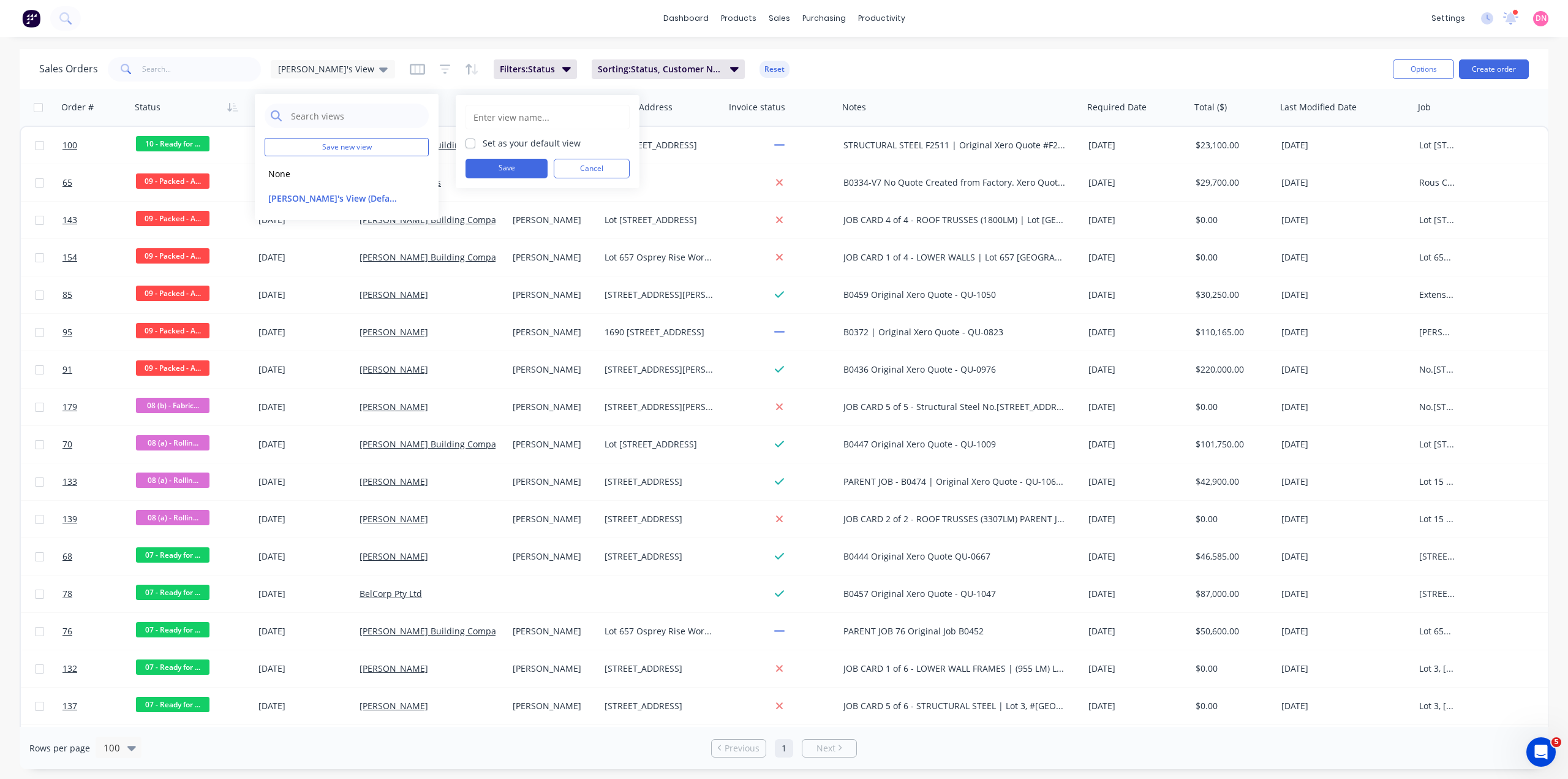
click at [543, 116] on input "text" at bounding box center [547, 117] width 150 height 23
type input "F"
type input "P"
type input "G"
type input "F"
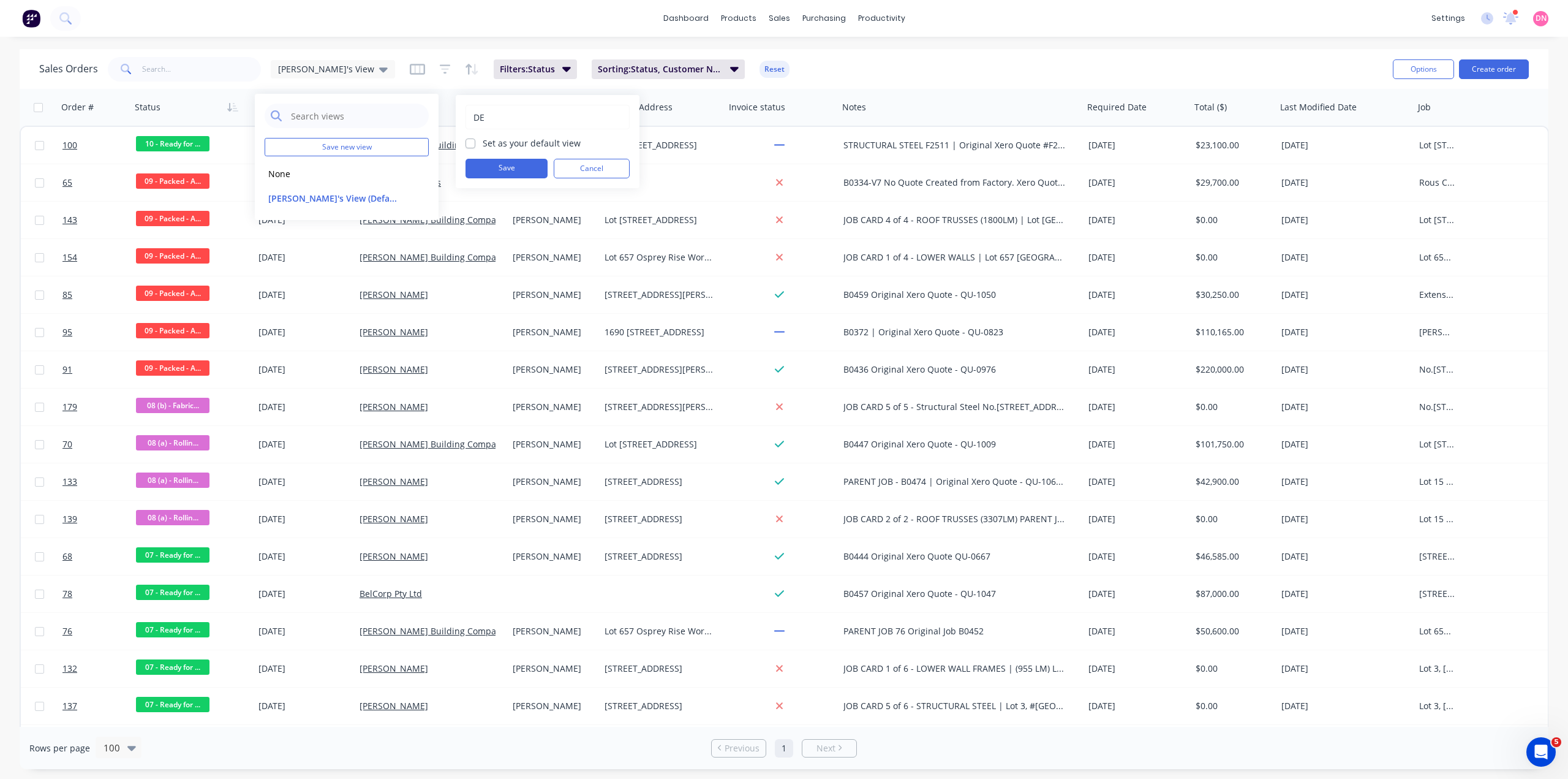
type input "D"
type input "d"
type input "Demi's View (2)"
click at [520, 136] on label "Set as your default view" at bounding box center [532, 142] width 98 height 12
click at [475, 136] on input "Set as your default view" at bounding box center [470, 142] width 10 height 12
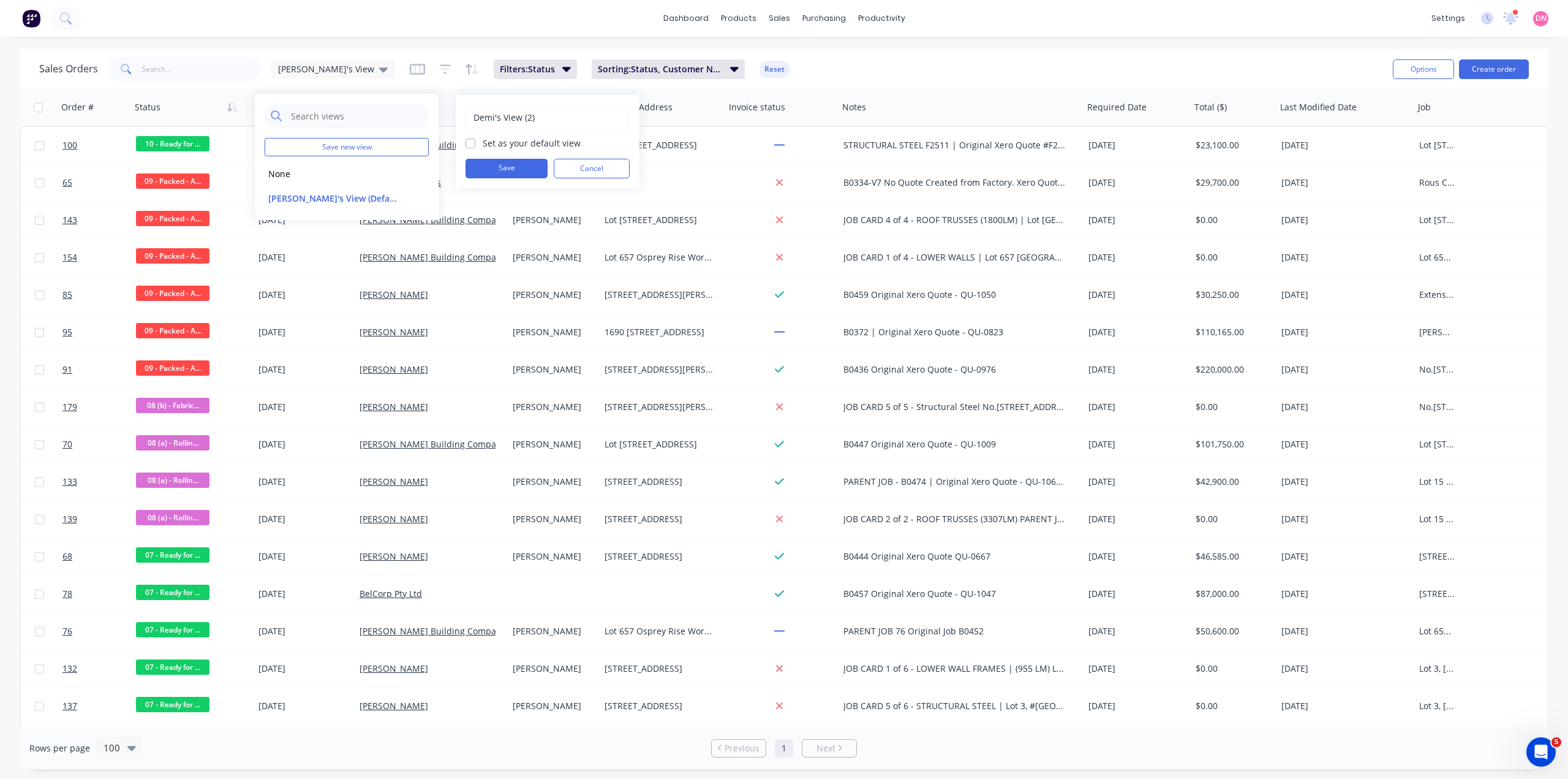
checkbox input "true"
click at [507, 161] on button "Save" at bounding box center [506, 169] width 82 height 20
click at [623, 76] on button "Sorting: Status, Customer Name" at bounding box center [633, 69] width 153 height 20
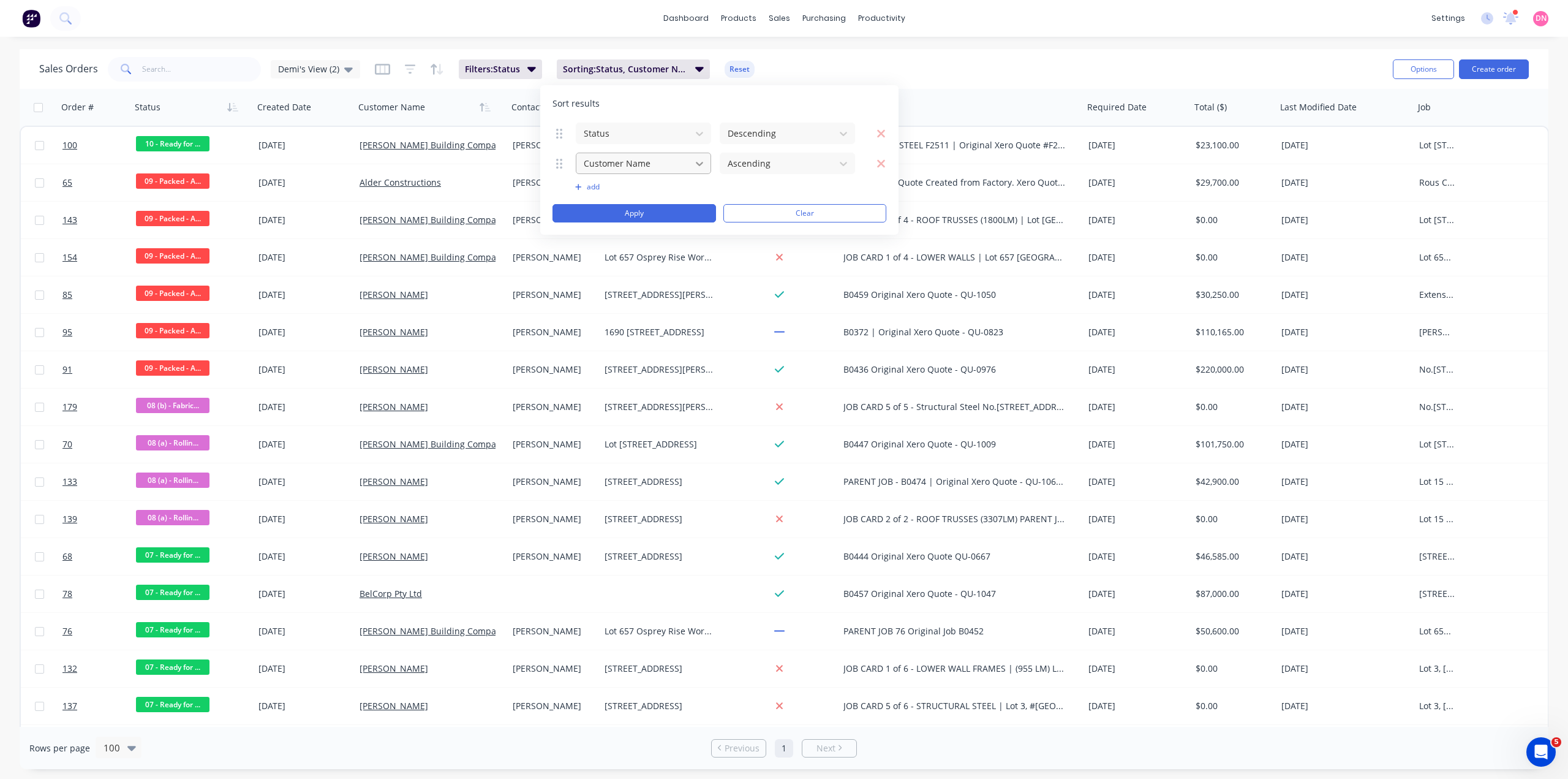
click at [702, 170] on div at bounding box center [699, 164] width 22 height 22
click at [696, 130] on icon at bounding box center [699, 133] width 12 height 12
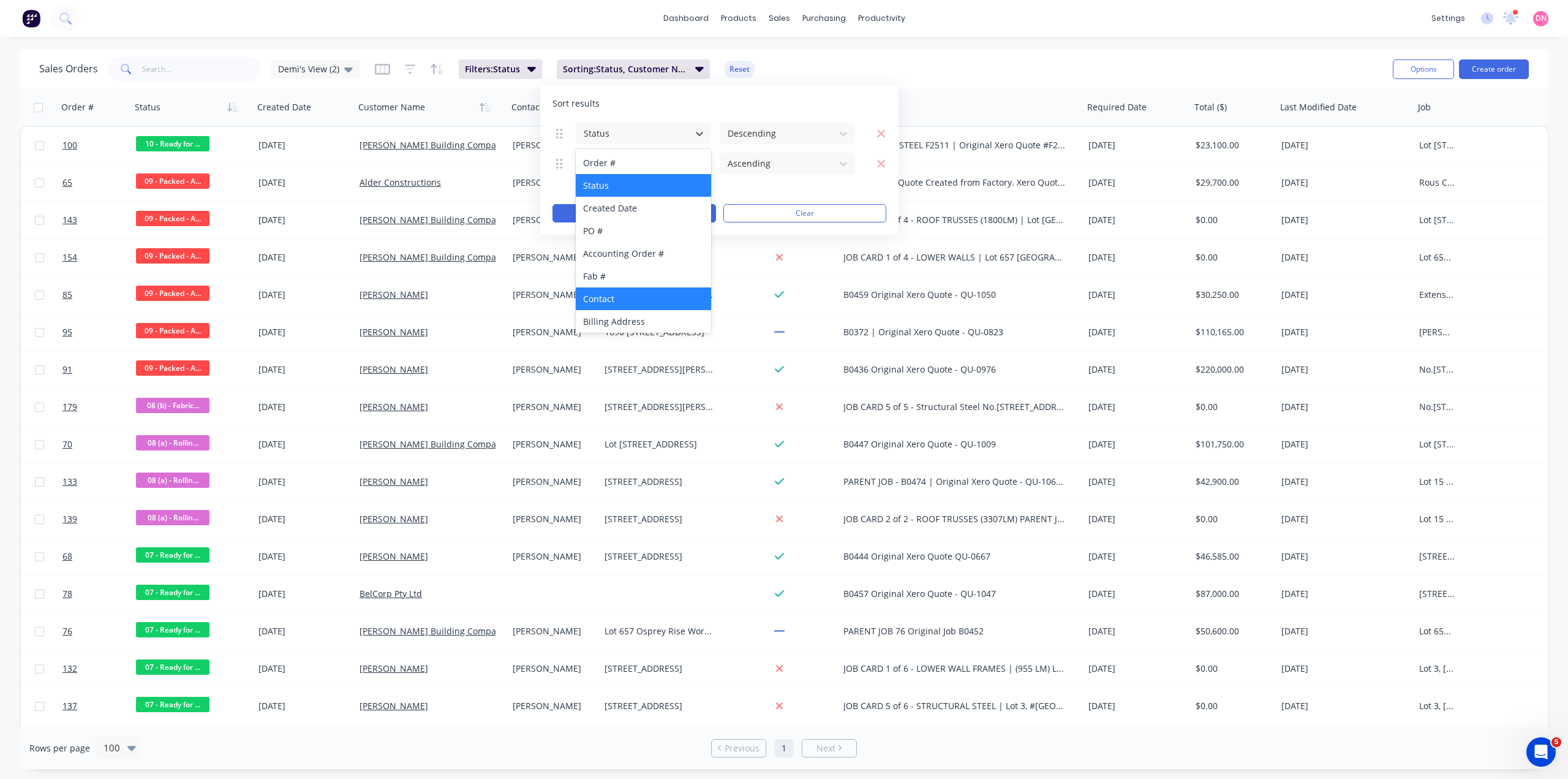
click at [662, 296] on div "Contact" at bounding box center [643, 298] width 135 height 22
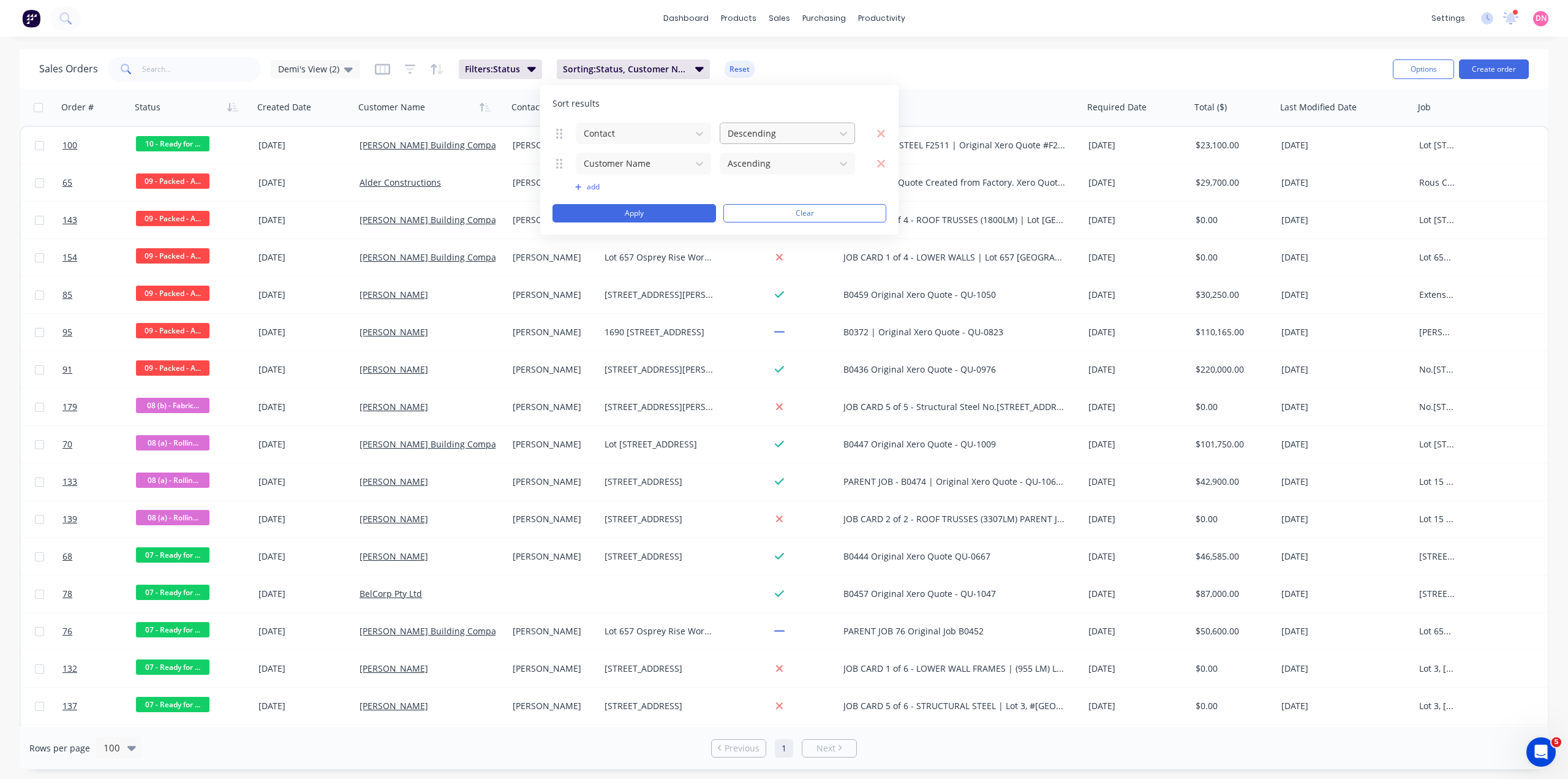
click at [766, 130] on div at bounding box center [777, 133] width 102 height 15
click at [528, 69] on icon "button" at bounding box center [532, 69] width 8 height 5
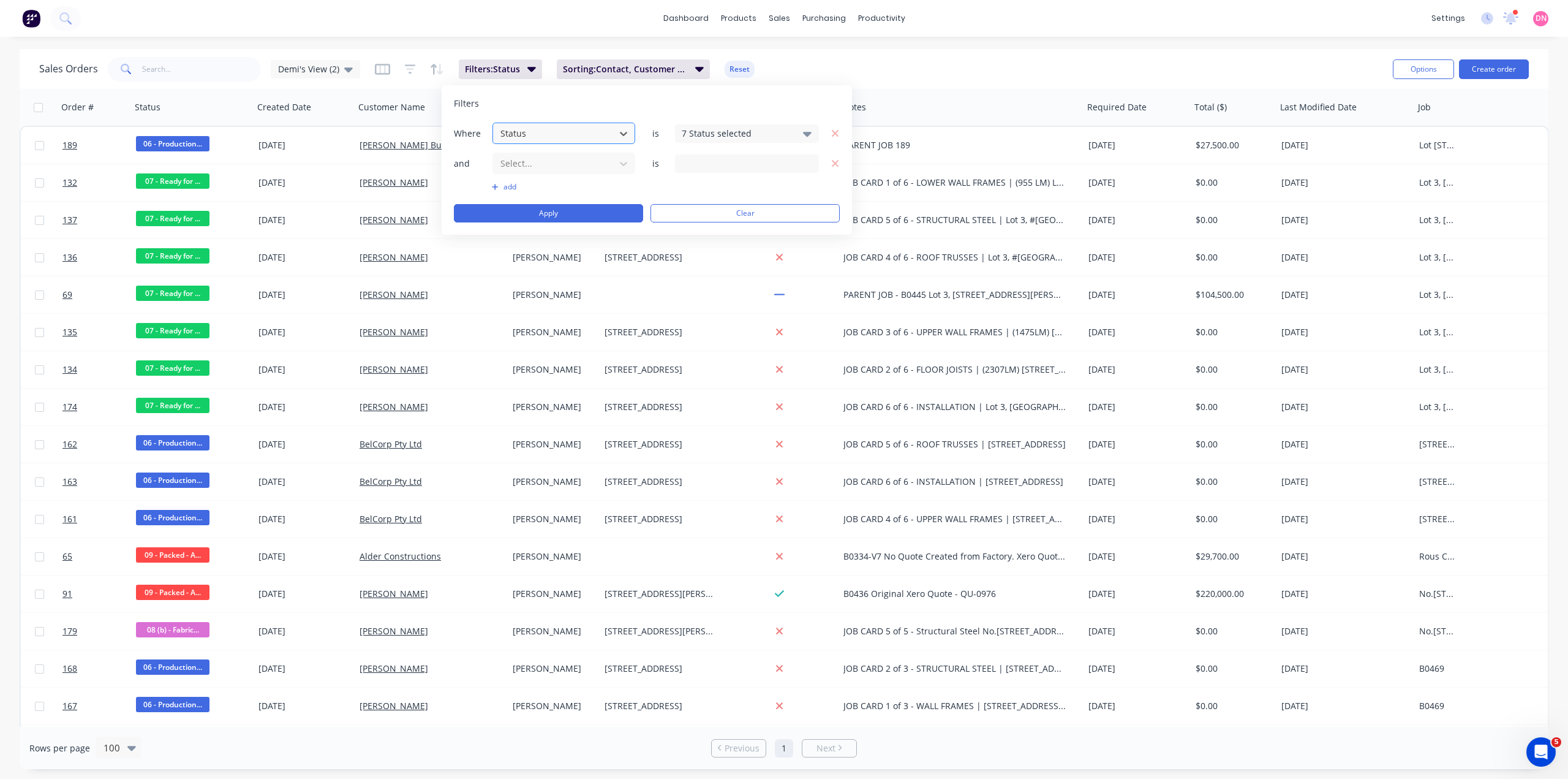
click at [558, 143] on div "Status" at bounding box center [564, 133] width 143 height 22
click at [578, 264] on div "Contact" at bounding box center [564, 253] width 143 height 22
click at [755, 131] on input "06 - Production / Shop Detailing,07 - Ready for Production,08 (a) - Rolling,08 …" at bounding box center [746, 134] width 144 height 18
drag, startPoint x: 681, startPoint y: 135, endPoint x: 847, endPoint y: 131, distance: 166.0
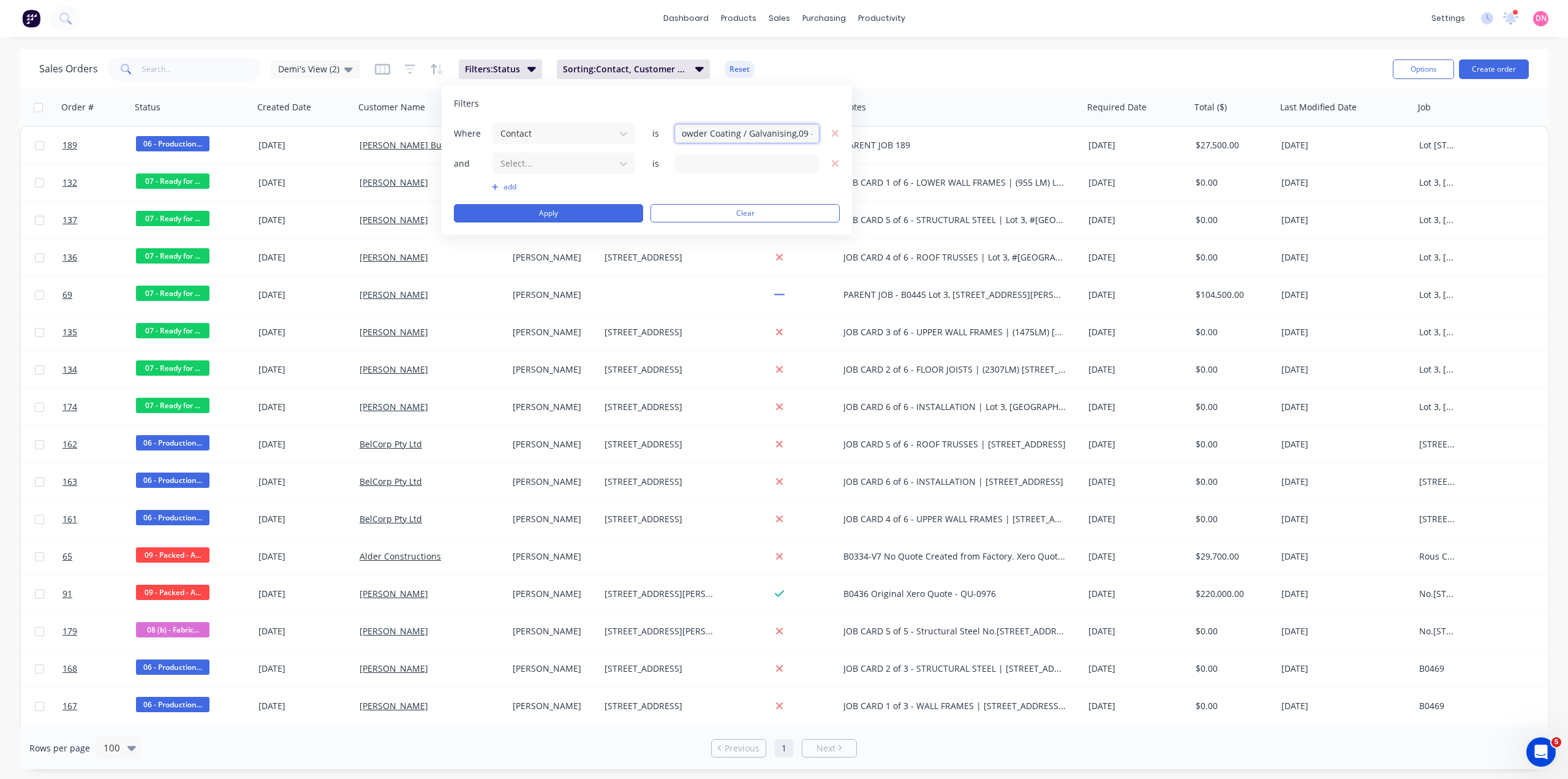
click at [847, 131] on div "Filters Where Contact is 06 - Production / Shop Detailing,07 - Ready for Produc…" at bounding box center [646, 160] width 410 height 150
type input "B"
type input "[PERSON_NAME]"
click at [590, 162] on div at bounding box center [554, 163] width 110 height 15
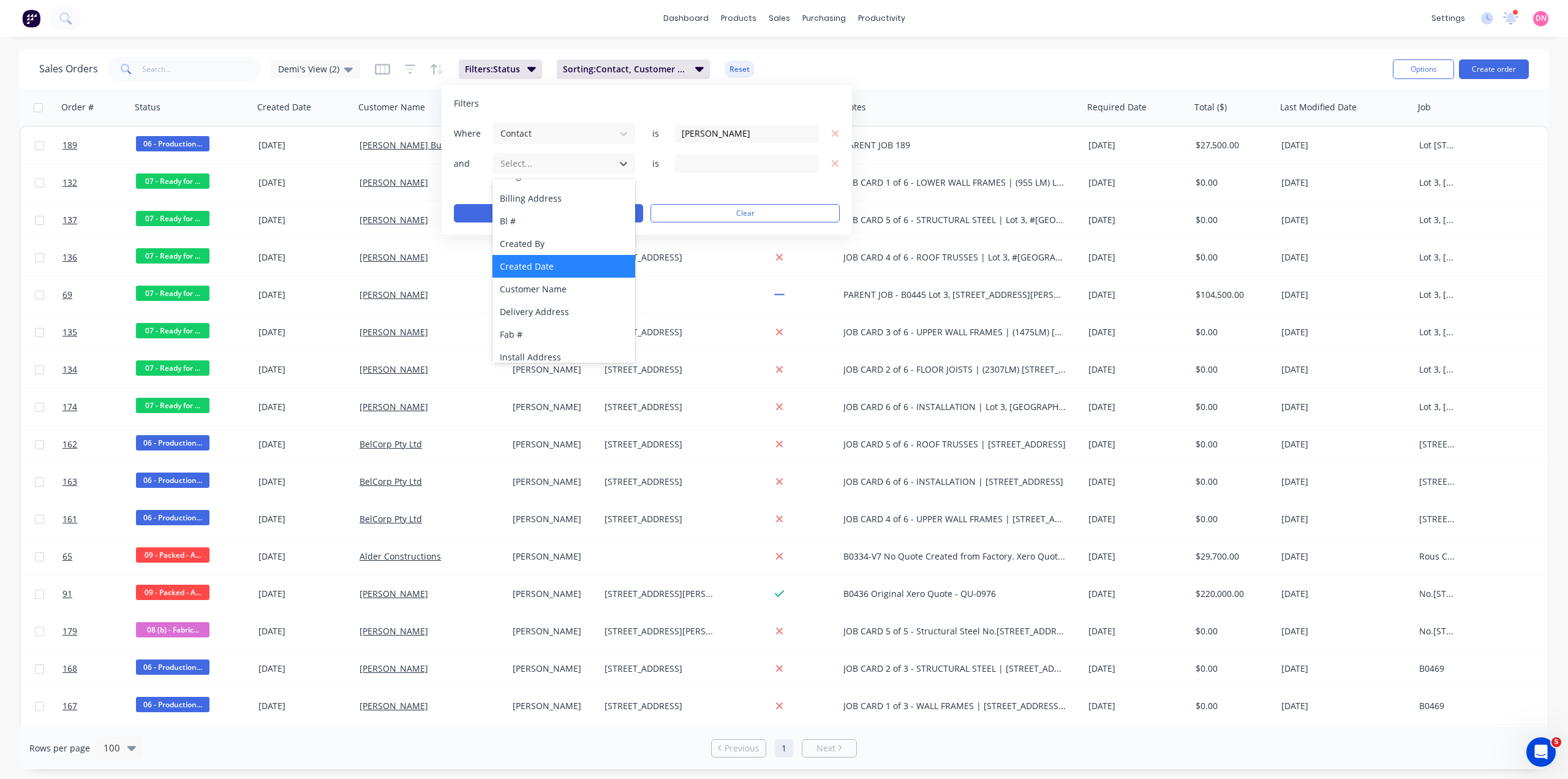
scroll to position [41, 0]
click at [569, 292] on div "Customer Name" at bounding box center [564, 287] width 143 height 22
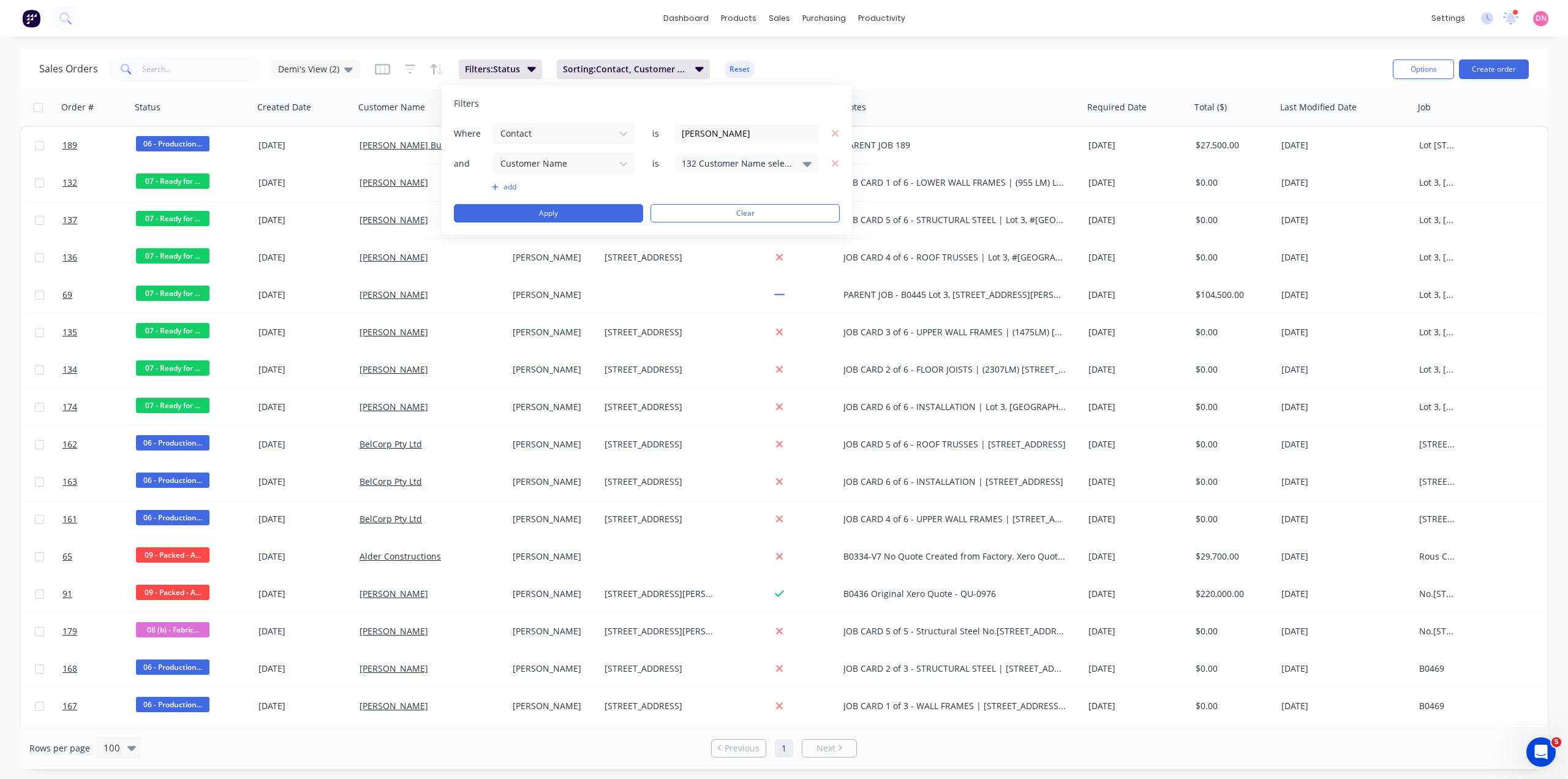
click at [760, 158] on div "132 Customer Name selected" at bounding box center [736, 163] width 111 height 12
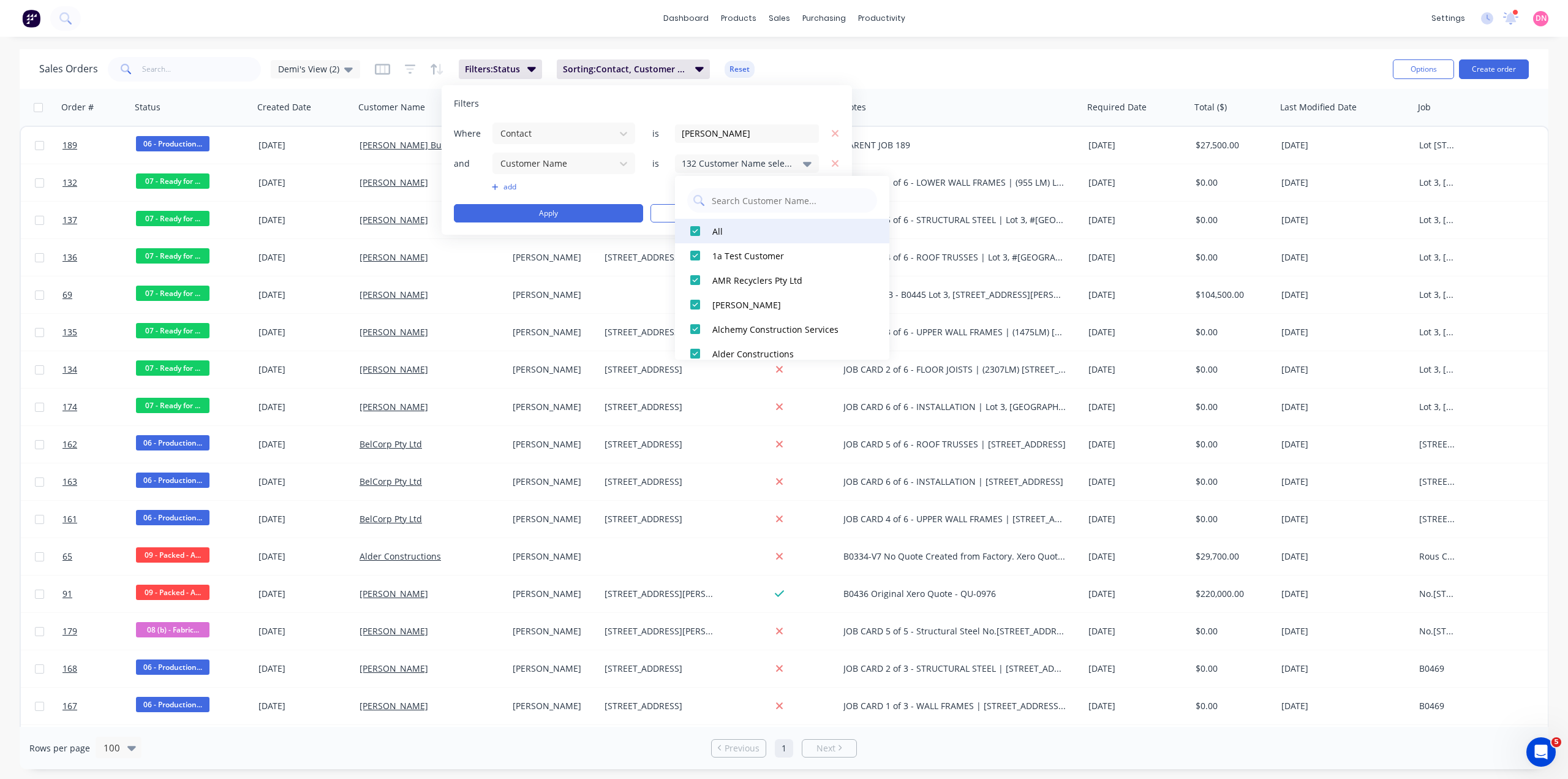
click at [692, 222] on div at bounding box center [695, 230] width 24 height 24
click at [693, 230] on div at bounding box center [695, 239] width 24 height 24
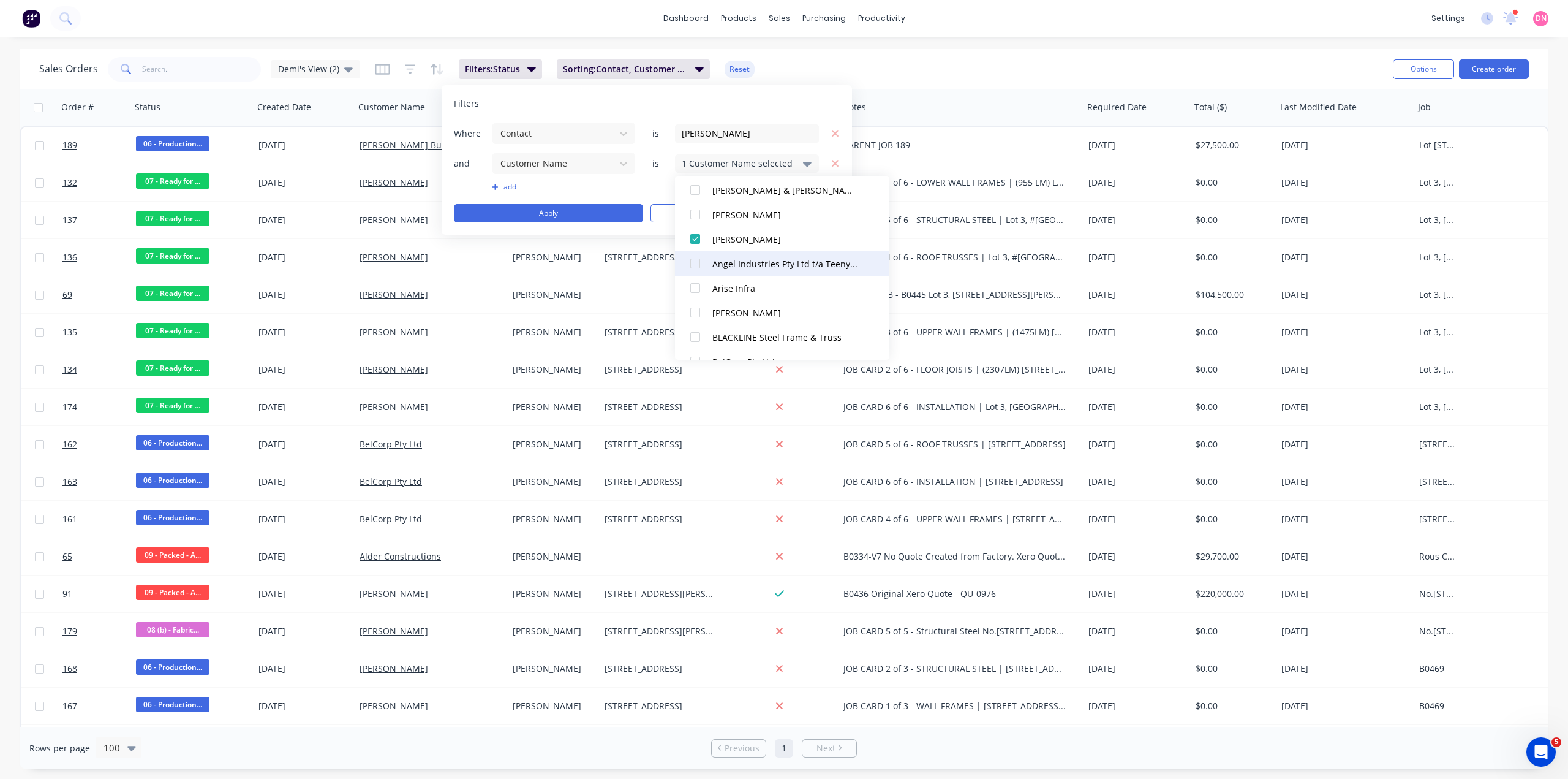
click at [695, 269] on div at bounding box center [695, 263] width 24 height 24
click at [699, 232] on div at bounding box center [695, 239] width 24 height 24
click at [694, 273] on div at bounding box center [695, 271] width 24 height 24
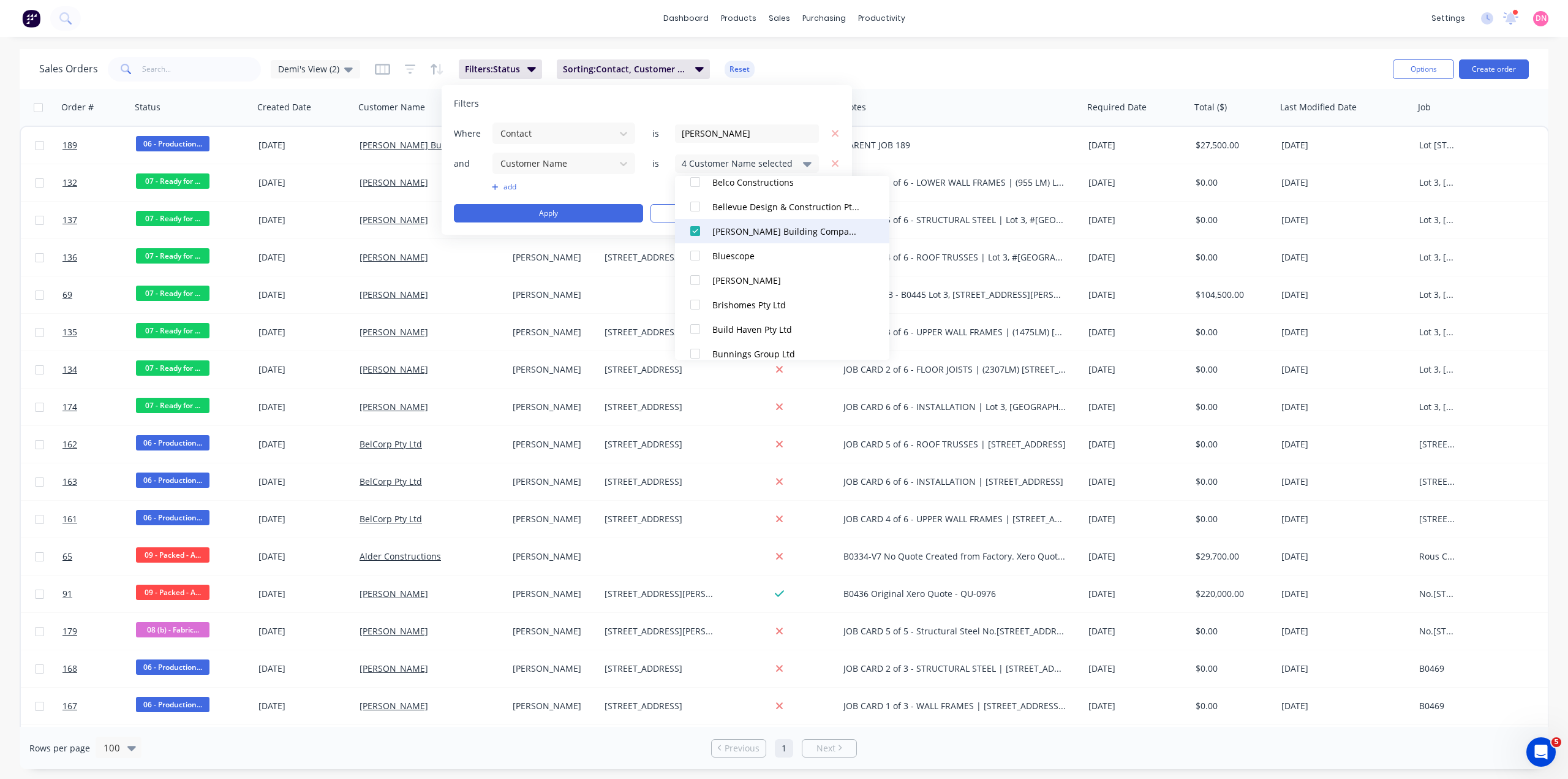
click at [694, 273] on div at bounding box center [695, 279] width 24 height 24
click at [694, 220] on div at bounding box center [695, 223] width 24 height 24
click at [699, 232] on div at bounding box center [695, 230] width 24 height 24
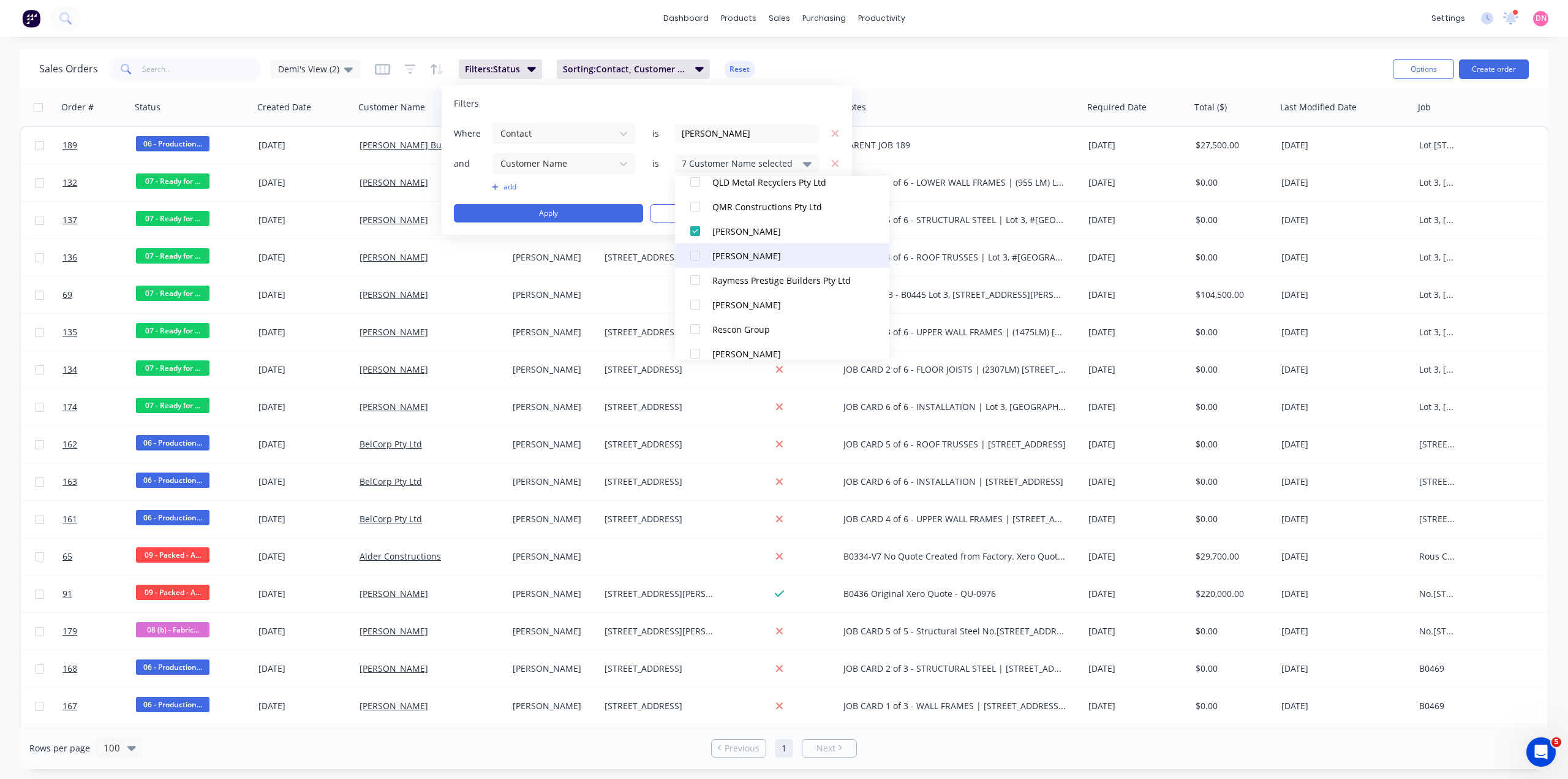
click at [699, 250] on div at bounding box center [695, 255] width 24 height 24
click at [694, 278] on div at bounding box center [695, 279] width 24 height 24
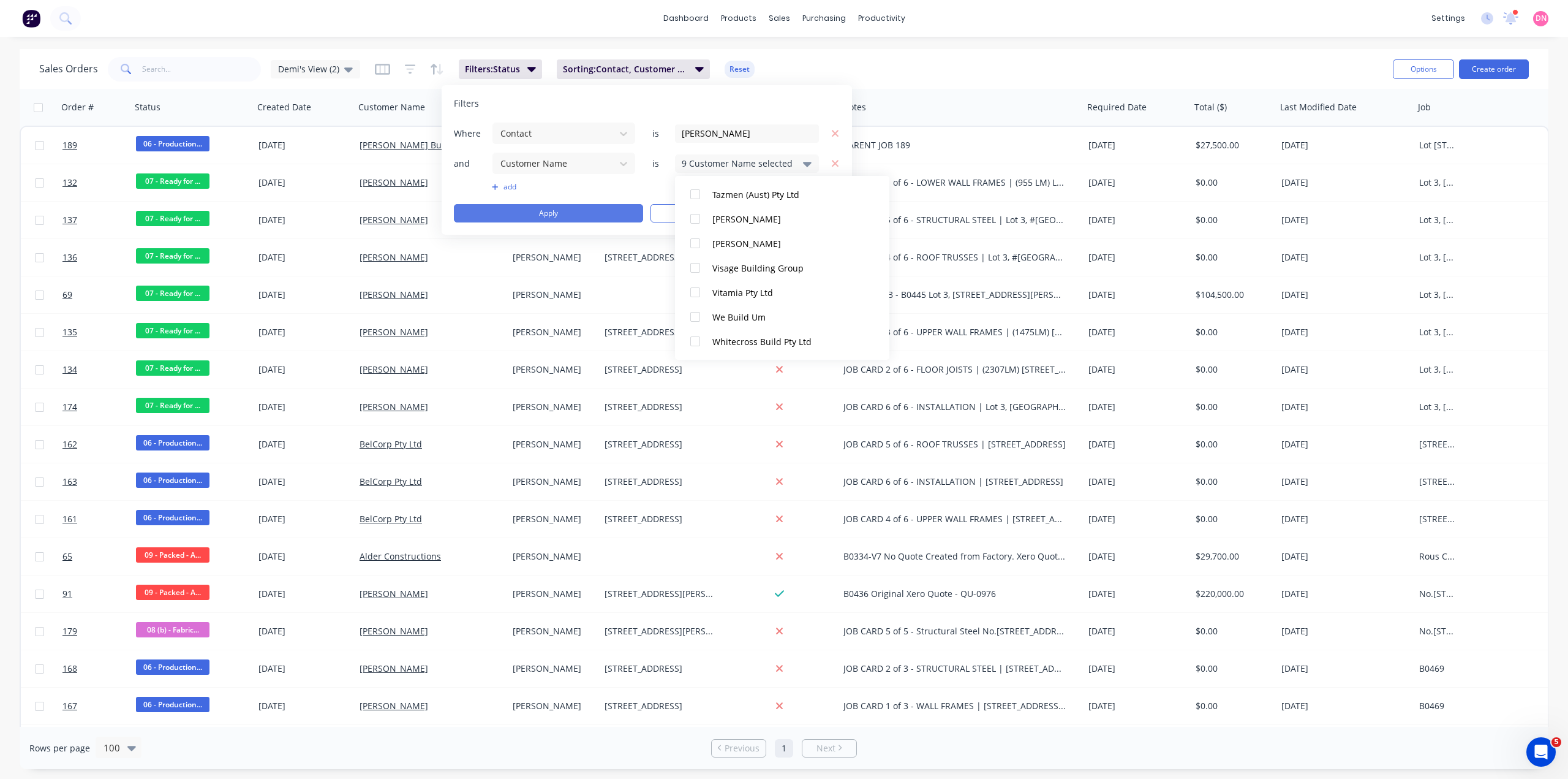
click at [592, 217] on button "Apply" at bounding box center [548, 213] width 189 height 18
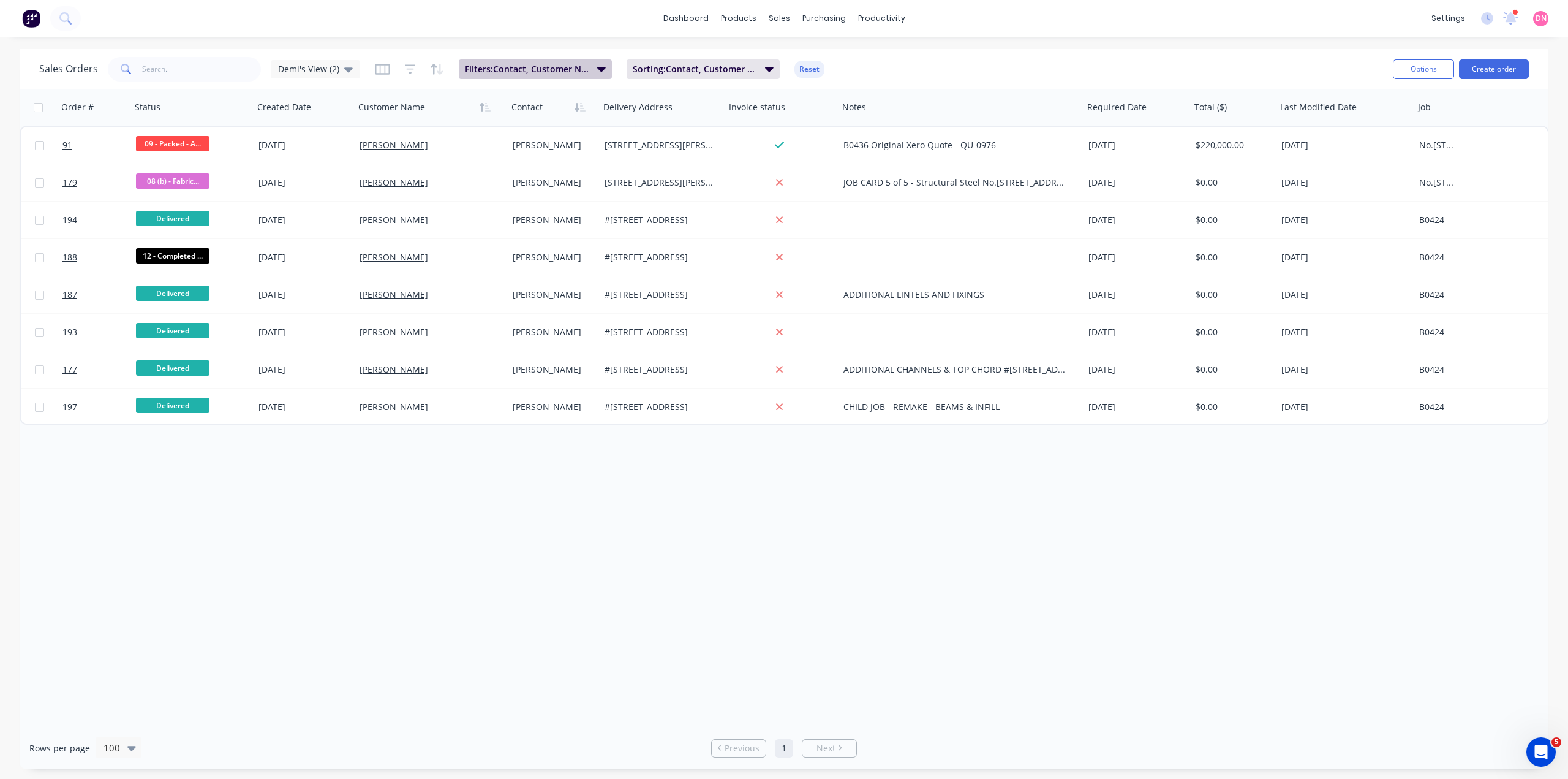
click at [597, 69] on icon "button" at bounding box center [602, 69] width 8 height 5
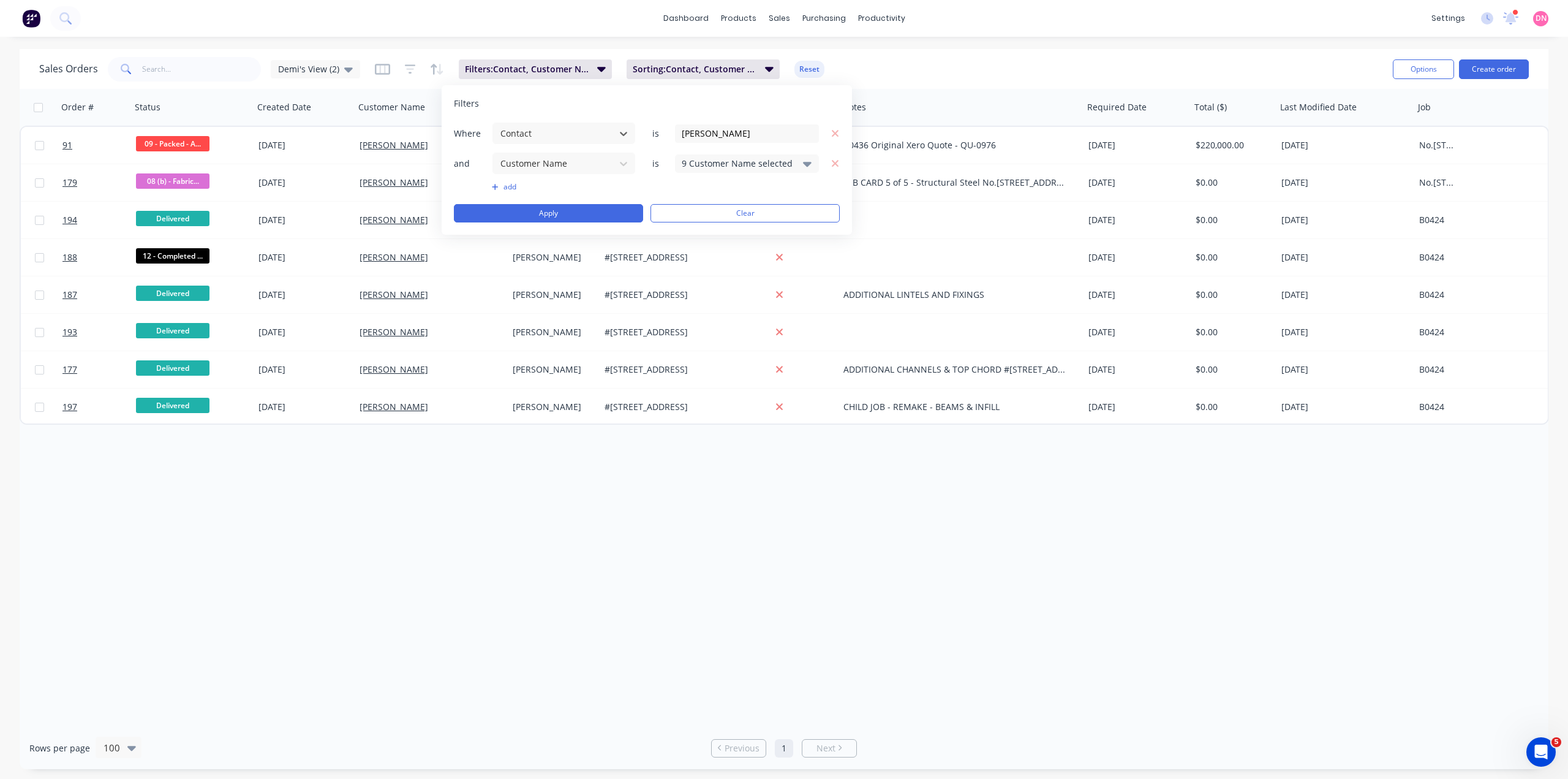
click at [751, 170] on div "9 Customer Name selected" at bounding box center [746, 164] width 144 height 18
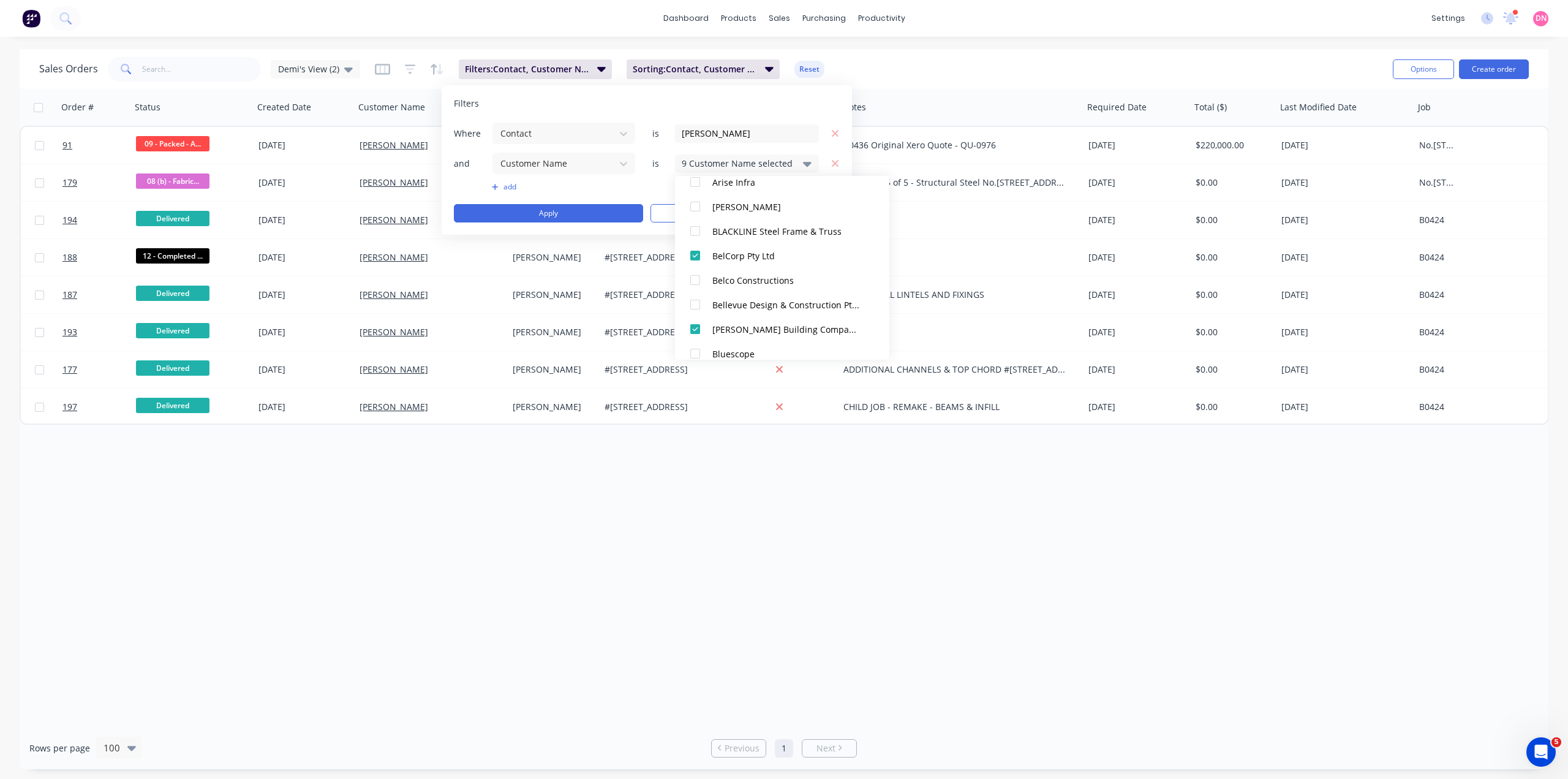
scroll to position [409, 0]
click at [838, 131] on icon "button" at bounding box center [835, 133] width 8 height 11
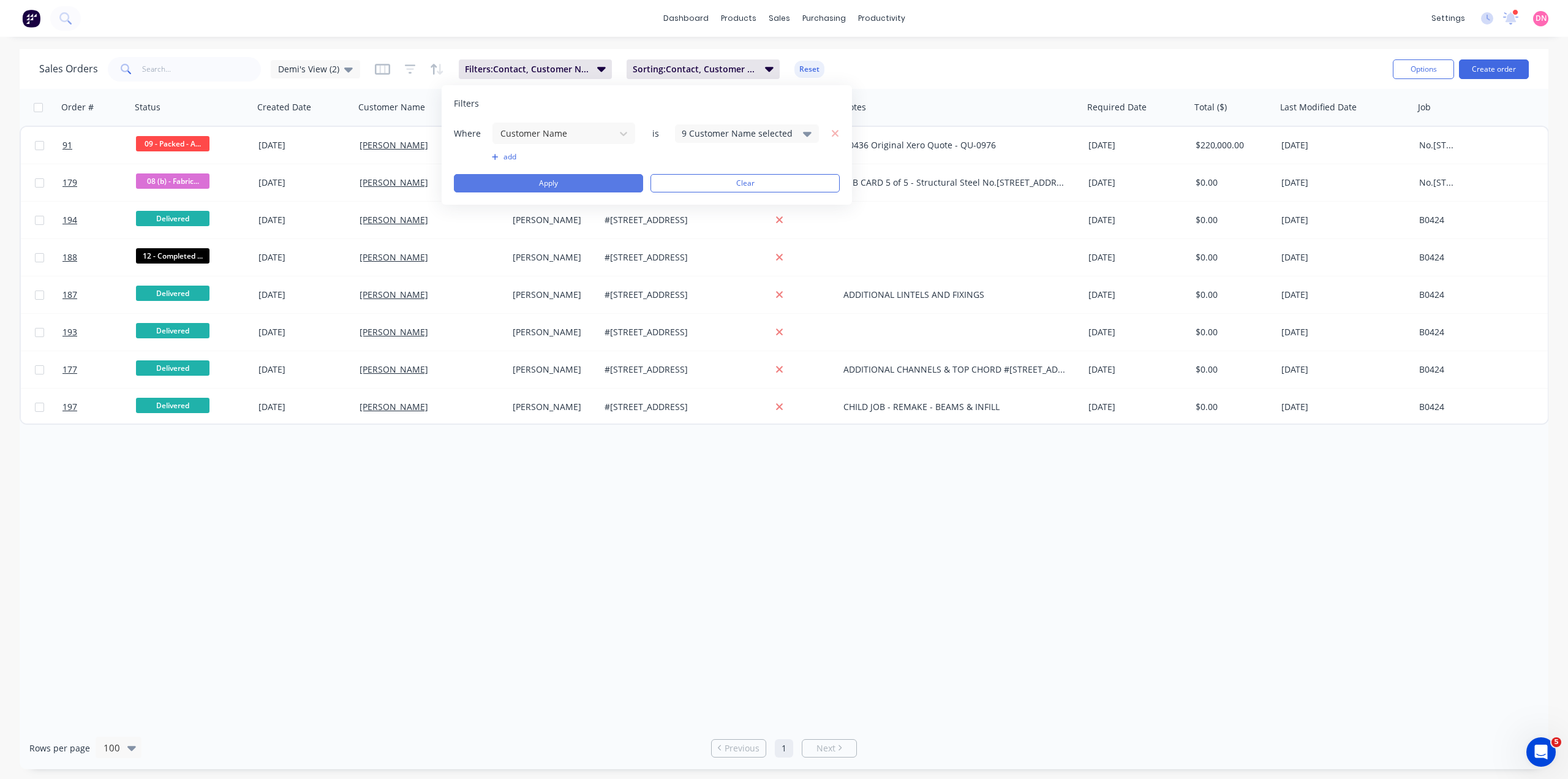
click at [623, 185] on button "Apply" at bounding box center [548, 183] width 189 height 18
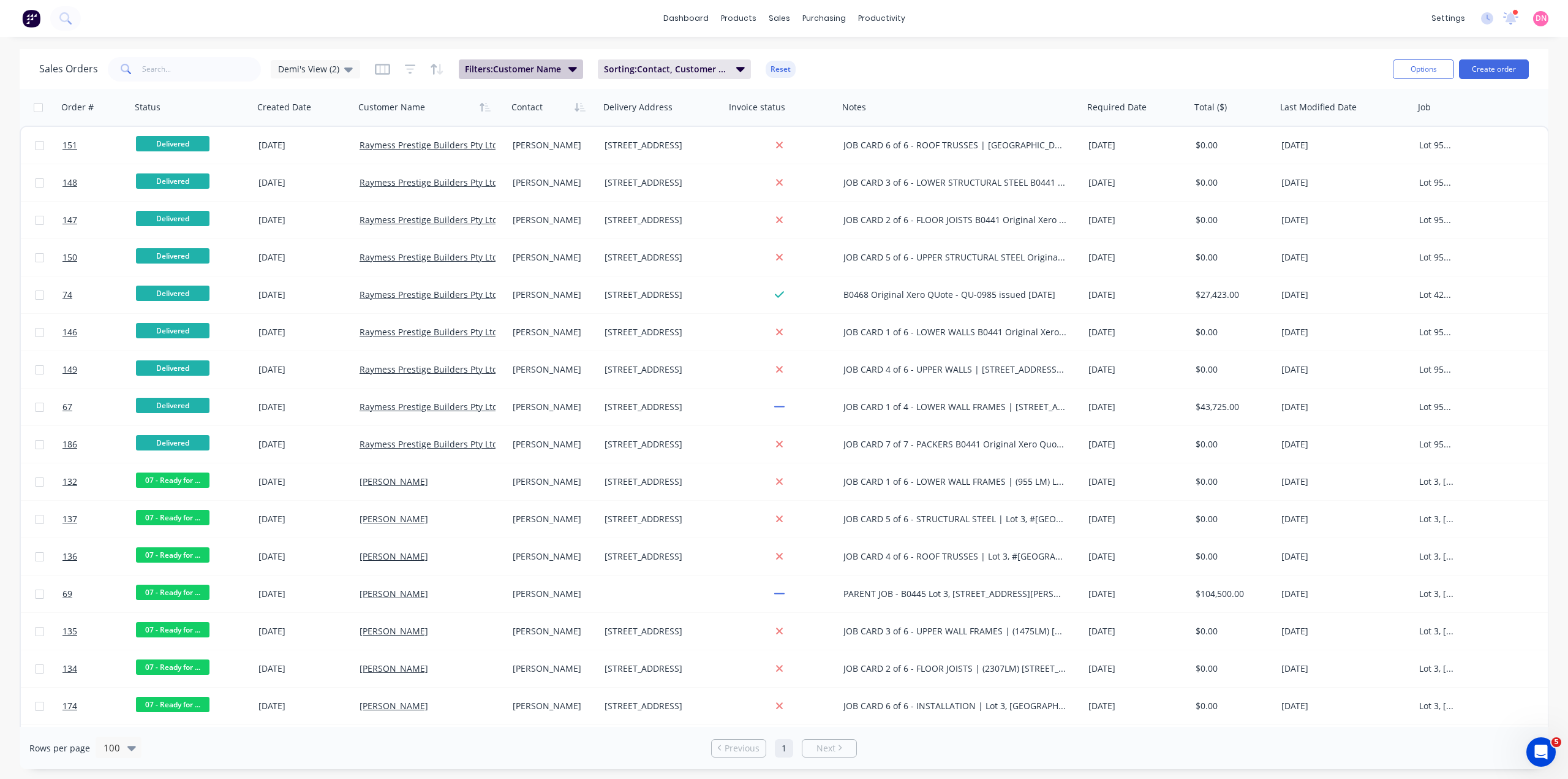
click at [568, 72] on icon "button" at bounding box center [573, 68] width 8 height 13
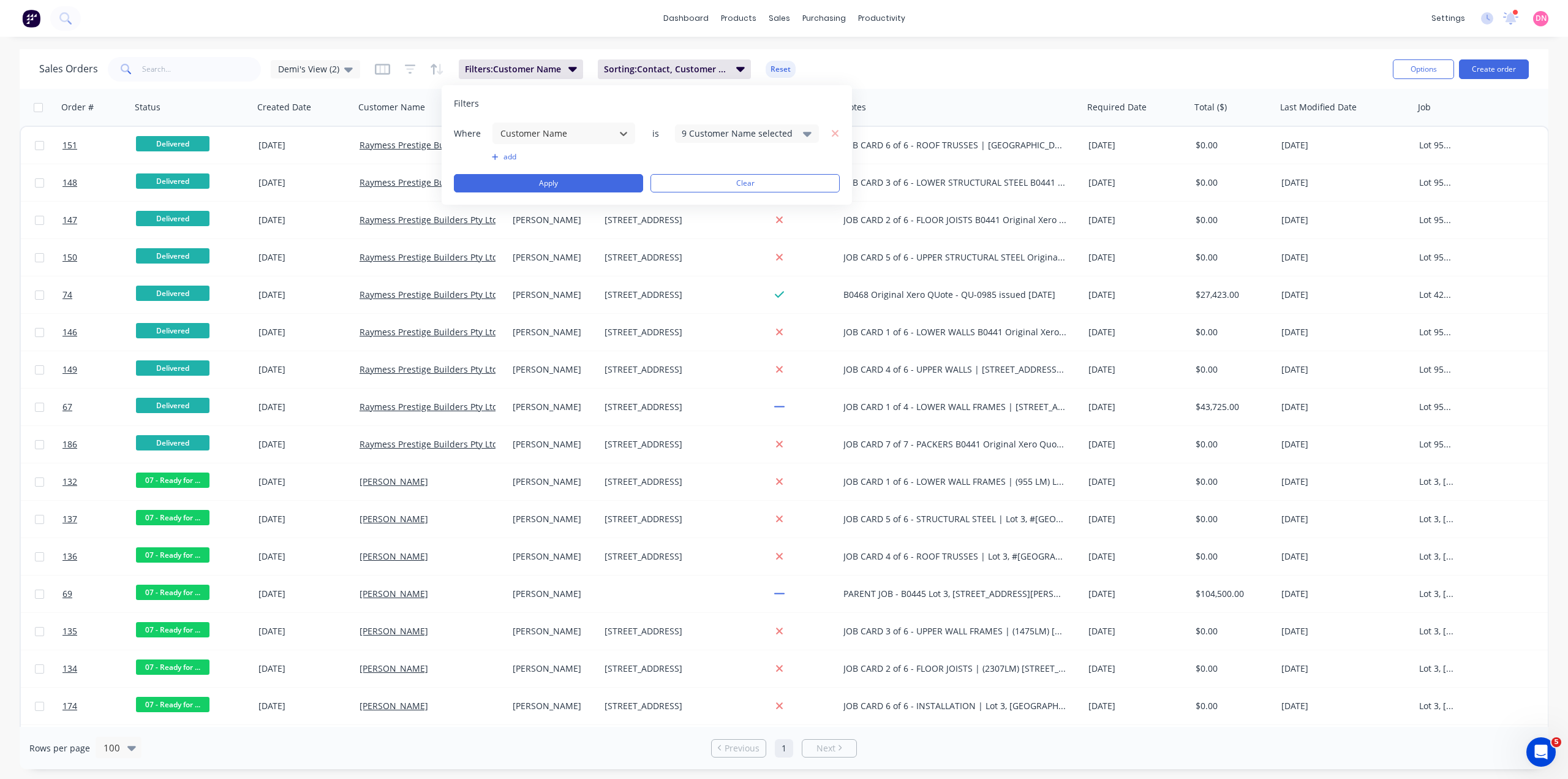
click at [500, 155] on button "add" at bounding box center [563, 157] width 144 height 10
click at [604, 165] on div at bounding box center [554, 163] width 110 height 15
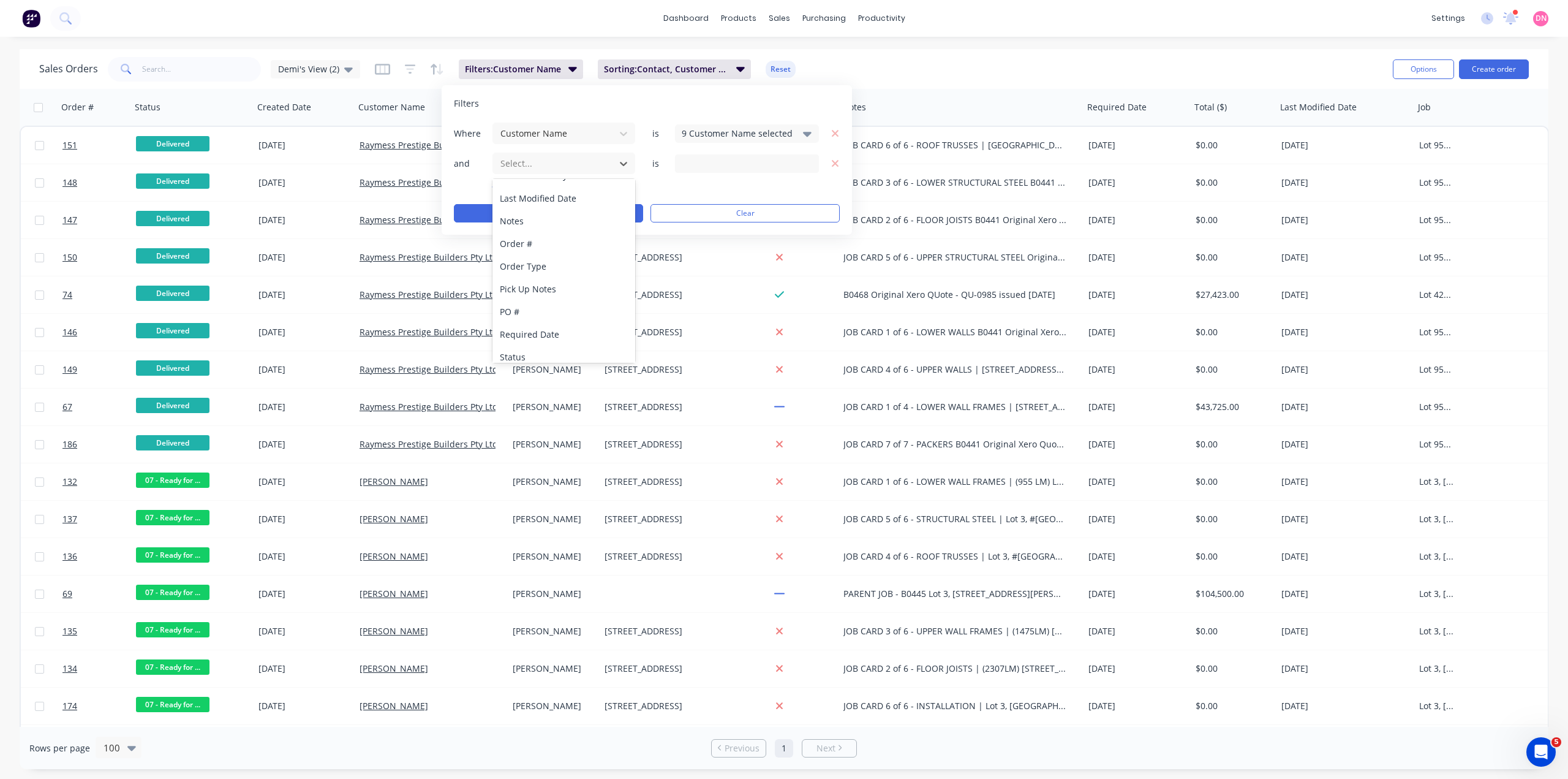
scroll to position [343, 0]
click at [577, 345] on div "Status" at bounding box center [564, 348] width 143 height 22
click at [732, 171] on div "20 Status selected" at bounding box center [746, 164] width 144 height 18
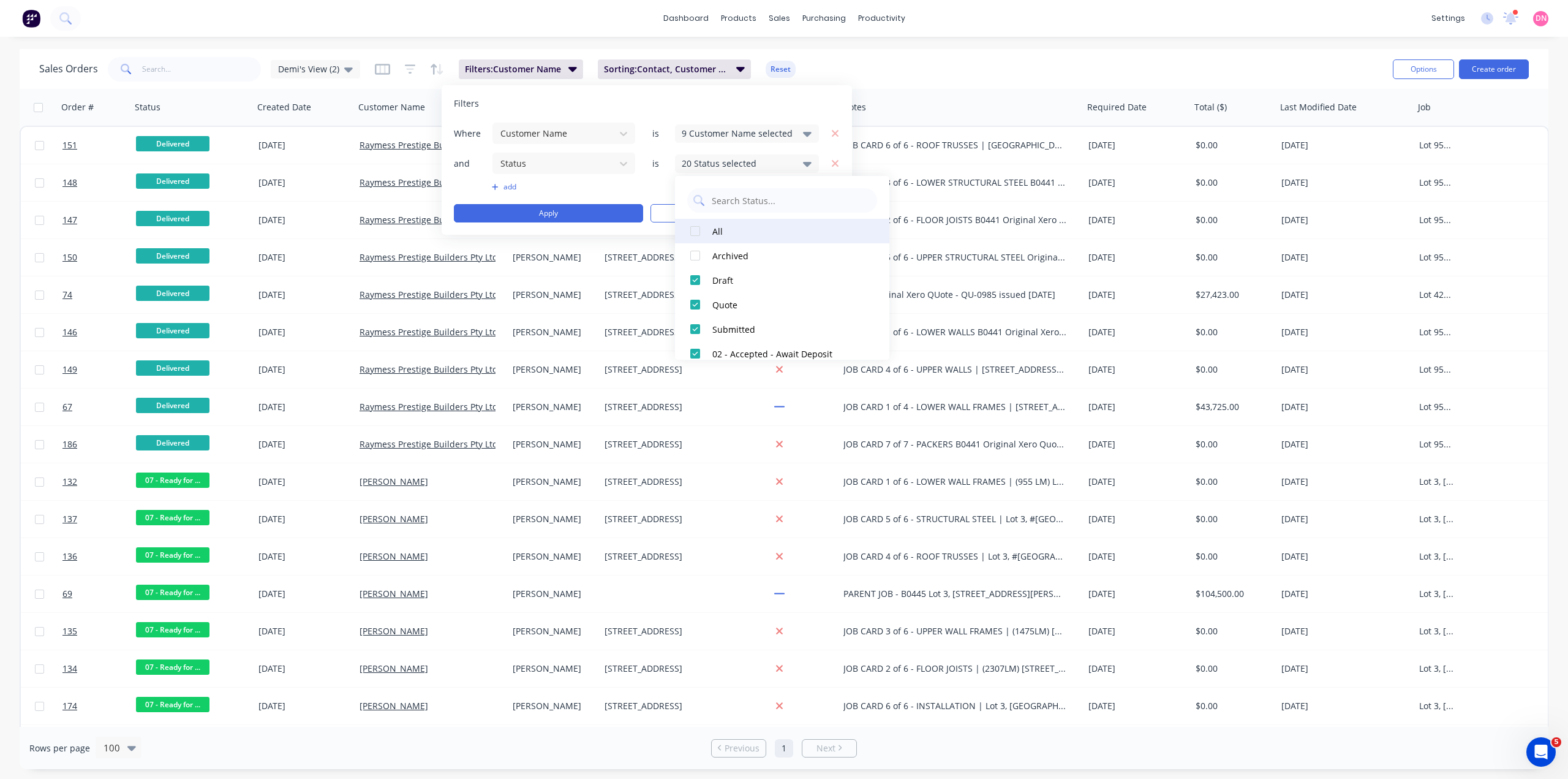
click at [692, 230] on div at bounding box center [695, 230] width 24 height 24
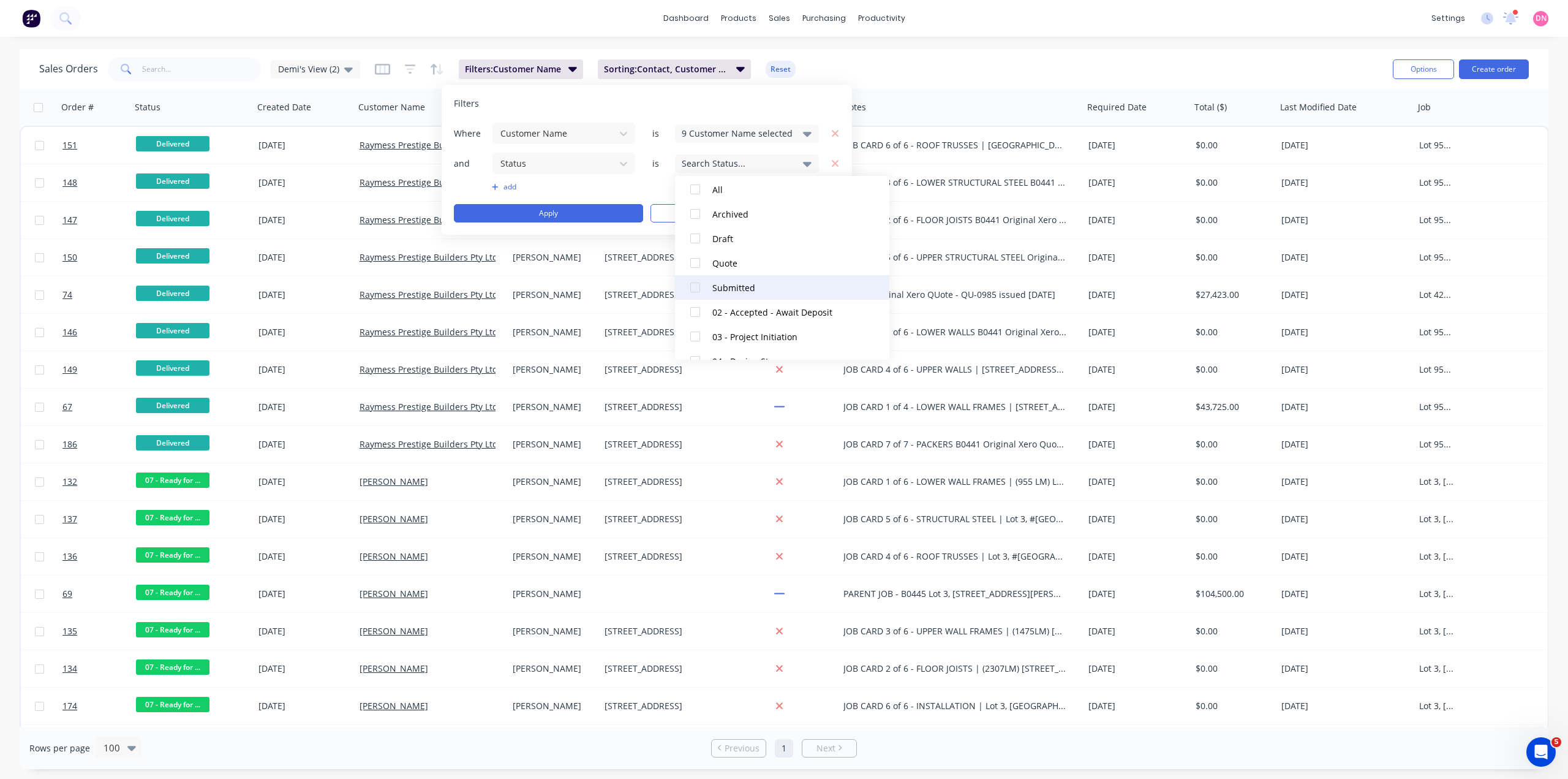
scroll to position [41, 0]
click at [696, 192] on div at bounding box center [695, 190] width 24 height 24
click at [694, 209] on div at bounding box center [695, 214] width 24 height 24
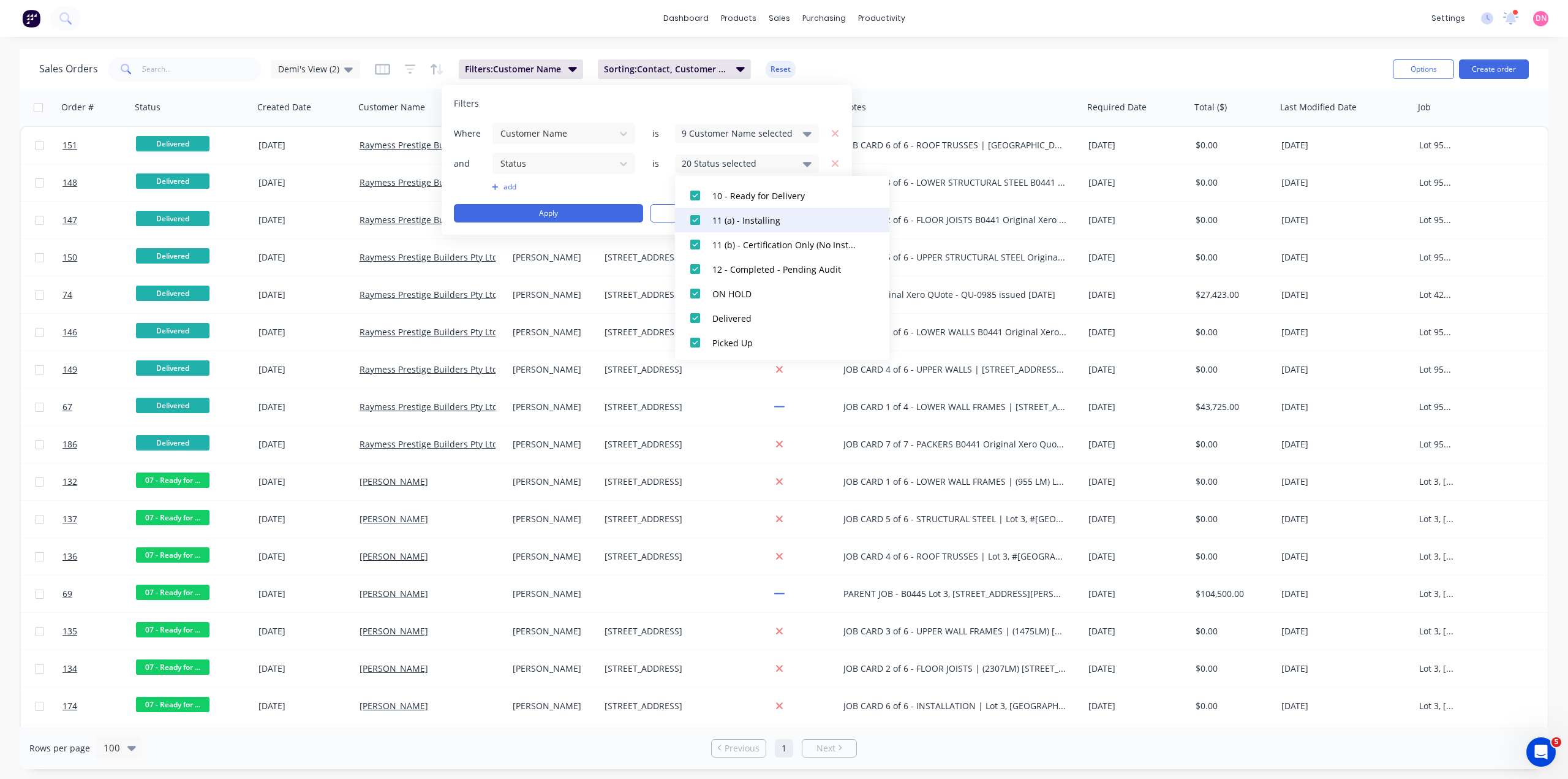
scroll to position [404, 0]
click at [694, 264] on div at bounding box center [695, 267] width 24 height 24
click at [692, 291] on div at bounding box center [695, 292] width 24 height 24
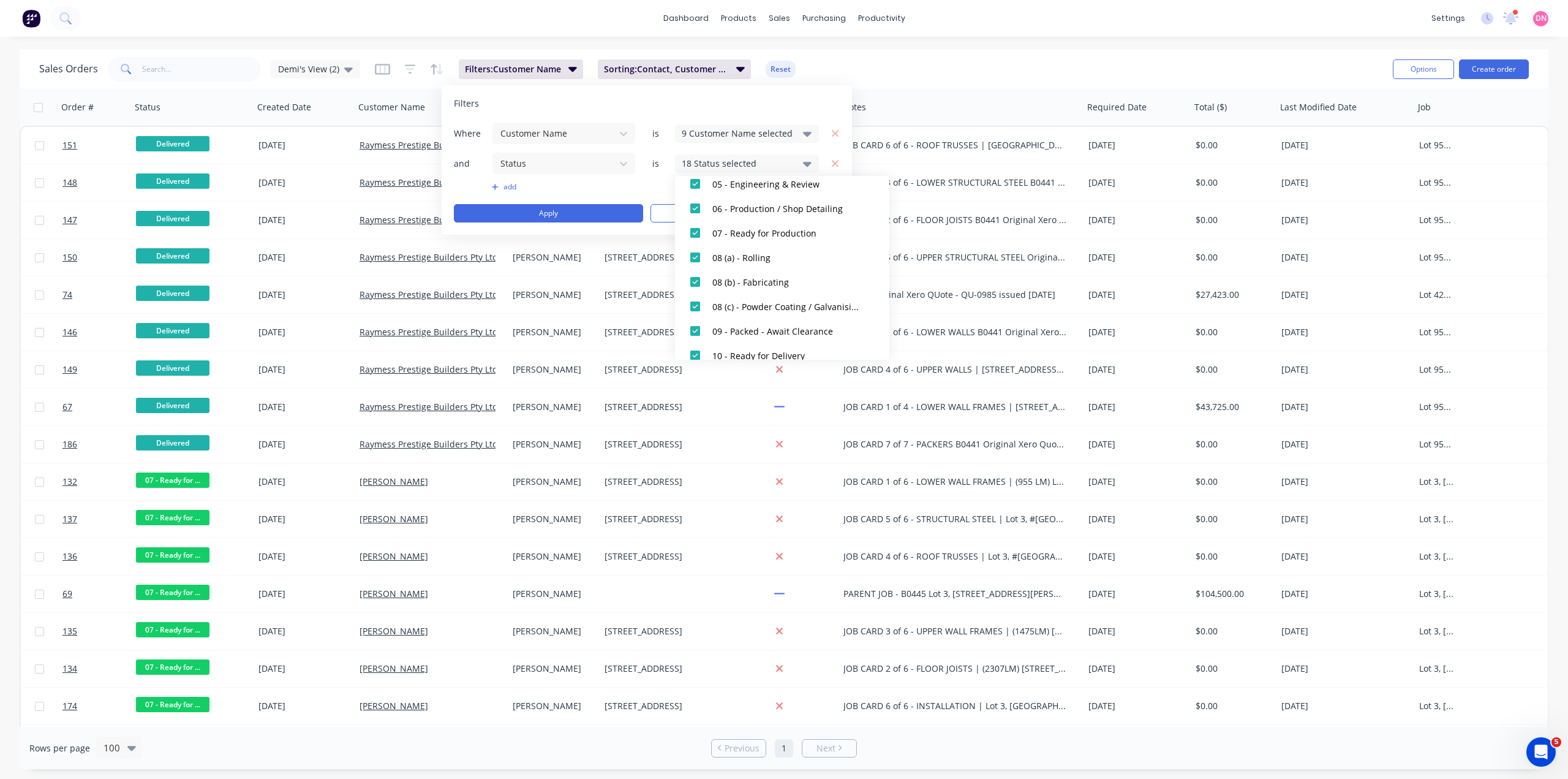
scroll to position [200, 0]
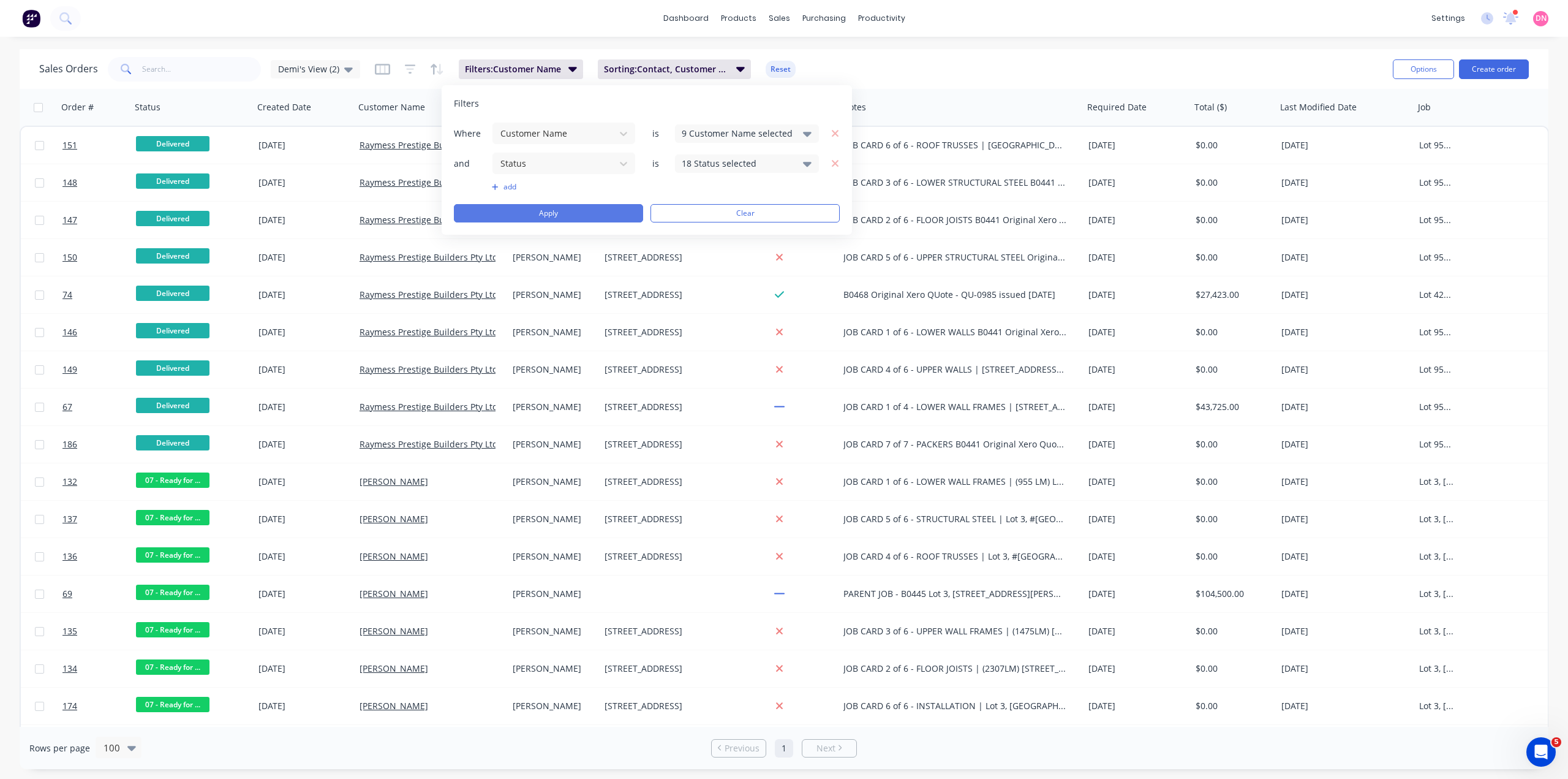
click at [613, 214] on button "Apply" at bounding box center [548, 213] width 189 height 18
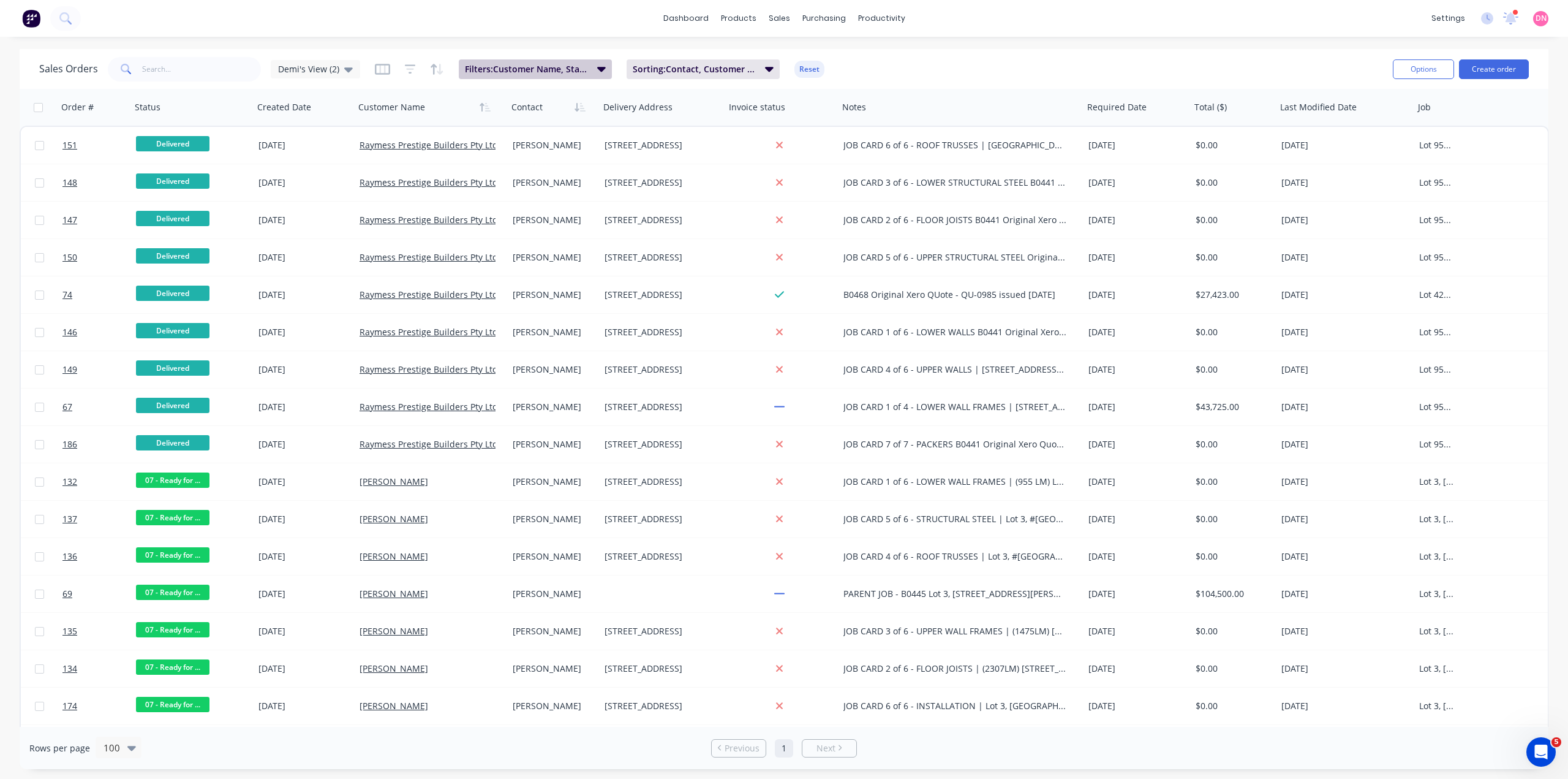
click at [517, 67] on span "Filters: Customer Name, Status" at bounding box center [527, 69] width 125 height 12
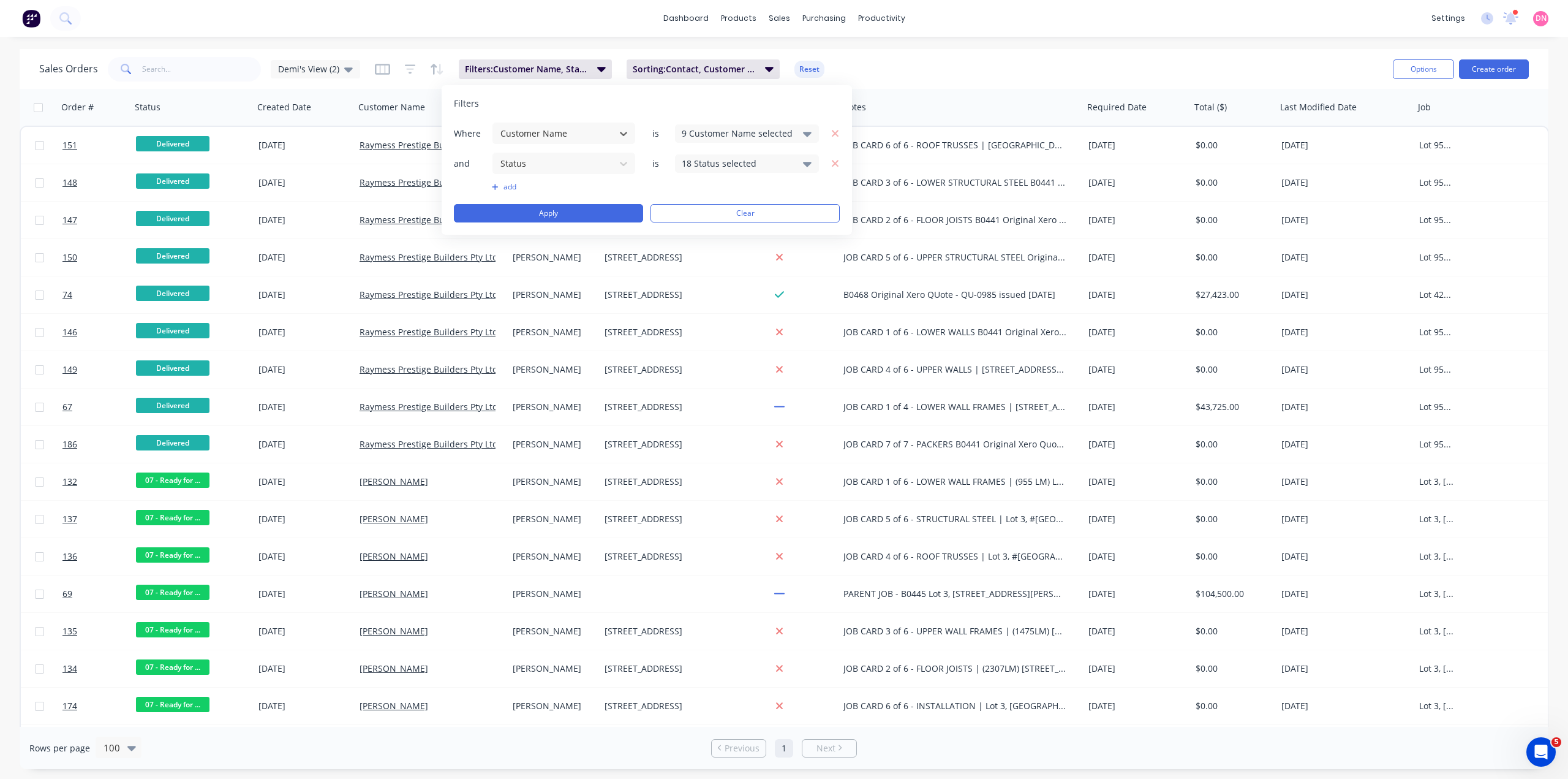
click at [692, 56] on div "Sales Orders Demi's View (2) Filters: Customer Name, Status Sorting: Contact, C…" at bounding box center [710, 69] width 1344 height 30
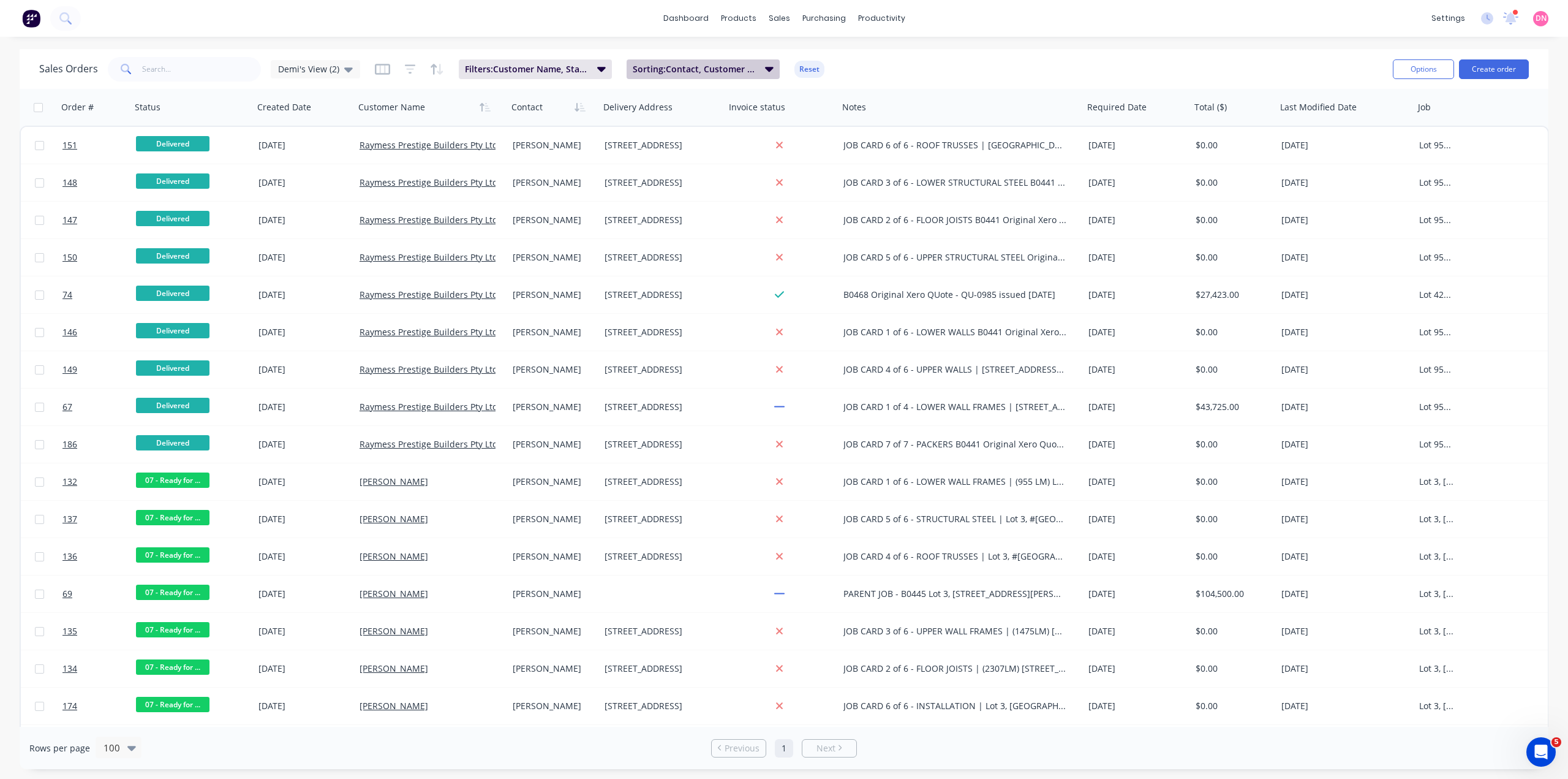
click at [704, 69] on span "Sorting: Contact, Customer Name" at bounding box center [695, 69] width 125 height 12
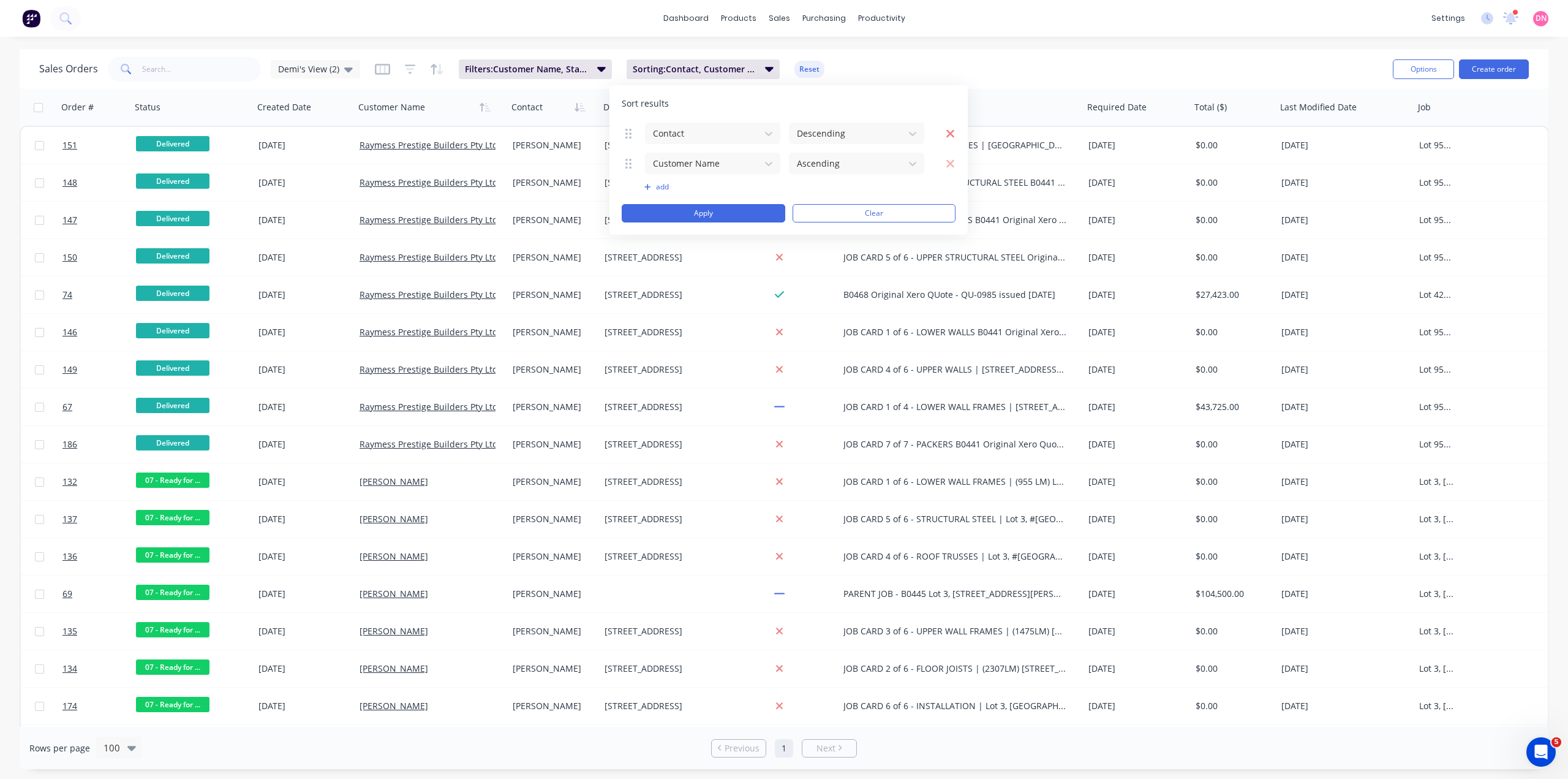
click at [942, 130] on button "button" at bounding box center [943, 133] width 22 height 15
click at [651, 155] on button "add" at bounding box center [712, 157] width 136 height 10
click at [680, 170] on div "Sort by" at bounding box center [703, 163] width 110 height 20
click at [688, 263] on div "Last Modified By" at bounding box center [712, 260] width 135 height 22
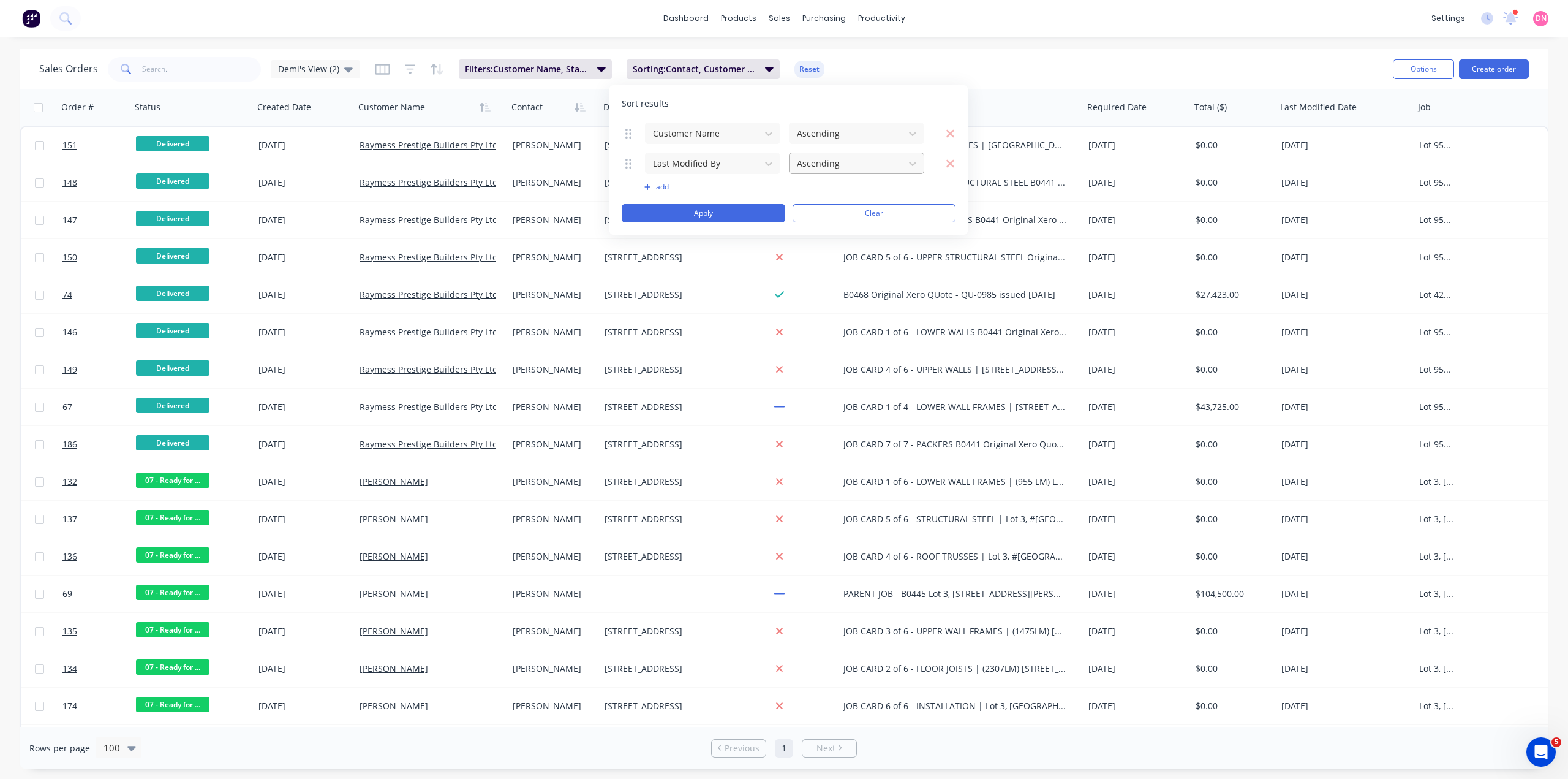
click at [853, 166] on div at bounding box center [846, 163] width 102 height 15
click at [853, 193] on div "Ascending" at bounding box center [856, 192] width 135 height 22
click at [759, 212] on button "Apply" at bounding box center [703, 213] width 164 height 18
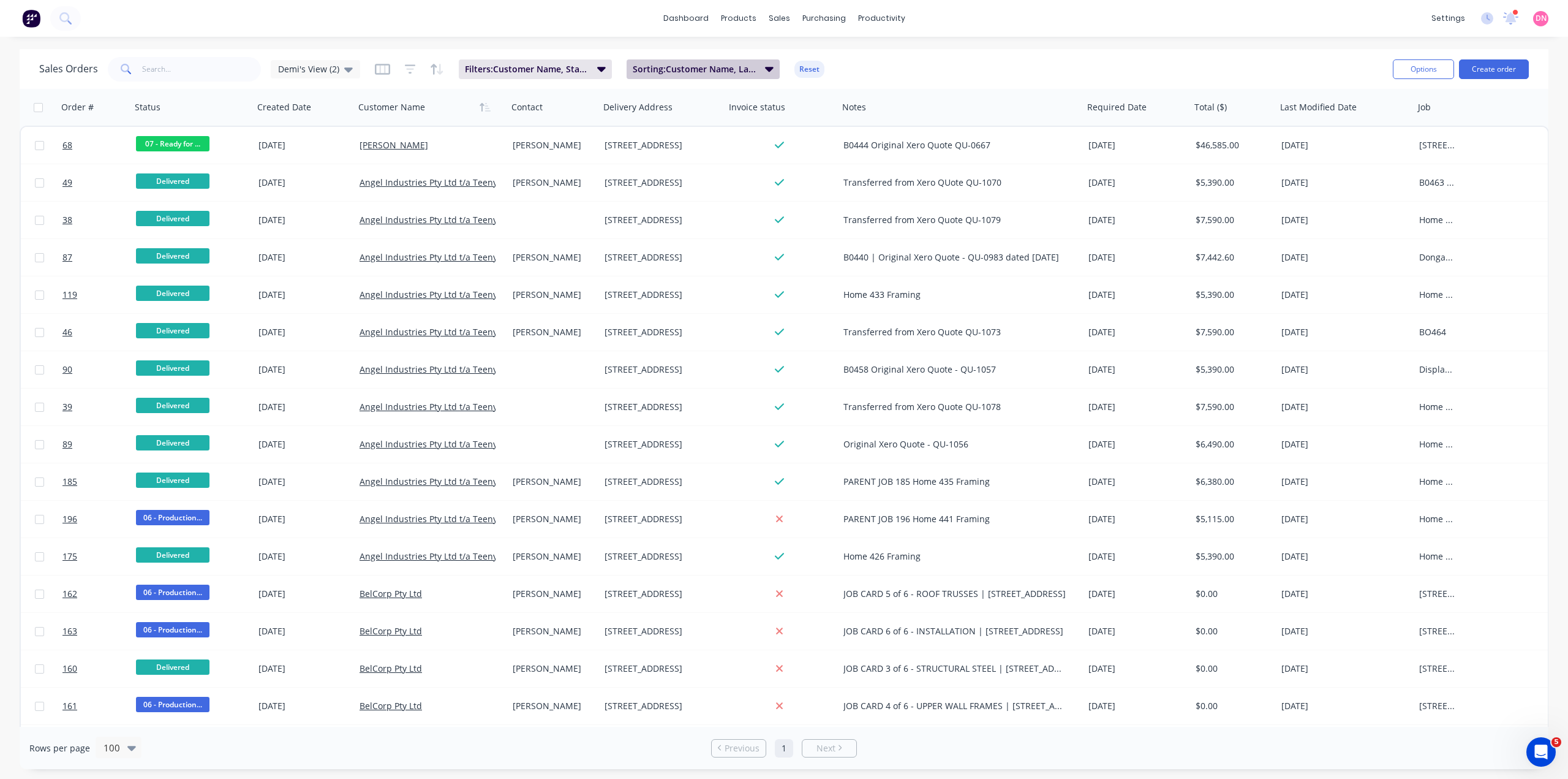
click at [688, 61] on button "Sorting: Customer Name, Last Modified By" at bounding box center [703, 69] width 153 height 20
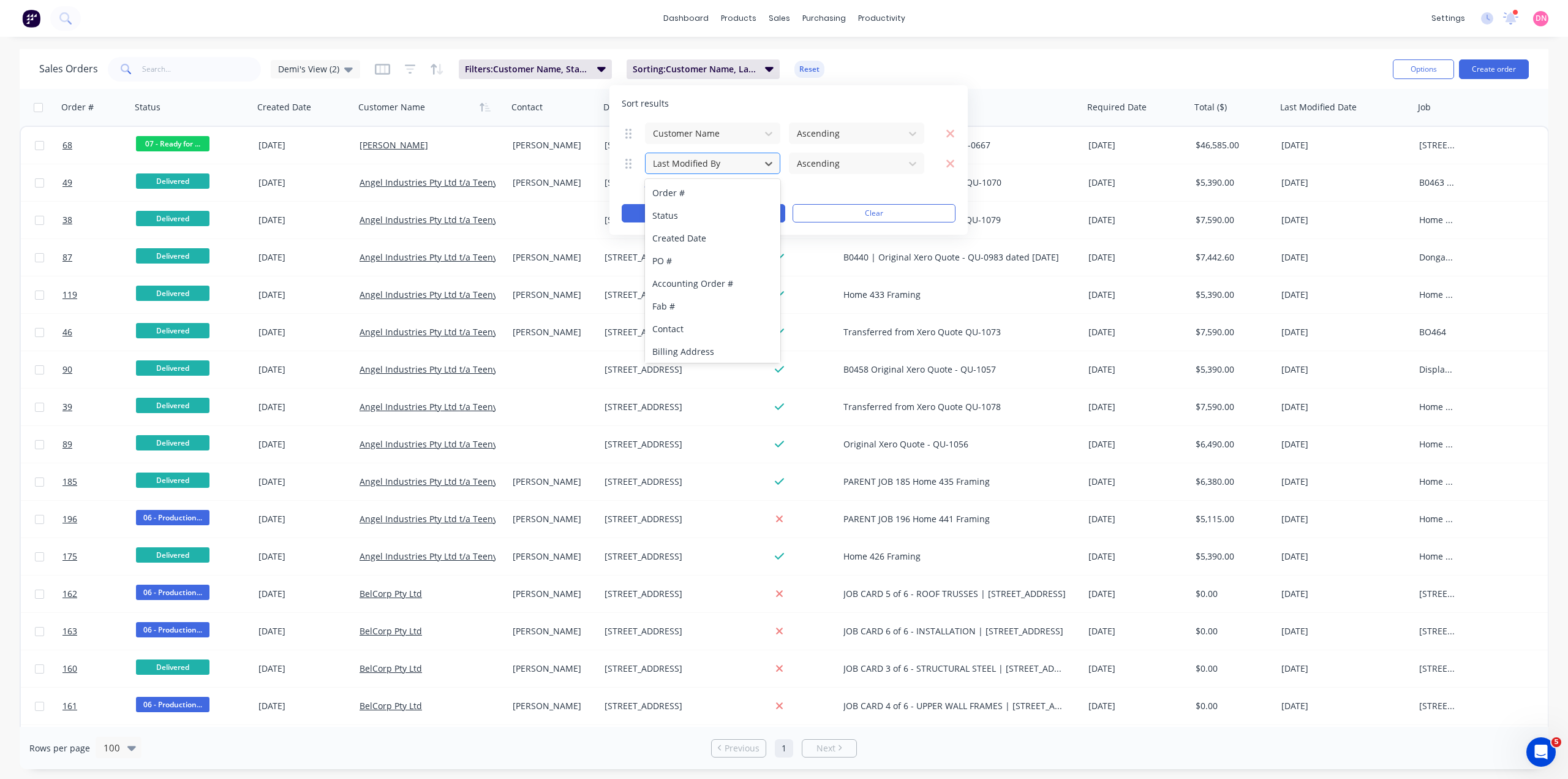
click at [712, 173] on div "Last Modified By" at bounding box center [703, 163] width 110 height 20
click at [699, 194] on div "Required Date" at bounding box center [712, 187] width 135 height 22
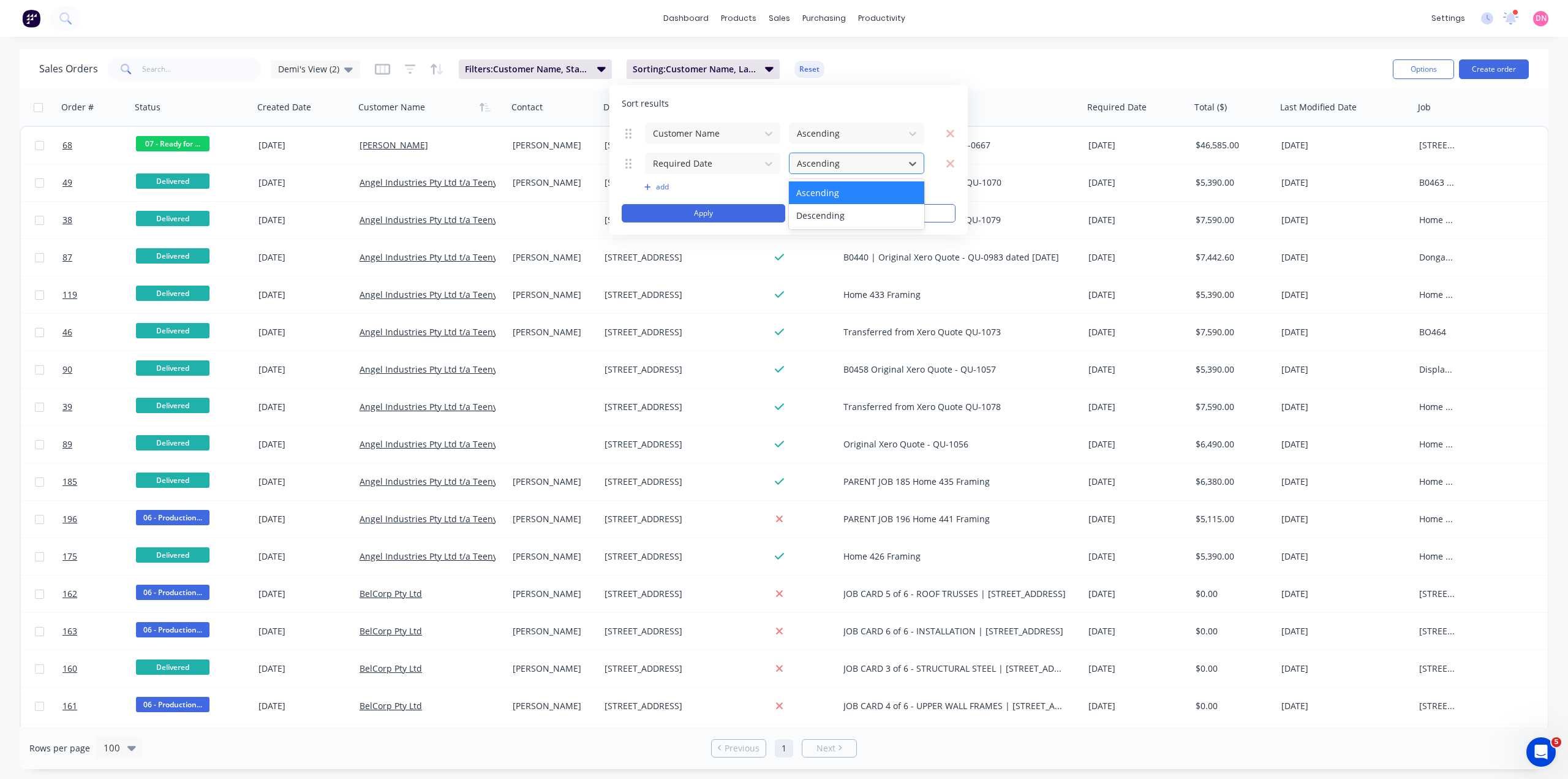
click at [845, 165] on div at bounding box center [846, 163] width 102 height 15
click at [842, 215] on div "Descending" at bounding box center [856, 214] width 135 height 22
click at [735, 214] on button "Apply" at bounding box center [703, 213] width 164 height 18
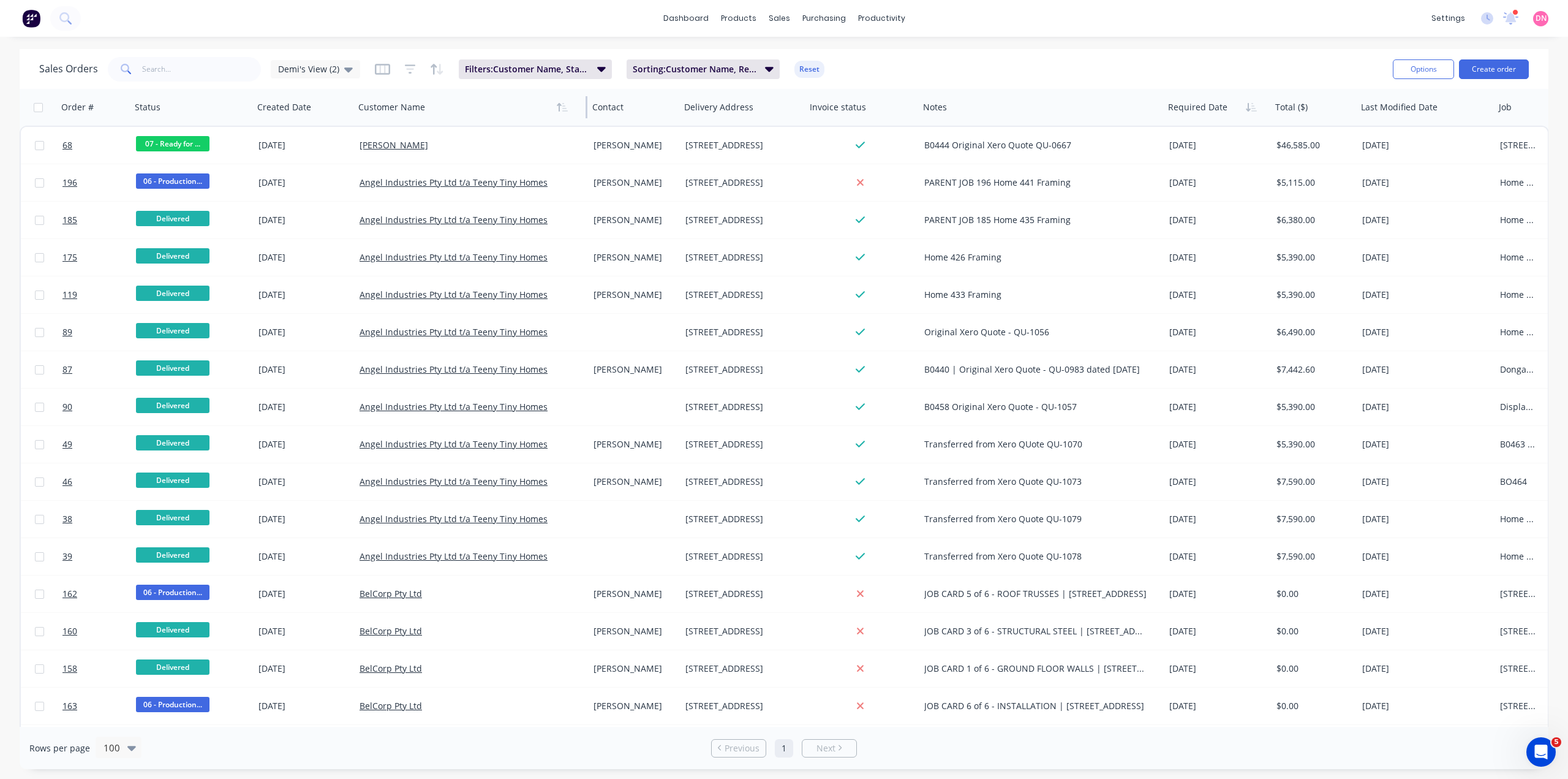
drag, startPoint x: 500, startPoint y: 107, endPoint x: 581, endPoint y: 120, distance: 82.0
click at [581, 120] on div "Customer Name" at bounding box center [470, 107] width 234 height 37
click at [597, 71] on icon "button" at bounding box center [602, 68] width 8 height 13
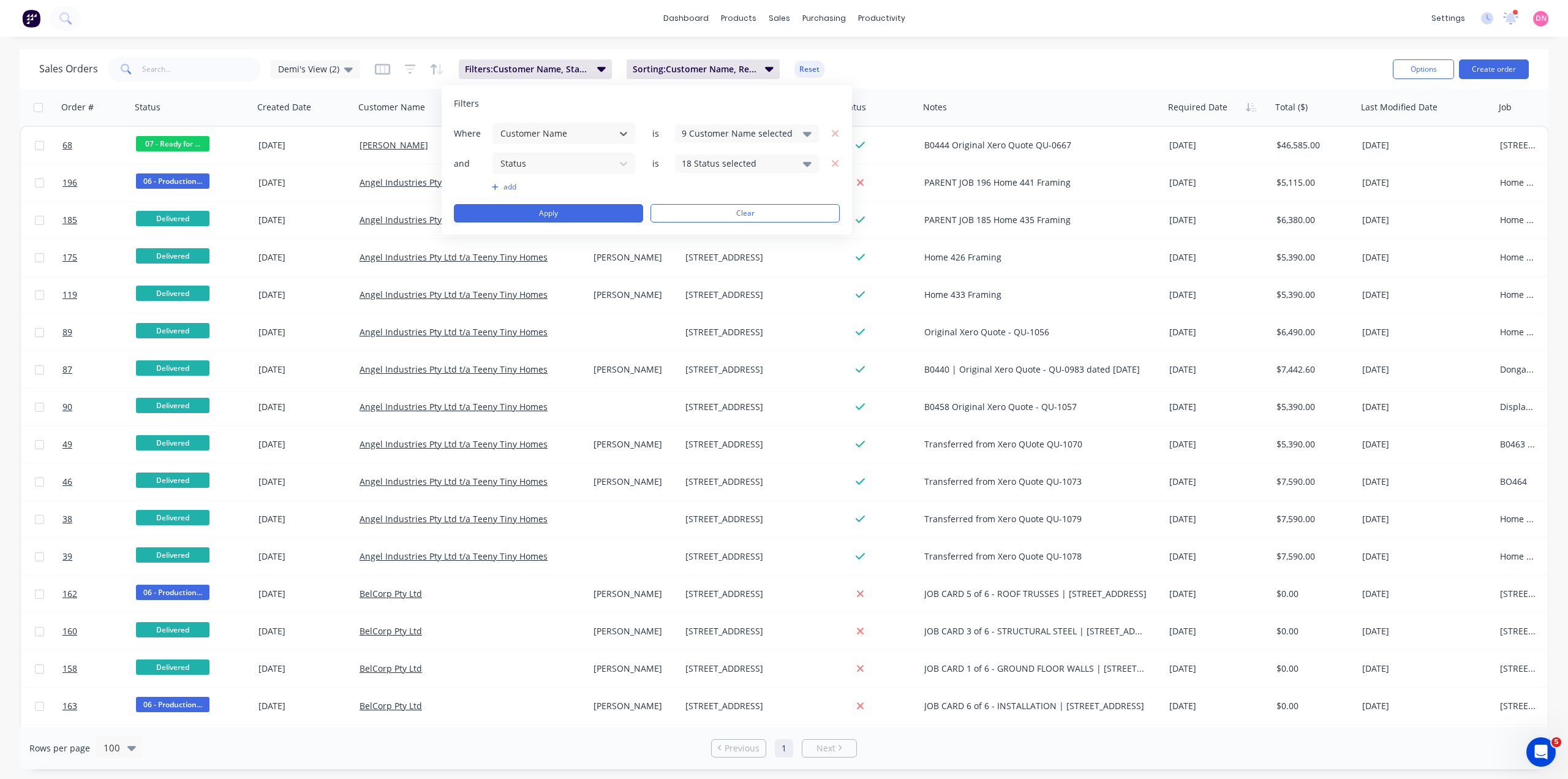
click at [742, 160] on div "18 Status selected" at bounding box center [736, 163] width 111 height 12
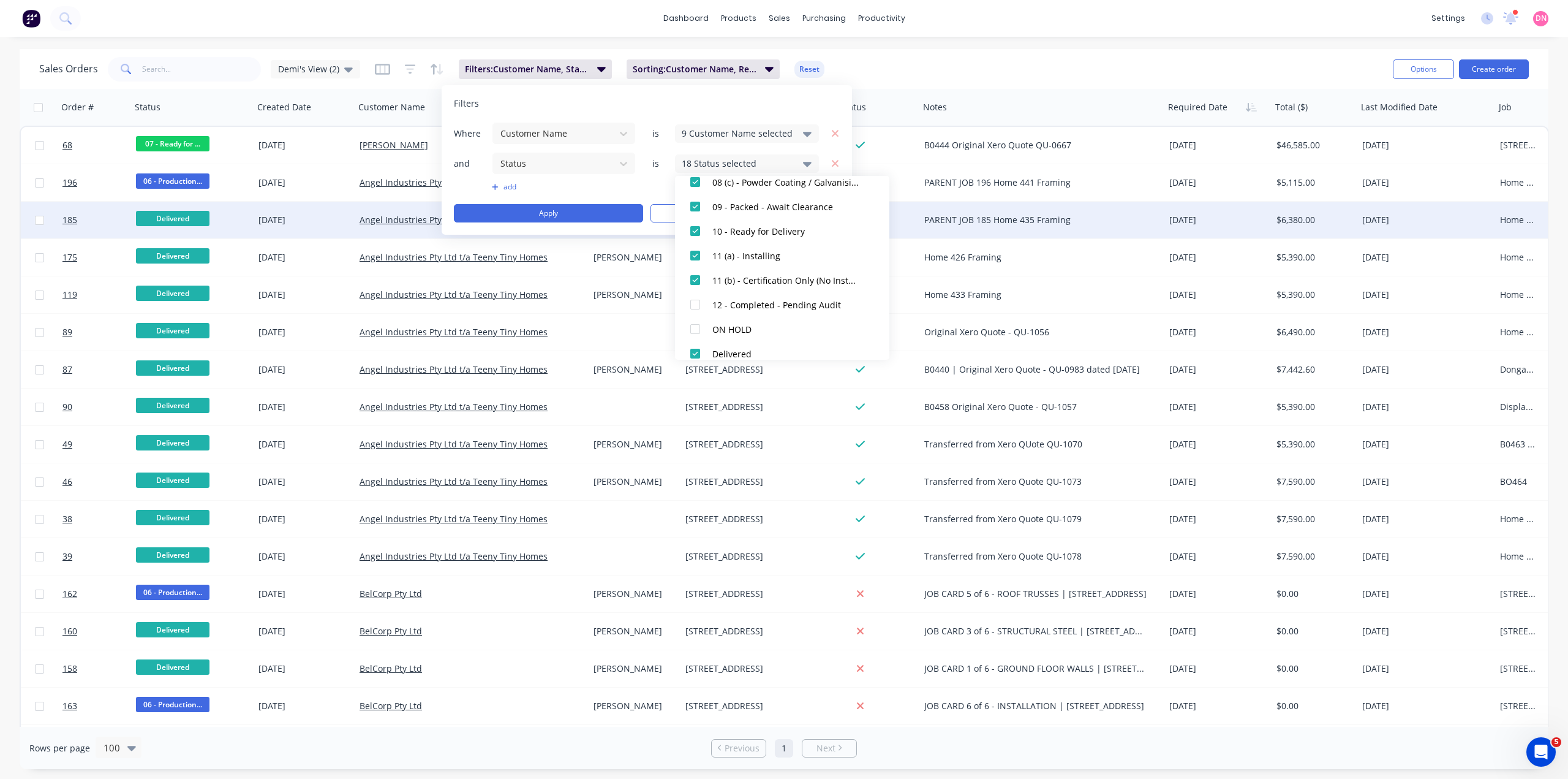
click at [194, 219] on span "Delivered" at bounding box center [173, 219] width 73 height 15
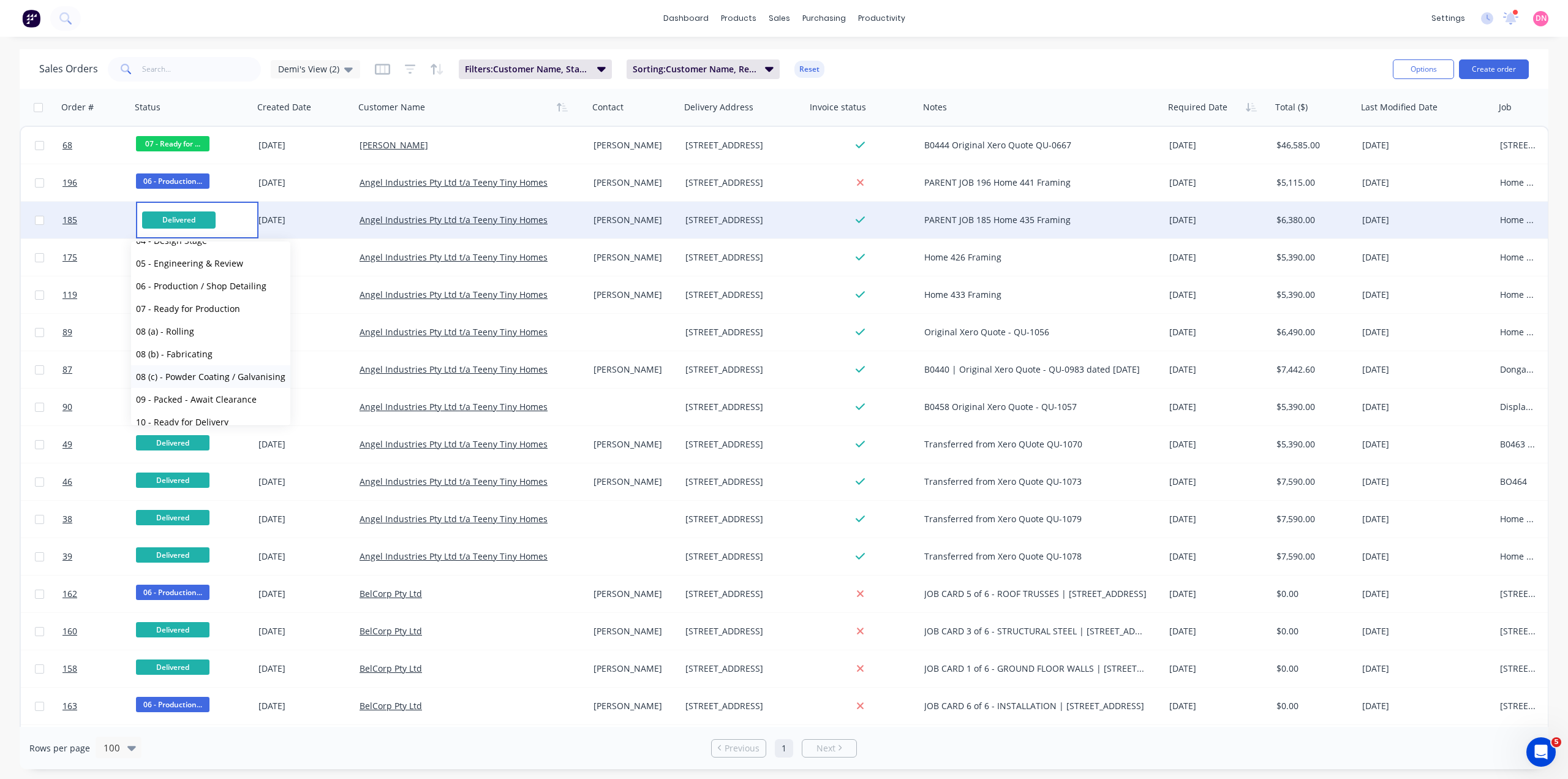
scroll to position [122, 0]
click at [217, 441] on button "12 - Completed - Pending Audit" at bounding box center [211, 452] width 160 height 22
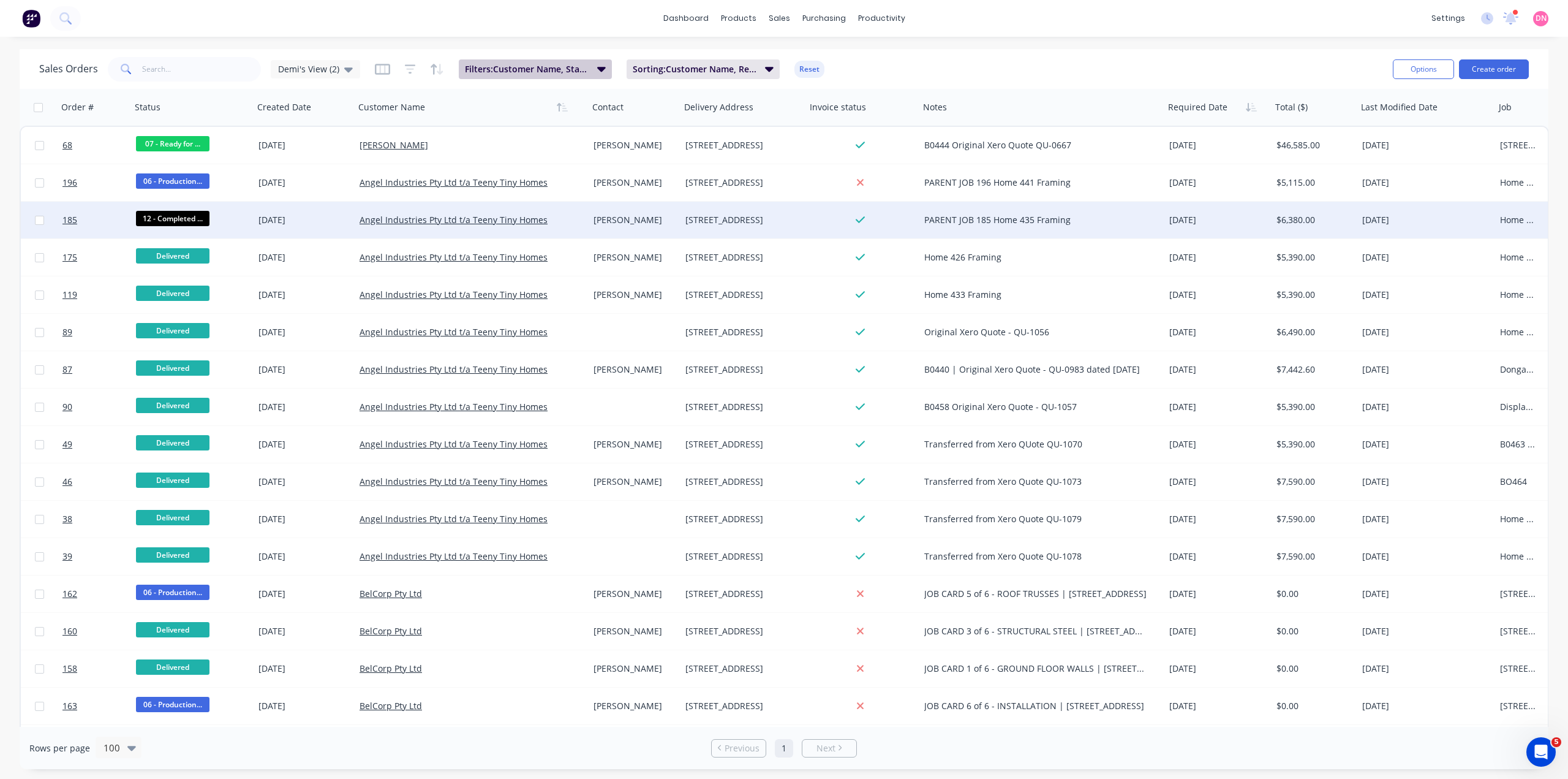
click at [576, 64] on button "Filters: Customer Name, Status" at bounding box center [535, 69] width 153 height 20
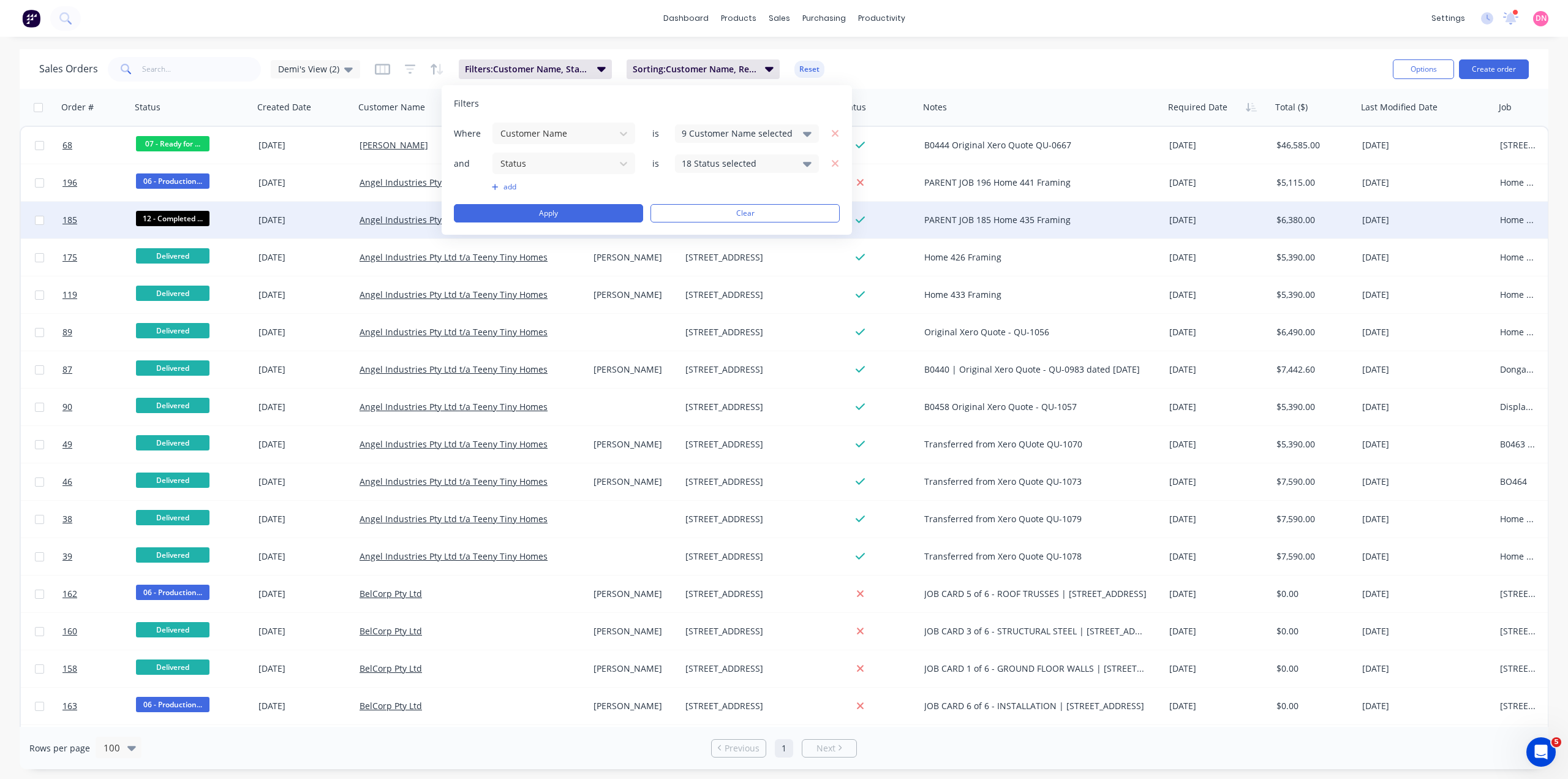
click at [704, 160] on div "18 Status selected" at bounding box center [736, 163] width 111 height 12
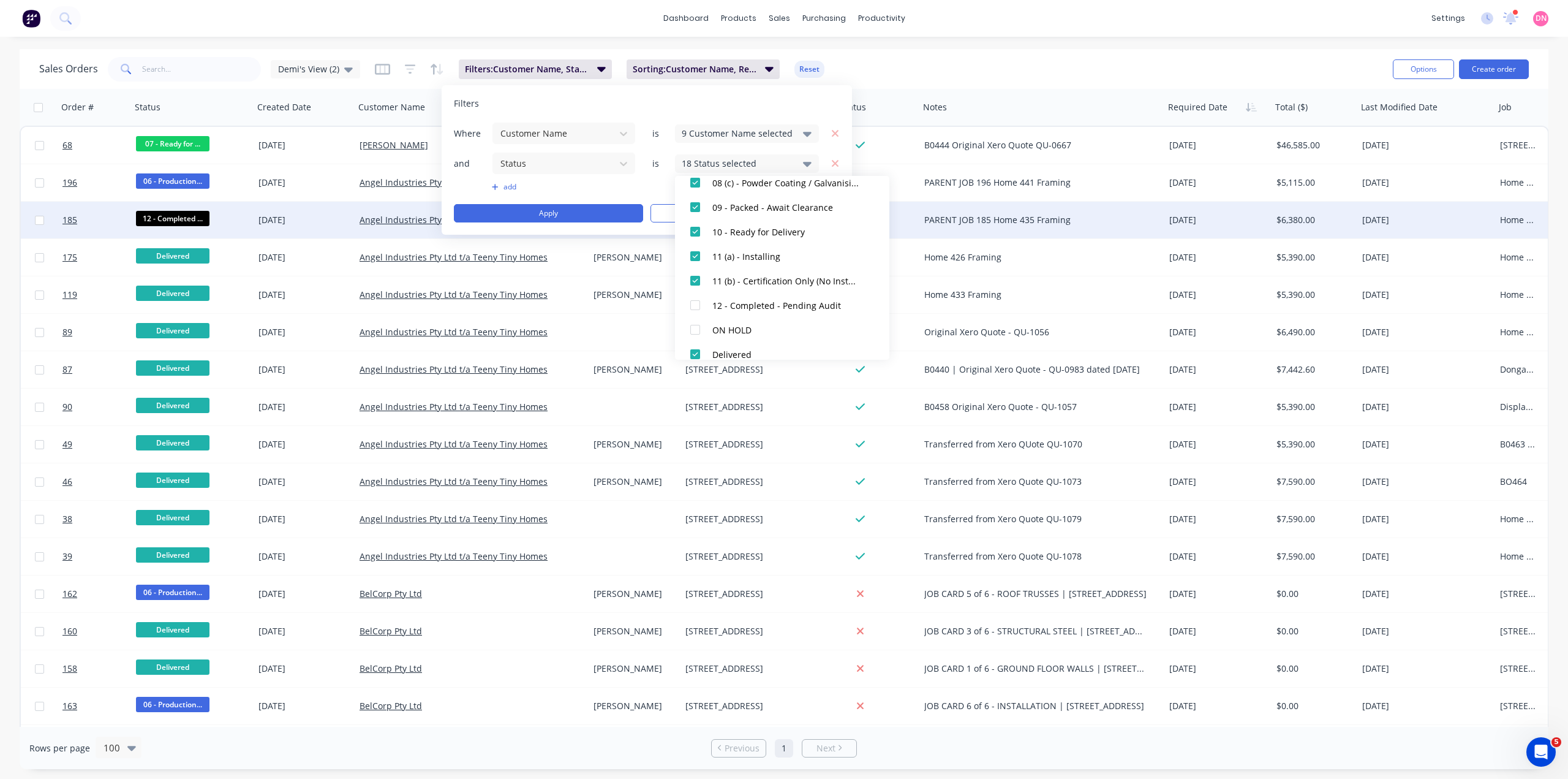
scroll to position [367, 0]
click at [581, 217] on button "Apply" at bounding box center [548, 213] width 189 height 18
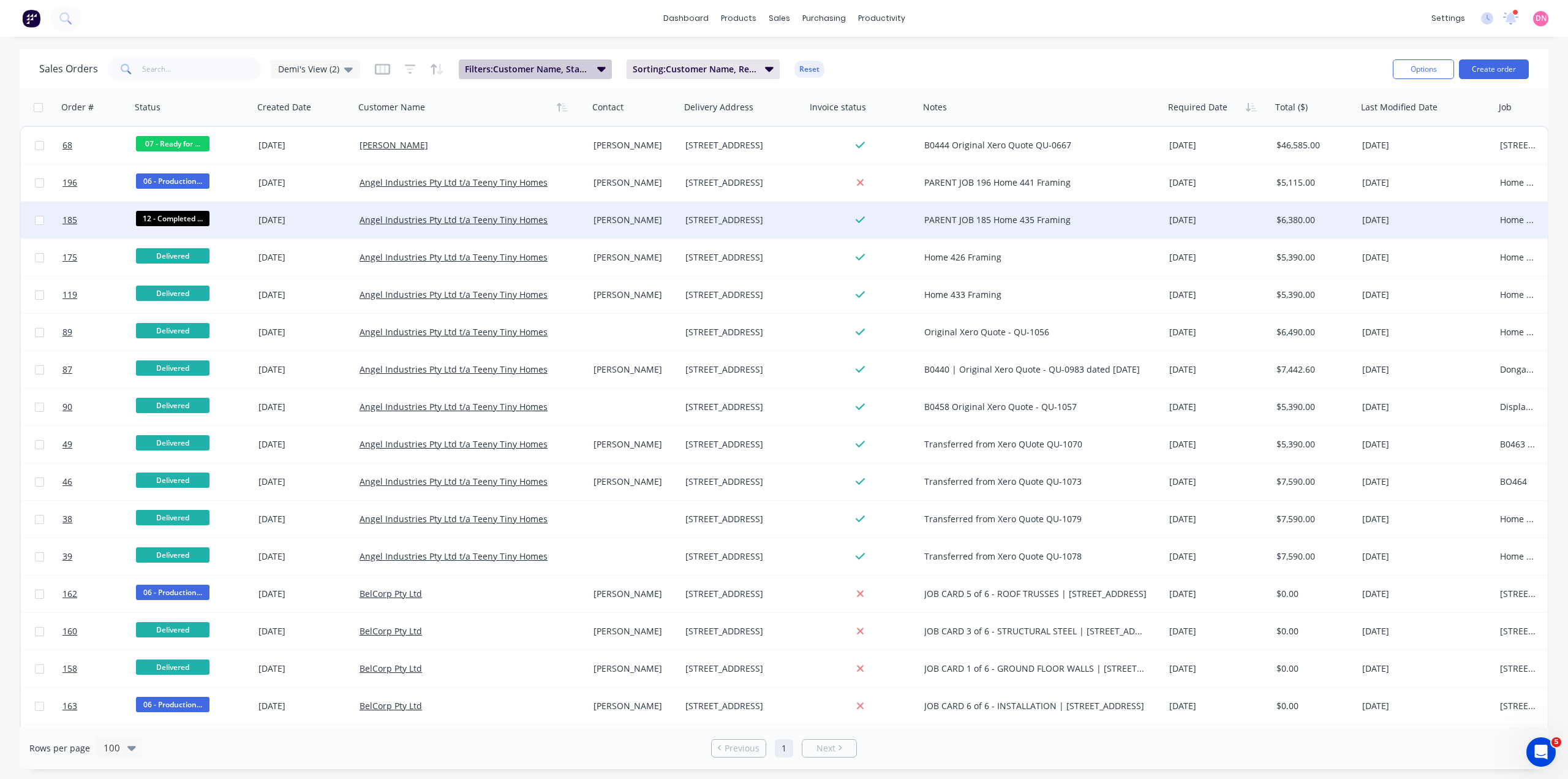
click at [574, 72] on button "Filters: Customer Name, Status" at bounding box center [535, 69] width 153 height 20
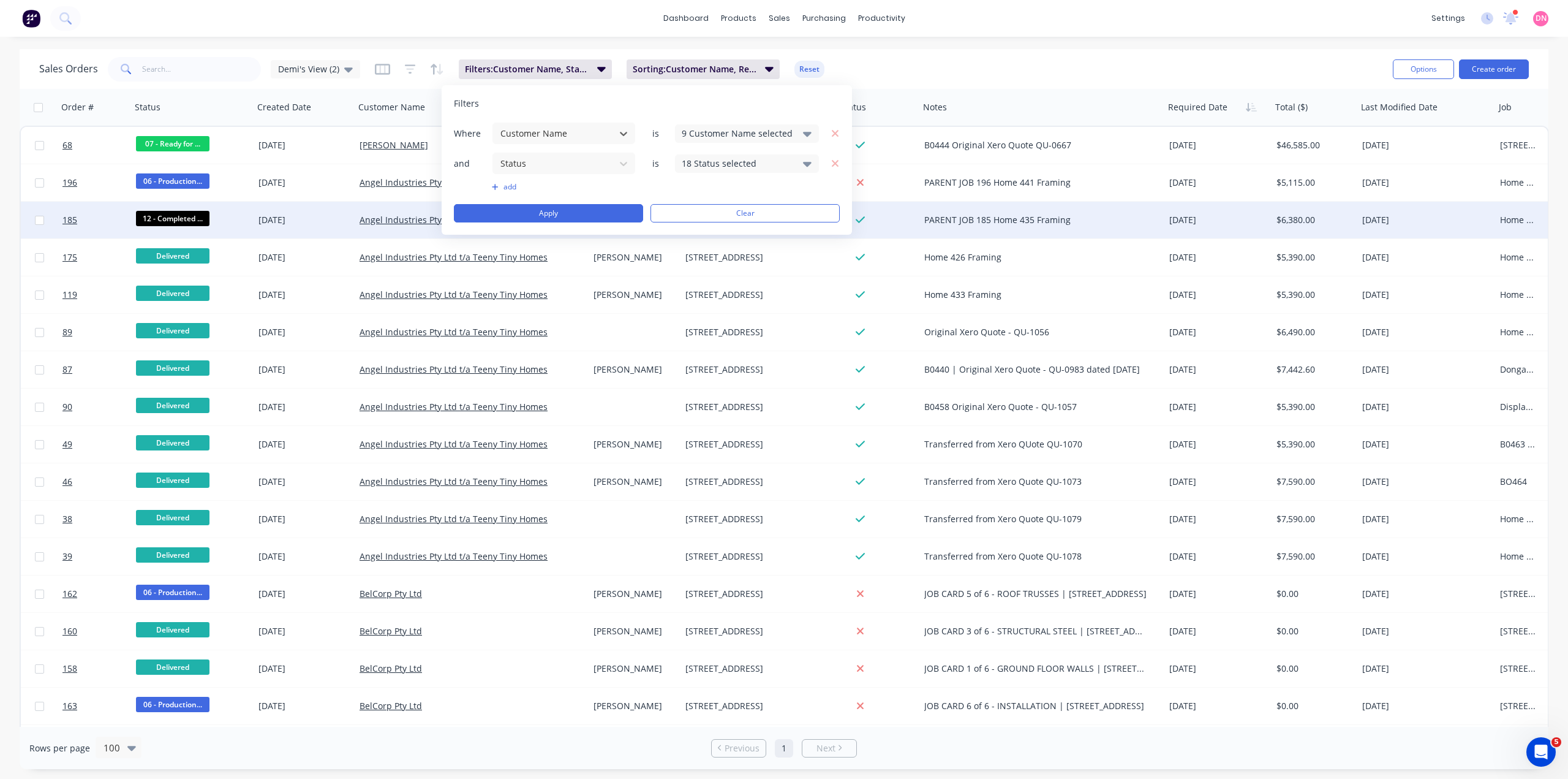
click at [731, 175] on div "Where option Customer Name, selected. Select is focused ,type to refine list, p…" at bounding box center [646, 172] width 386 height 101
click at [728, 165] on div "18 Status selected" at bounding box center [736, 163] width 111 height 12
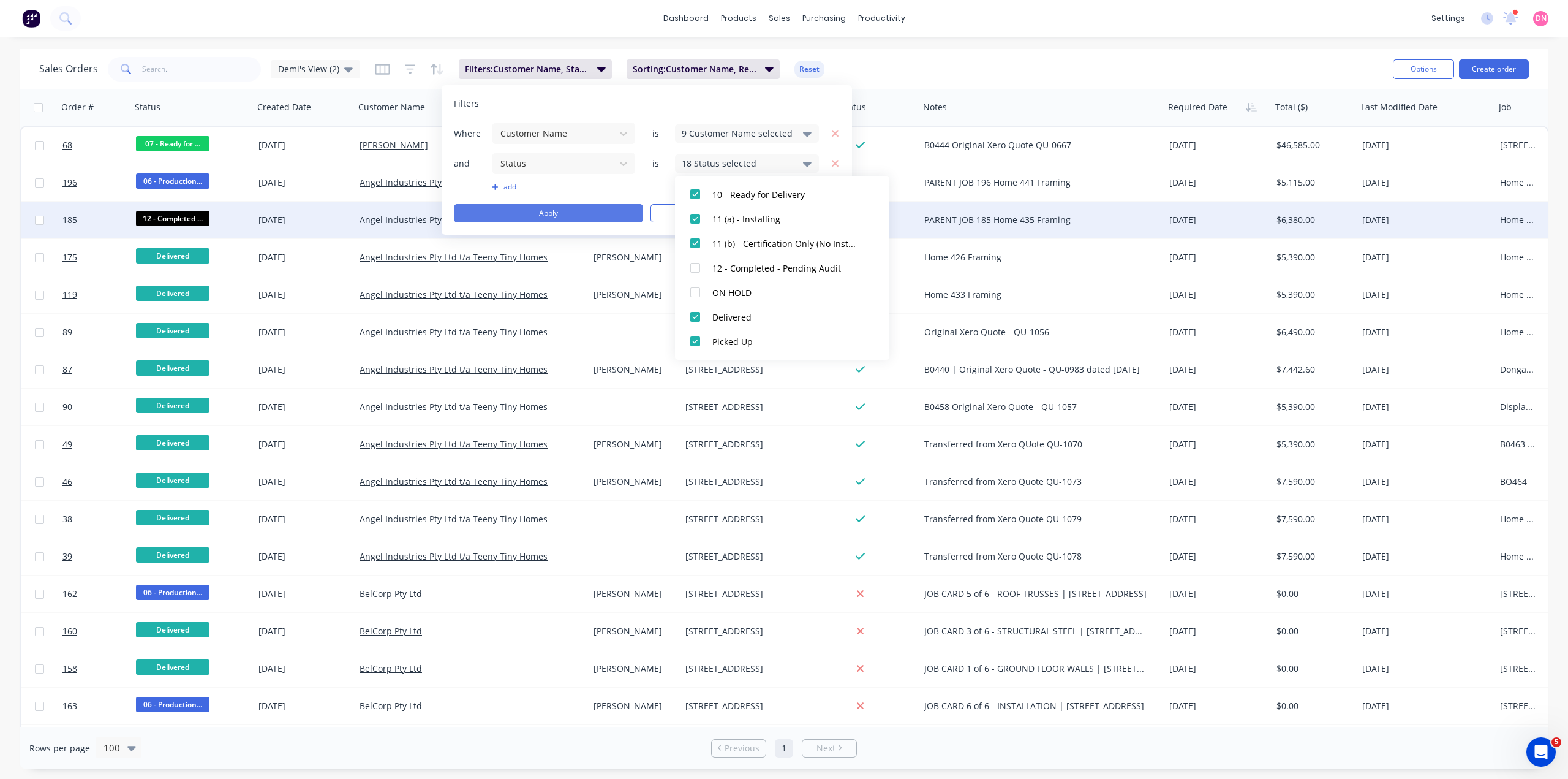
click at [612, 214] on button "Apply" at bounding box center [548, 213] width 189 height 18
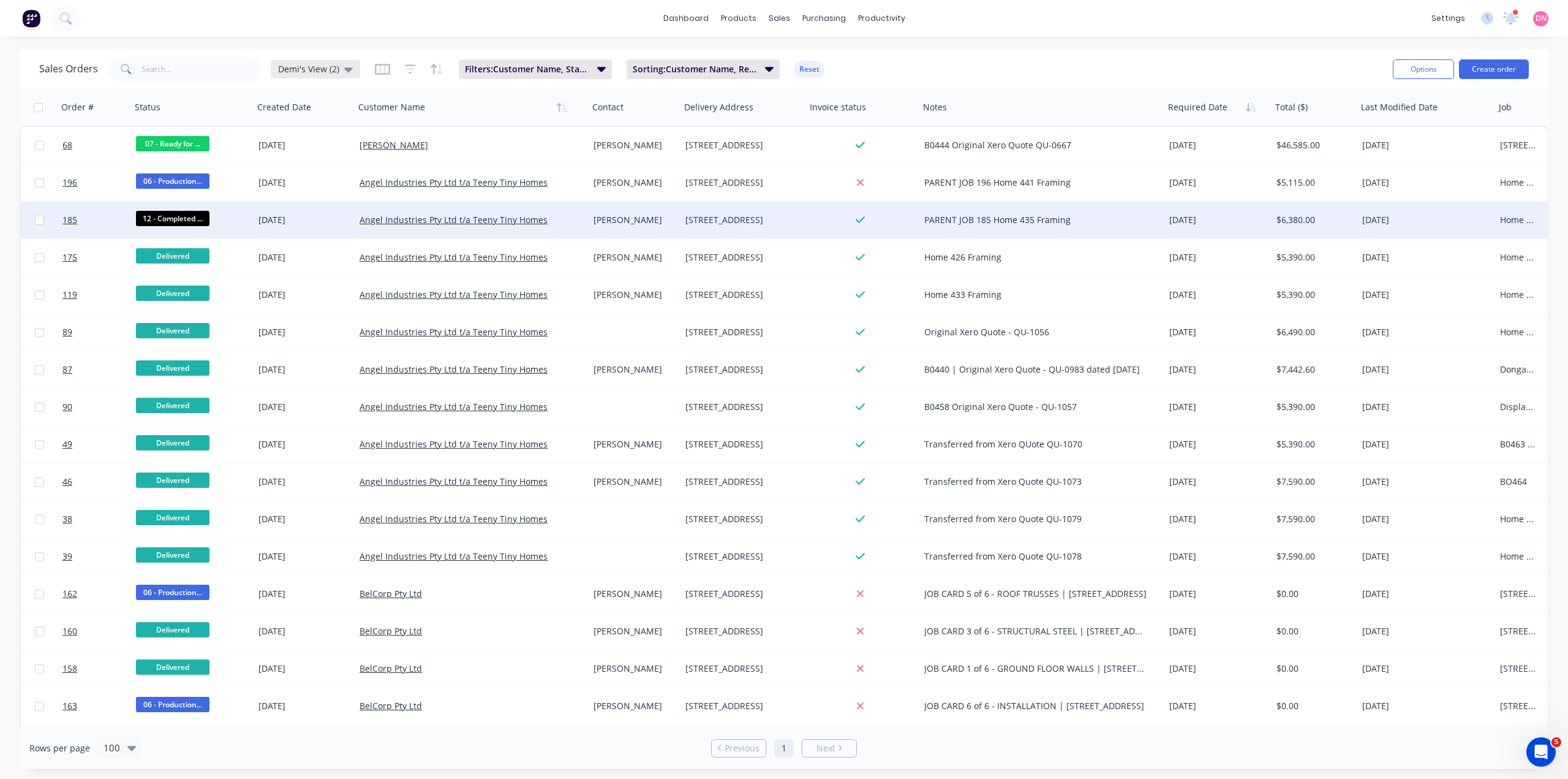
click at [318, 62] on span "Demi's View (2)" at bounding box center [309, 68] width 61 height 12
click at [425, 192] on button "edit" at bounding box center [417, 198] width 16 height 12
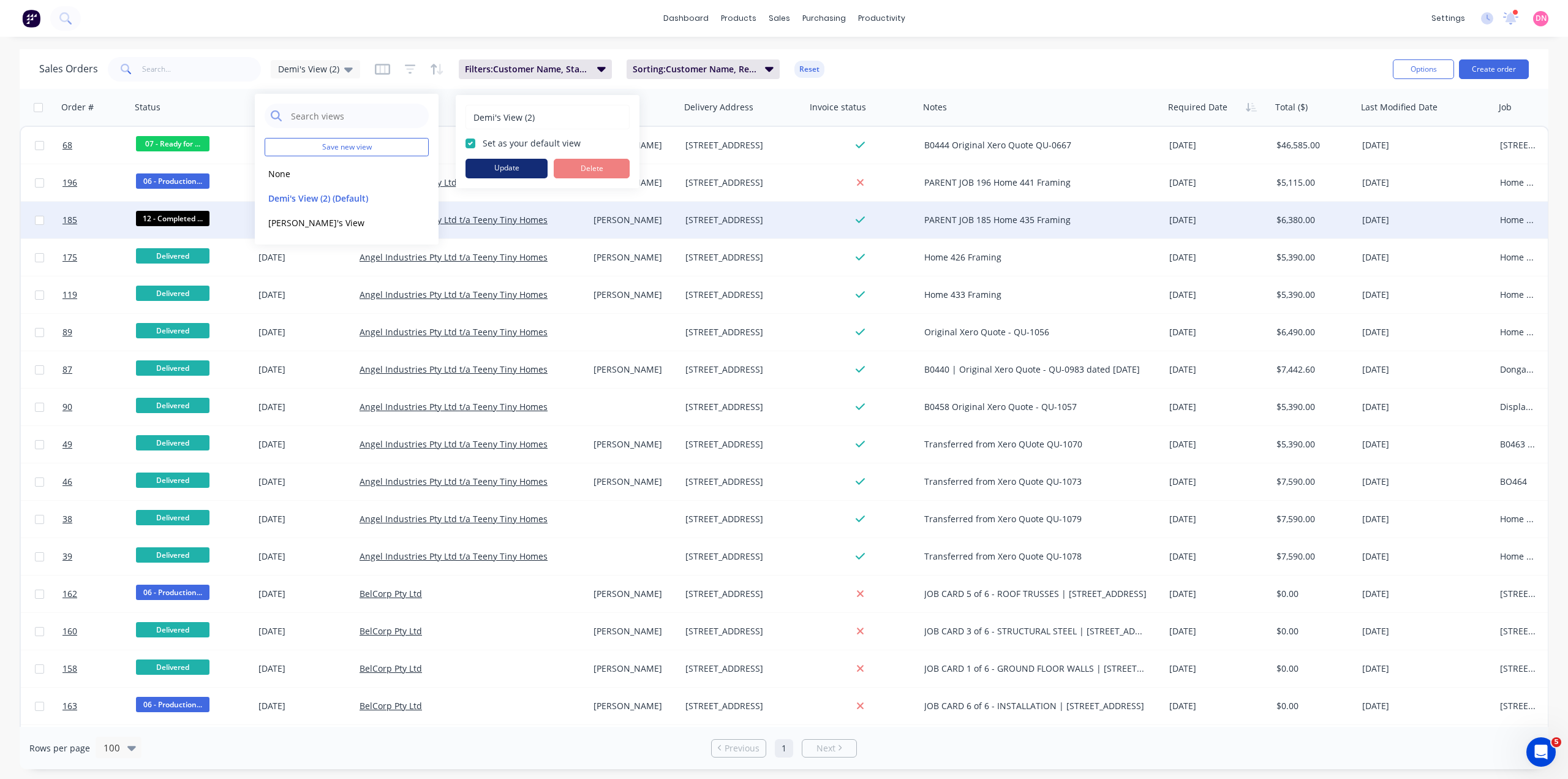
click at [497, 159] on button "Update" at bounding box center [506, 169] width 82 height 20
click at [510, 97] on div at bounding box center [465, 106] width 213 height 24
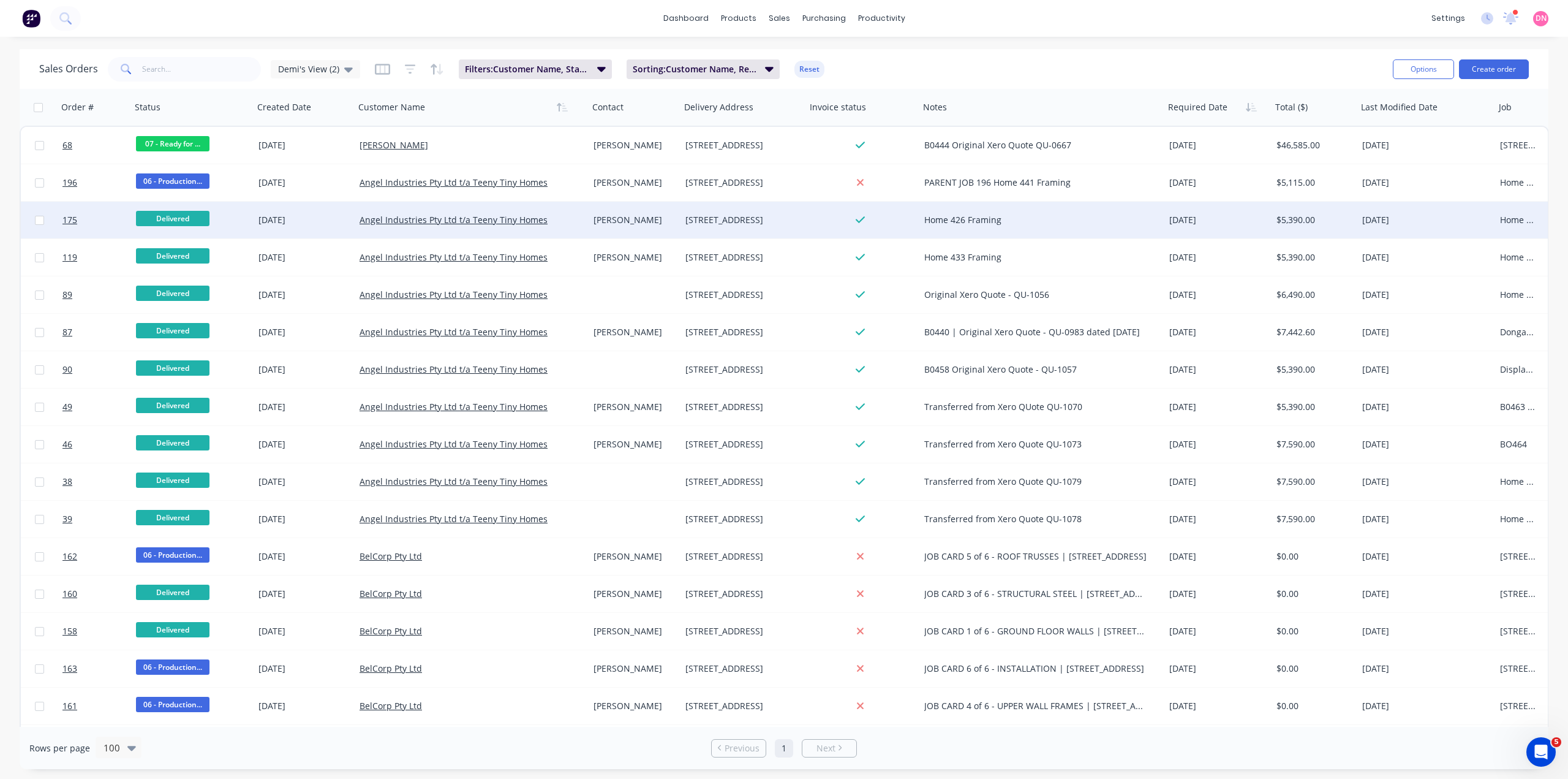
click at [174, 223] on span "Delivered" at bounding box center [173, 219] width 73 height 15
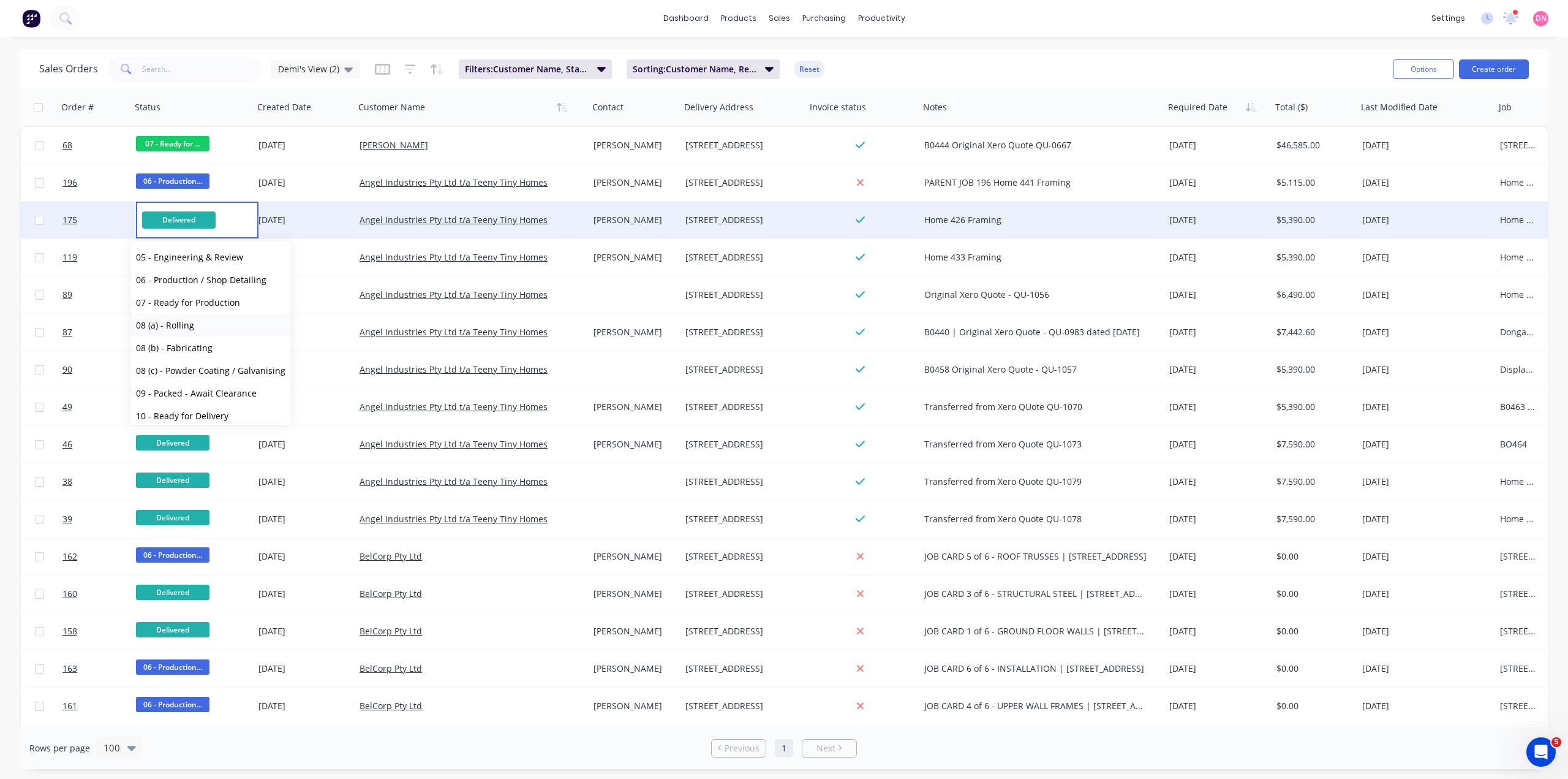
scroll to position [130, 0]
click at [213, 439] on span "12 - Completed - Pending Audit" at bounding box center [200, 445] width 129 height 12
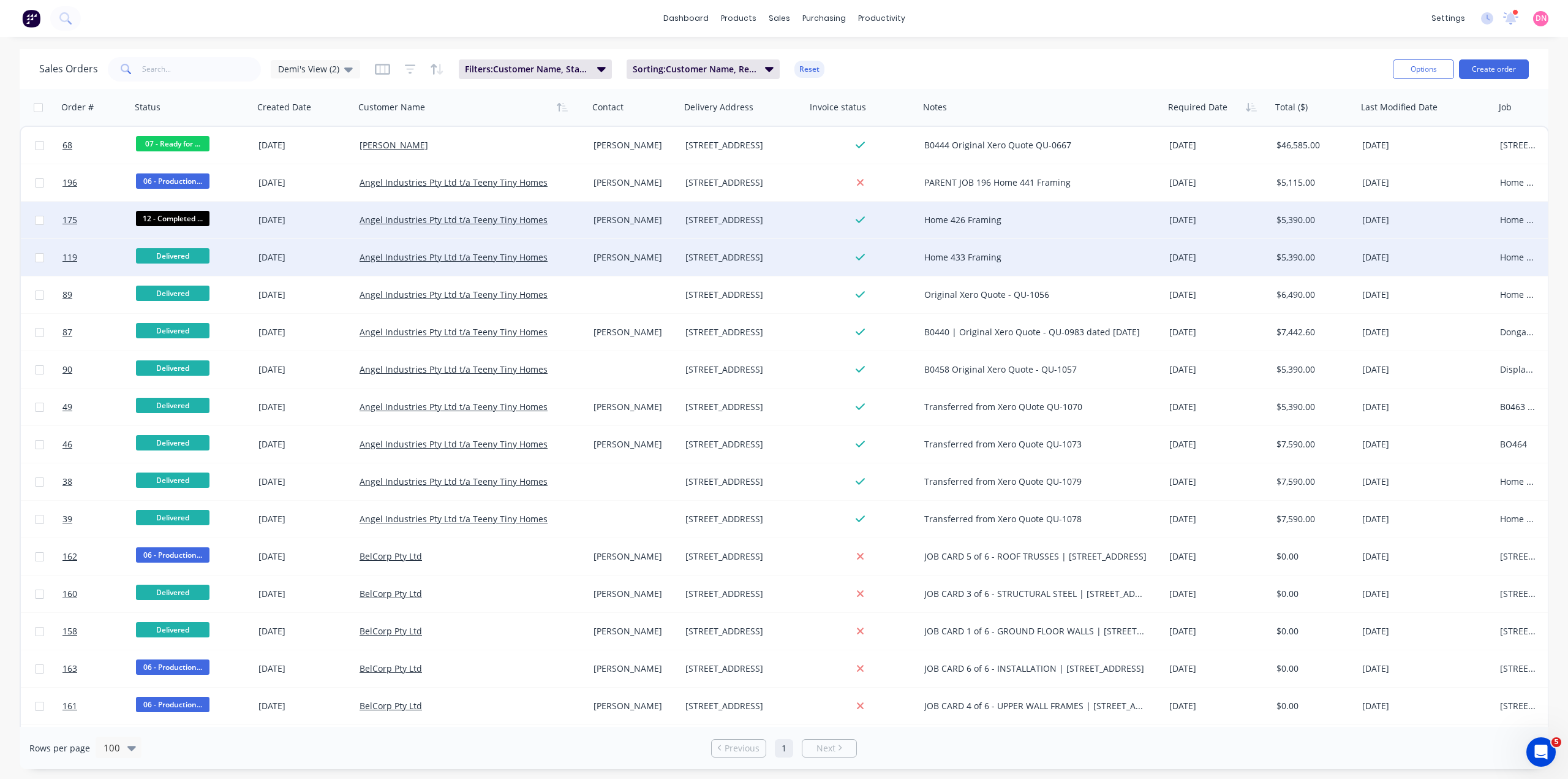
click at [170, 254] on span "Delivered" at bounding box center [173, 255] width 73 height 15
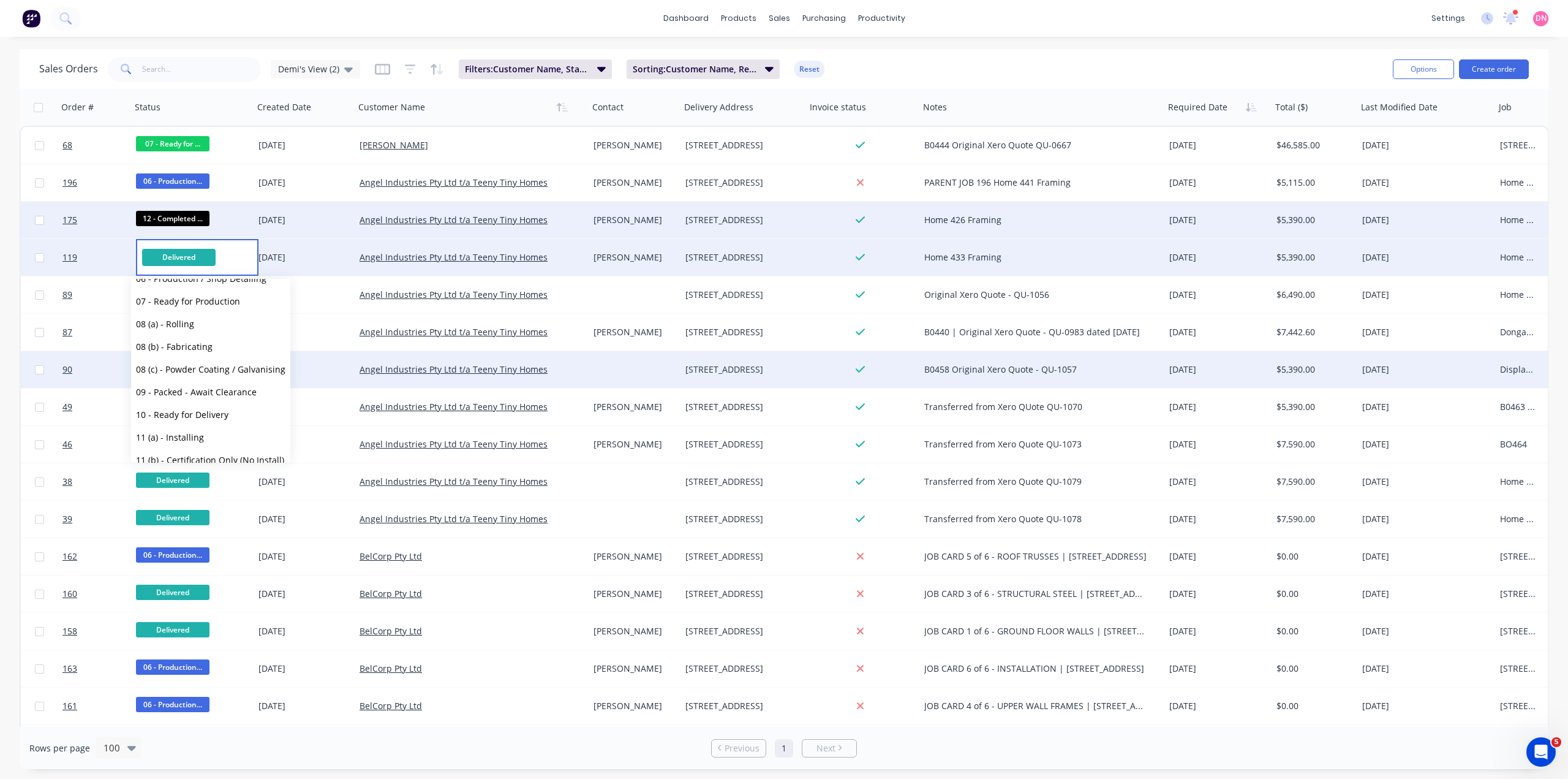
click at [209, 476] on span "12 - Completed - Pending Audit" at bounding box center [200, 482] width 129 height 12
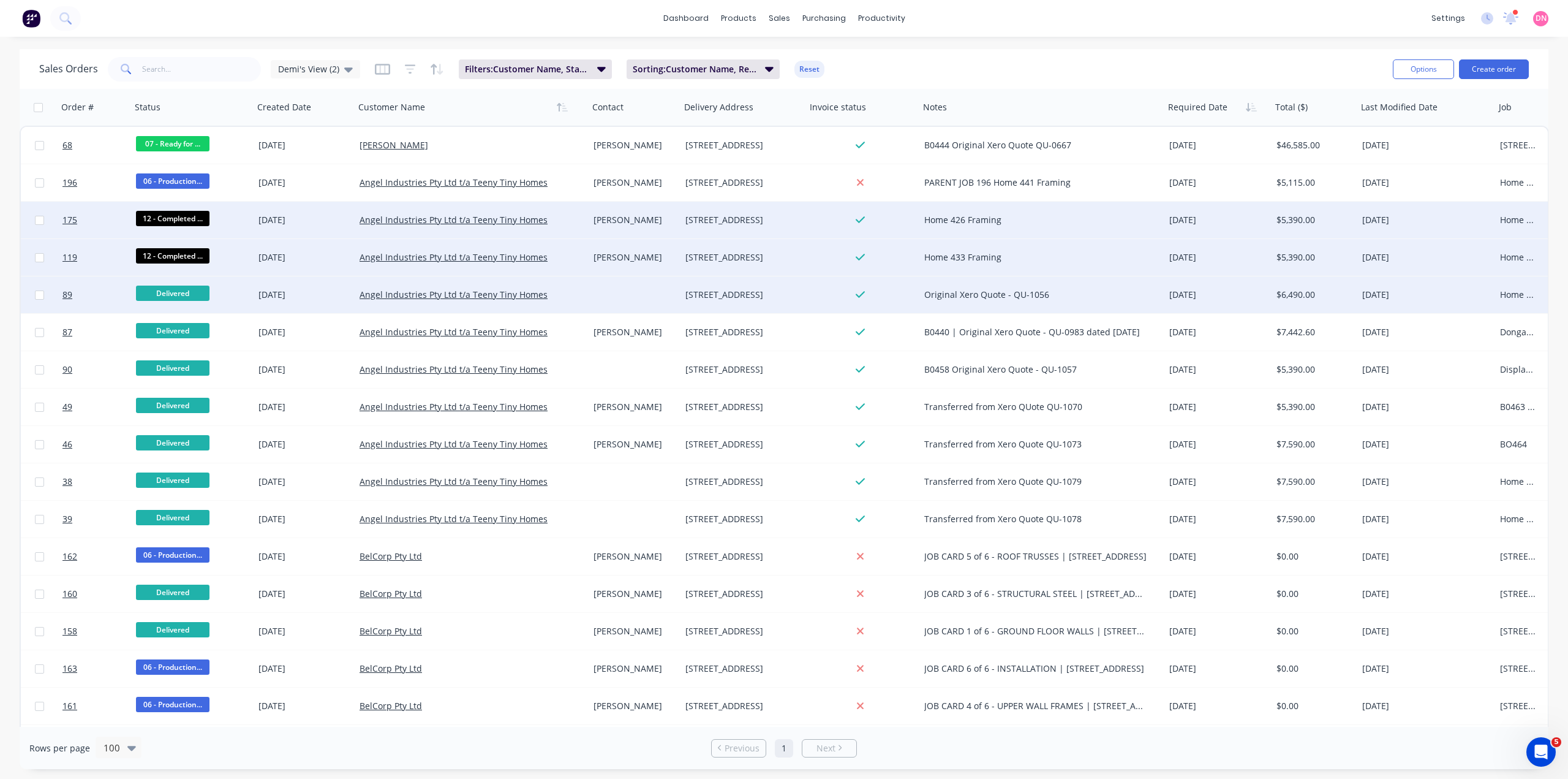
click at [187, 283] on div "Delivered" at bounding box center [192, 294] width 122 height 37
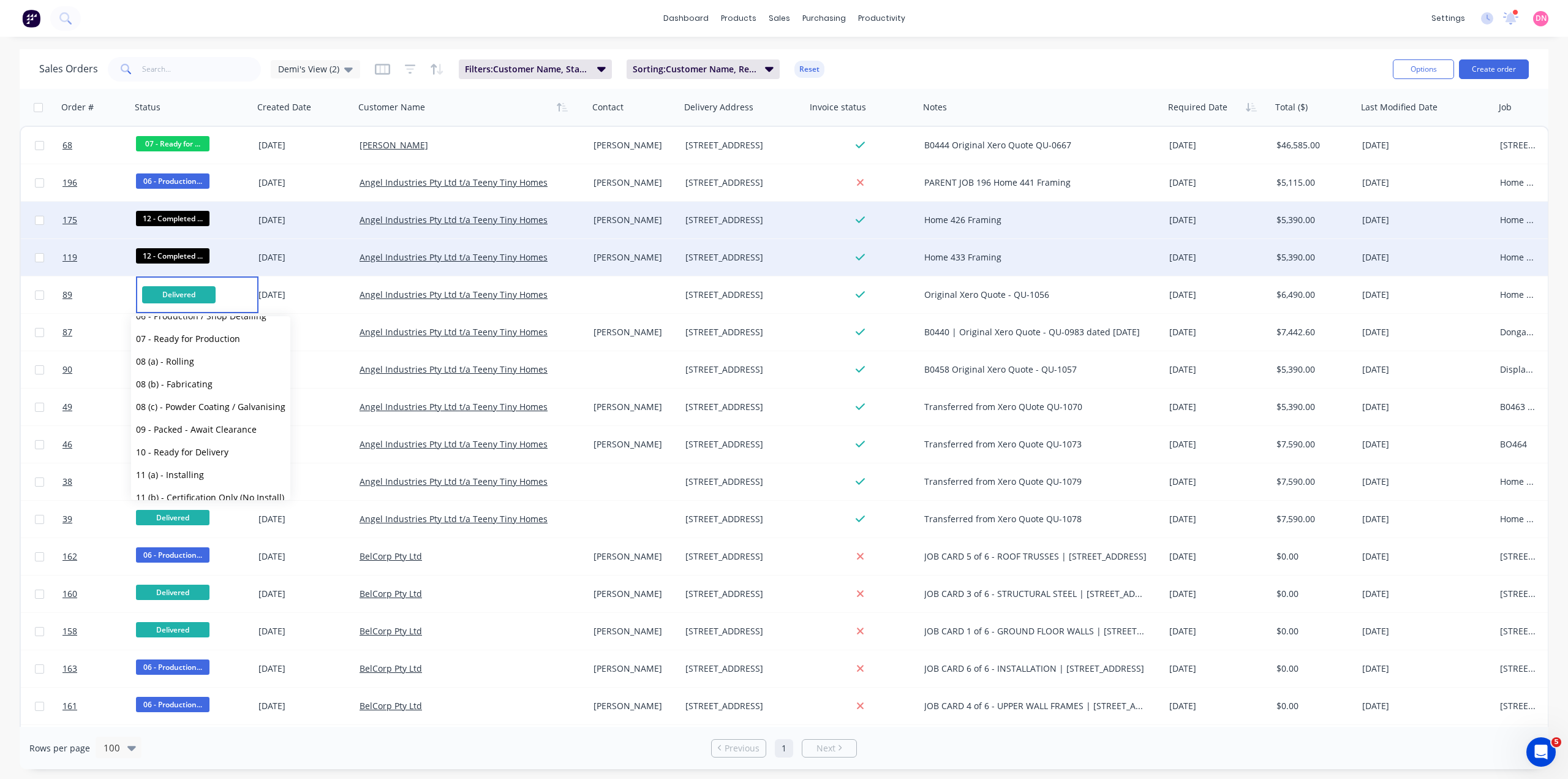
click at [205, 514] on span "12 - Completed - Pending Audit" at bounding box center [200, 520] width 129 height 12
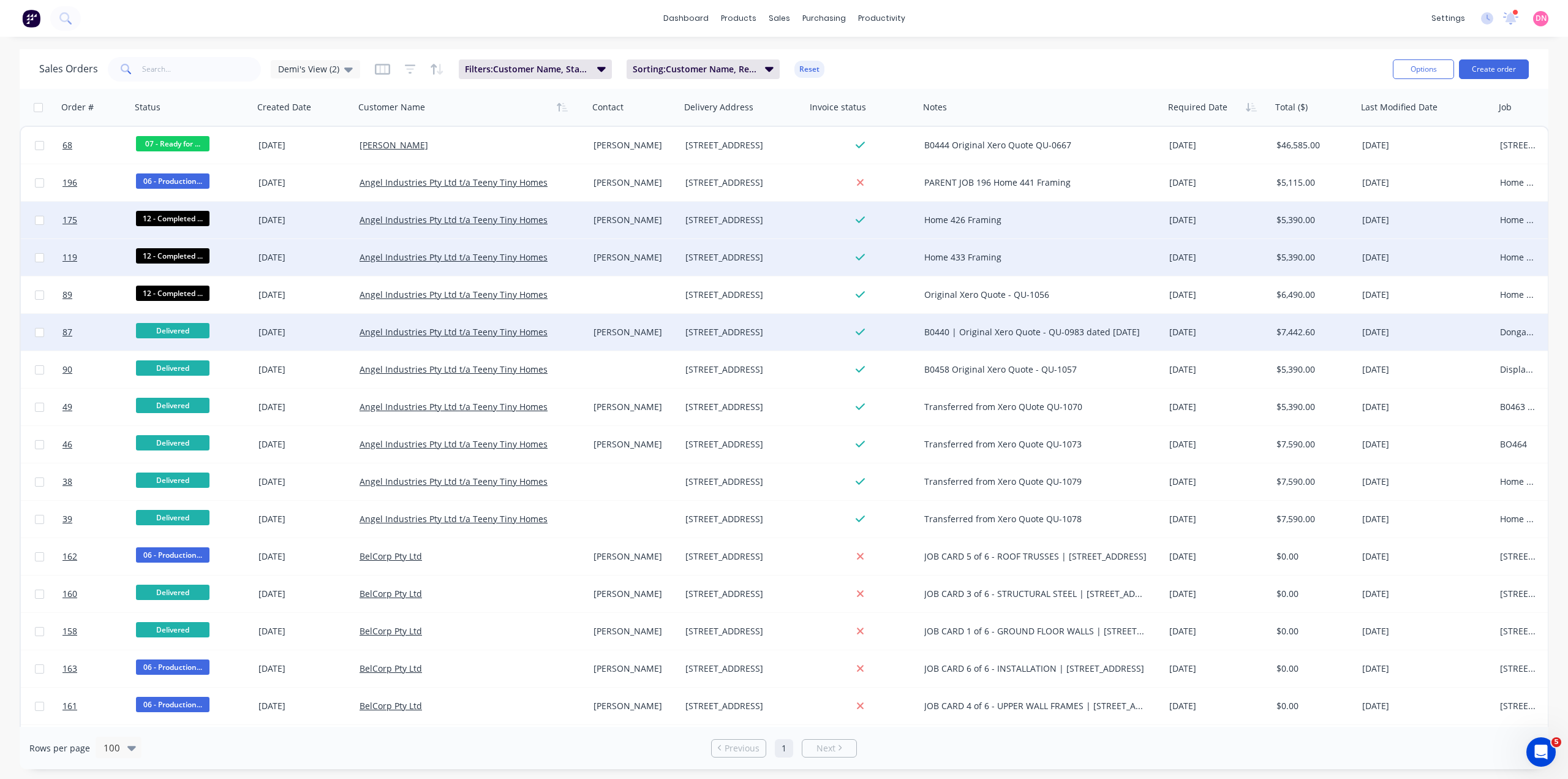
click at [194, 325] on span "Delivered" at bounding box center [173, 330] width 73 height 15
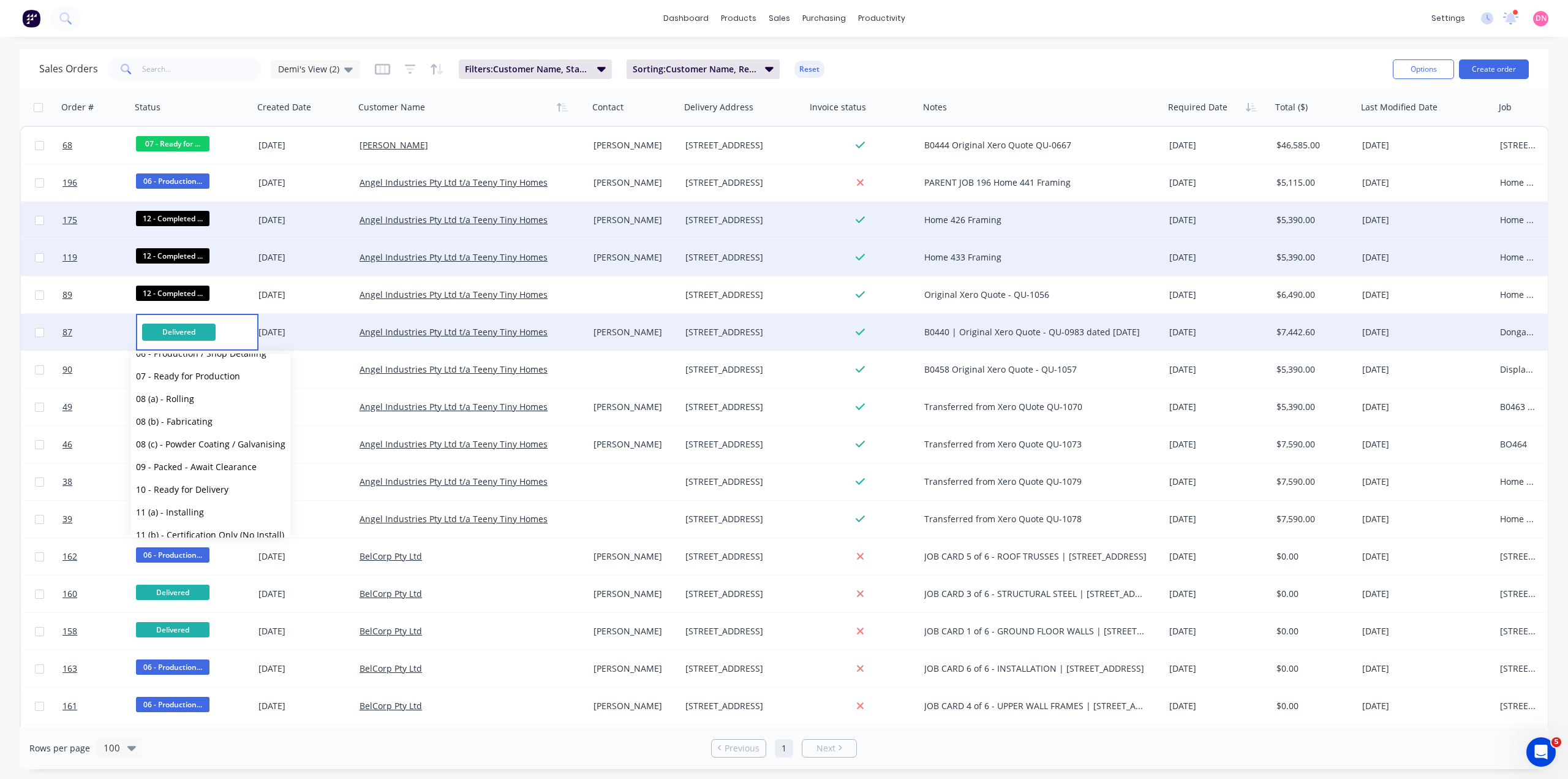
click at [212, 551] on span "12 - Completed - Pending Audit" at bounding box center [200, 557] width 129 height 12
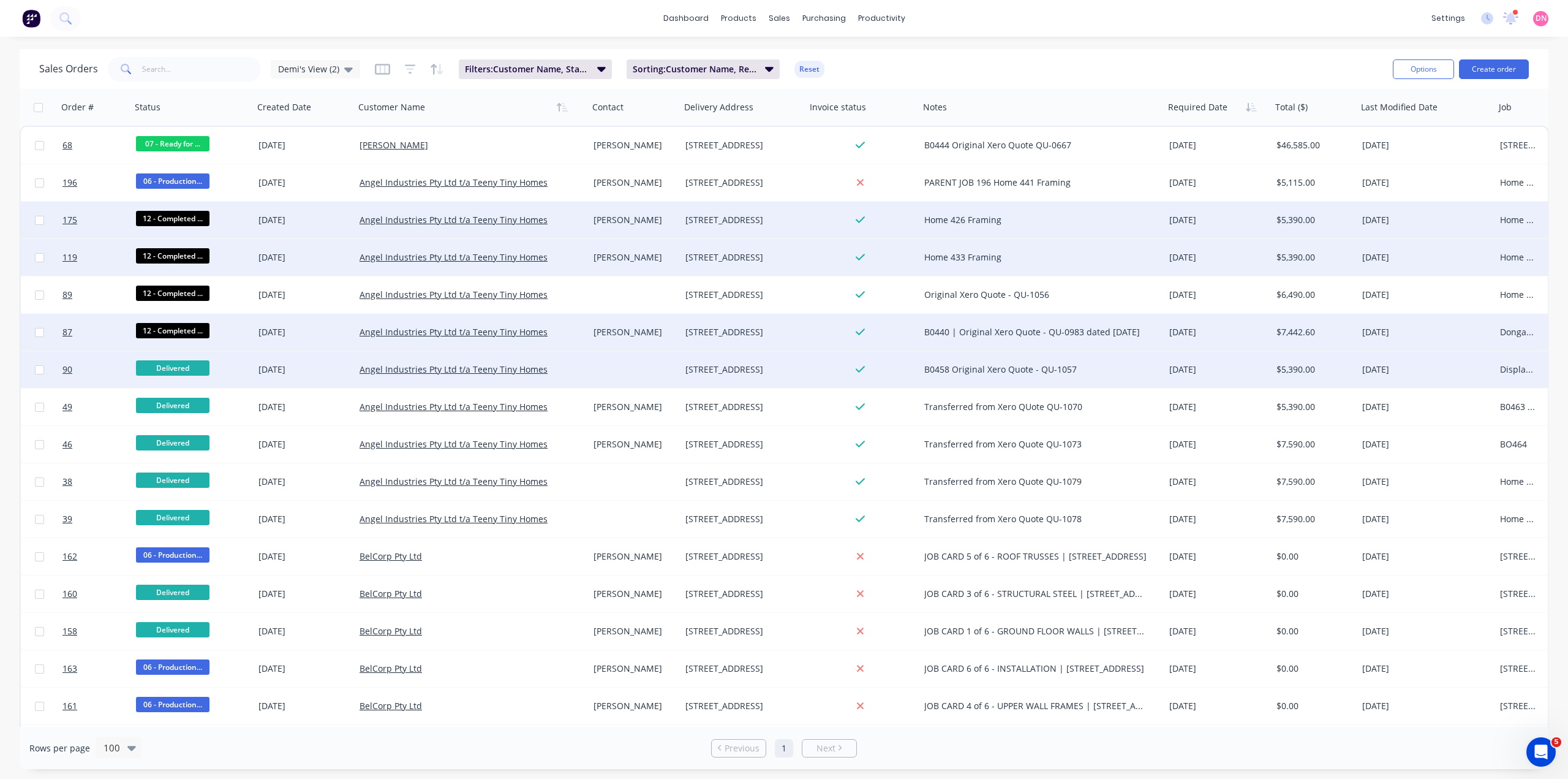
click at [188, 360] on div "Delivered" at bounding box center [192, 369] width 122 height 37
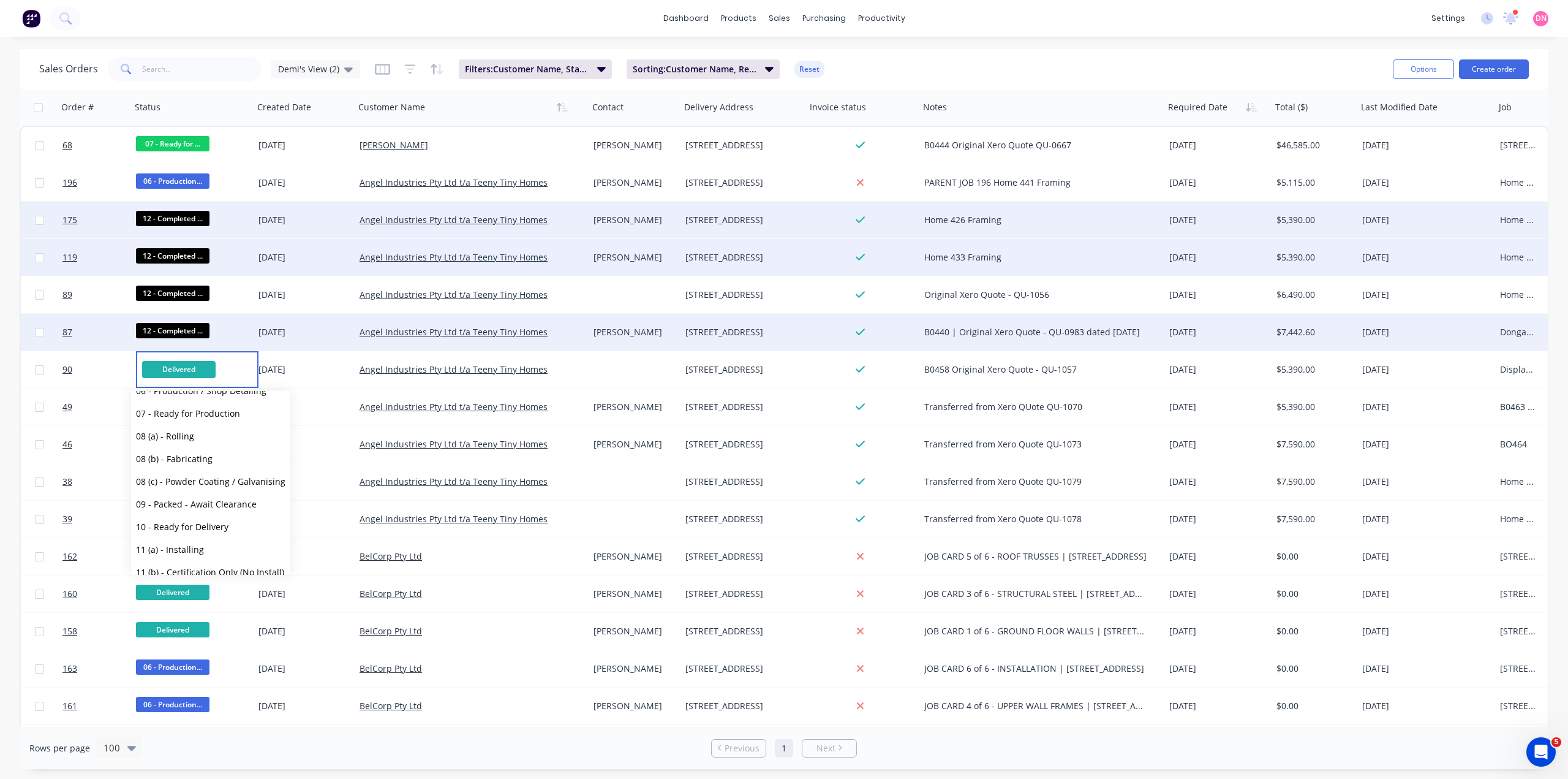
click at [224, 589] on span "12 - Completed - Pending Audit" at bounding box center [200, 594] width 129 height 12
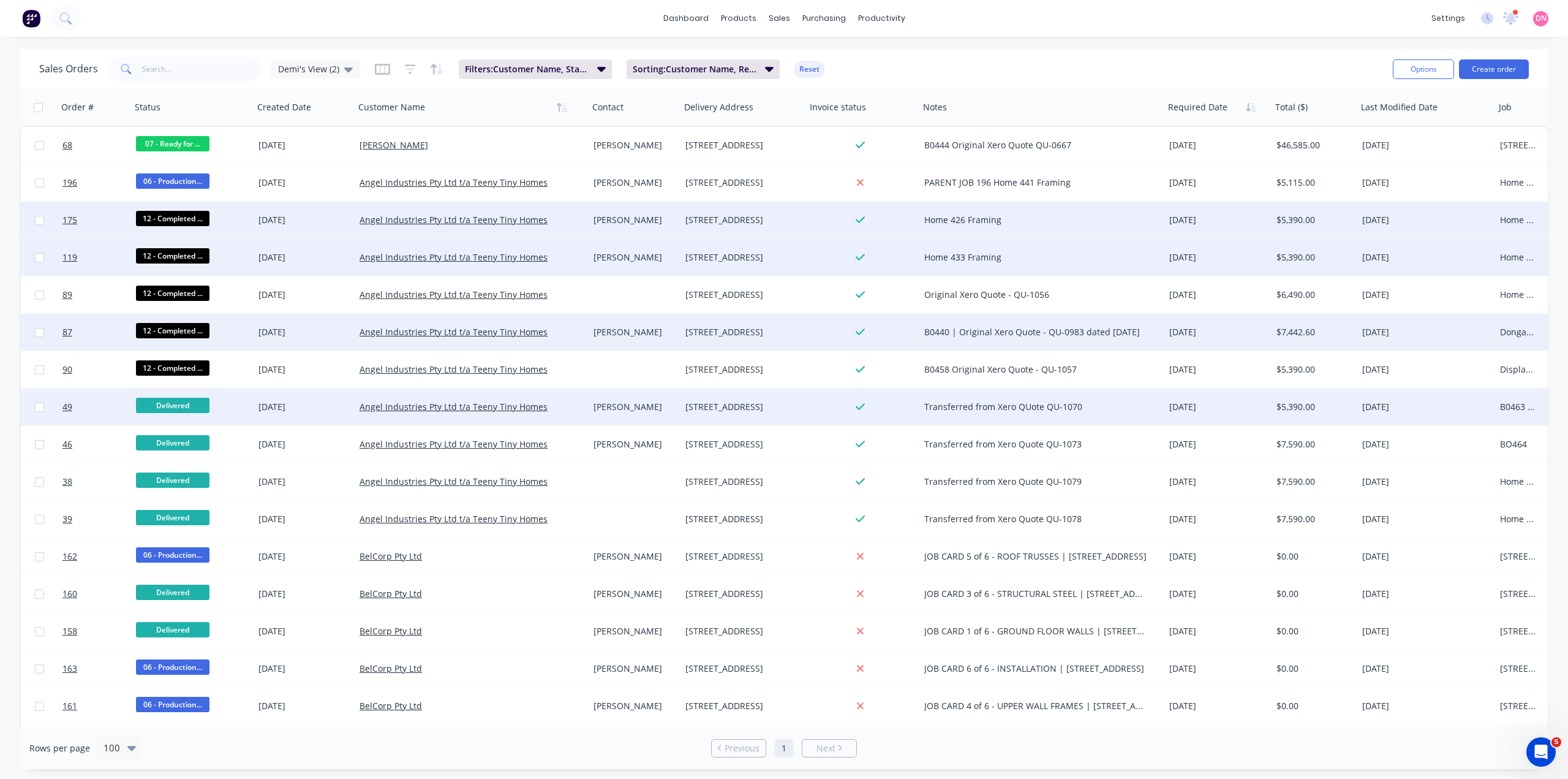
click at [184, 402] on span "Delivered" at bounding box center [173, 405] width 73 height 15
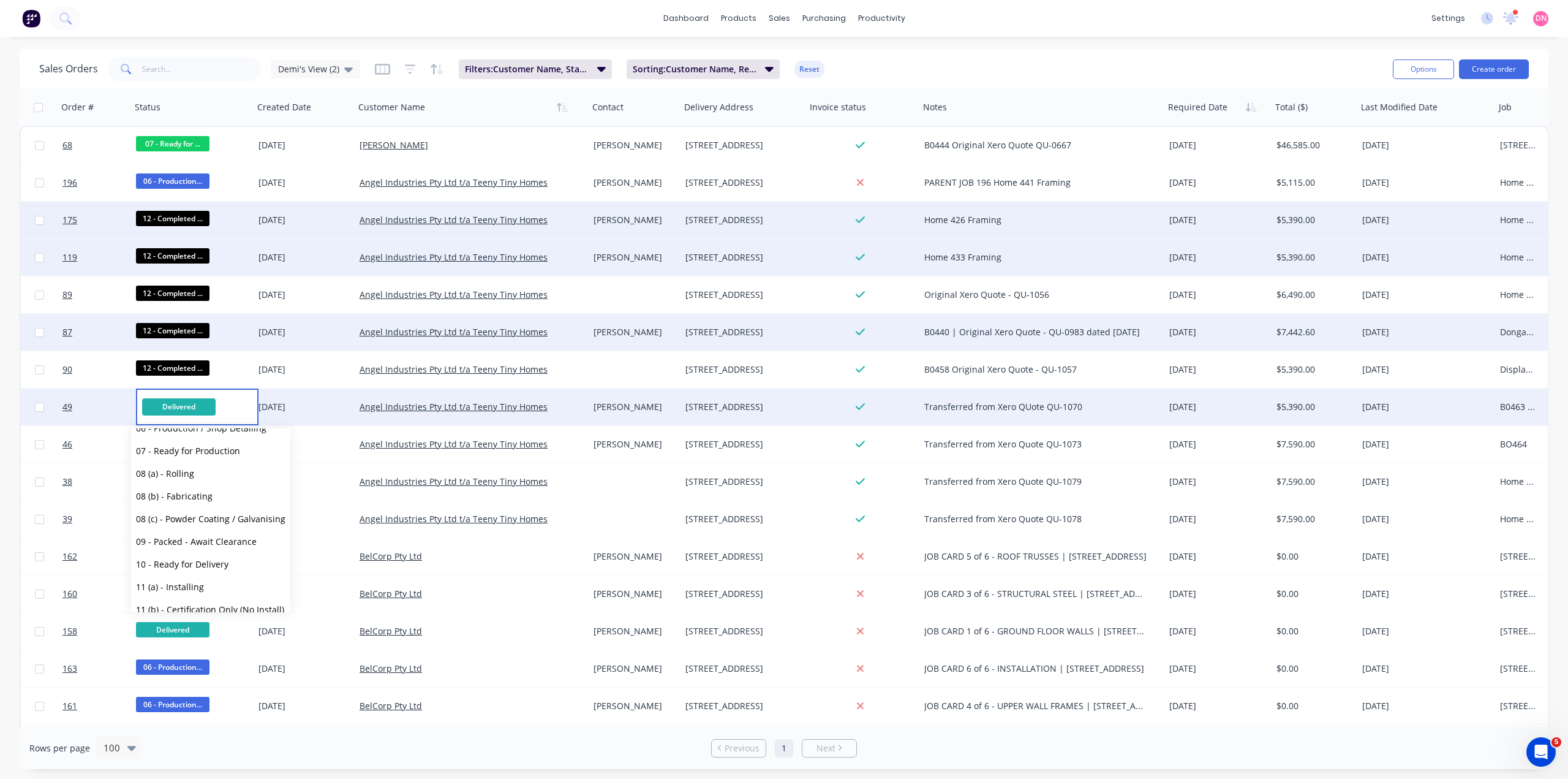
click at [214, 626] on span "12 - Completed - Pending Audit" at bounding box center [200, 632] width 129 height 12
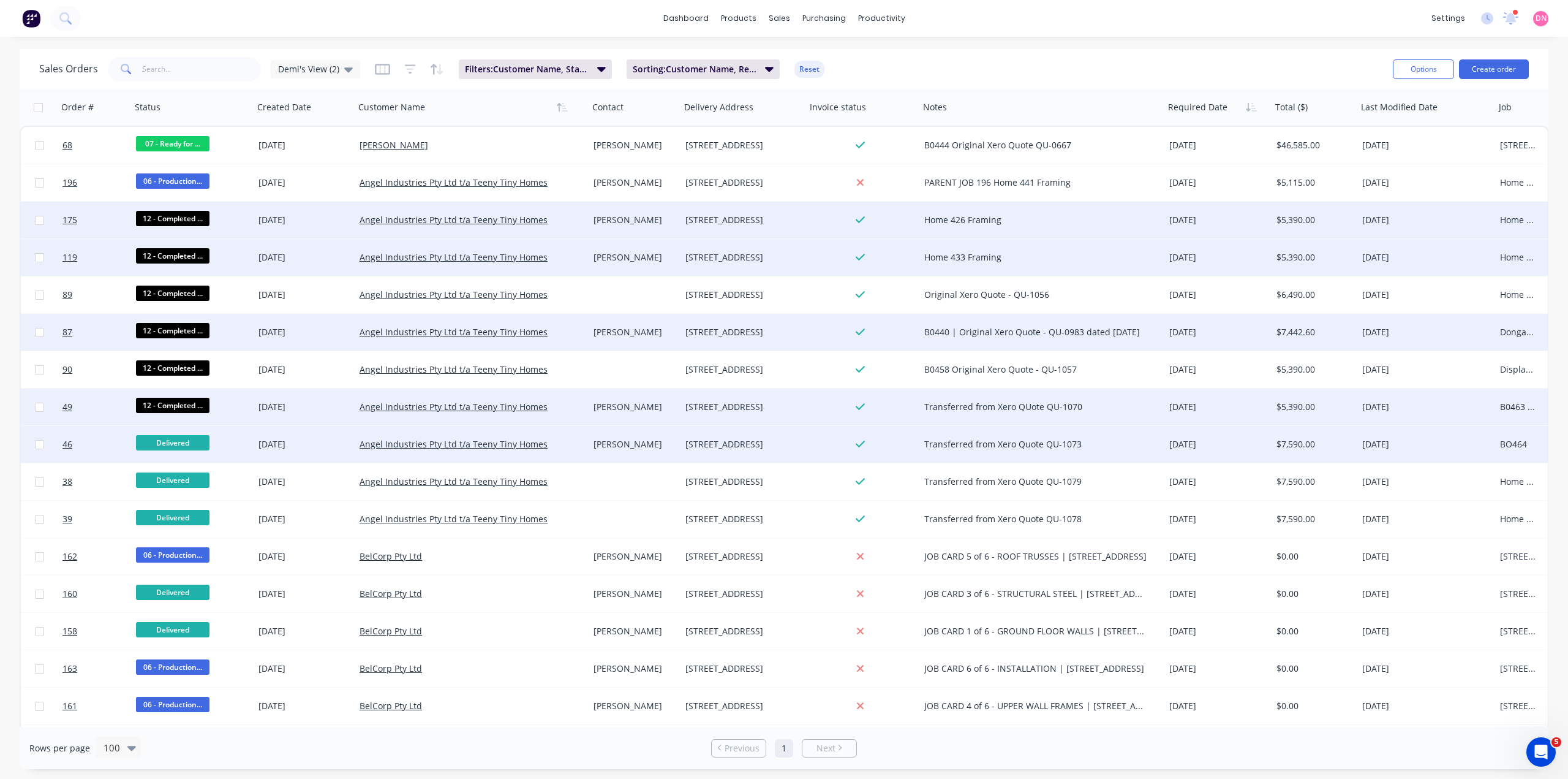
click at [192, 438] on span "Delivered" at bounding box center [173, 442] width 73 height 15
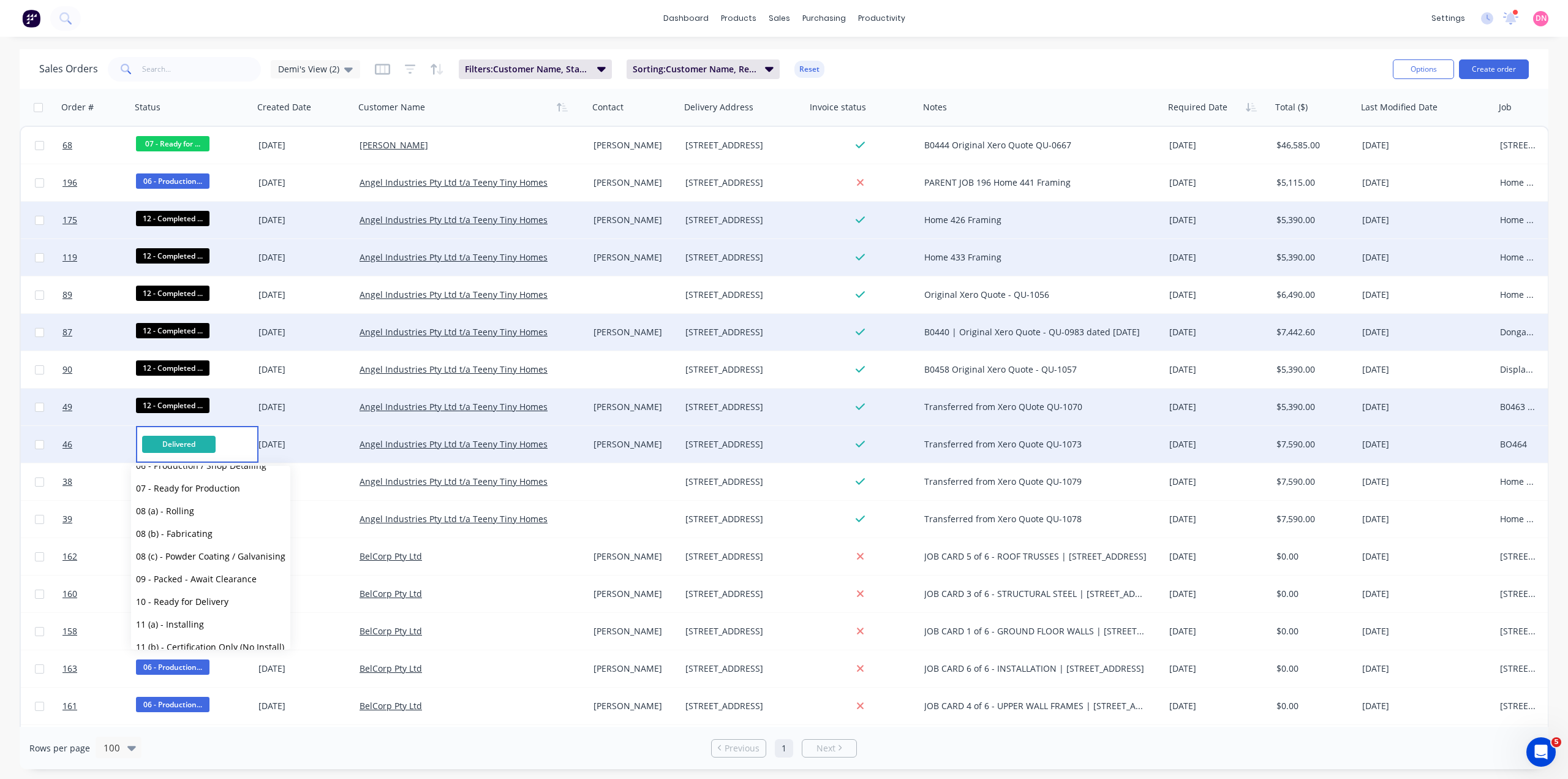
click at [199, 663] on span "12 - Completed - Pending Audit" at bounding box center [200, 669] width 129 height 12
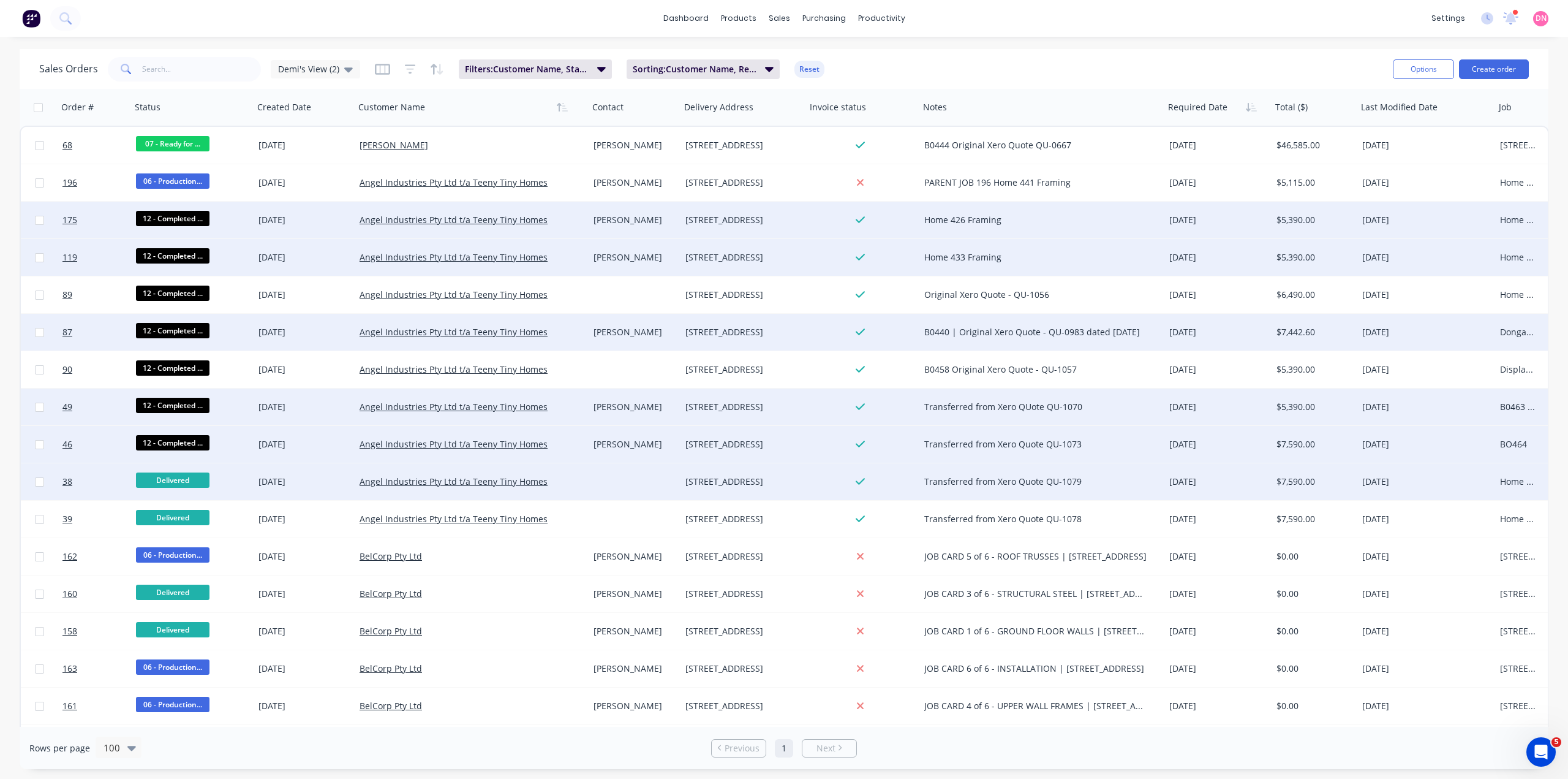
click at [180, 474] on span "Delivered" at bounding box center [173, 480] width 73 height 15
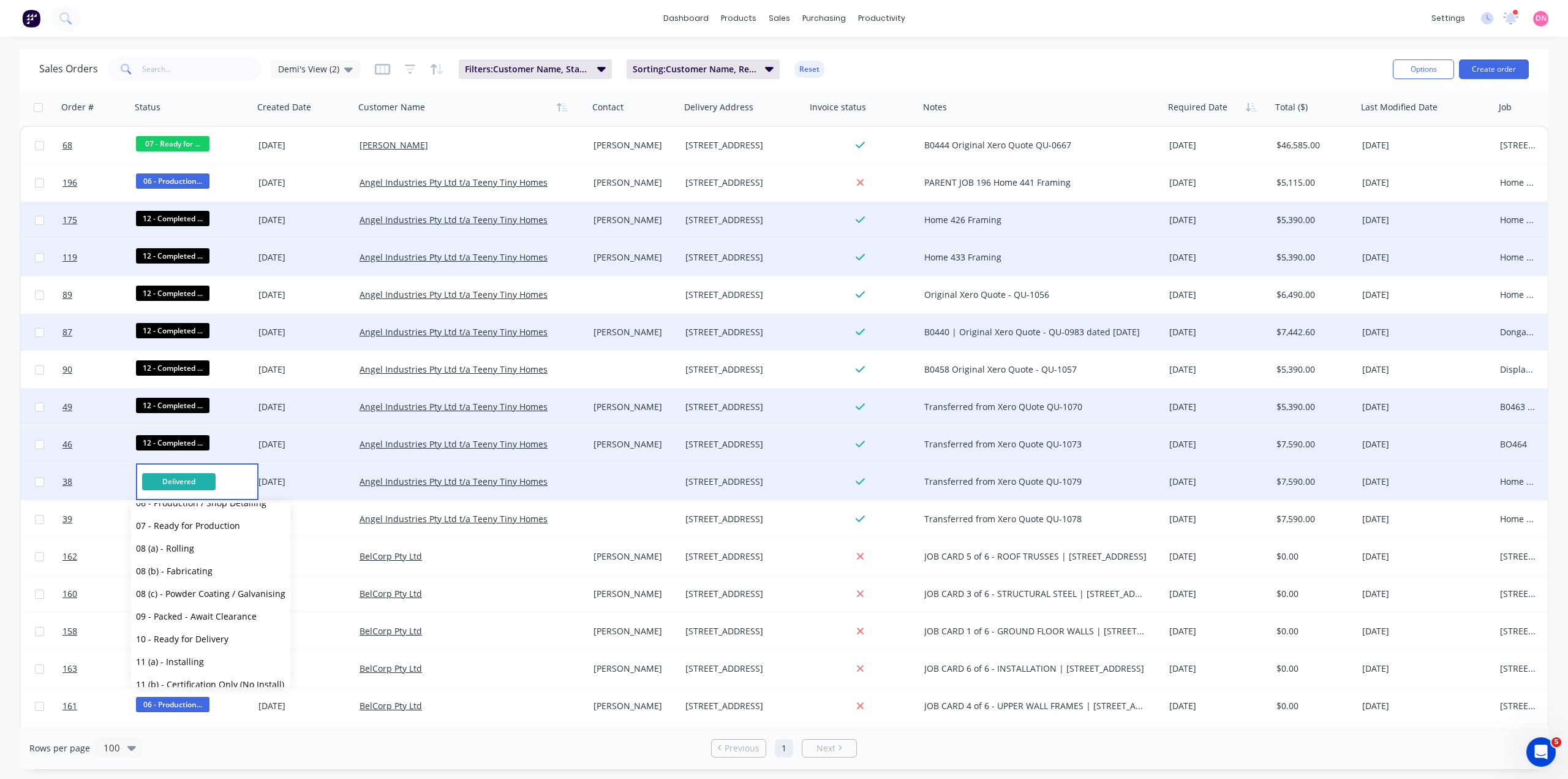
click at [227, 701] on span "12 - Completed - Pending Audit" at bounding box center [200, 707] width 129 height 12
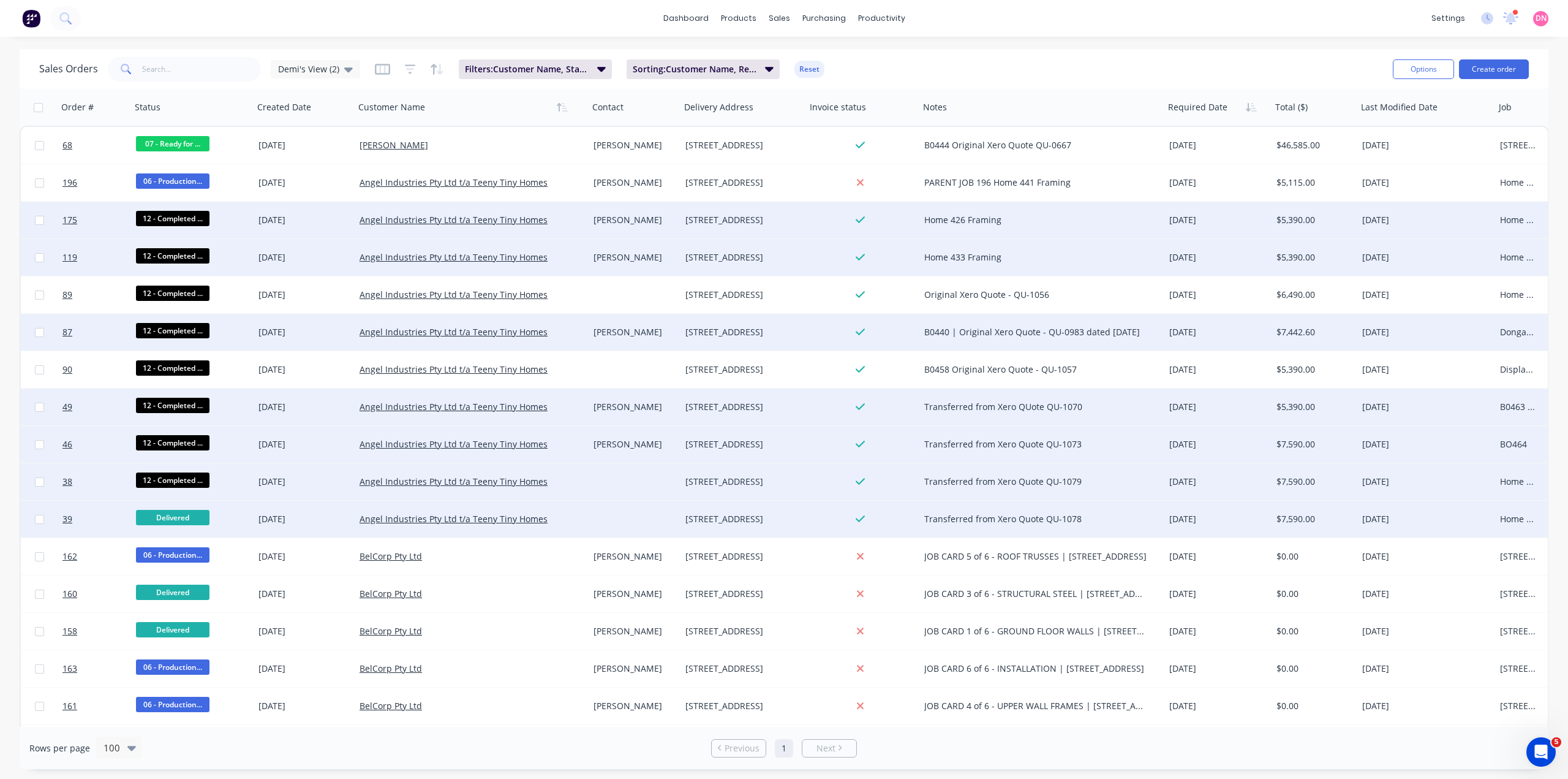
click at [190, 512] on span "Delivered" at bounding box center [173, 517] width 73 height 15
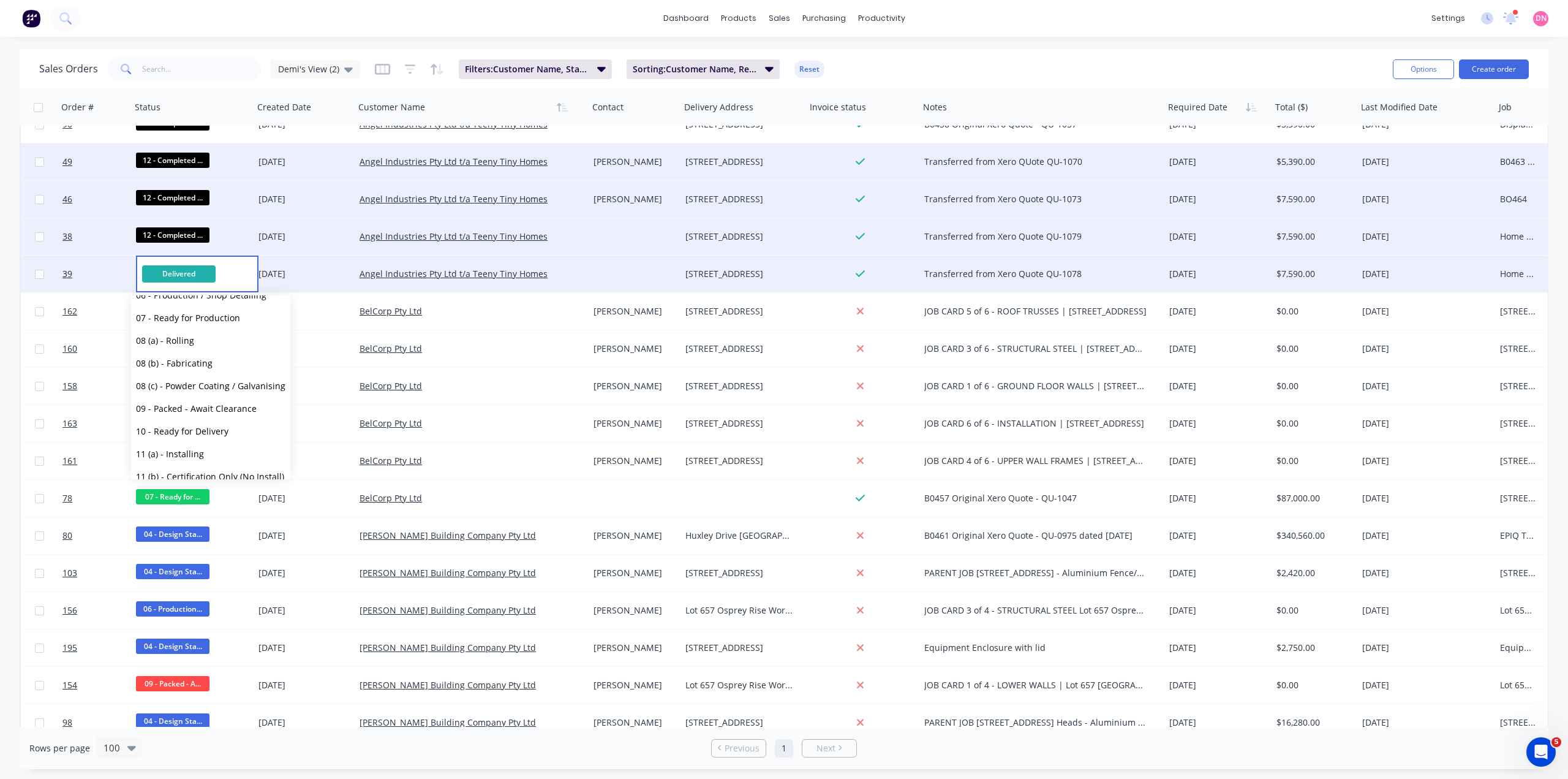
click at [223, 488] on button "12 - Completed - Pending Audit" at bounding box center [211, 499] width 160 height 22
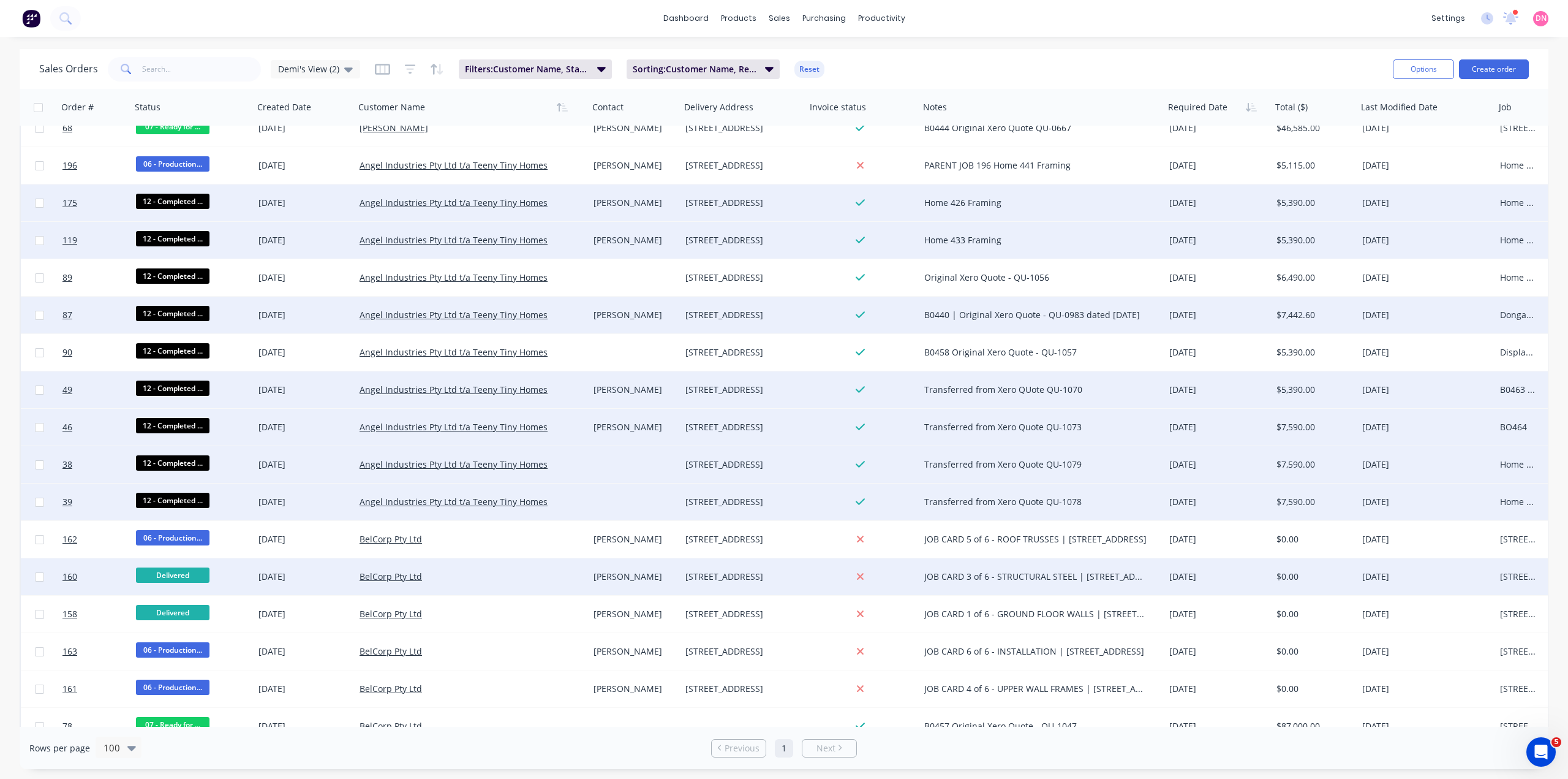
scroll to position [0, 0]
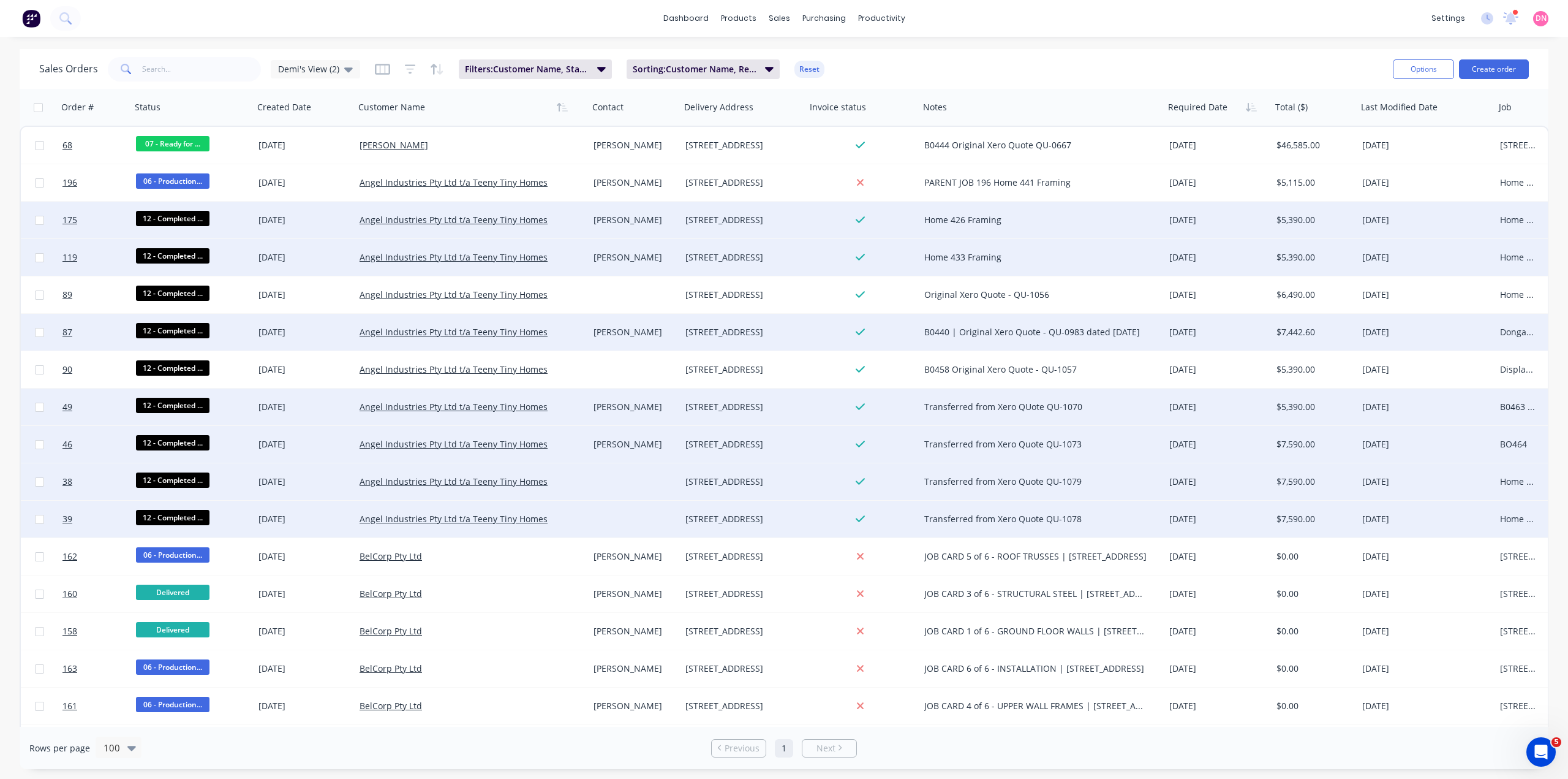
click at [180, 218] on span "12 - Completed ..." at bounding box center [173, 219] width 73 height 15
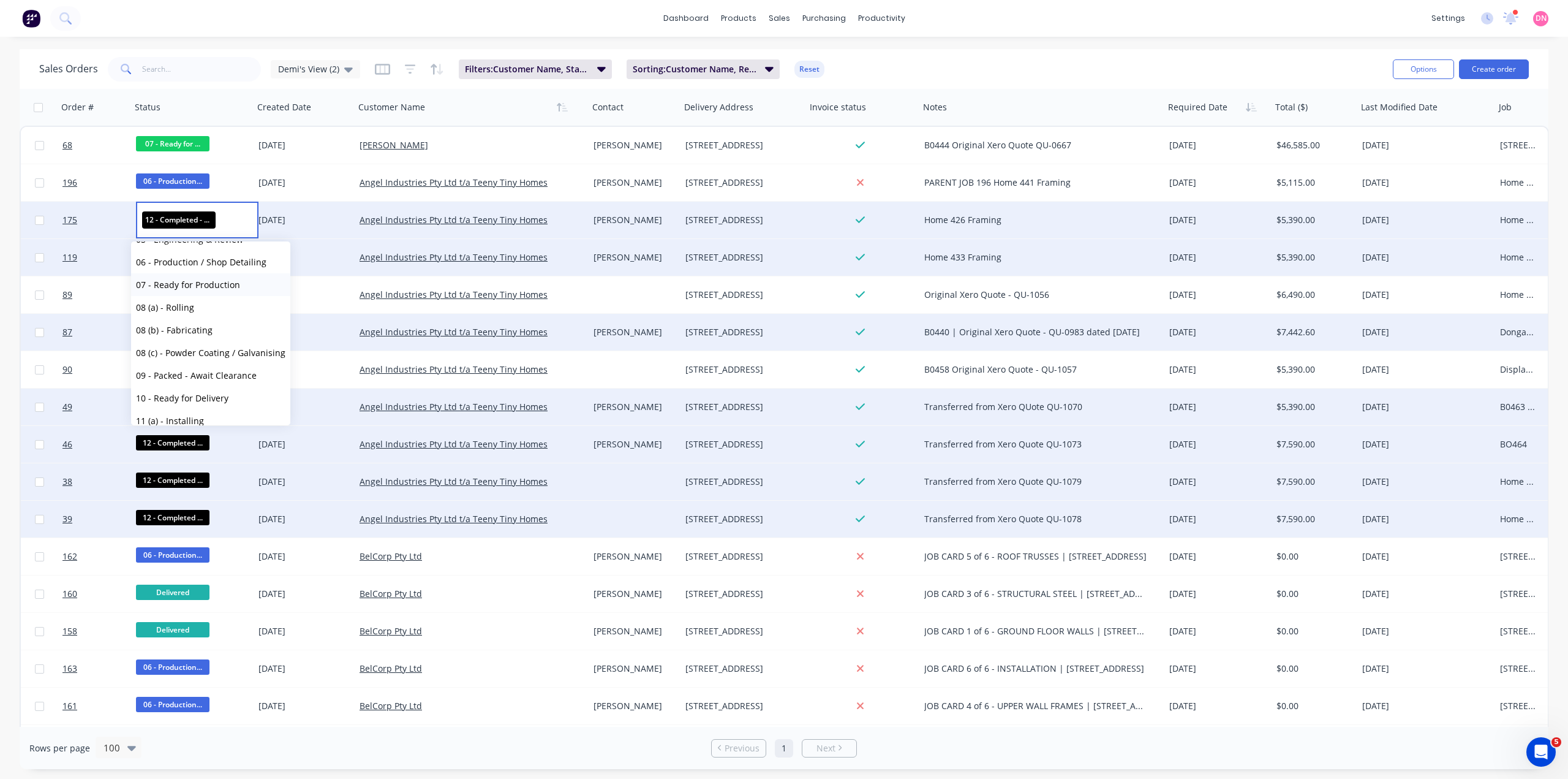
scroll to position [130, 0]
drag, startPoint x: 911, startPoint y: 56, endPoint x: 848, endPoint y: 15, distance: 75.2
click at [912, 56] on div "Sales Orders Demi's View (2) Filters: Customer Name, Status Sorting: Customer N…" at bounding box center [710, 69] width 1344 height 30
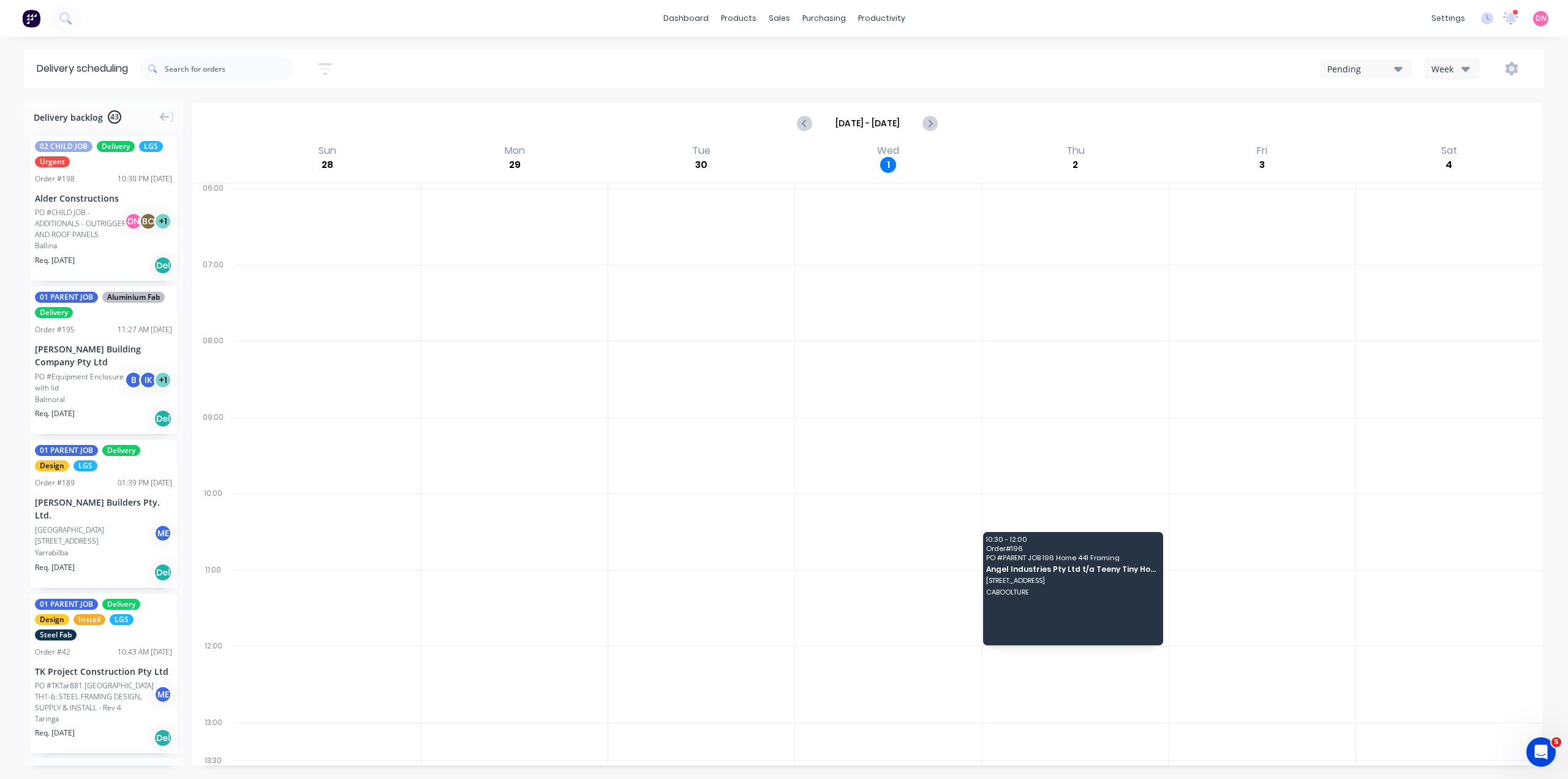
click at [1467, 62] on div "Week" at bounding box center [1448, 68] width 36 height 12
click at [1485, 126] on div "Vehicle" at bounding box center [1482, 125] width 121 height 24
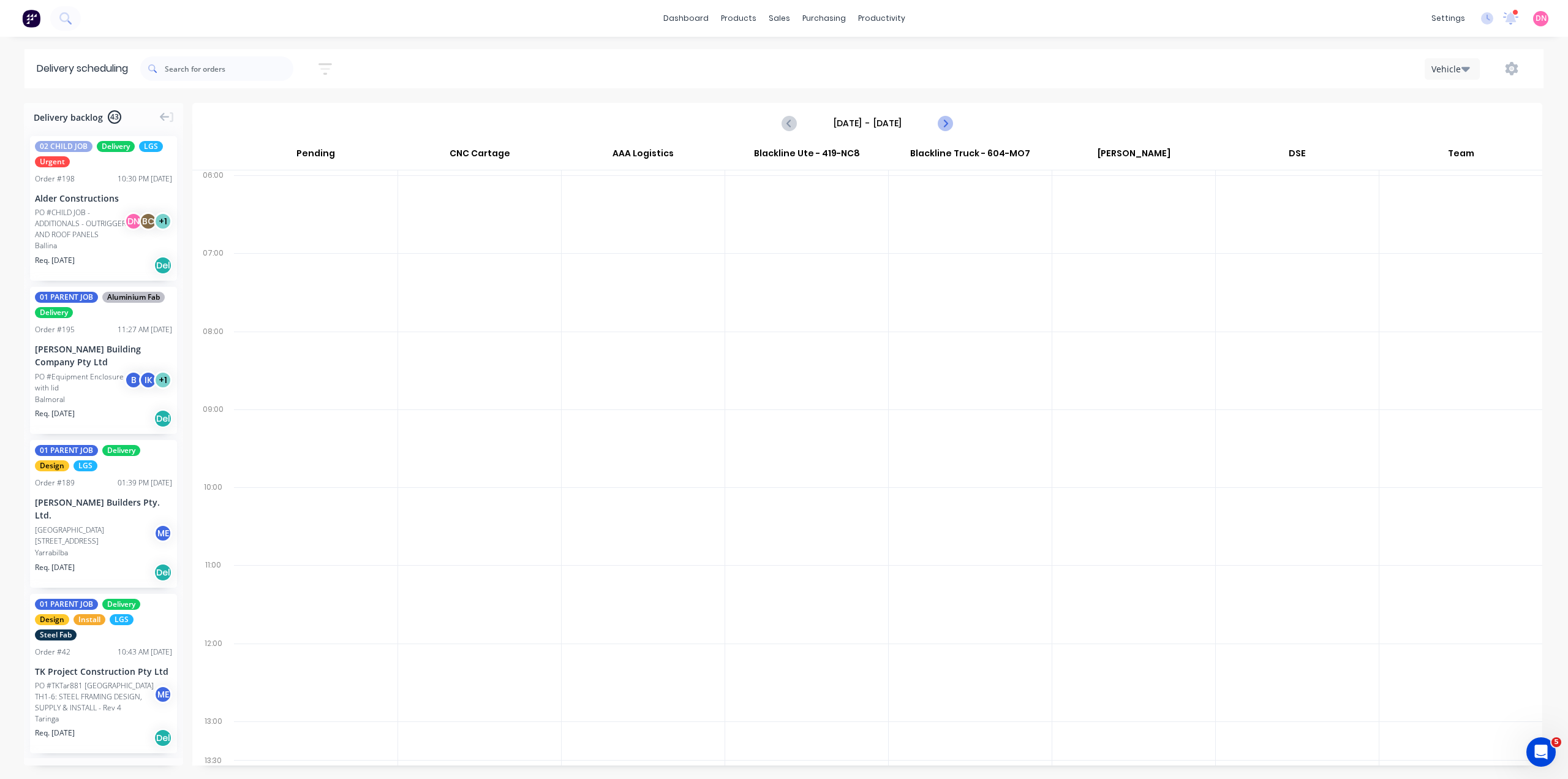
click at [940, 113] on button "Next page" at bounding box center [944, 122] width 24 height 24
click at [941, 116] on icon "Next page" at bounding box center [945, 123] width 15 height 15
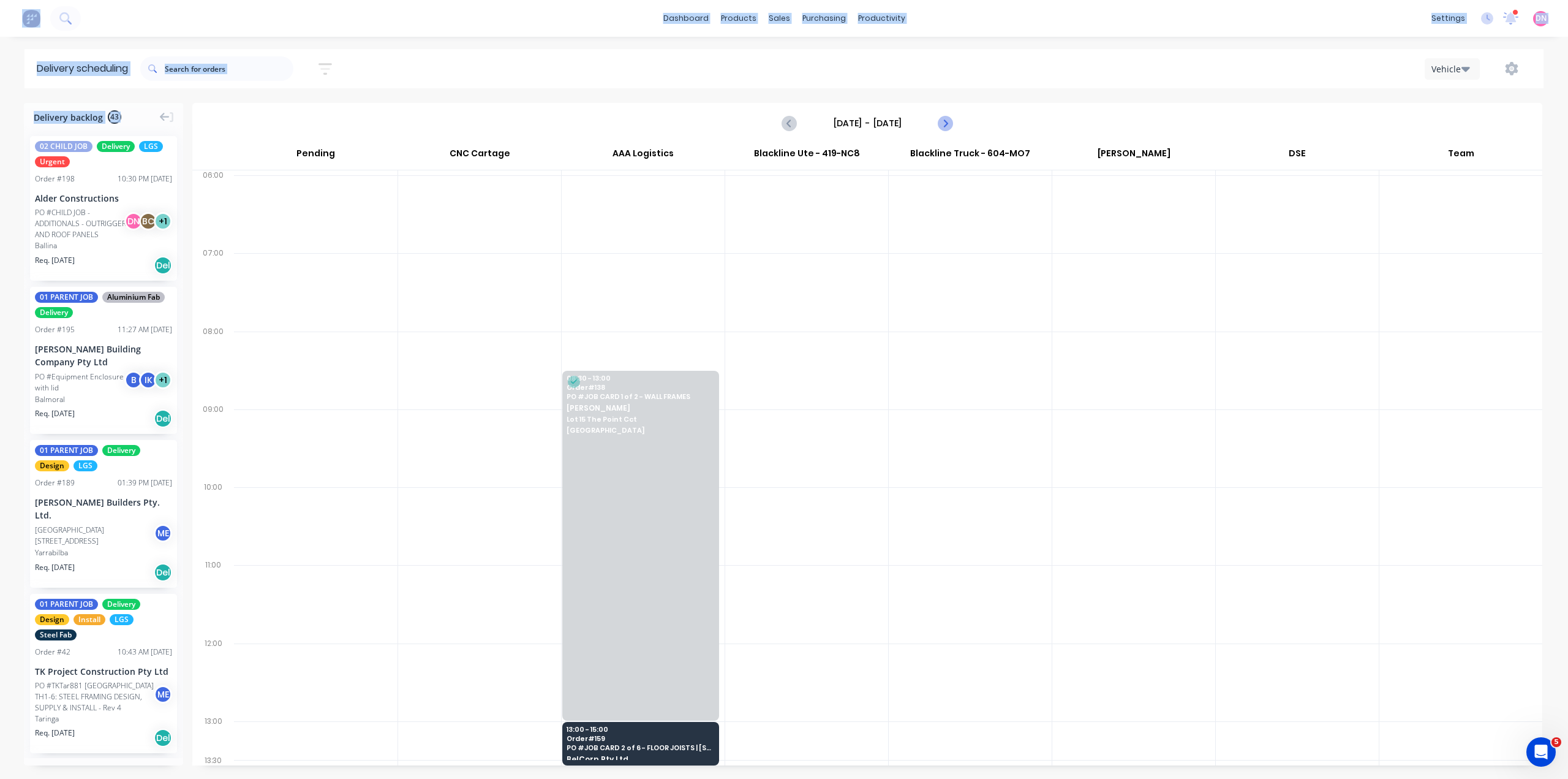
click at [941, 116] on icon "Next page" at bounding box center [945, 123] width 15 height 15
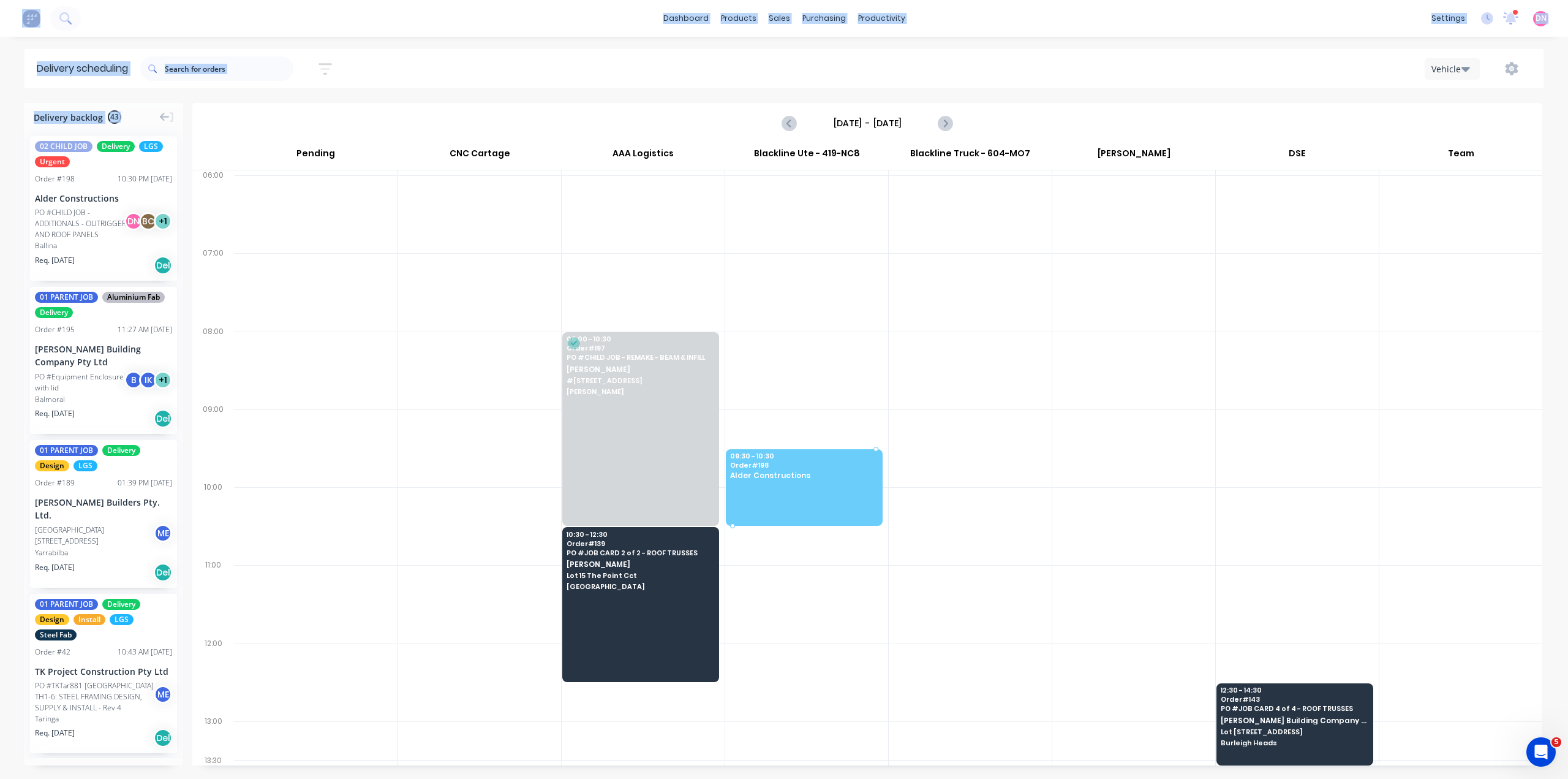
drag, startPoint x: 111, startPoint y: 151, endPoint x: 822, endPoint y: 440, distance: 767.5
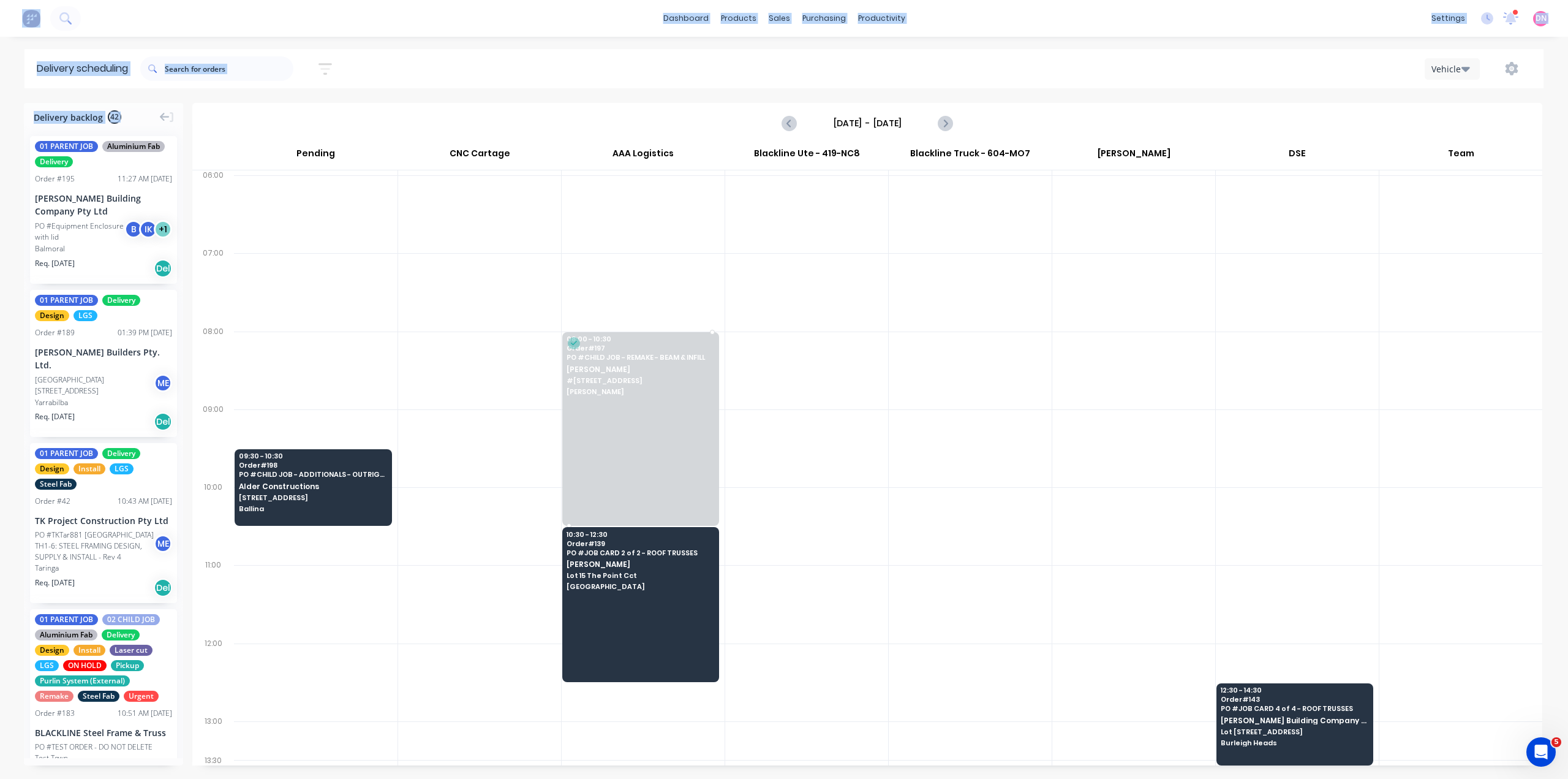
click at [670, 400] on div at bounding box center [641, 428] width 157 height 194
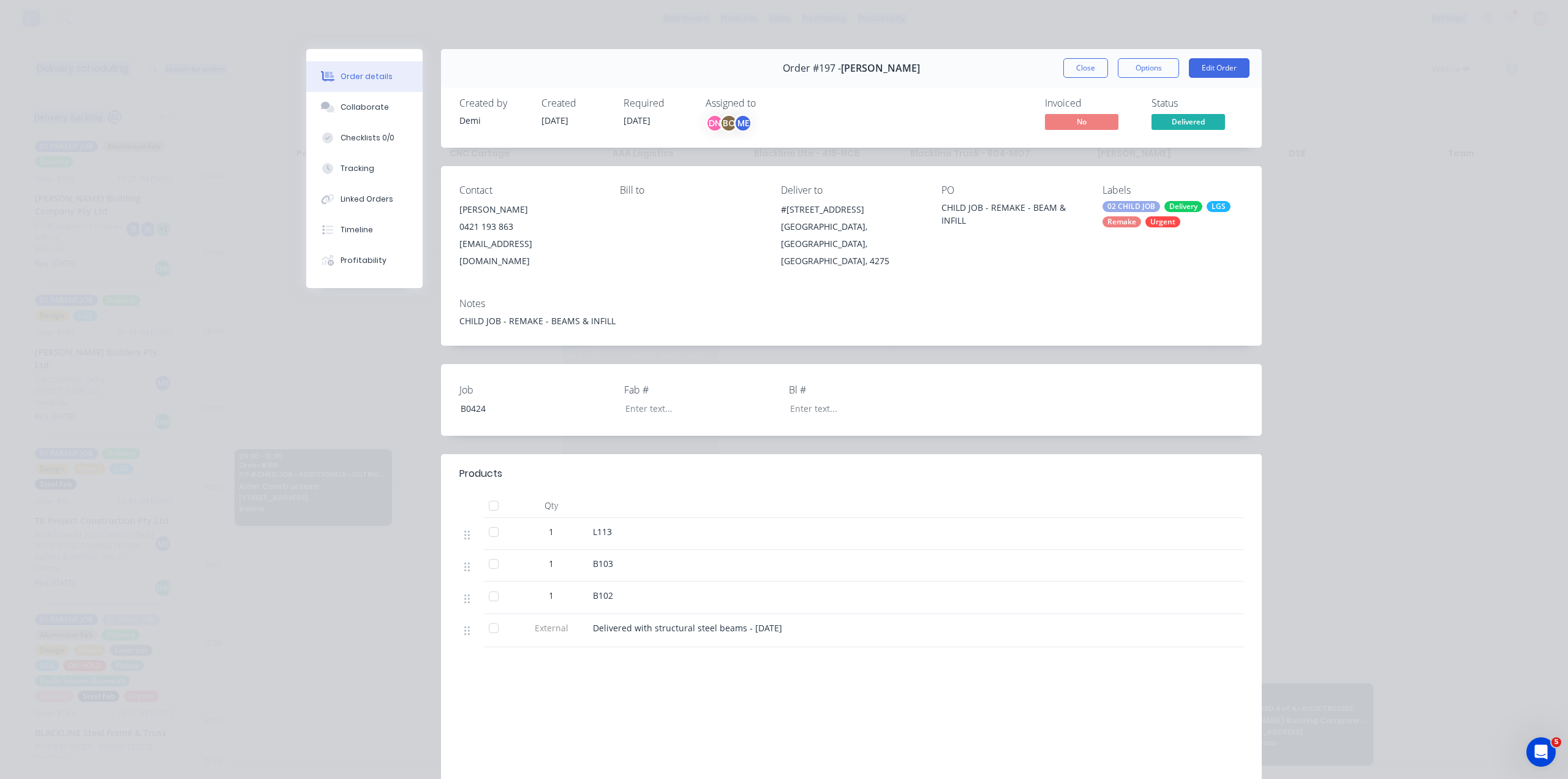
click at [1214, 114] on span "Delivered" at bounding box center [1188, 121] width 73 height 15
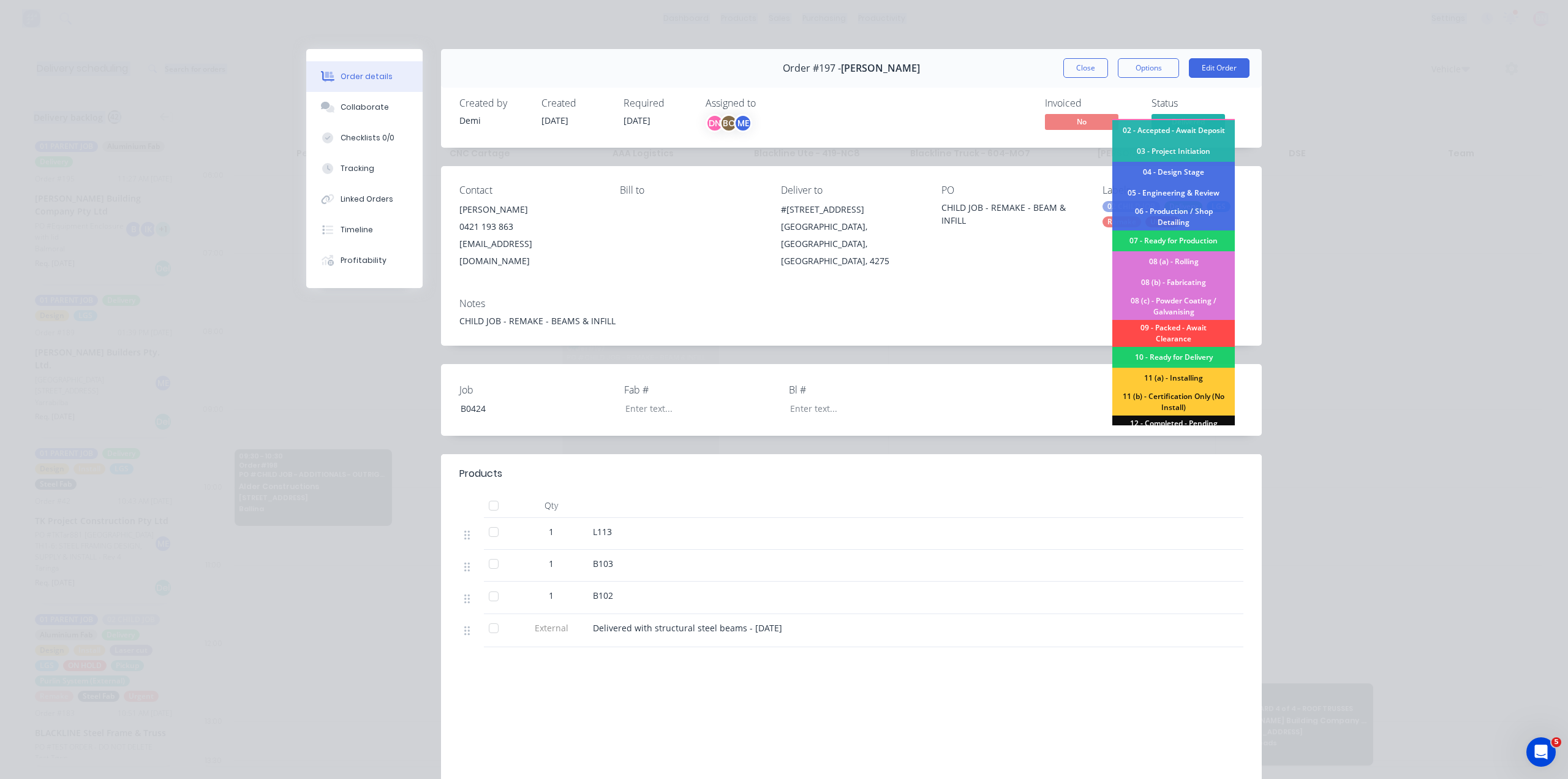
scroll to position [41, 0]
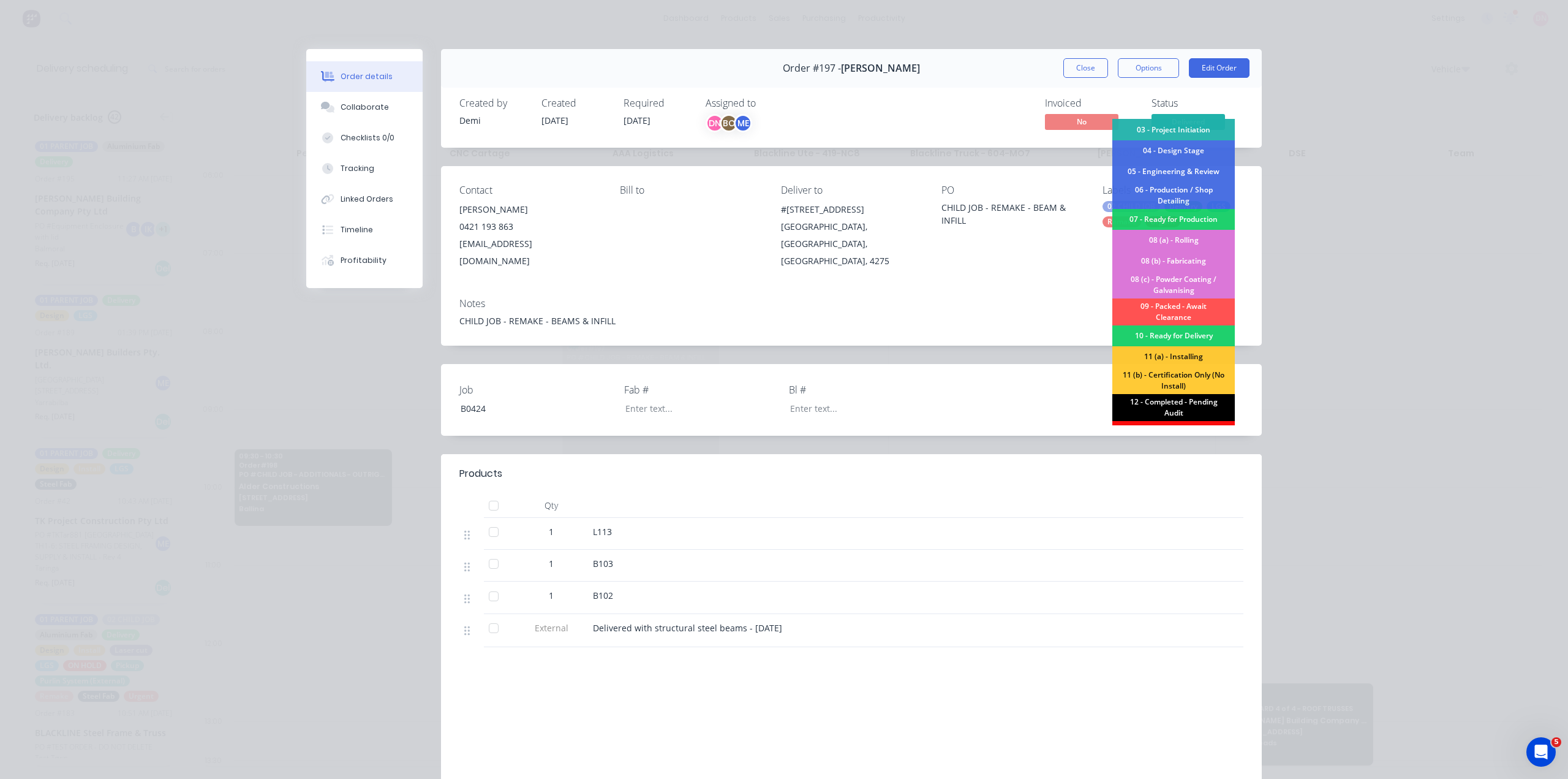
click at [1161, 394] on div "12 - Completed - Pending Audit" at bounding box center [1172, 407] width 122 height 27
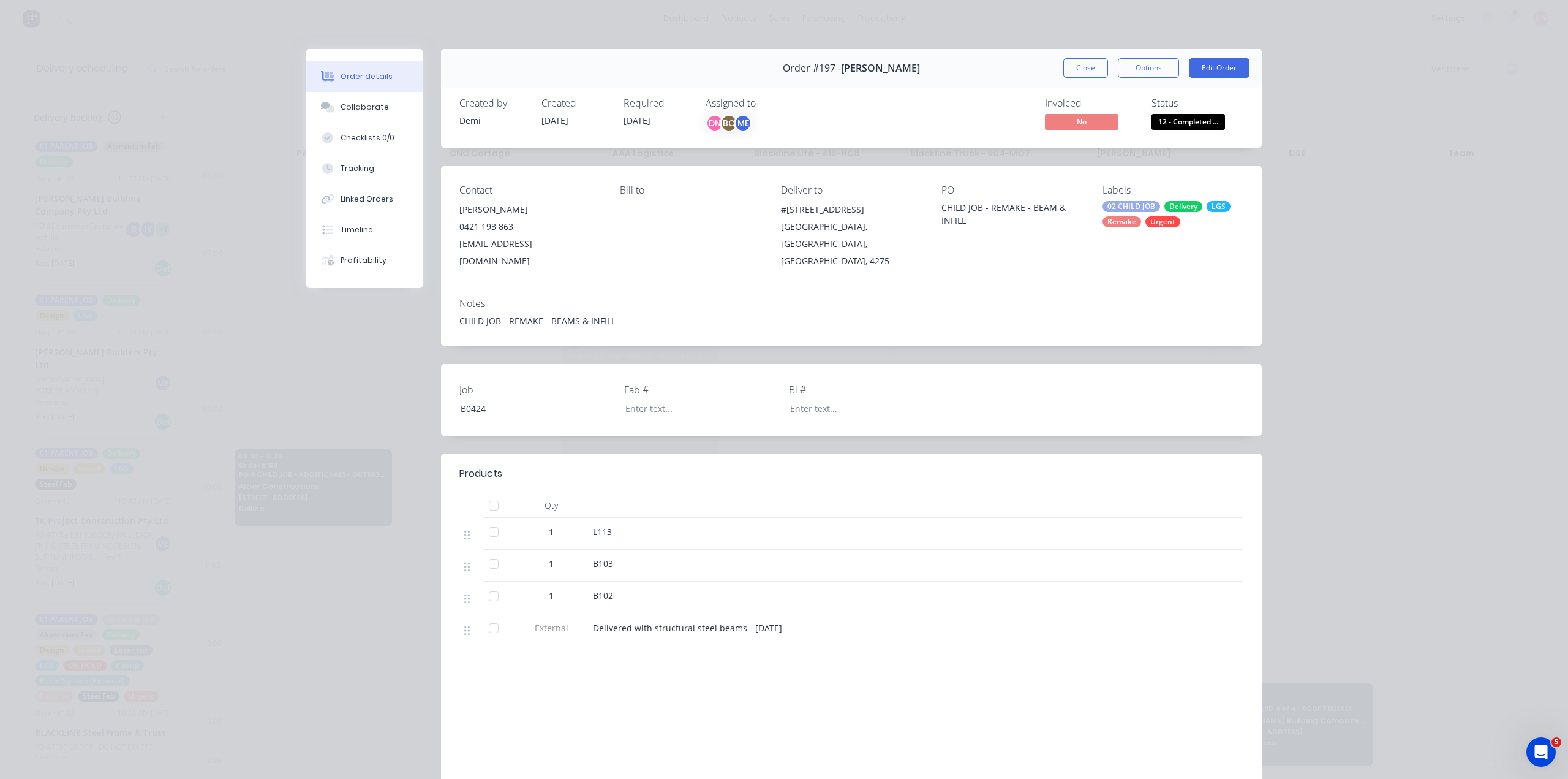
click at [481, 520] on div at bounding box center [493, 531] width 24 height 24
click at [481, 551] on div at bounding box center [493, 563] width 24 height 24
click at [491, 584] on div at bounding box center [493, 595] width 24 height 24
drag, startPoint x: 490, startPoint y: 471, endPoint x: 532, endPoint y: 468, distance: 42.1
click at [488, 616] on div at bounding box center [493, 628] width 24 height 24
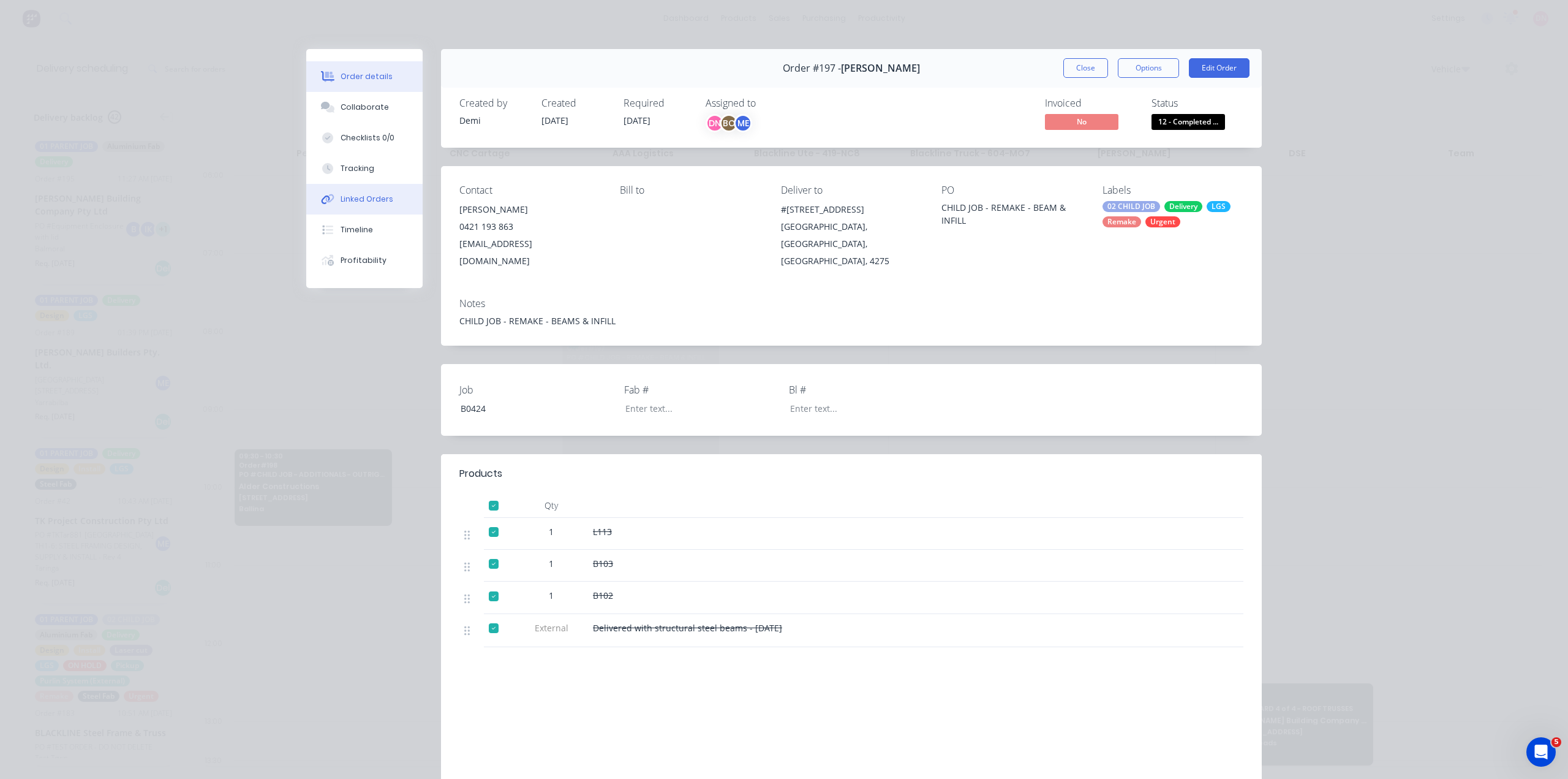
click at [377, 184] on button "Linked Orders" at bounding box center [364, 199] width 116 height 31
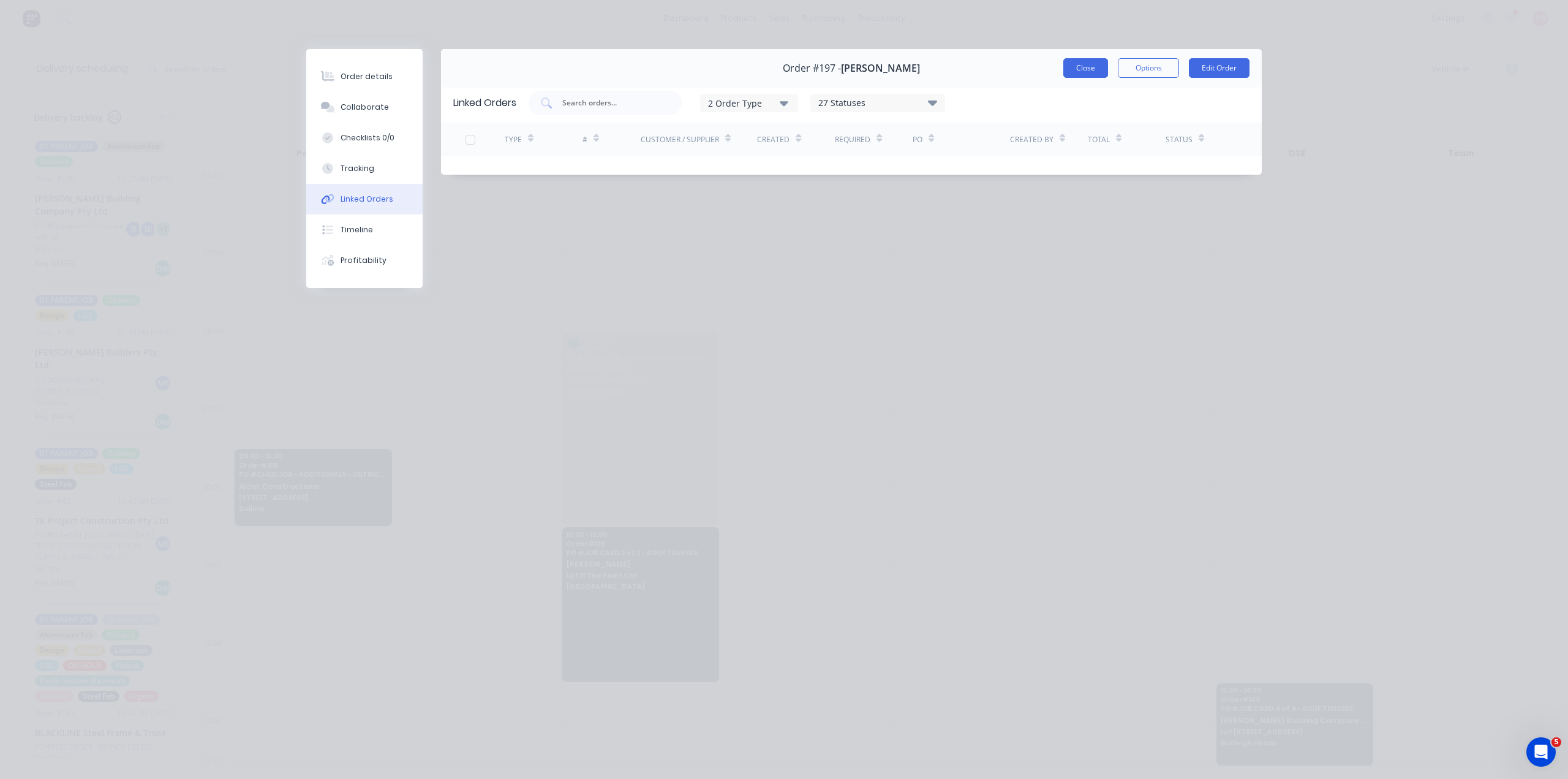
click at [1105, 58] on button "Close" at bounding box center [1085, 68] width 45 height 20
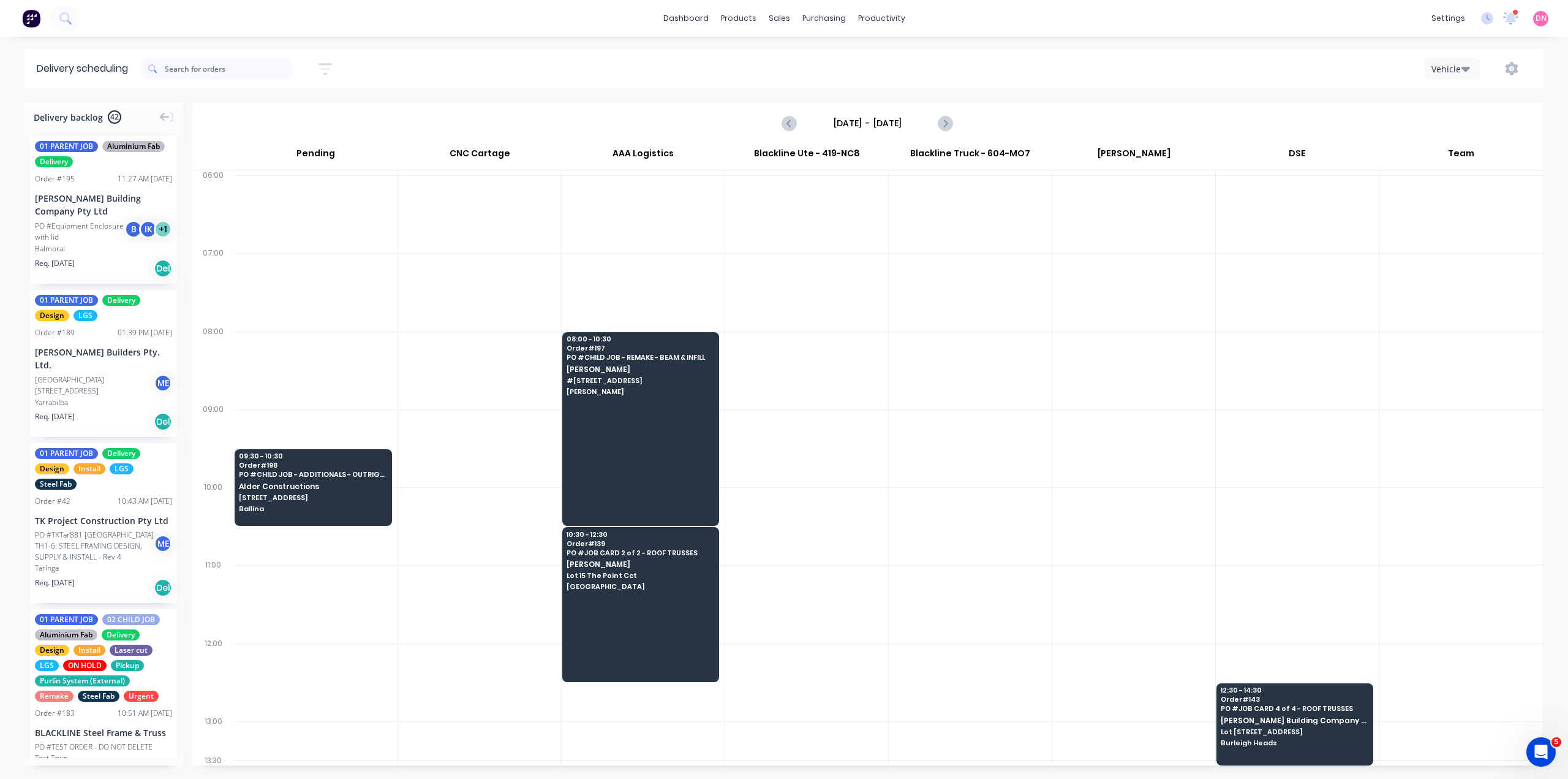
click at [774, 106] on div "[DATE] - [DATE]" at bounding box center [867, 123] width 1347 height 38
click at [789, 116] on icon "Previous page" at bounding box center [790, 123] width 15 height 15
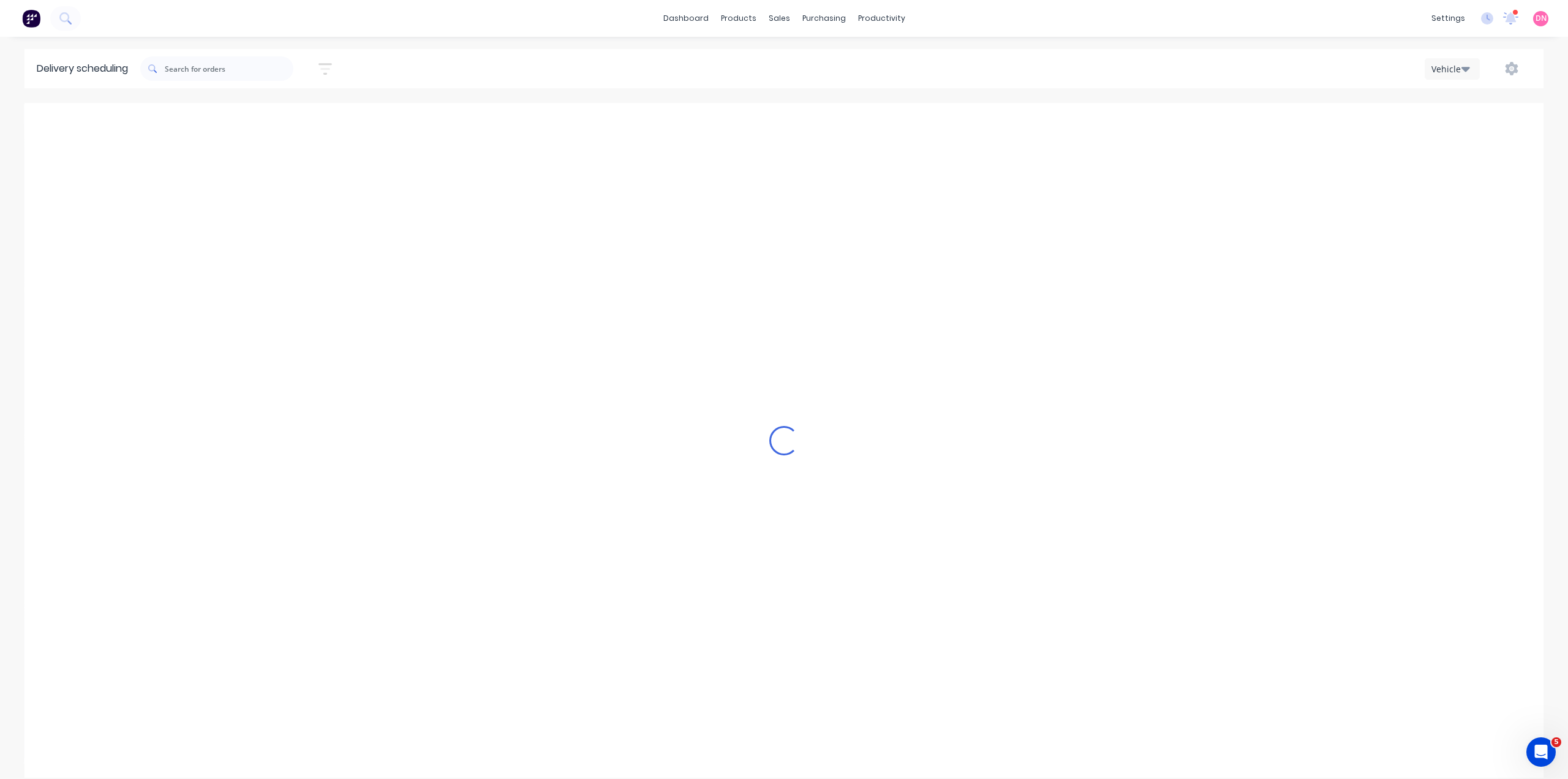
type input "[DATE] - [DATE]"
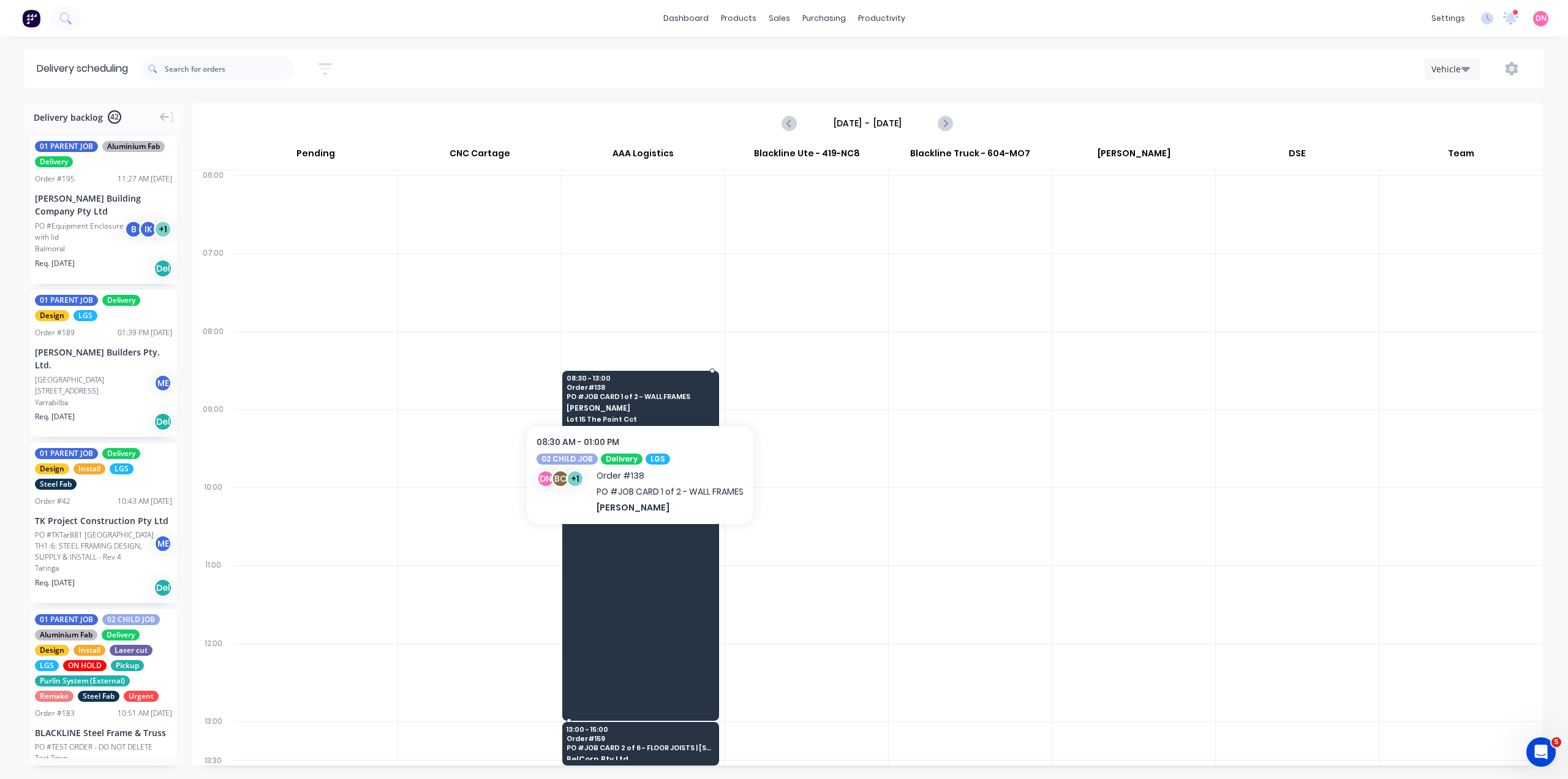
click at [681, 404] on span "[PERSON_NAME]" at bounding box center [640, 408] width 147 height 8
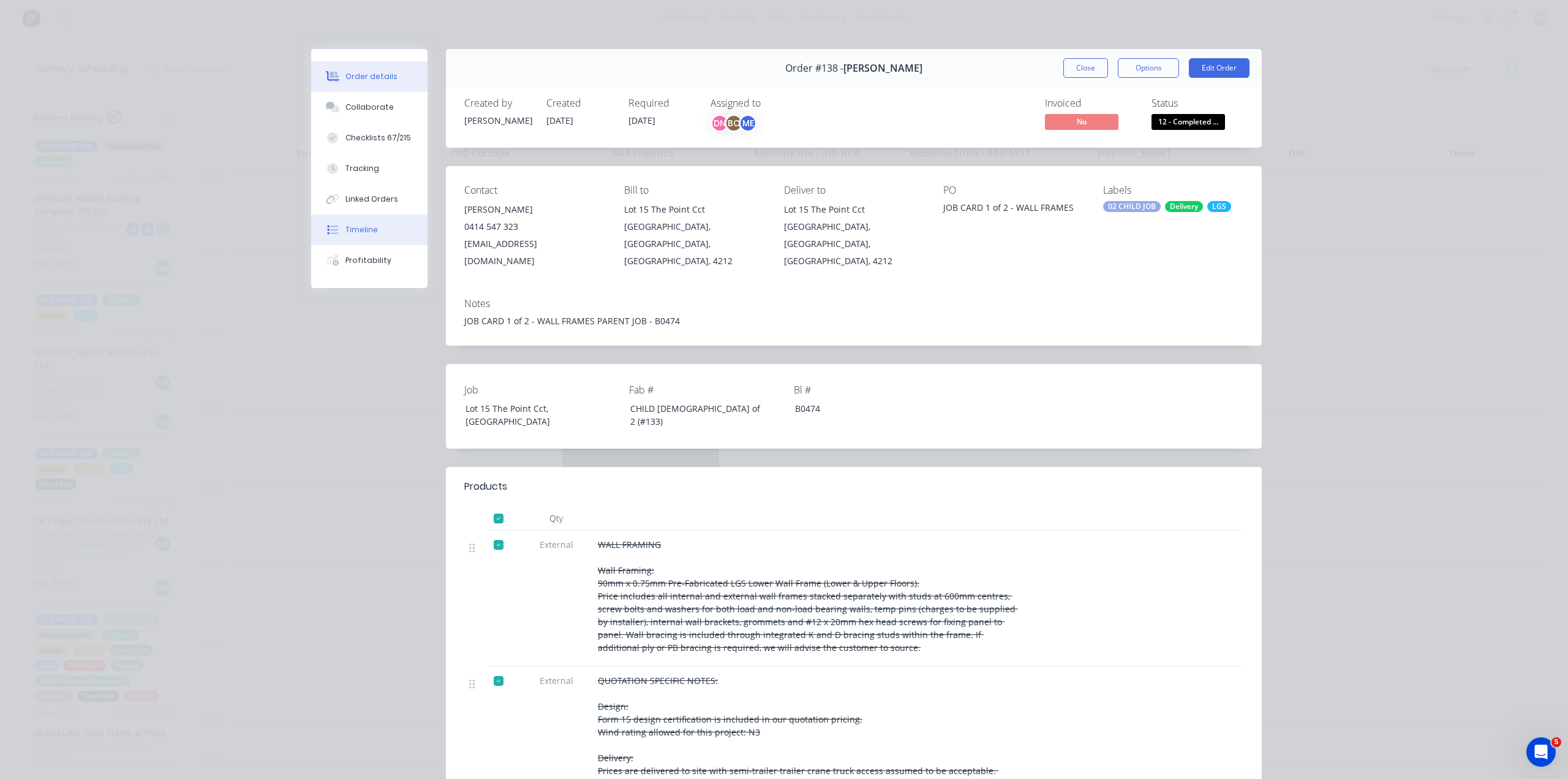
click at [382, 214] on button "Timeline" at bounding box center [369, 229] width 116 height 31
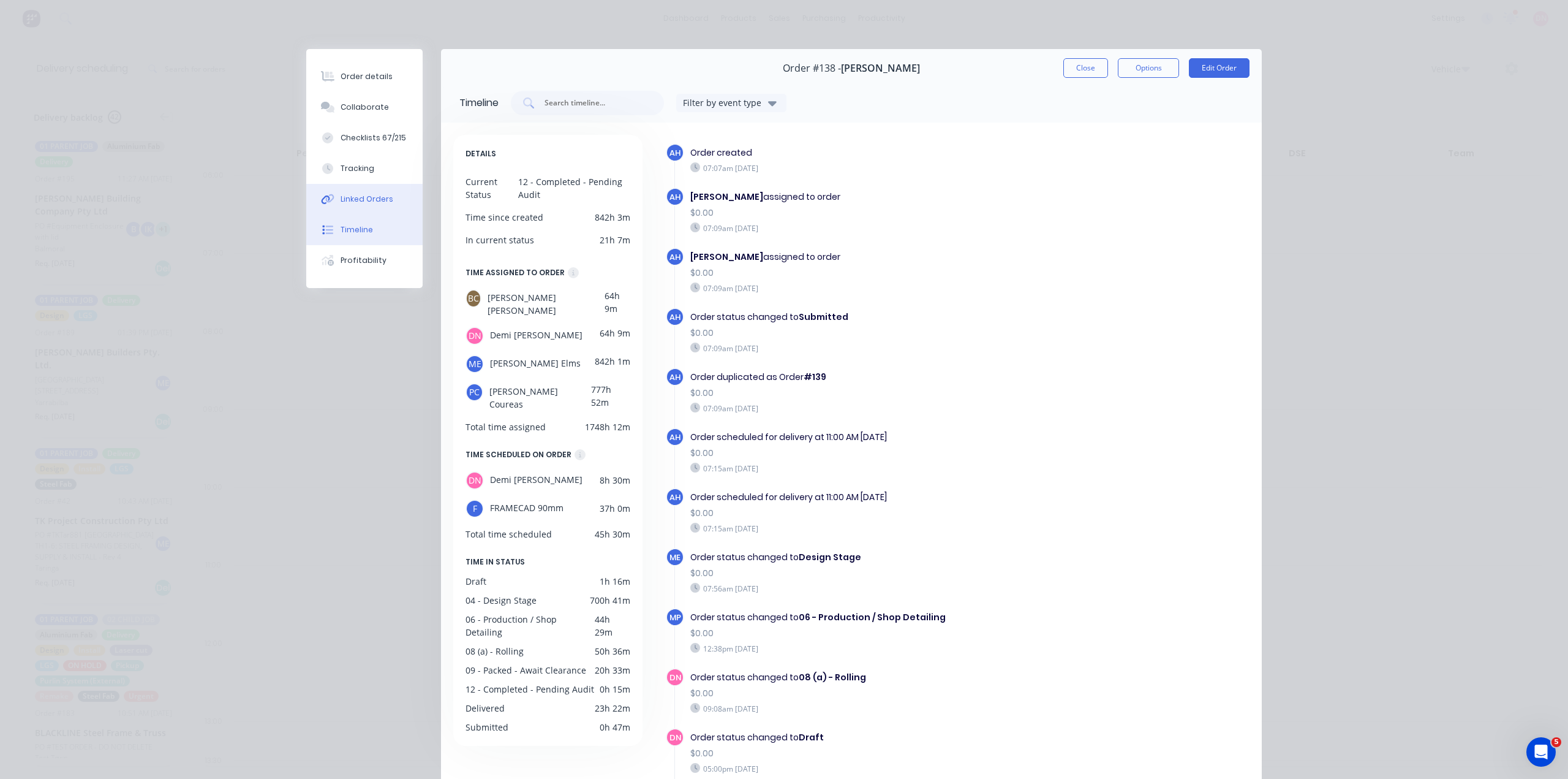
click at [377, 184] on button "Linked Orders" at bounding box center [364, 199] width 116 height 31
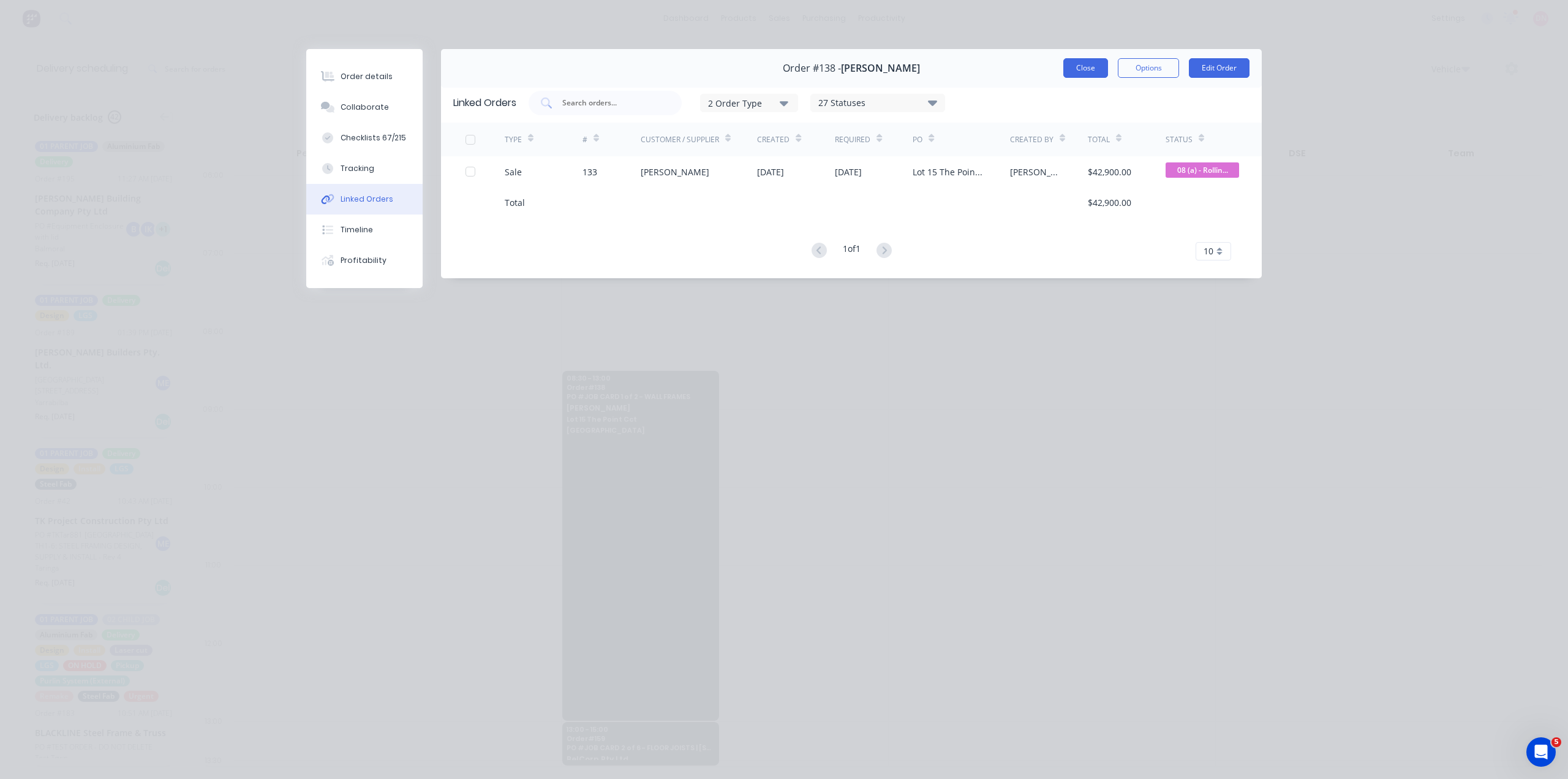
click at [1091, 62] on button "Close" at bounding box center [1085, 68] width 45 height 20
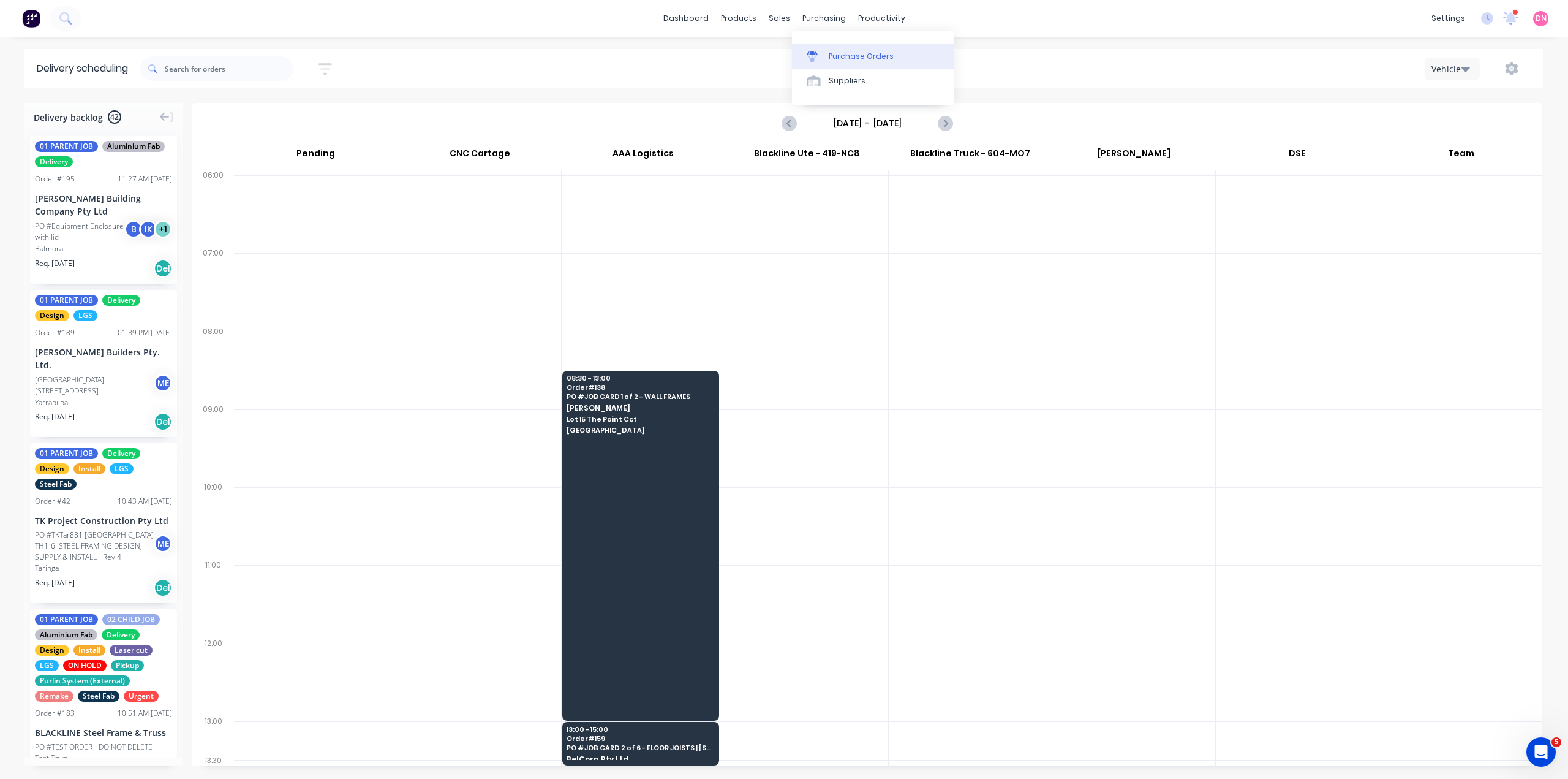
click at [828, 55] on link "Purchase Orders" at bounding box center [872, 55] width 162 height 24
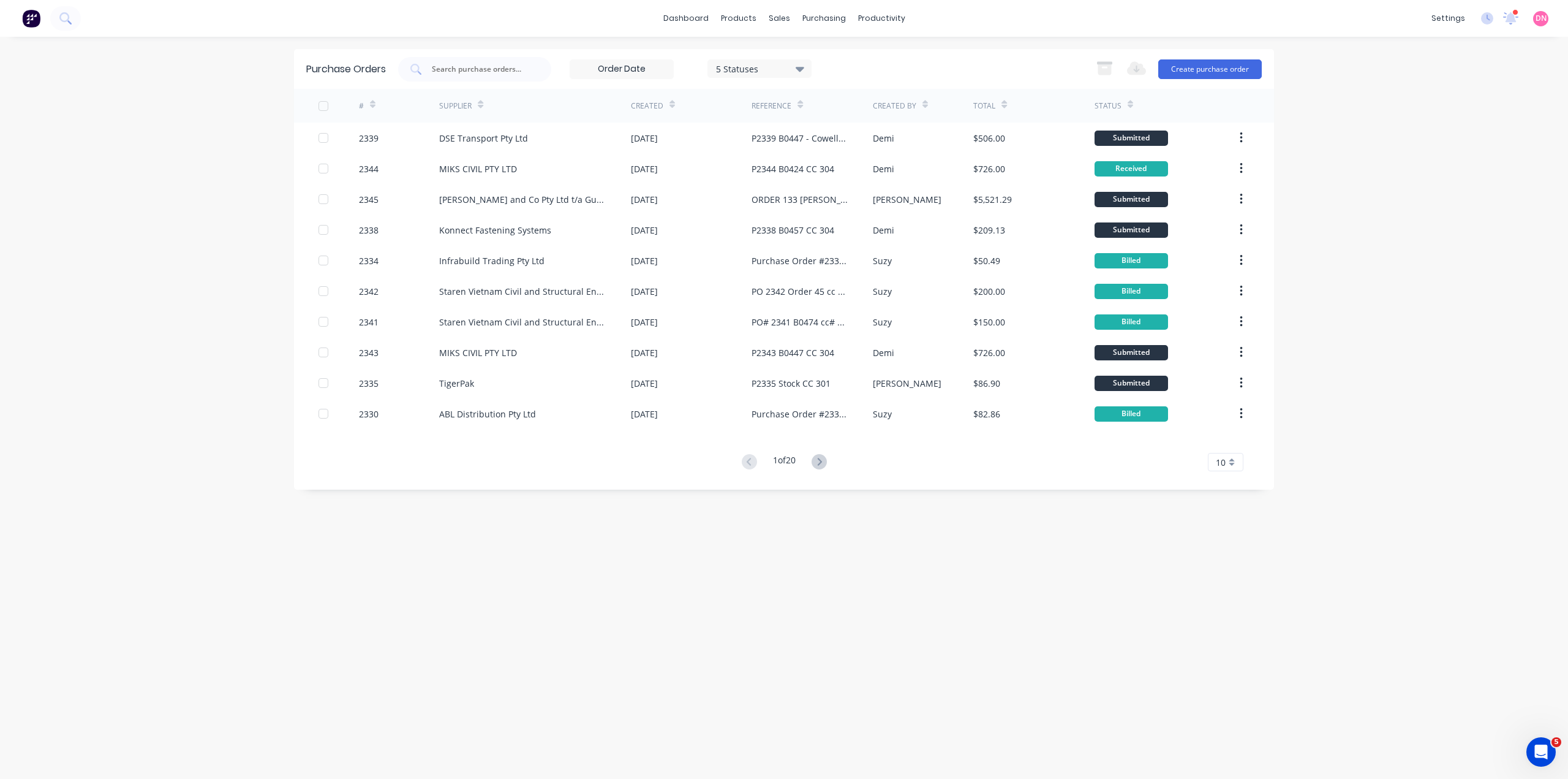
click at [750, 72] on div "5 Statuses" at bounding box center [759, 67] width 87 height 12
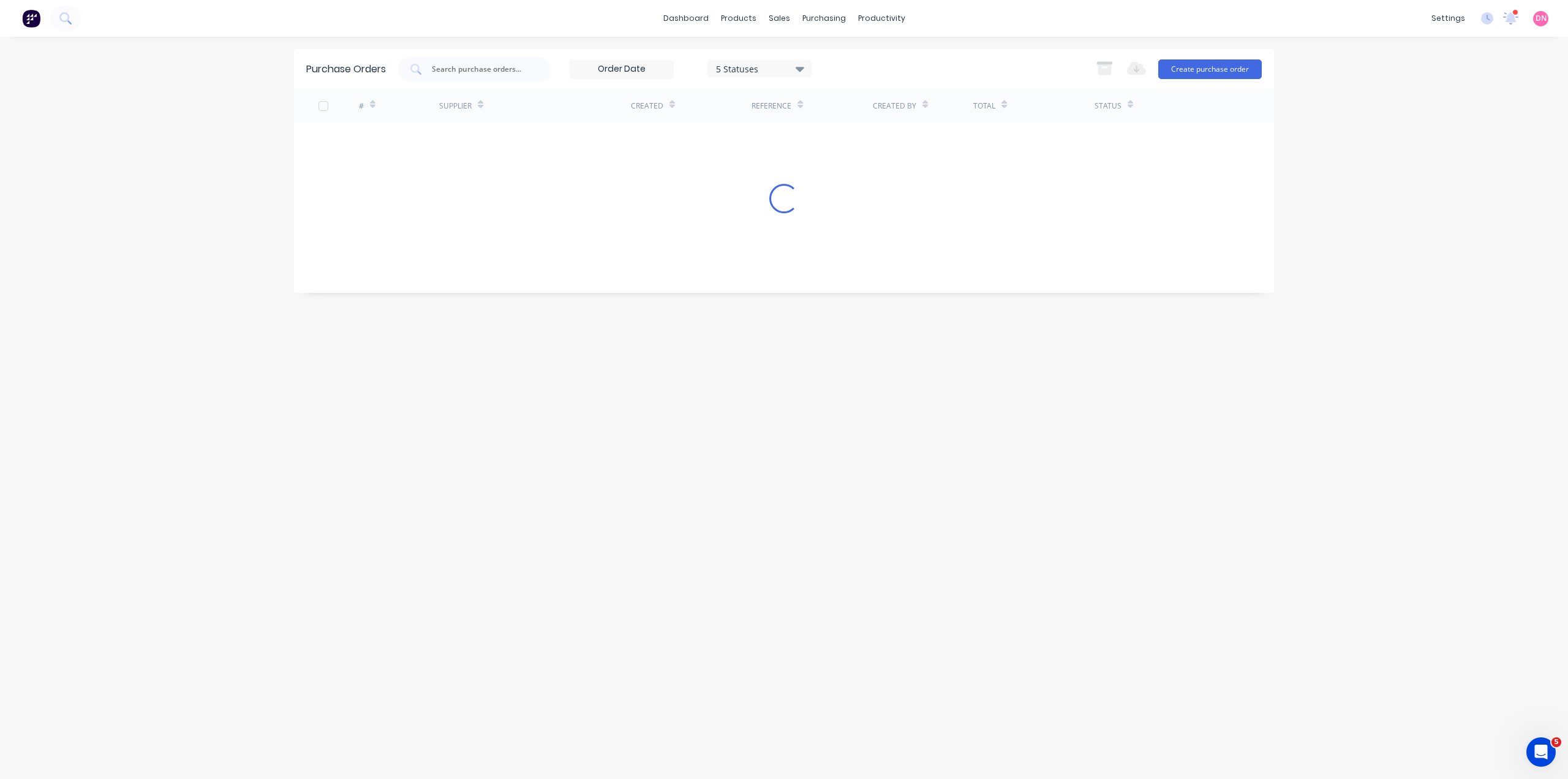
click at [639, 67] on input at bounding box center [622, 69] width 103 height 18
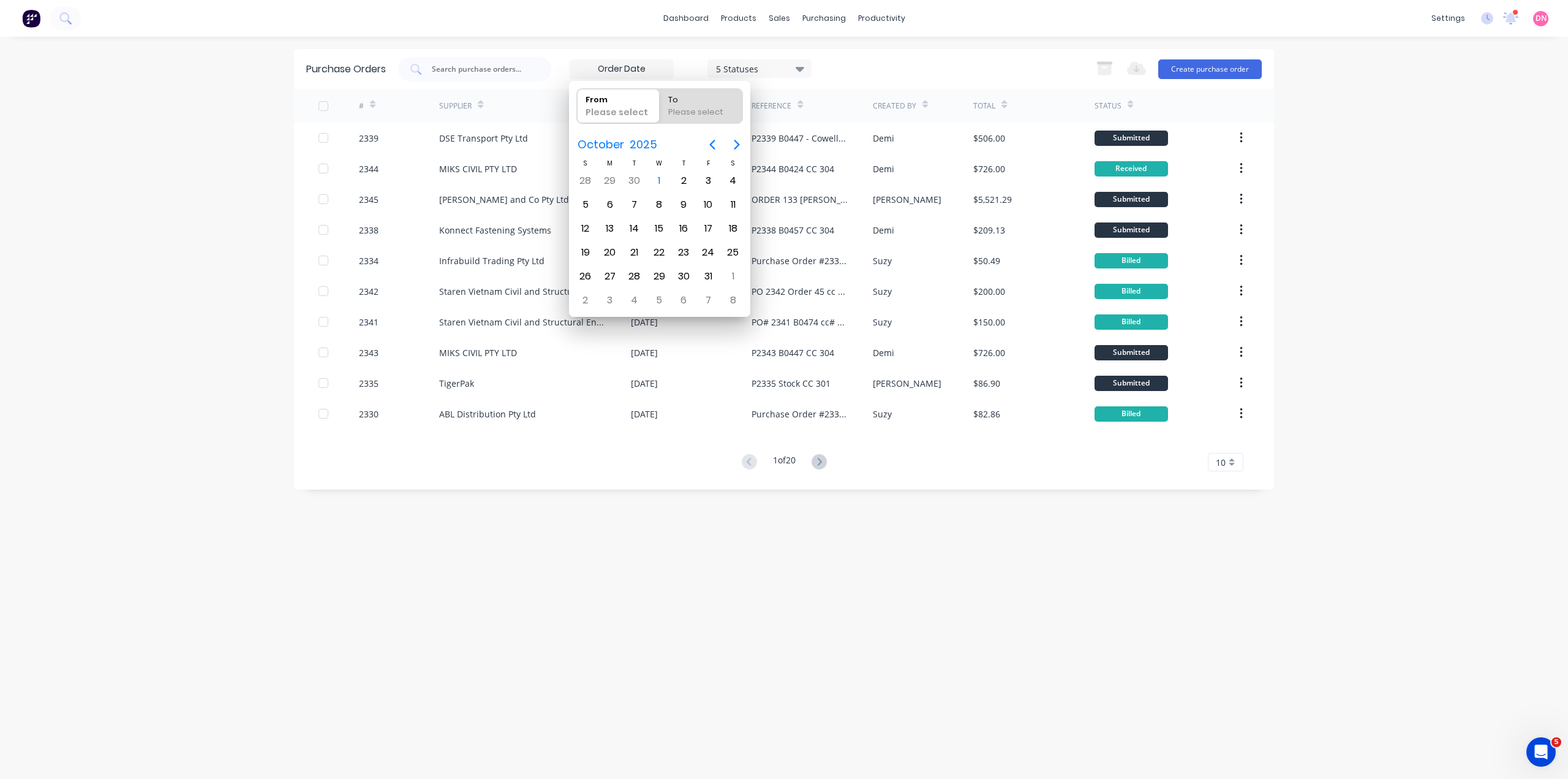
click at [639, 67] on input at bounding box center [622, 69] width 103 height 18
click at [905, 71] on div "5 Statuses 5 Statuses Export to Excel (XLSX) Create purchase order" at bounding box center [829, 69] width 863 height 24
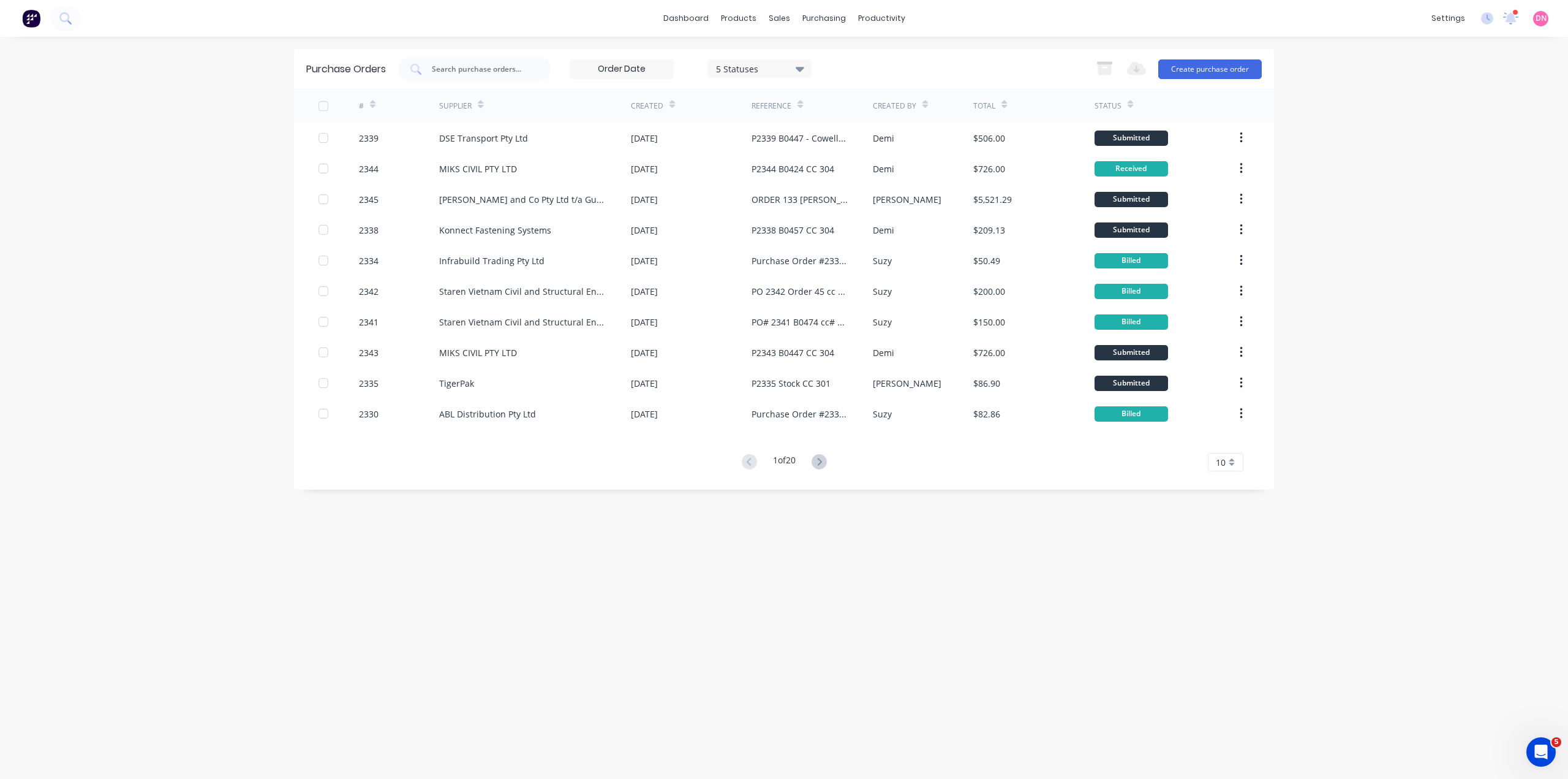
click at [774, 72] on div "5 Statuses" at bounding box center [759, 67] width 87 height 12
click at [763, 78] on div "5 Statuses" at bounding box center [759, 69] width 104 height 20
click at [512, 66] on input "text" at bounding box center [481, 69] width 101 height 12
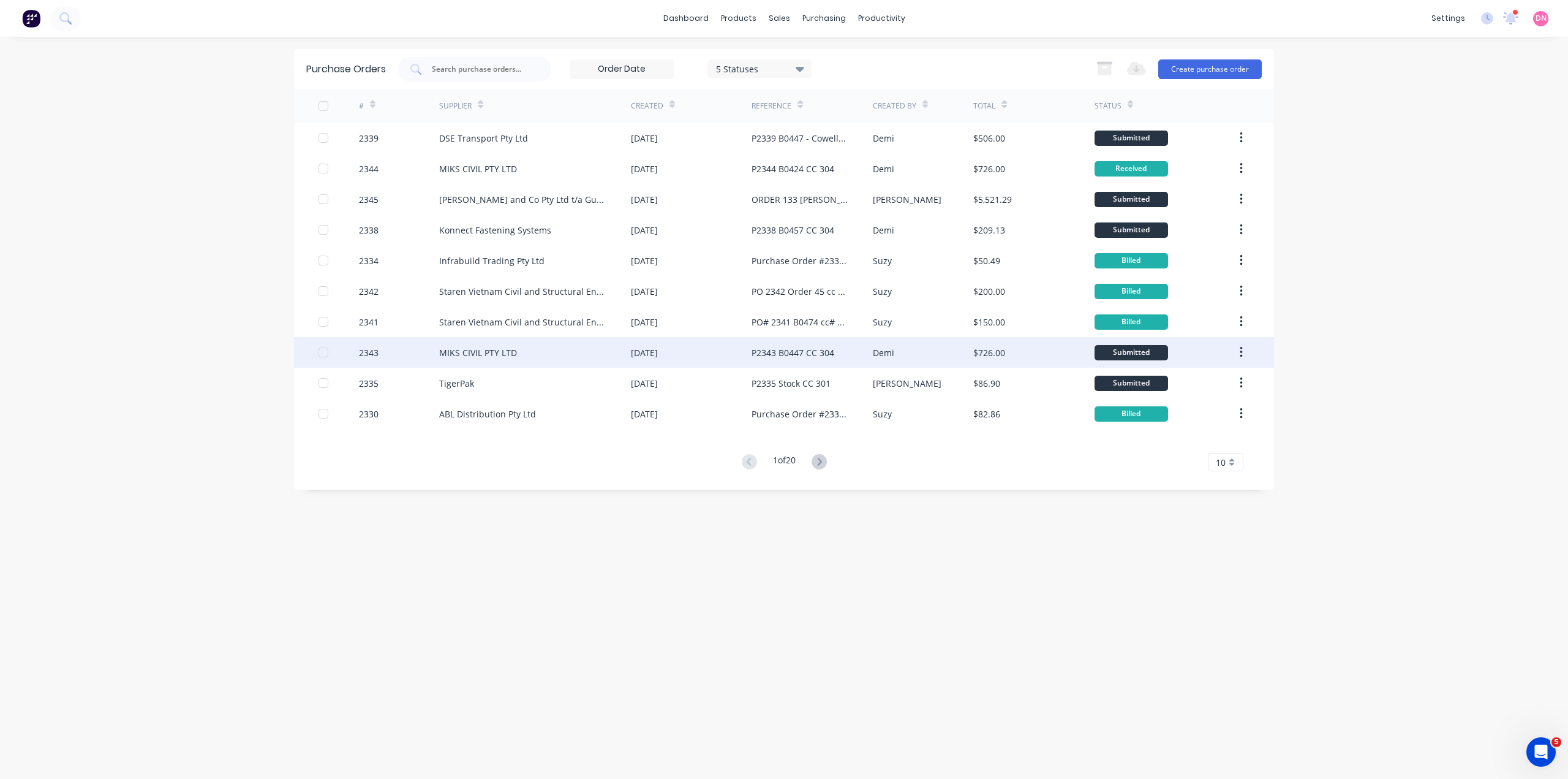
click at [770, 357] on div "P2343 B0447 CC 304" at bounding box center [811, 352] width 120 height 31
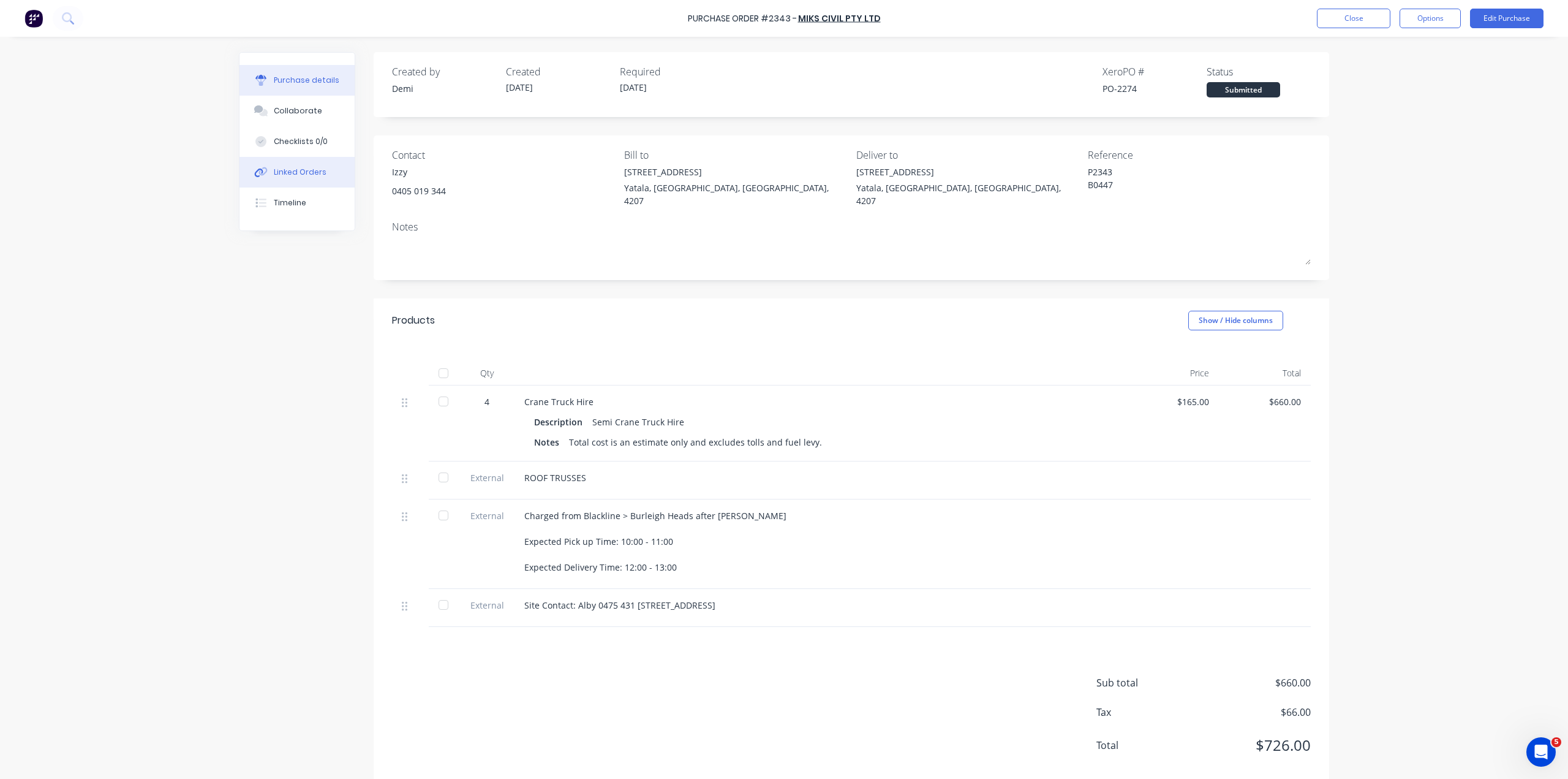
click at [313, 157] on button "Linked Orders" at bounding box center [297, 172] width 116 height 31
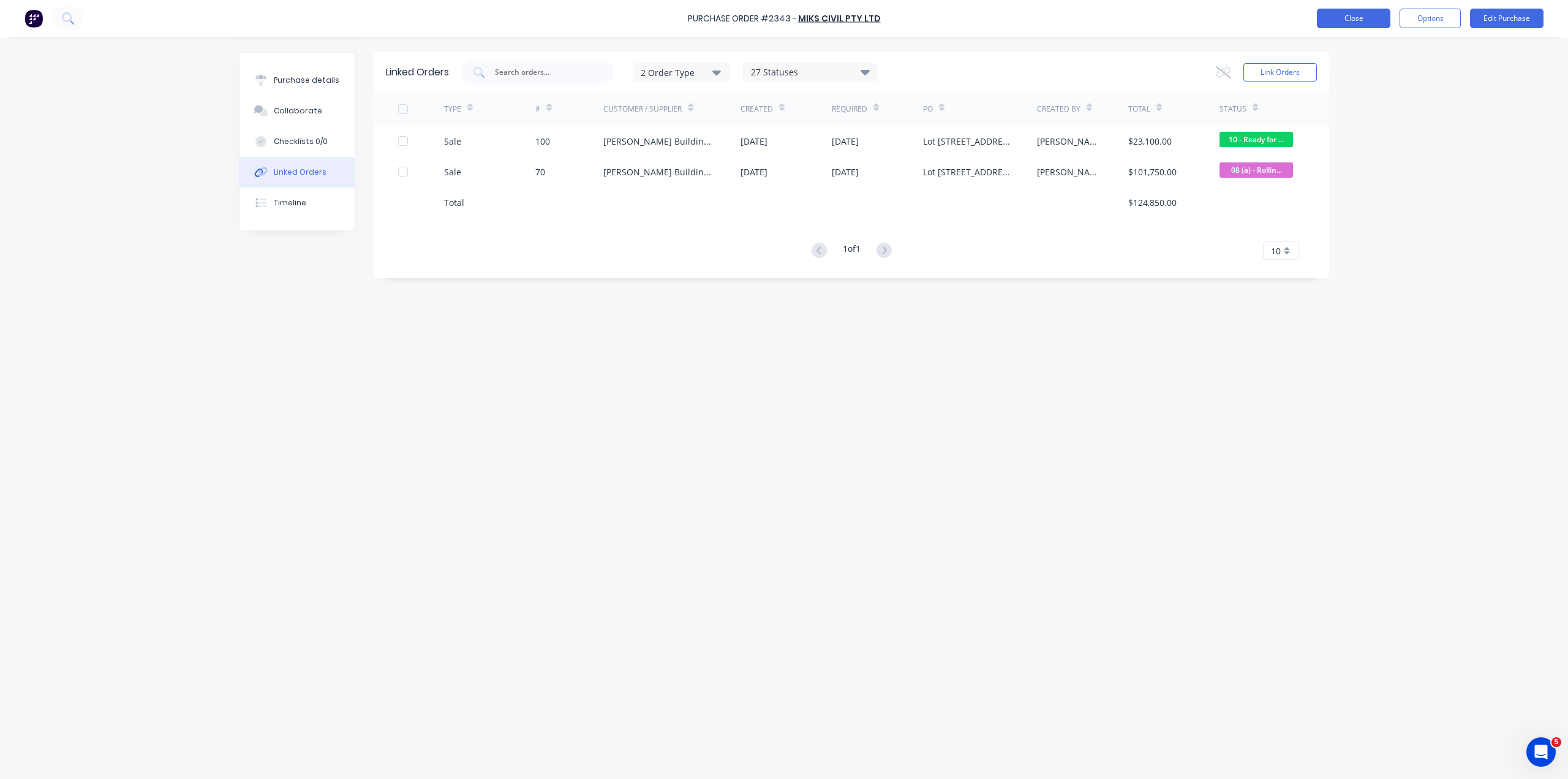
click at [1349, 22] on button "Close" at bounding box center [1354, 18] width 73 height 20
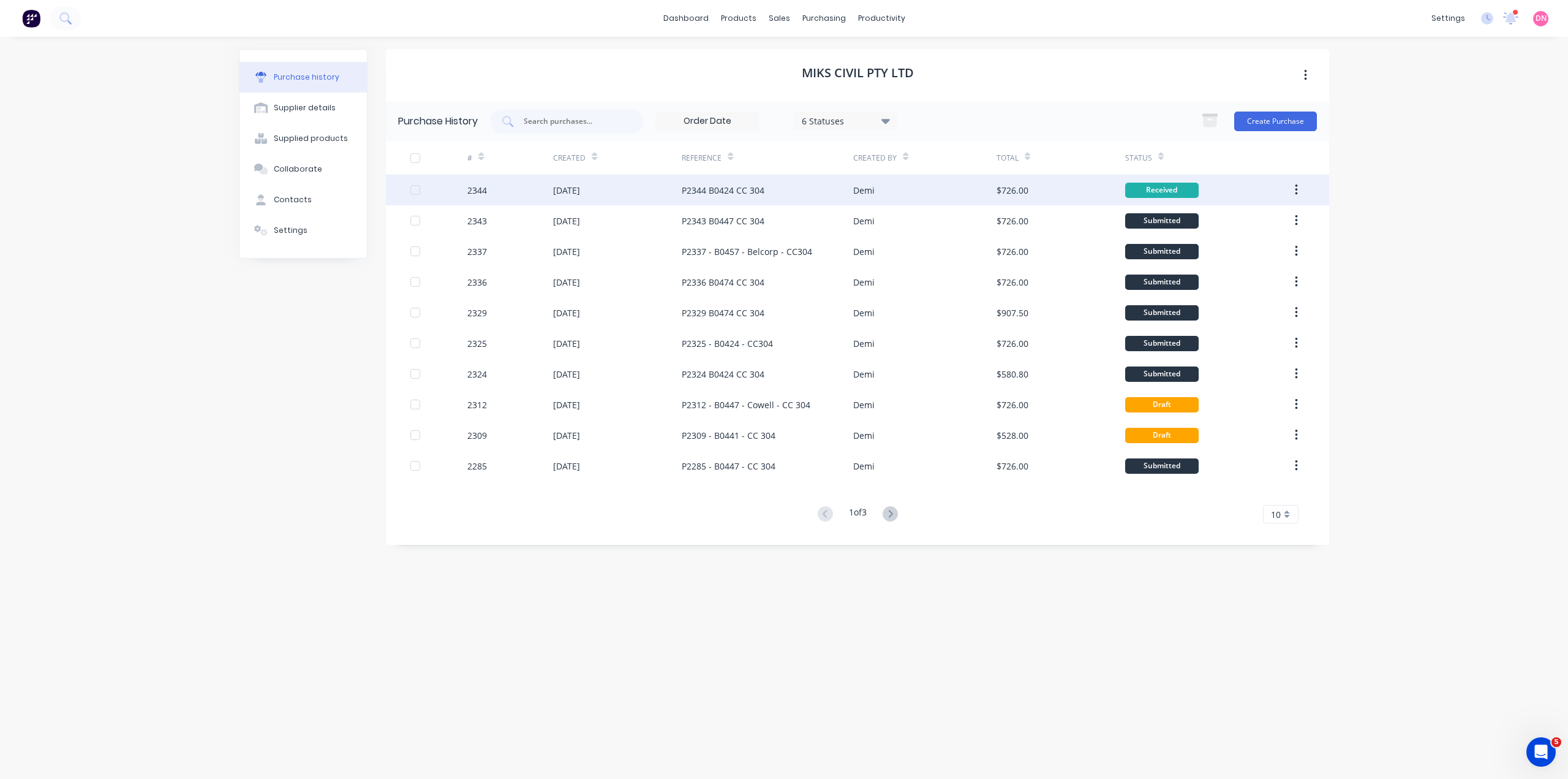
click at [706, 197] on div "P2344 B0424 CC 304" at bounding box center [767, 190] width 171 height 31
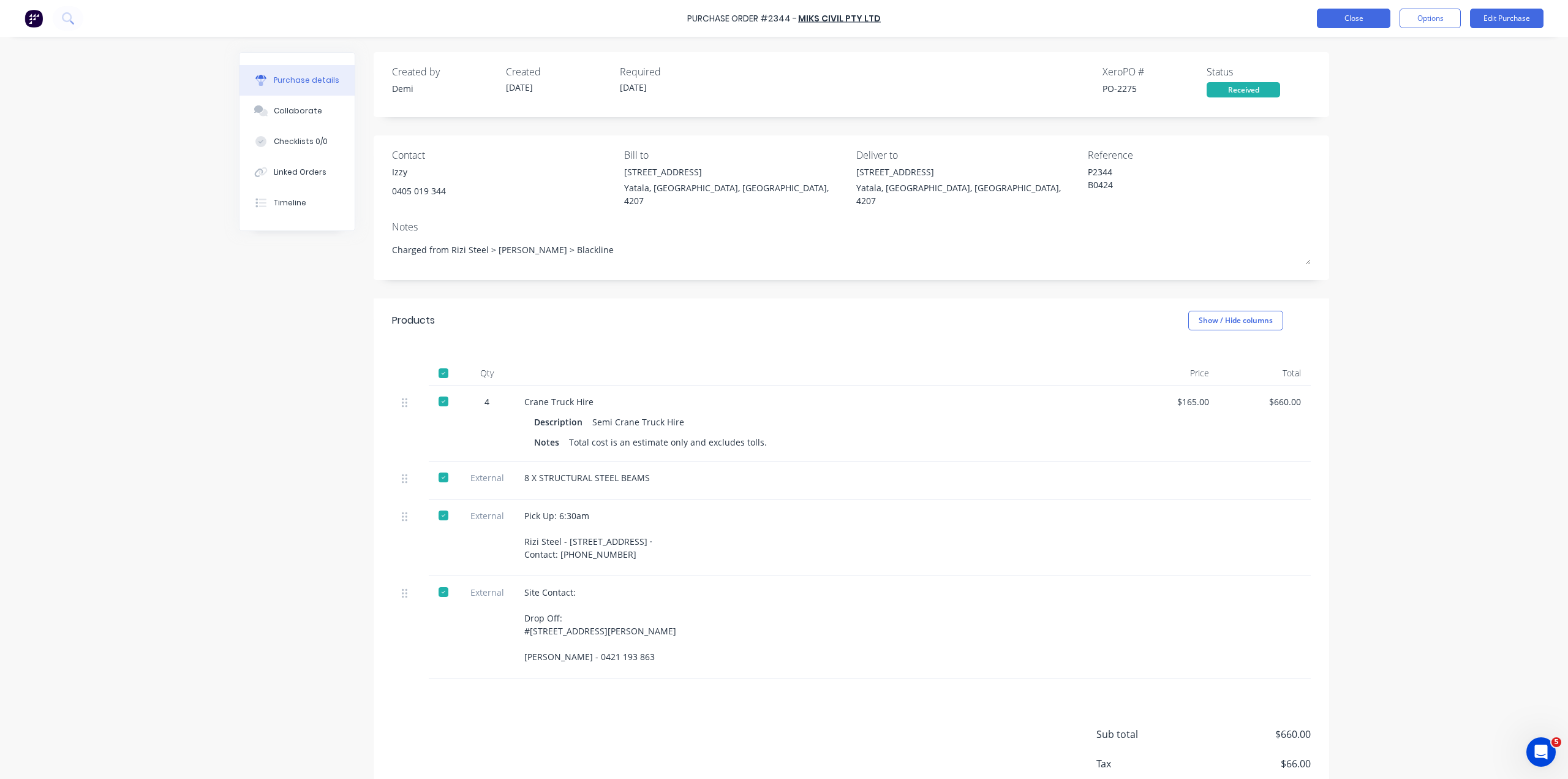
click at [1329, 20] on button "Close" at bounding box center [1354, 18] width 73 height 20
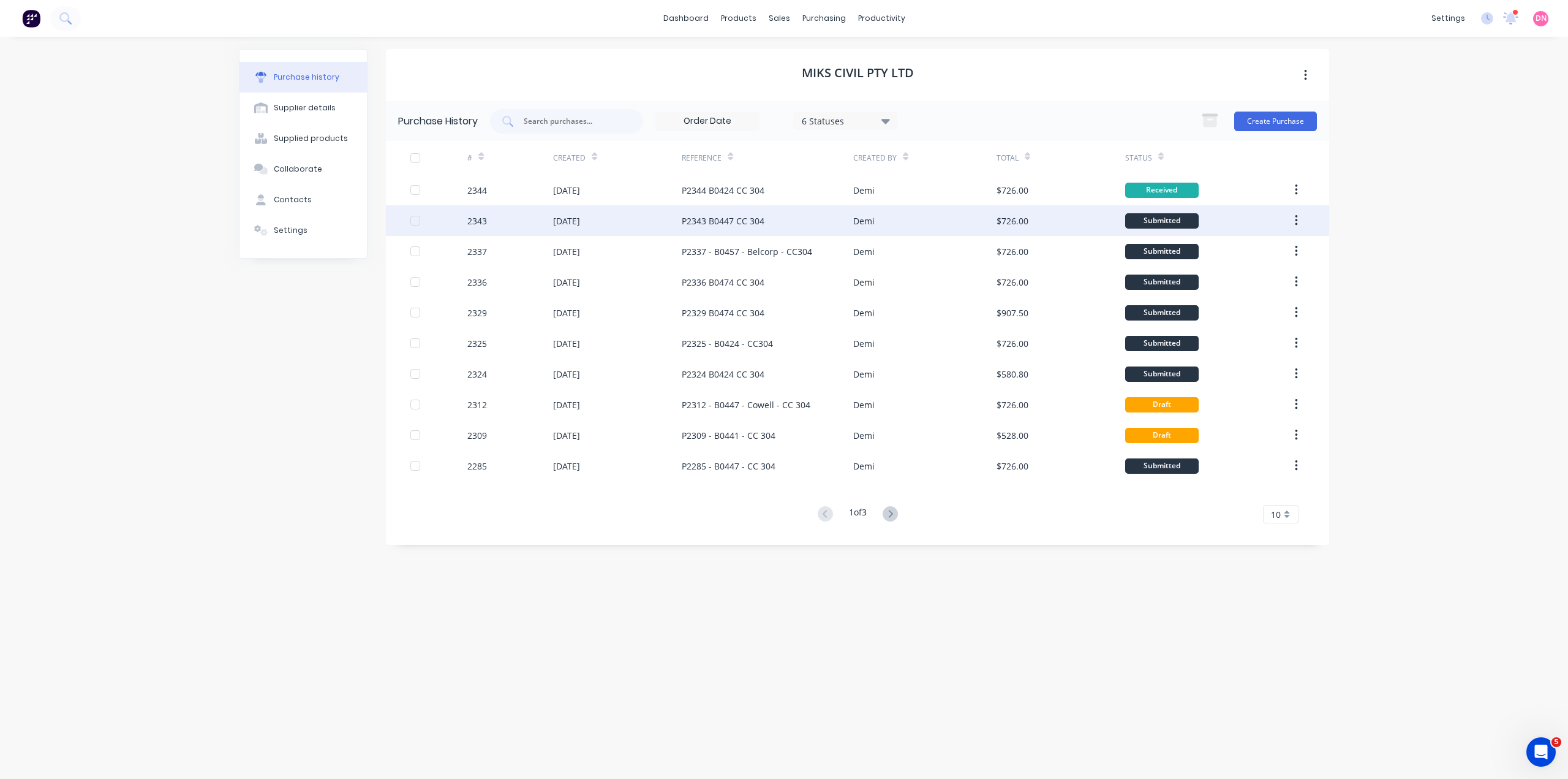
click at [1030, 225] on div "$726.00" at bounding box center [1060, 220] width 129 height 31
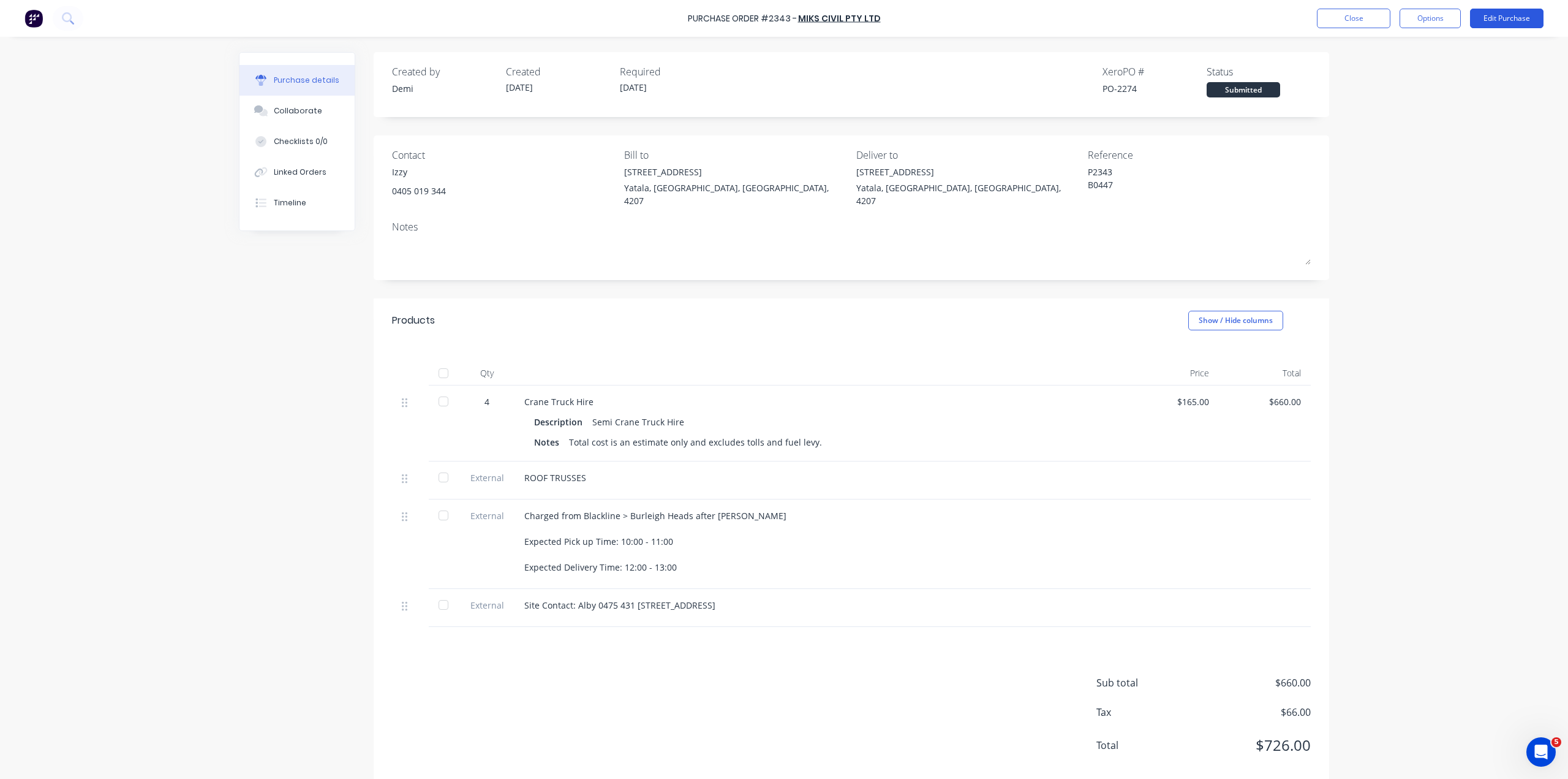
click at [1493, 27] on button "Edit Purchase" at bounding box center [1507, 18] width 73 height 20
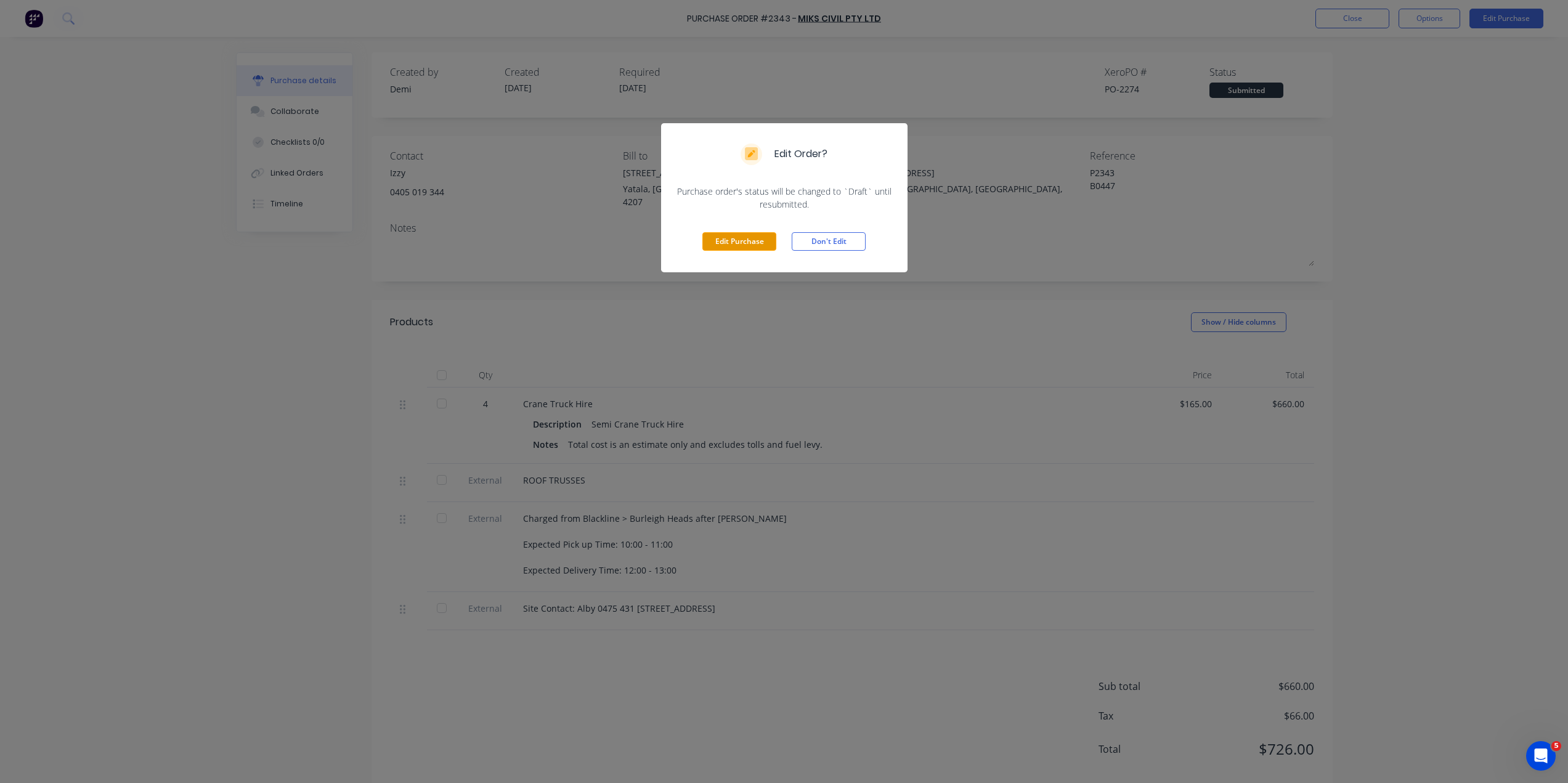
click at [744, 232] on button "Edit Purchase" at bounding box center [739, 242] width 74 height 18
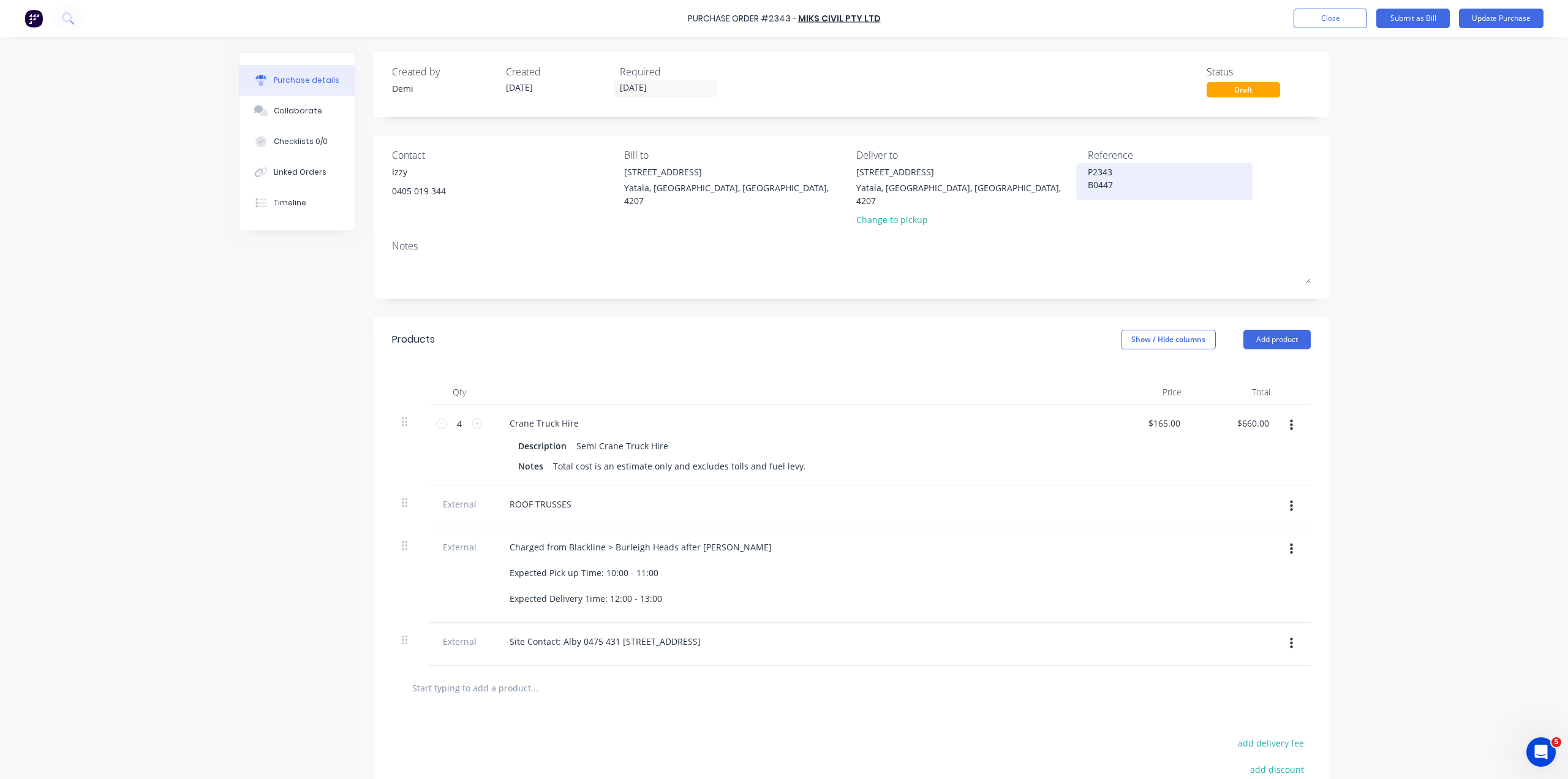
click at [1108, 184] on textarea "P2343 B0447 CC 304" at bounding box center [1164, 180] width 153 height 29
type textarea "x"
drag, startPoint x: 1109, startPoint y: 179, endPoint x: 1093, endPoint y: 181, distance: 16.1
click at [1093, 181] on textarea "P2343 B0447 CC 304" at bounding box center [1164, 180] width 153 height 29
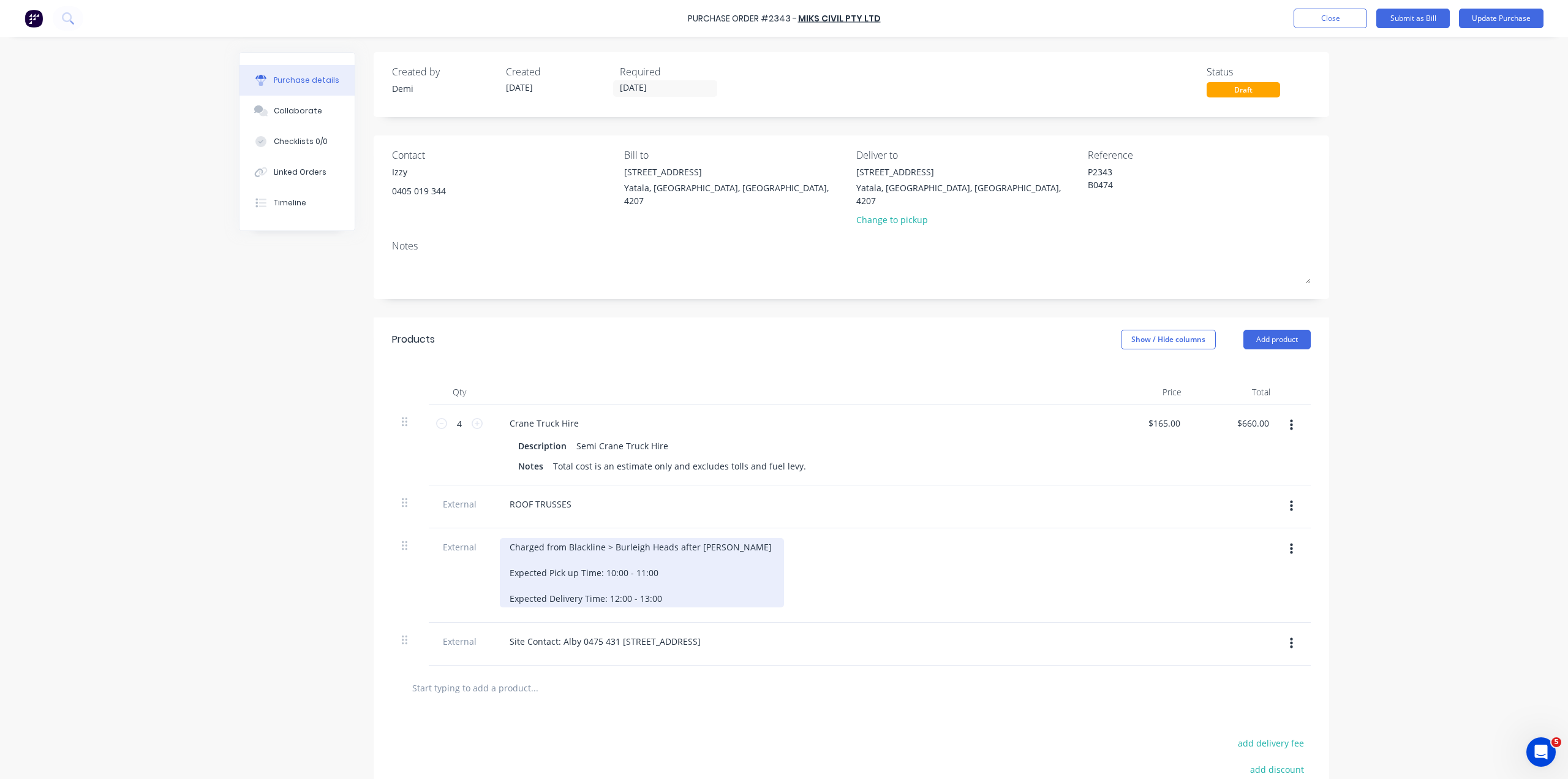
type textarea "P2343 B0474 CC 304"
click at [552, 538] on div "Charged from Blackline > Burleigh Heads after [PERSON_NAME] Expected Pick up Ti…" at bounding box center [641, 572] width 284 height 69
type textarea "x"
type textarea "P2343 B0474 CC 304"
type textarea "x"
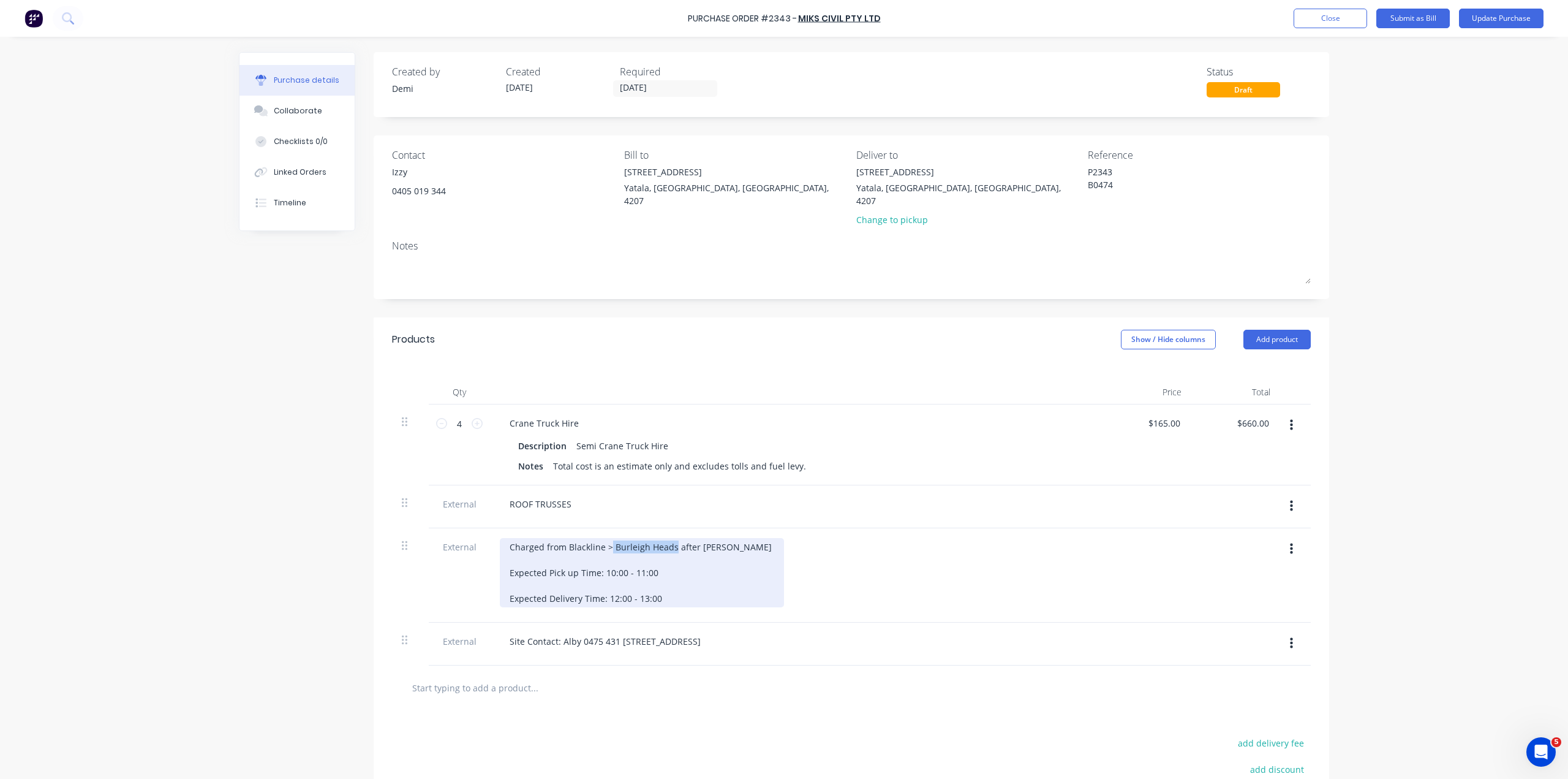
drag, startPoint x: 571, startPoint y: 473, endPoint x: 617, endPoint y: 474, distance: 46.0
click at [617, 538] on div "Charged from Blackline > Burleigh Heads after [PERSON_NAME] Expected Pick up Ti…" at bounding box center [641, 572] width 284 height 69
click at [587, 538] on div "Charged from Blackline > [GEOGRAPHIC_DATA] after [GEOGRAPHIC_DATA] Expected Pic…" at bounding box center [660, 572] width 322 height 69
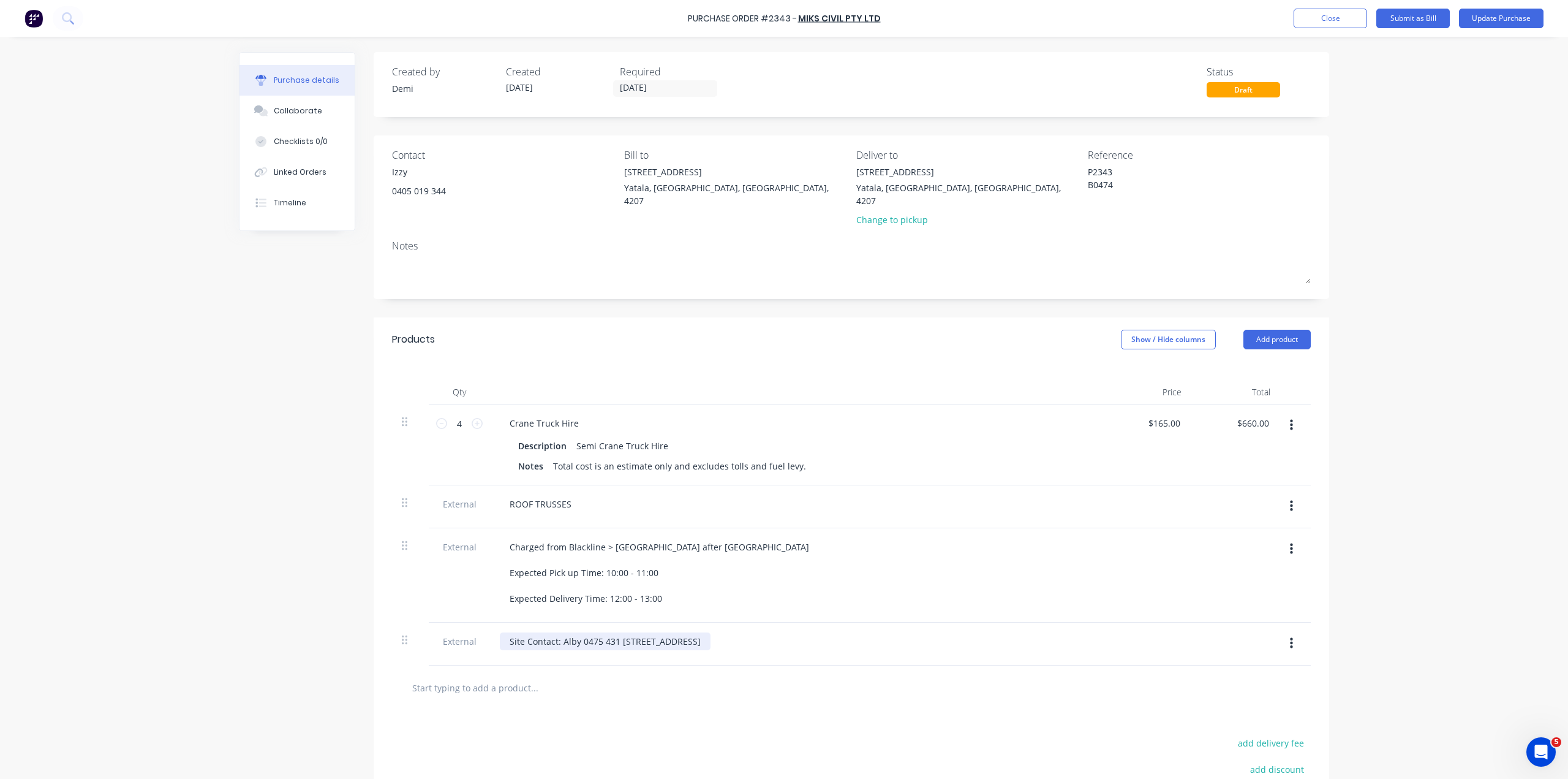
click at [597, 633] on div "Site Contact: Alby 0475 431 [STREET_ADDRESS]" at bounding box center [605, 641] width 211 height 17
type textarea "x"
drag, startPoint x: 698, startPoint y: 553, endPoint x: 488, endPoint y: 552, distance: 210.0
click at [499, 633] on div "Site Contact: Alby 0475 431 [STREET_ADDRESS]" at bounding box center [605, 641] width 211 height 17
drag, startPoint x: 589, startPoint y: 547, endPoint x: 533, endPoint y: 543, distance: 56.1
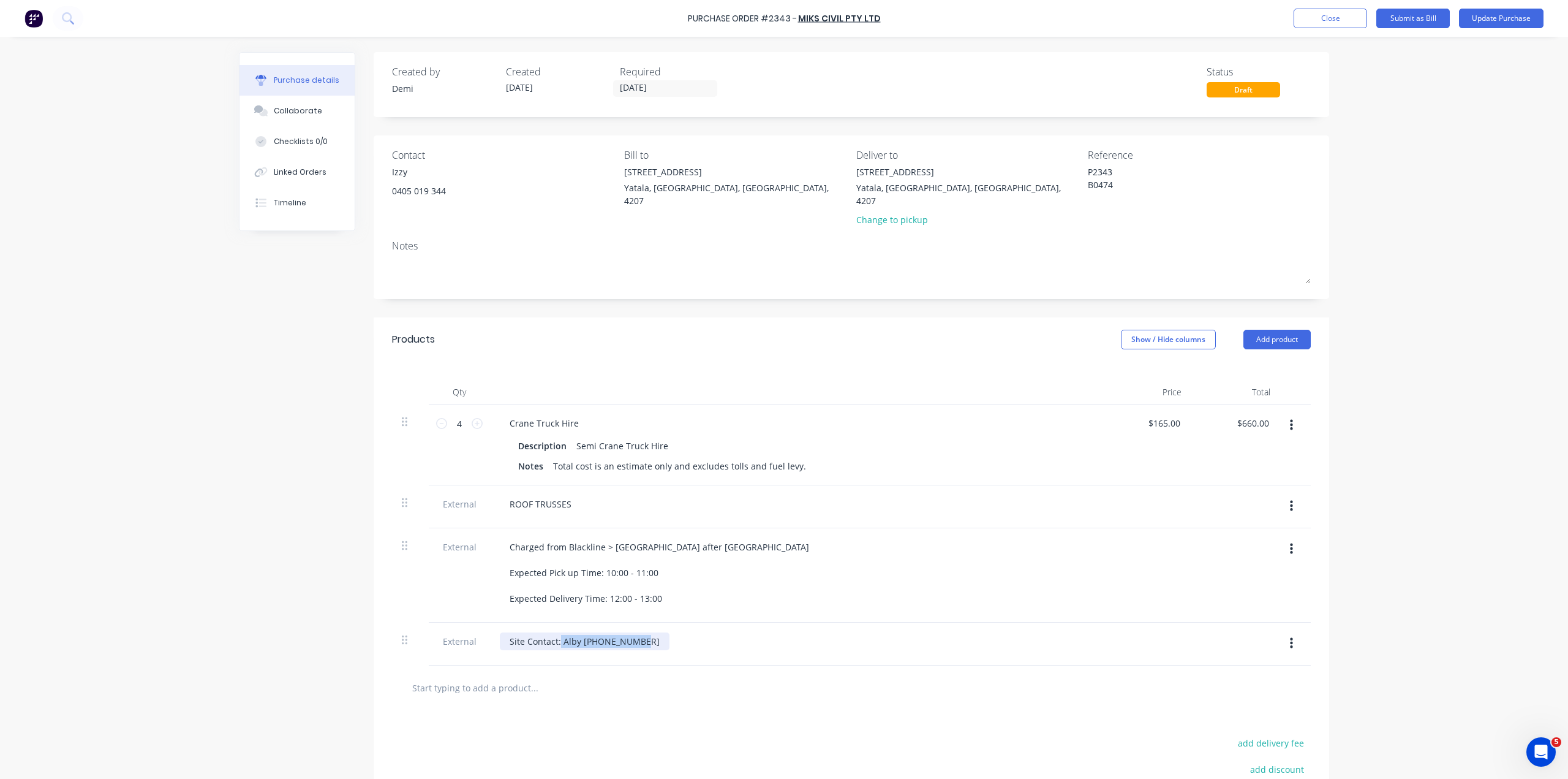
click at [533, 633] on div "Site Contact: Alby [PHONE_NUMBER]" at bounding box center [584, 641] width 170 height 17
click at [537, 633] on div "Site Contact:" at bounding box center [534, 641] width 71 height 17
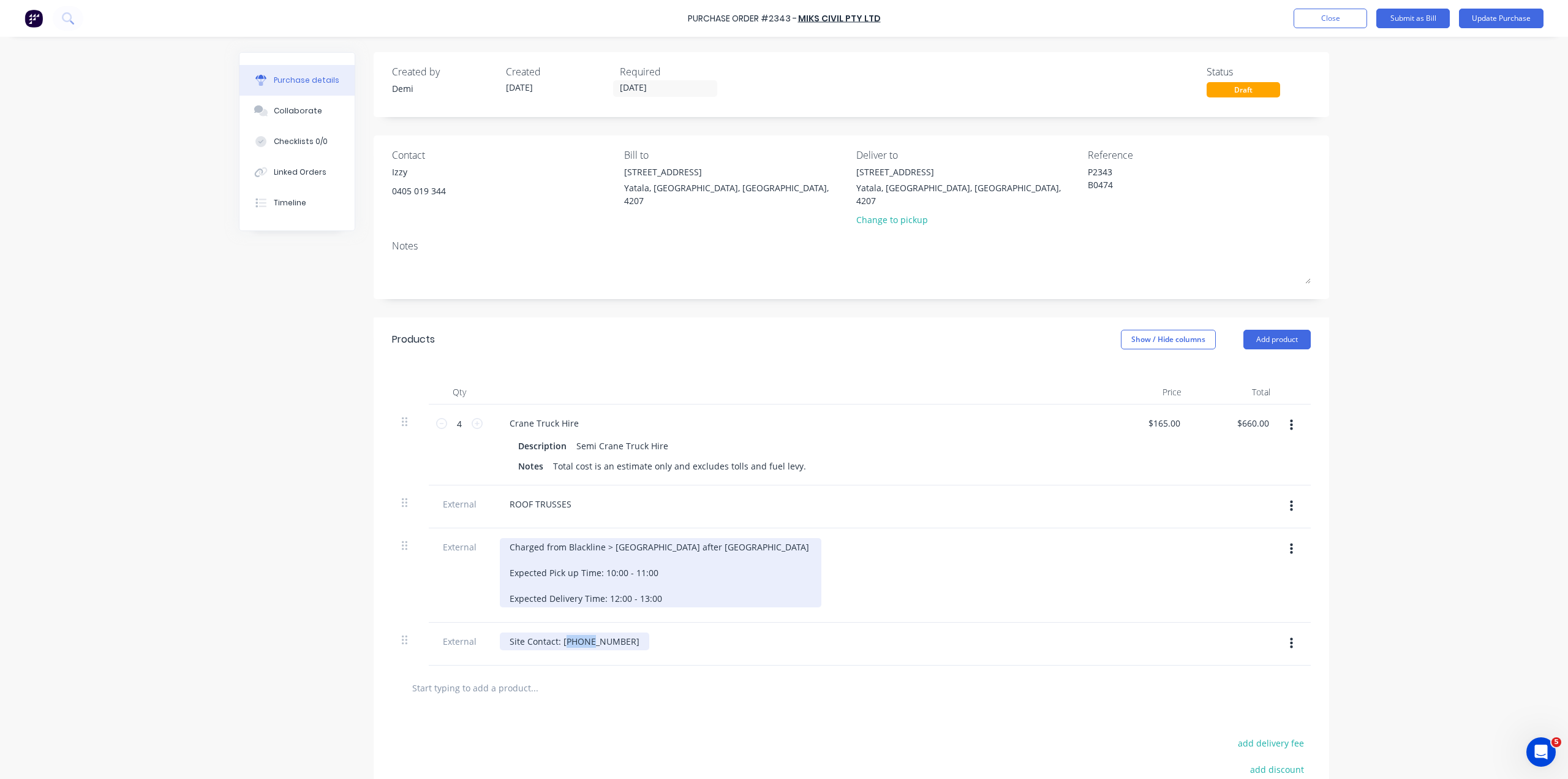
drag, startPoint x: 538, startPoint y: 540, endPoint x: 558, endPoint y: 509, distance: 36.9
click at [558, 509] on div "4 4 Crane Truck Hire Description Semi Crane Truck Hire Notes Total cost is an e…" at bounding box center [851, 535] width 918 height 261
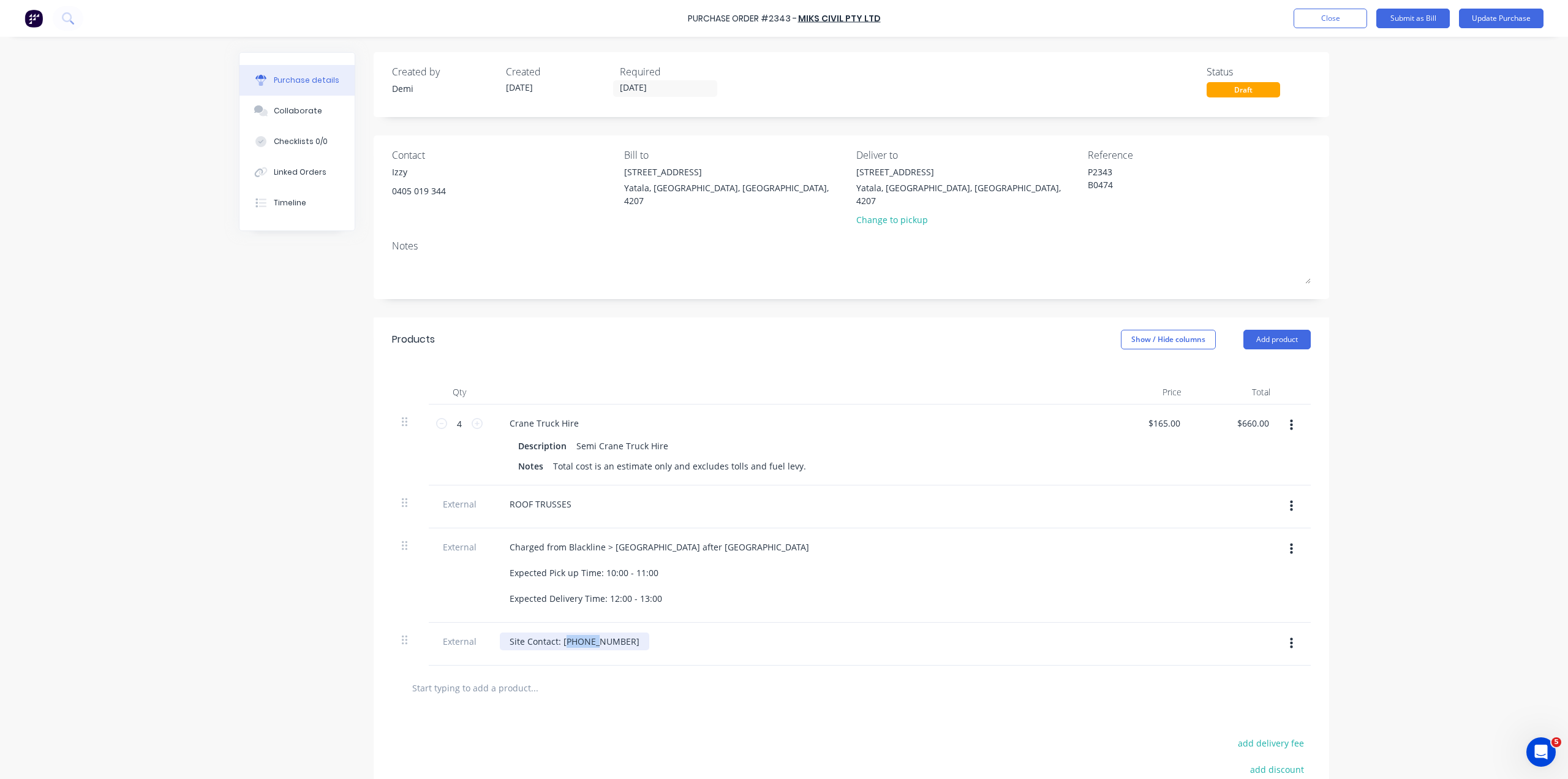
click at [535, 633] on div "Site Contact: [PHONE_NUMBER]" at bounding box center [574, 641] width 150 height 17
click at [592, 633] on div "Site Contact: [PERSON_NAME] [PHONE_NUMBER]" at bounding box center [609, 641] width 220 height 17
click at [499, 633] on div "Site Contact: [PERSON_NAME] 0414 [STREET_ADDRESS]" at bounding box center [609, 648] width 220 height 31
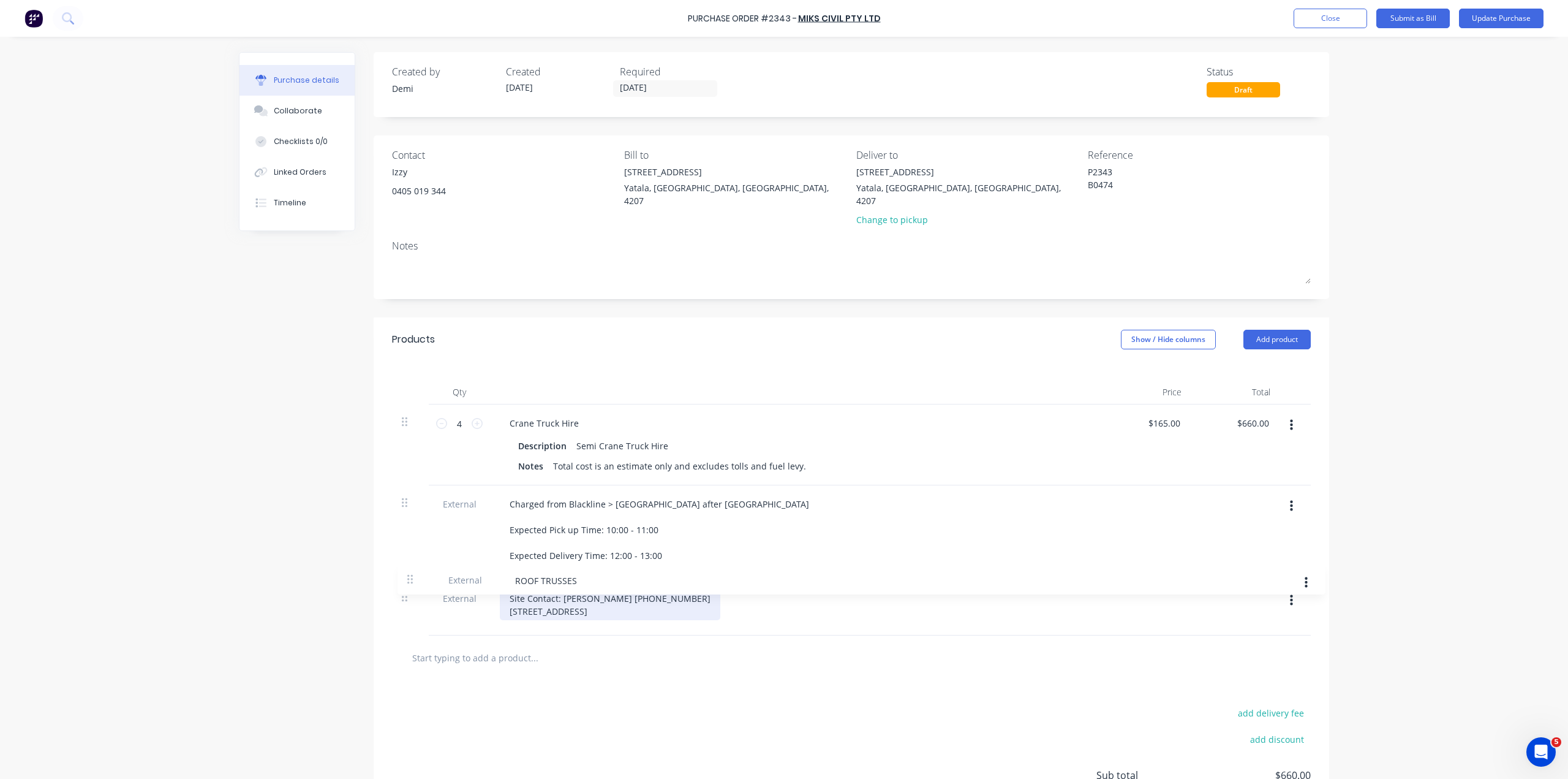
drag, startPoint x: 394, startPoint y: 443, endPoint x: 409, endPoint y: 586, distance: 143.8
click at [409, 586] on div "Products Show / Hide columns Add product Qty Price Total 4 4 Crane Truck Hire D…" at bounding box center [852, 599] width 956 height 565
click at [563, 589] on div "Site Contact: [PERSON_NAME] [PHONE_NUMBER]" at bounding box center [609, 598] width 220 height 17
click at [592, 589] on div "Site Contact: [PERSON_NAME] [PHONE_NUMBER]" at bounding box center [609, 598] width 220 height 17
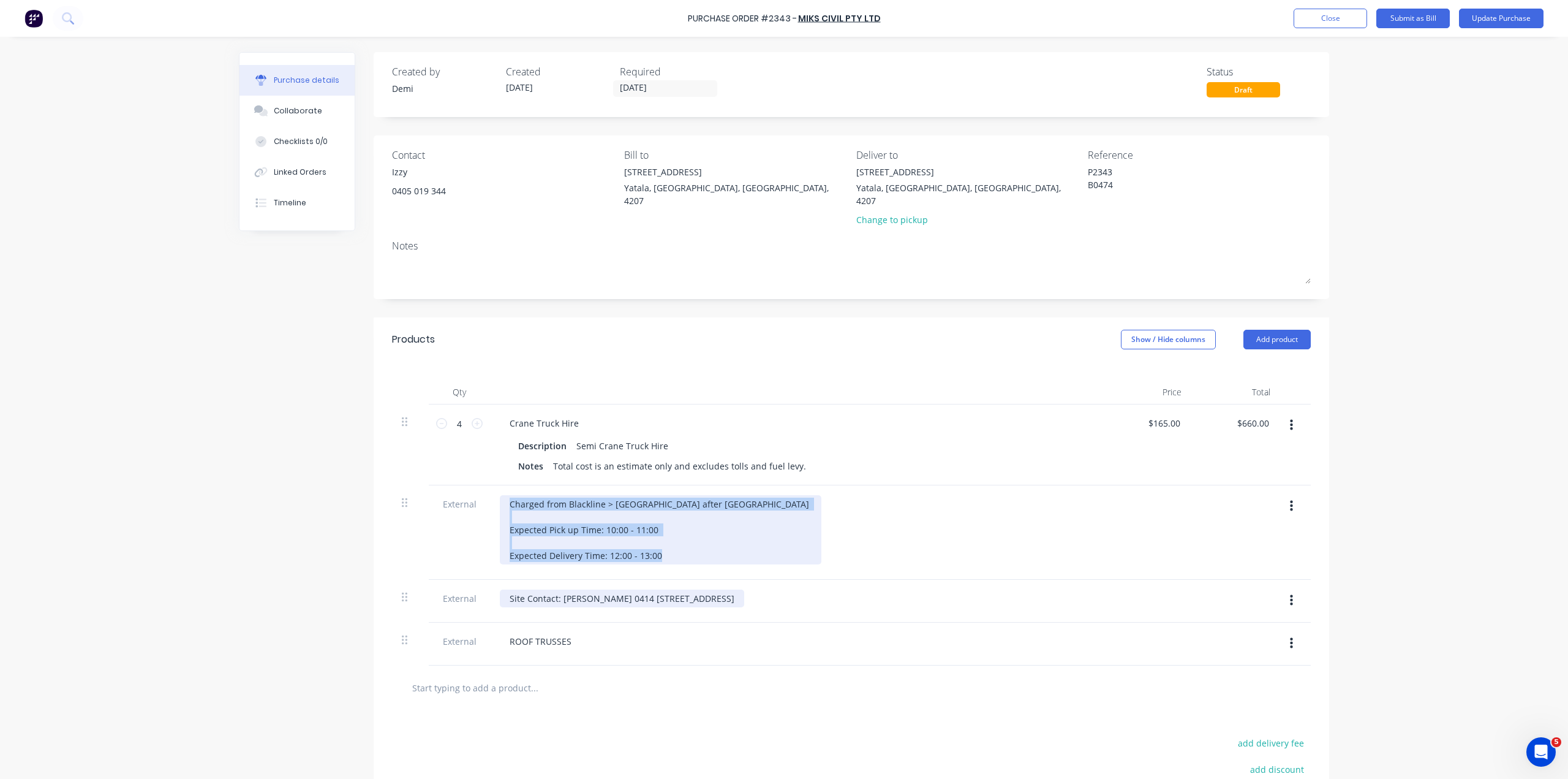
drag, startPoint x: 637, startPoint y: 495, endPoint x: 597, endPoint y: 523, distance: 48.8
click at [626, 511] on div "4 4 Crane Truck Hire Description Semi Crane Truck Hire Notes Total cost is an e…" at bounding box center [851, 535] width 918 height 261
click at [499, 589] on div "Site Contact: [PERSON_NAME] 0414 [STREET_ADDRESS]" at bounding box center [622, 598] width 244 height 17
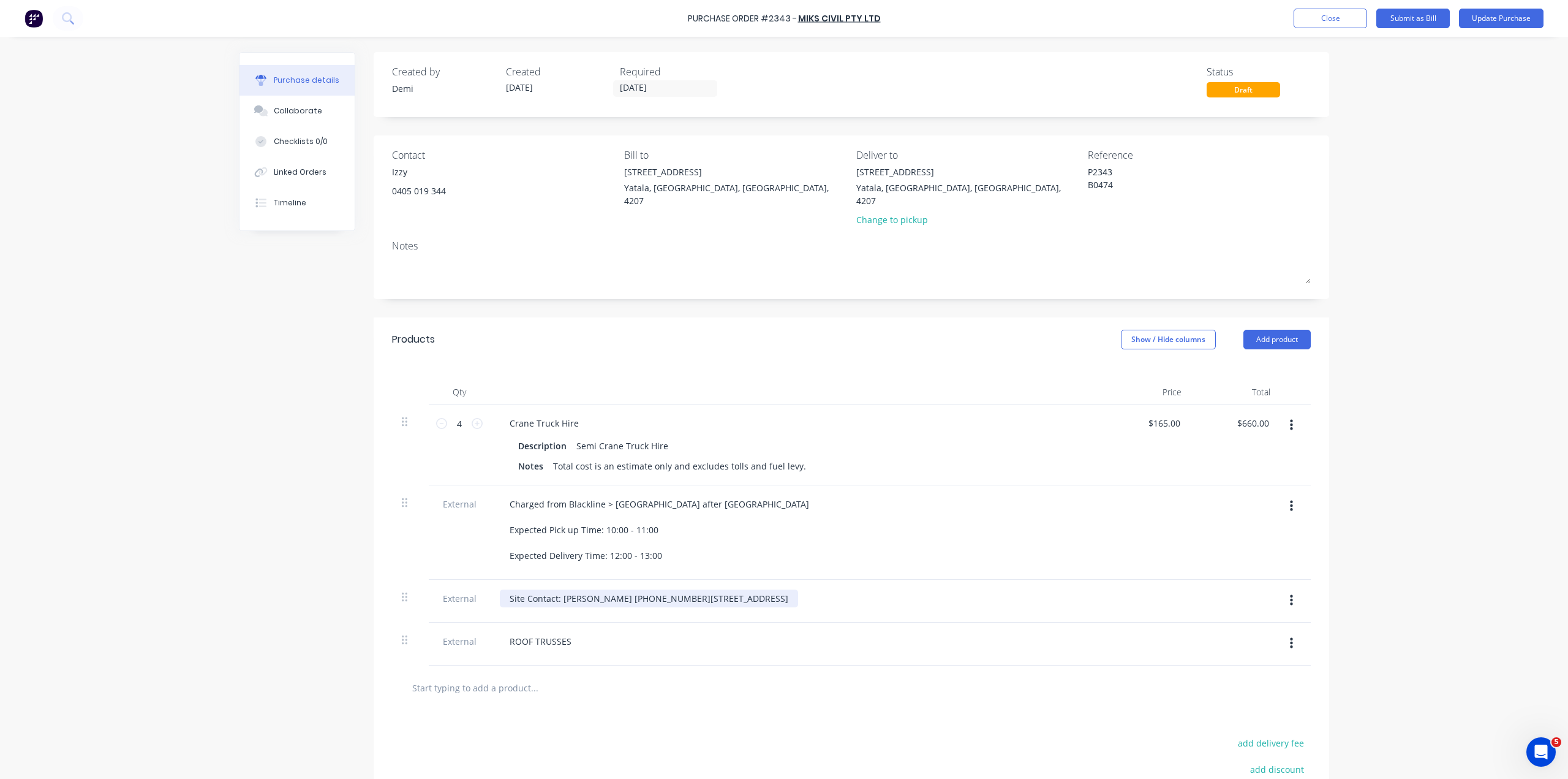
click at [592, 589] on div "Site Contact: [PERSON_NAME] [PHONE_NUMBER][STREET_ADDRESS]" at bounding box center [648, 598] width 298 height 17
click at [1498, 20] on button "Update Purchase" at bounding box center [1501, 18] width 85 height 20
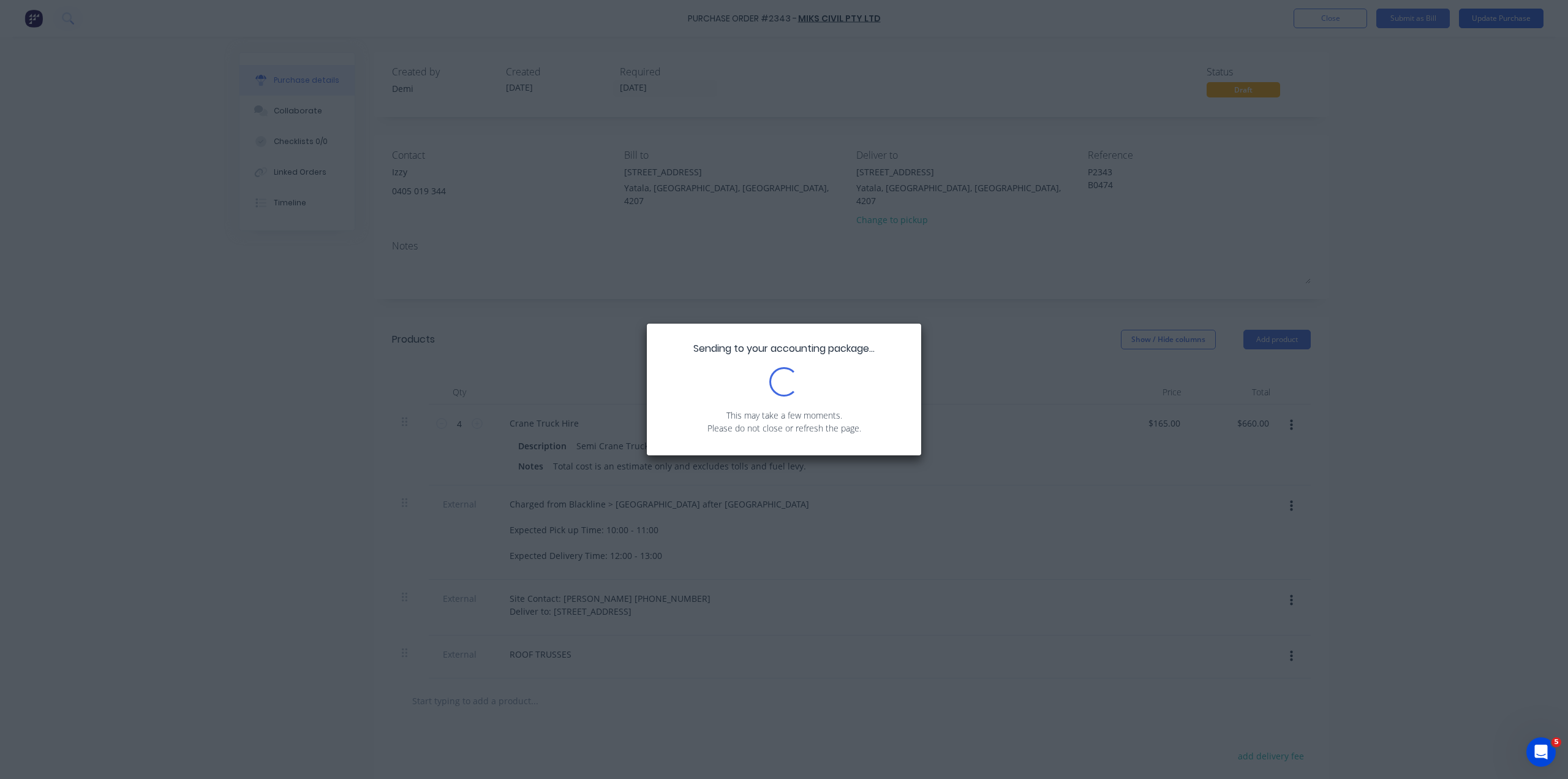
type textarea "x"
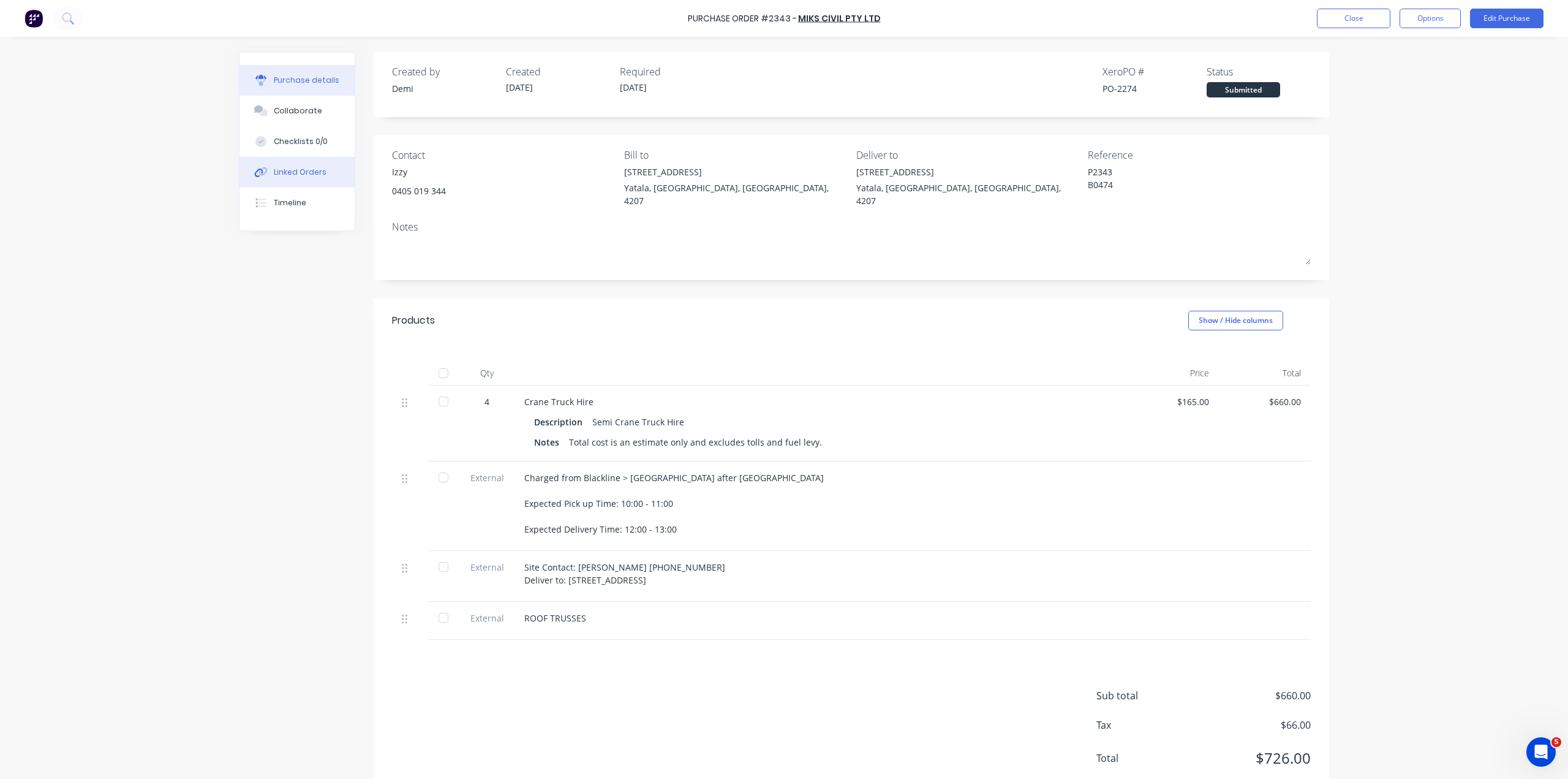
click at [311, 157] on button "Linked Orders" at bounding box center [297, 172] width 116 height 31
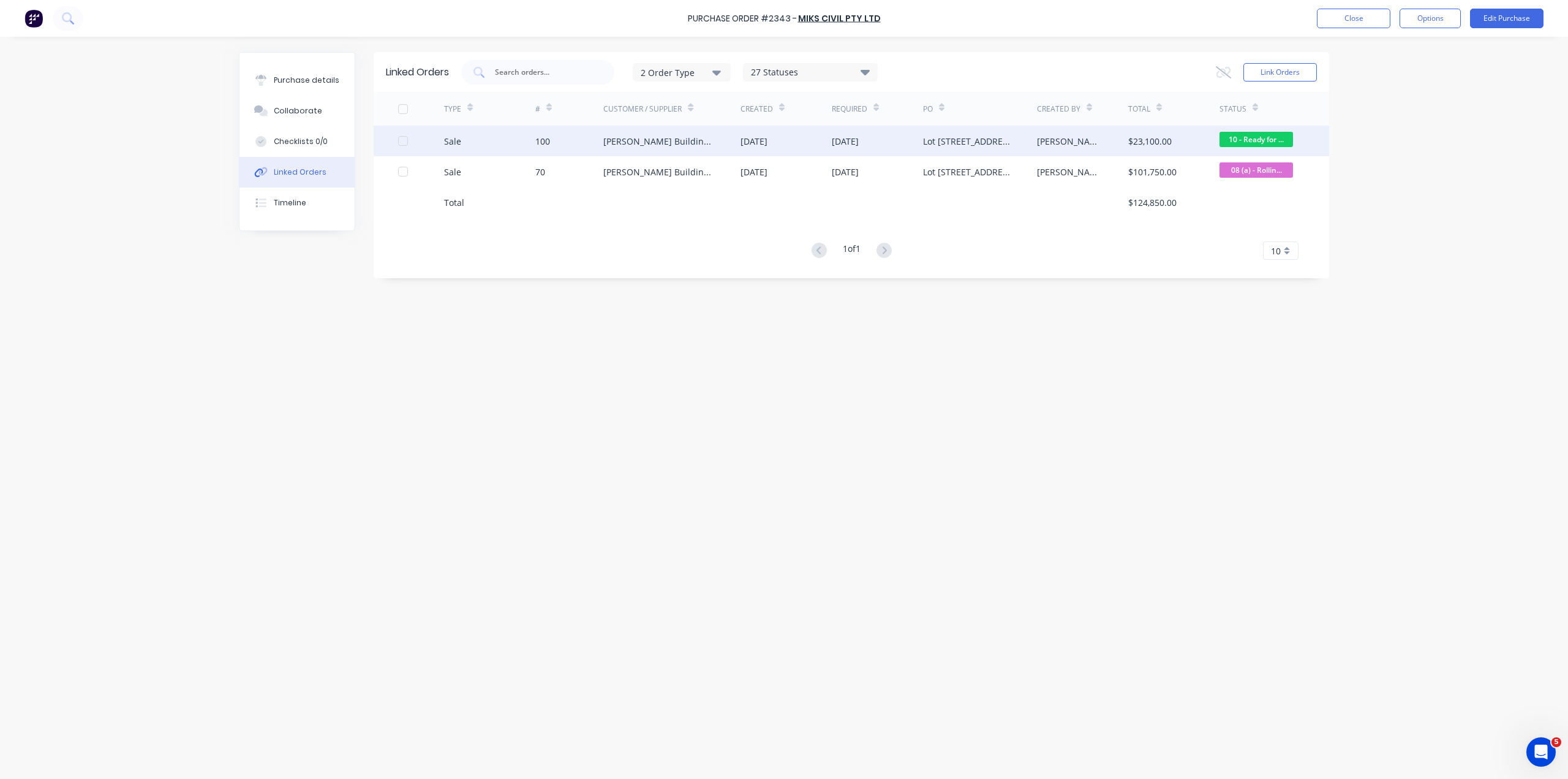
click at [406, 145] on div at bounding box center [420, 141] width 46 height 31
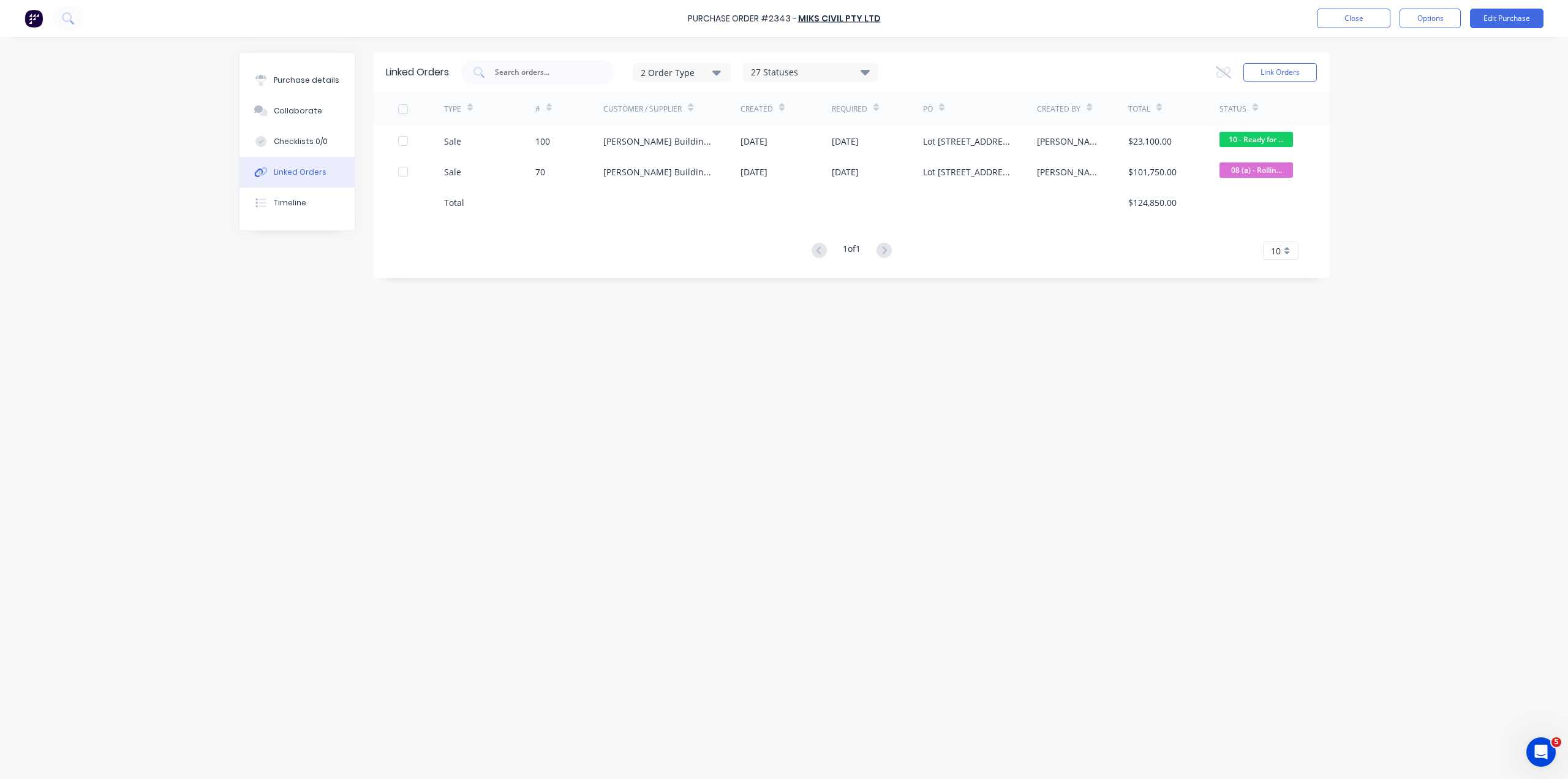
click at [400, 111] on div at bounding box center [402, 108] width 24 height 24
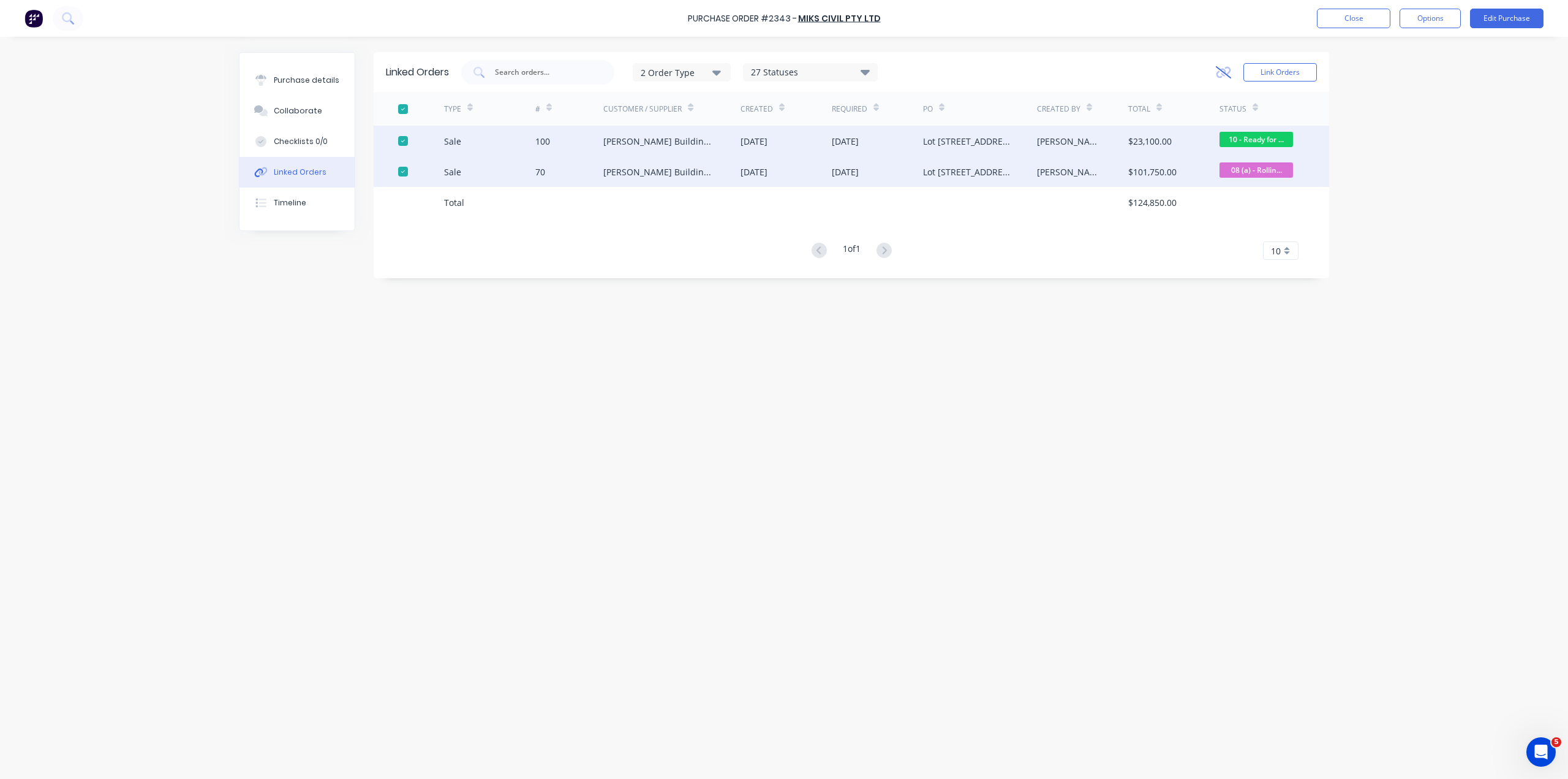
click at [1219, 74] on icon at bounding box center [1223, 72] width 15 height 12
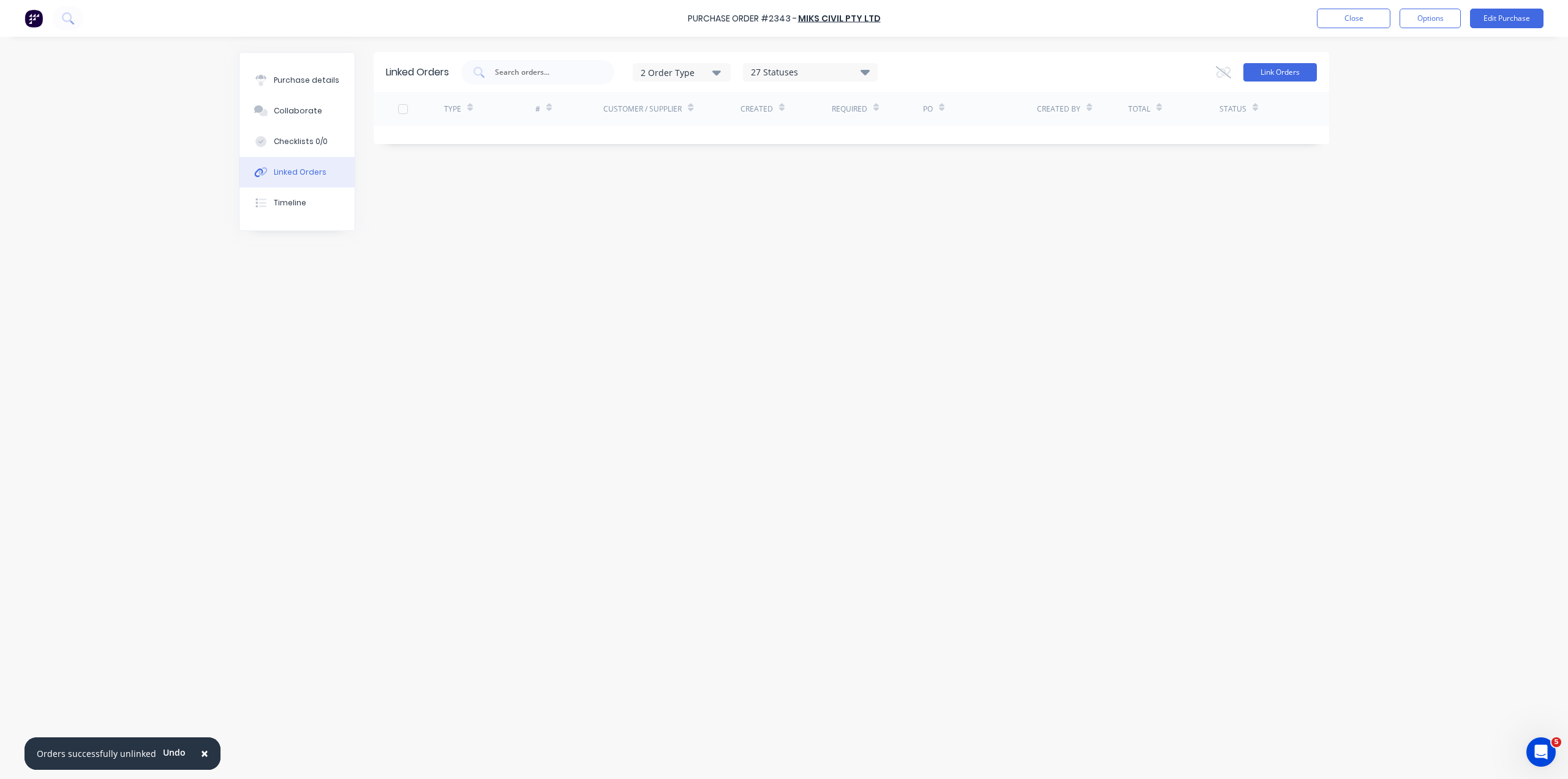
click at [1305, 74] on button "Link Orders" at bounding box center [1280, 72] width 73 height 18
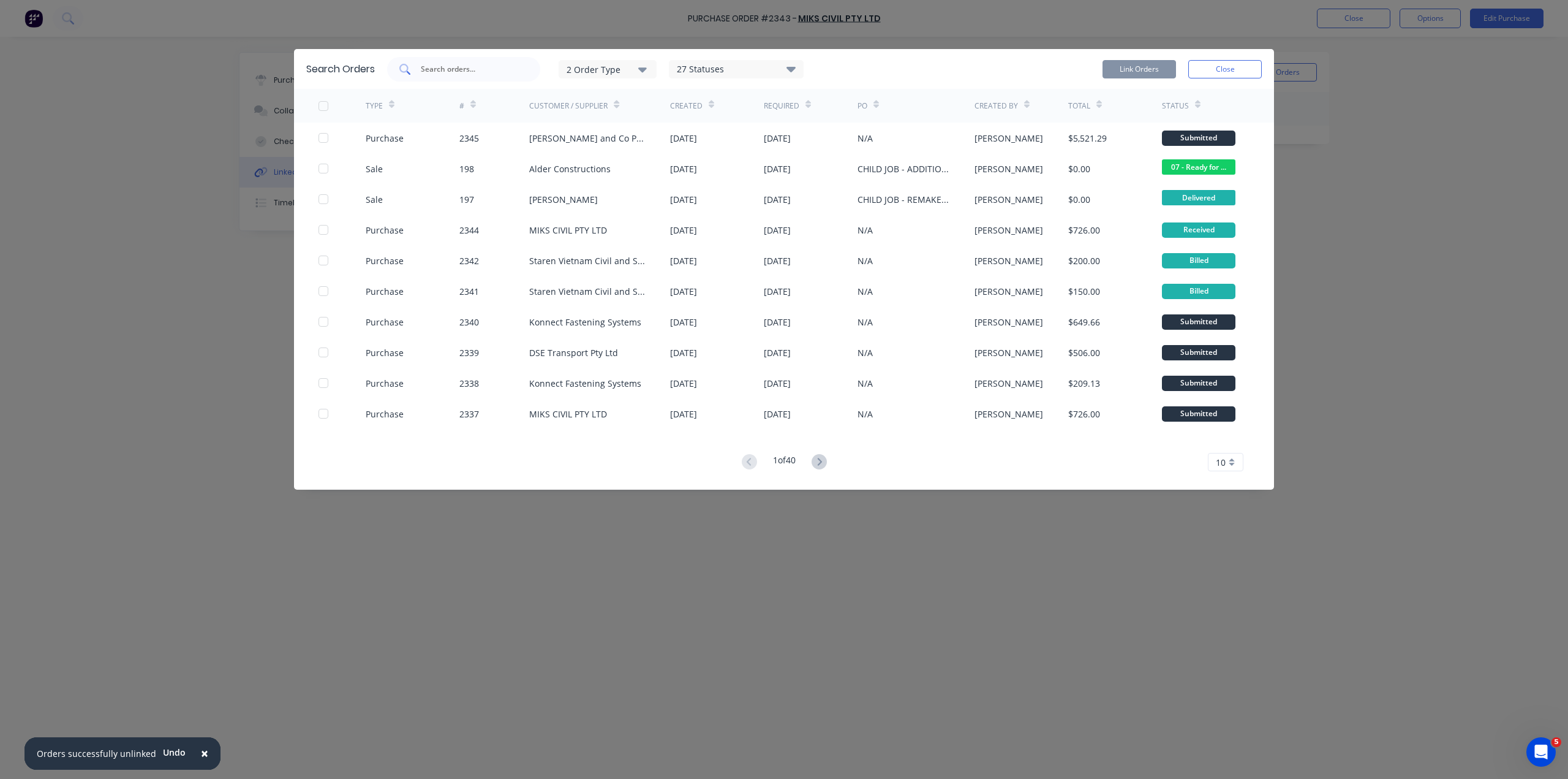
click at [484, 63] on input "text" at bounding box center [470, 69] width 101 height 12
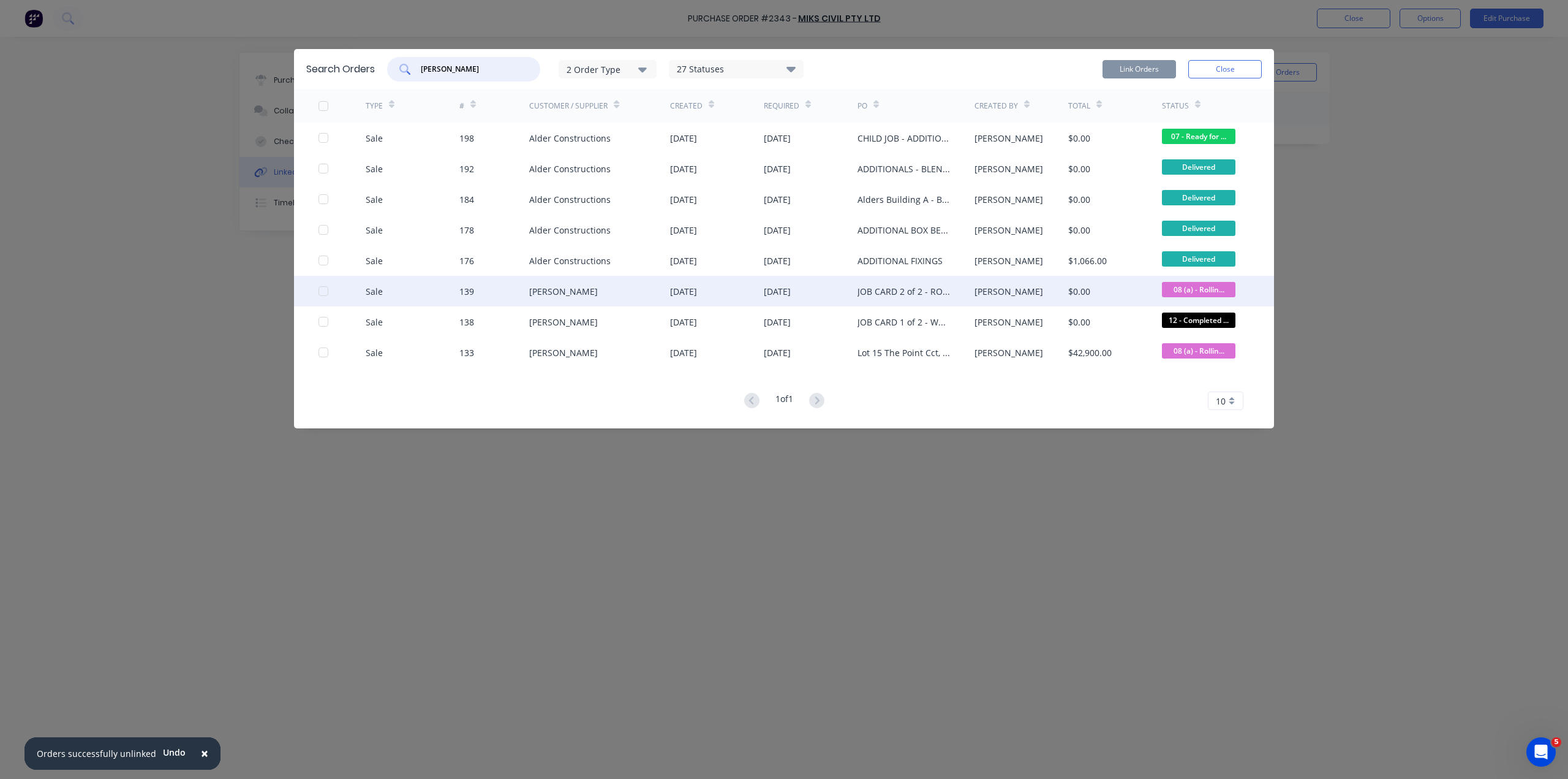
click at [320, 279] on div at bounding box center [322, 290] width 24 height 24
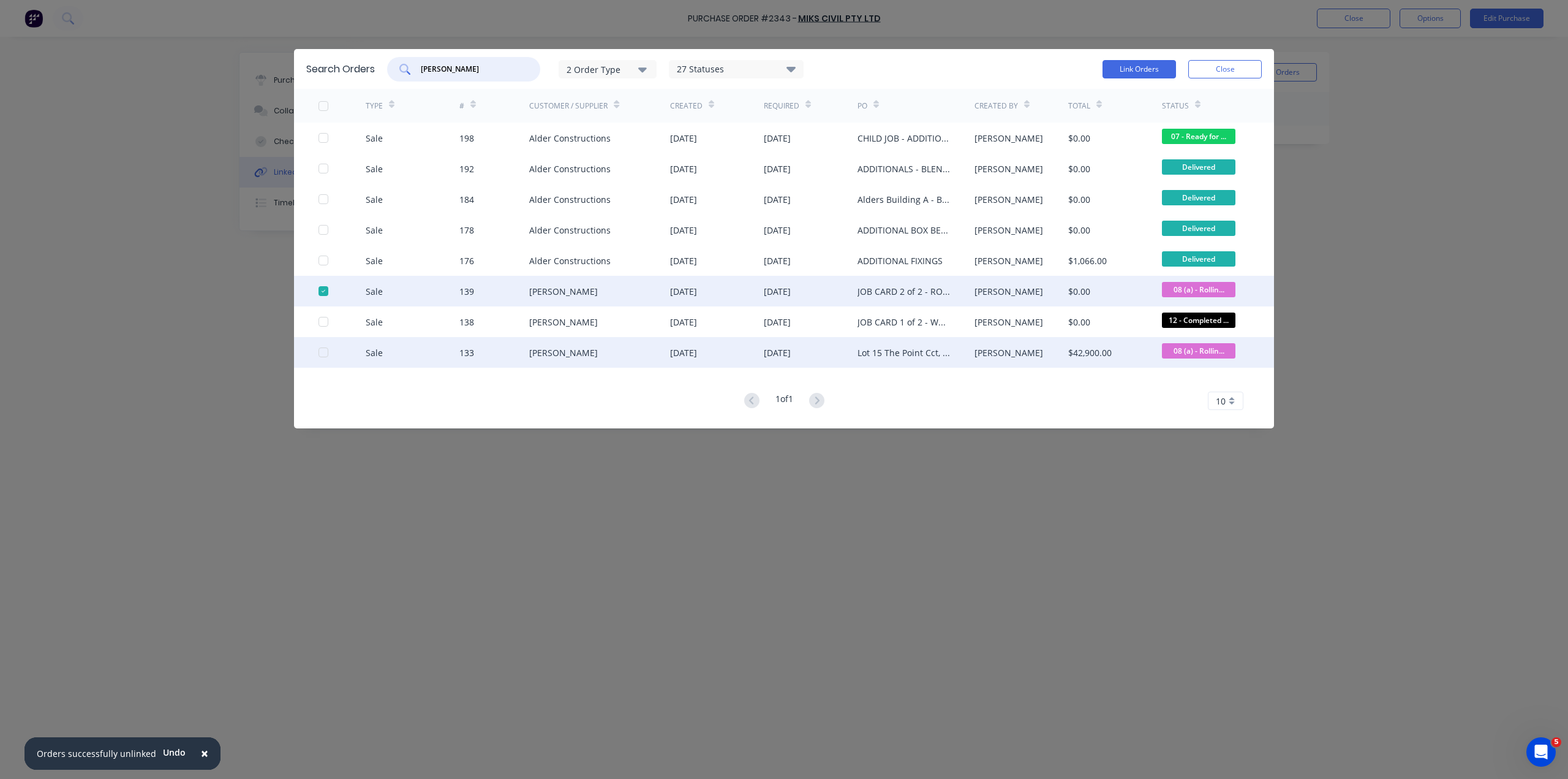
click at [327, 340] on div at bounding box center [322, 352] width 24 height 24
type input "[PERSON_NAME]"
click at [1129, 60] on button "Link Orders" at bounding box center [1139, 69] width 73 height 18
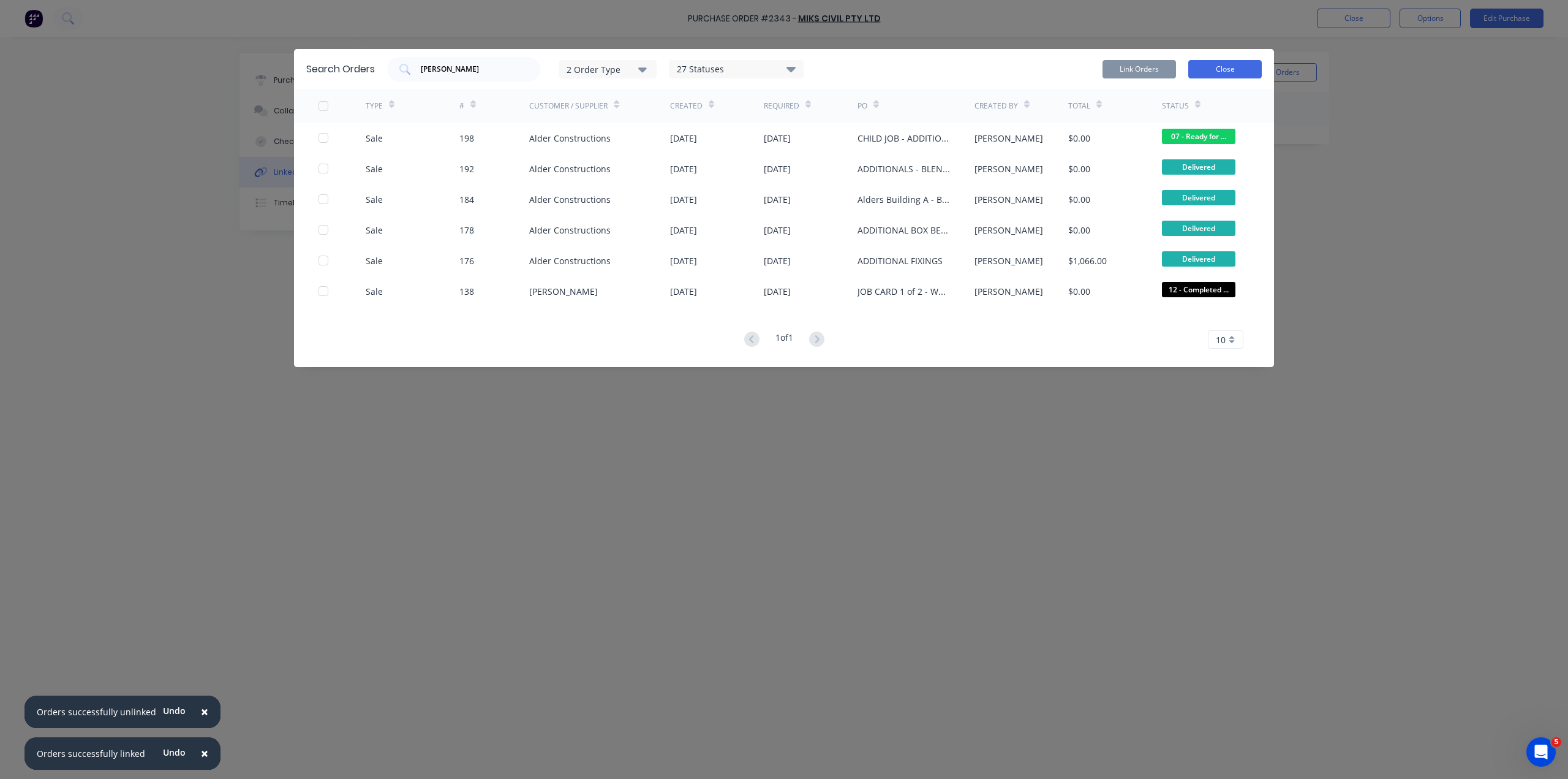
click at [1236, 60] on button "Close" at bounding box center [1225, 69] width 73 height 18
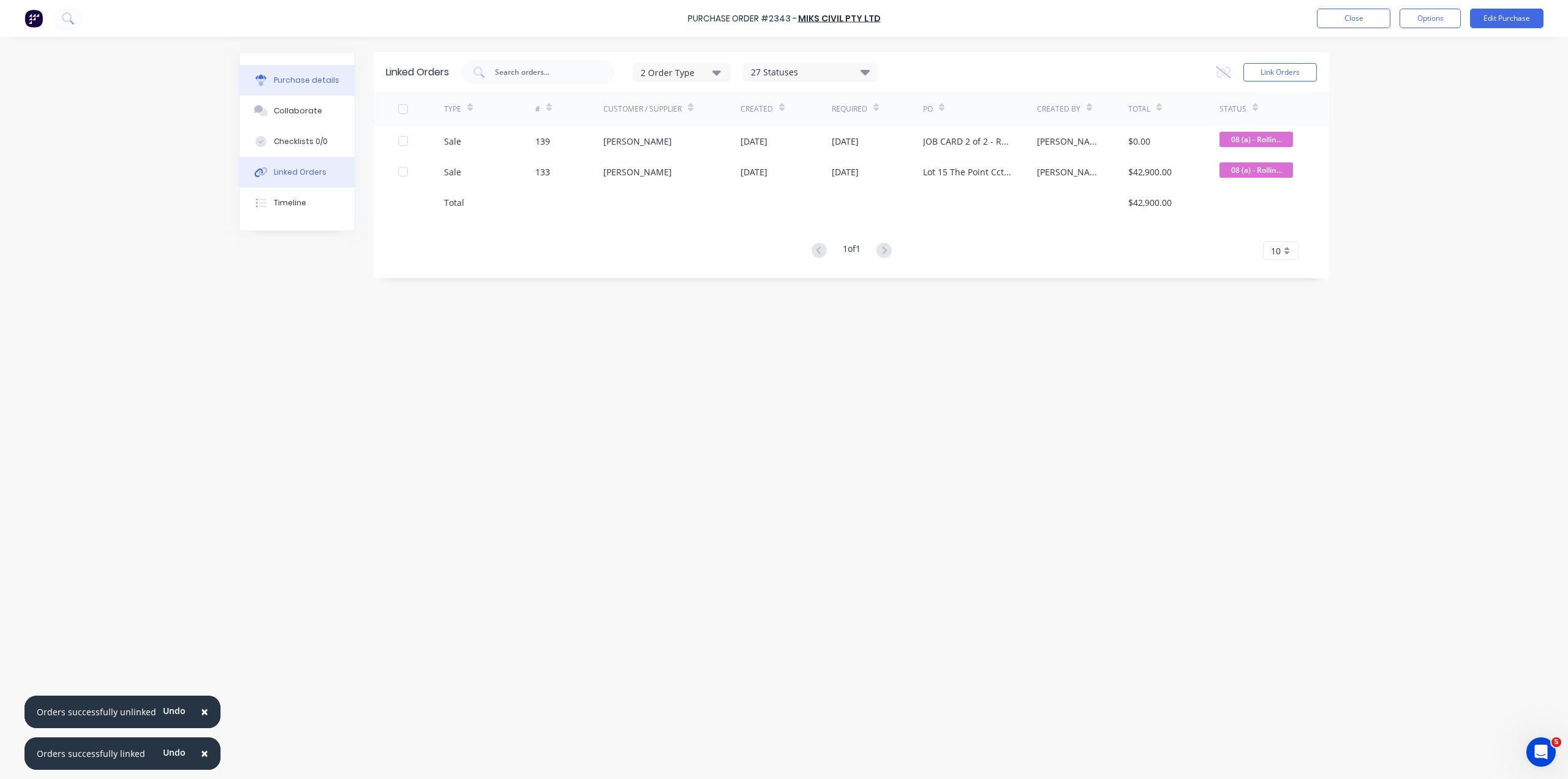
click at [302, 67] on button "Purchase details" at bounding box center [297, 80] width 116 height 31
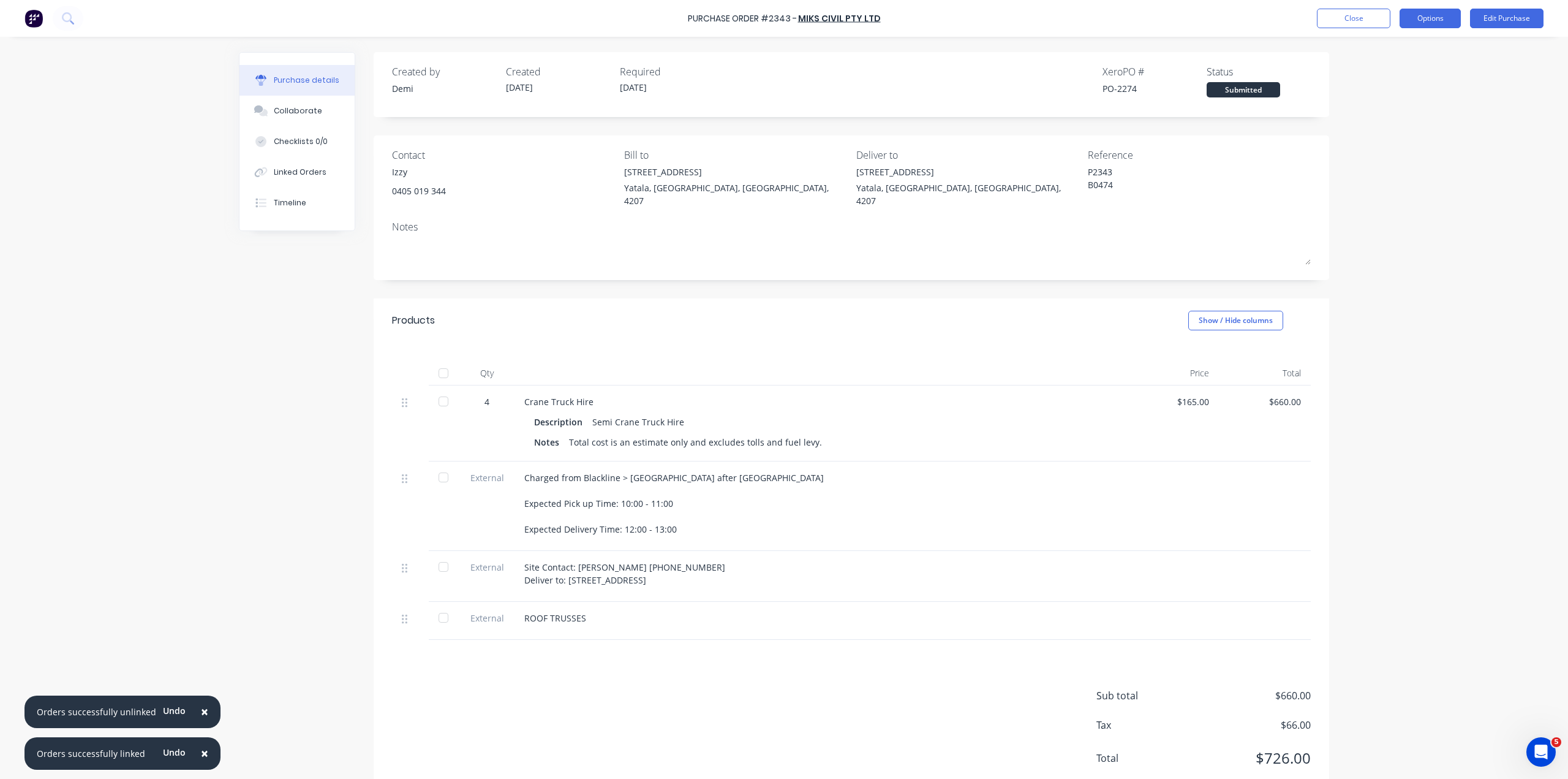
click at [1439, 17] on button "Options" at bounding box center [1430, 18] width 61 height 20
click at [1434, 47] on div "Print / Email" at bounding box center [1402, 49] width 94 height 17
click at [1419, 96] on div "Without pricing" at bounding box center [1402, 98] width 94 height 17
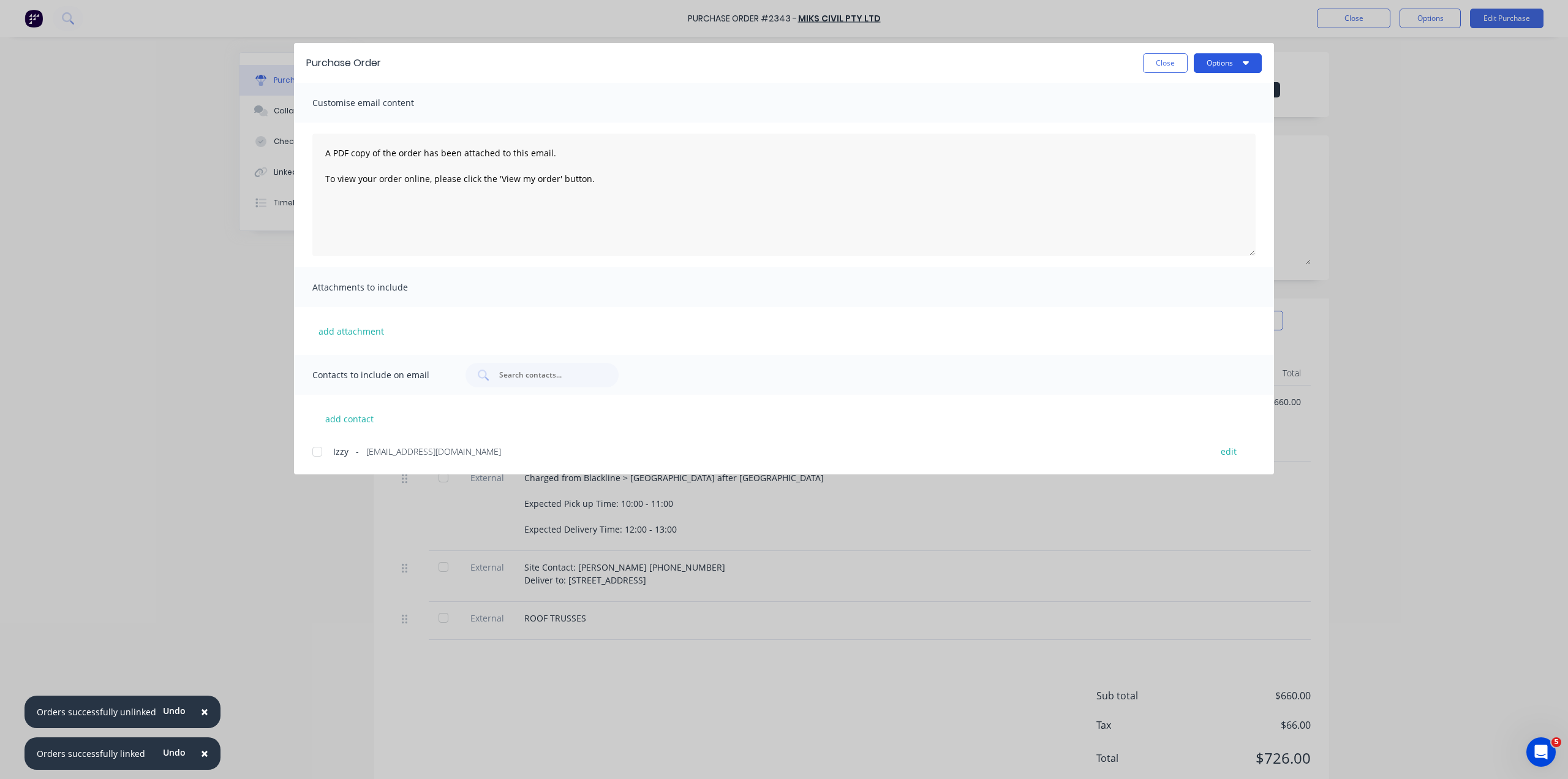
click at [1221, 53] on button "Options" at bounding box center [1227, 63] width 68 height 20
click at [1222, 86] on div "Preview" at bounding box center [1202, 93] width 94 height 17
click at [1223, 53] on button "Options" at bounding box center [1227, 63] width 68 height 20
click at [1223, 85] on div "Preview" at bounding box center [1202, 93] width 94 height 17
type textarea "x"
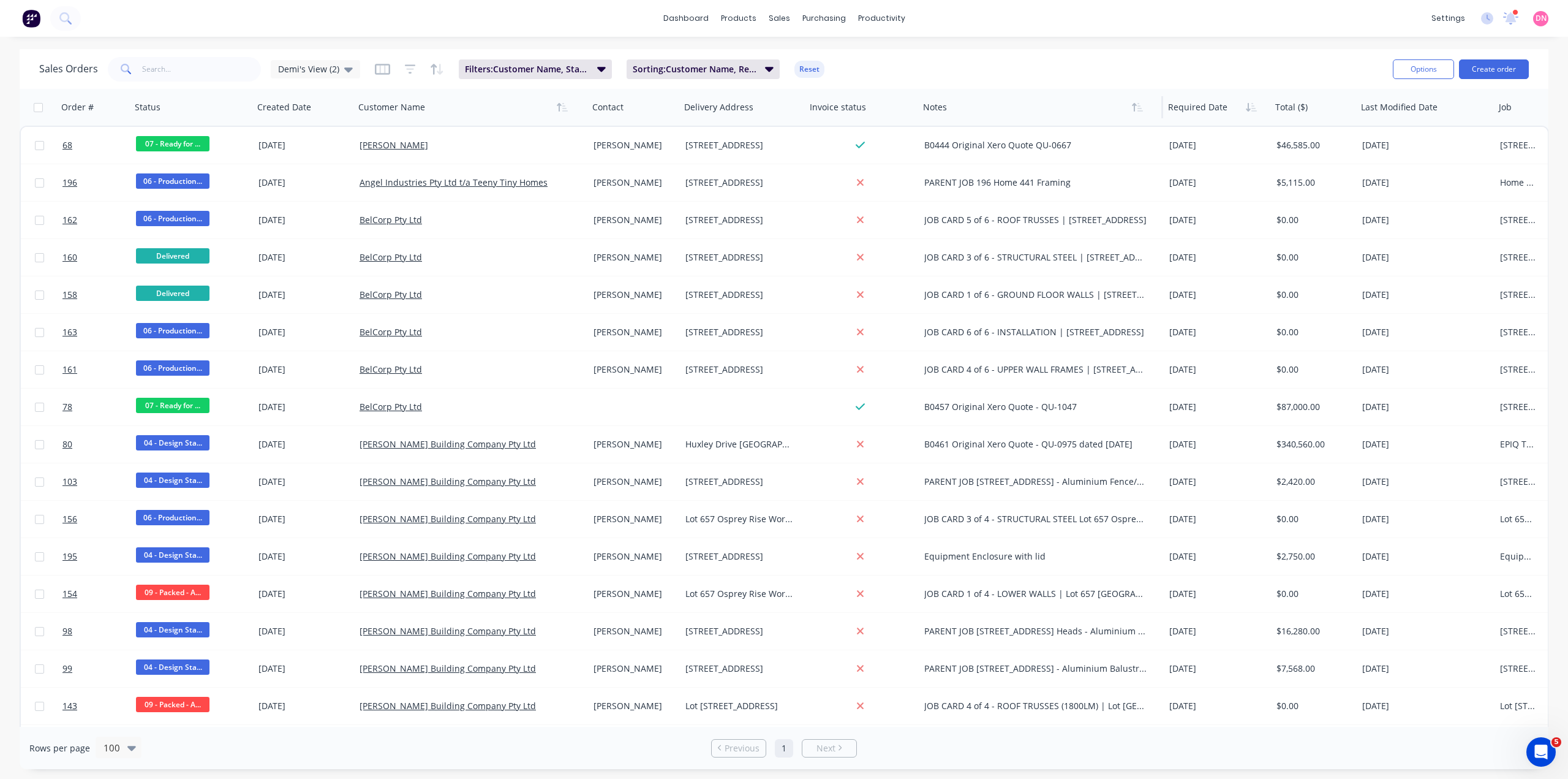
click at [940, 112] on div at bounding box center [1035, 106] width 224 height 24
click at [721, 76] on button "Sorting: Customer Name, Required Date" at bounding box center [703, 69] width 153 height 20
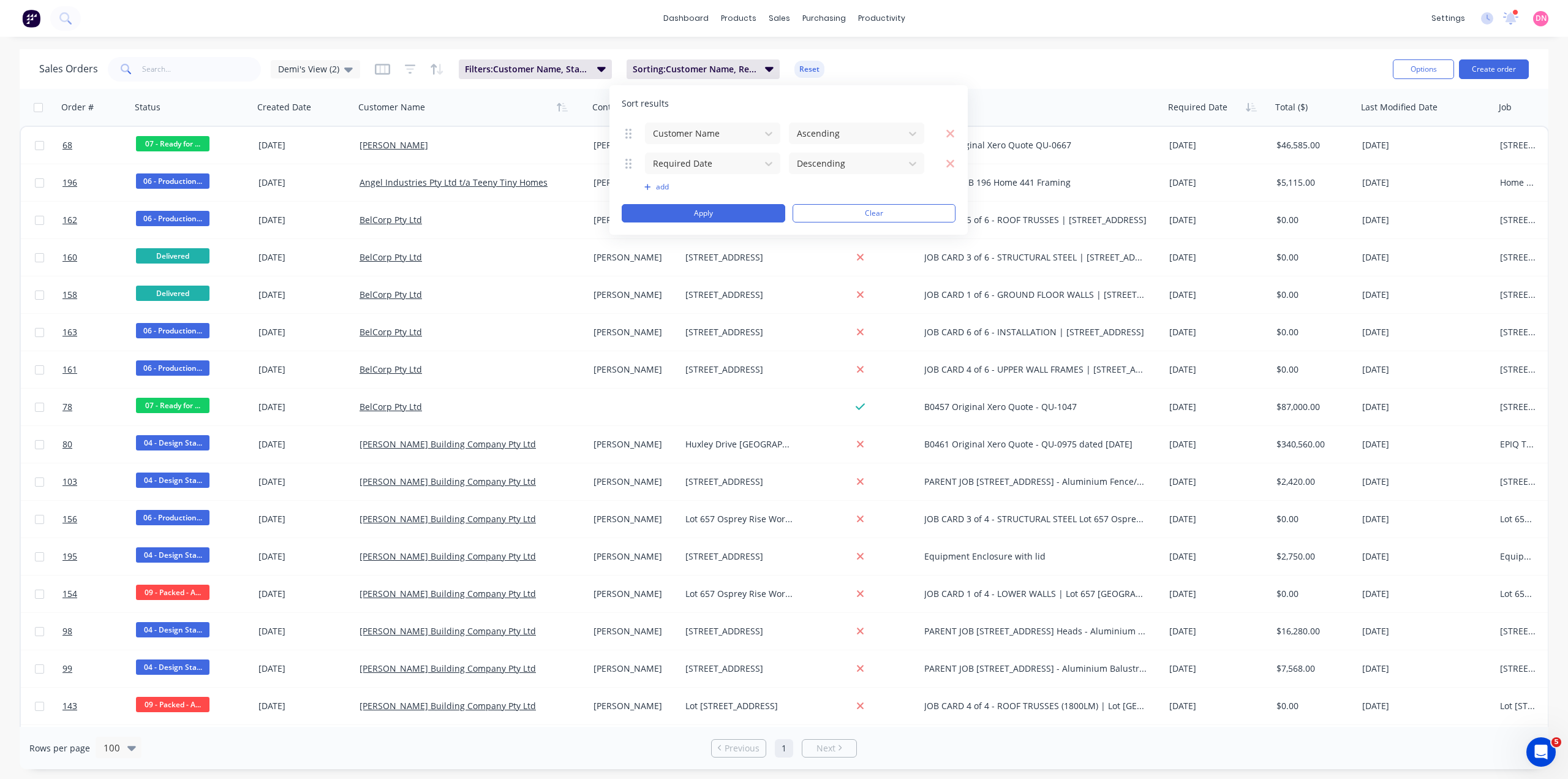
click at [664, 190] on button "add" at bounding box center [712, 187] width 136 height 10
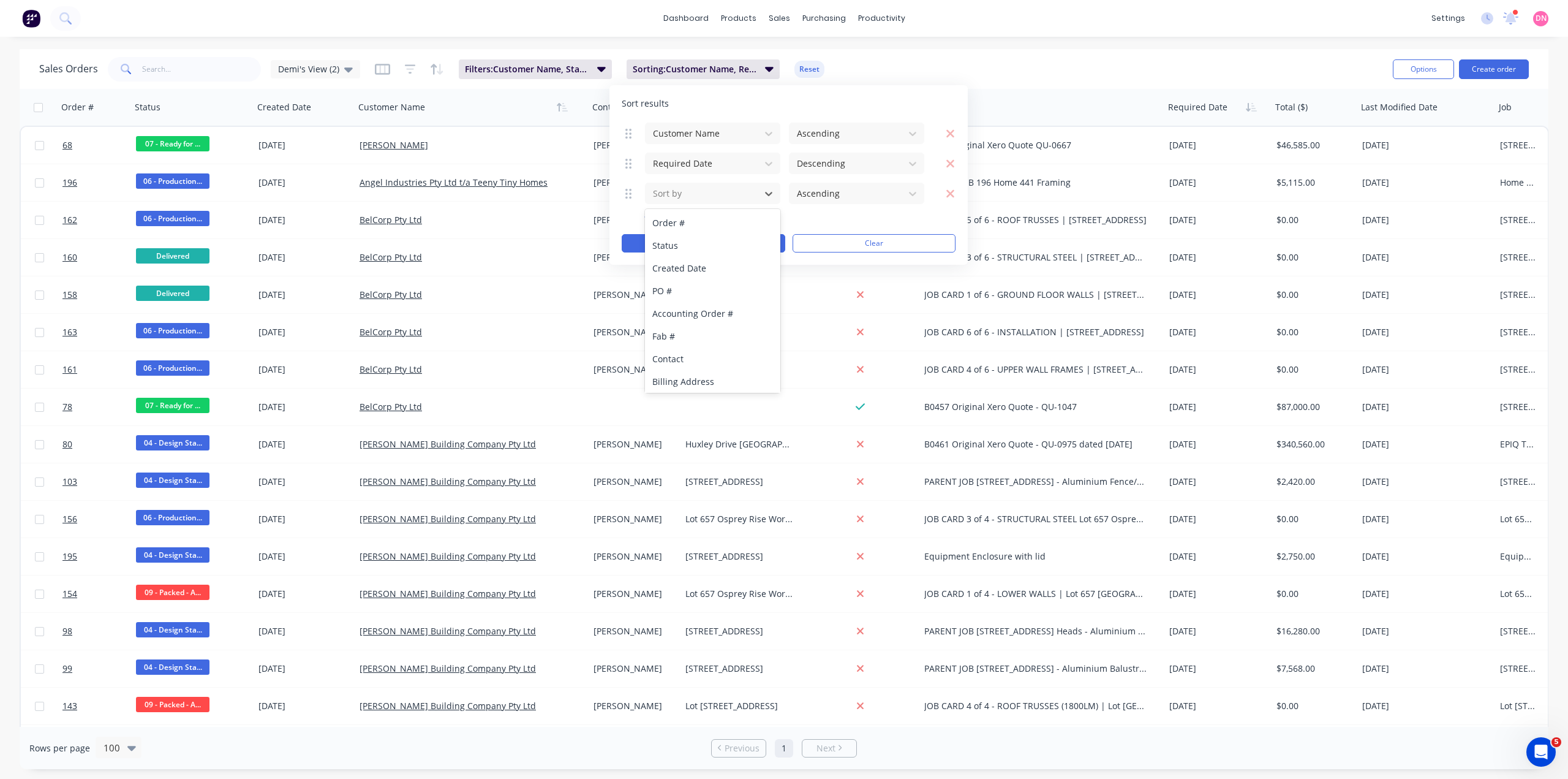
click at [664, 190] on div at bounding box center [702, 193] width 102 height 15
click at [699, 321] on div "Notes" at bounding box center [712, 317] width 135 height 22
click at [772, 235] on button "Apply" at bounding box center [703, 244] width 164 height 18
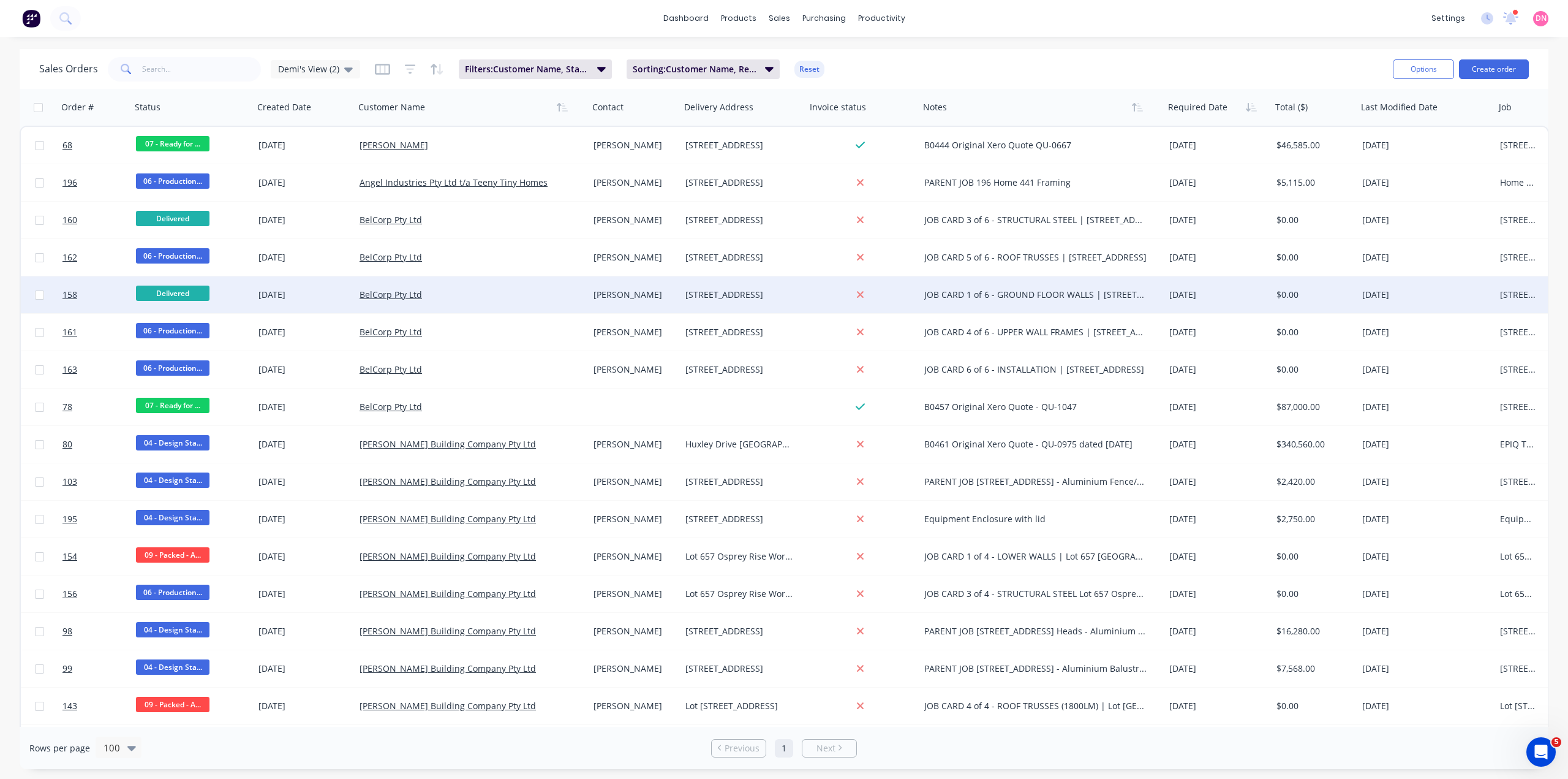
click at [179, 295] on span "Delivered" at bounding box center [173, 293] width 73 height 15
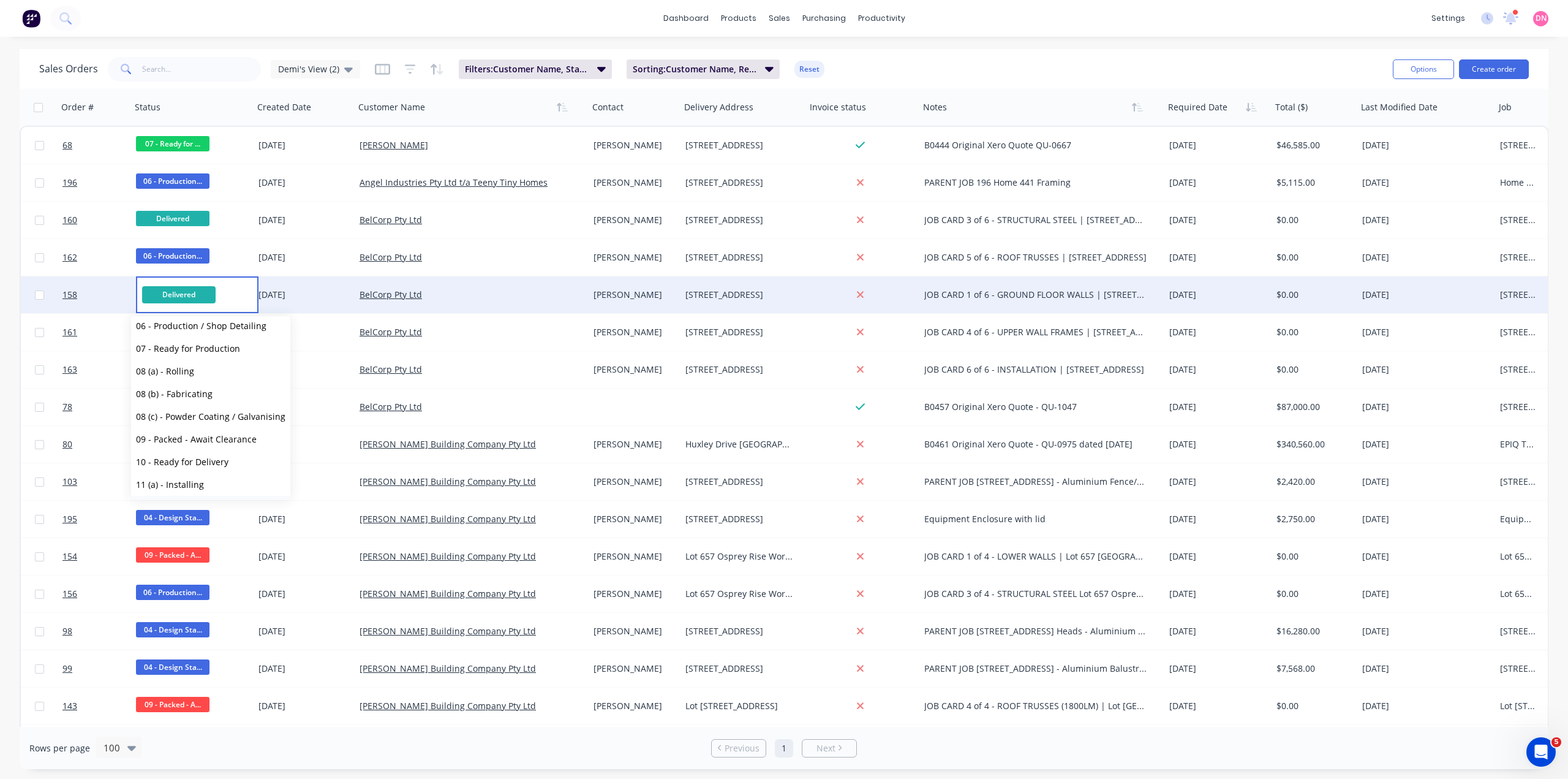
scroll to position [122, 0]
click at [204, 516] on button "12 - Completed - Pending Audit" at bounding box center [211, 527] width 160 height 22
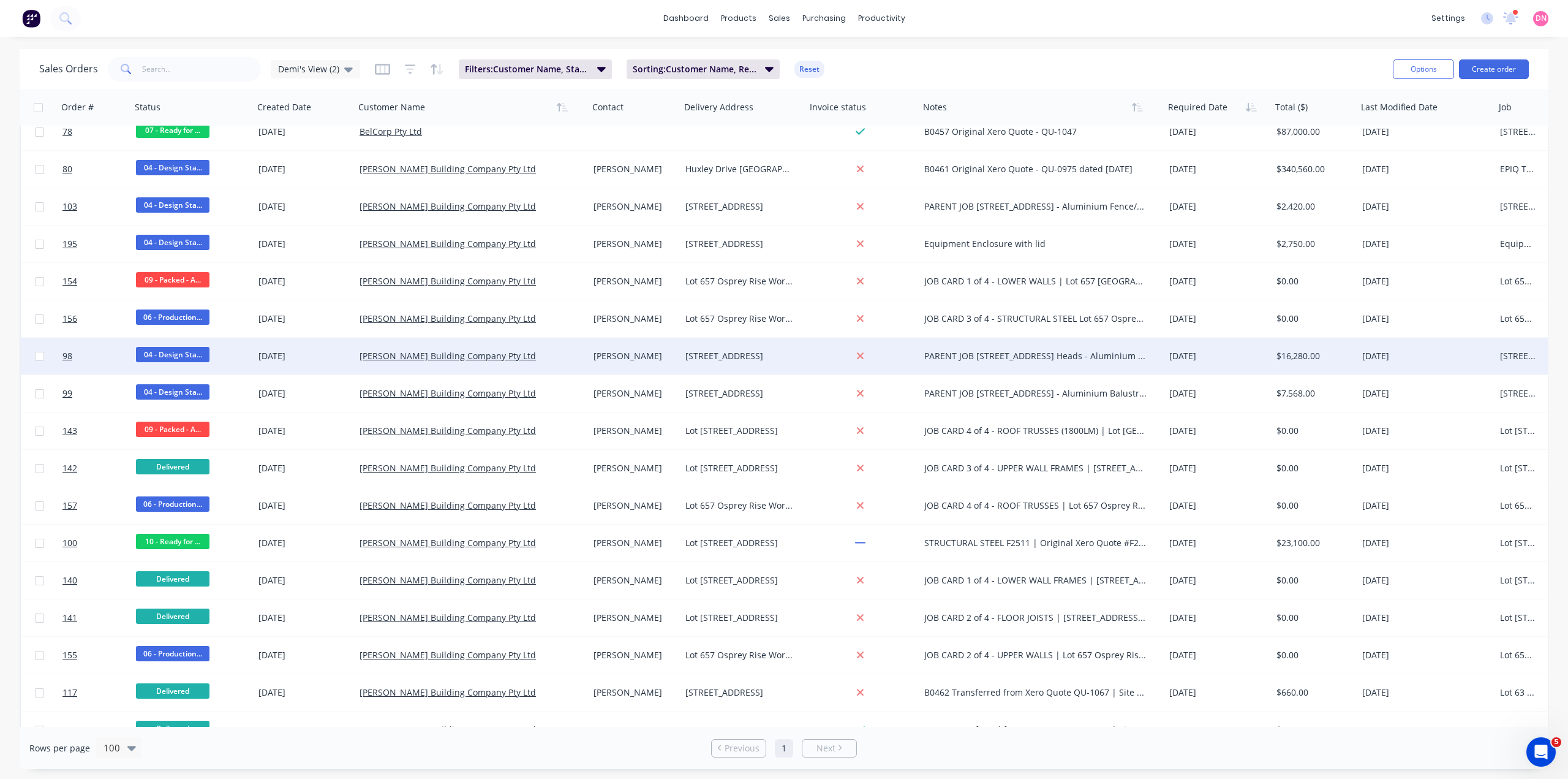
scroll to position [286, 0]
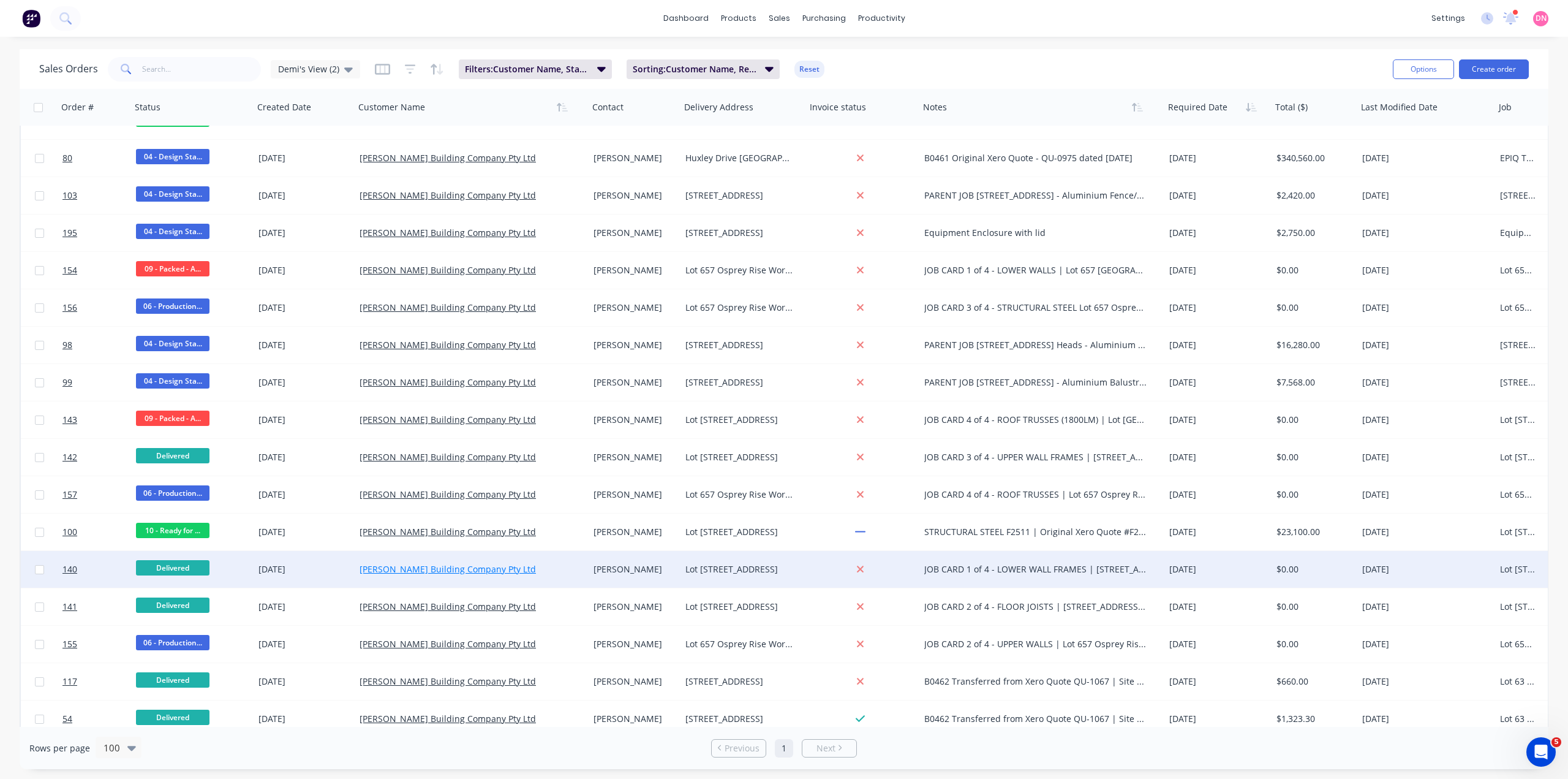
click at [474, 572] on link "[PERSON_NAME] Building Company Pty Ltd" at bounding box center [448, 569] width 176 height 12
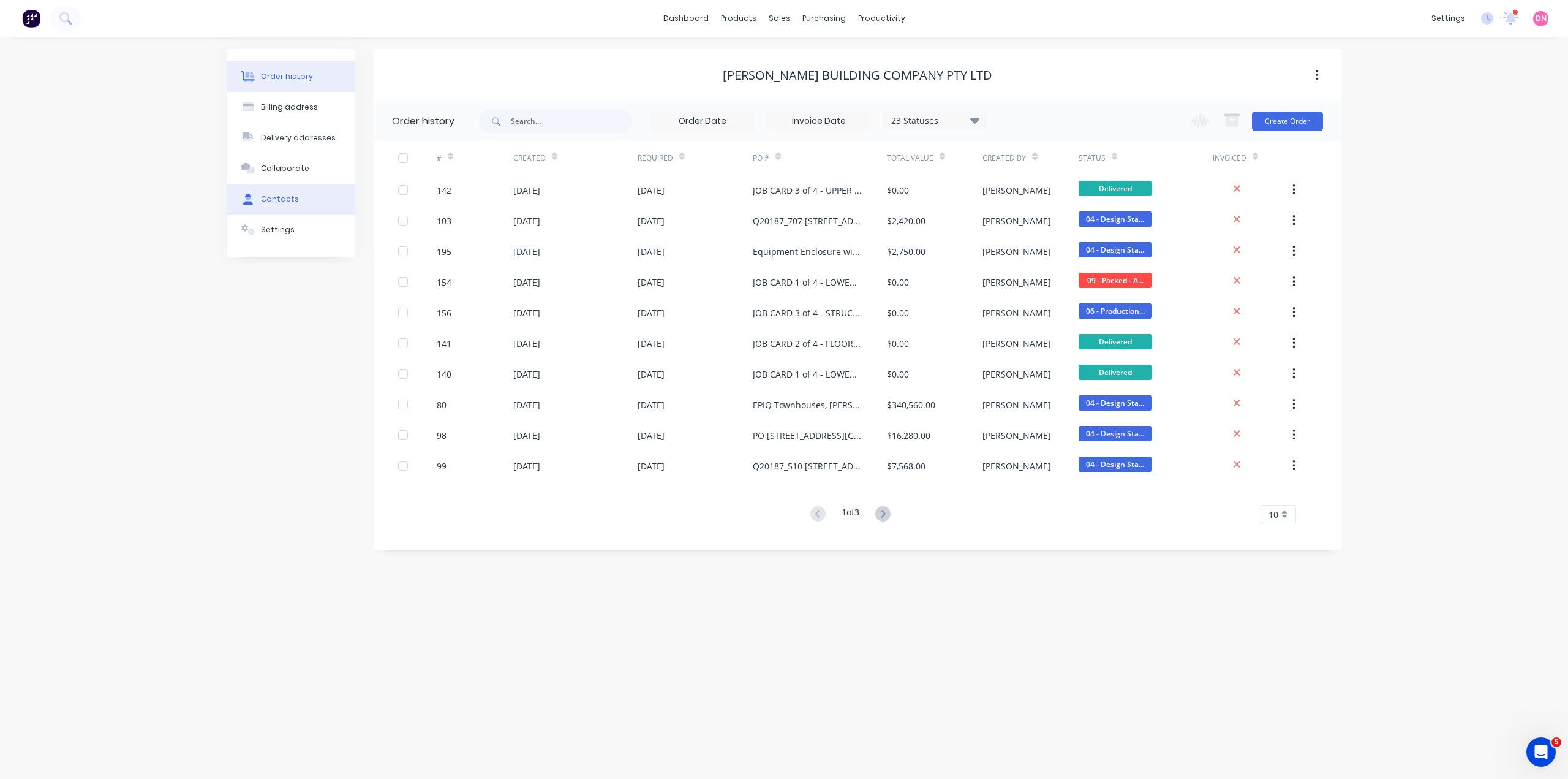
click at [290, 184] on button "Contacts" at bounding box center [291, 199] width 129 height 31
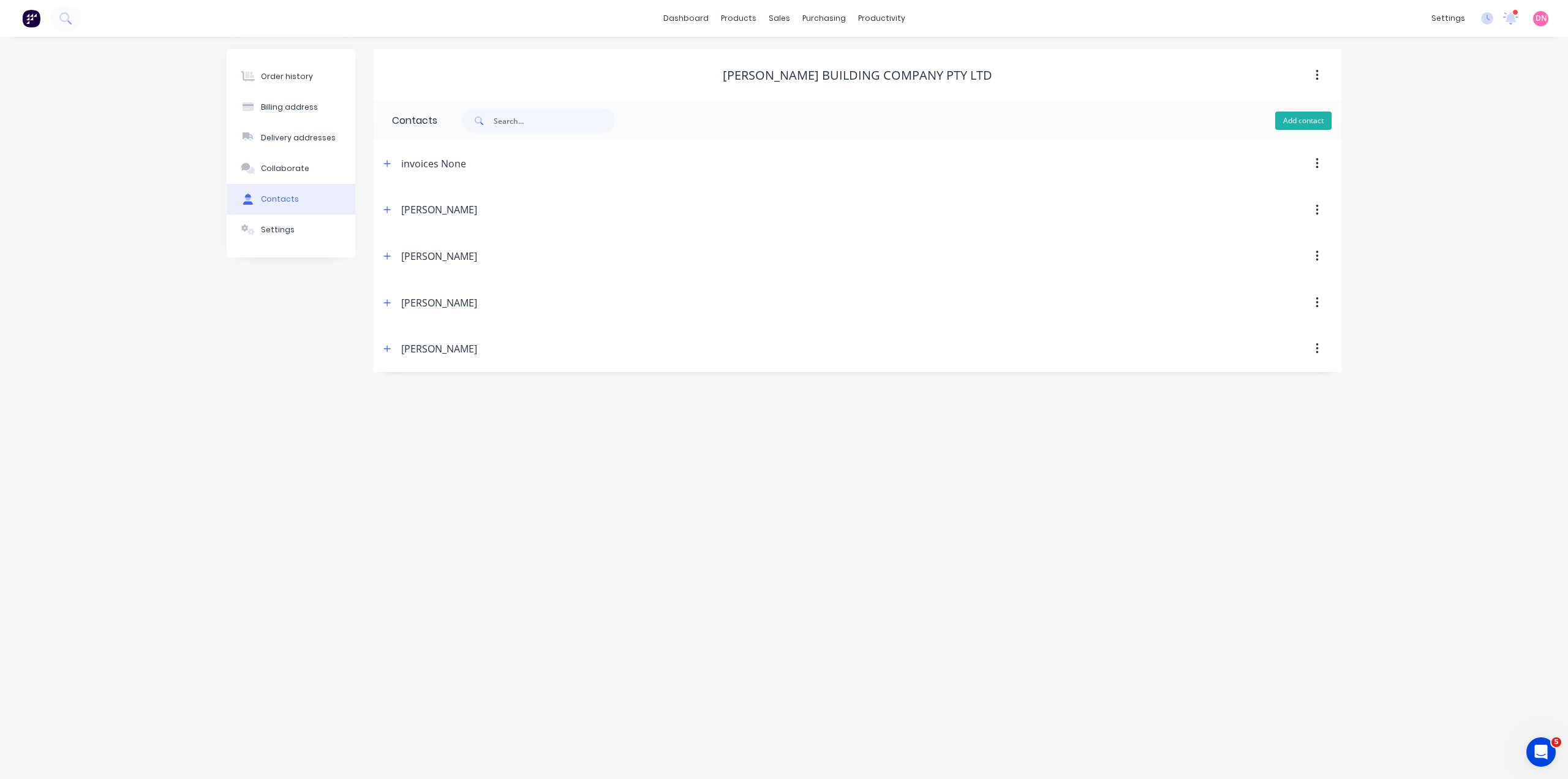
click at [1313, 113] on button "Add contact" at bounding box center [1303, 121] width 57 height 18
select select "AU"
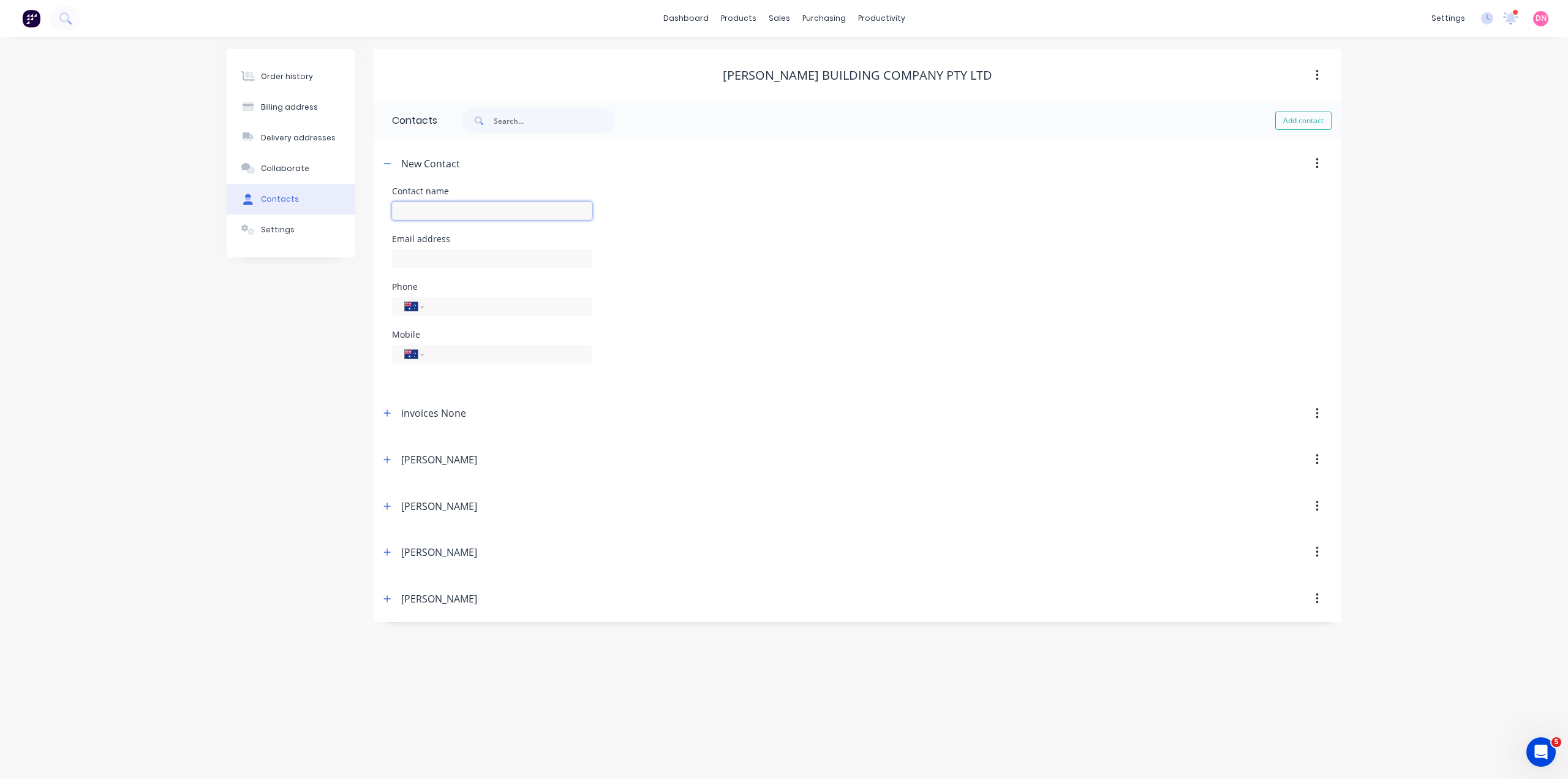
click at [450, 201] on input "text" at bounding box center [492, 210] width 200 height 18
type input "[PERSON_NAME]"
select select "AU"
click at [455, 201] on input "[PERSON_NAME]" at bounding box center [492, 210] width 200 height 18
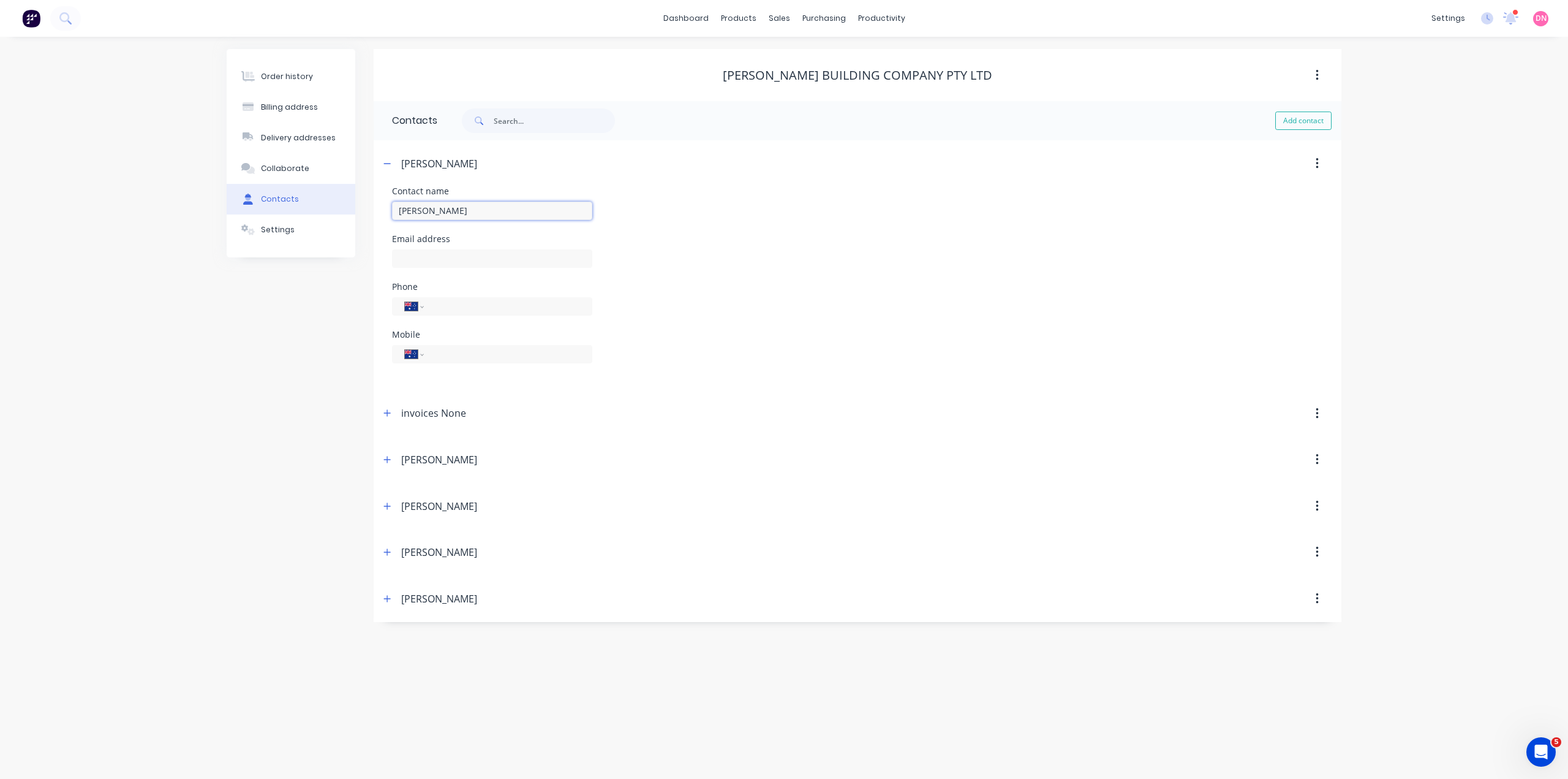
type input "[PERSON_NAME]"
type input "[PERSON_NAME][EMAIL_ADDRESS][DOMAIN_NAME]"
type input "0475 431 094"
drag, startPoint x: 533, startPoint y: 275, endPoint x: 404, endPoint y: 275, distance: 129.0
click at [404, 297] on div "International [GEOGRAPHIC_DATA] [GEOGRAPHIC_DATA] [GEOGRAPHIC_DATA] [GEOGRAPHIC…" at bounding box center [492, 306] width 200 height 18
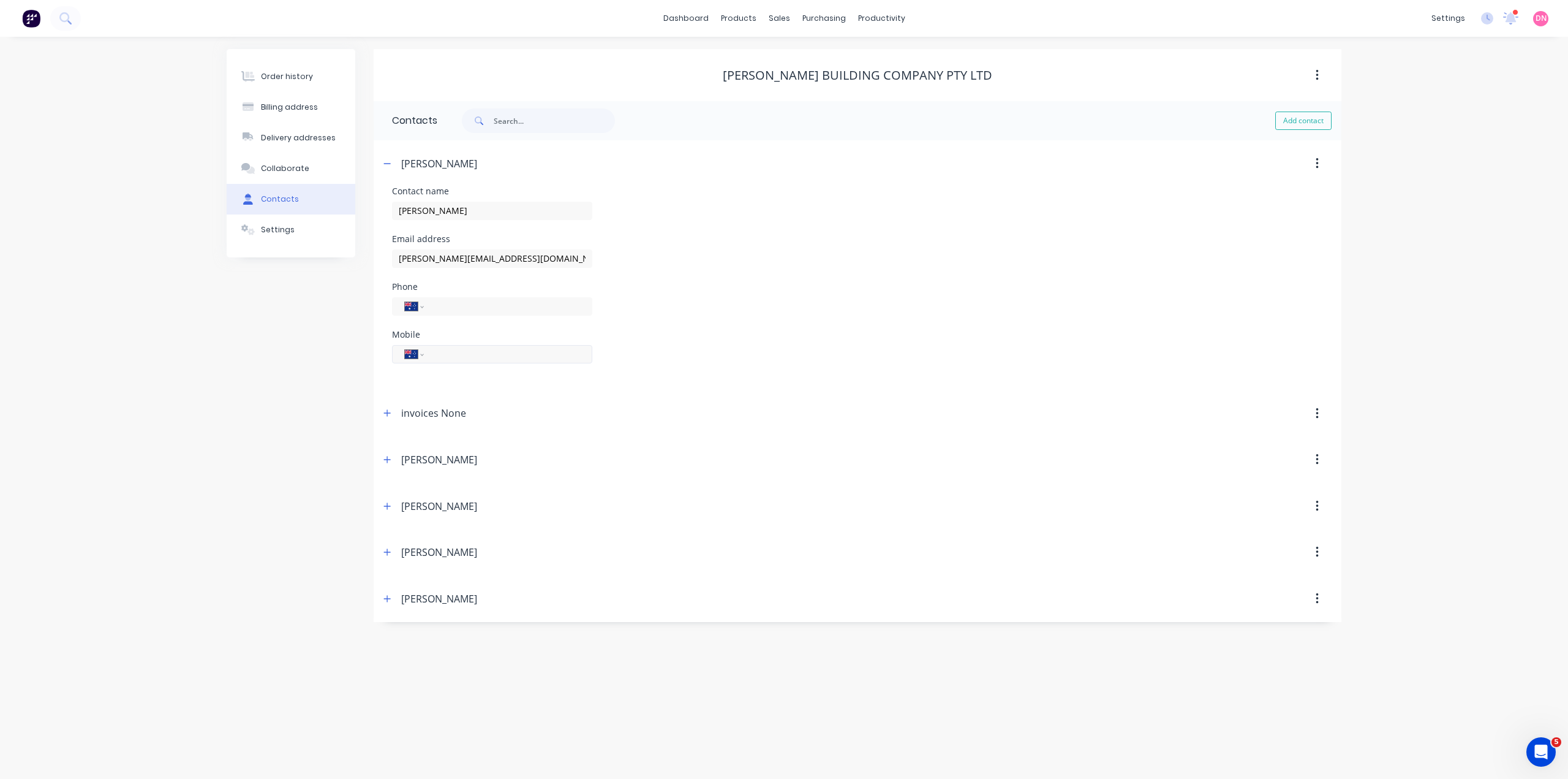
click at [439, 347] on input "tel" at bounding box center [505, 353] width 147 height 14
paste input "0475 431 094"
type input "0475 431 094"
click at [693, 390] on header "invoices None" at bounding box center [858, 413] width 967 height 47
click at [1301, 120] on button "Add contact" at bounding box center [1303, 121] width 57 height 18
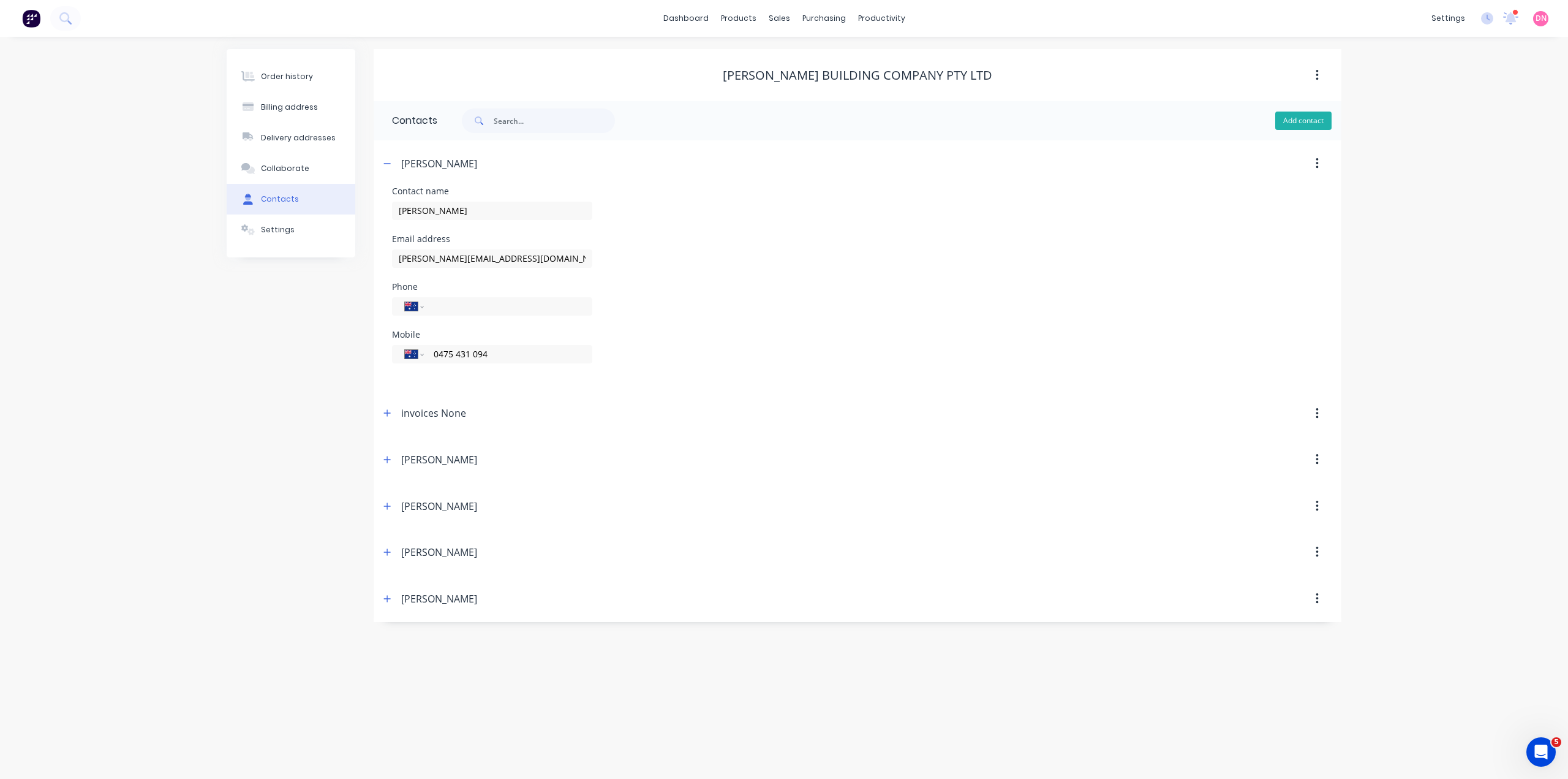
select select "AU"
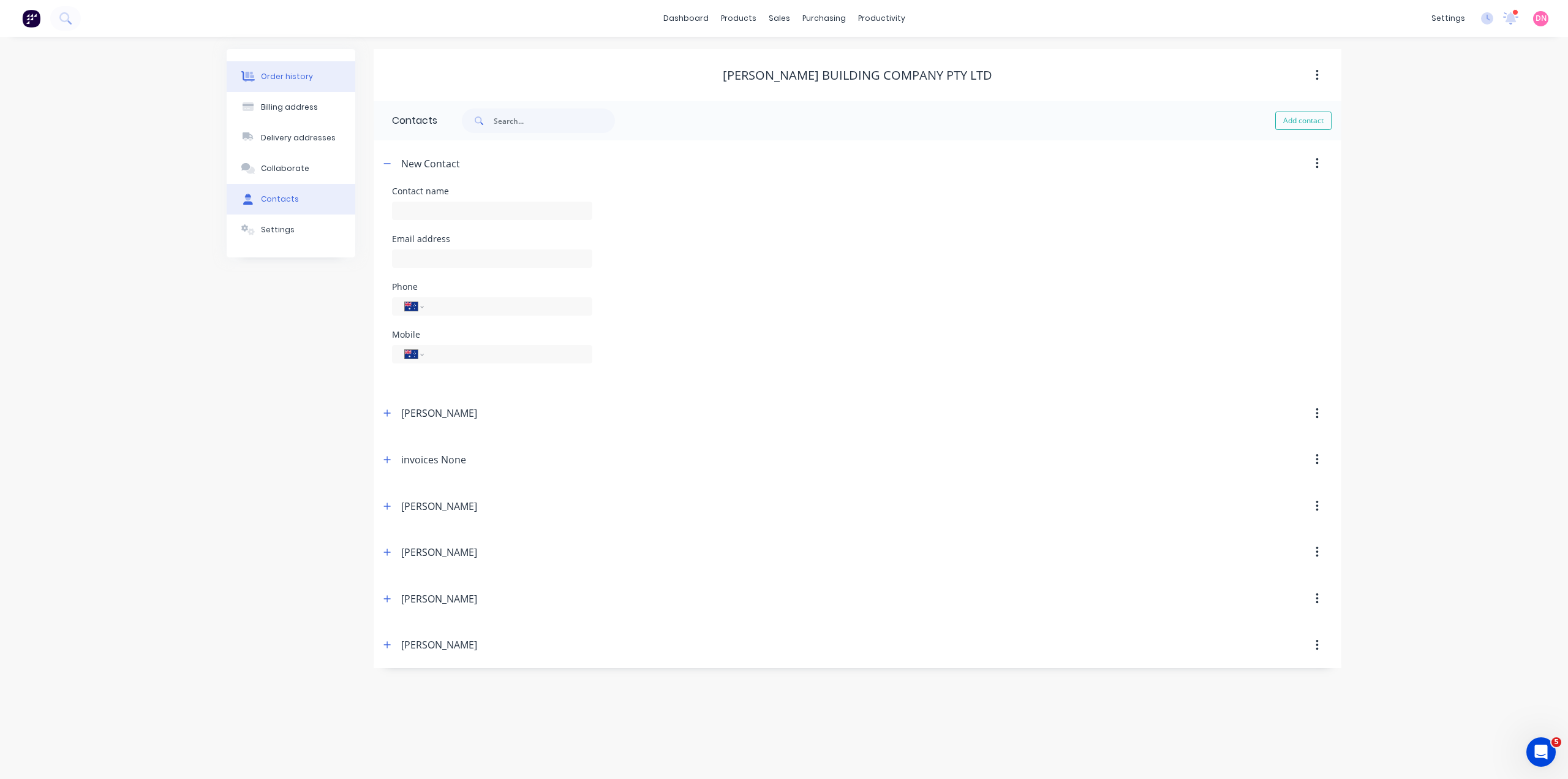
click at [294, 62] on button "Order history" at bounding box center [291, 76] width 129 height 31
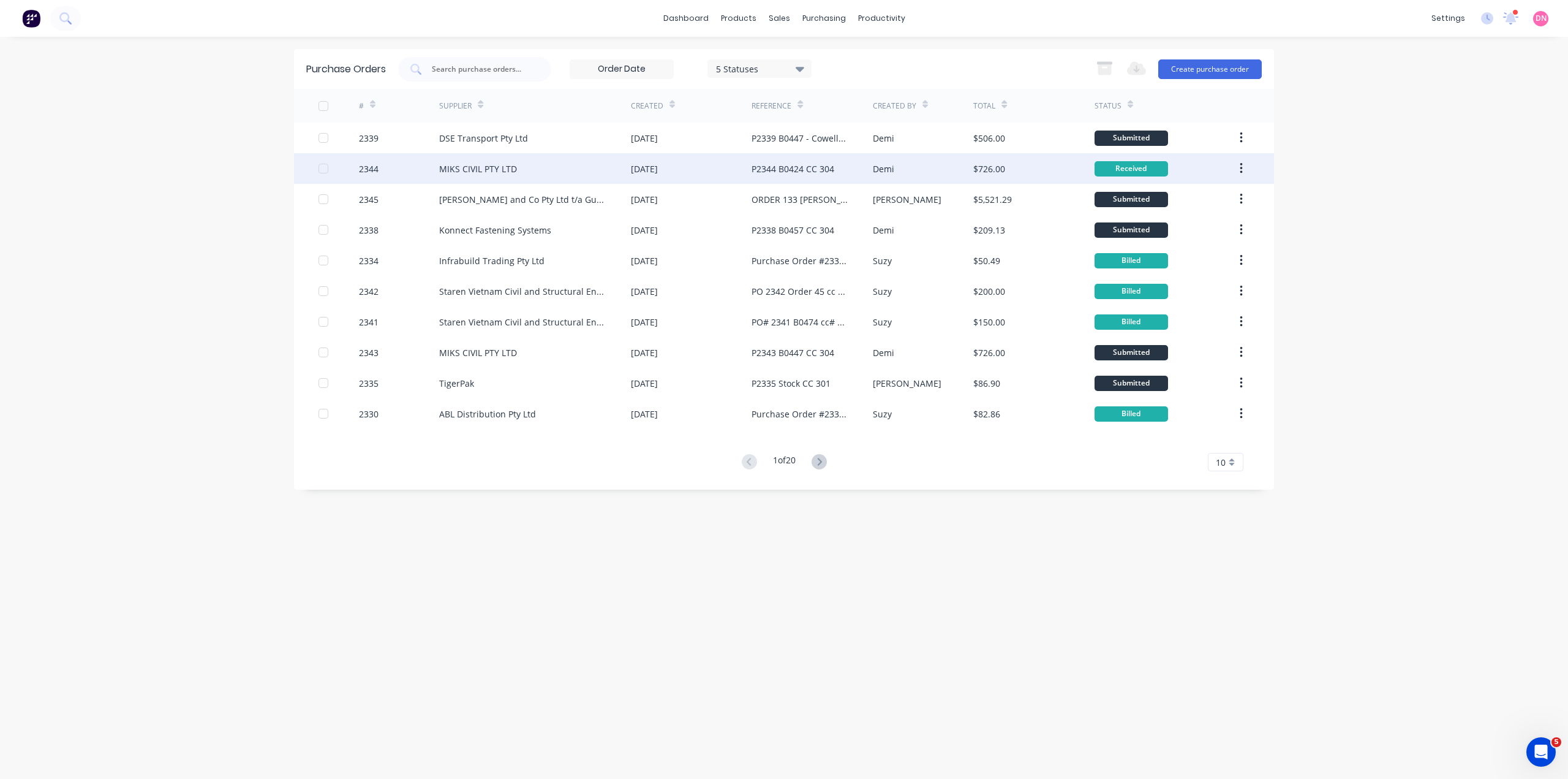
click at [586, 170] on div "MIKS CIVIL PTY LTD" at bounding box center [534, 168] width 192 height 31
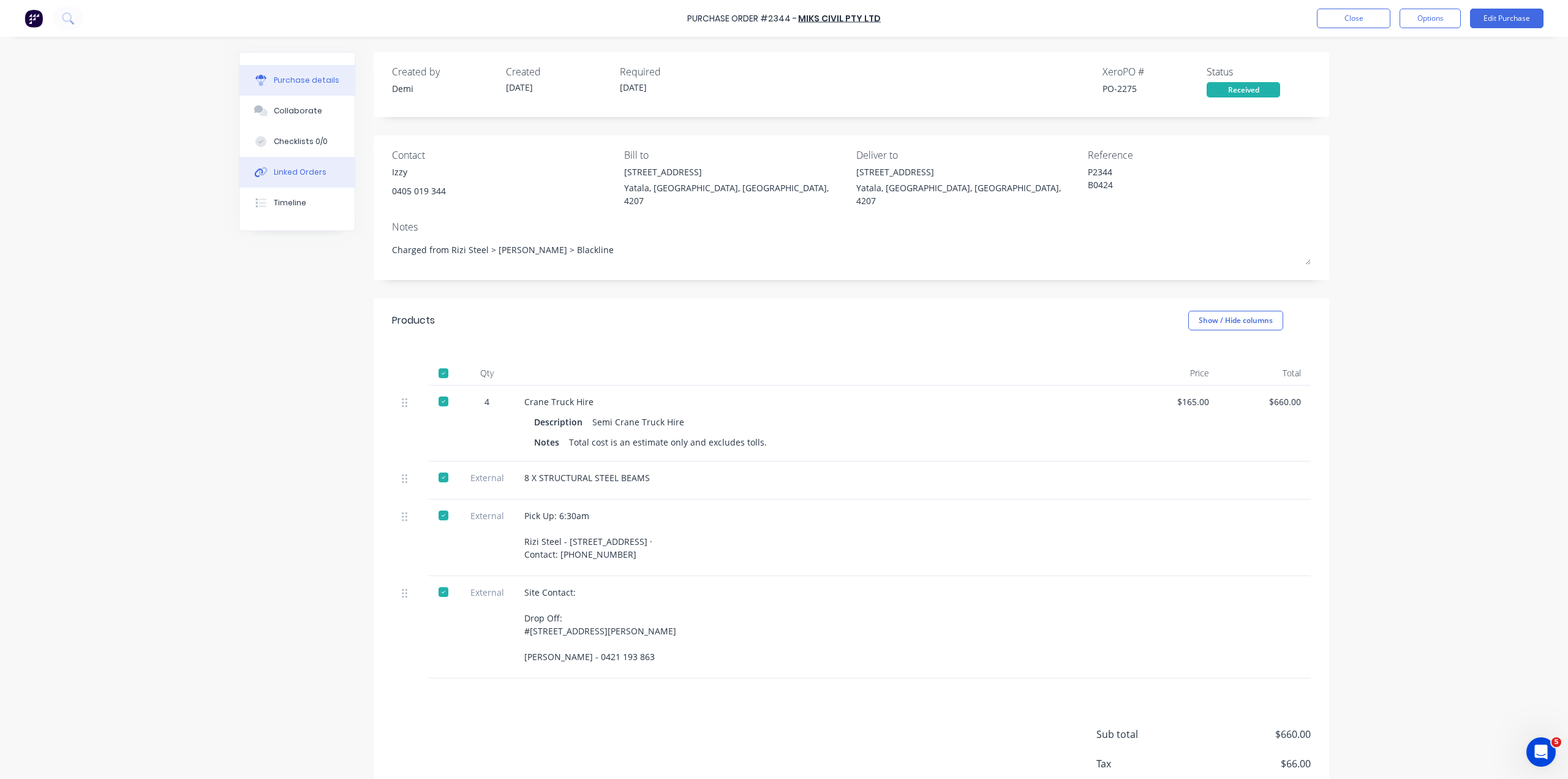
click at [308, 157] on button "Linked Orders" at bounding box center [297, 172] width 116 height 31
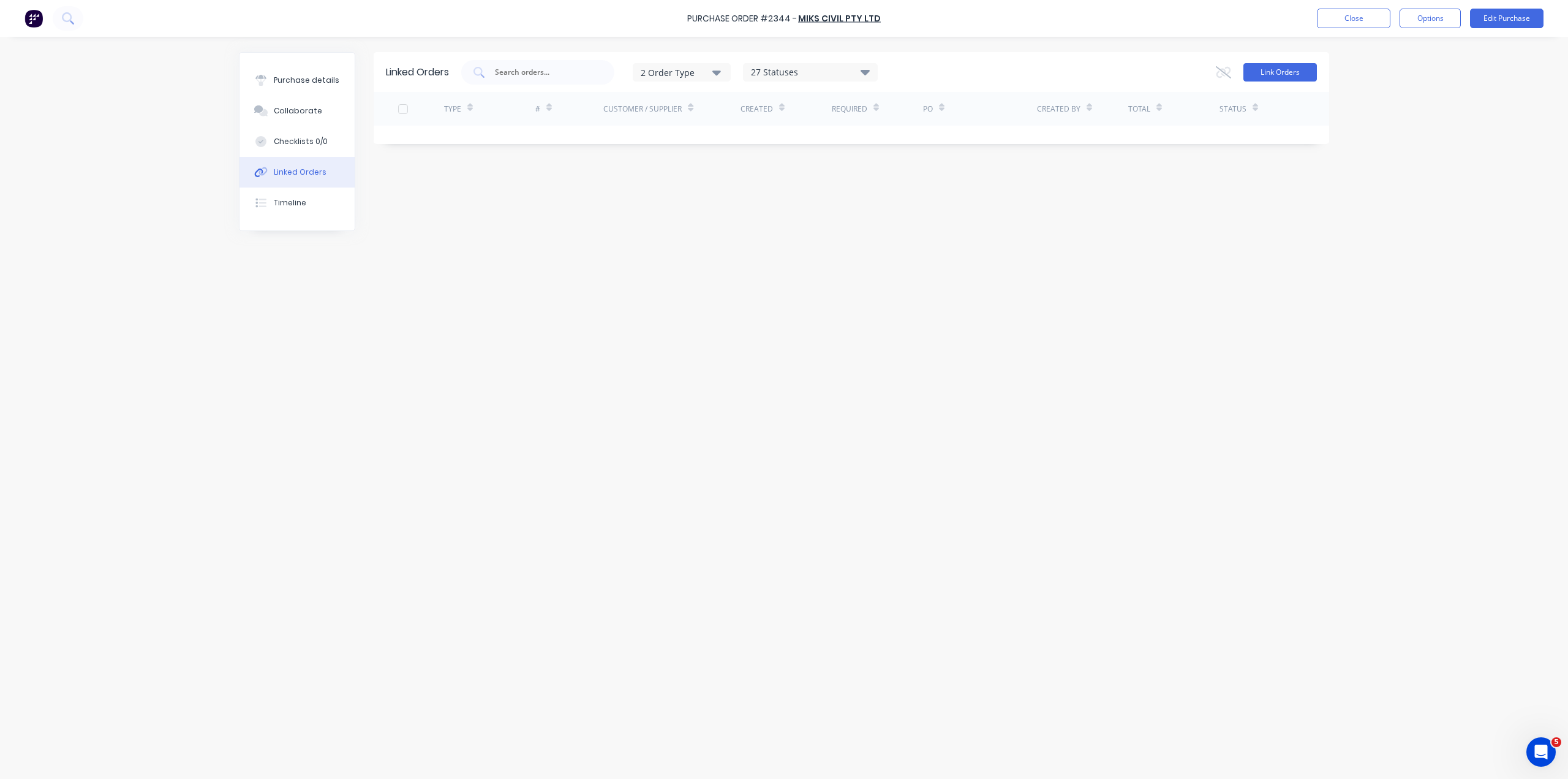
click at [1289, 77] on button "Link Orders" at bounding box center [1280, 72] width 73 height 18
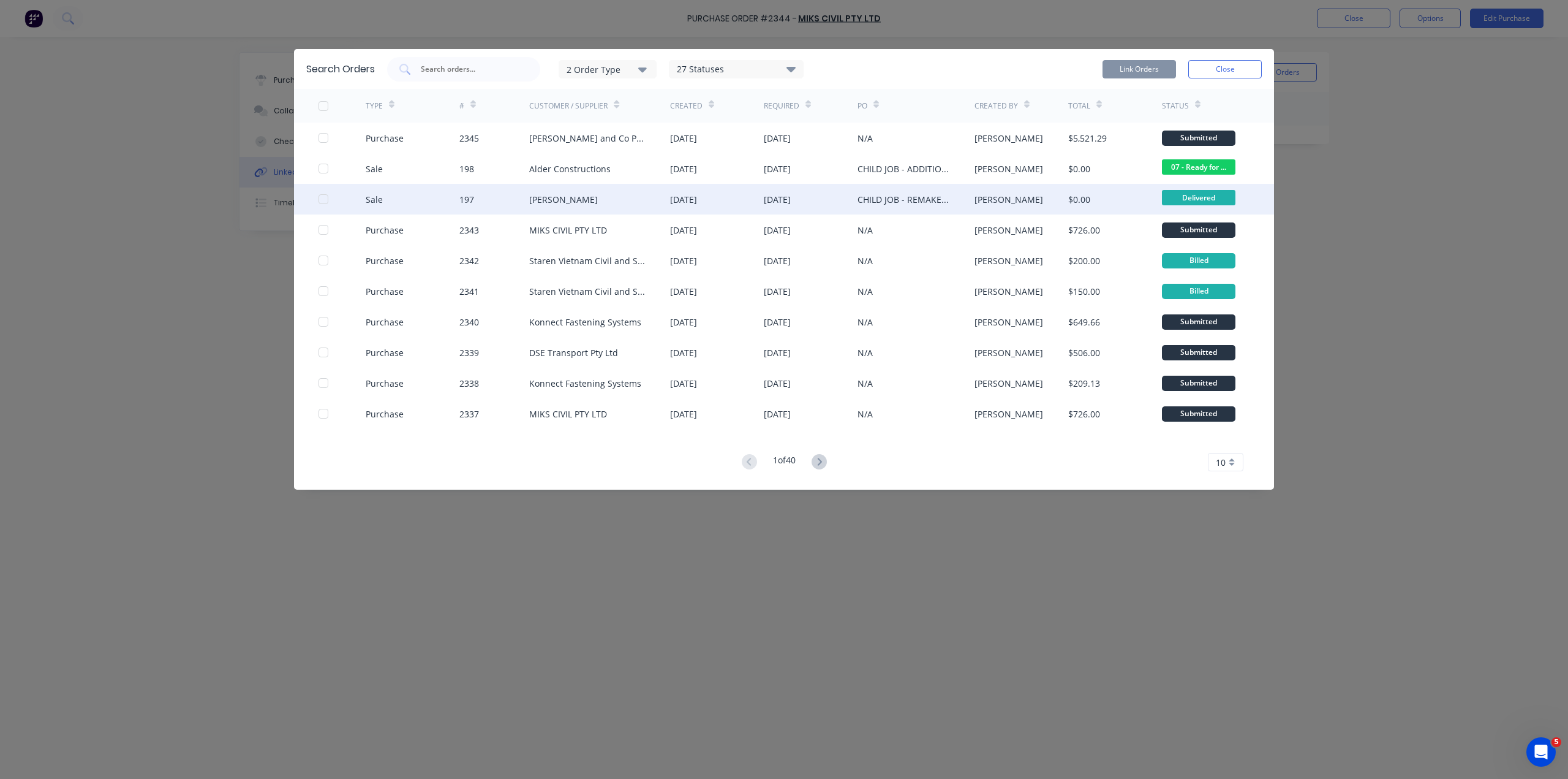
click at [320, 187] on div at bounding box center [322, 199] width 24 height 24
click at [429, 63] on input "text" at bounding box center [470, 69] width 101 height 12
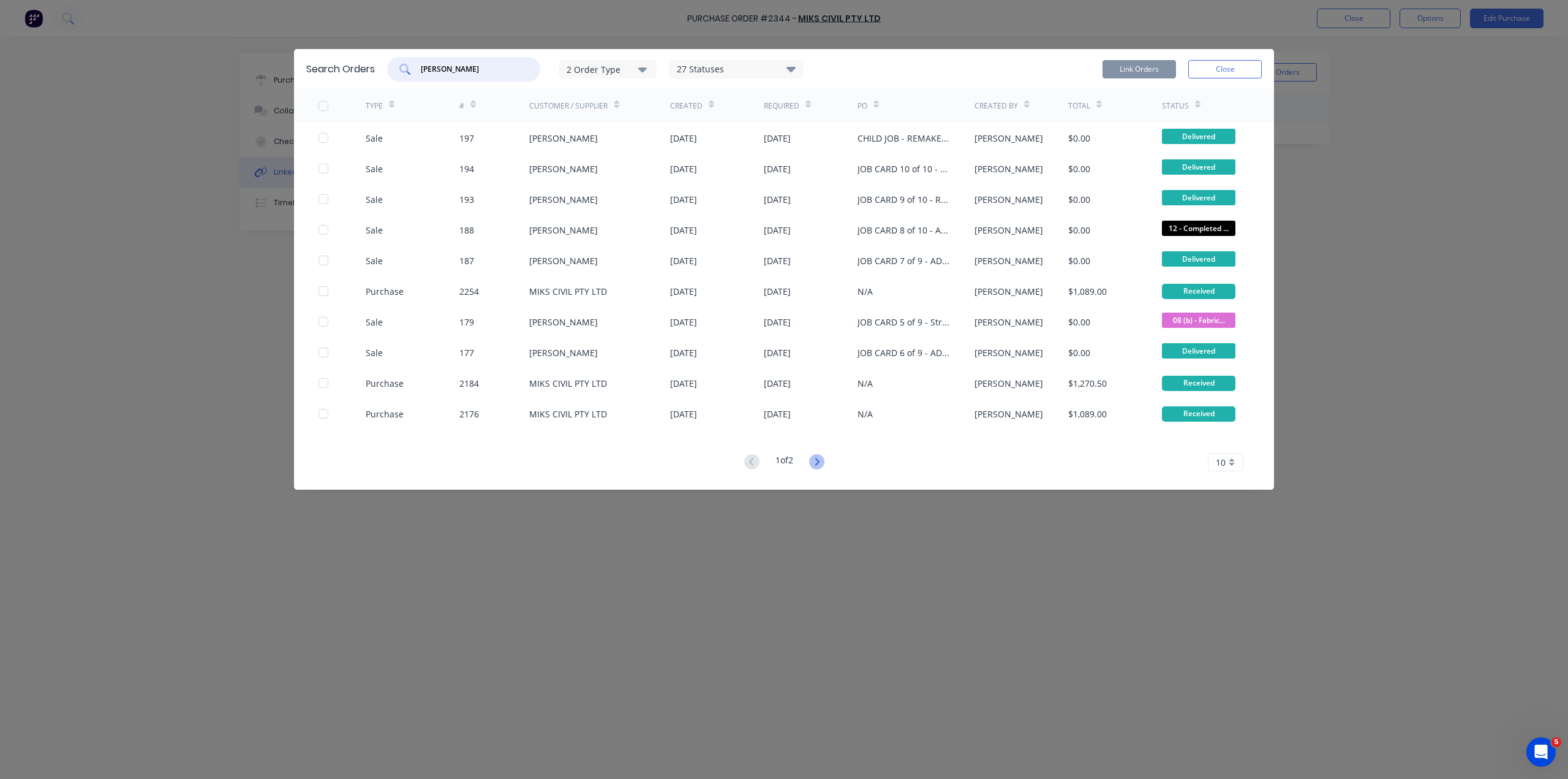
type input "[PERSON_NAME]"
click at [818, 454] on icon at bounding box center [817, 461] width 15 height 15
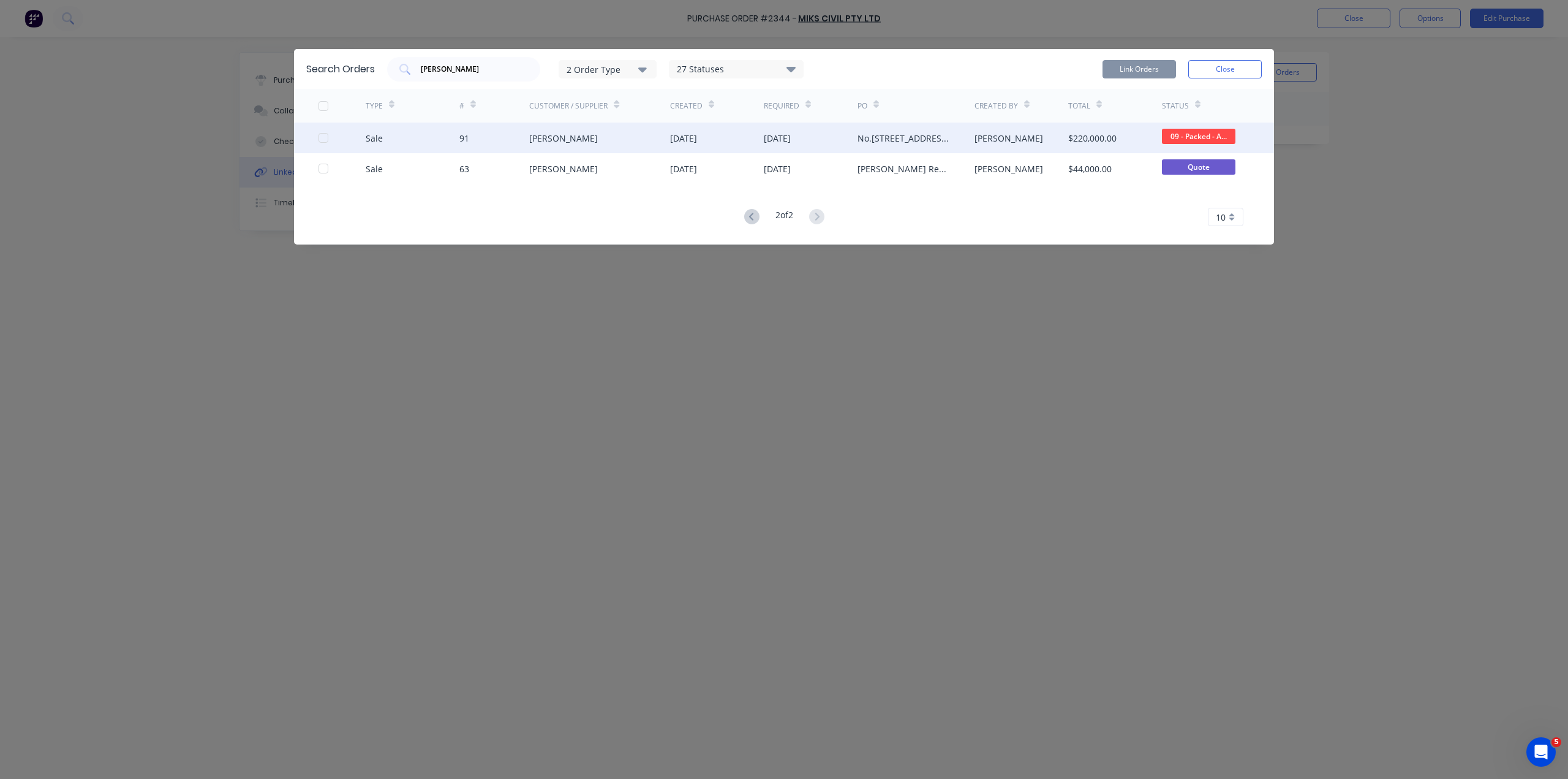
click at [317, 126] on div "Sale 91 [PERSON_NAME] [DATE] [DATE] No.[STREET_ADDRESS] - Steel Framing Design …" at bounding box center [784, 137] width 980 height 31
click at [317, 128] on div "Sale 91 [PERSON_NAME] [DATE] [DATE] No.[STREET_ADDRESS] - Steel Framing Design …" at bounding box center [784, 137] width 980 height 31
click at [322, 126] on div at bounding box center [322, 137] width 24 height 24
click at [325, 127] on div at bounding box center [322, 137] width 24 height 24
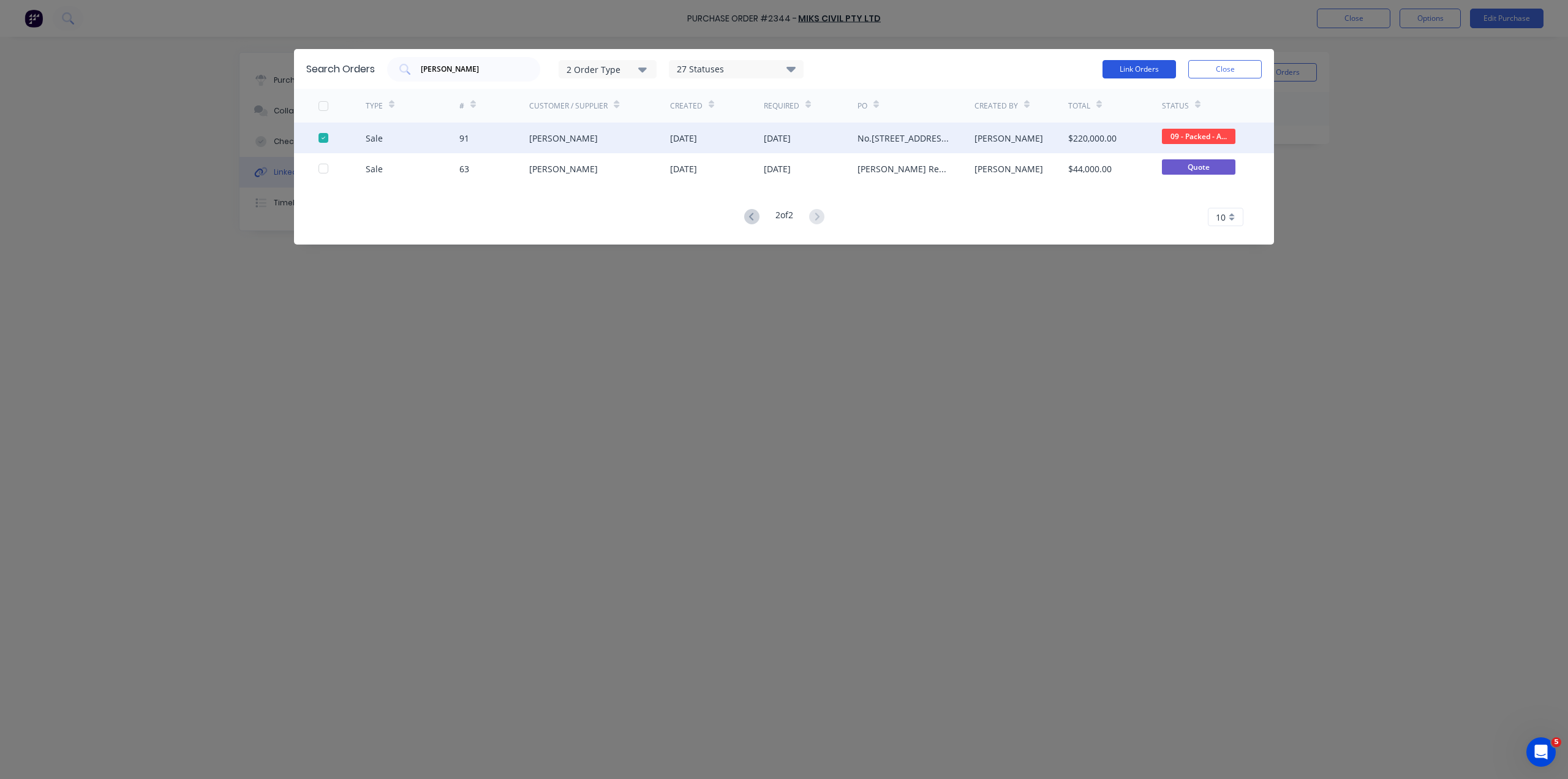
click at [1126, 64] on button "Link Orders" at bounding box center [1139, 69] width 73 height 18
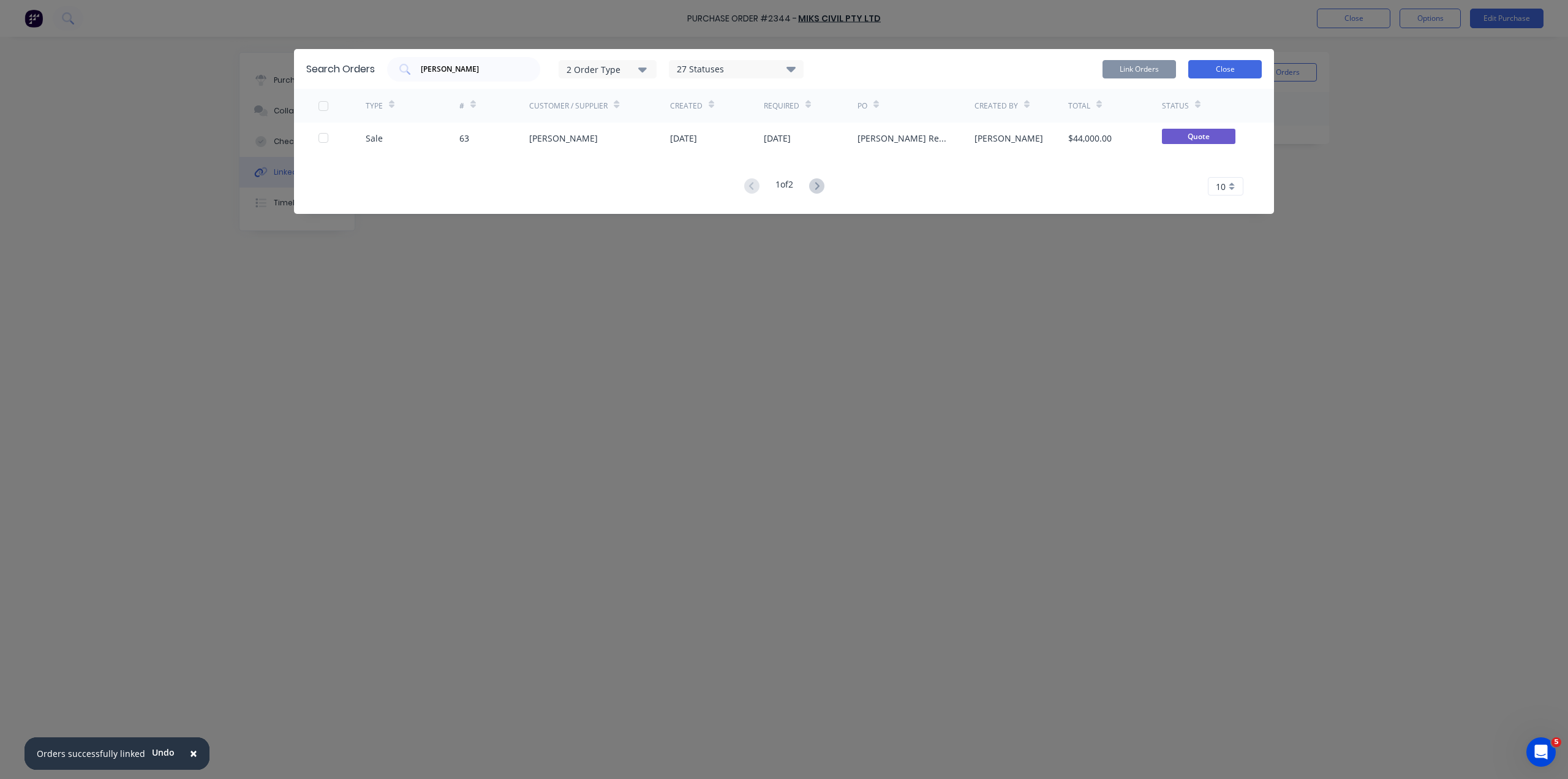
click at [1241, 64] on button "Close" at bounding box center [1225, 69] width 73 height 18
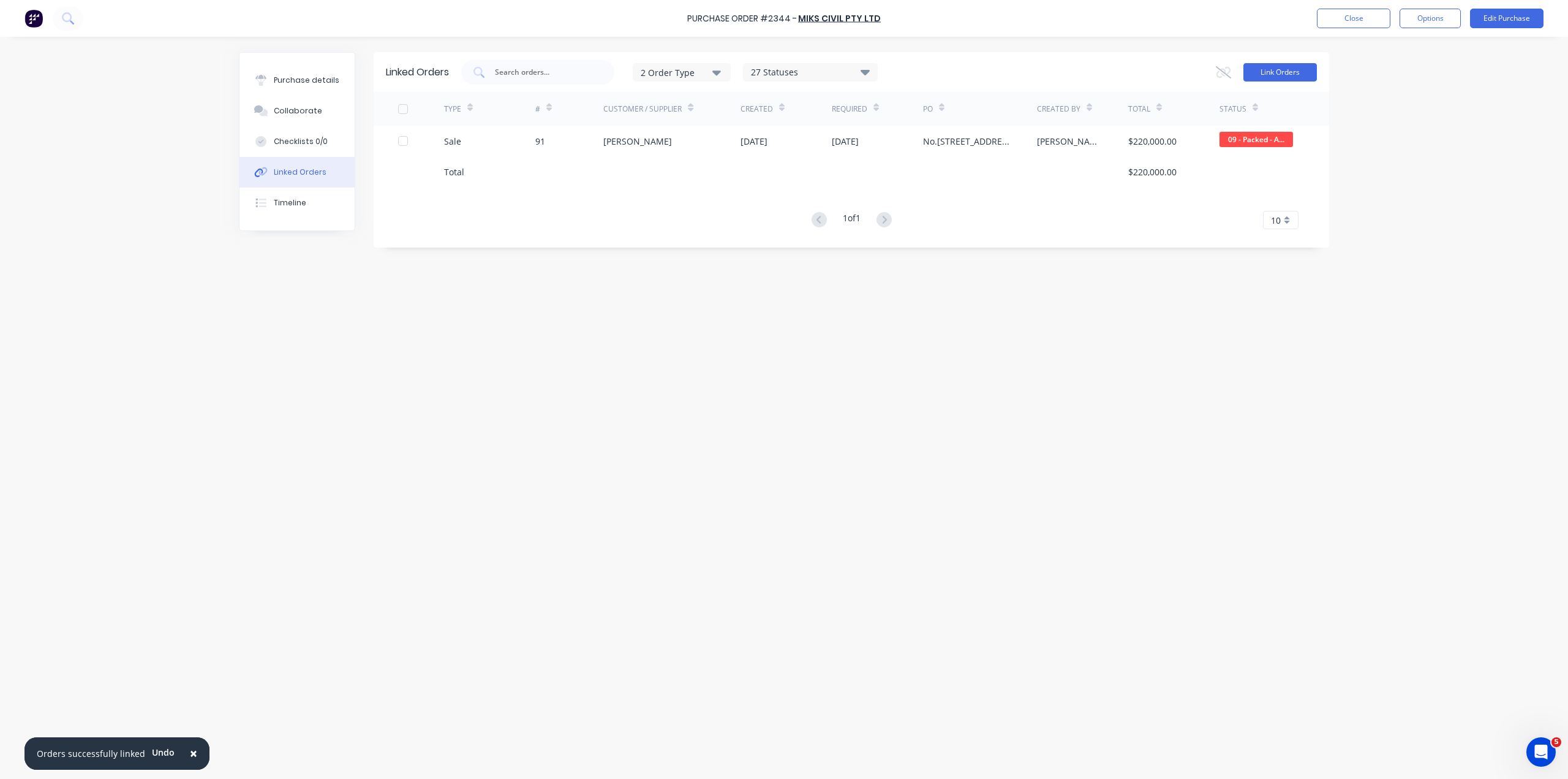
click at [1288, 70] on button "Link Orders" at bounding box center [1280, 72] width 73 height 18
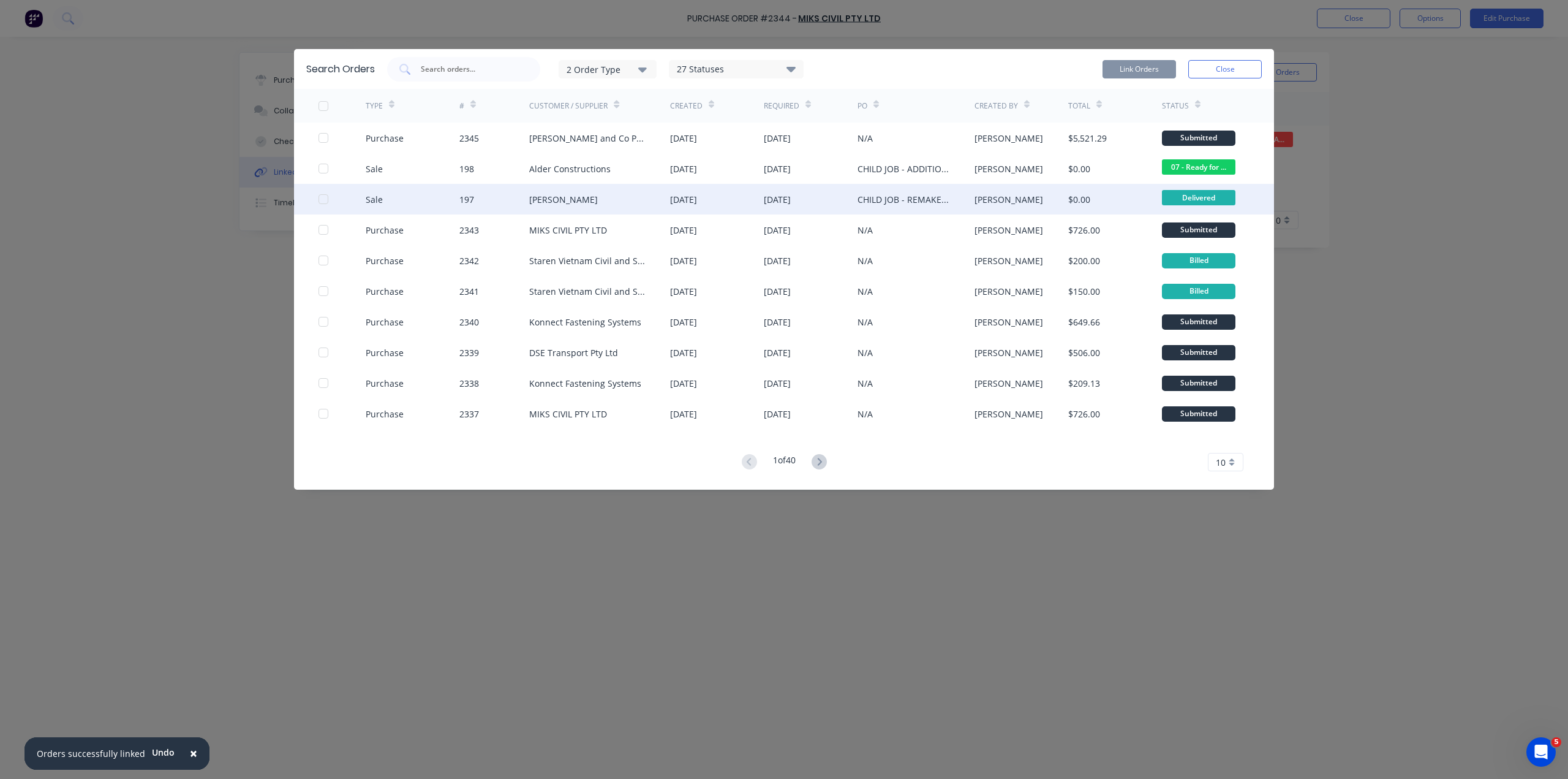
click at [323, 187] on div at bounding box center [322, 199] width 24 height 24
click at [1136, 60] on button "Link Orders" at bounding box center [1139, 69] width 73 height 18
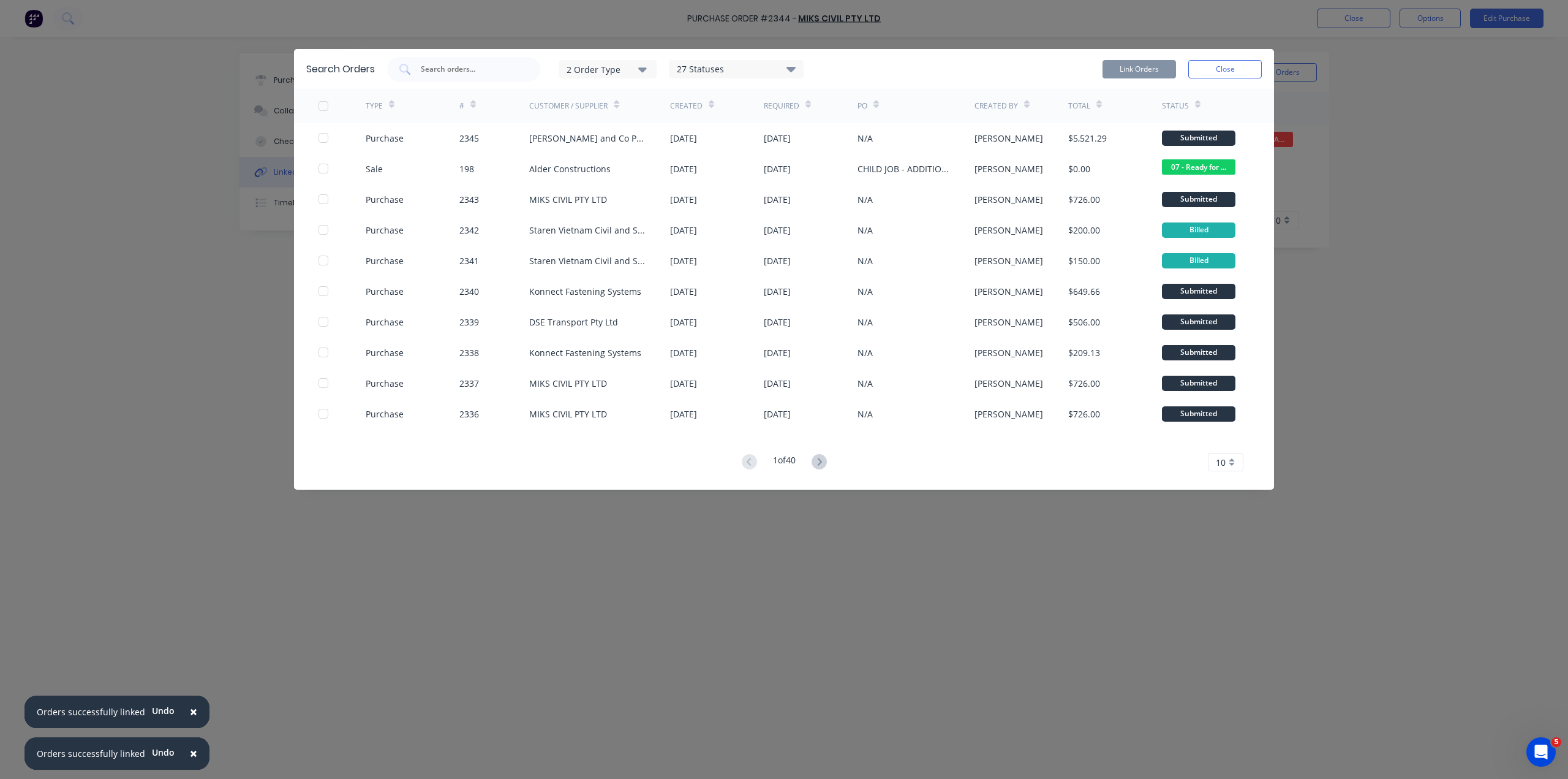
click at [1375, 73] on div "Search Orders 2 Order Type 27 Statuses Sales Order Status All Archived Draft Qu…" at bounding box center [784, 389] width 1568 height 779
click at [1232, 63] on button "Close" at bounding box center [1225, 69] width 73 height 18
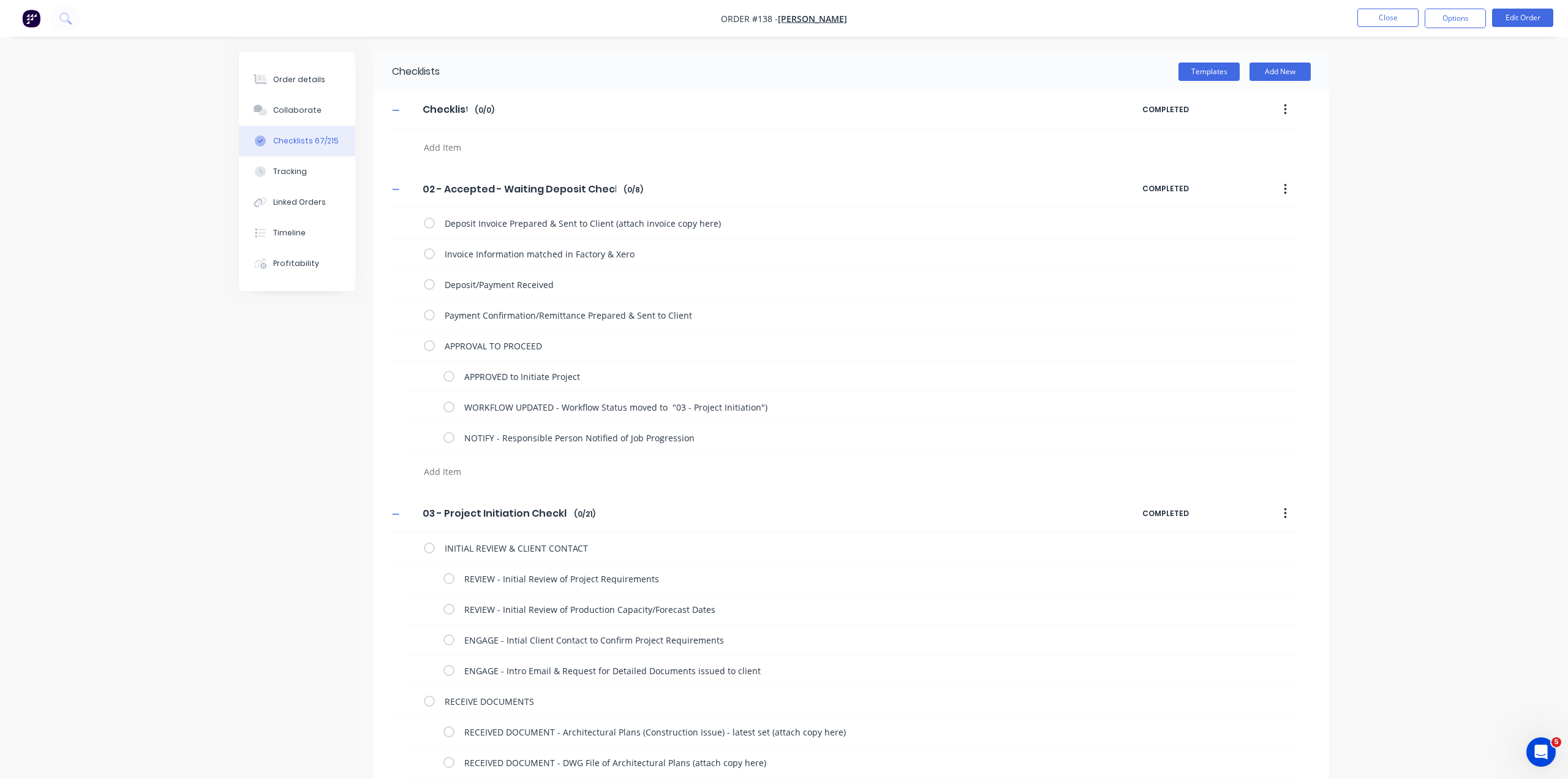
type textarea "x"
click at [1370, 17] on button "Close" at bounding box center [1379, 17] width 61 height 18
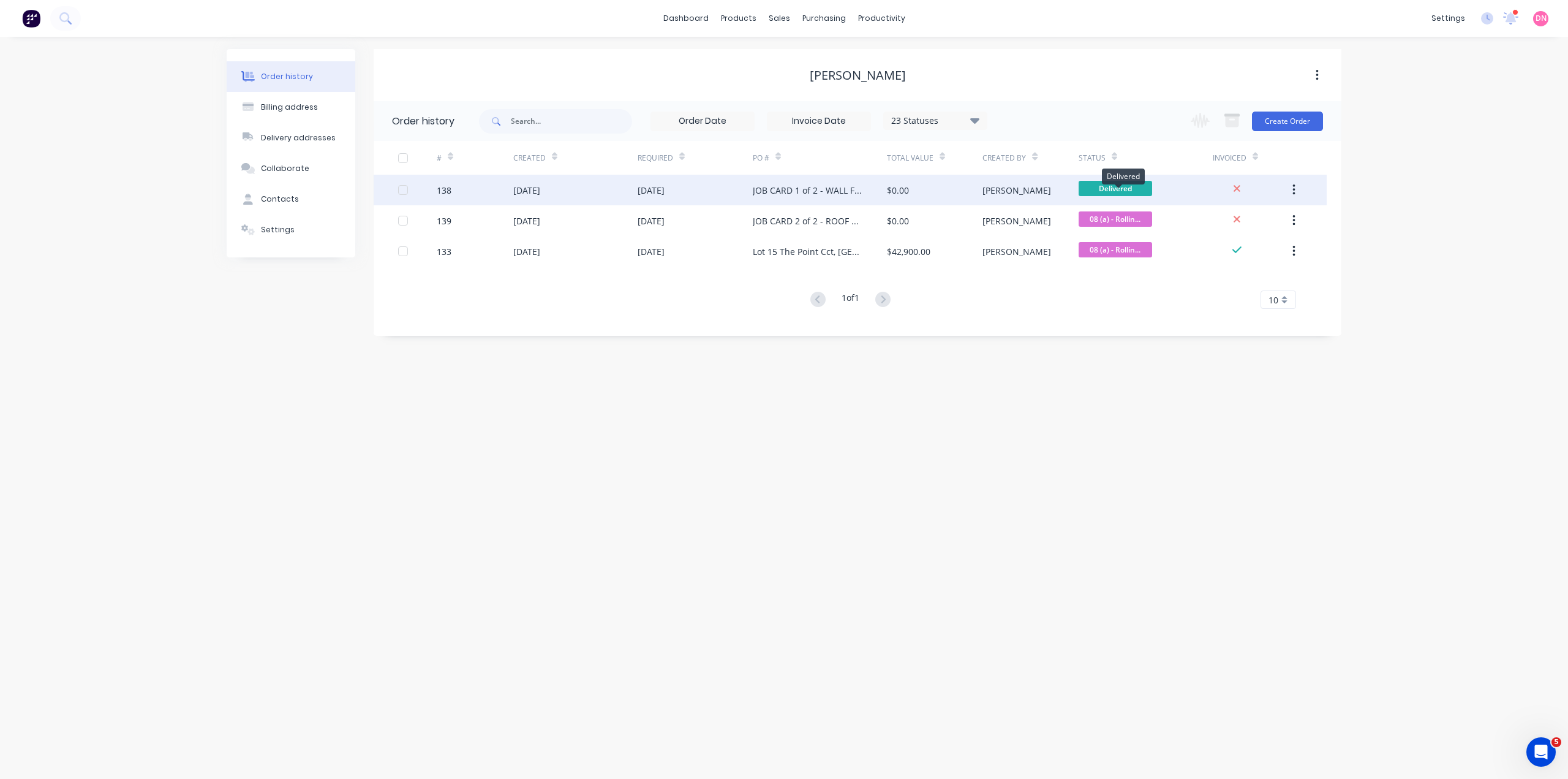
click at [1100, 185] on span "Delivered" at bounding box center [1115, 188] width 73 height 15
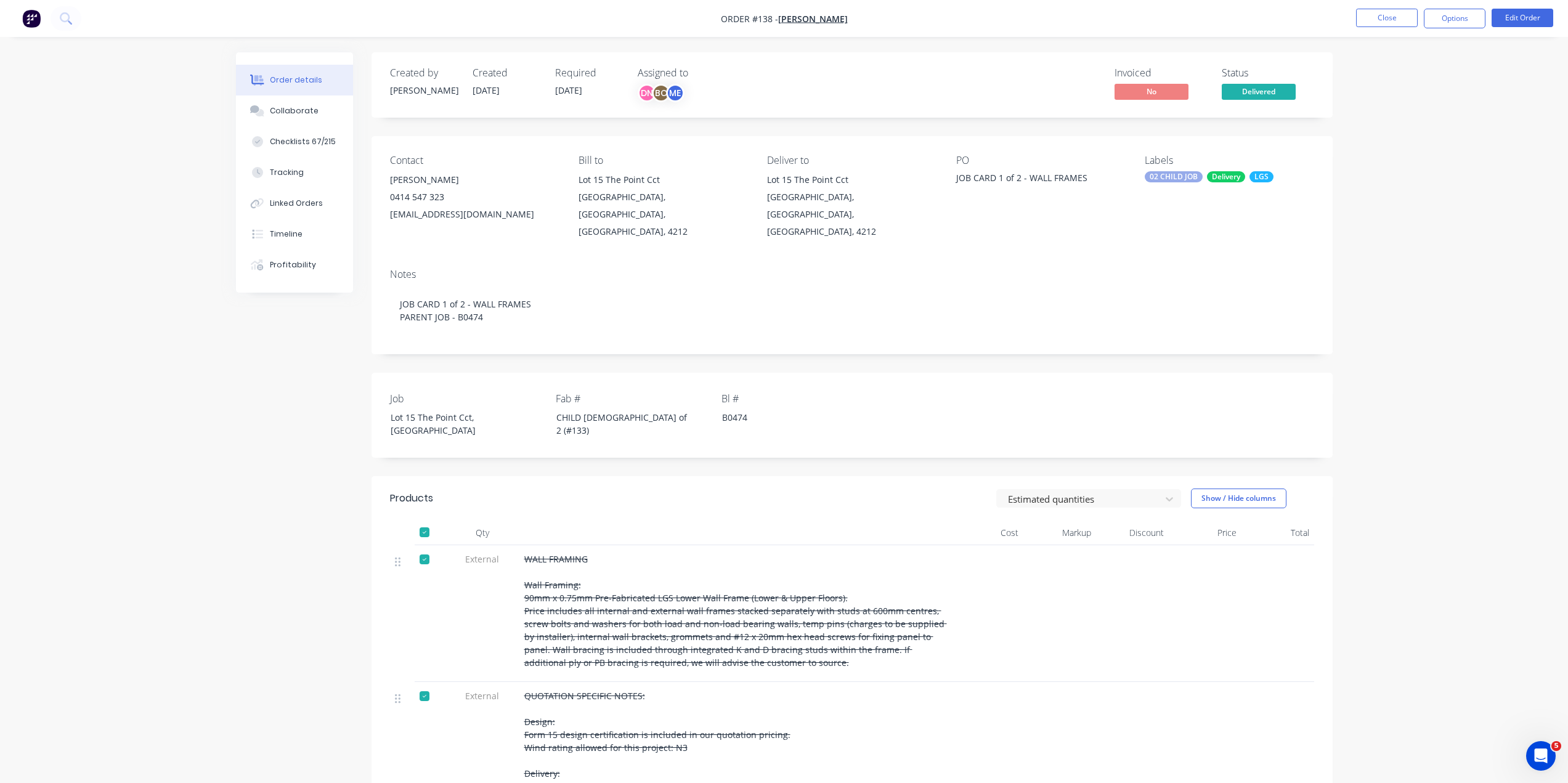
click at [1292, 84] on span "Delivered" at bounding box center [1258, 91] width 74 height 15
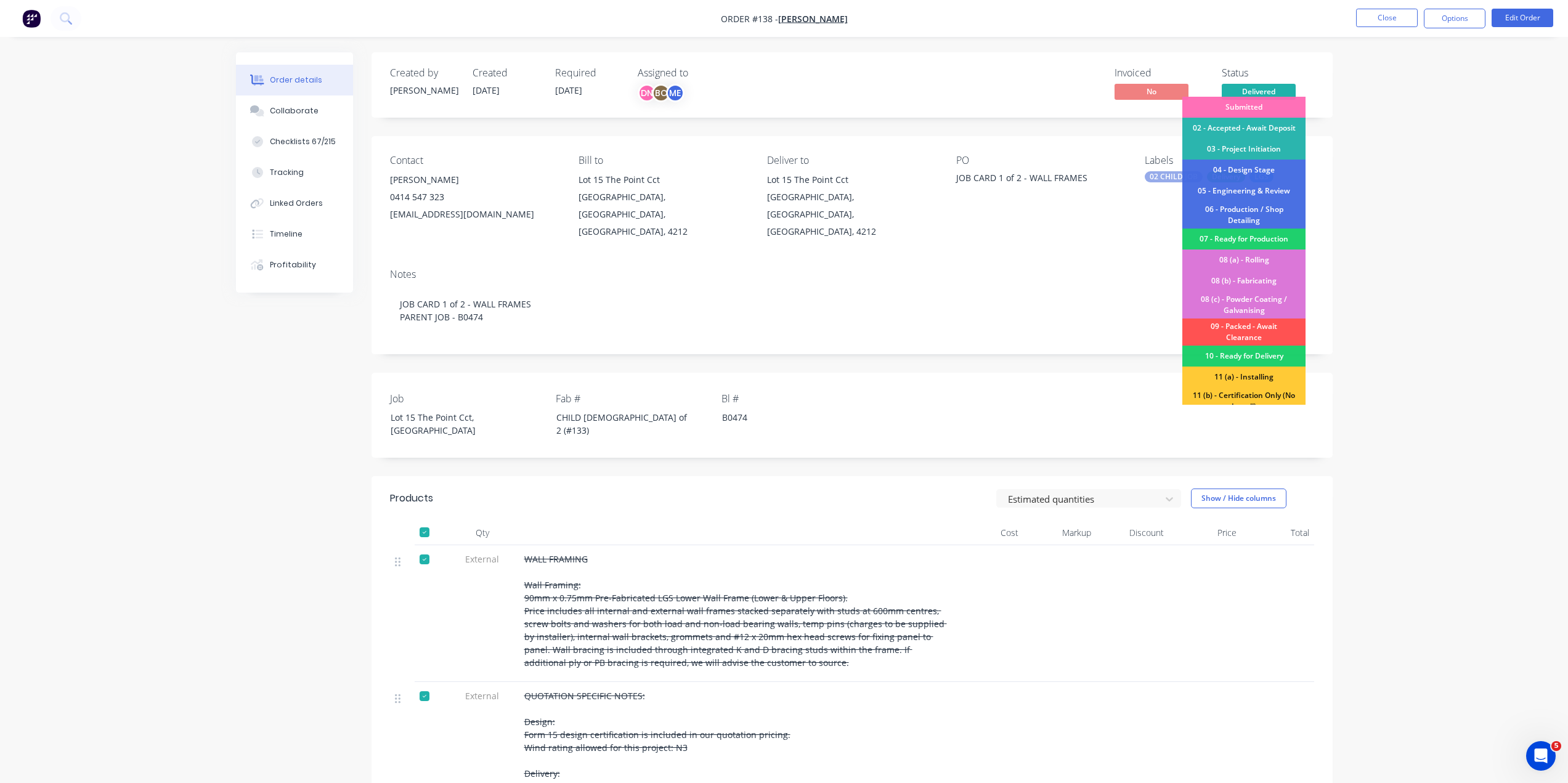
click at [1246, 414] on div "12 - Completed - Pending Audit" at bounding box center [1243, 428] width 123 height 27
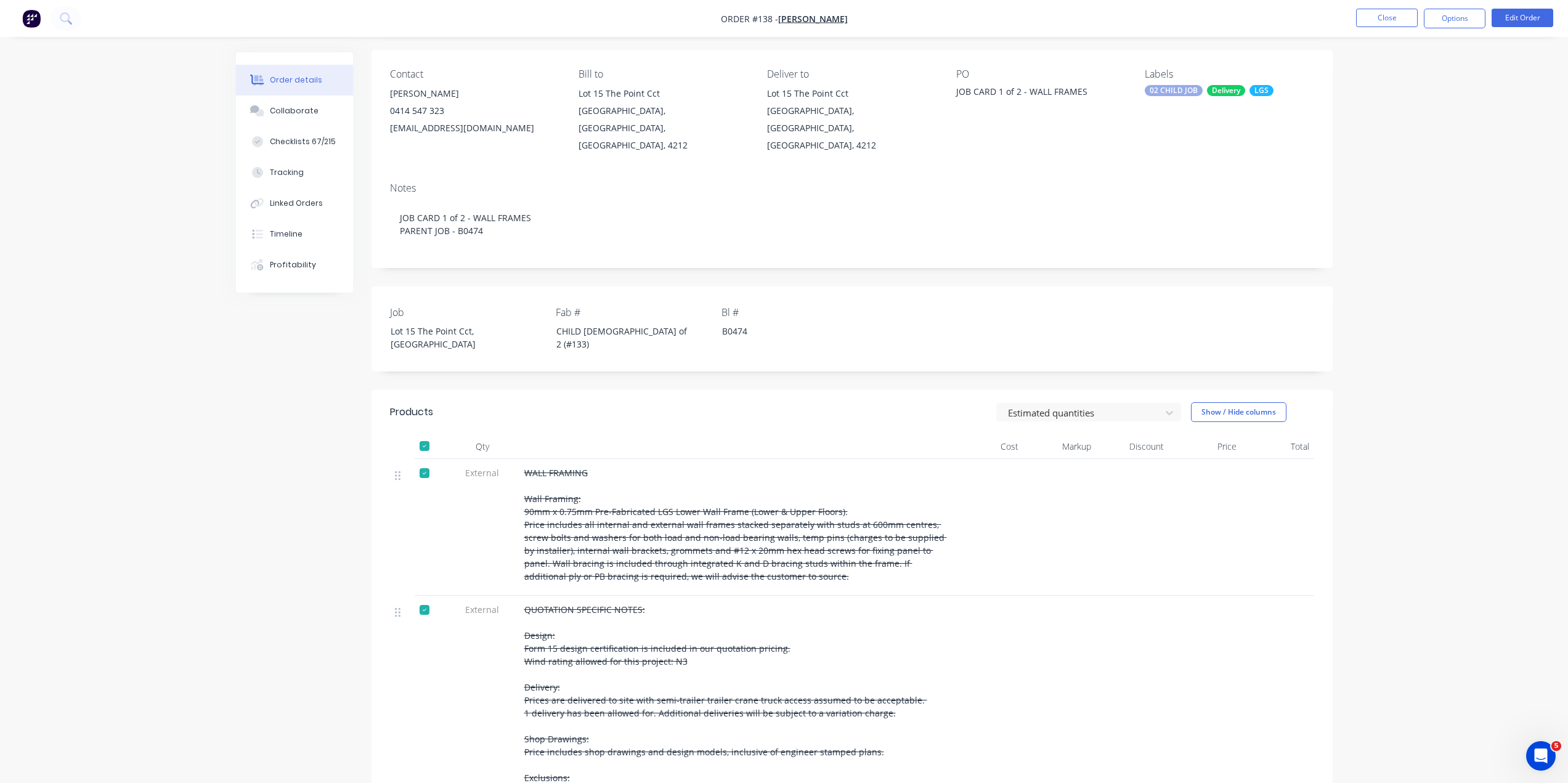
scroll to position [36, 0]
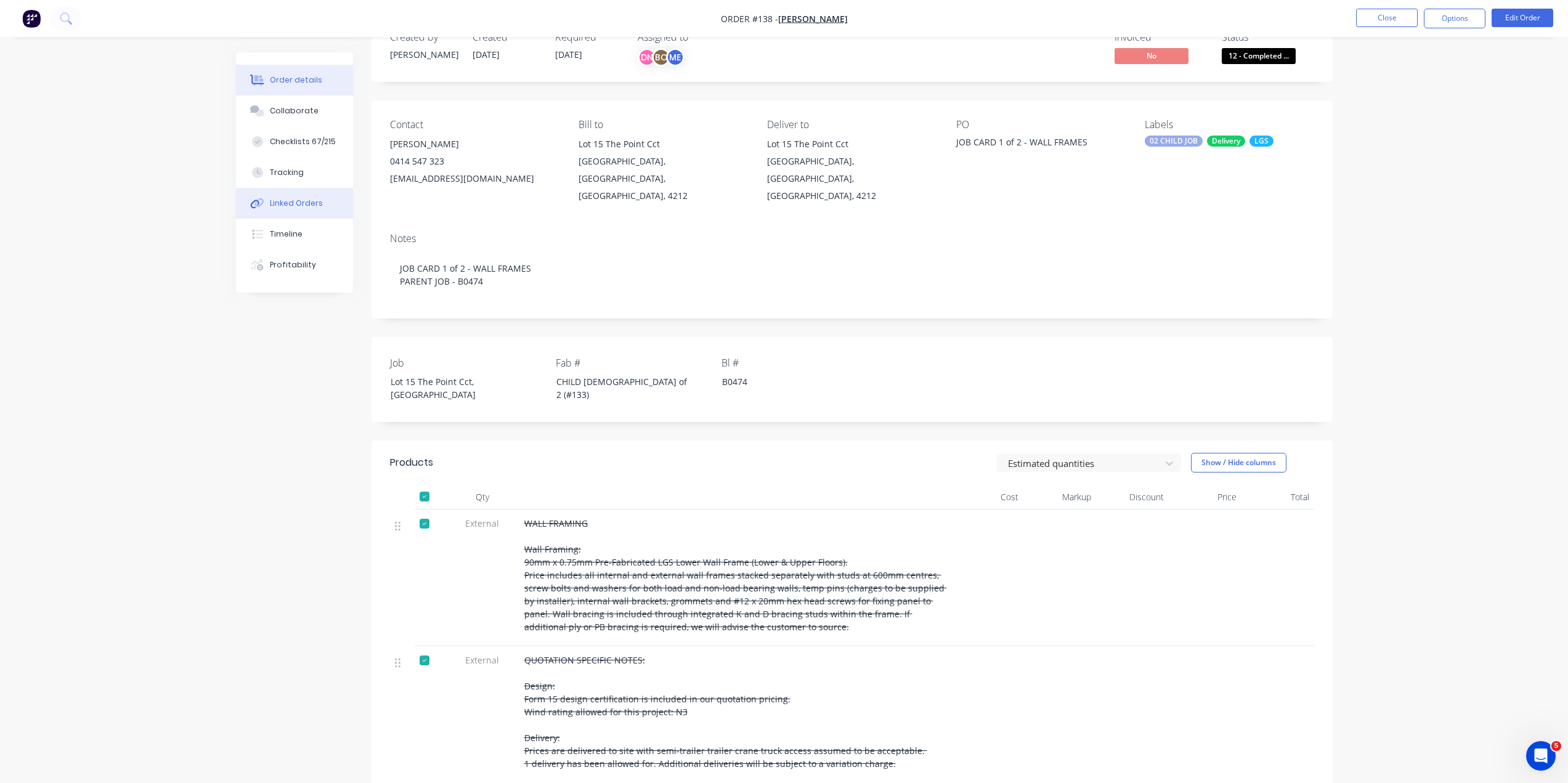
click at [305, 188] on button "Linked Orders" at bounding box center [294, 203] width 117 height 31
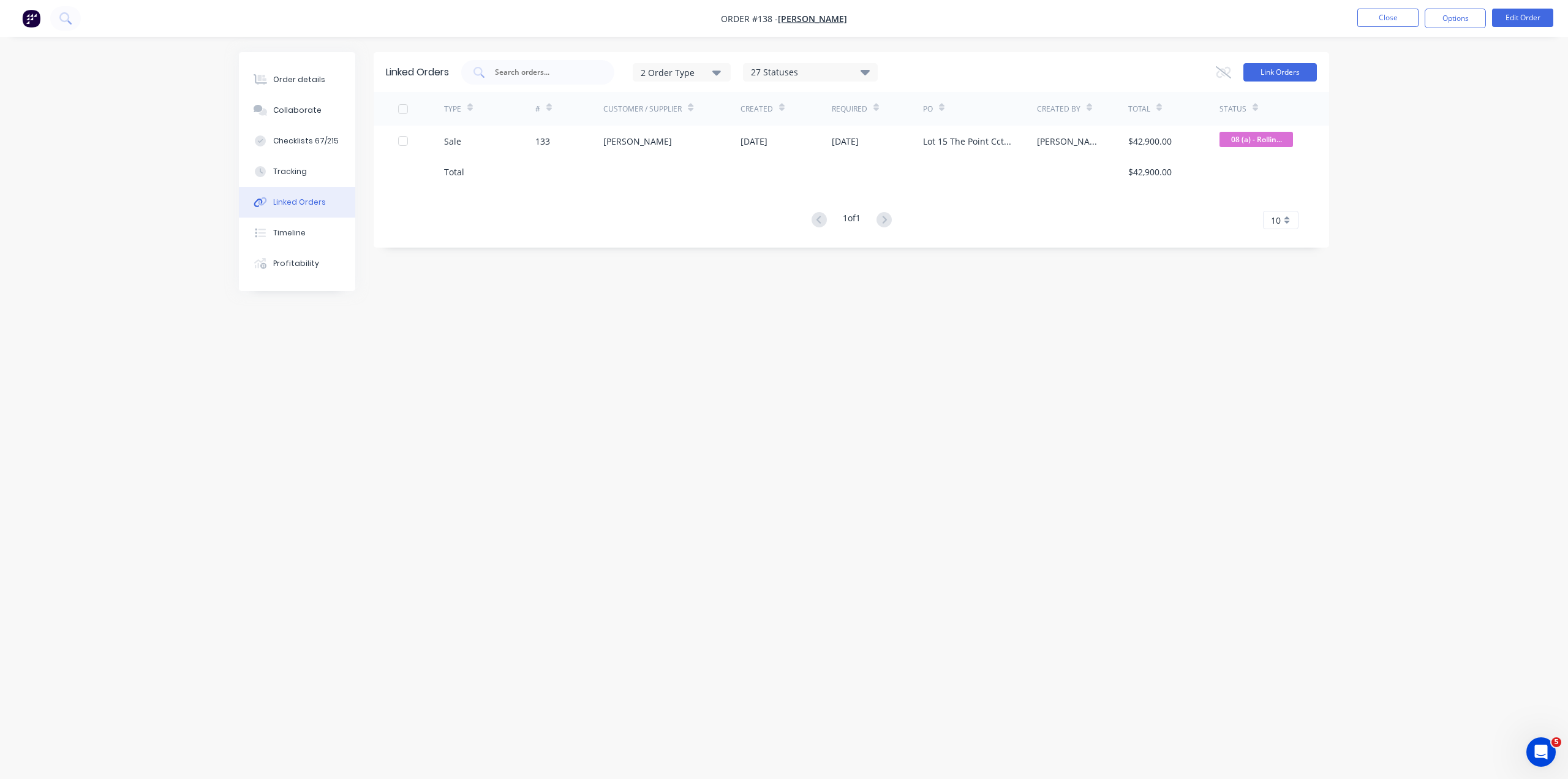
click at [1269, 71] on button "Link Orders" at bounding box center [1280, 72] width 73 height 18
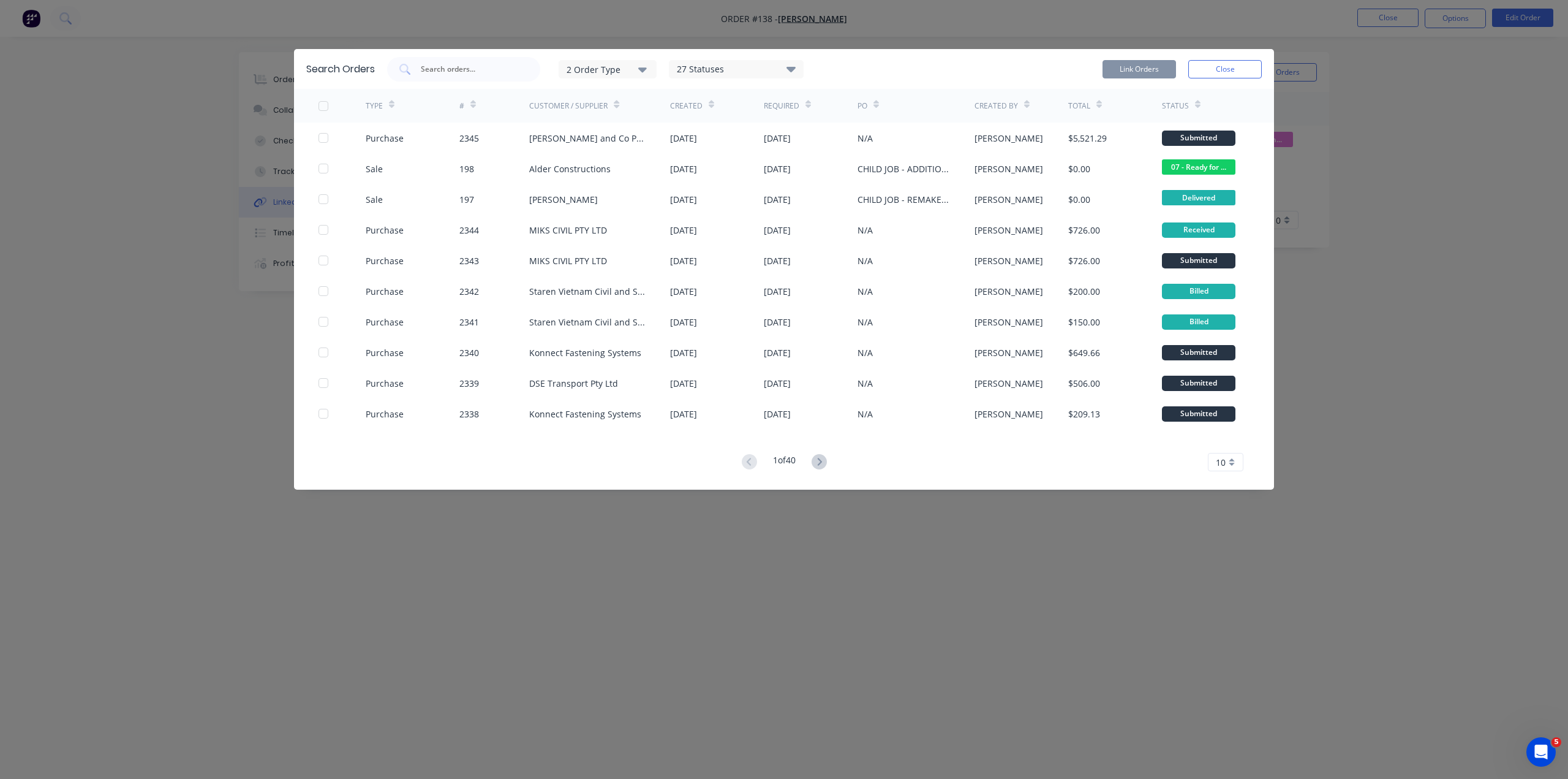
click at [604, 62] on div "2 Order Type" at bounding box center [607, 68] width 82 height 12
click at [655, 91] on div "button" at bounding box center [660, 99] width 24 height 24
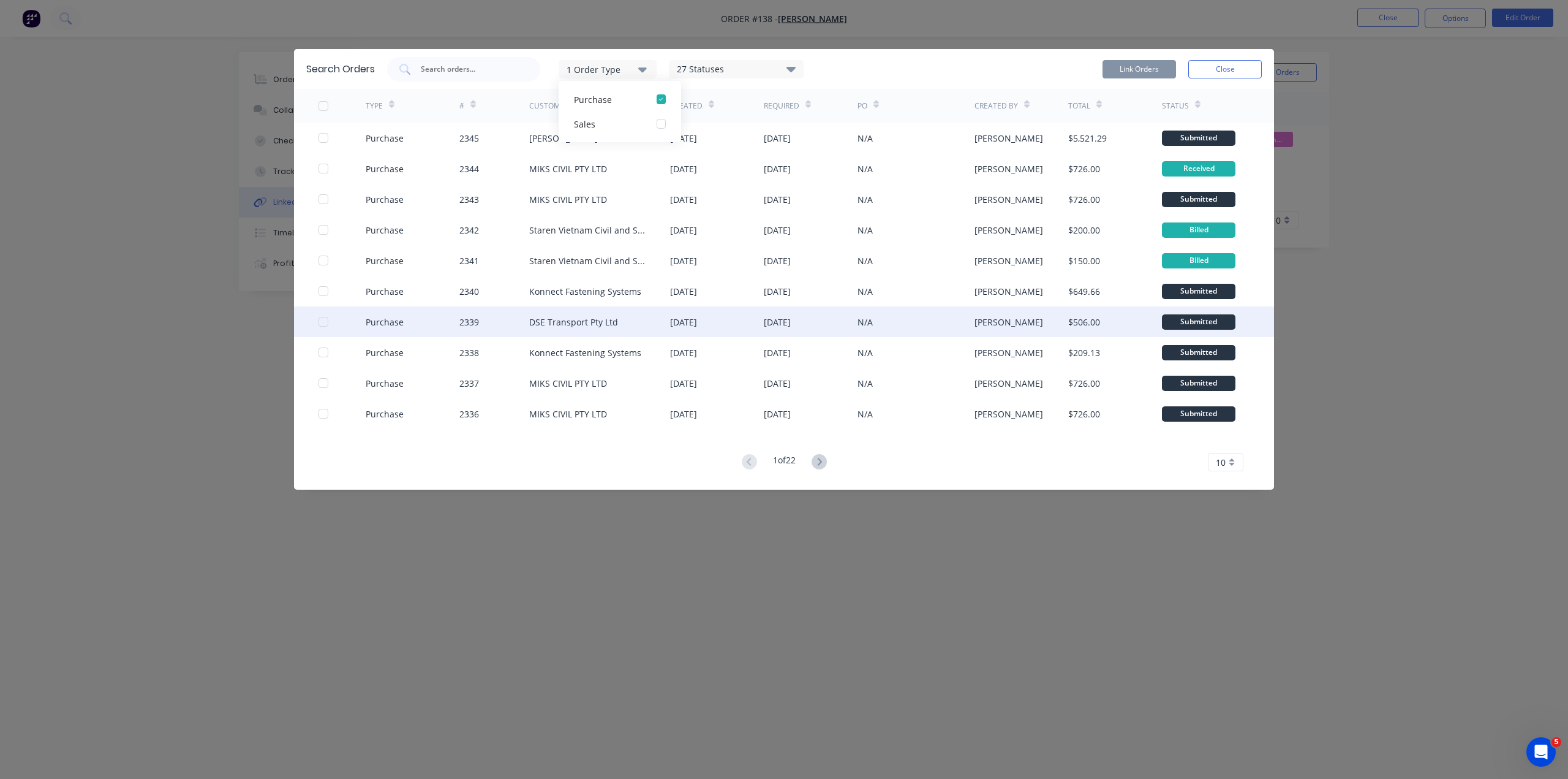
click at [587, 316] on div "DSE Transport Pty Ltd" at bounding box center [573, 322] width 89 height 12
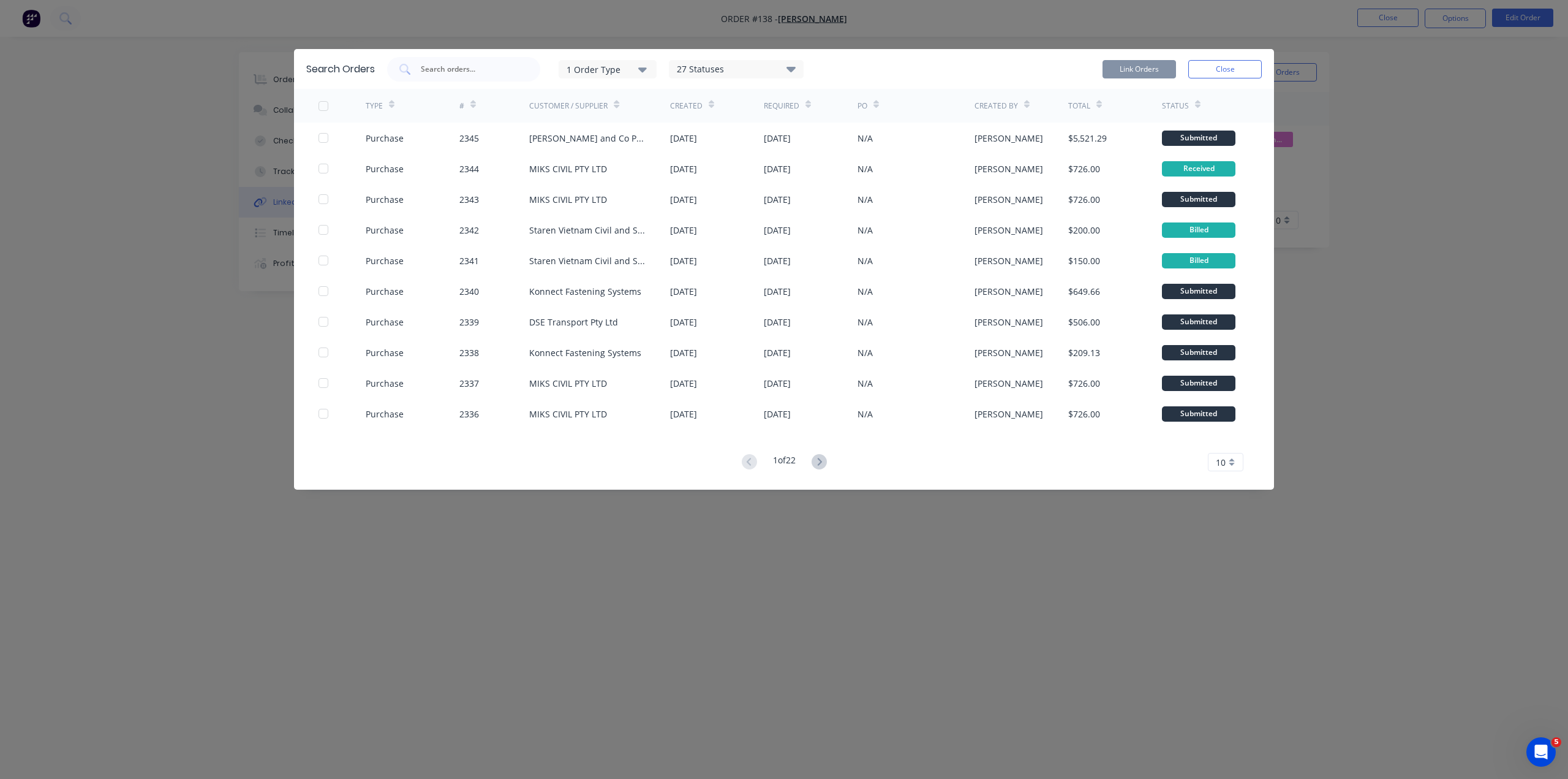
click at [822, 454] on icon at bounding box center [819, 461] width 15 height 15
click at [1242, 60] on button "Close" at bounding box center [1225, 69] width 73 height 18
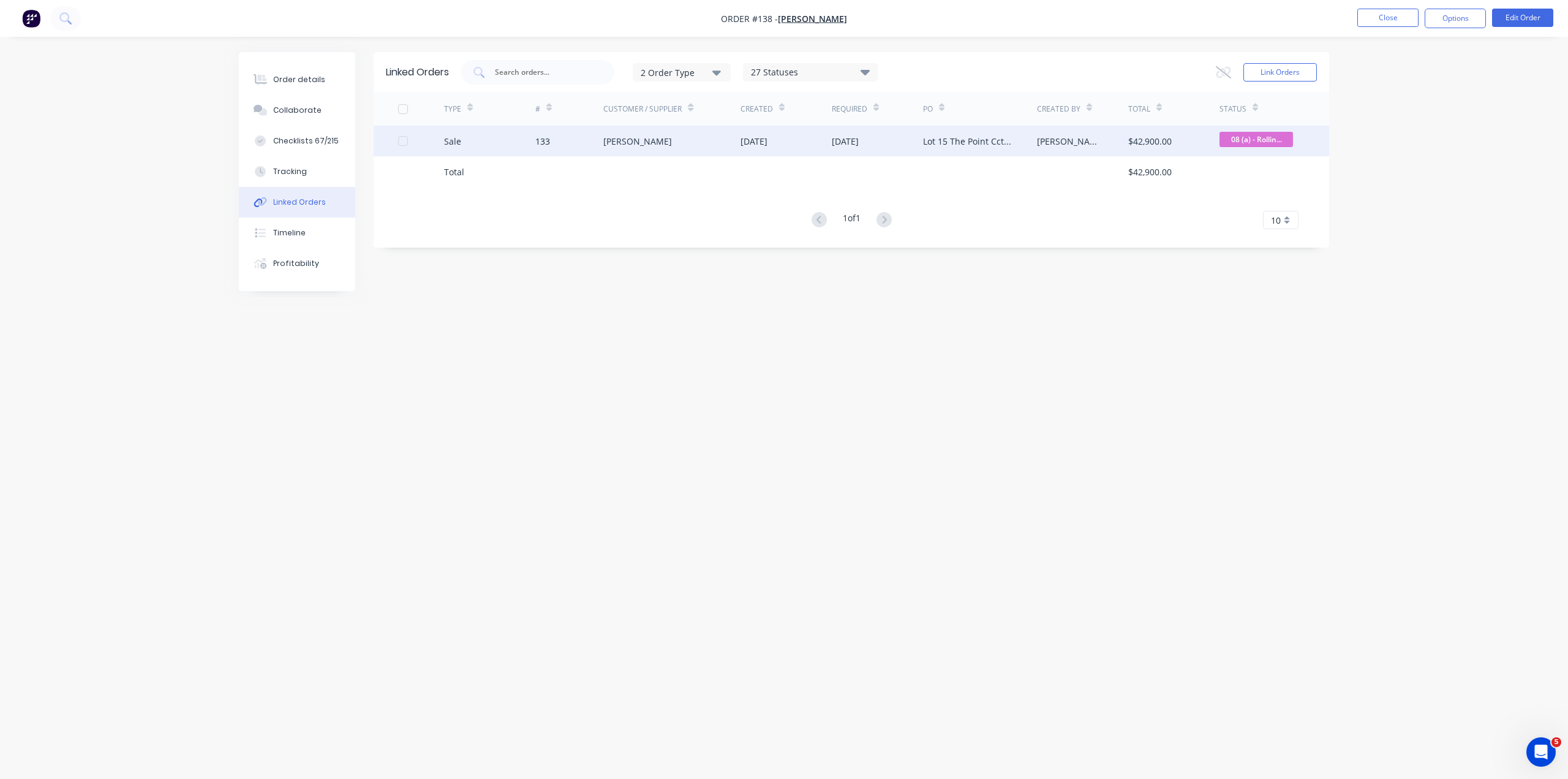
click at [614, 141] on div "[PERSON_NAME]" at bounding box center [637, 141] width 69 height 12
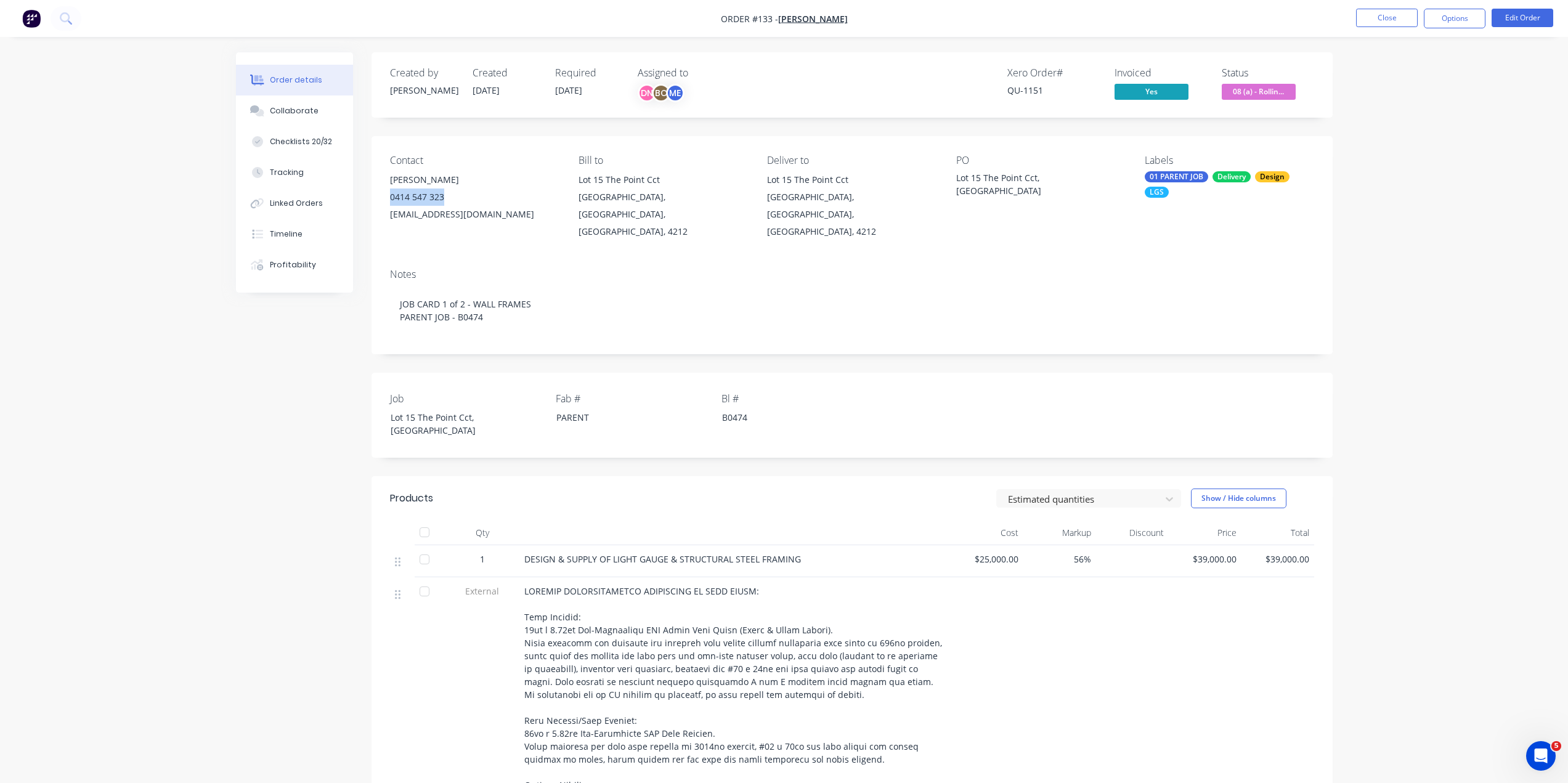
drag, startPoint x: 444, startPoint y: 160, endPoint x: 376, endPoint y: 163, distance: 68.1
click at [376, 163] on div "Contact [PERSON_NAME] [PHONE_NUMBER] [EMAIL_ADDRESS][DOMAIN_NAME] Bill to Lot […" at bounding box center [852, 197] width 961 height 123
copy div "0414 547 323"
drag, startPoint x: 705, startPoint y: 165, endPoint x: 566, endPoint y: 154, distance: 139.4
click at [566, 154] on div "Contact [PERSON_NAME] [PHONE_NUMBER] [EMAIL_ADDRESS][DOMAIN_NAME] Bill to Lot […" at bounding box center [852, 197] width 961 height 123
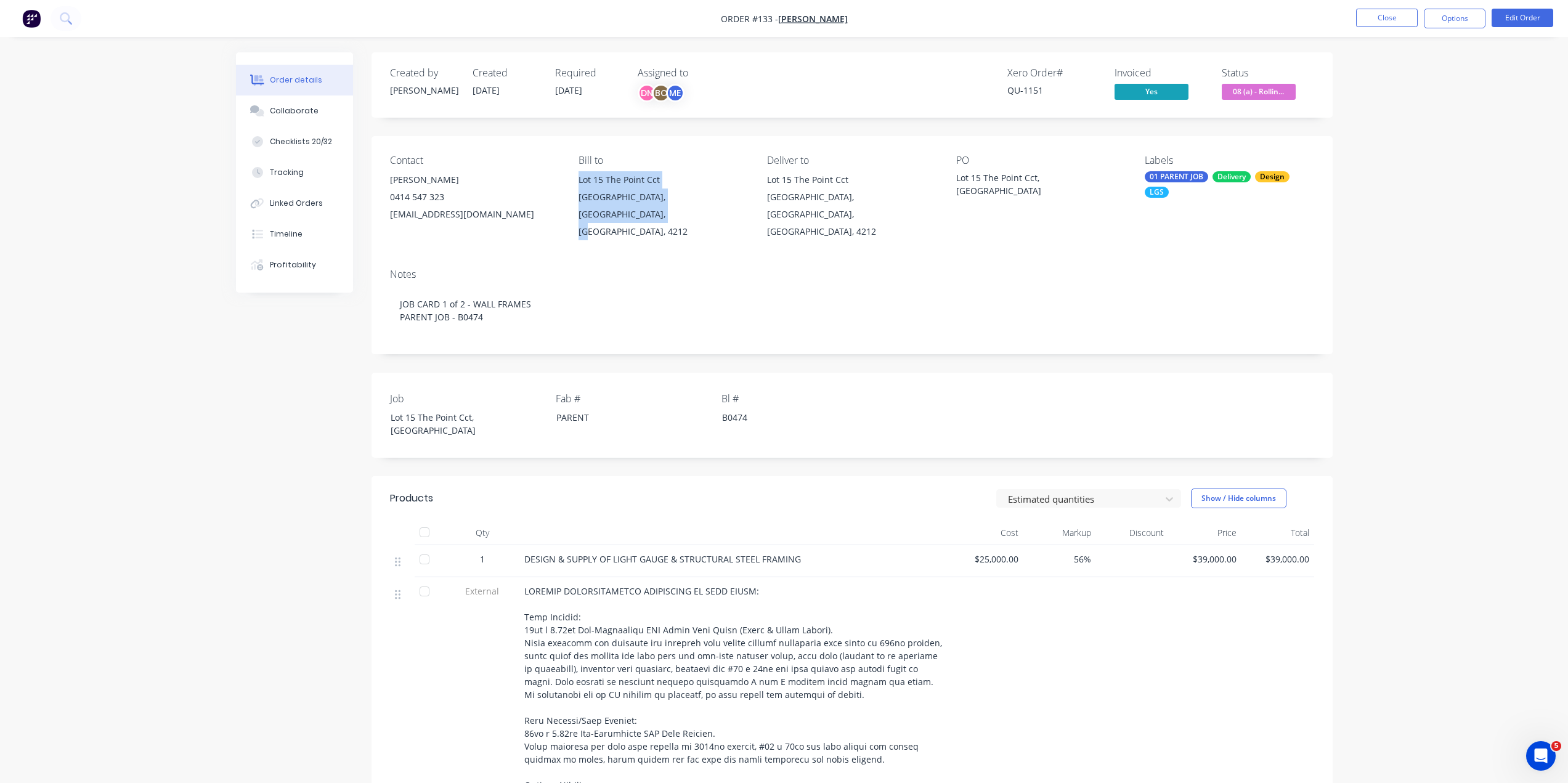
copy div "[STREET_ADDRESS]"
click at [304, 188] on button "Linked Orders" at bounding box center [294, 203] width 117 height 31
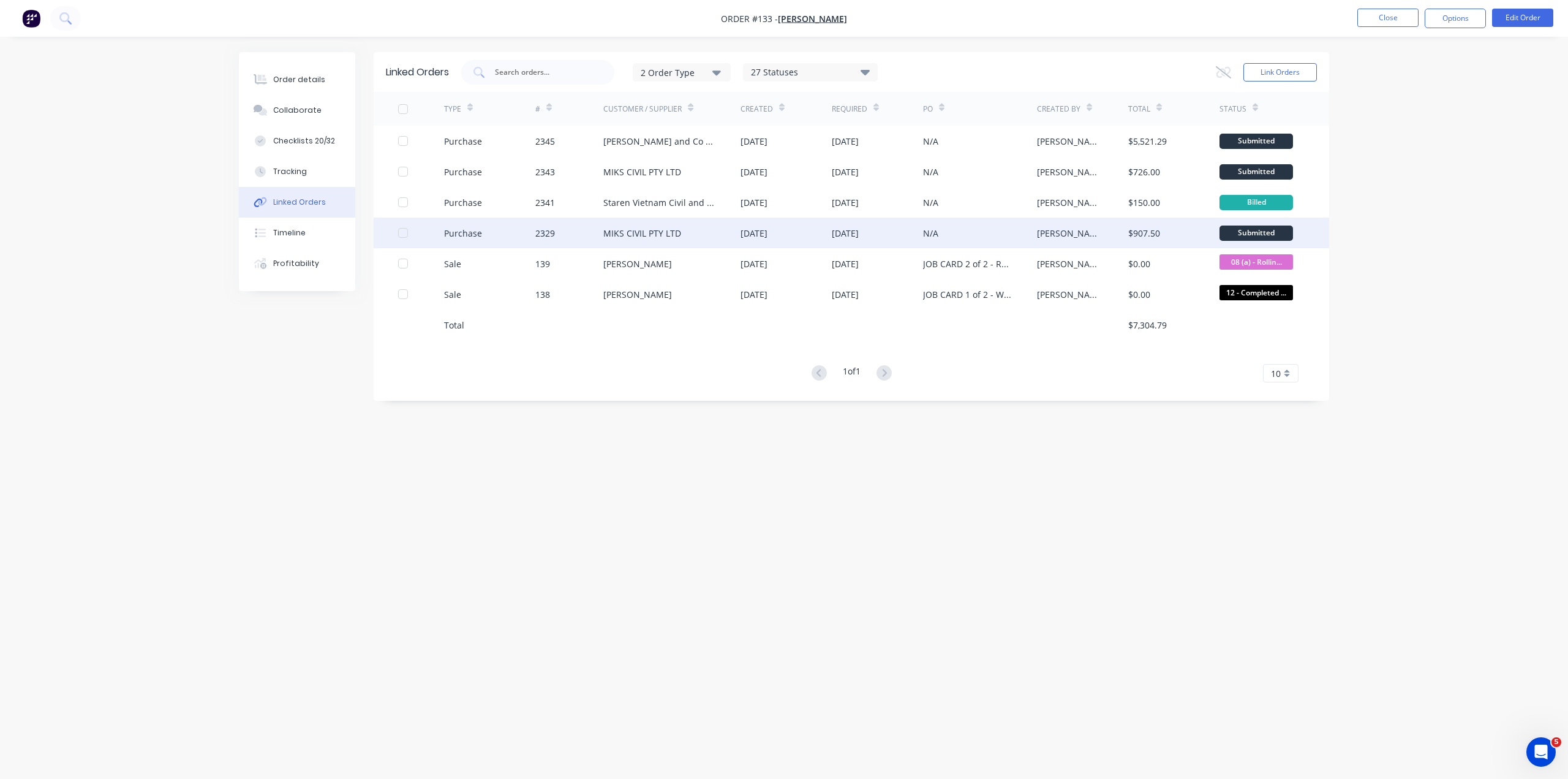
click at [672, 227] on div "MIKS CIVIL PTY LTD" at bounding box center [671, 233] width 137 height 31
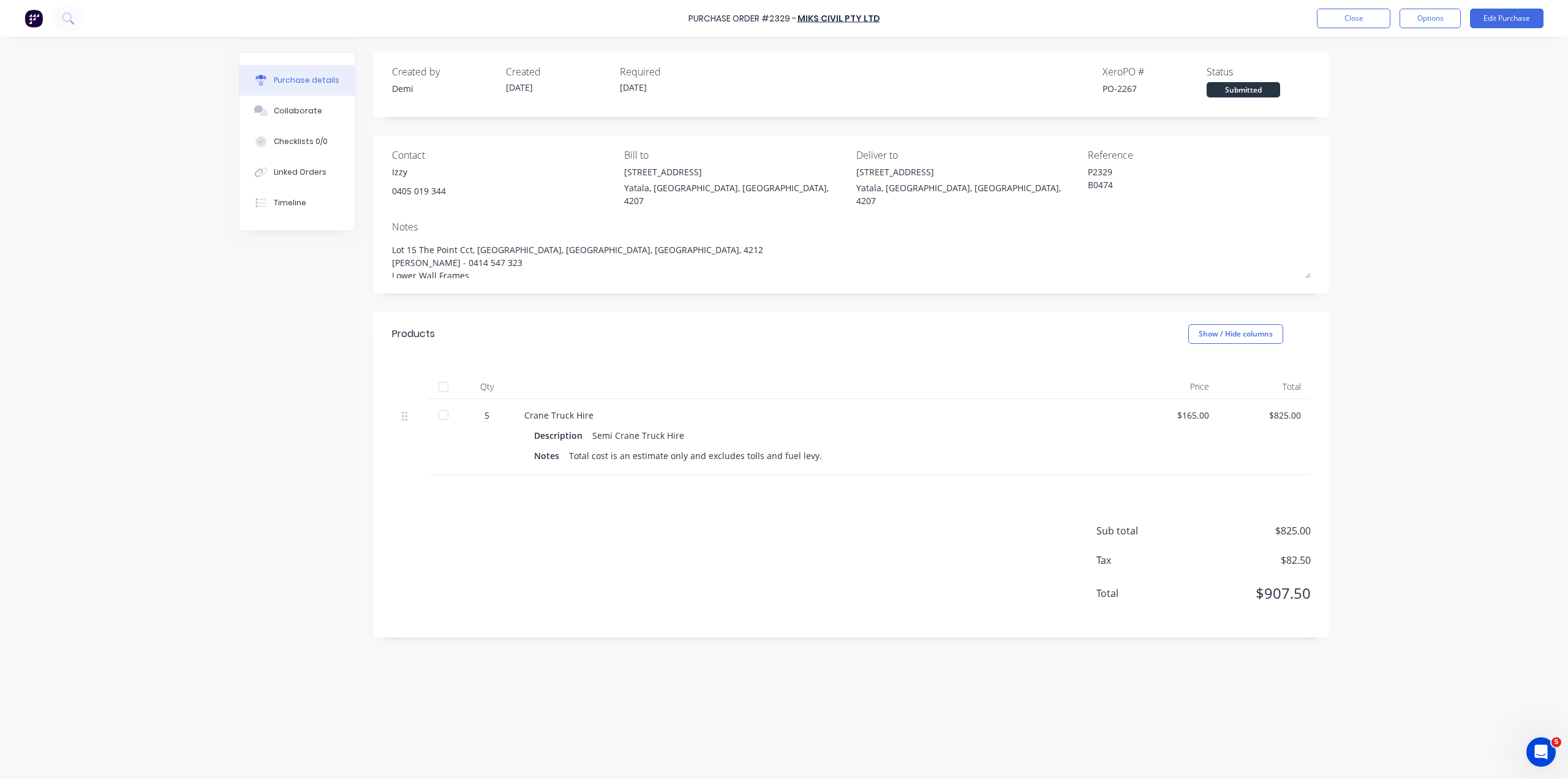
click at [1128, 78] on div "Xero PO #" at bounding box center [1154, 71] width 104 height 15
click at [1124, 84] on div "PO-2267" at bounding box center [1154, 88] width 104 height 12
click at [1492, 18] on button "Edit Purchase" at bounding box center [1507, 18] width 73 height 20
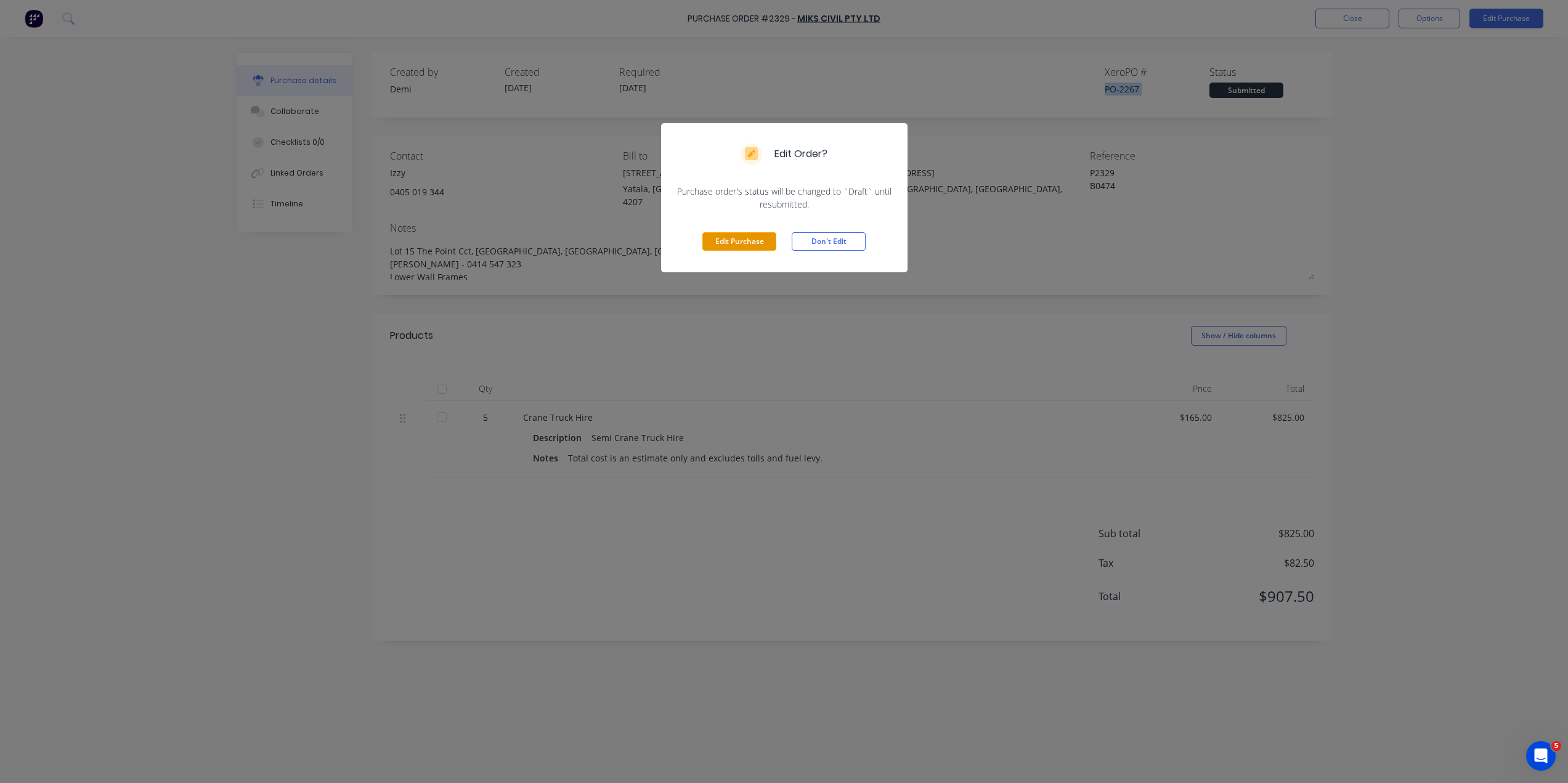
click at [736, 232] on button "Edit Purchase" at bounding box center [739, 242] width 74 height 18
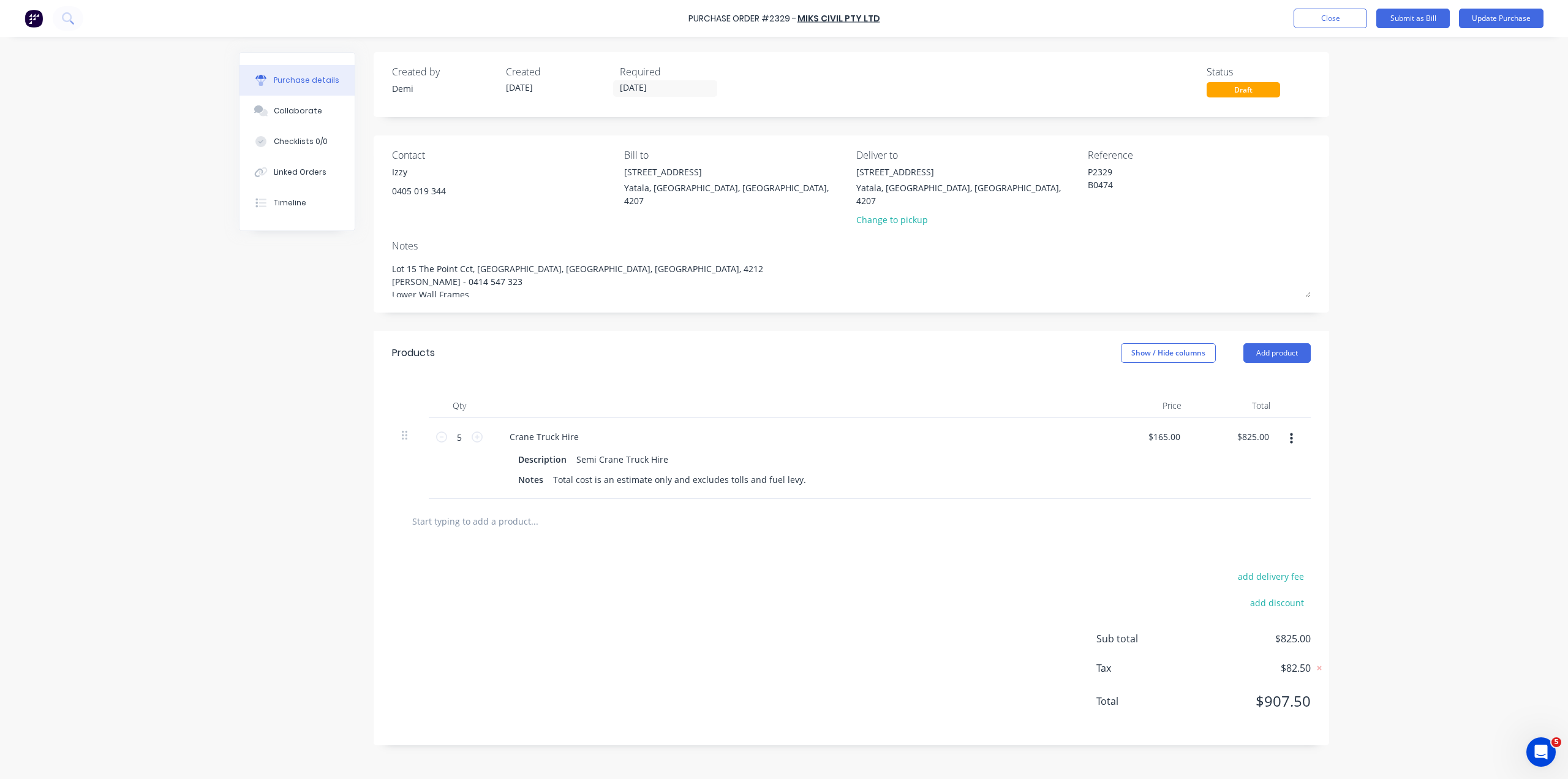
click at [778, 20] on div "Purchase Order #2329 -" at bounding box center [742, 18] width 108 height 12
click at [1361, 20] on button "Close" at bounding box center [1330, 18] width 73 height 20
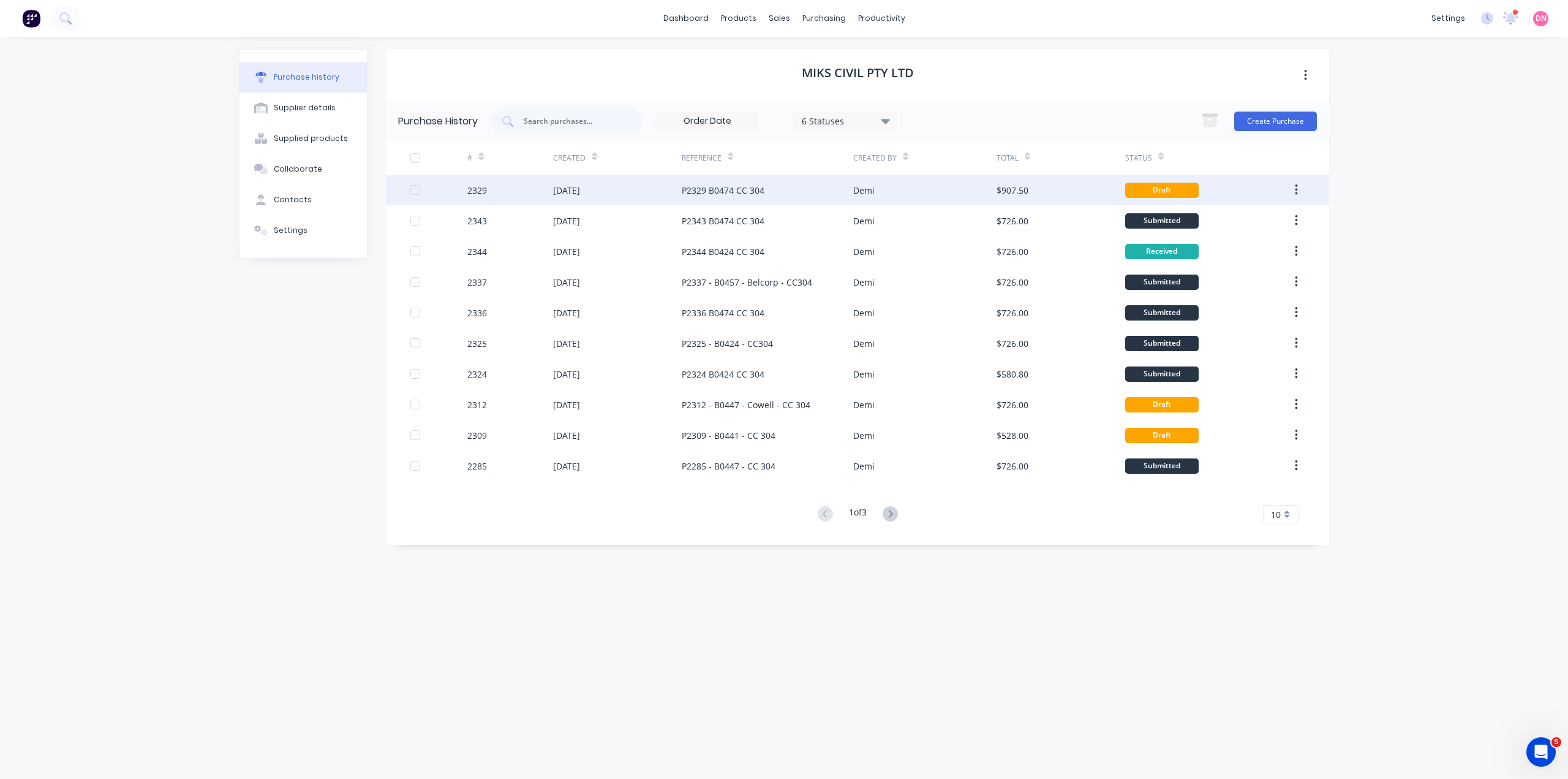
click at [1020, 180] on div "$907.50" at bounding box center [1060, 190] width 129 height 31
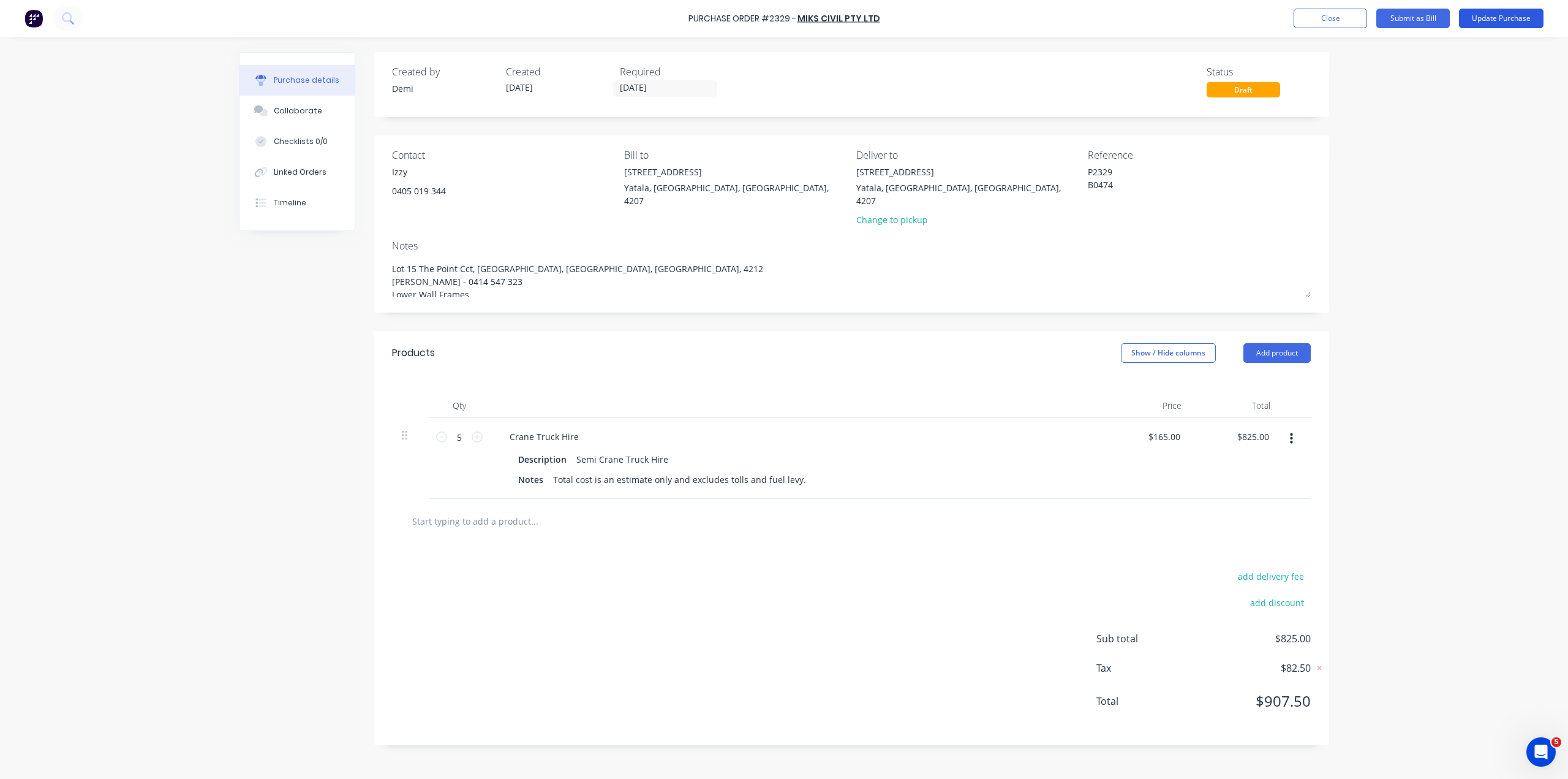
click at [1476, 22] on button "Update Purchase" at bounding box center [1501, 18] width 85 height 20
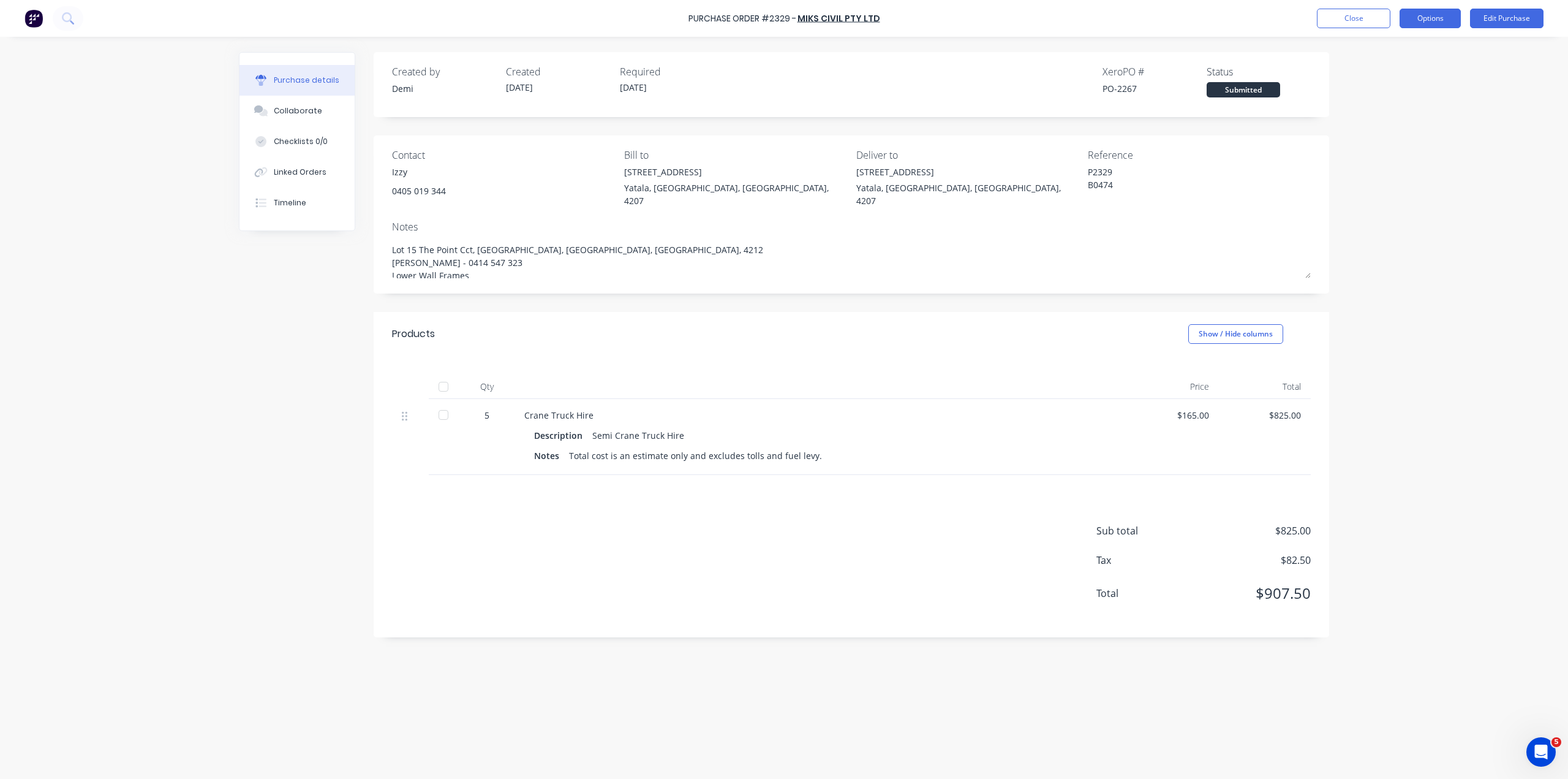
click at [1445, 20] on button "Options" at bounding box center [1430, 18] width 61 height 20
click at [1380, 22] on button "Close" at bounding box center [1354, 18] width 73 height 20
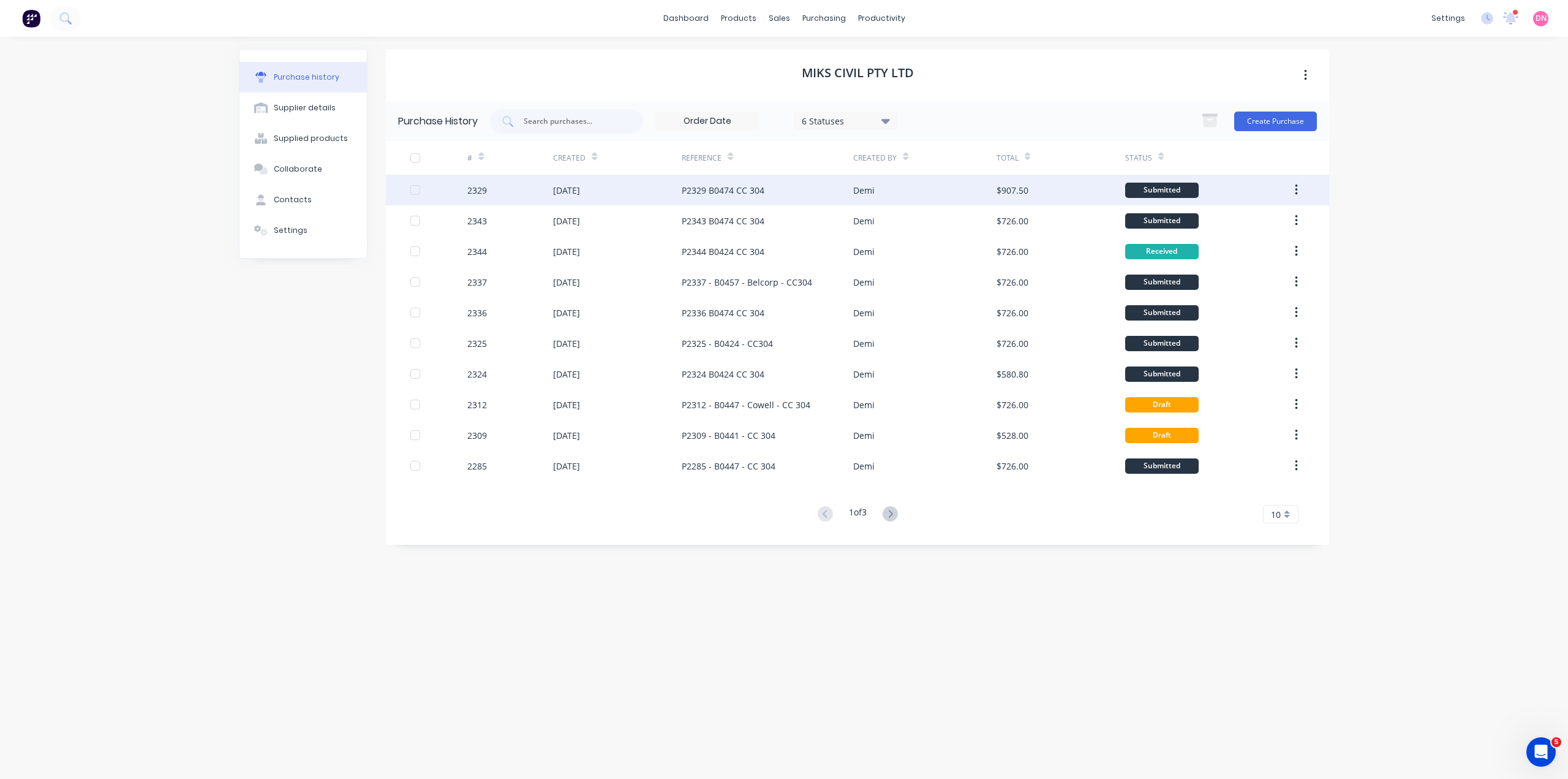
click at [1299, 180] on div at bounding box center [1296, 190] width 29 height 31
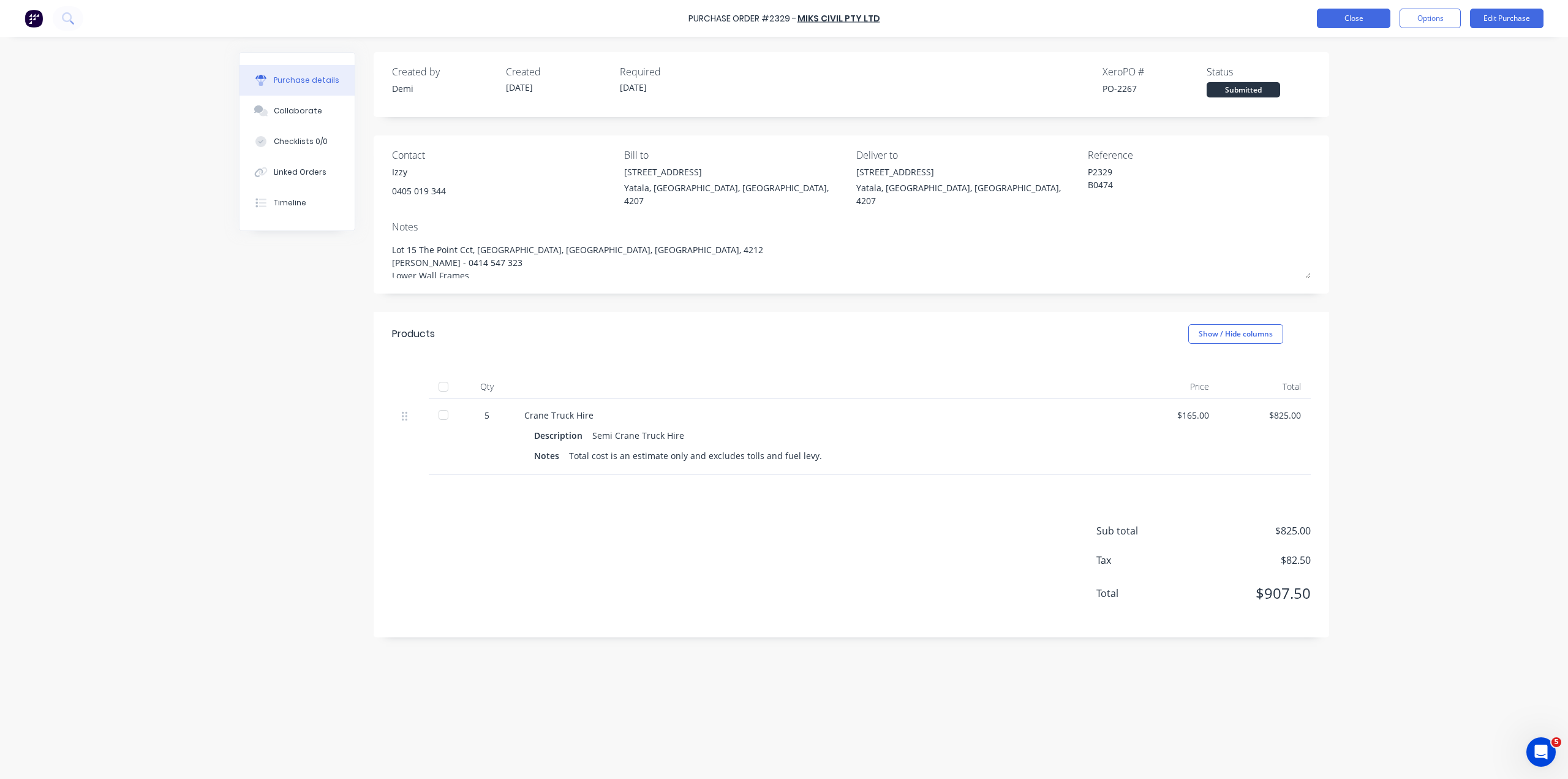
click at [1375, 13] on button "Close" at bounding box center [1354, 18] width 73 height 20
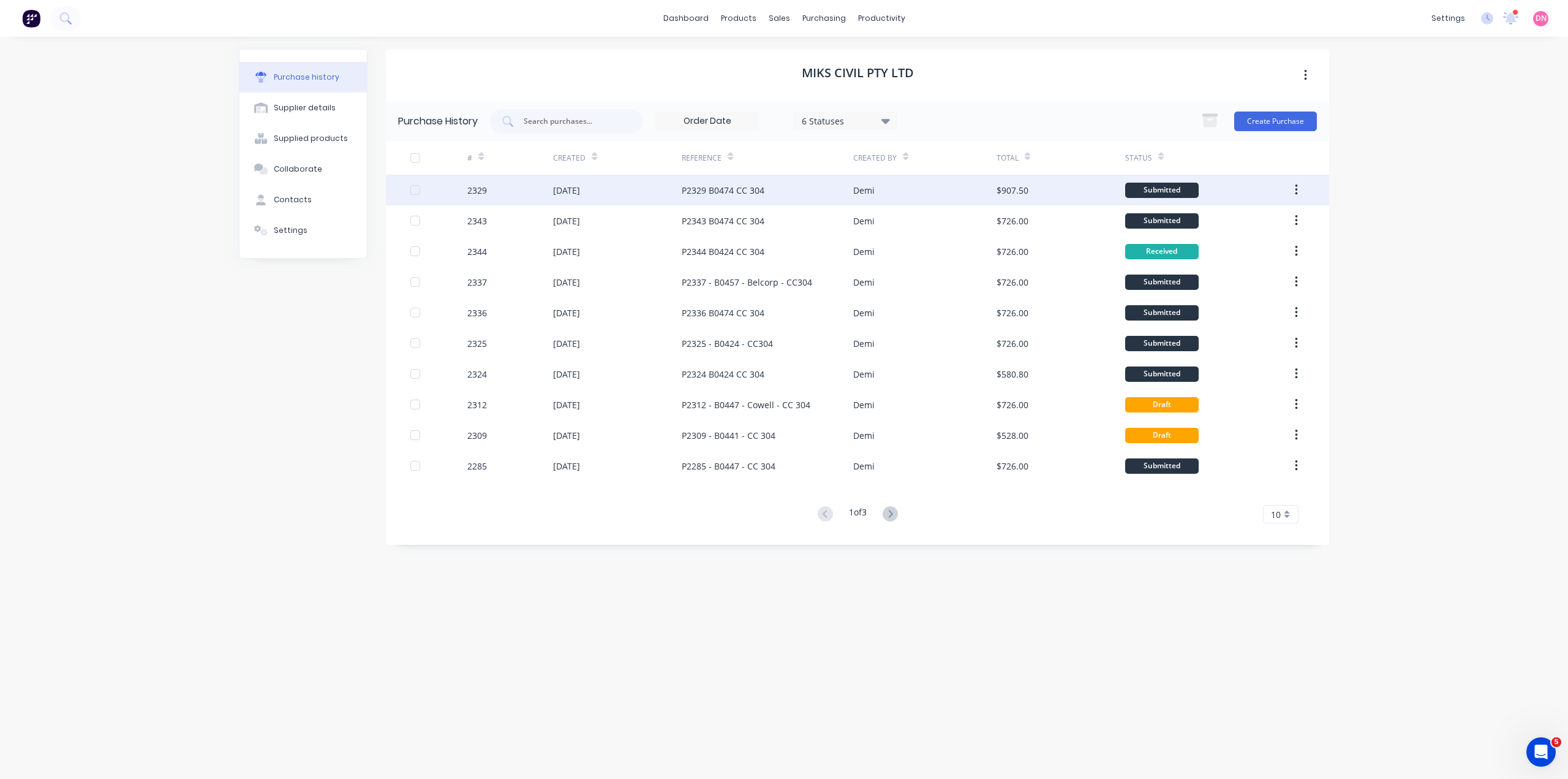
click at [973, 201] on div "Demi" at bounding box center [925, 190] width 143 height 31
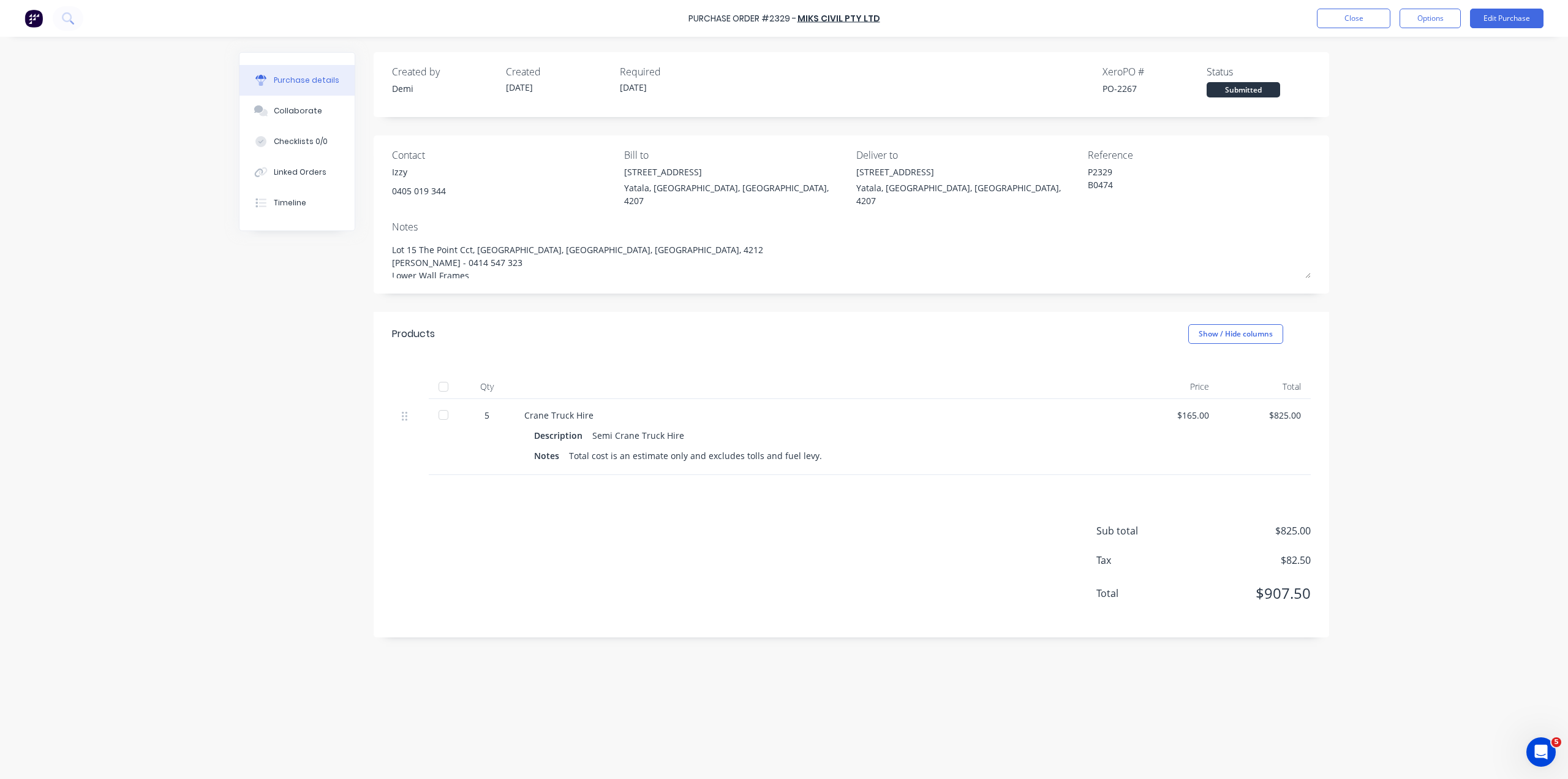
click at [440, 402] on div at bounding box center [443, 414] width 24 height 24
click at [1360, 17] on button "Close" at bounding box center [1354, 18] width 73 height 20
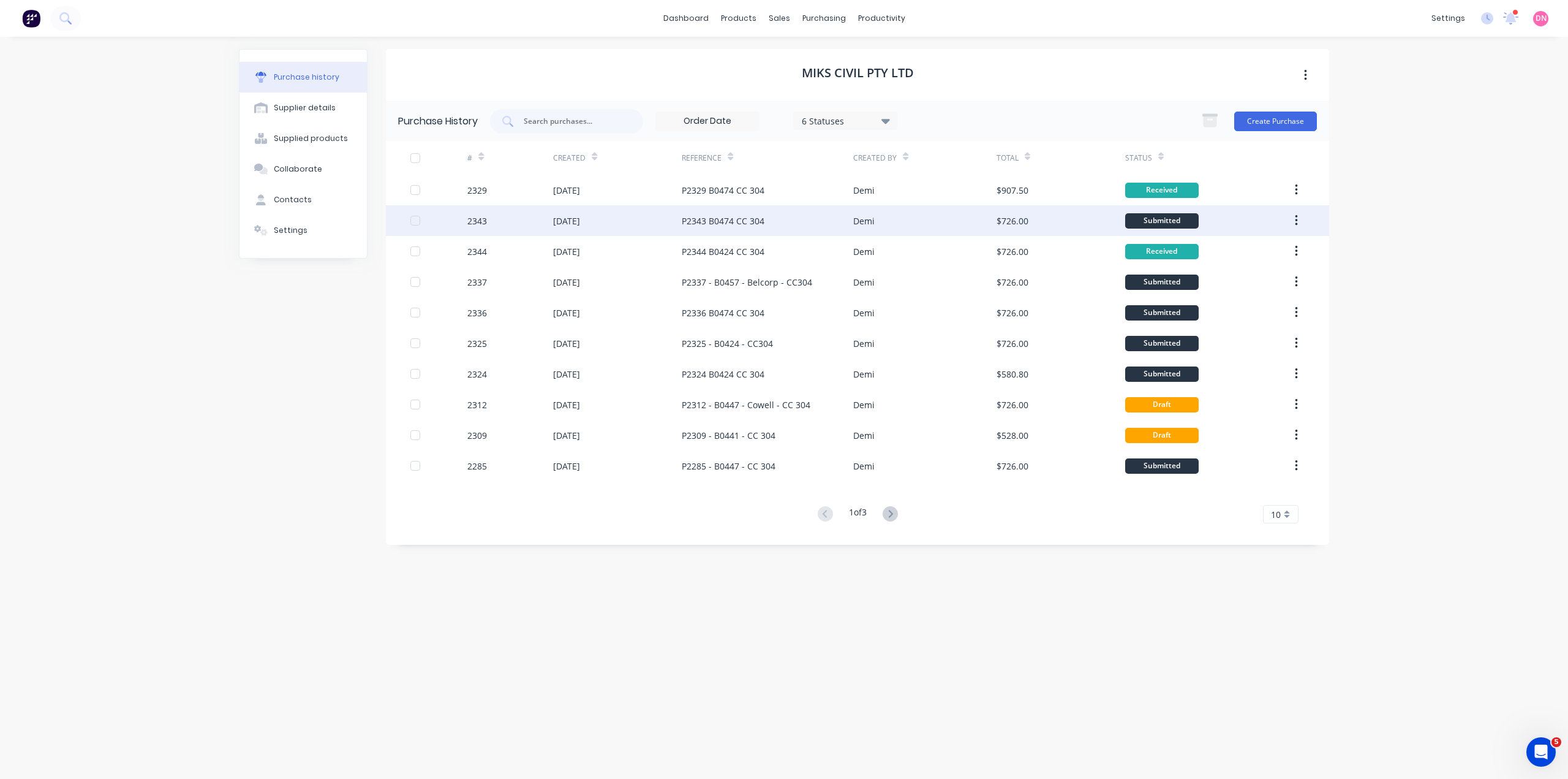
click at [1021, 220] on div "$726.00" at bounding box center [1060, 220] width 129 height 31
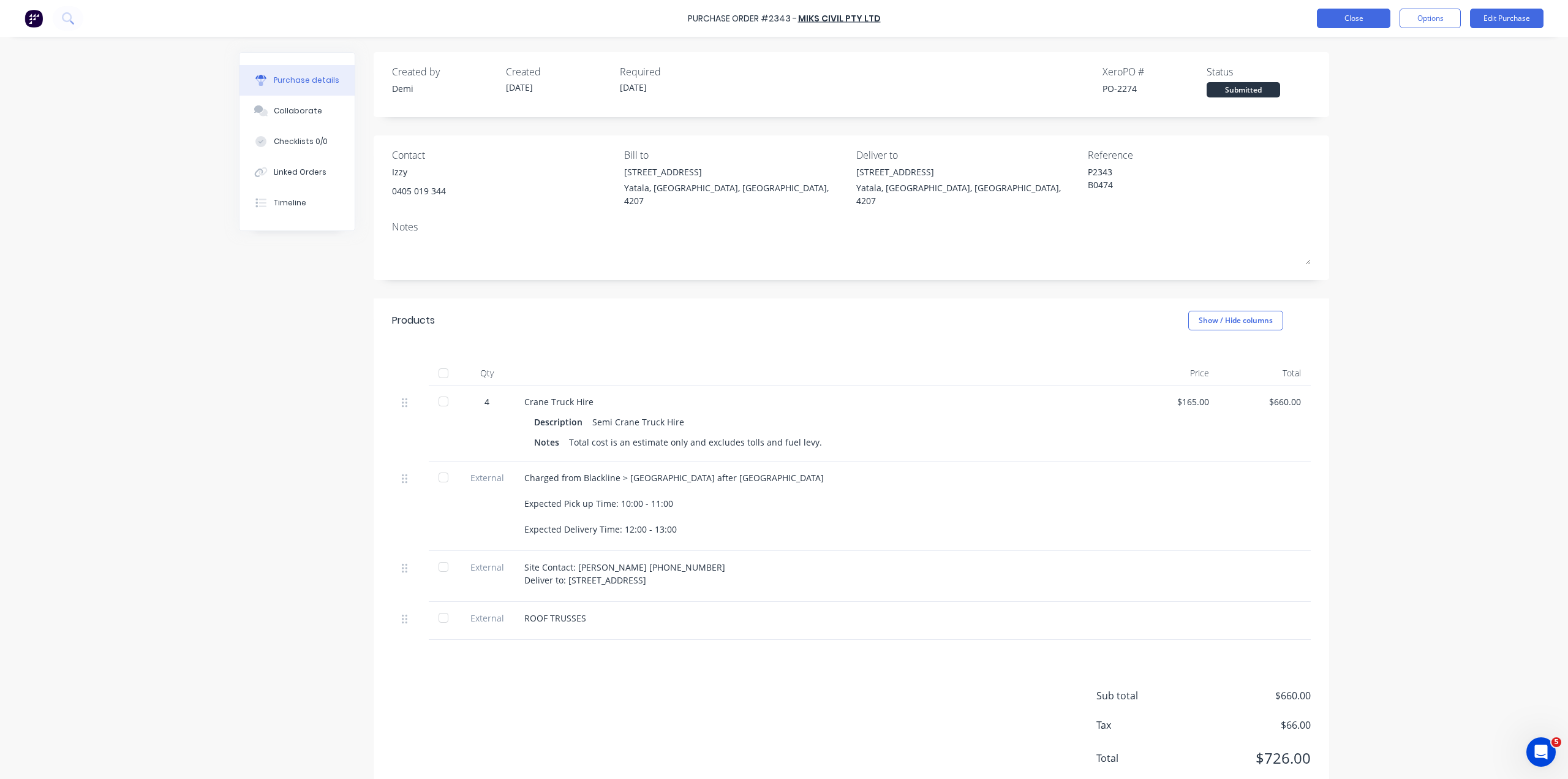
click at [1353, 13] on button "Close" at bounding box center [1354, 18] width 73 height 20
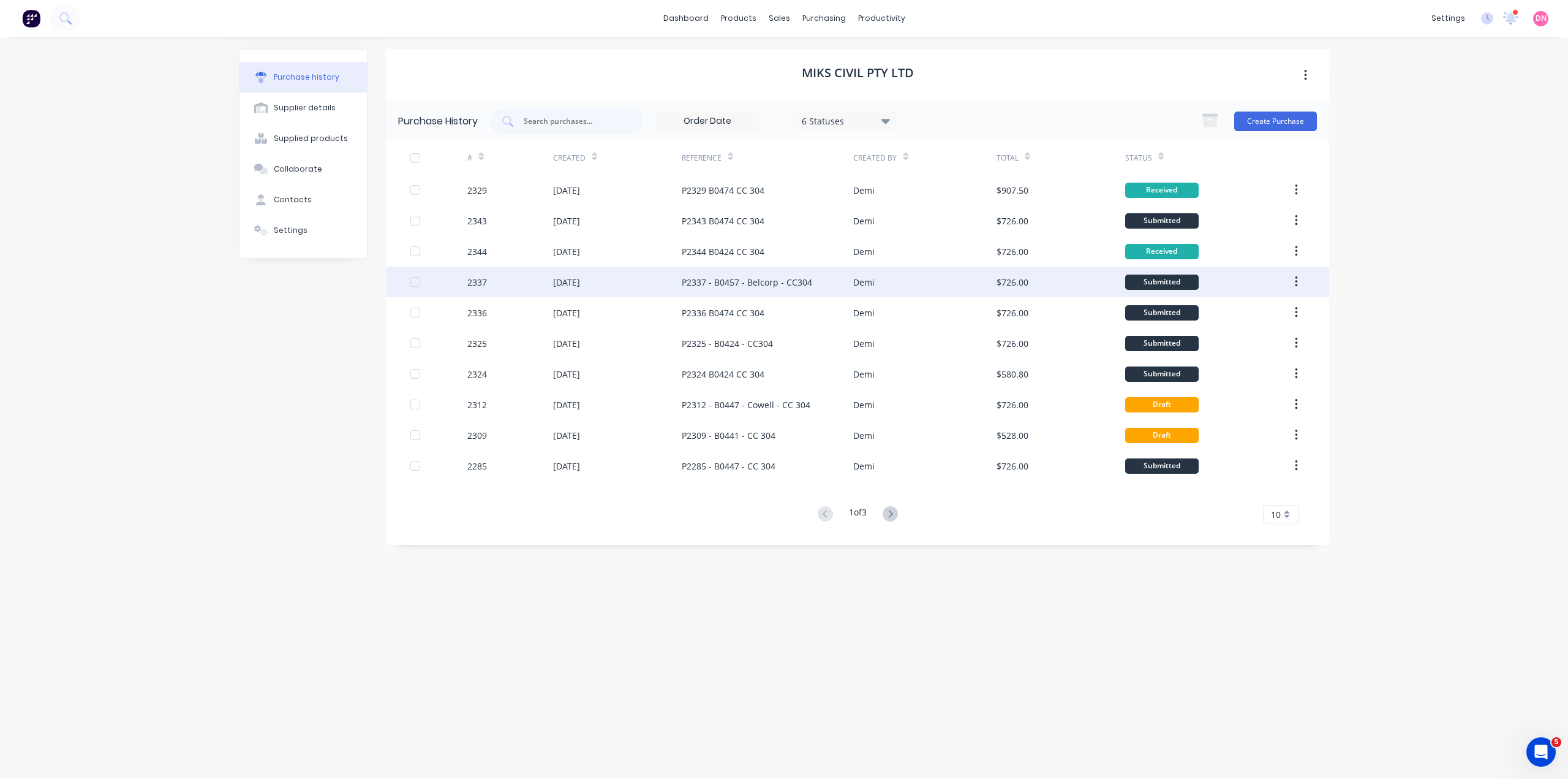
click at [1042, 284] on div "$726.00" at bounding box center [1060, 282] width 129 height 31
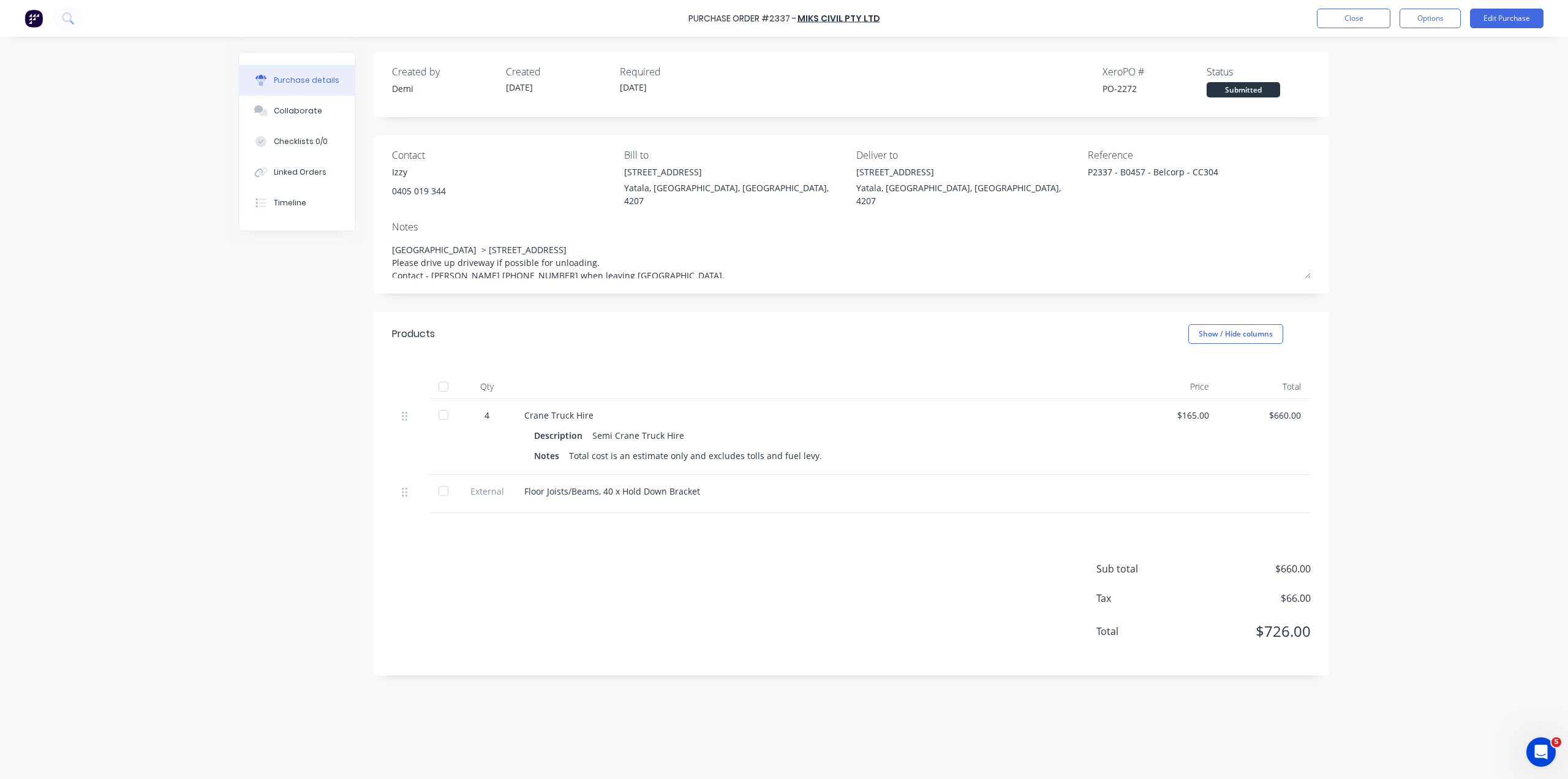
click at [441, 402] on div at bounding box center [443, 414] width 24 height 24
click at [435, 479] on div at bounding box center [443, 491] width 24 height 24
click at [1355, 12] on button "Close" at bounding box center [1354, 18] width 73 height 20
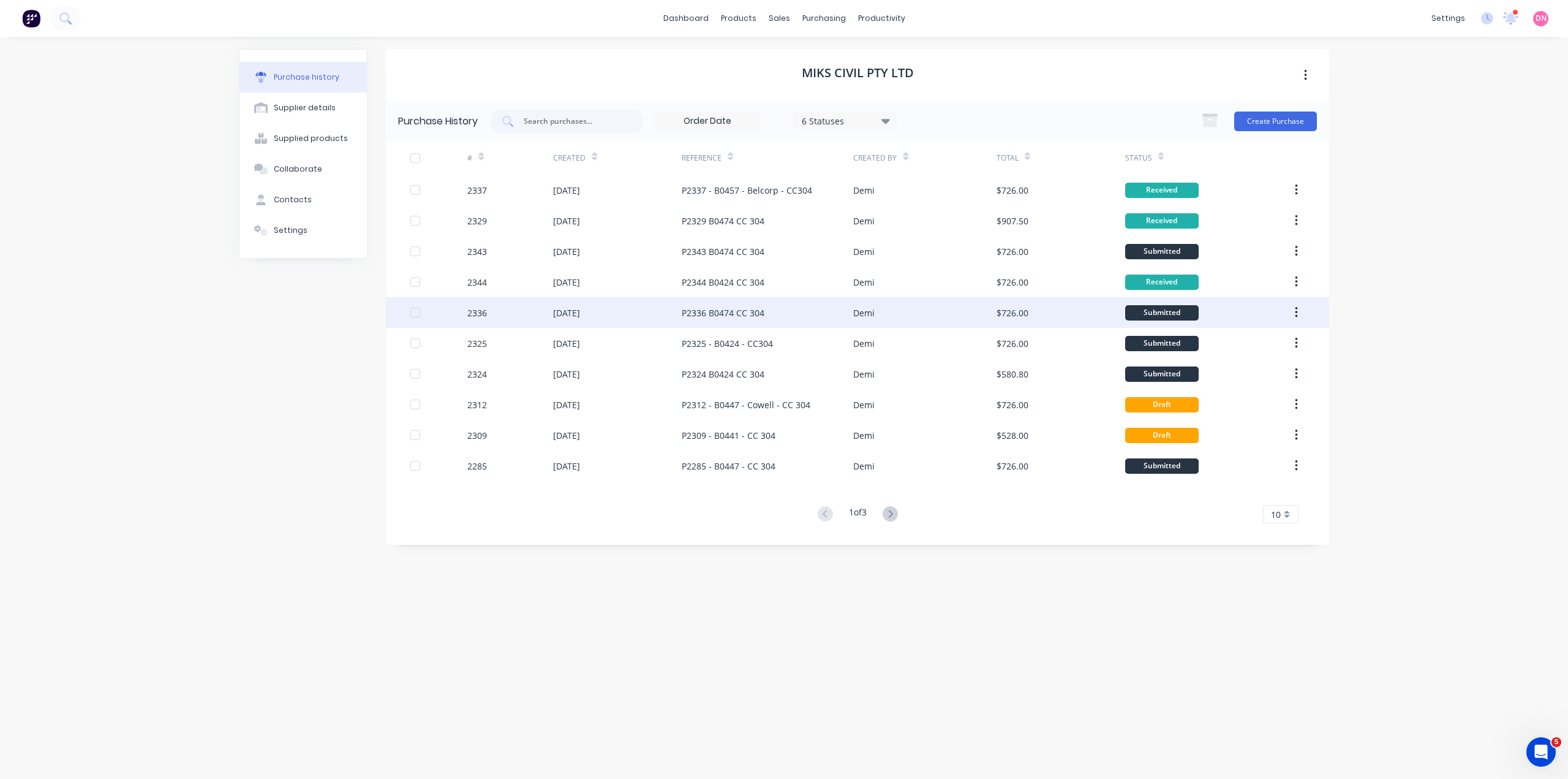
click at [759, 323] on div "P2336 B0474 CC 304" at bounding box center [767, 312] width 171 height 31
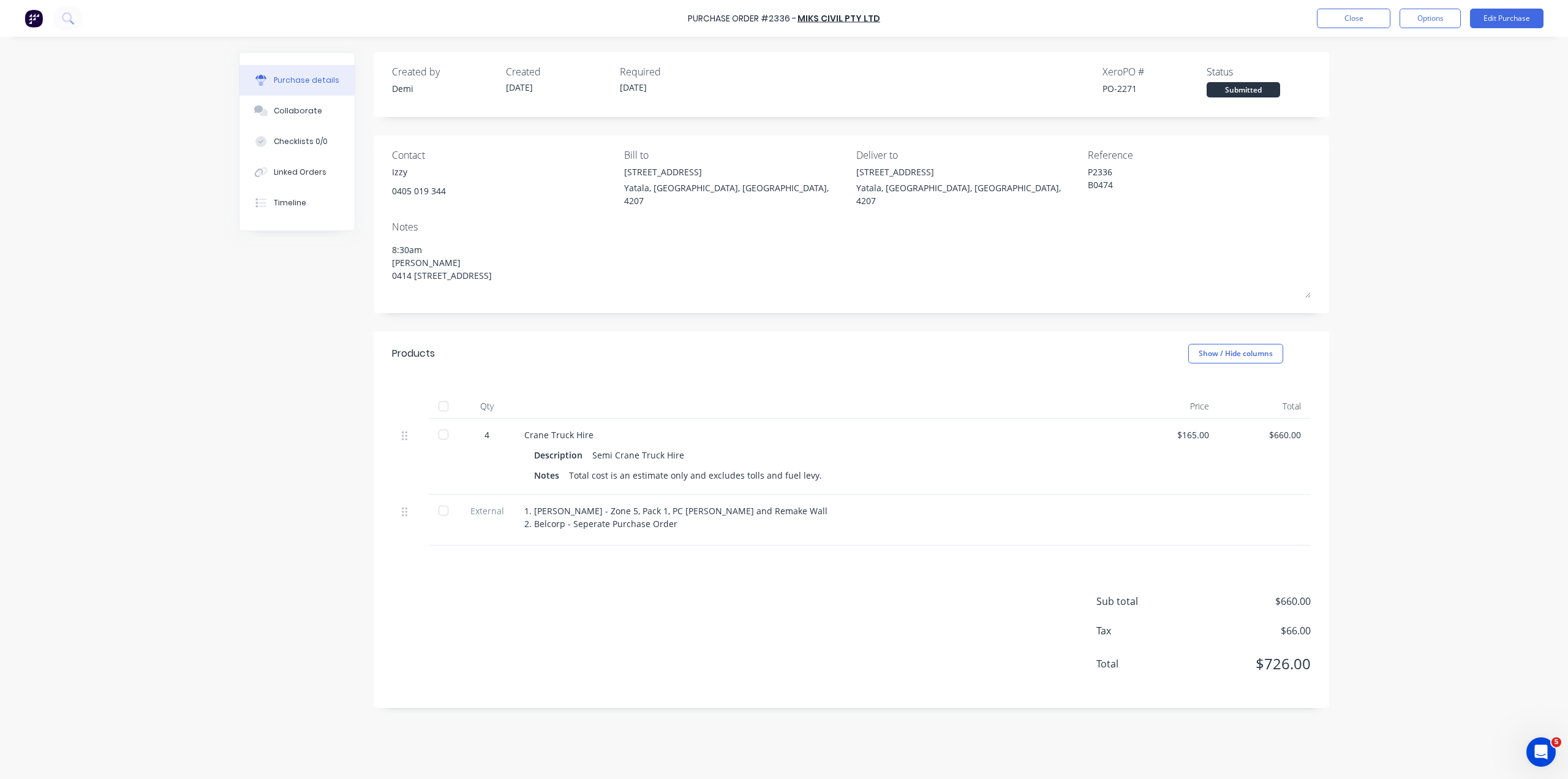
click at [435, 422] on div at bounding box center [443, 434] width 24 height 24
click at [442, 498] on div at bounding box center [443, 510] width 24 height 24
click at [1354, 15] on button "Close" at bounding box center [1354, 18] width 73 height 20
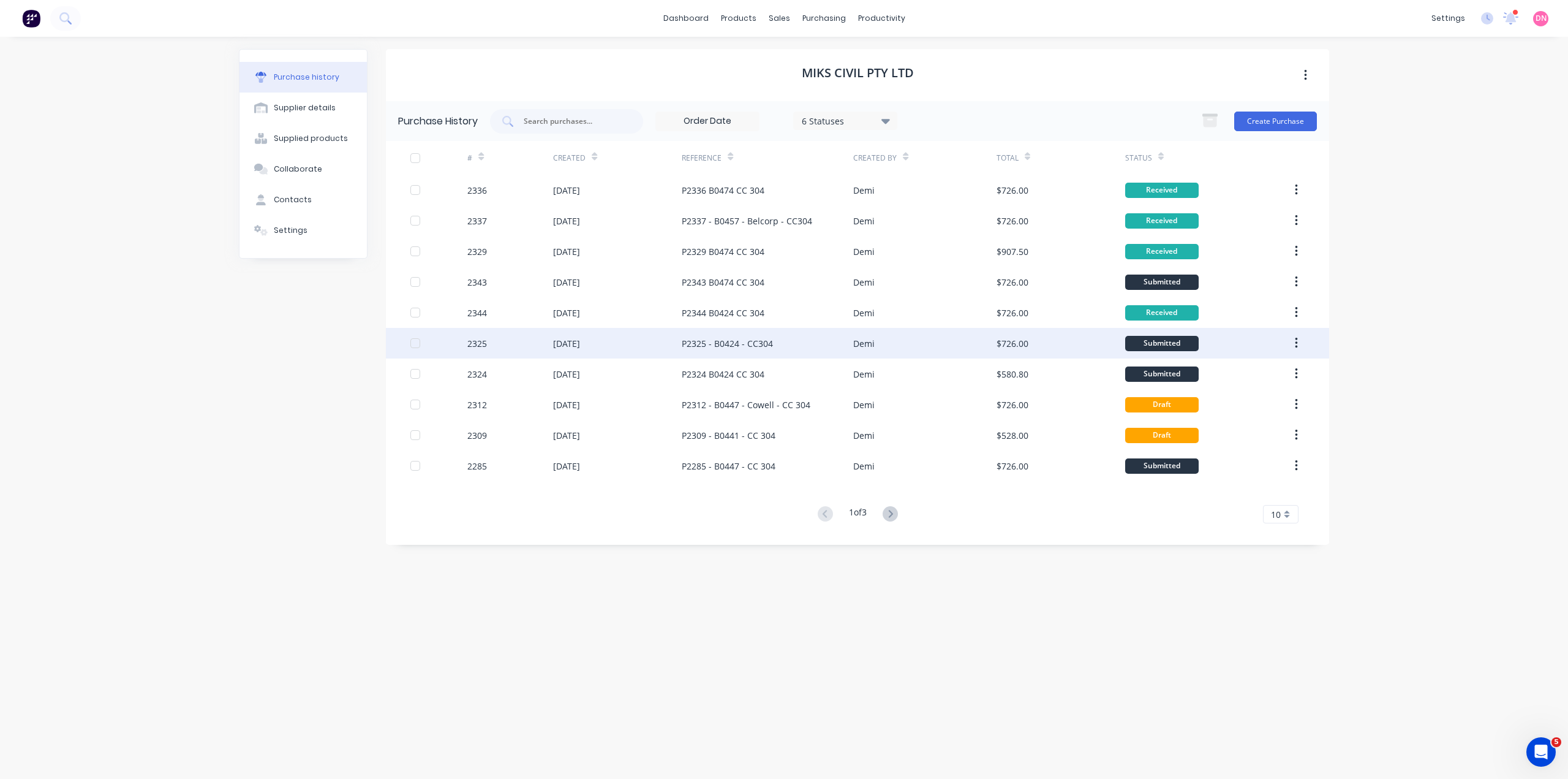
click at [963, 328] on div "Demi" at bounding box center [925, 343] width 143 height 31
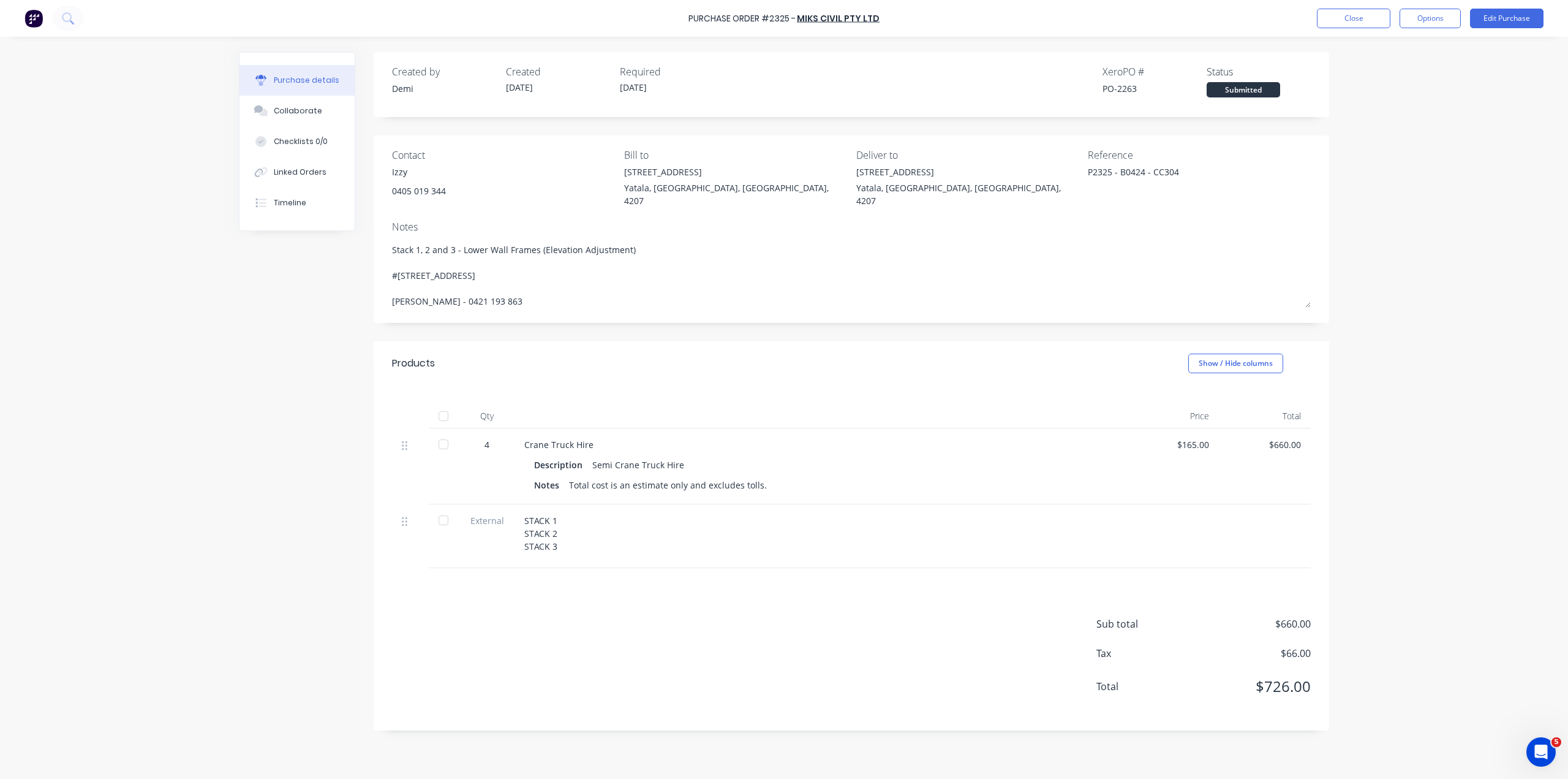
click at [435, 432] on div at bounding box center [443, 444] width 24 height 24
click at [436, 508] on div at bounding box center [443, 520] width 24 height 24
click at [1364, 12] on button "Close" at bounding box center [1354, 18] width 73 height 20
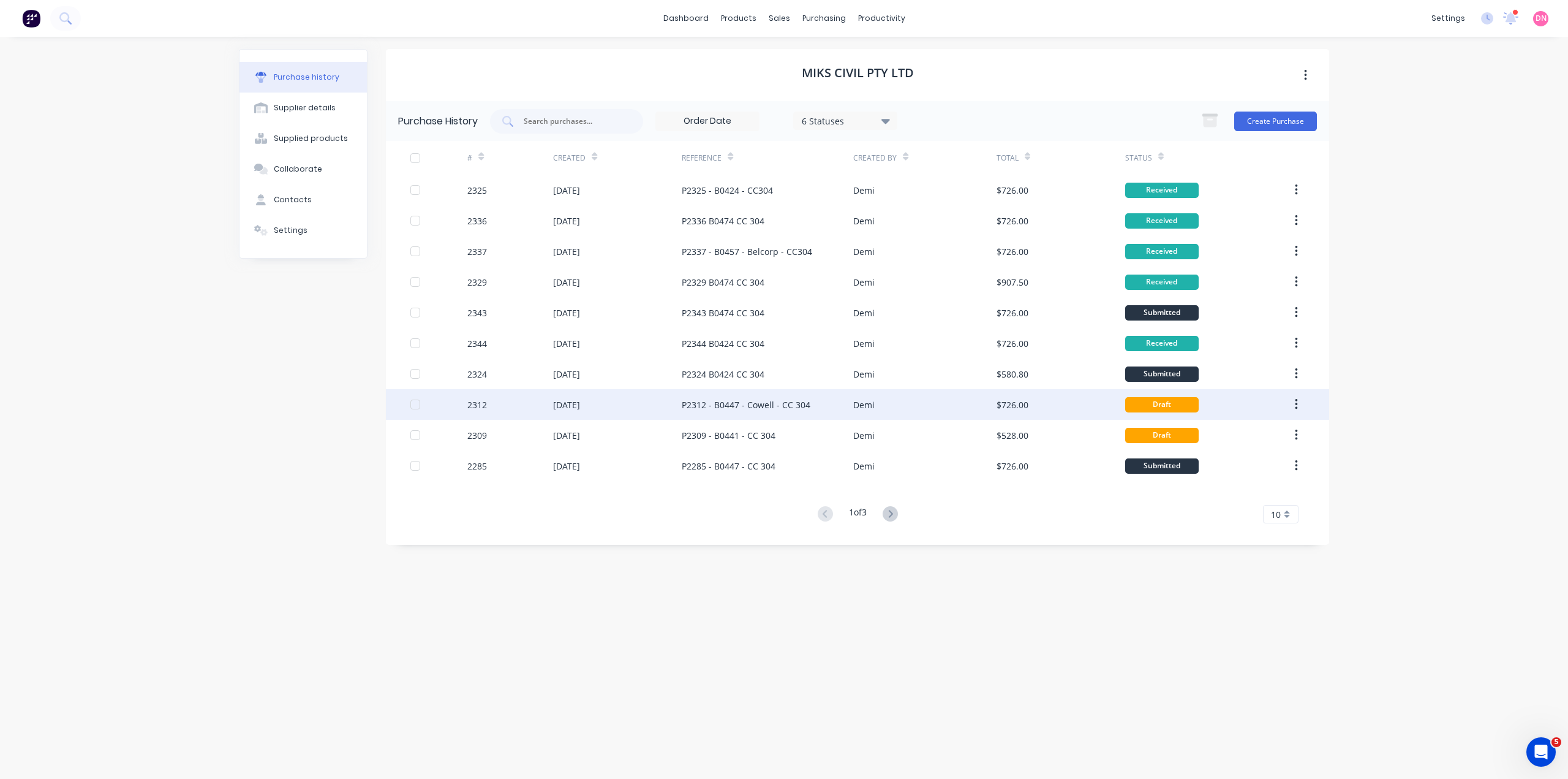
click at [724, 407] on div "P2312 - B0447 - Cowell - CC 304" at bounding box center [745, 404] width 129 height 12
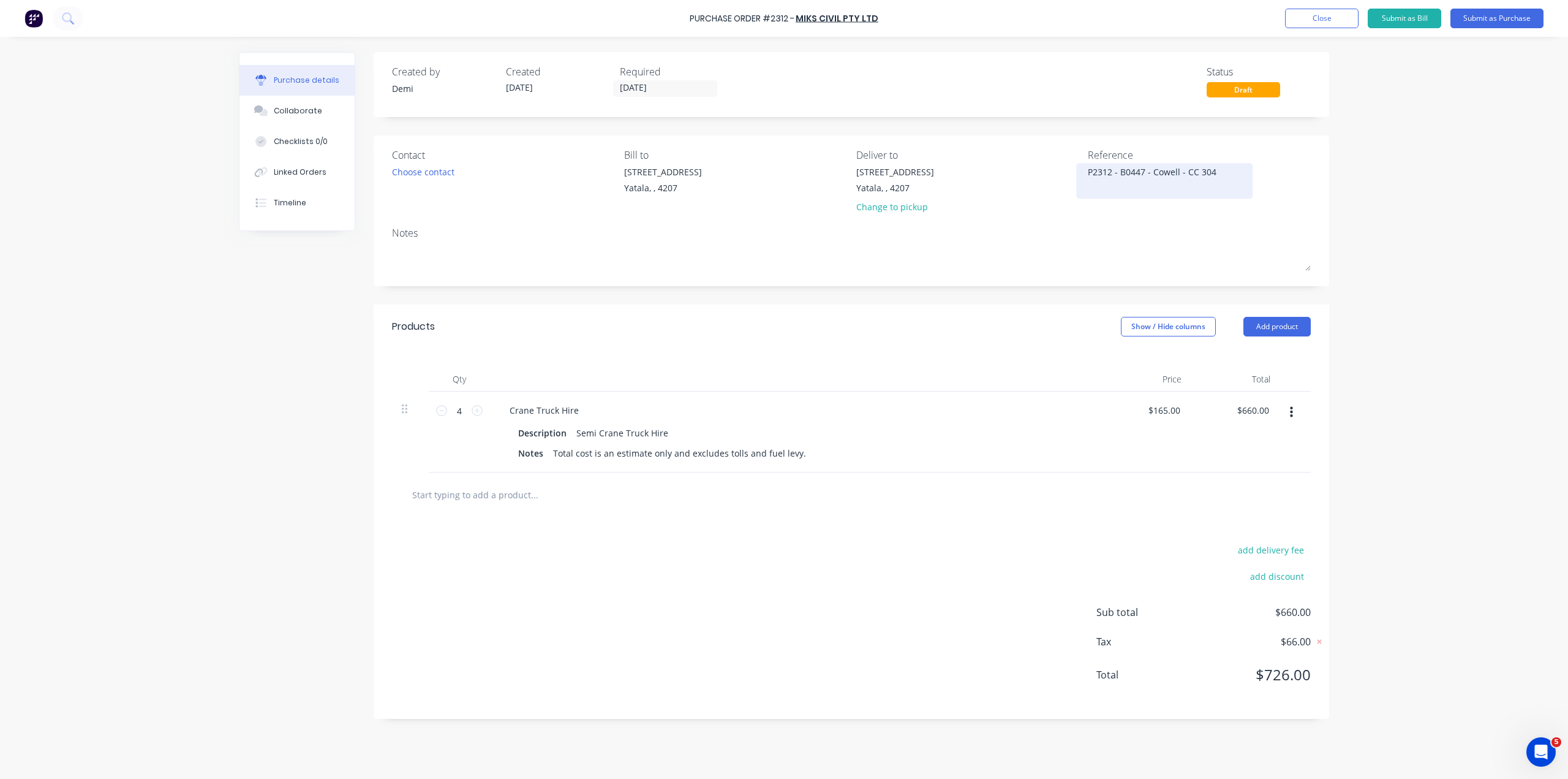
click at [1129, 180] on textarea "P2312 - B0447 - Cowell - CC 304" at bounding box center [1164, 179] width 153 height 27
drag, startPoint x: 1107, startPoint y: 169, endPoint x: 1195, endPoint y: 170, distance: 88.0
click at [1195, 170] on textarea "P2312 - B0447 - Cowell - CC 304" at bounding box center [1164, 179] width 153 height 27
type textarea "P2312"
click at [618, 86] on input "[DATE]" at bounding box center [665, 88] width 103 height 15
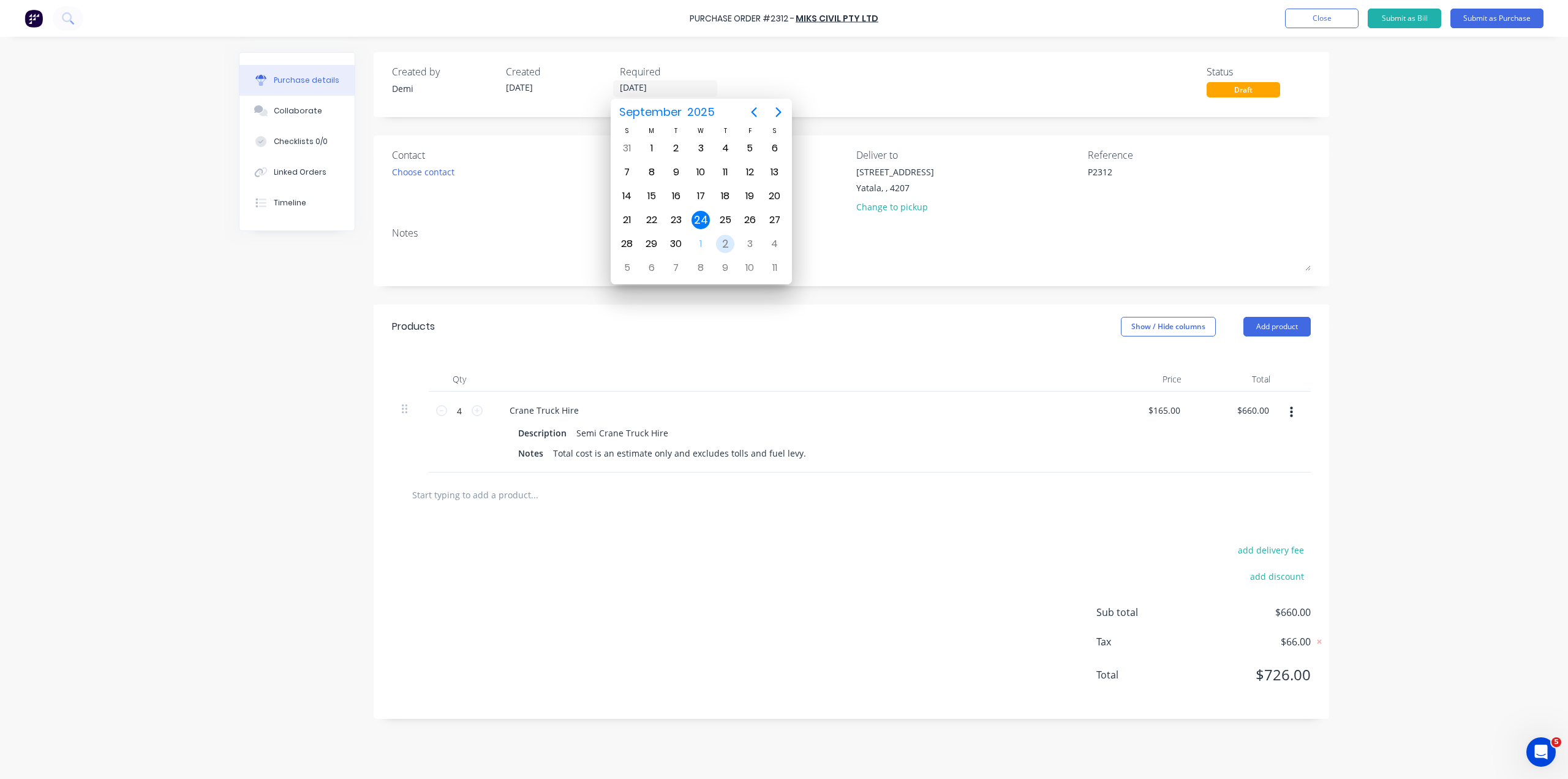
click at [728, 248] on div "2" at bounding box center [725, 244] width 18 height 18
type input "[DATE]"
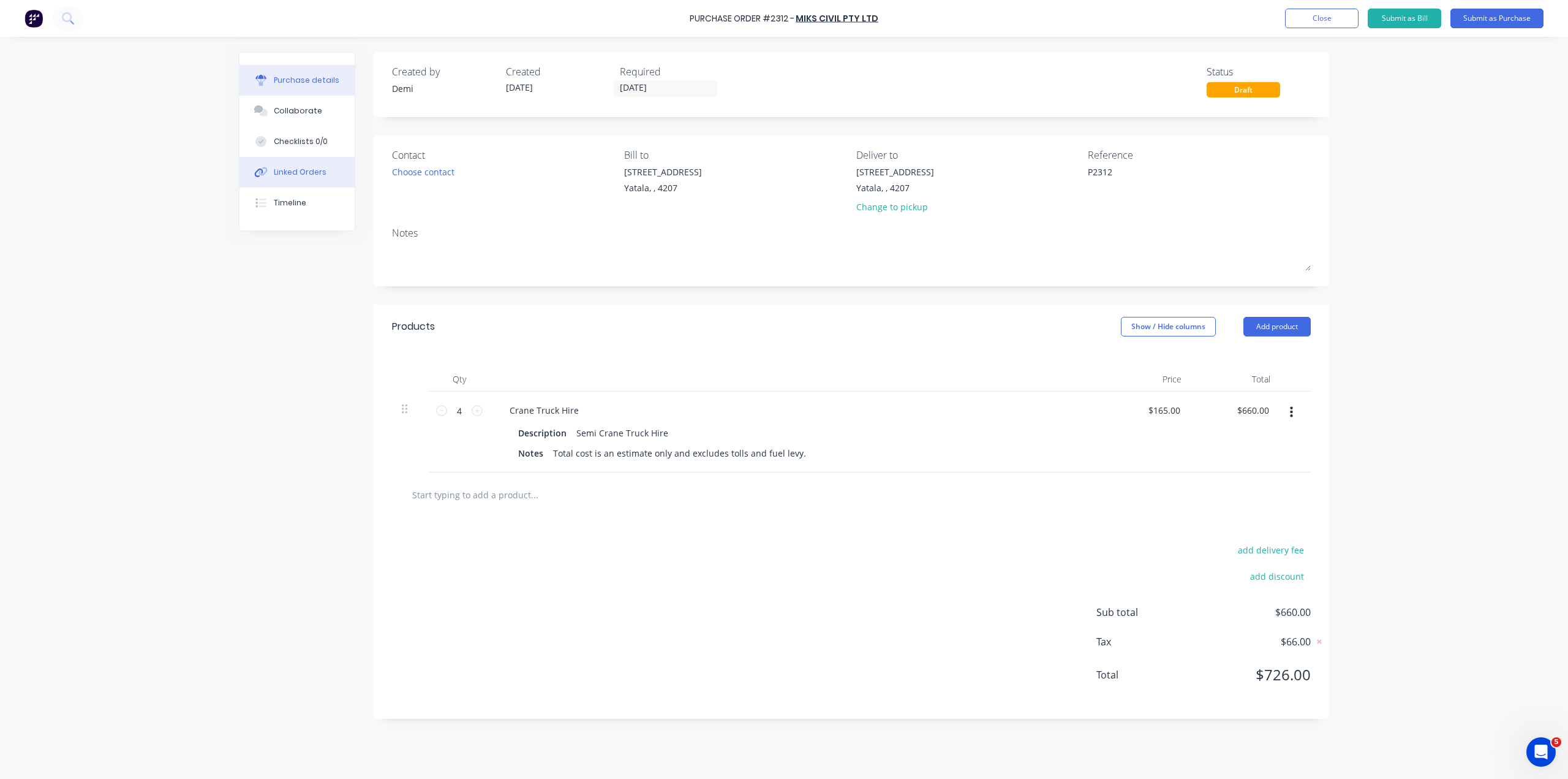
click at [307, 157] on button "Linked Orders" at bounding box center [297, 172] width 116 height 31
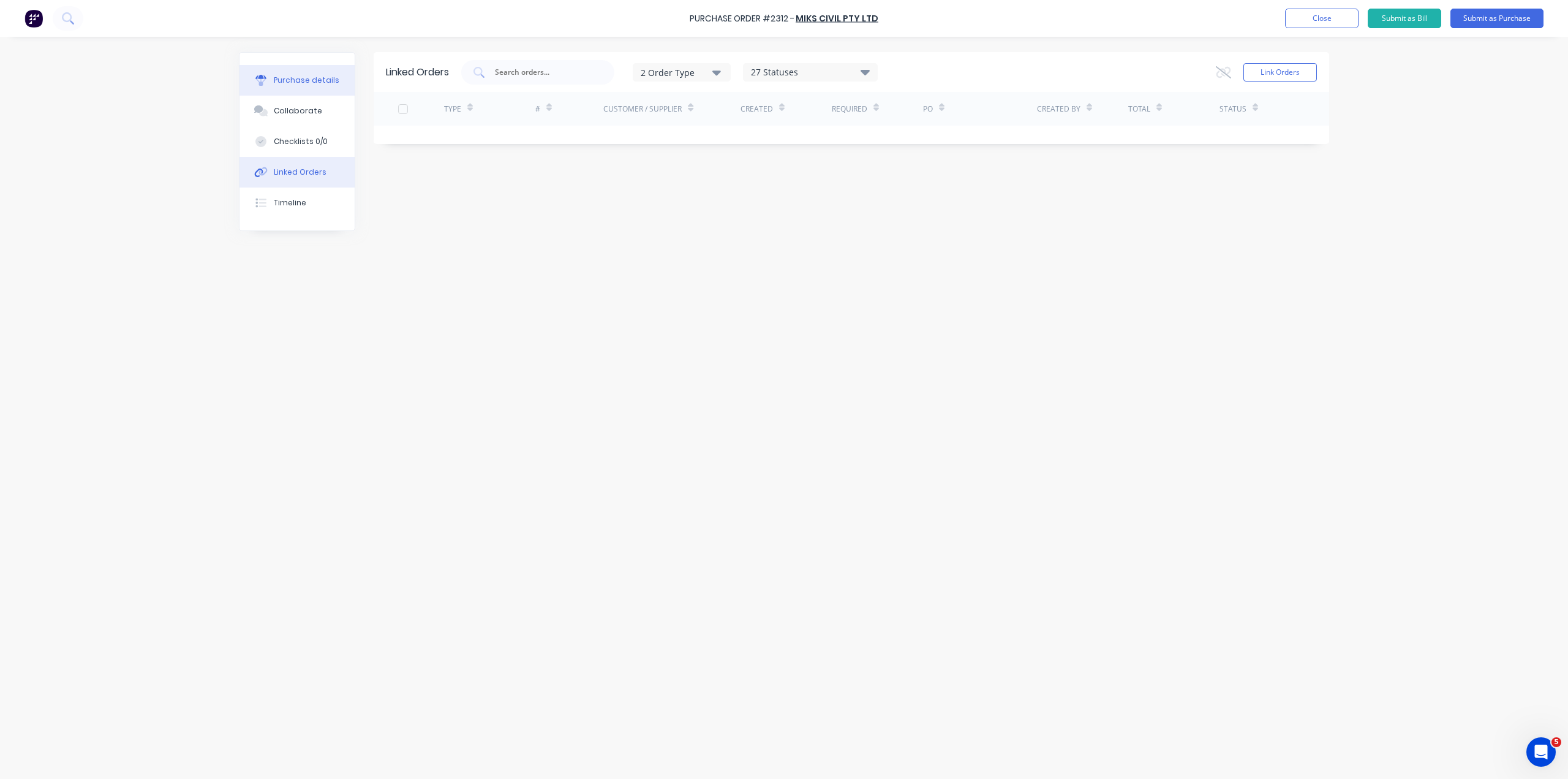
click at [331, 72] on button "Purchase details" at bounding box center [297, 80] width 116 height 31
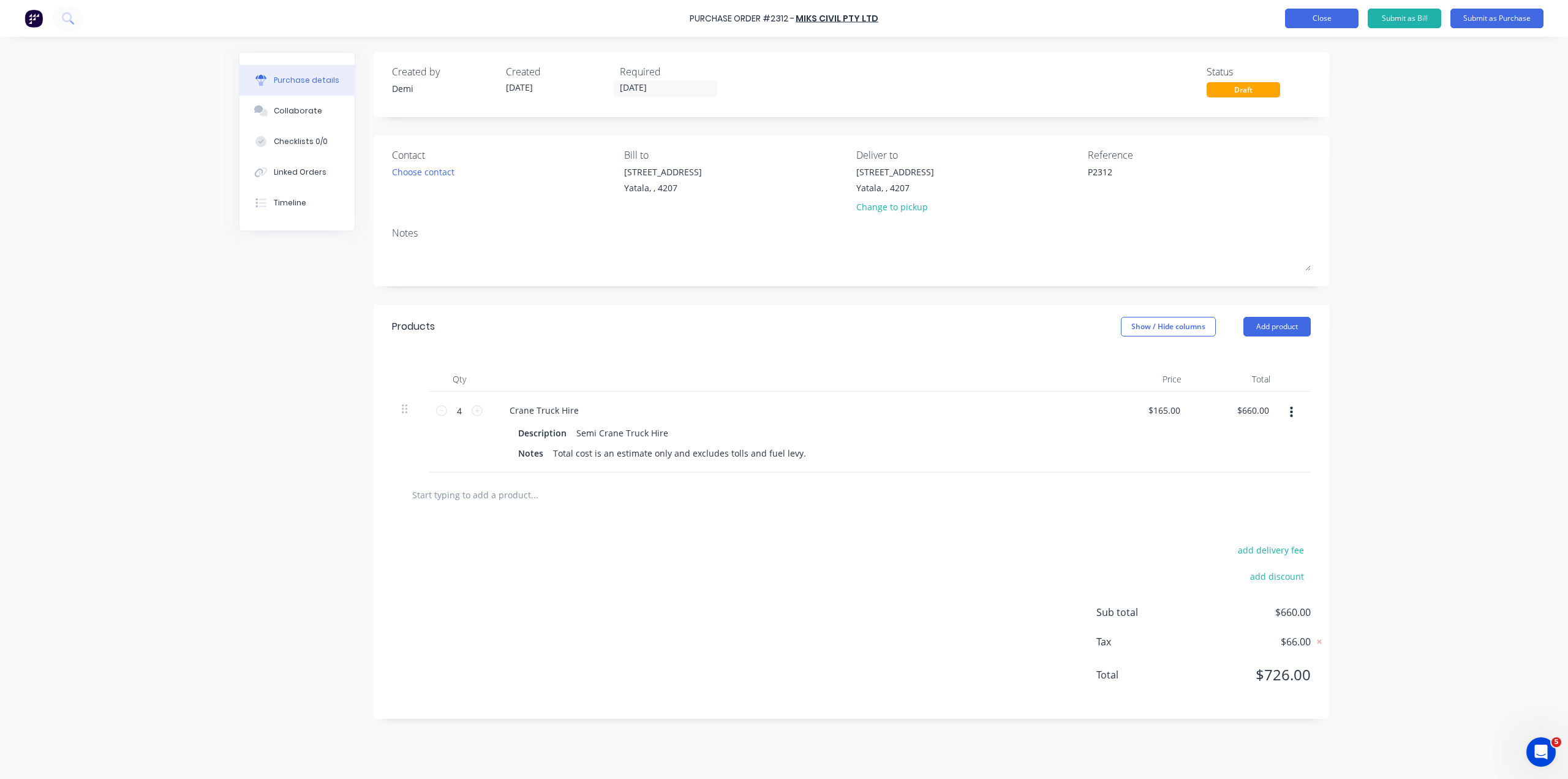
click at [1325, 22] on button "Close" at bounding box center [1321, 18] width 73 height 20
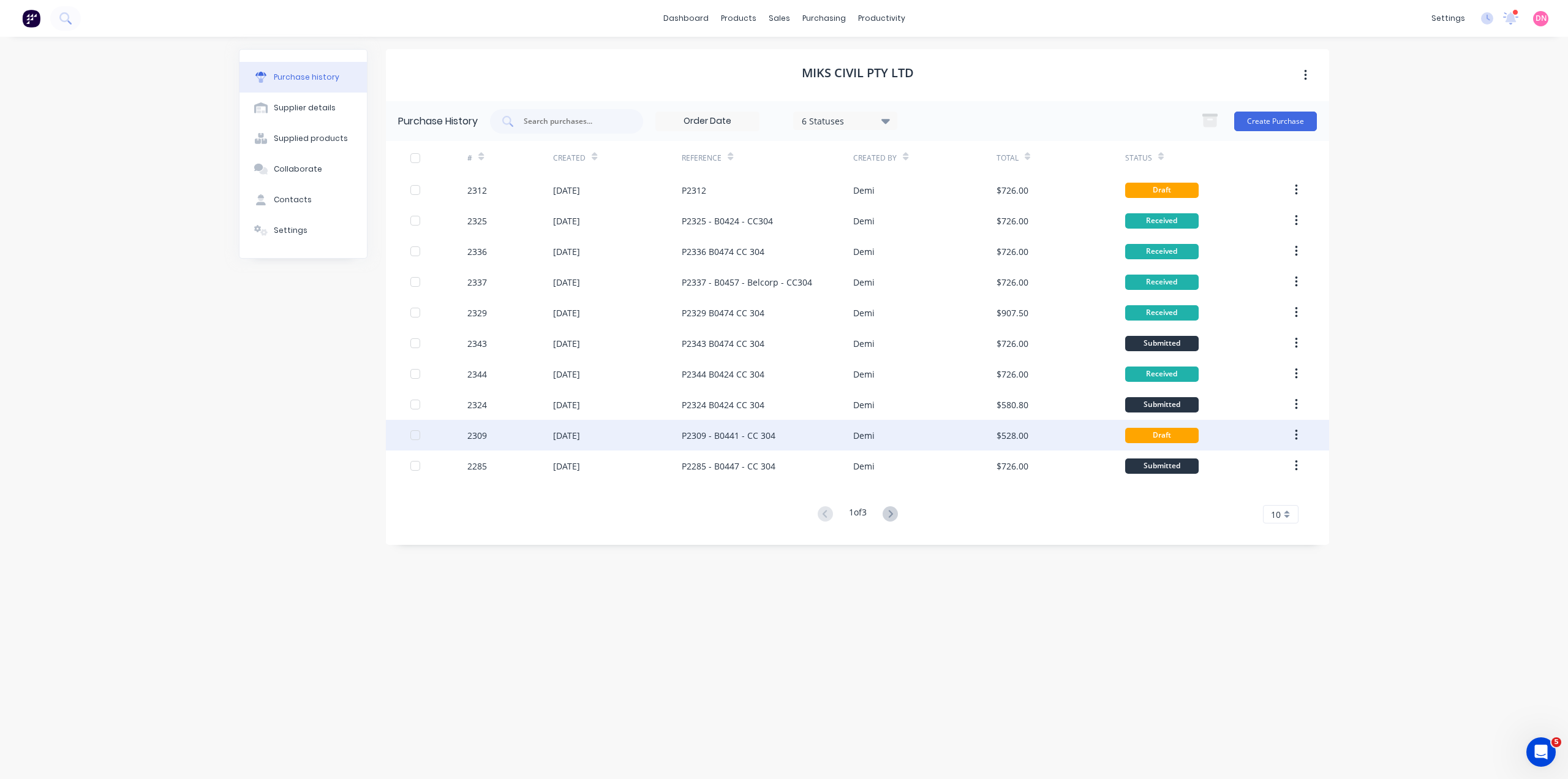
click at [882, 441] on div "Demi" at bounding box center [925, 435] width 143 height 31
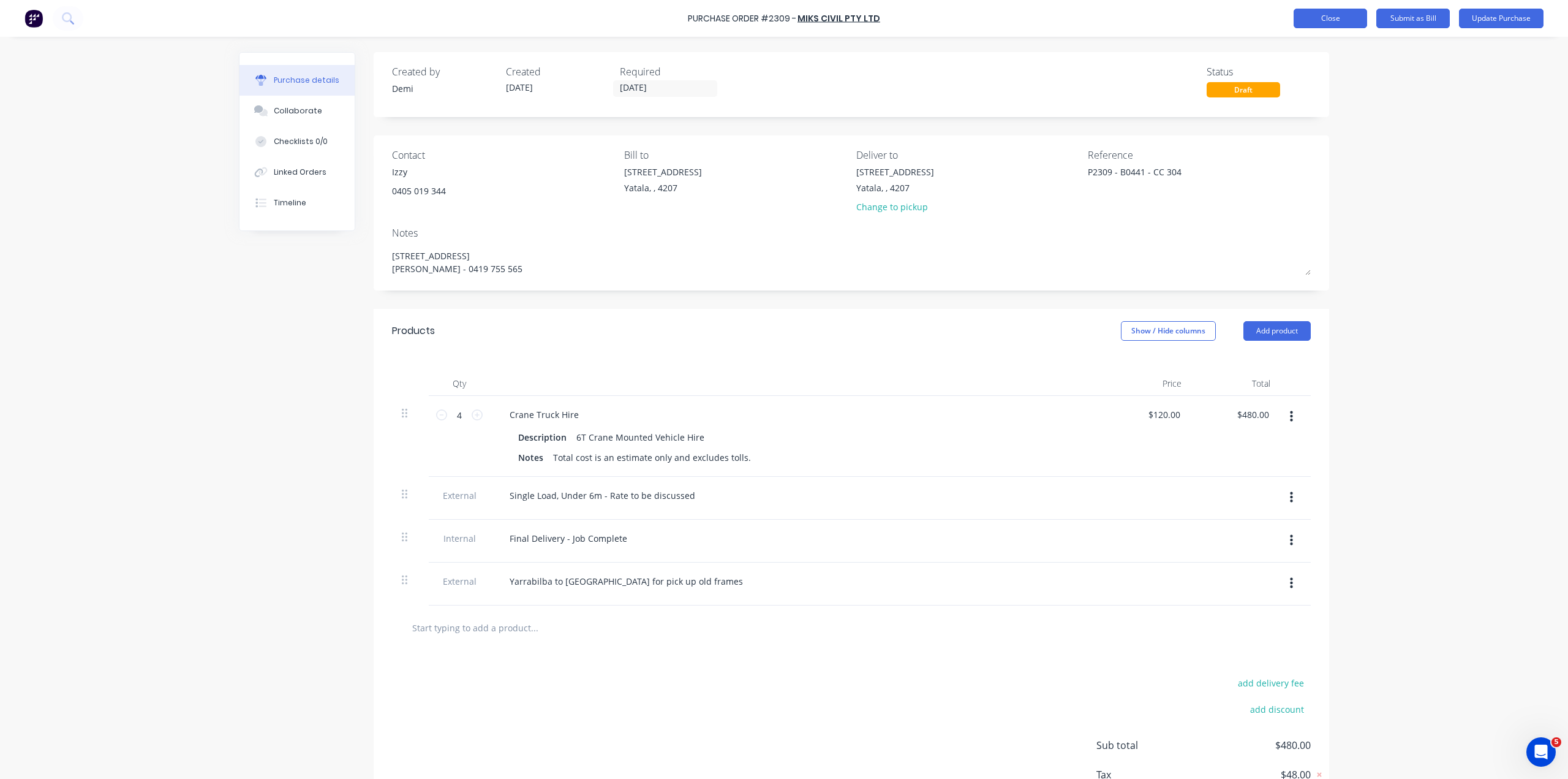
click at [1354, 24] on button "Close" at bounding box center [1330, 18] width 73 height 20
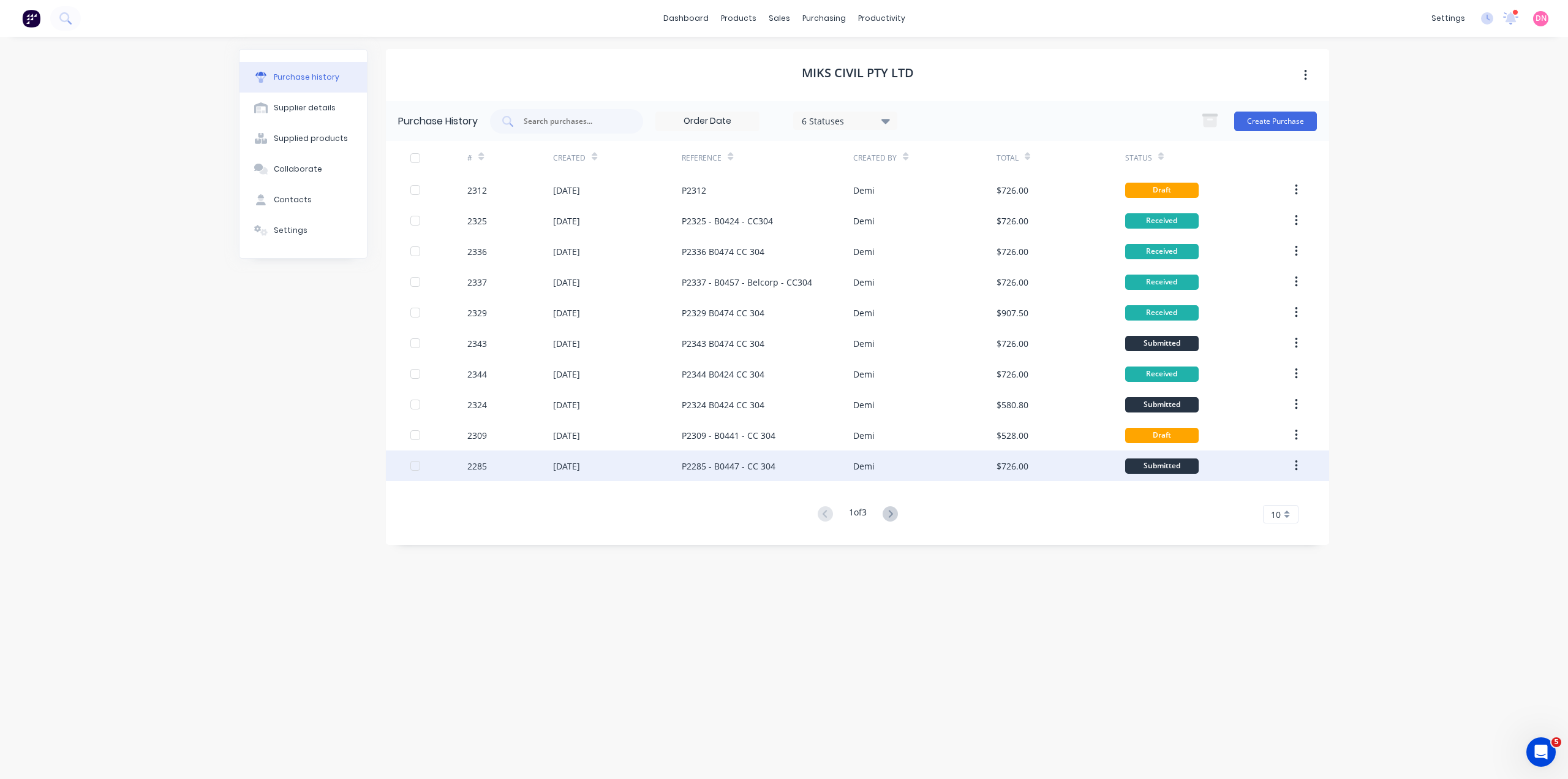
click at [915, 467] on div "Demi" at bounding box center [925, 466] width 143 height 31
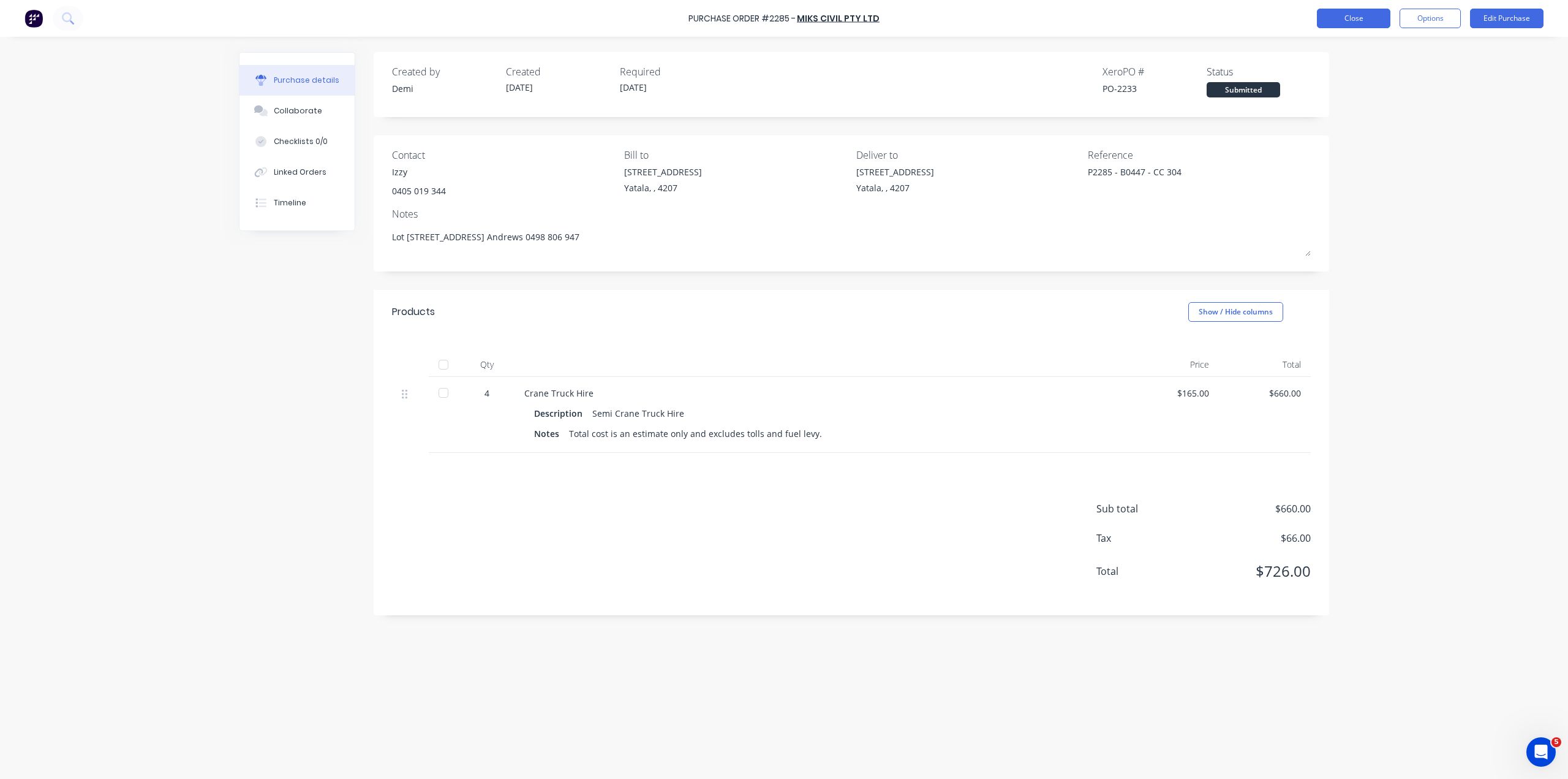
click at [1335, 15] on button "Close" at bounding box center [1354, 18] width 73 height 20
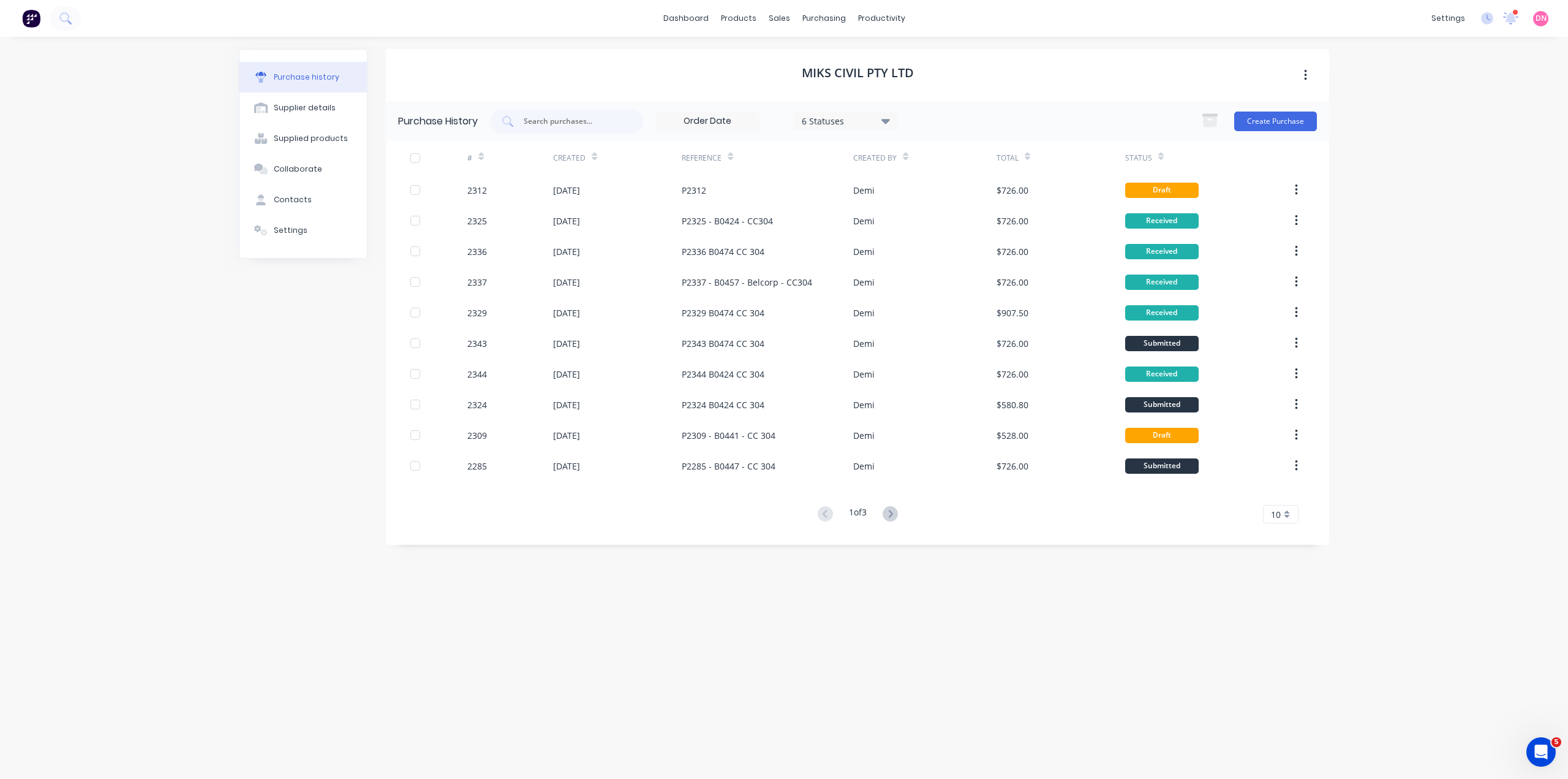
click at [883, 511] on icon at bounding box center [890, 514] width 15 height 15
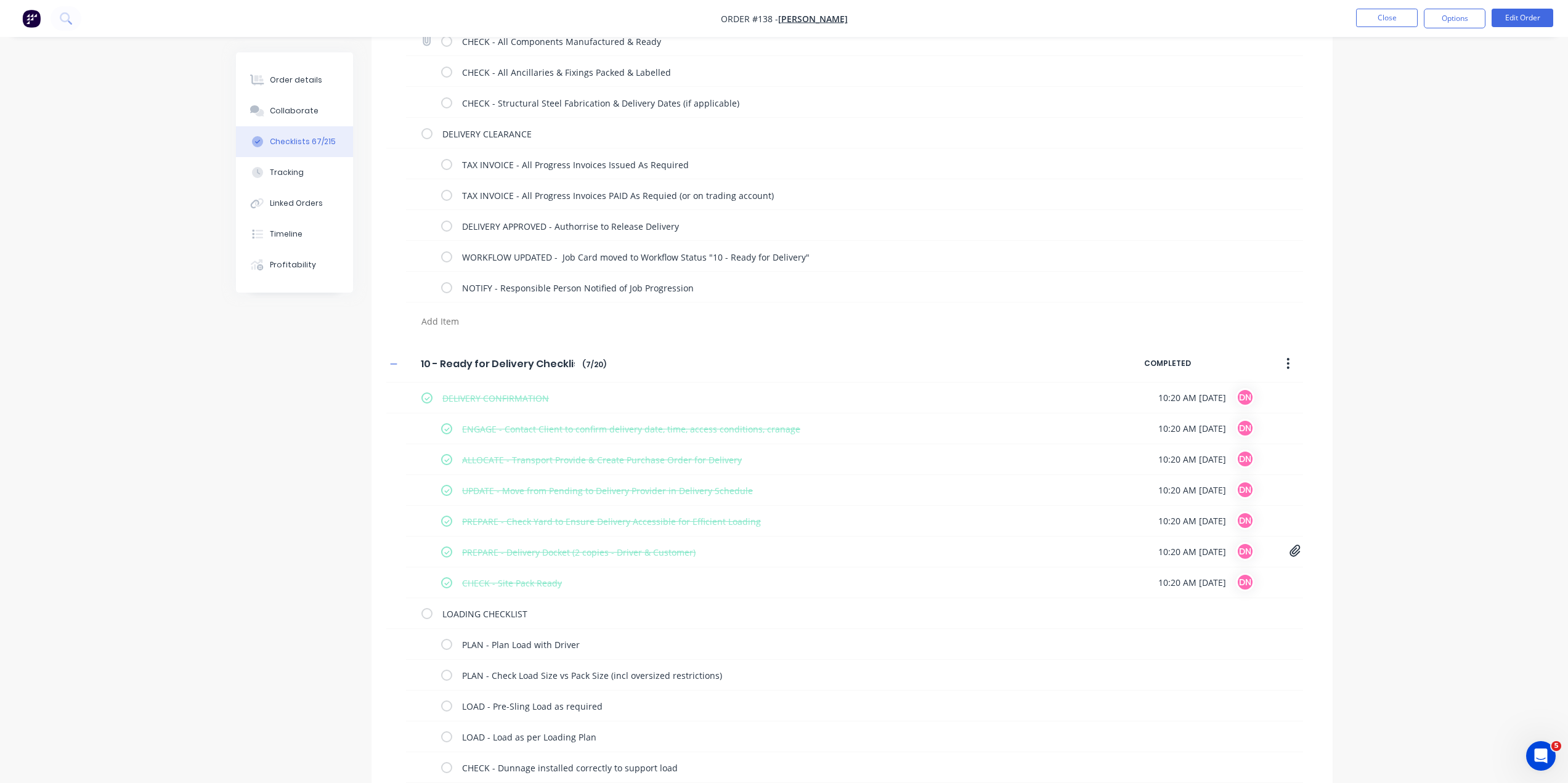
scroll to position [6487, 0]
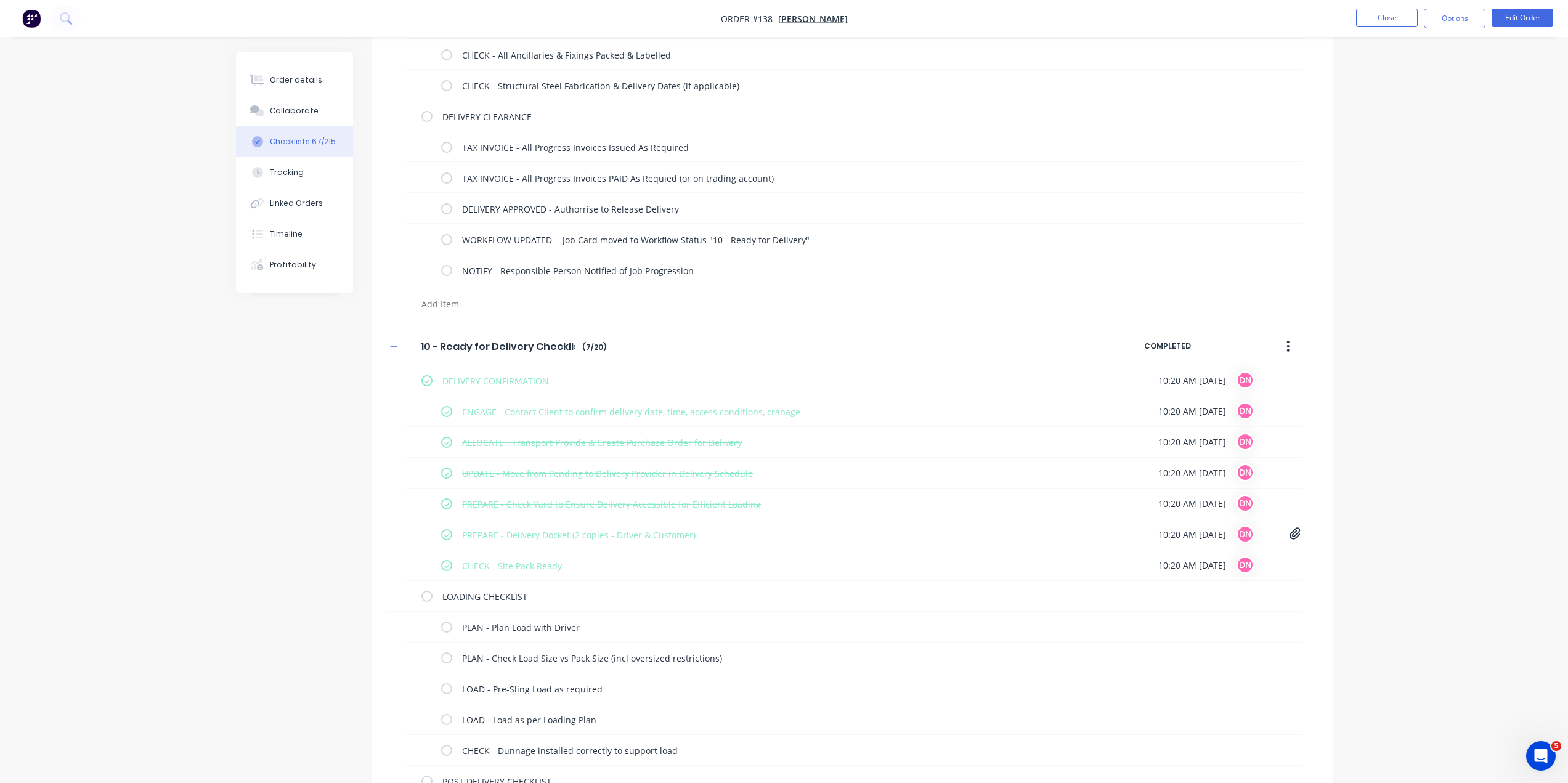
type textarea "x"
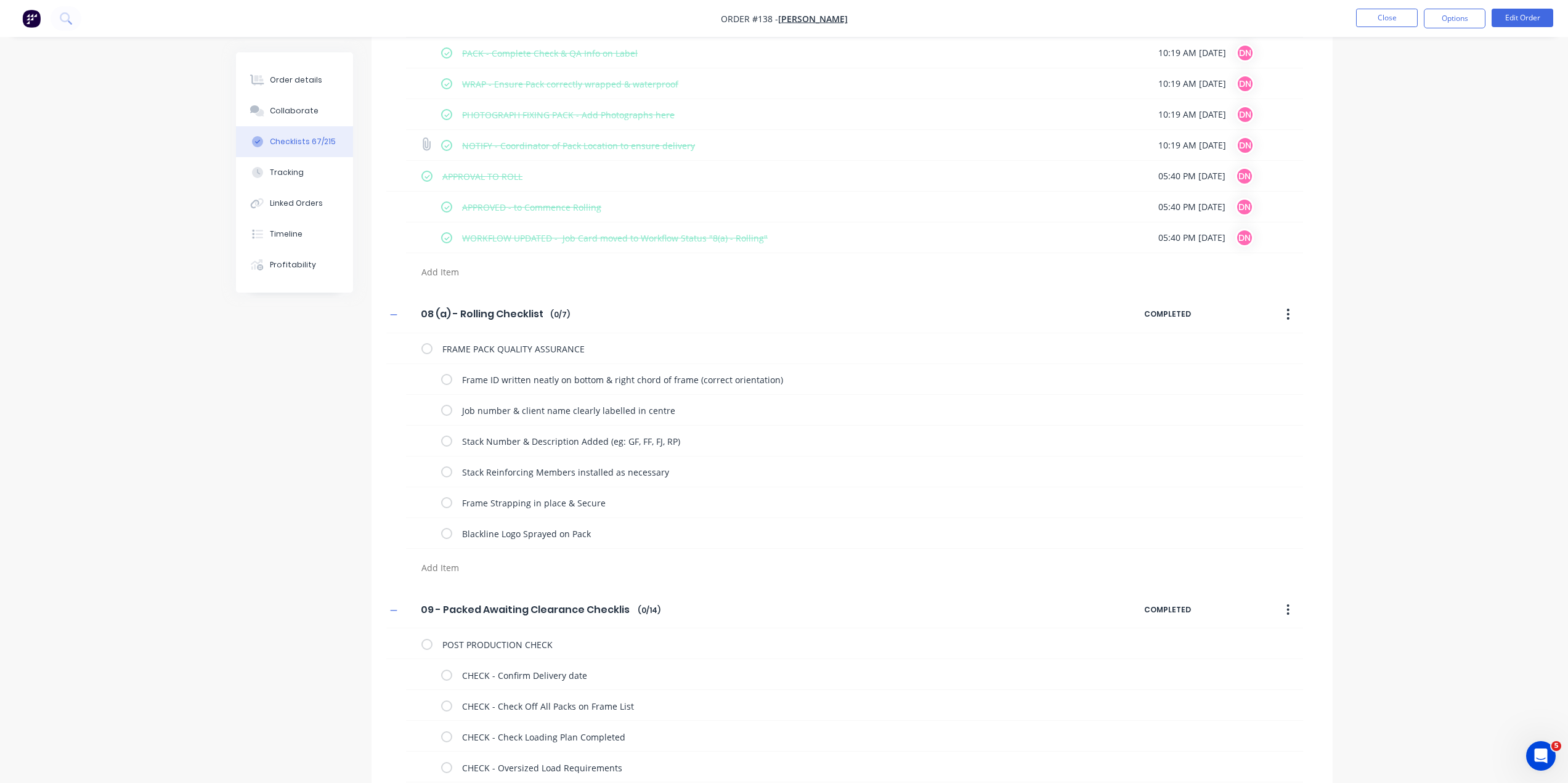
scroll to position [5707, 0]
click at [1395, 11] on button "Close" at bounding box center [1387, 18] width 62 height 18
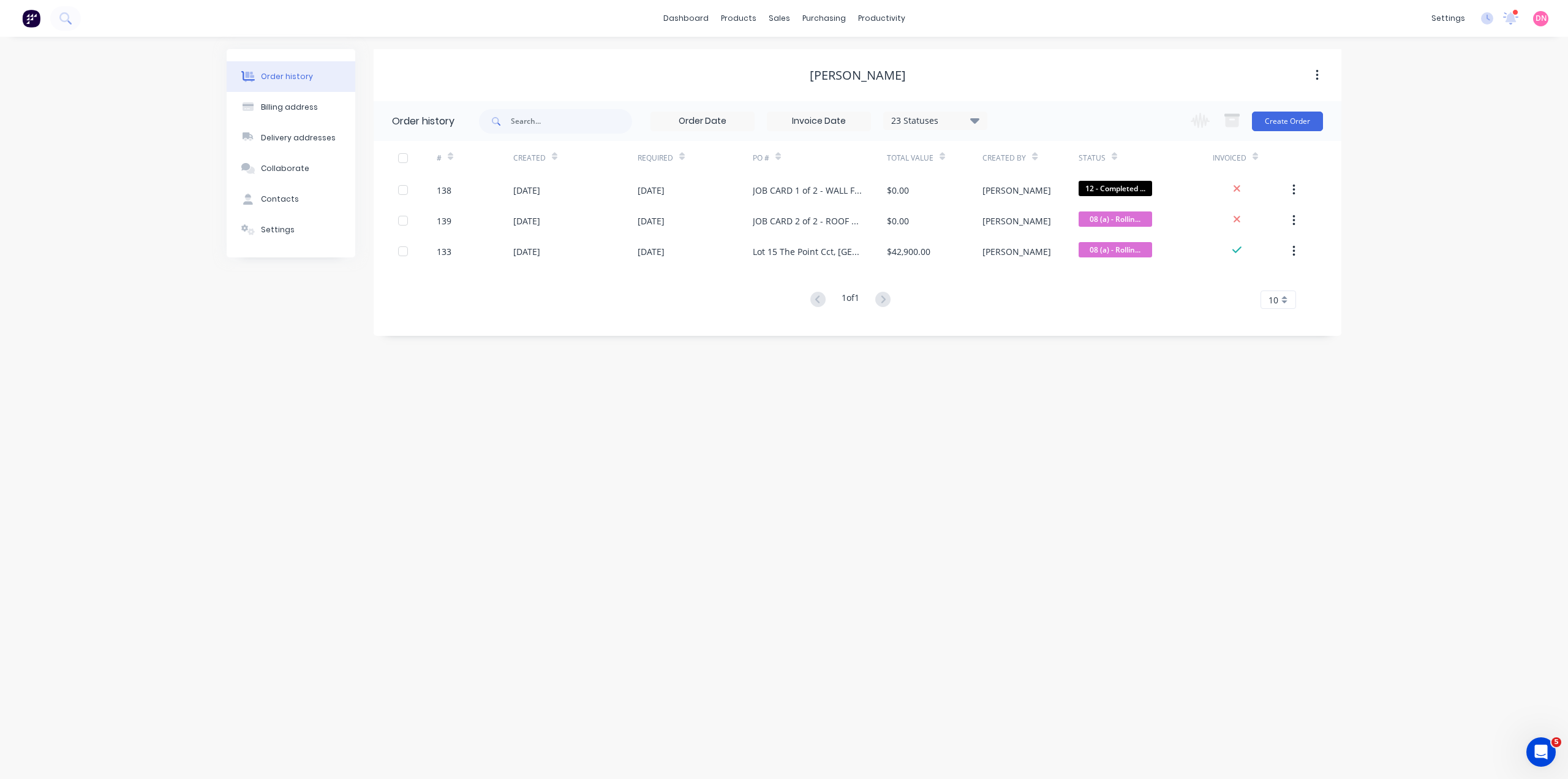
click at [35, 27] on img at bounding box center [32, 18] width 18 height 18
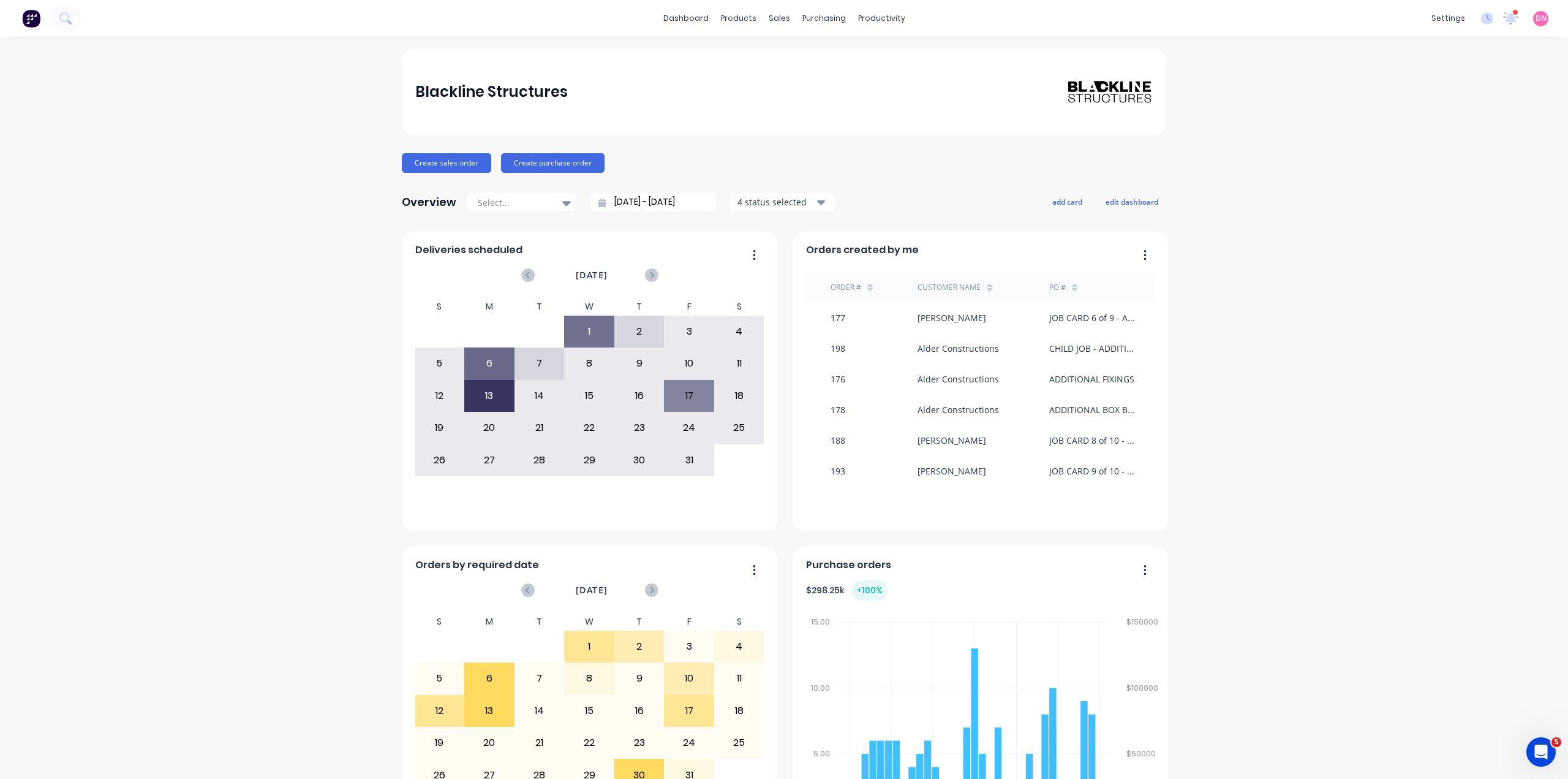
drag, startPoint x: 558, startPoint y: 1, endPoint x: 1222, endPoint y: 104, distance: 671.9
click at [786, 43] on link "Sales Orders" at bounding box center [844, 55] width 162 height 24
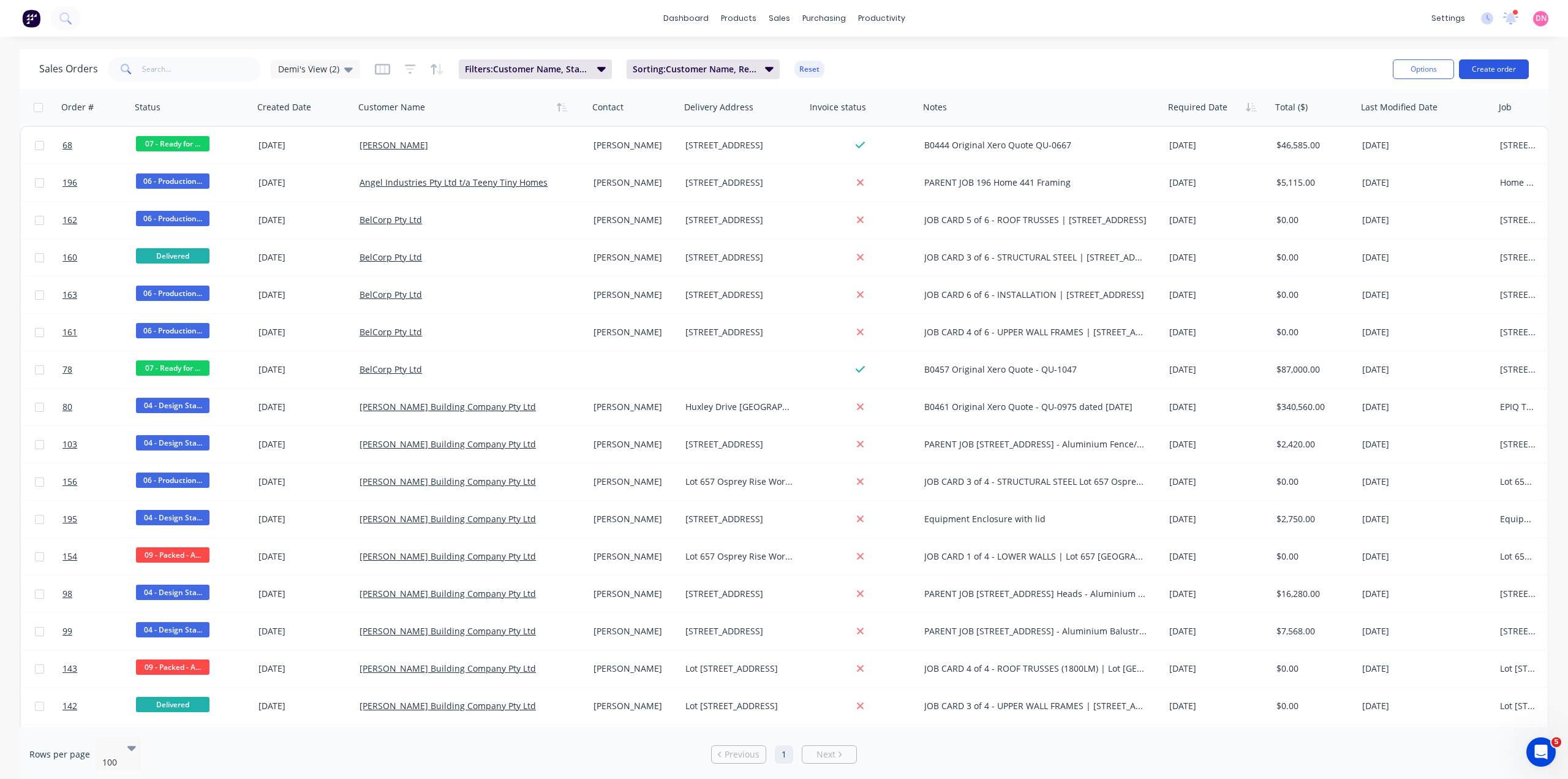
click at [1488, 71] on button "Create order" at bounding box center [1493, 69] width 70 height 20
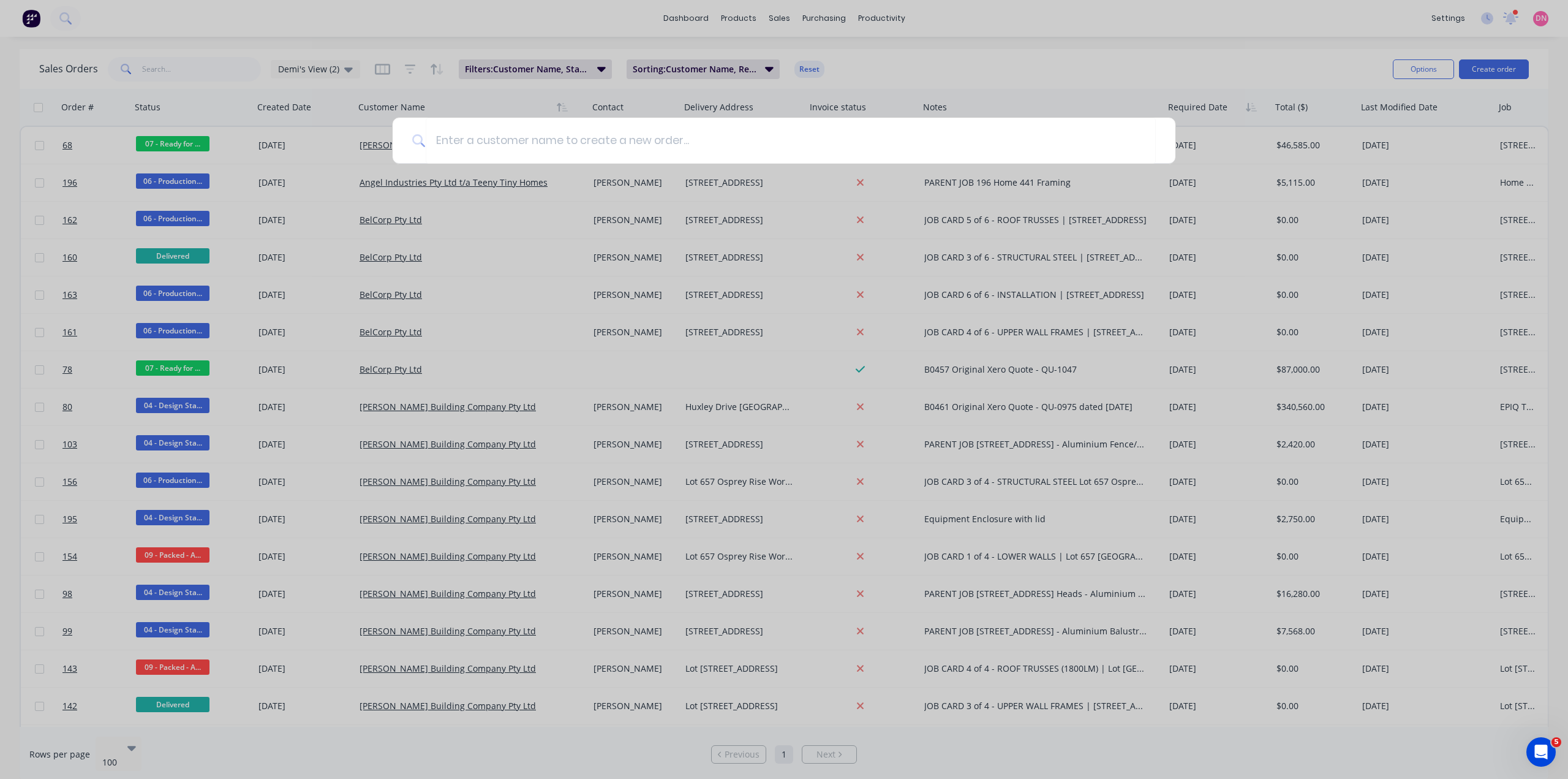
click at [192, 74] on div at bounding box center [784, 389] width 1568 height 779
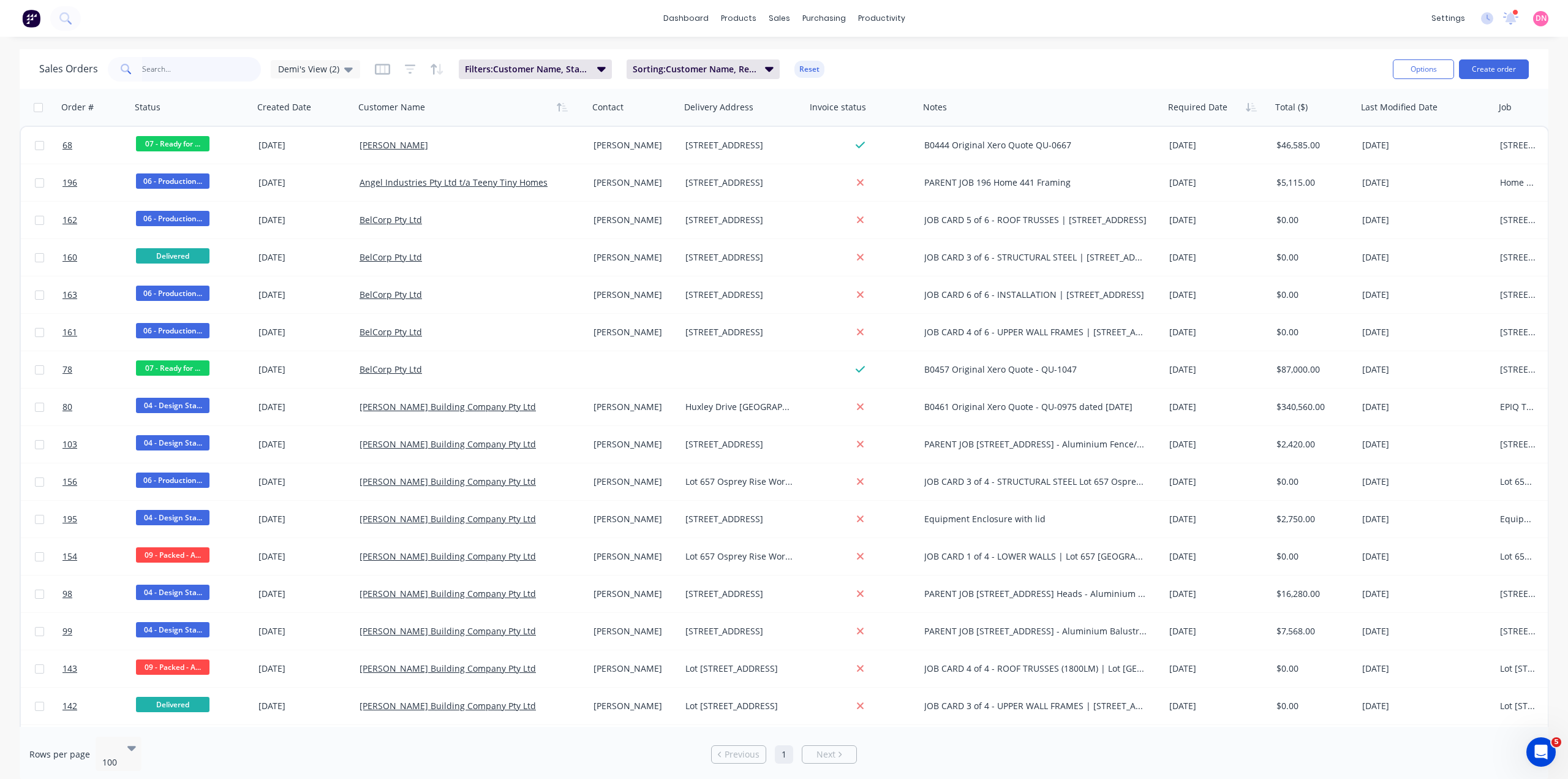
click at [169, 60] on input "text" at bounding box center [202, 69] width 120 height 24
click at [344, 75] on icon at bounding box center [348, 69] width 8 height 13
click at [405, 76] on button "button" at bounding box center [410, 69] width 11 height 20
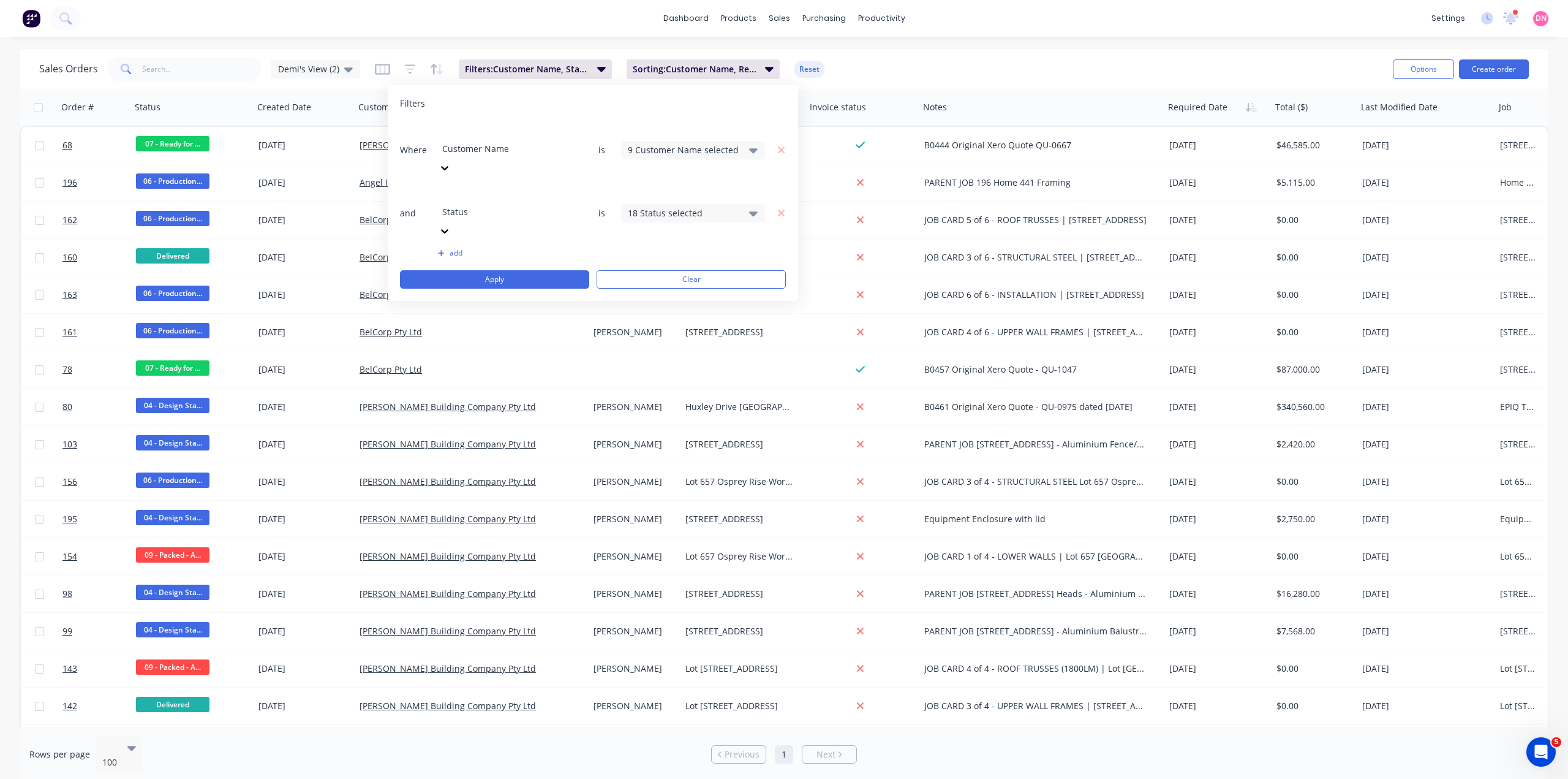
click at [405, 76] on button "button" at bounding box center [410, 69] width 11 height 20
click at [323, 69] on span "Demi's View (2)" at bounding box center [309, 68] width 61 height 12
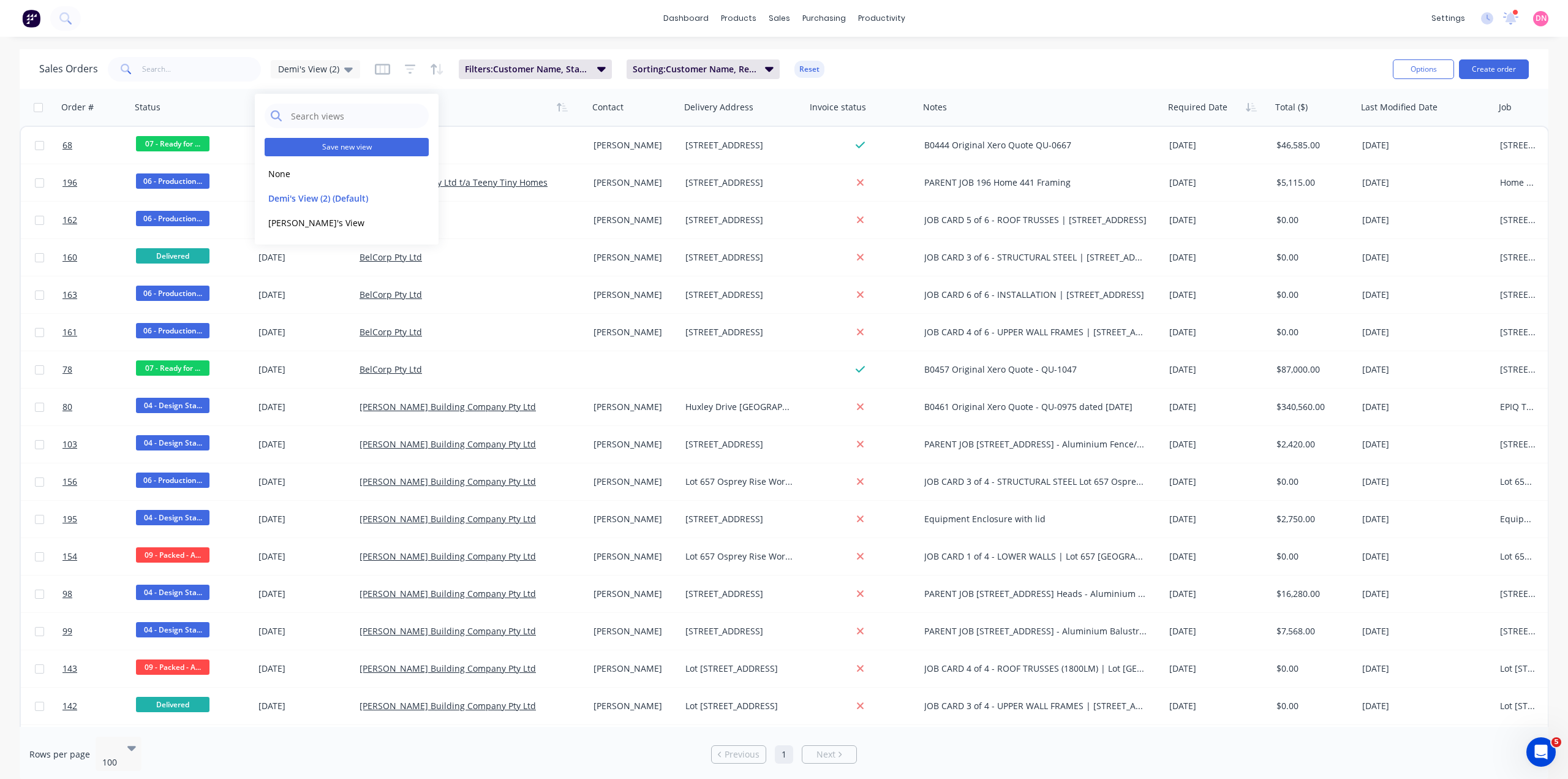
click at [347, 140] on button "Save new view" at bounding box center [347, 147] width 165 height 18
click at [539, 111] on input "text" at bounding box center [547, 117] width 150 height 23
type input "Rework and Additionals"
click at [528, 162] on button "Save" at bounding box center [506, 169] width 82 height 20
click at [366, 240] on button "Rework and Additionals" at bounding box center [334, 247] width 140 height 14
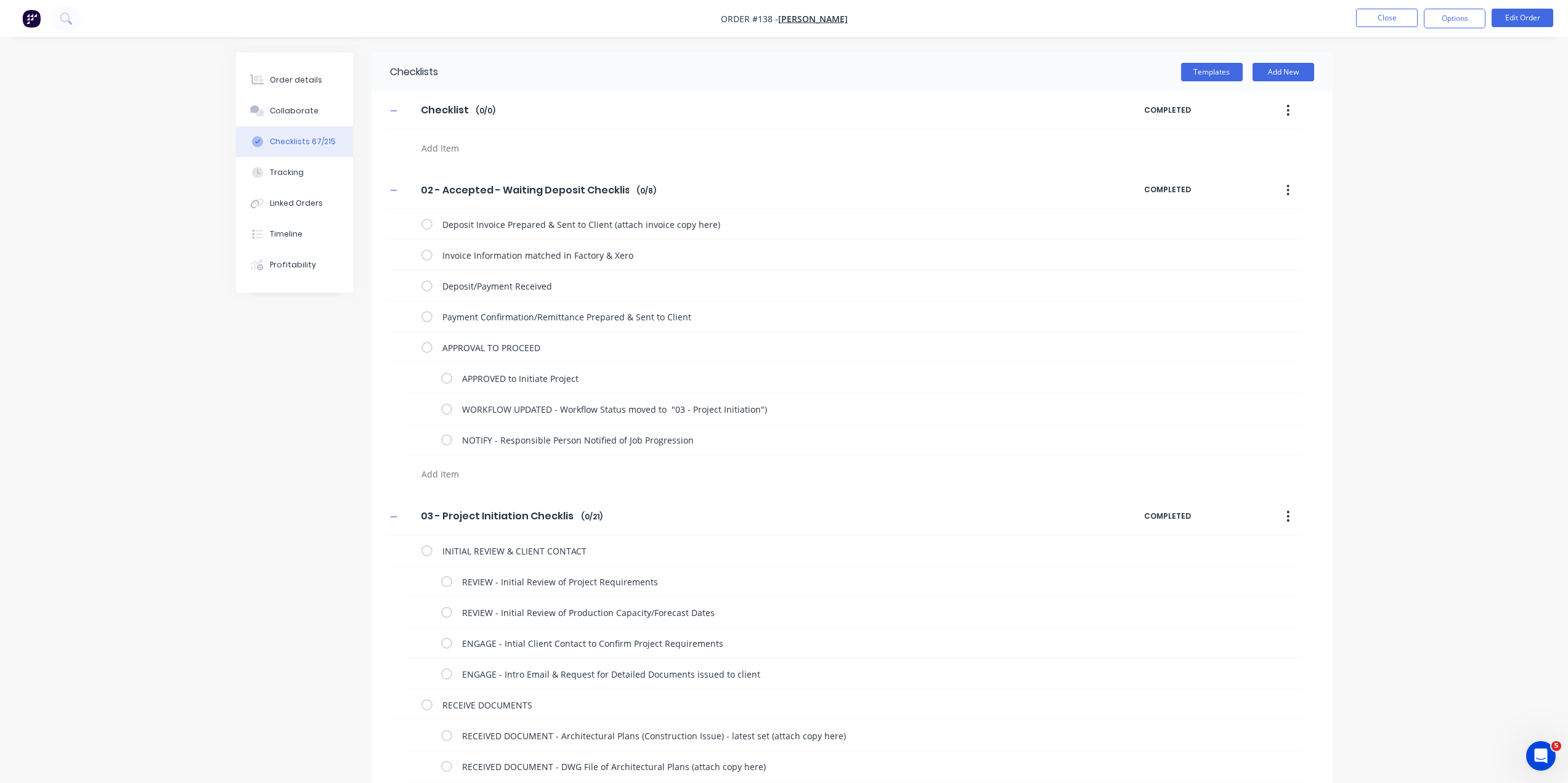
type textarea "x"
